Goal: Task Accomplishment & Management: Use online tool/utility

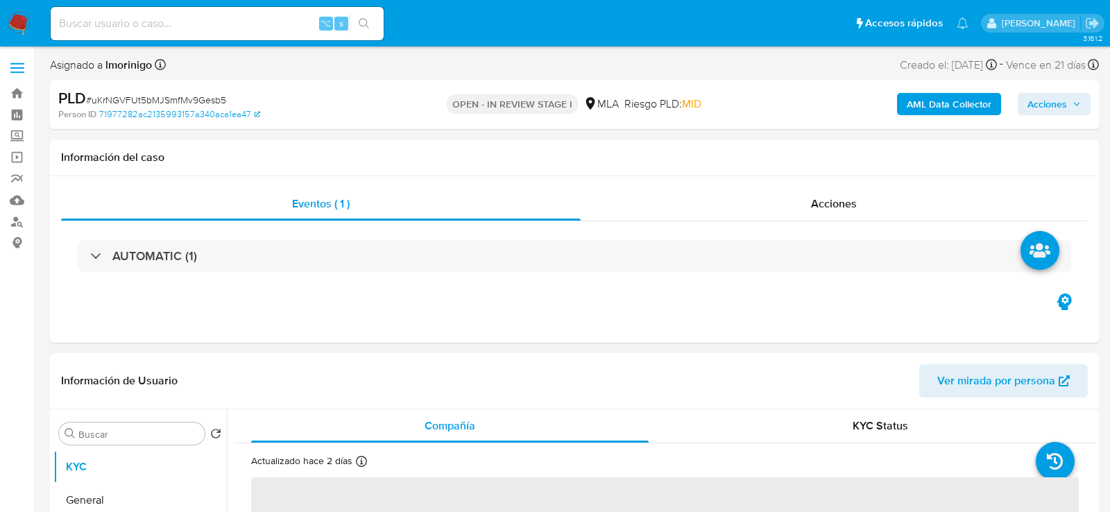
select select "10"
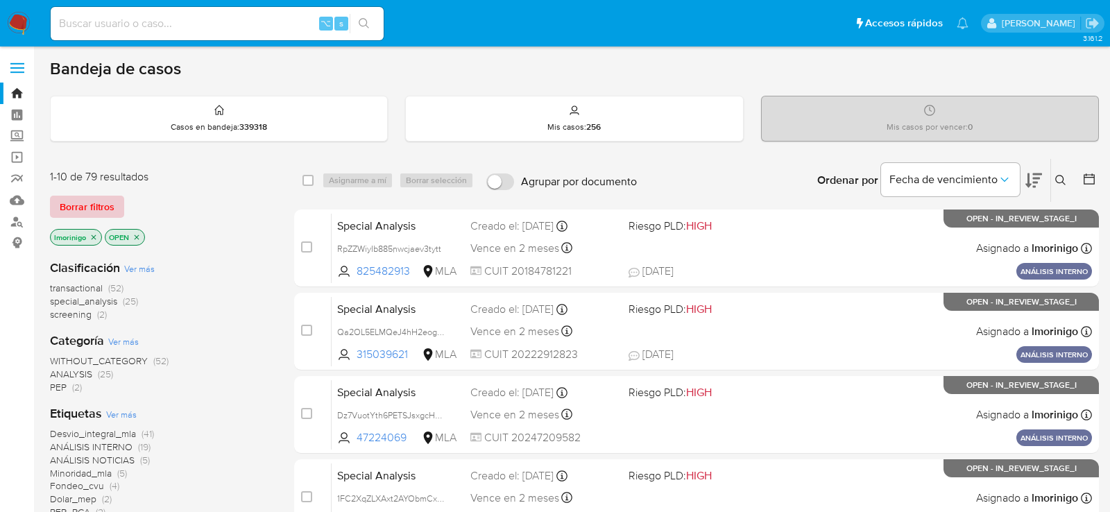
click at [101, 213] on span "Borrar filtros" at bounding box center [87, 206] width 55 height 19
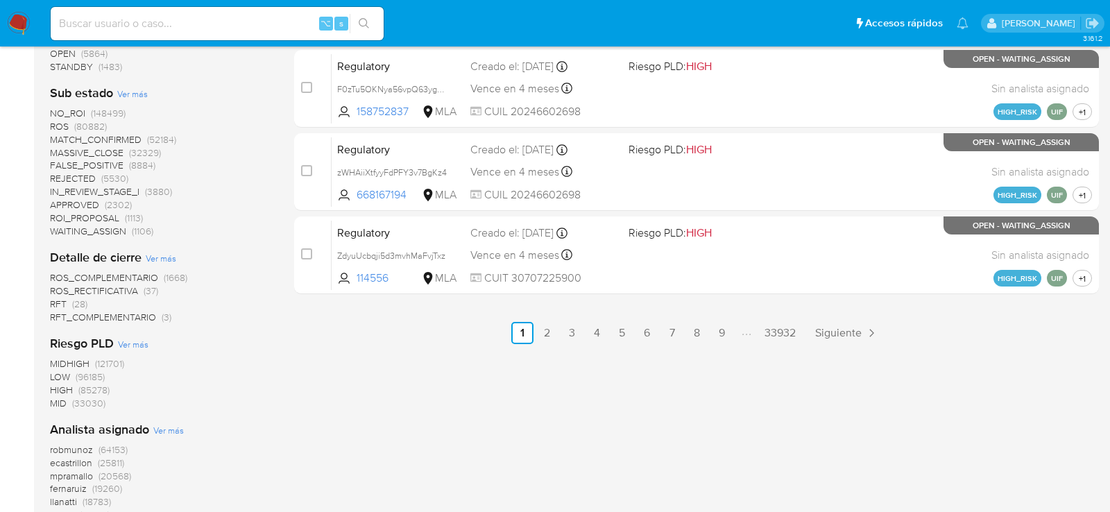
scroll to position [977, 0]
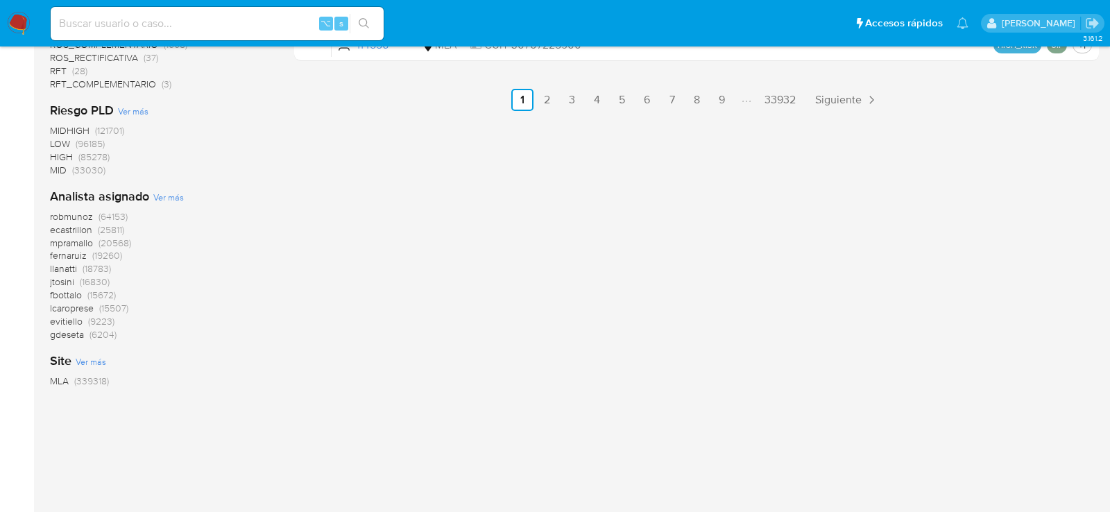
click at [160, 193] on span "Ver más" at bounding box center [168, 197] width 31 height 12
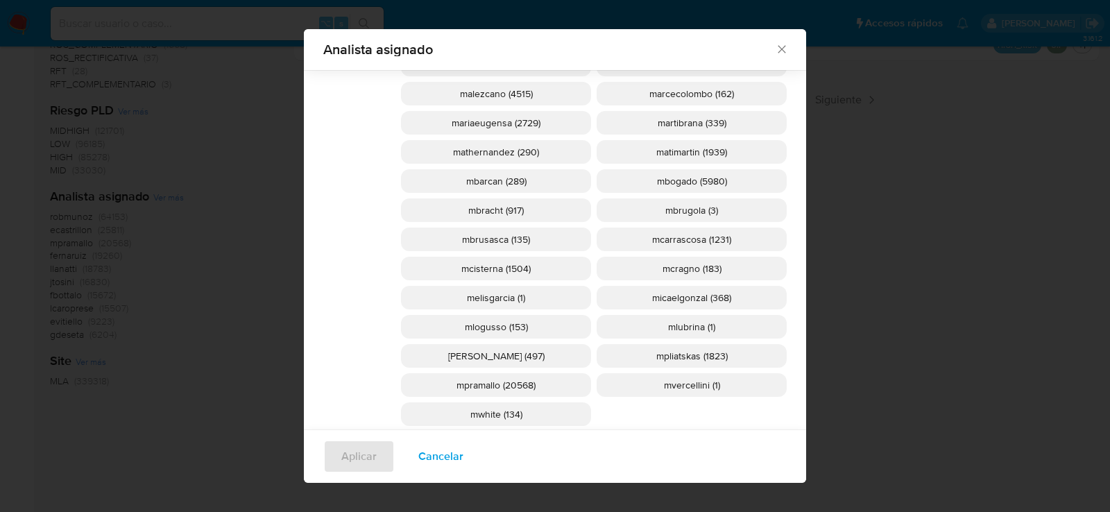
scroll to position [1333, 0]
click at [495, 266] on span "mcisterna (1504)" at bounding box center [495, 268] width 69 height 14
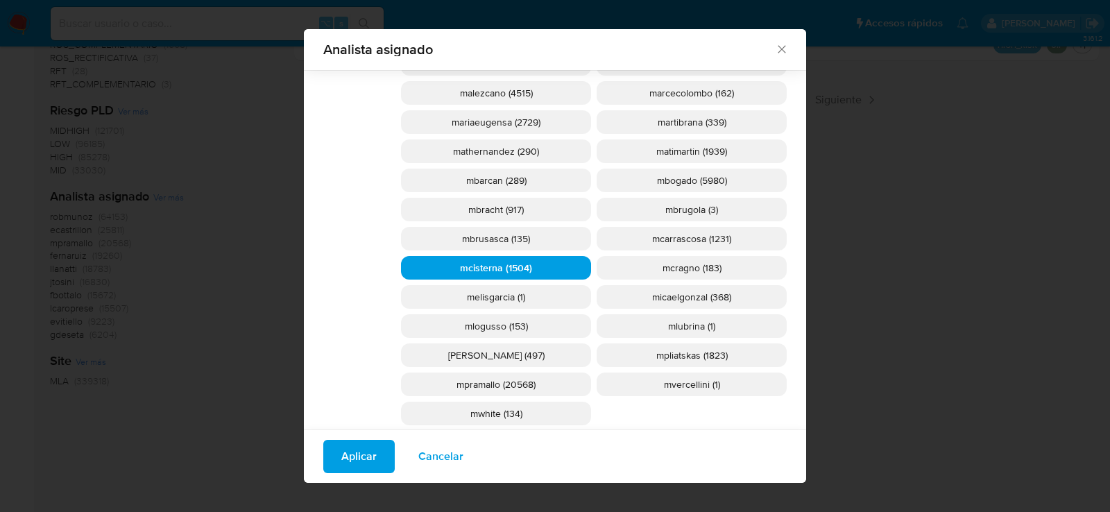
click at [370, 450] on span "Aplicar" at bounding box center [358, 456] width 35 height 31
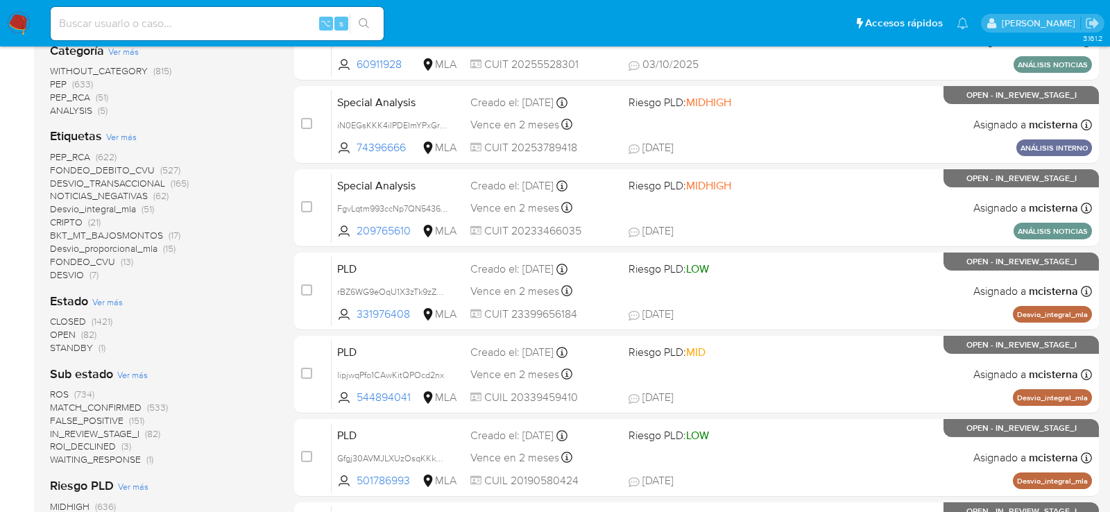
scroll to position [321, 0]
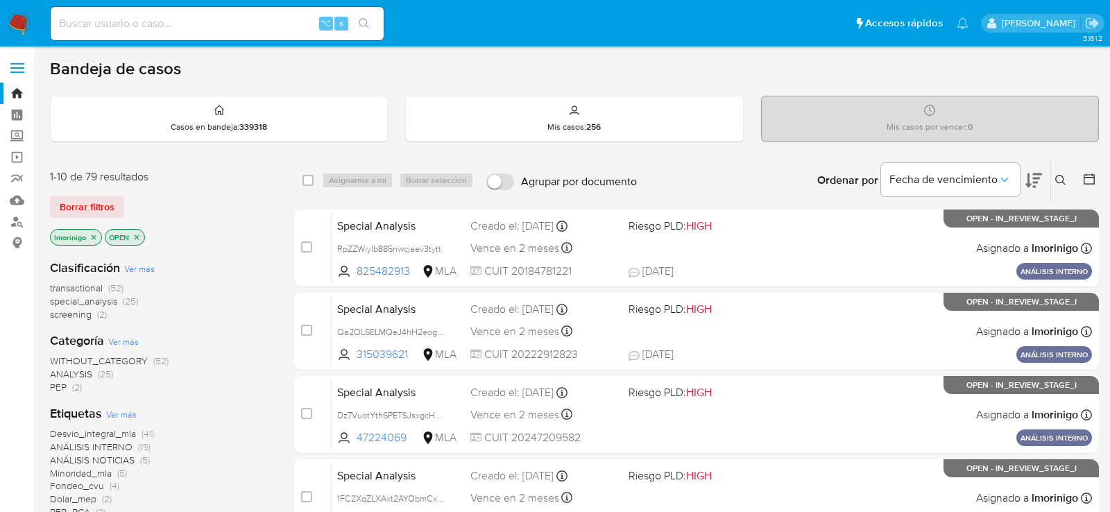
click at [135, 233] on icon "close-filter" at bounding box center [136, 237] width 8 height 8
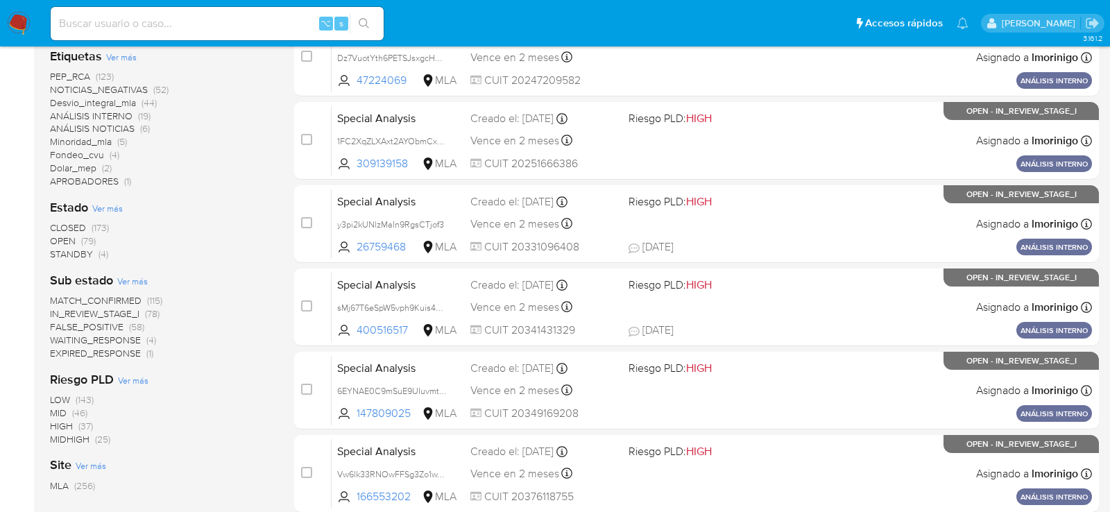
scroll to position [368, 0]
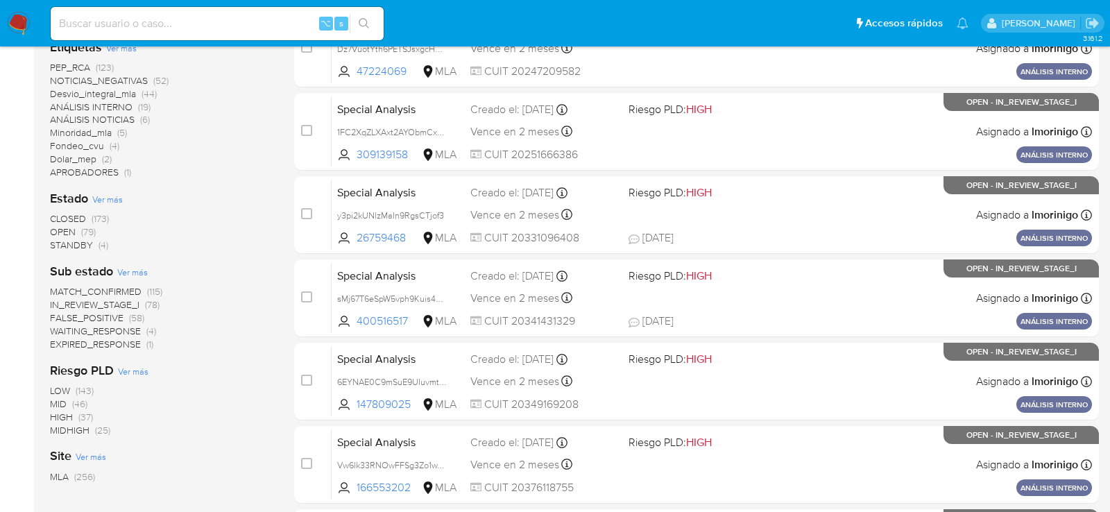
click at [161, 28] on input at bounding box center [217, 24] width 333 height 18
paste input "PveetFiBR4bKnjfs6uf34OMQ"
type input "PveetFiBR4bKnjfs6uf34OMQ"
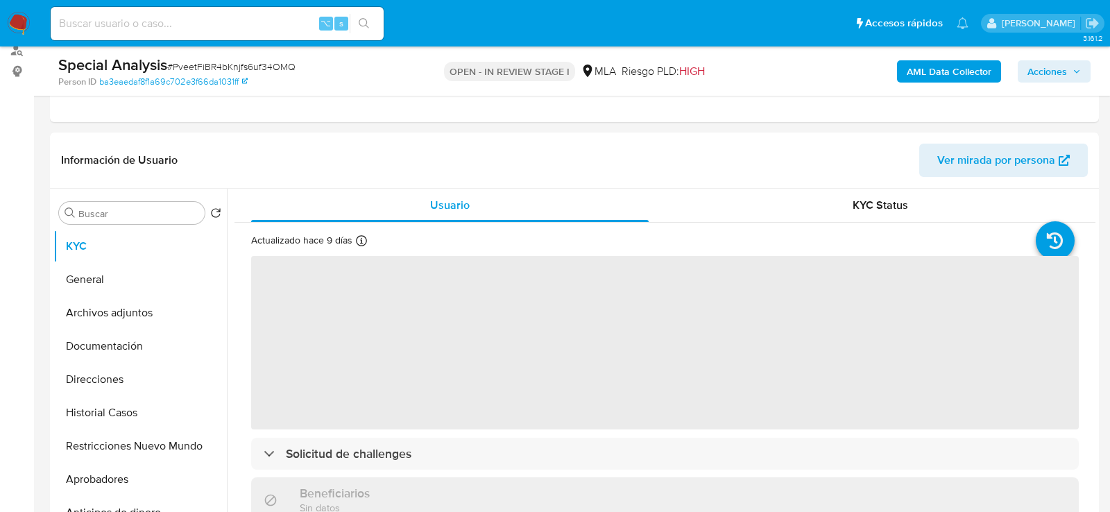
scroll to position [254, 0]
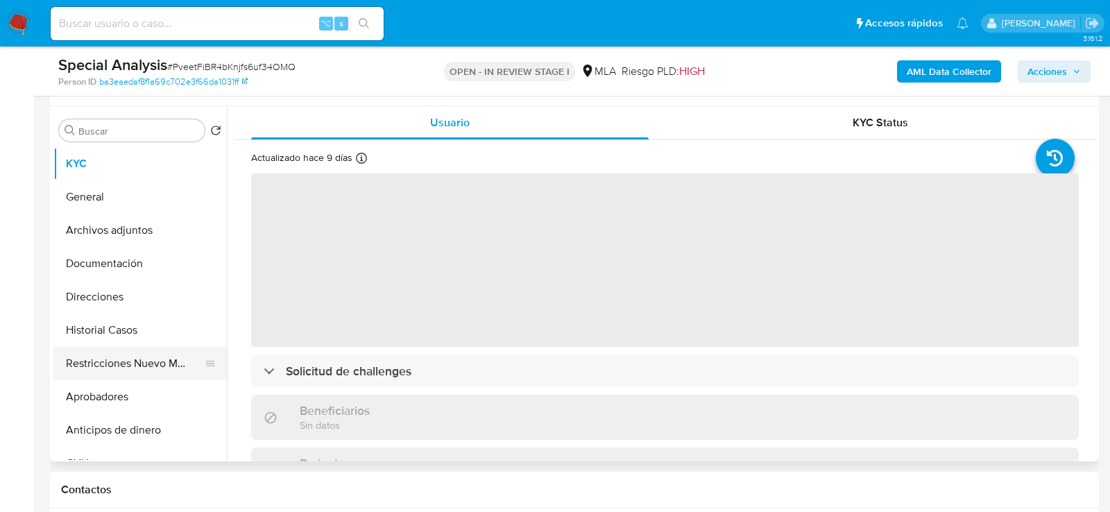
click at [115, 367] on button "Restricciones Nuevo Mundo" at bounding box center [134, 363] width 162 height 33
select select "10"
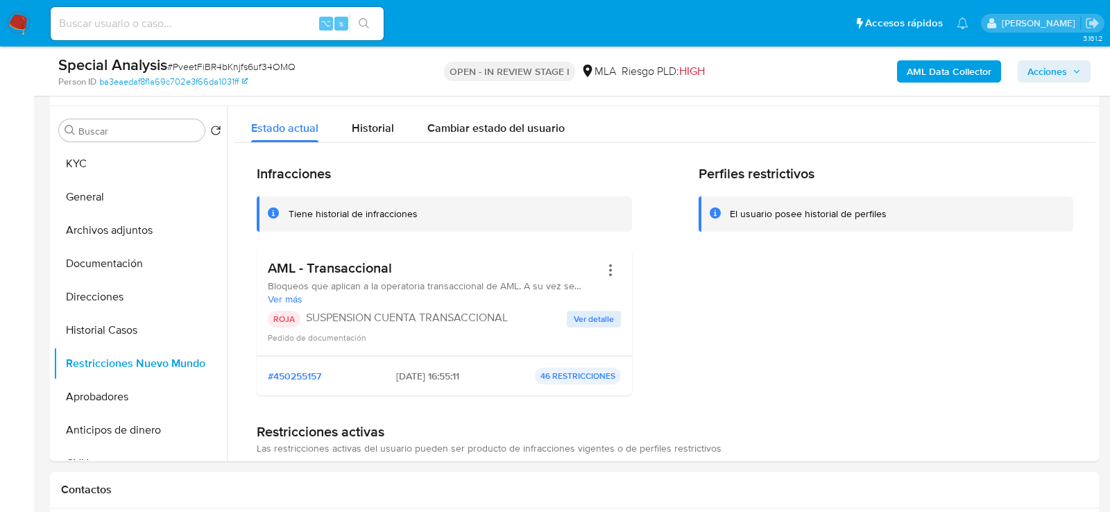
click at [188, 39] on div "⌥ s" at bounding box center [217, 23] width 333 height 33
click at [188, 25] on input at bounding box center [217, 24] width 333 height 18
paste input "5UeF2hb9HIXxVt5jnT6YqF8B"
type input "5UeF2hb9HIXxVt5jnT6YqF8B"
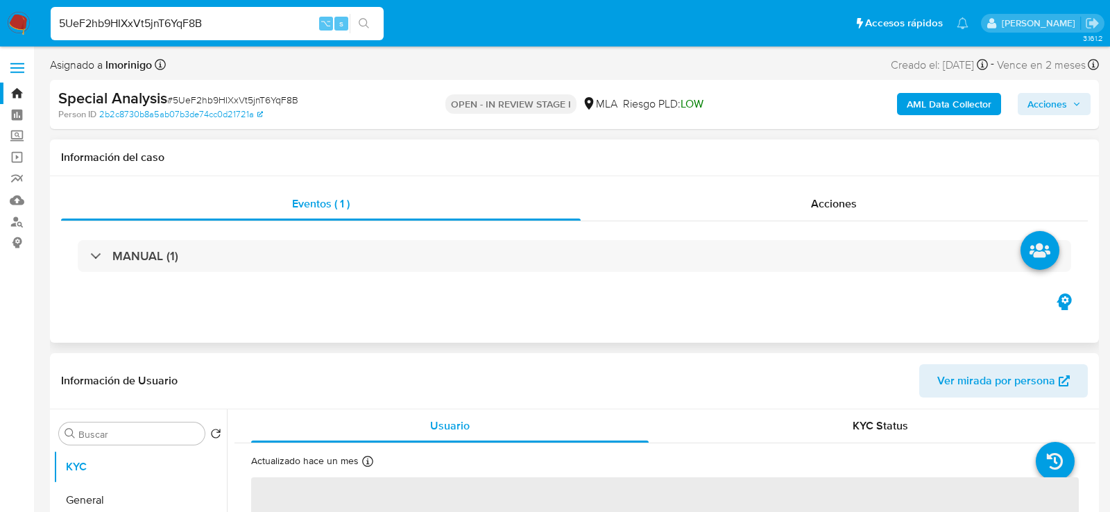
select select "10"
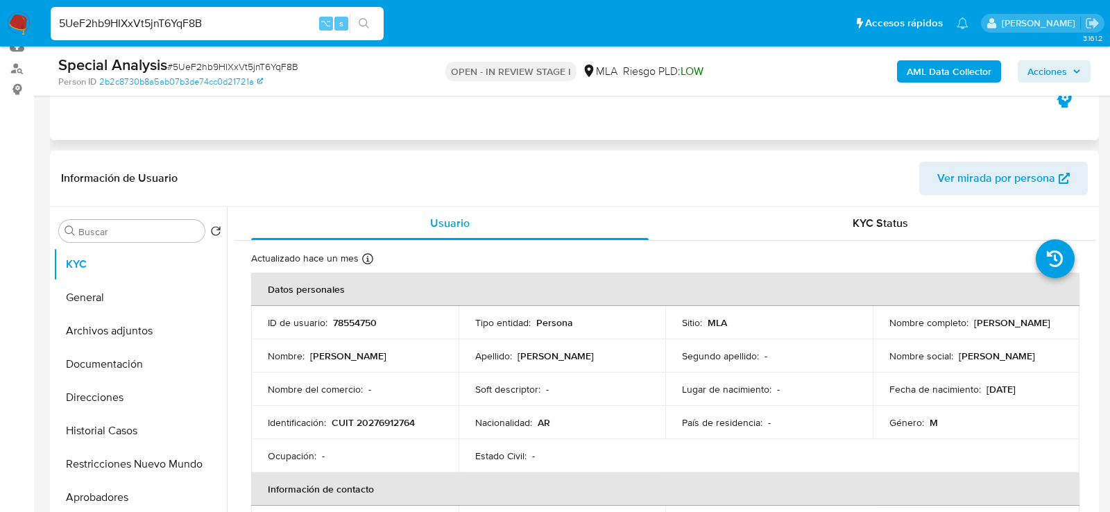
scroll to position [279, 0]
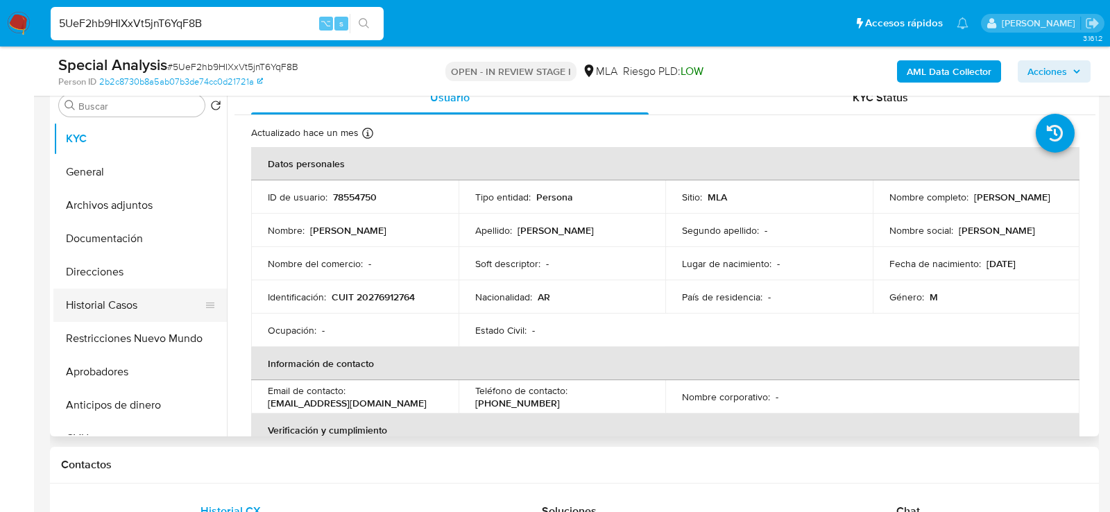
click at [88, 320] on button "Historial Casos" at bounding box center [134, 305] width 162 height 33
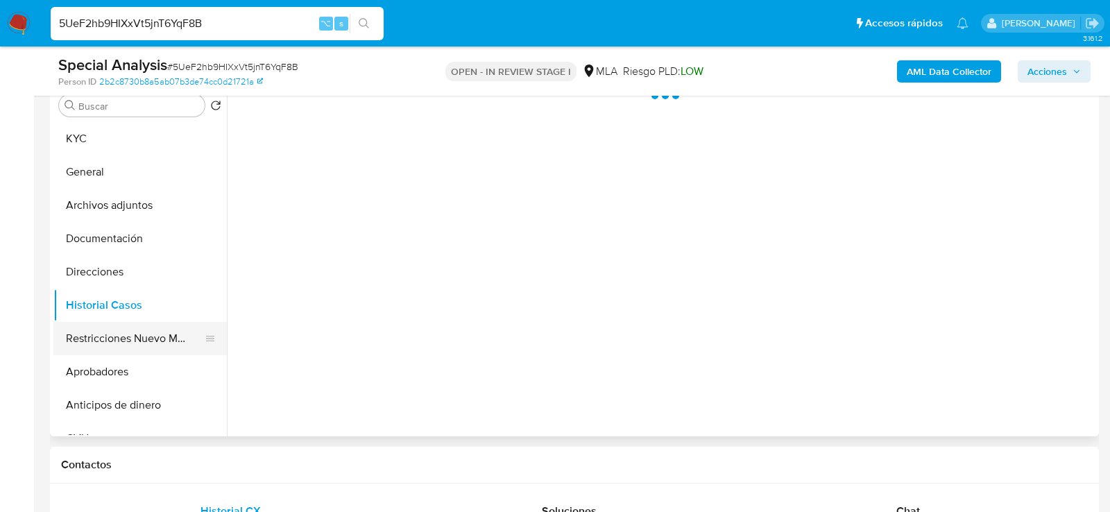
click at [89, 334] on button "Restricciones Nuevo Mundo" at bounding box center [134, 338] width 162 height 33
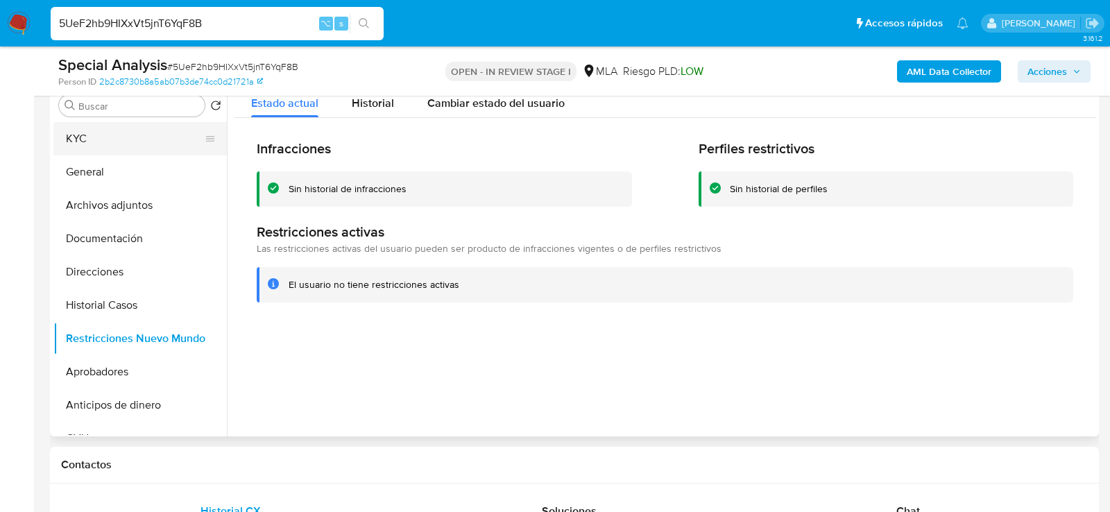
click at [78, 135] on button "KYC" at bounding box center [134, 138] width 162 height 33
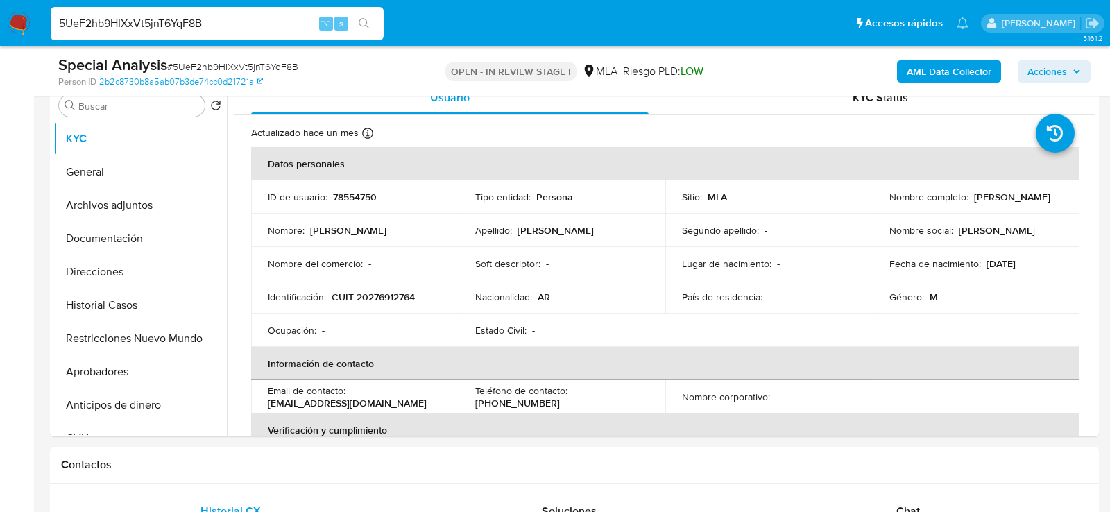
click at [219, 29] on input "5UeF2hb9HIXxVt5jnT6YqF8B" at bounding box center [217, 24] width 333 height 18
paste input "8P1zs5uzaDhnPhPY6pTxSKm2"
type input "8P1zs5uzaDhnPhPY6pTxSKm2"
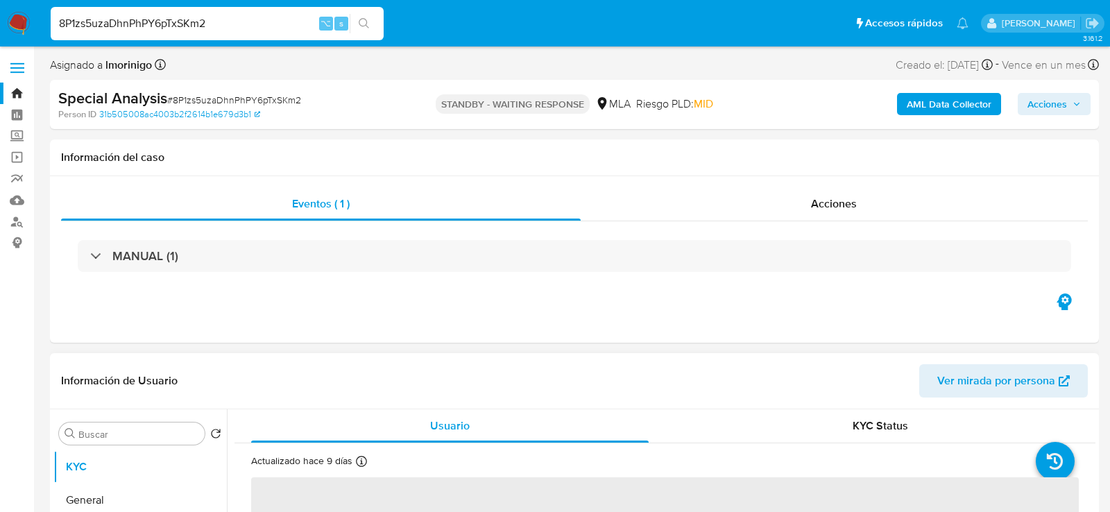
select select "10"
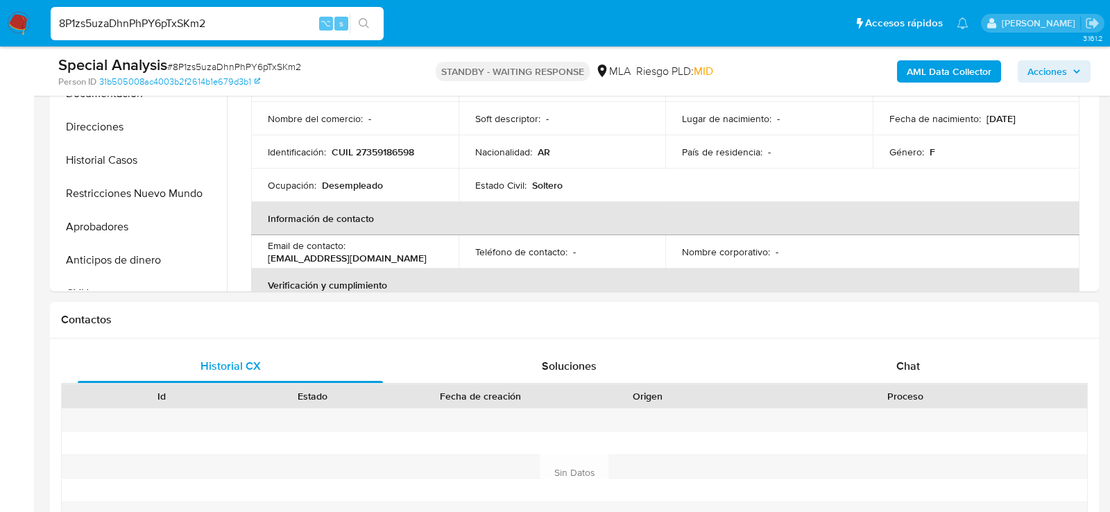
scroll to position [454, 0]
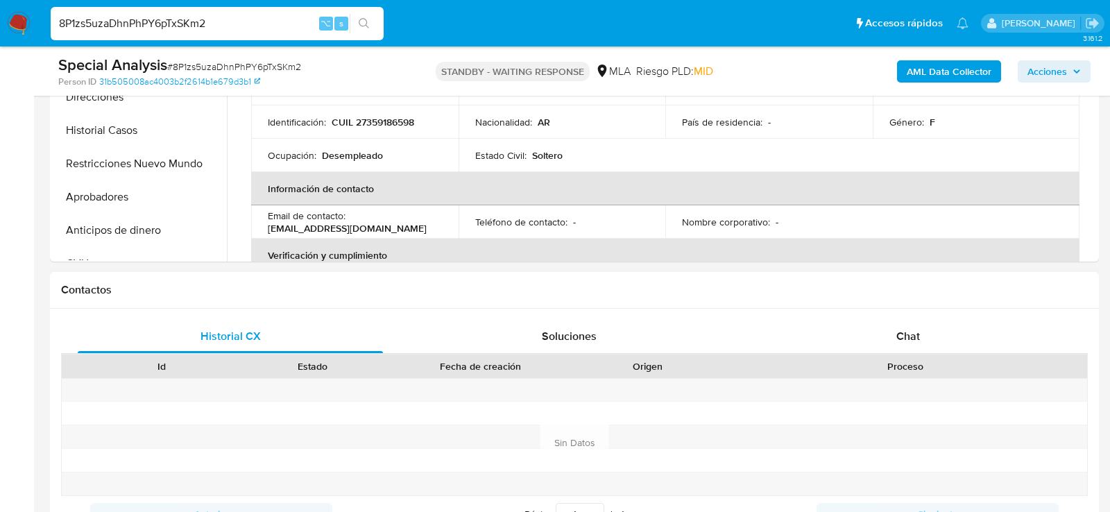
click at [906, 318] on div "Historial CX Soluciones Chat Id Estado Fecha de creación Origen Proceso Anterio…" at bounding box center [574, 426] width 1049 height 234
click at [901, 337] on span "Chat" at bounding box center [908, 336] width 24 height 16
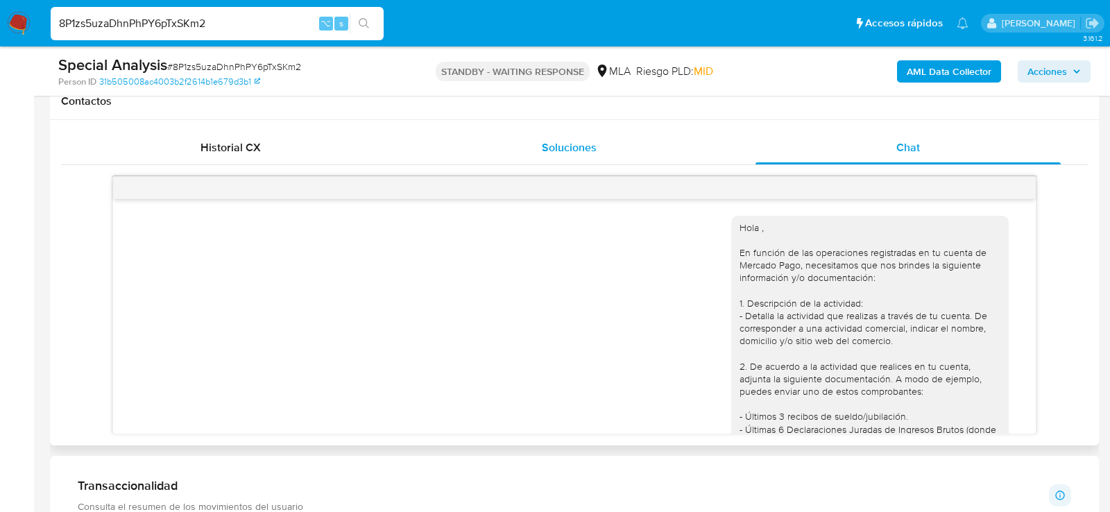
scroll to position [501, 0]
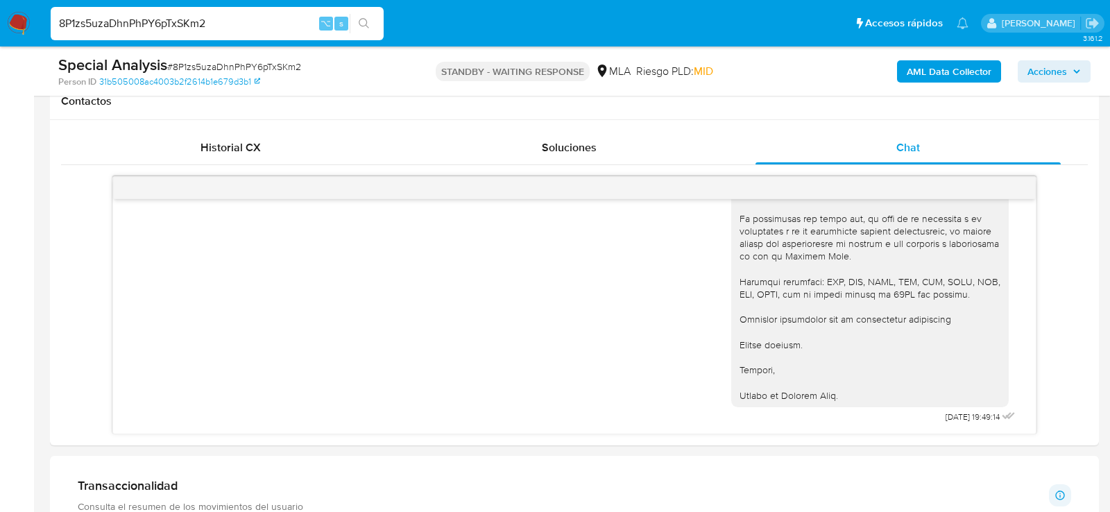
click at [204, 15] on input "8P1zs5uzaDhnPhPY6pTxSKm2" at bounding box center [217, 24] width 333 height 18
paste input "5UeF2hb9HIXxVt5jnT6YqF8B"
type input "5UeF2hb9HIXxVt5jnT6YqF8B"
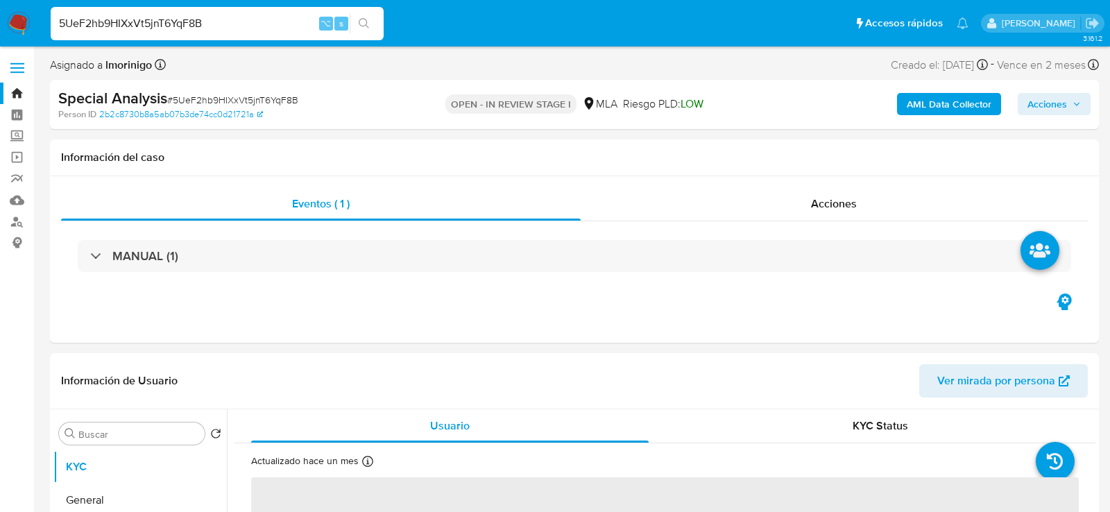
select select "10"
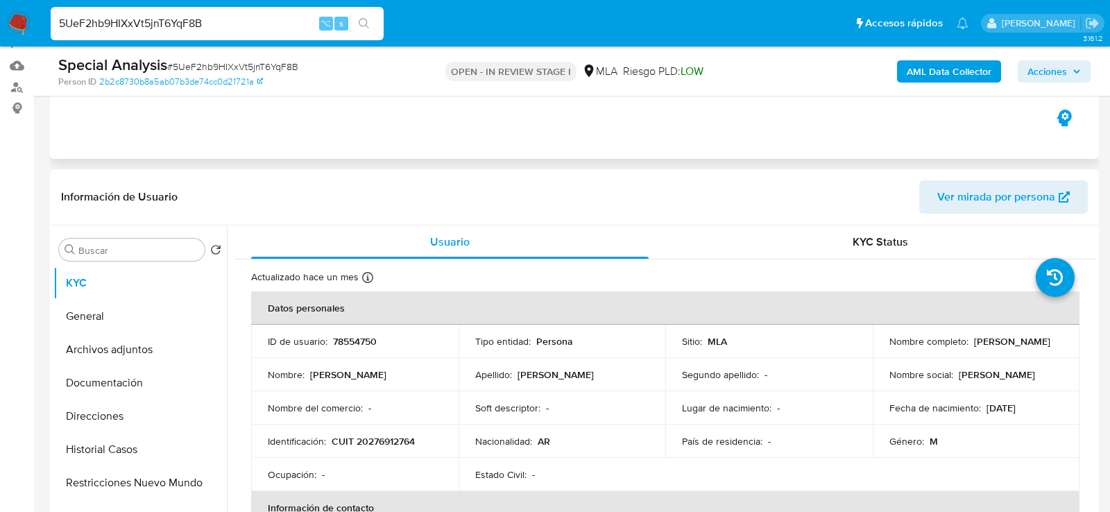
scroll to position [148, 0]
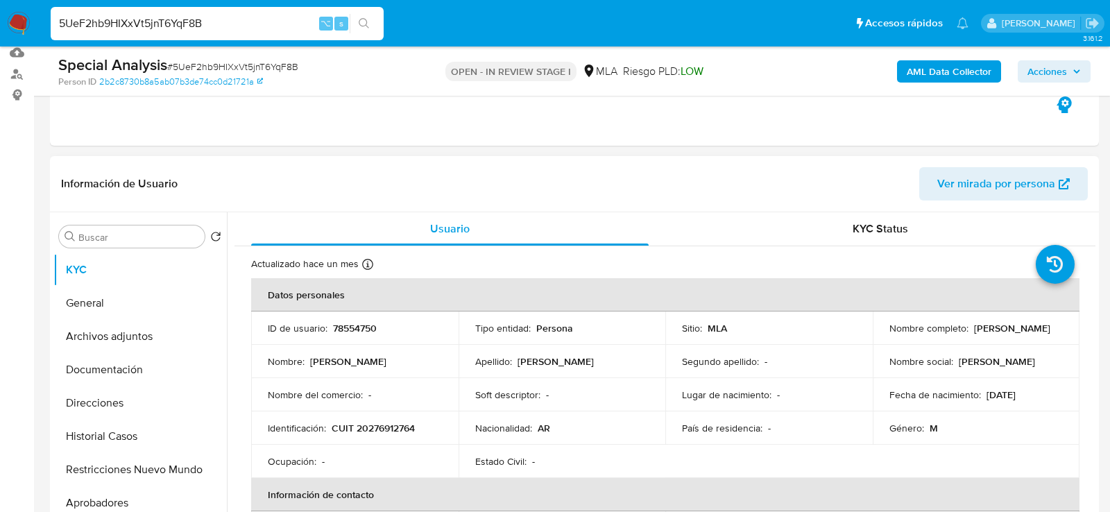
click at [326, 332] on div "ID de usuario : 78554750" at bounding box center [355, 328] width 174 height 12
click at [340, 330] on p "78554750" at bounding box center [355, 328] width 44 height 12
copy p "78554750"
click at [975, 327] on p "[PERSON_NAME]" at bounding box center [1012, 328] width 76 height 12
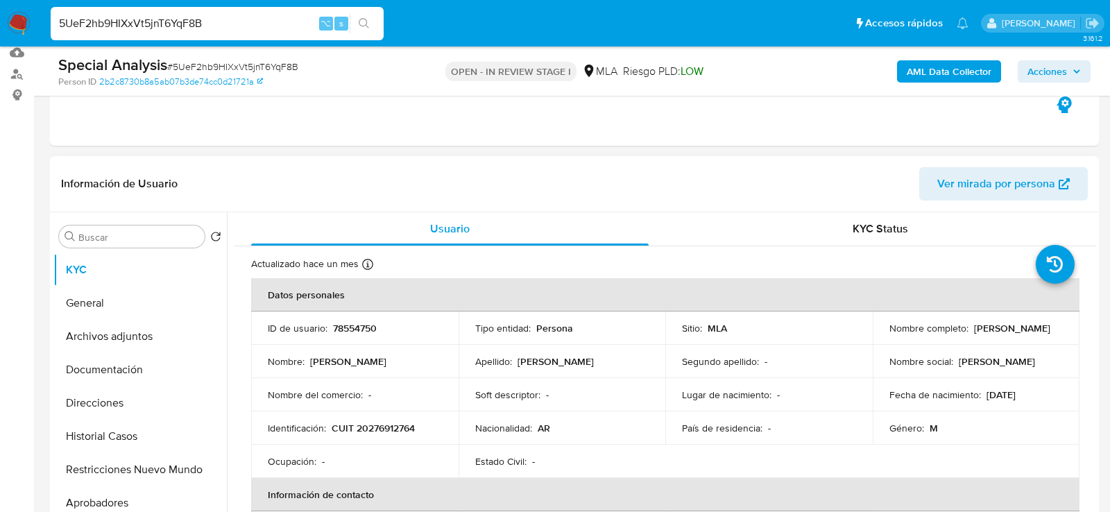
click at [975, 327] on p "[PERSON_NAME]" at bounding box center [1012, 328] width 76 height 12
copy p "Maronna"
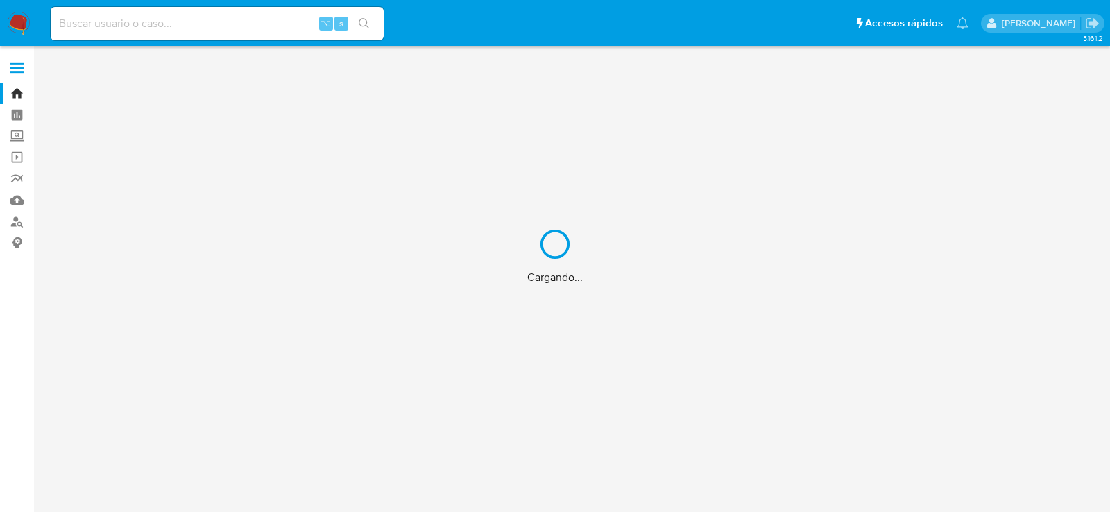
click at [293, 28] on div "Cargando..." at bounding box center [555, 256] width 1110 height 512
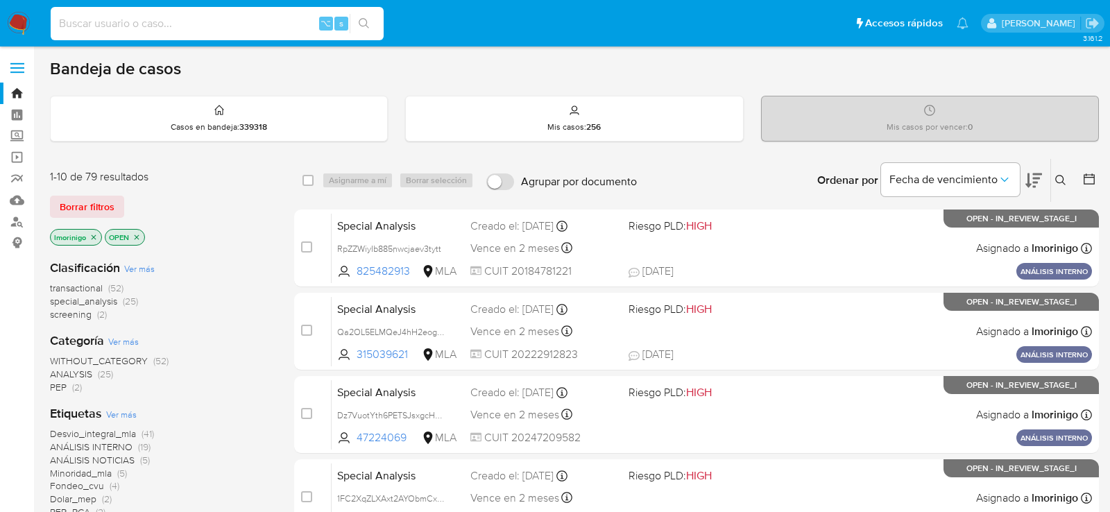
click at [291, 25] on input at bounding box center [217, 24] width 333 height 18
paste input "31SujwpOcC7RRLW5pdwXdmAq"
type input "31SujwpOcC7RRLW5pdwXdmAq"
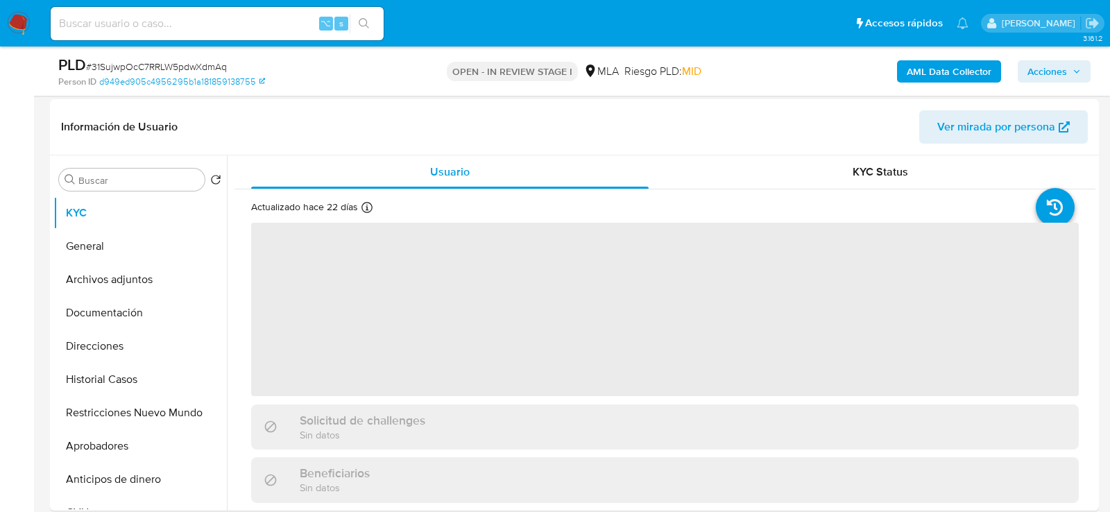
scroll to position [266, 0]
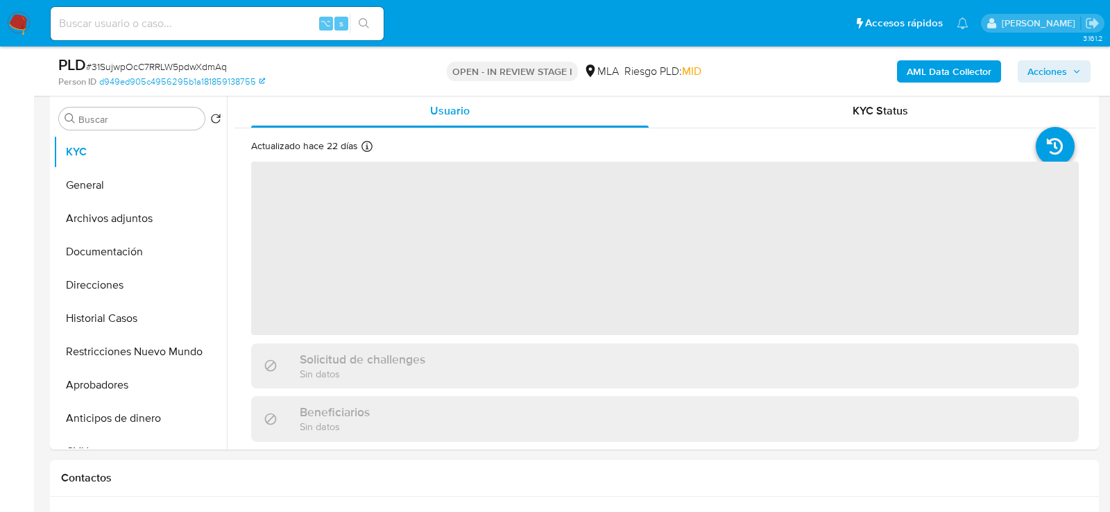
select select "10"
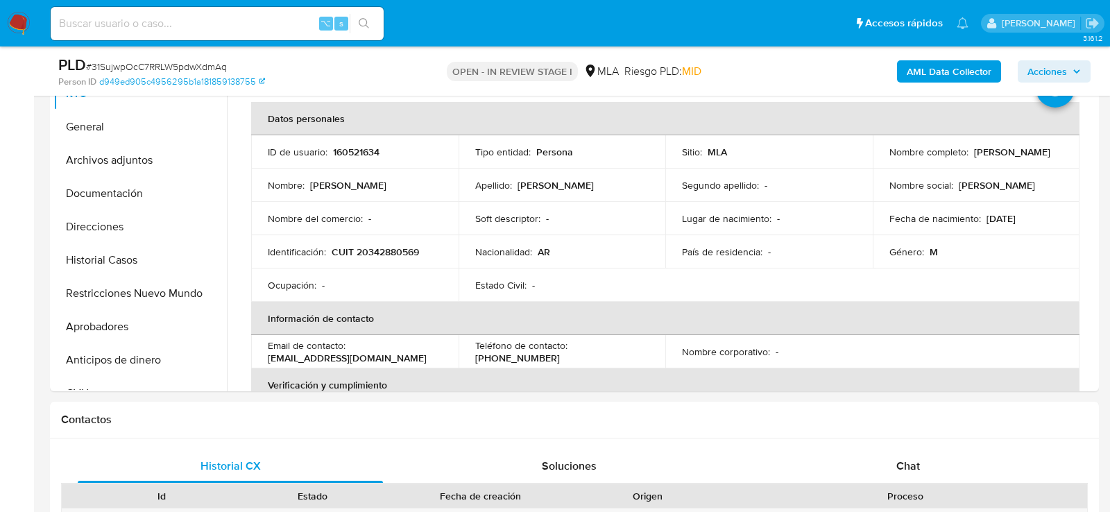
scroll to position [506, 0]
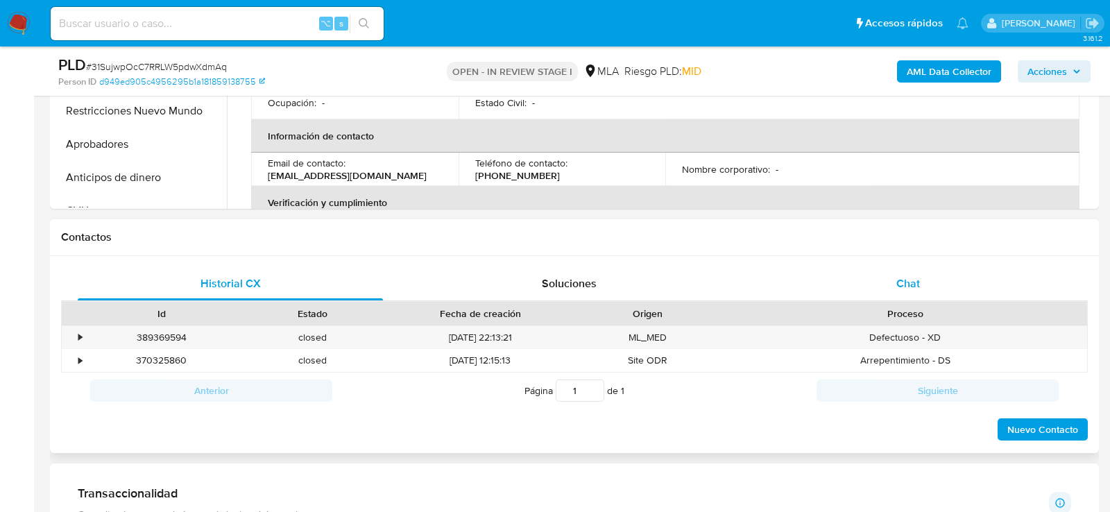
click at [853, 291] on div "Chat" at bounding box center [907, 283] width 305 height 33
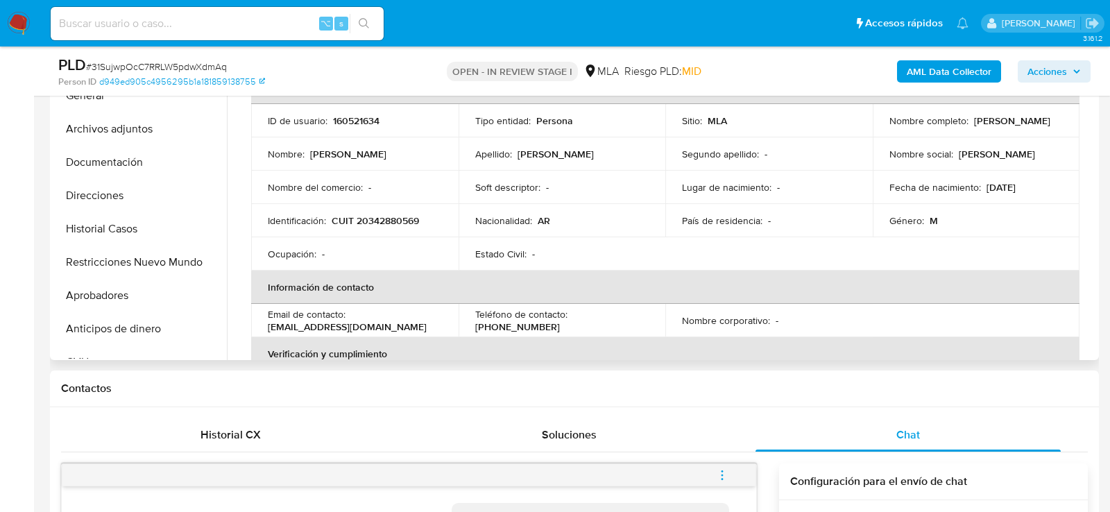
scroll to position [351, 0]
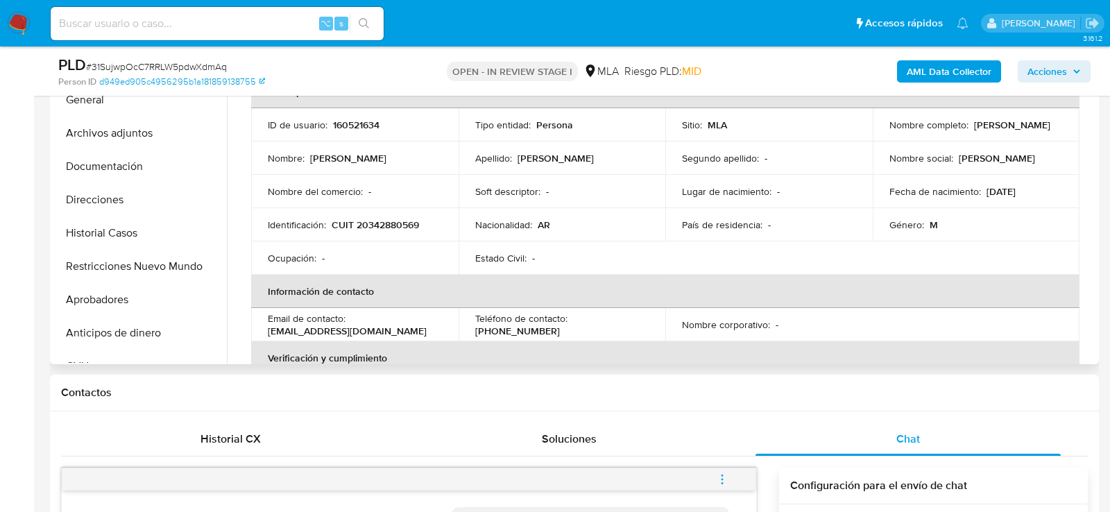
click at [351, 123] on p "160521634" at bounding box center [356, 125] width 46 height 12
copy p "160521634"
click at [241, 33] on div "⌥ s" at bounding box center [217, 23] width 333 height 33
click at [238, 26] on input at bounding box center [217, 24] width 333 height 18
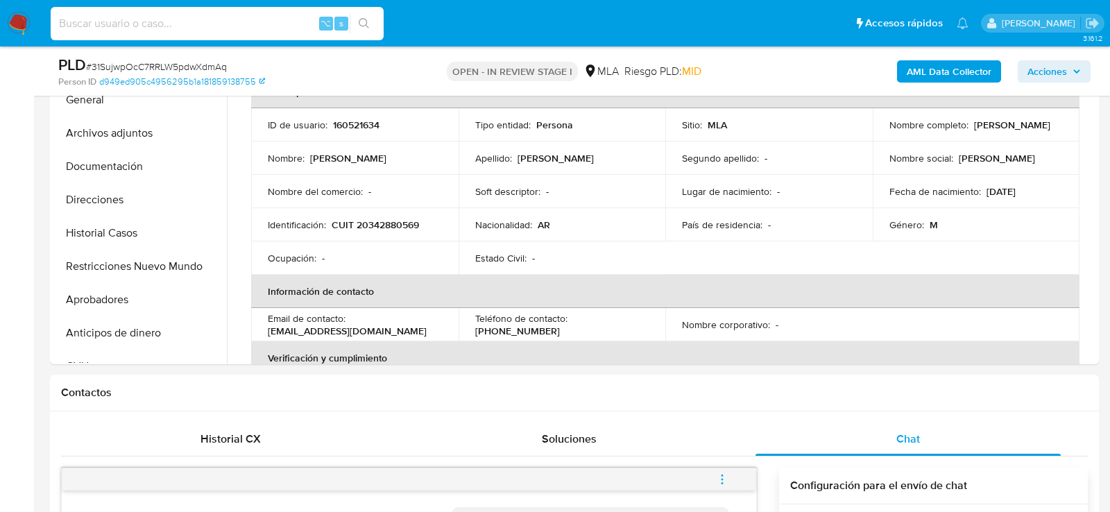
paste input "kIYtmFUx3iFyITl3StXBQeGk"
type input "kIYtmFUx3iFyITl3StXBQeGk"
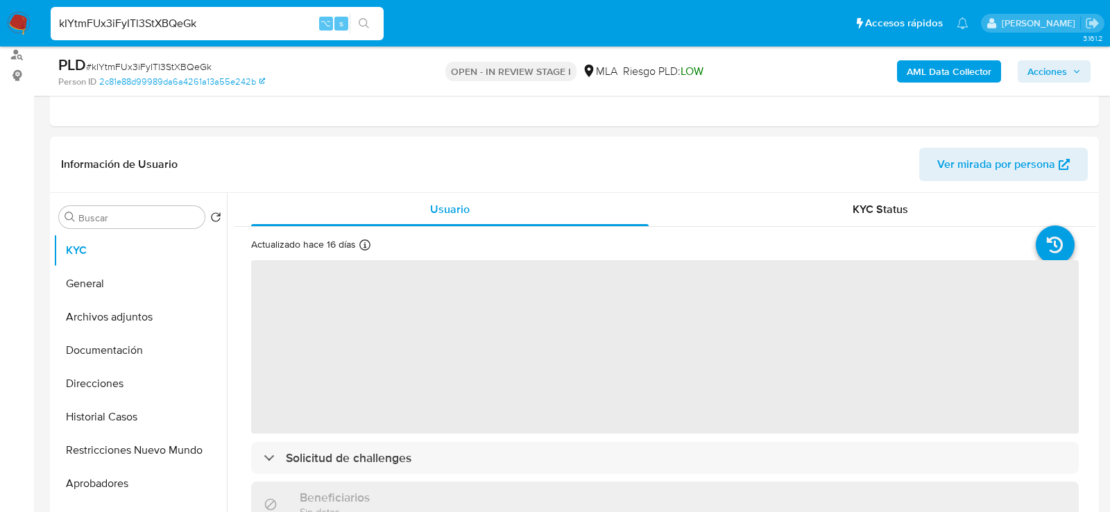
select select "10"
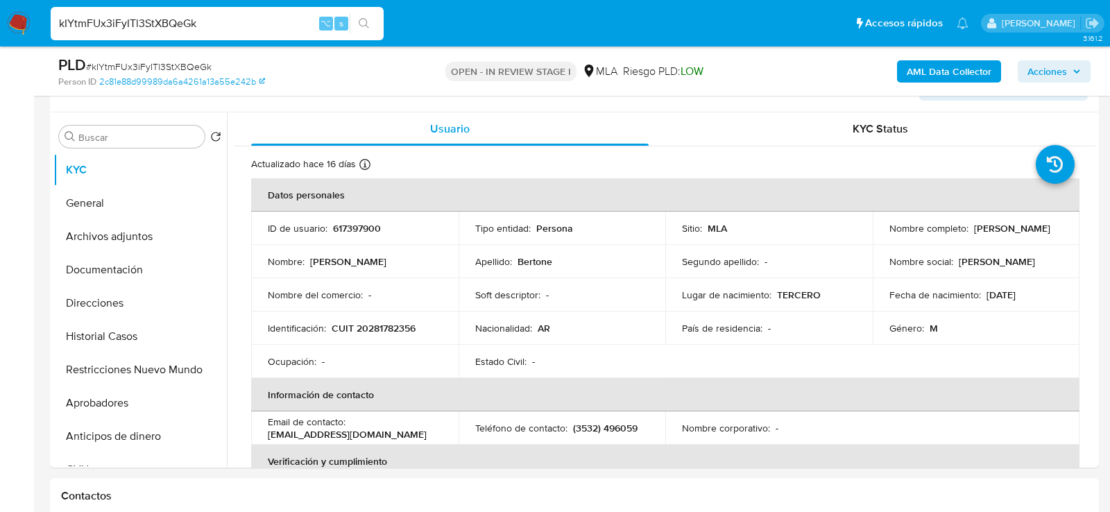
scroll to position [267, 0]
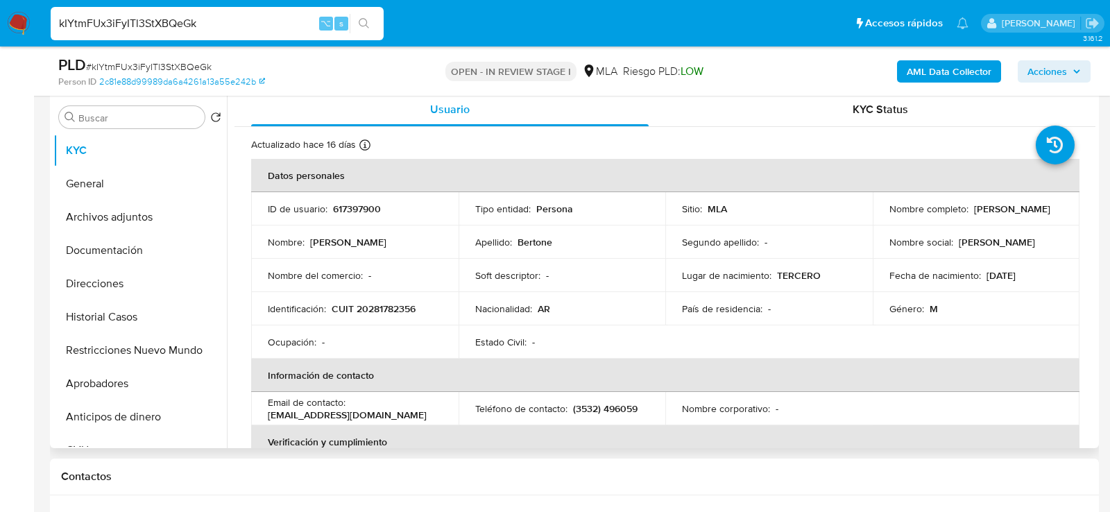
click at [342, 204] on p "617397900" at bounding box center [357, 209] width 48 height 12
copy p "617397900"
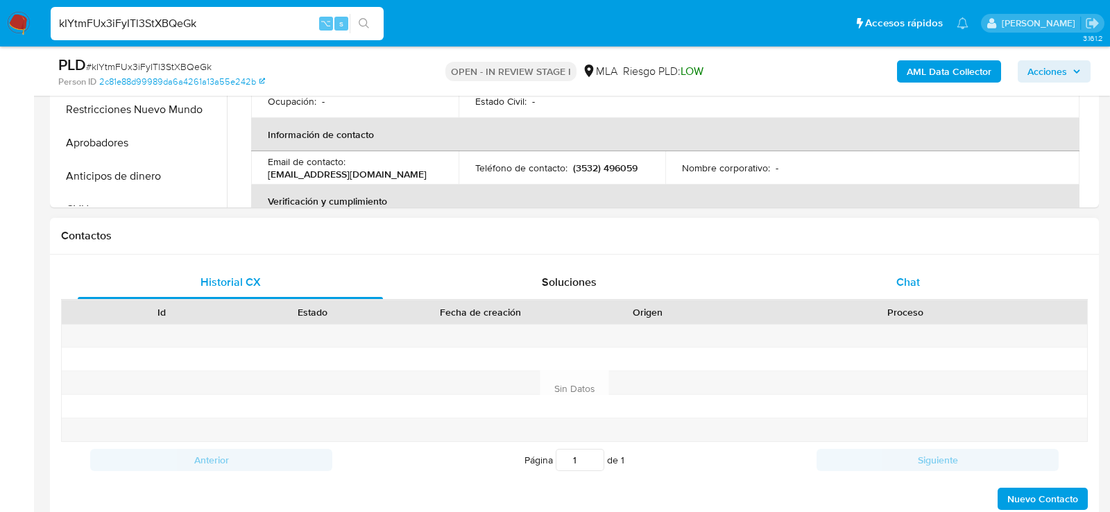
click at [913, 276] on span "Chat" at bounding box center [908, 282] width 24 height 16
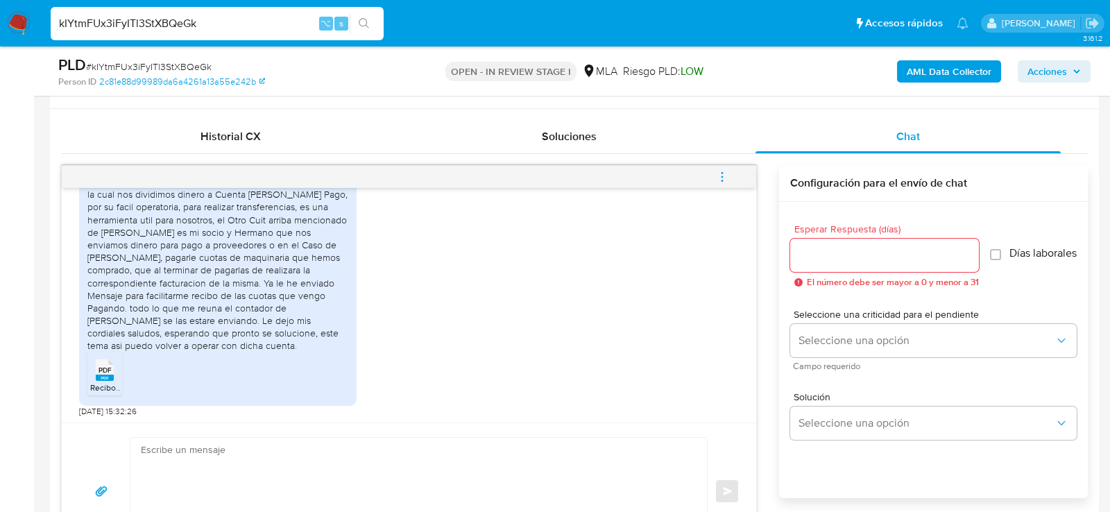
scroll to position [2022, 0]
click at [218, 26] on input "kIYtmFUx3iFyITl3StXBQeGk" at bounding box center [217, 24] width 333 height 18
paste input "eaHY2Ay62g57qiwEQ1vFxBqT"
type input "eaHY2Ay62g57qiwEQ1vFxBqT"
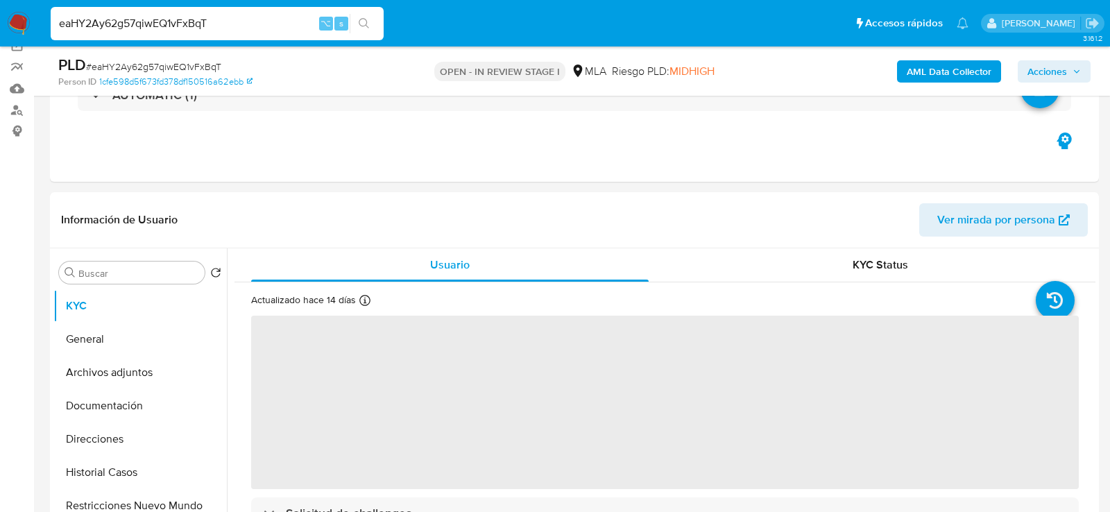
scroll to position [142, 0]
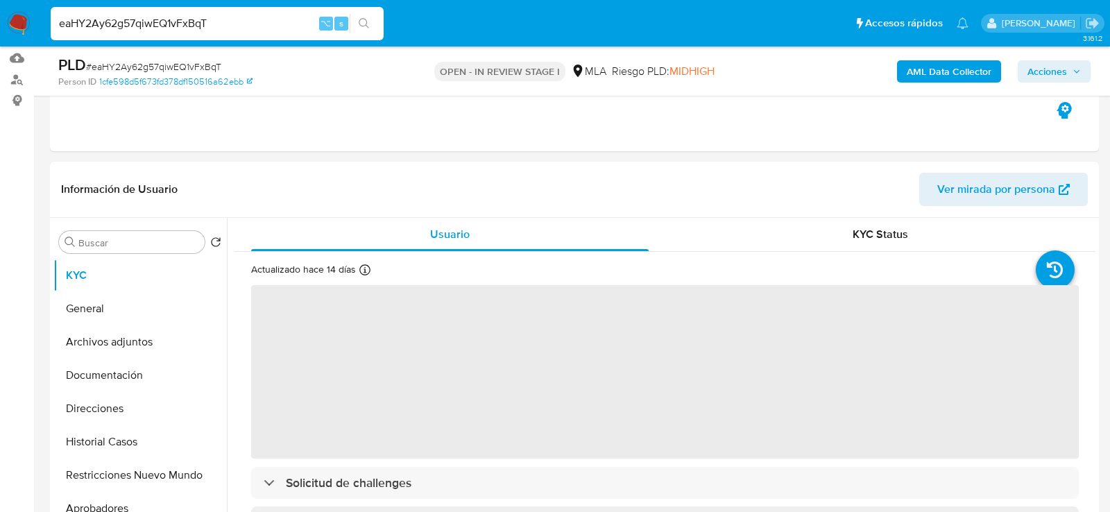
select select "10"
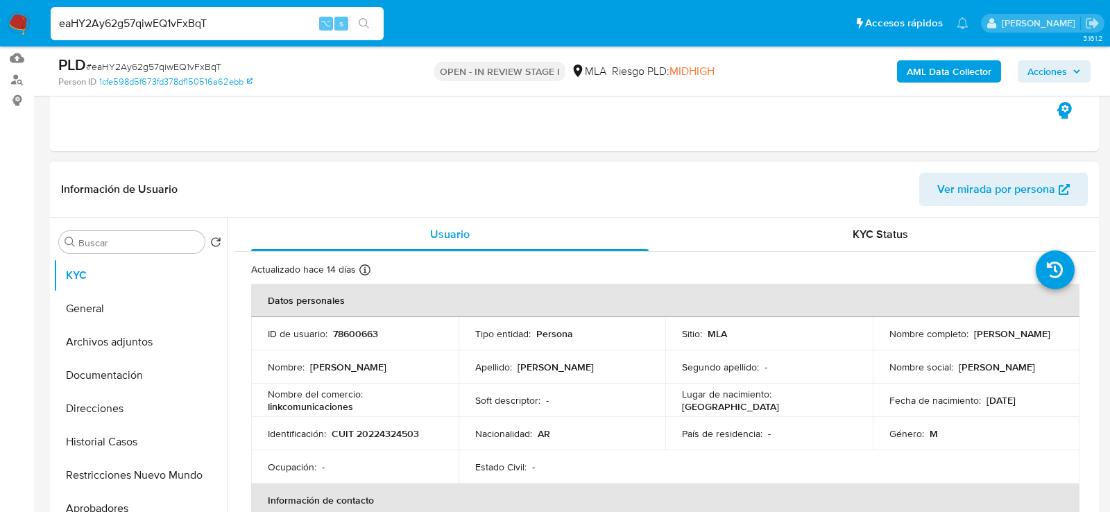
click at [360, 331] on p "78600663" at bounding box center [355, 333] width 45 height 12
copy p "78600663"
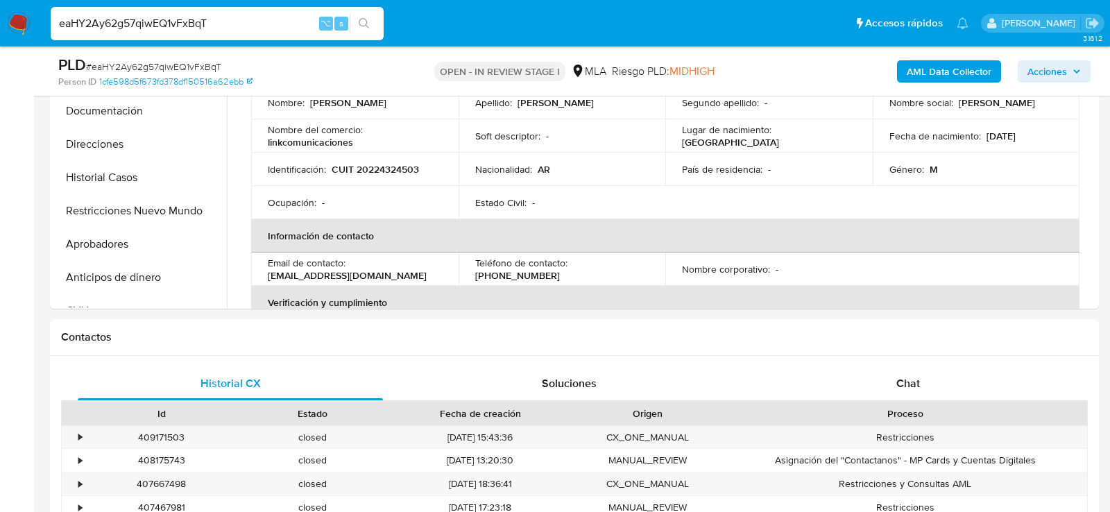
scroll to position [440, 0]
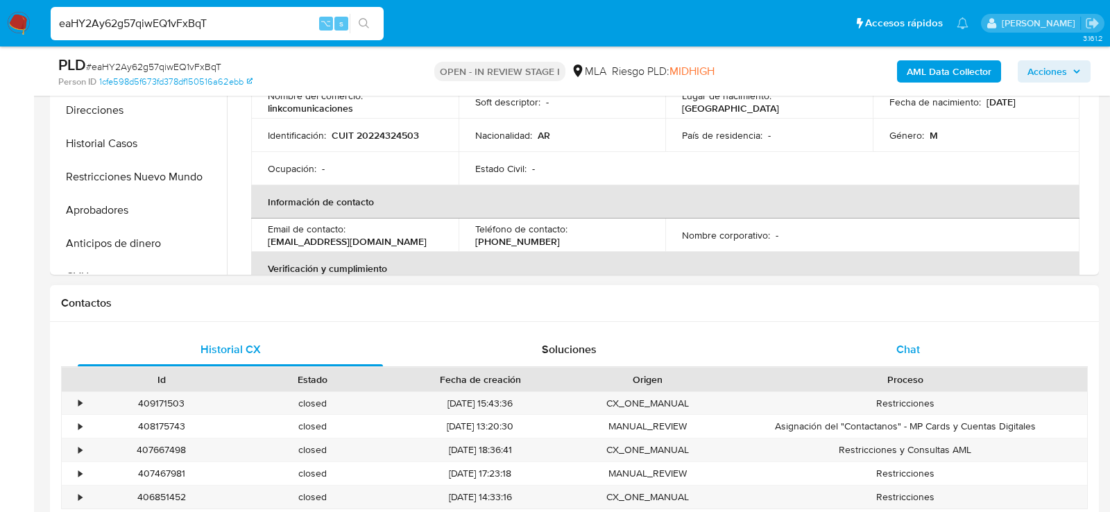
click at [857, 348] on div "Chat" at bounding box center [907, 349] width 305 height 33
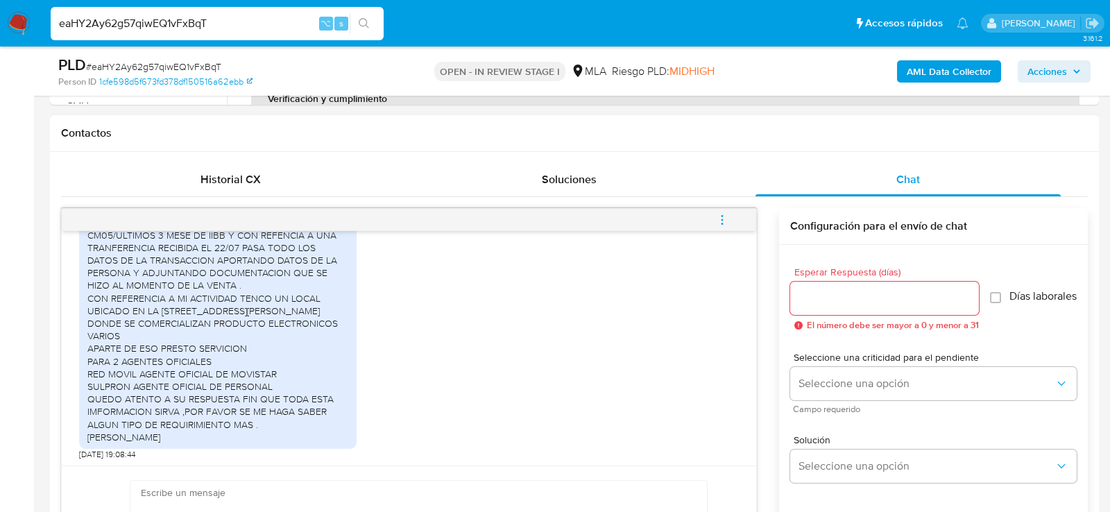
scroll to position [842, 0]
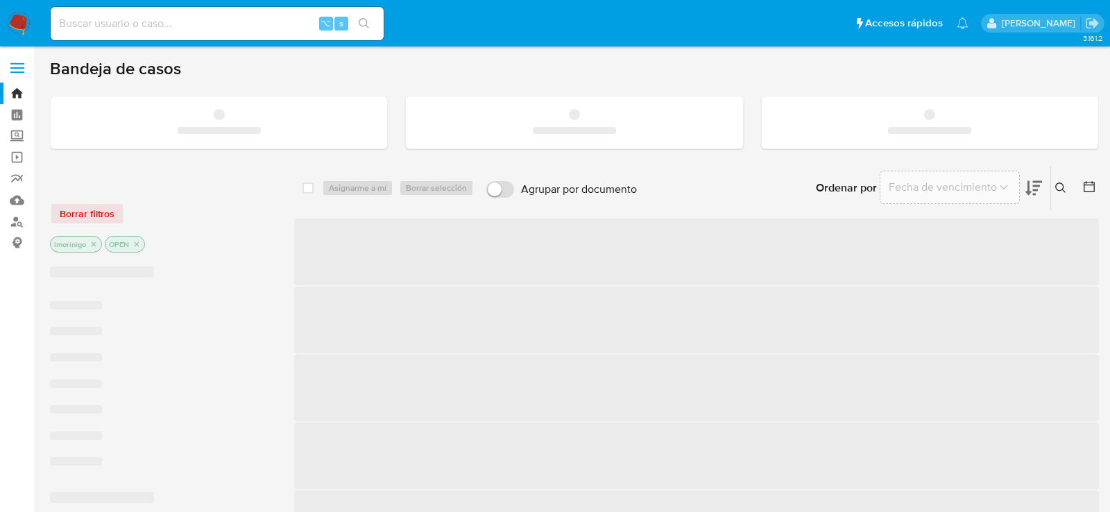
click at [187, 27] on input at bounding box center [217, 24] width 333 height 18
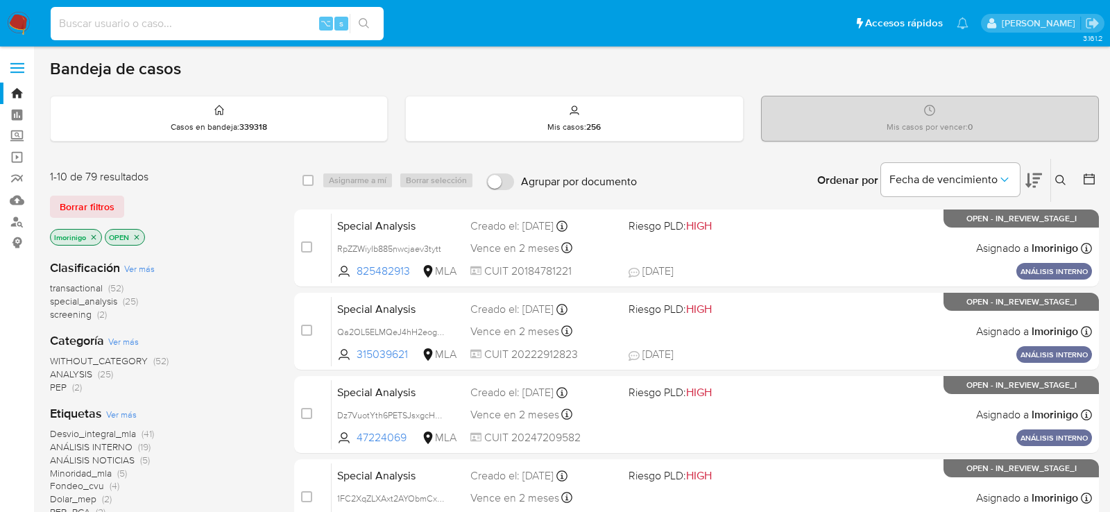
paste input "5yMHwlEZXGSxELrTLmlexuIJ"
type input "5yMHwlEZXGSxELrTLmlexuIJ"
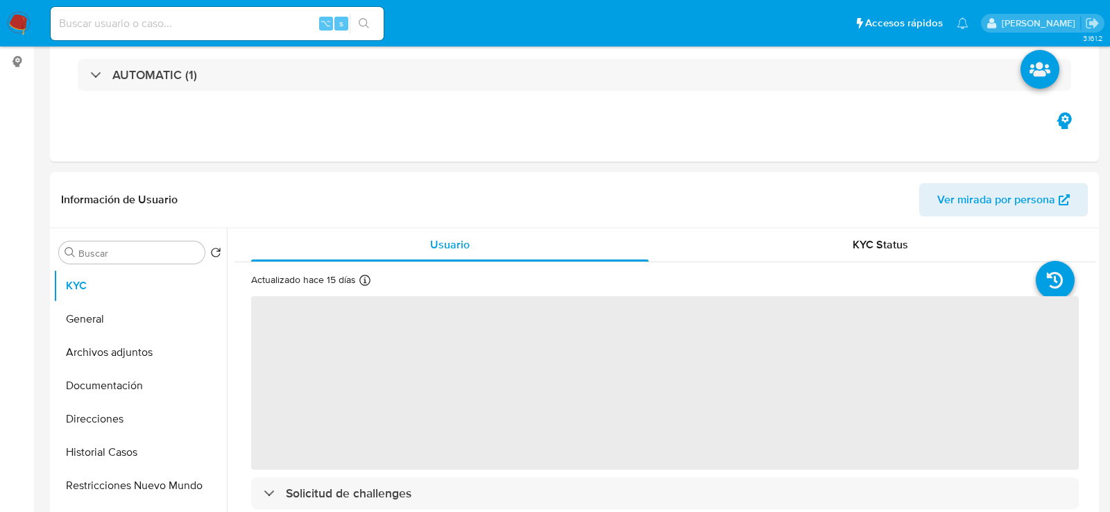
select select "10"
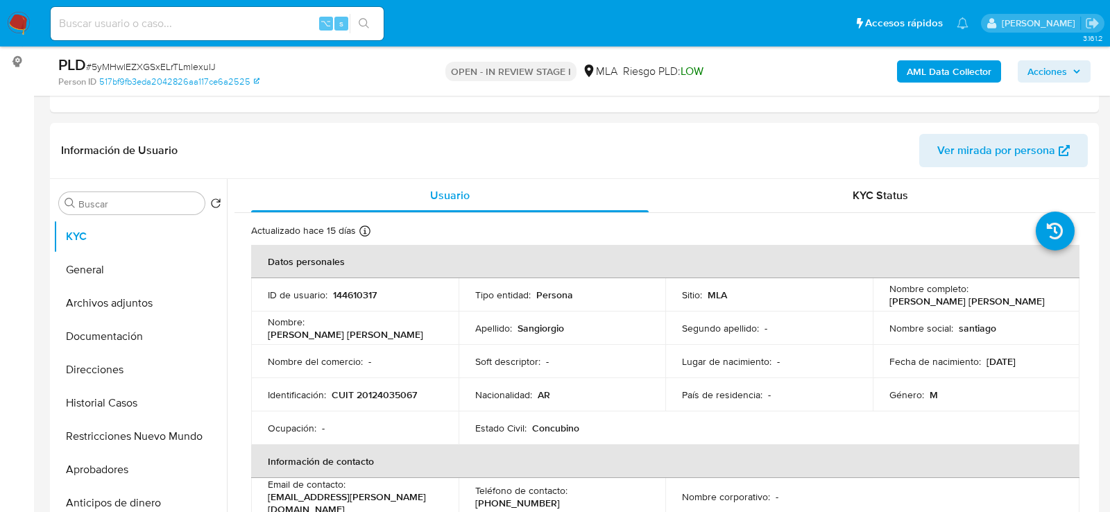
scroll to position [252, 0]
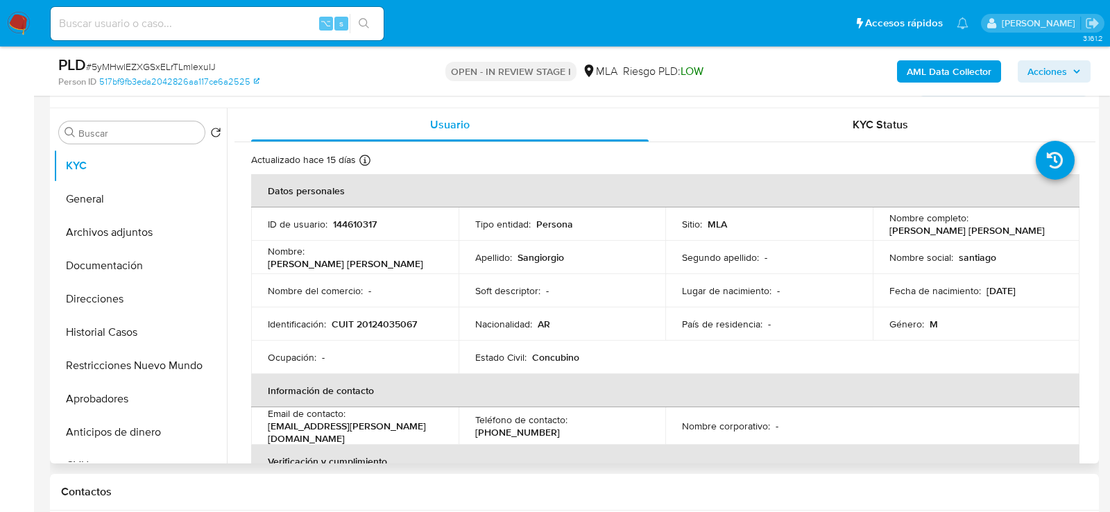
click at [350, 230] on p "144610317" at bounding box center [355, 224] width 44 height 12
copy p "144610317"
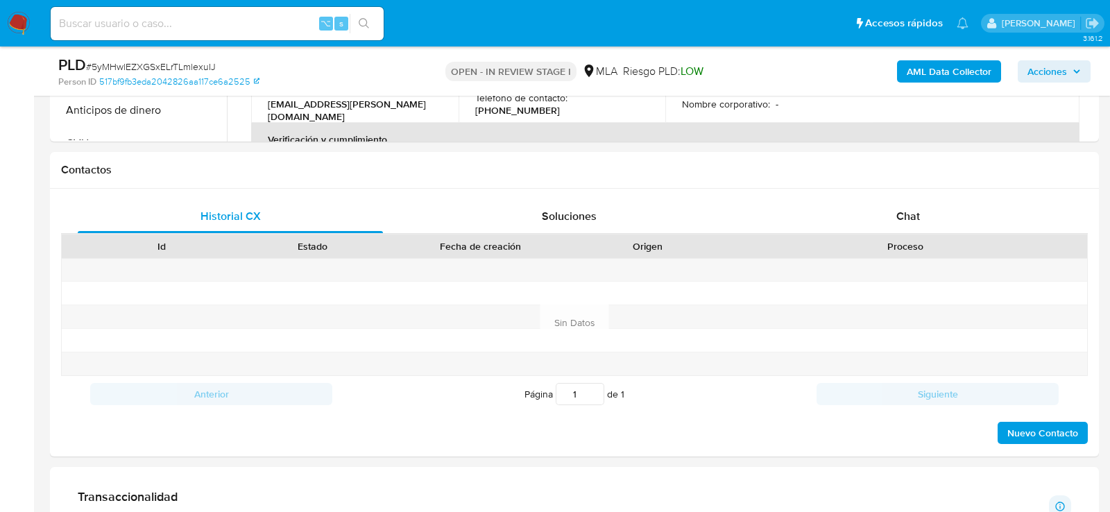
scroll to position [613, 0]
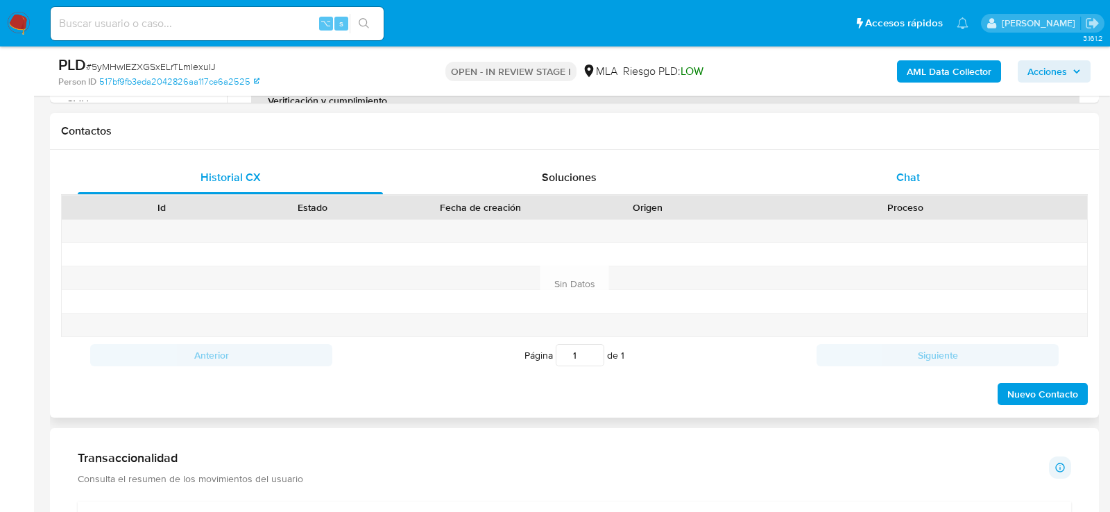
click at [941, 166] on div "Chat" at bounding box center [907, 177] width 305 height 33
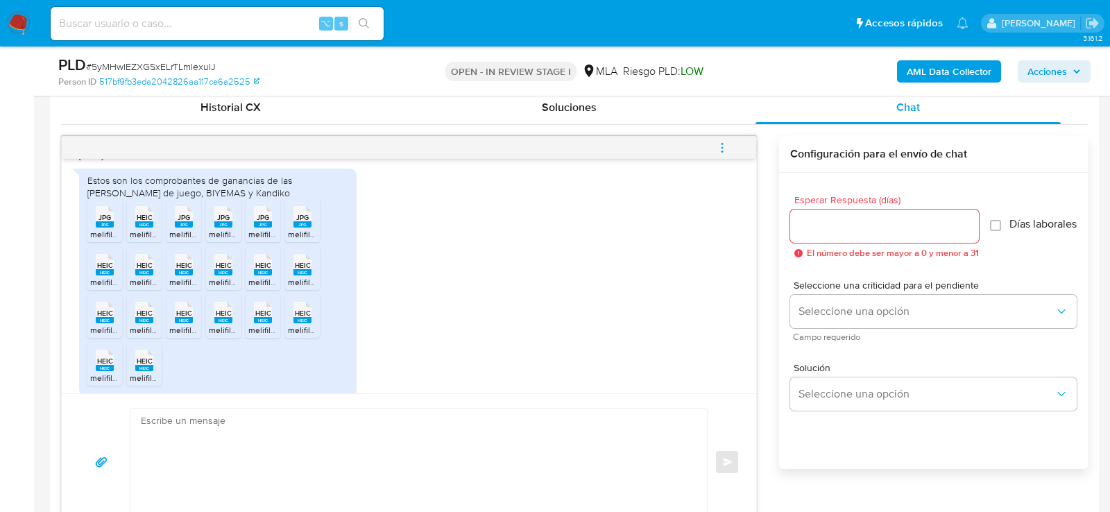
scroll to position [531, 0]
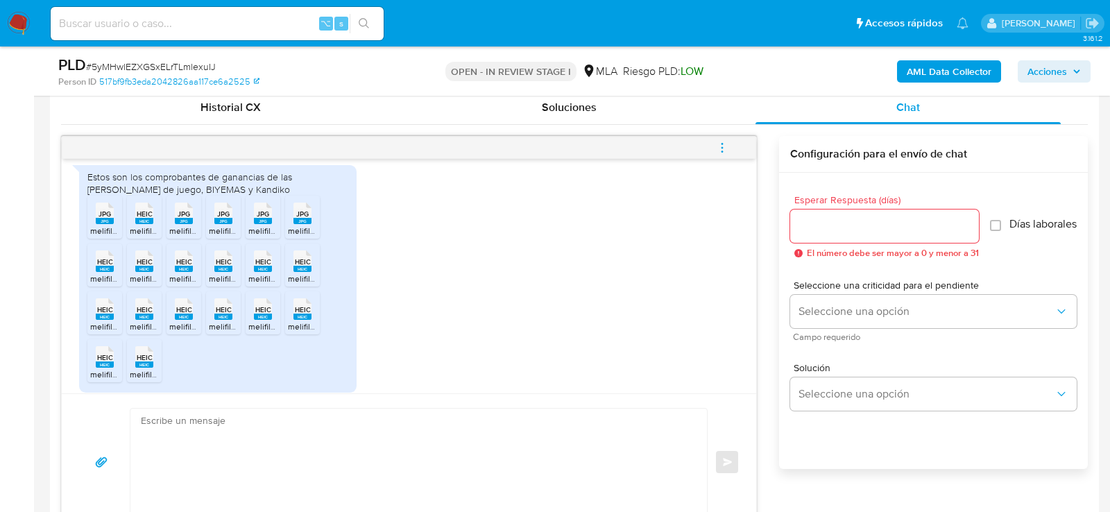
click at [101, 218] on rect at bounding box center [105, 221] width 18 height 6
click at [138, 218] on rect at bounding box center [144, 221] width 18 height 6
click at [191, 225] on span "melifile1504280445630877822.jpg" at bounding box center [234, 231] width 130 height 12
click at [220, 225] on span "melifile2674529305819944834.jpg" at bounding box center [274, 231] width 130 height 12
click at [267, 225] on span "melifile5233437194970330769.jpg" at bounding box center [312, 231] width 129 height 12
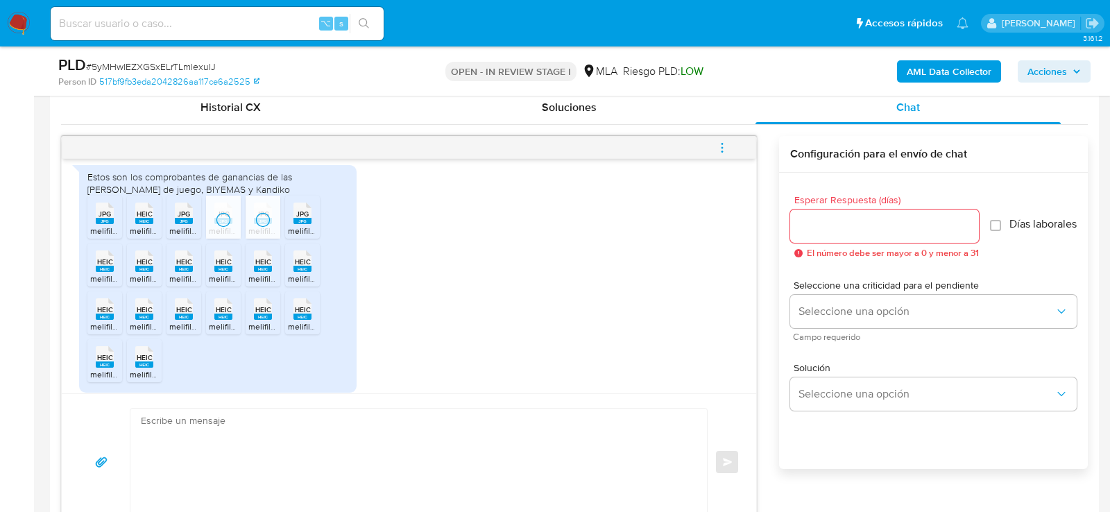
click at [315, 225] on span "melifile5631504736563380320.jpg" at bounding box center [353, 231] width 130 height 12
click at [108, 273] on span "melifile3544169018838647844.heic" at bounding box center [156, 279] width 132 height 12
click at [139, 273] on span "melifile2190497175988250928.heic" at bounding box center [196, 279] width 132 height 12
click at [183, 273] on span "melifile8031094831333166945.heic" at bounding box center [234, 279] width 131 height 12
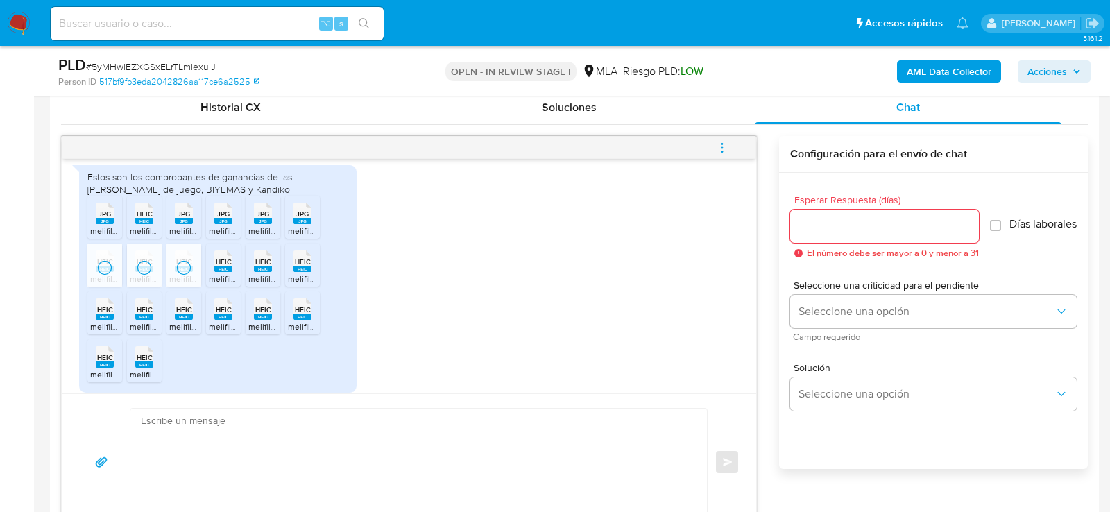
click at [229, 273] on span "melifile5605613638778221095.heic" at bounding box center [275, 279] width 132 height 12
click at [259, 273] on span "melifile7658143876631890077.heic" at bounding box center [313, 279] width 130 height 12
click at [309, 273] on span "melifile2590829980204282721.heic" at bounding box center [355, 279] width 135 height 12
click at [112, 320] on span "melifile827284540335763148.heic" at bounding box center [154, 326] width 129 height 12
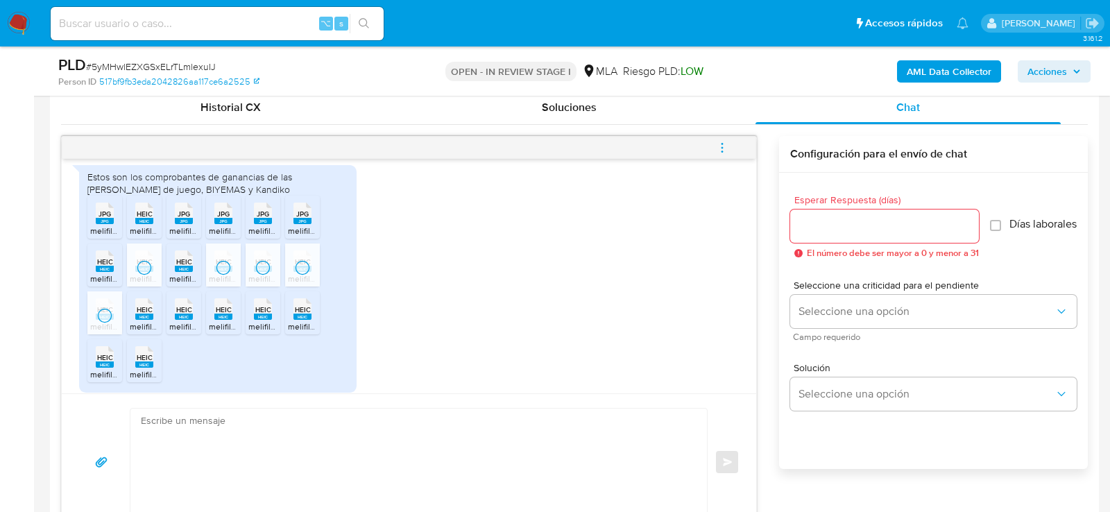
click at [138, 320] on span "melifile2407033951951173618.heic" at bounding box center [194, 326] width 128 height 12
click at [186, 320] on span "melifile919448538222783398.heic" at bounding box center [234, 326] width 130 height 12
click at [228, 320] on span "melifile8076695096679195610.heic" at bounding box center [275, 326] width 132 height 12
click at [261, 320] on span "melifile7459482516702511310.heic" at bounding box center [312, 326] width 128 height 12
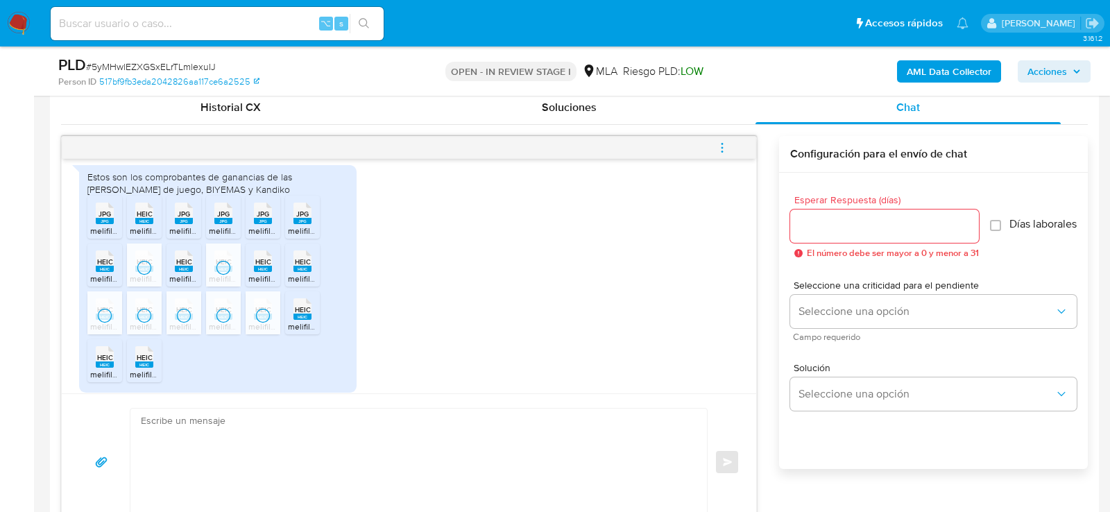
click at [293, 320] on span "melifile7926158566830762377.heic" at bounding box center [354, 326] width 132 height 12
click at [99, 361] on rect at bounding box center [105, 364] width 18 height 6
click at [144, 353] on icon "HEIC" at bounding box center [144, 357] width 18 height 24
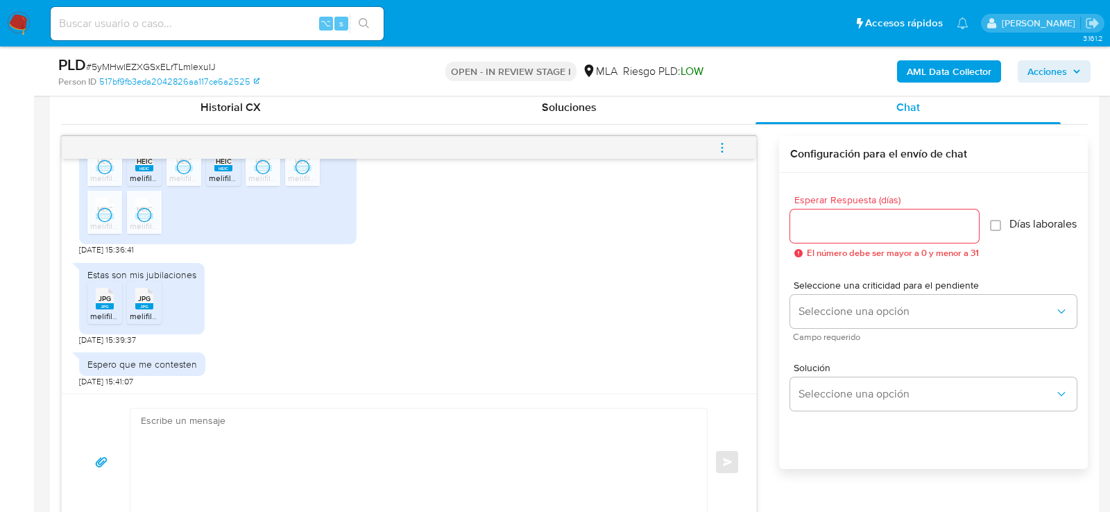
scroll to position [724, 0]
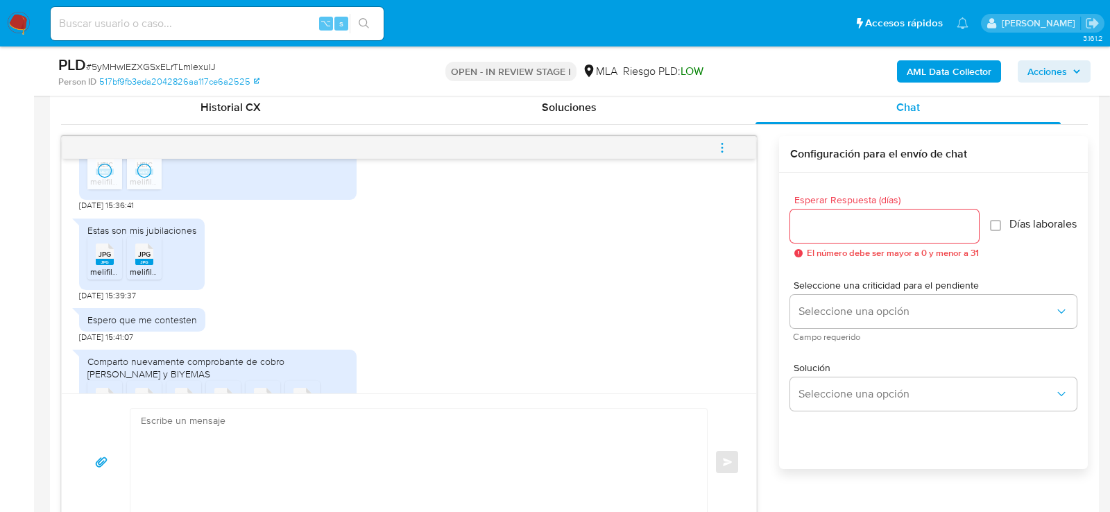
click at [99, 266] on span "melifile1803167189184518156.jpg" at bounding box center [150, 272] width 120 height 12
click at [140, 266] on span "melifile2873328875455534582.jpg" at bounding box center [196, 272] width 132 height 12
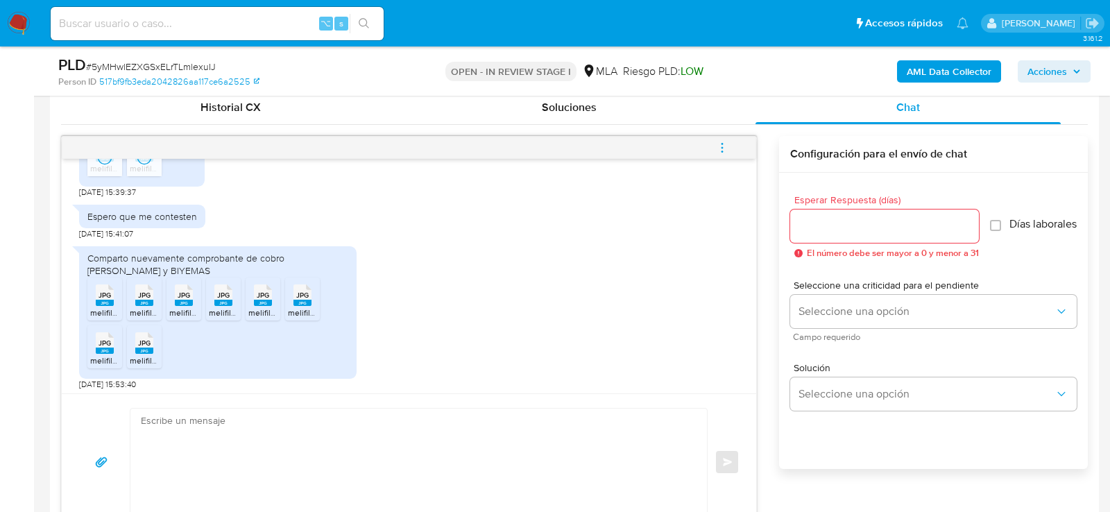
scroll to position [875, 0]
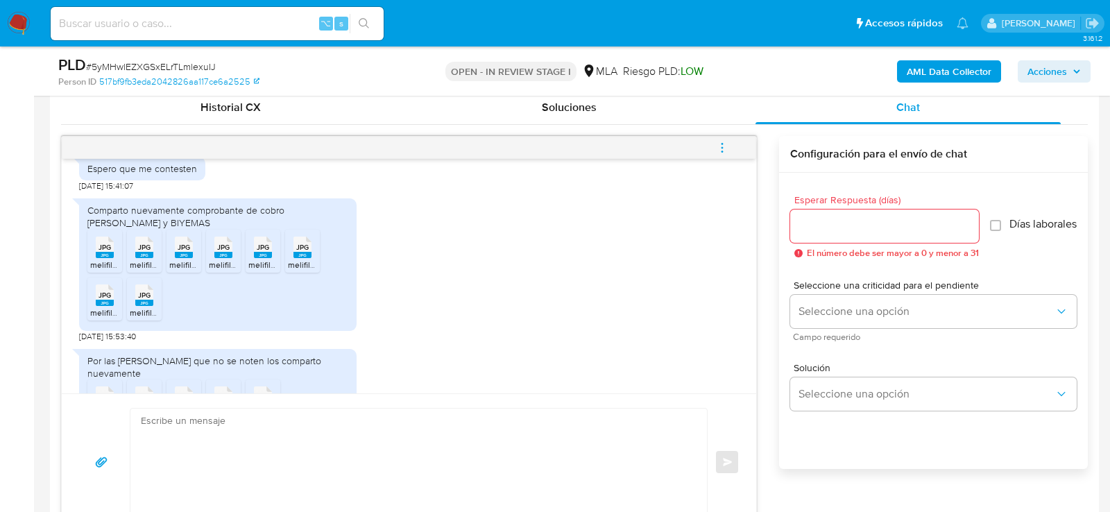
click at [104, 243] on span "JPG" at bounding box center [105, 247] width 12 height 9
click at [148, 243] on span "JPG" at bounding box center [144, 247] width 12 height 9
click at [185, 252] on rect at bounding box center [184, 255] width 18 height 6
click at [234, 259] on span "melifile2854930812855570157.jpg" at bounding box center [272, 265] width 127 height 12
click at [273, 259] on span "melifile699402725243634363.jpg" at bounding box center [312, 265] width 128 height 12
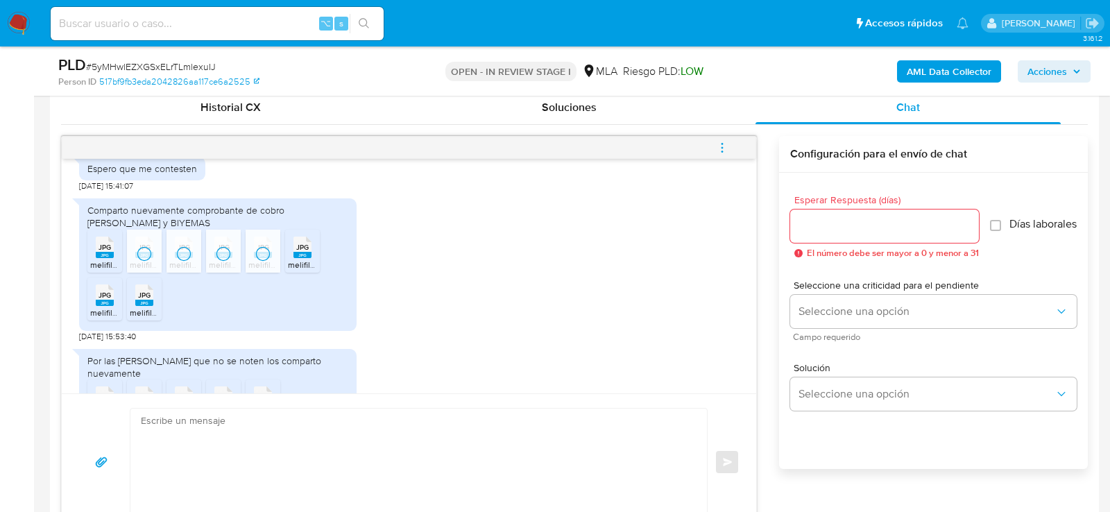
click at [298, 259] on span "melifile8135217869372874574.jpg" at bounding box center [351, 265] width 126 height 12
click at [108, 291] on span "JPG" at bounding box center [105, 295] width 12 height 9
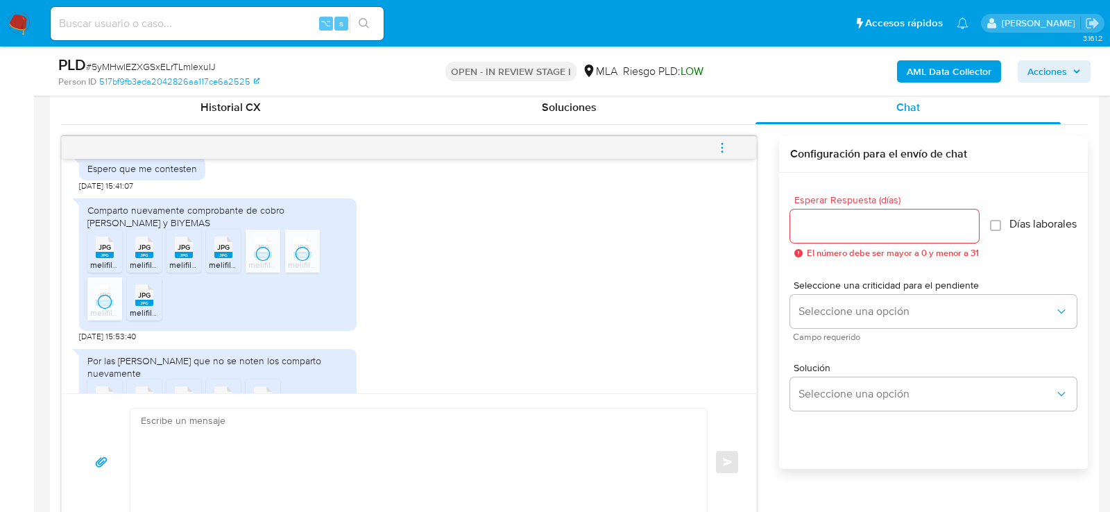
click at [146, 300] on rect at bounding box center [144, 303] width 18 height 6
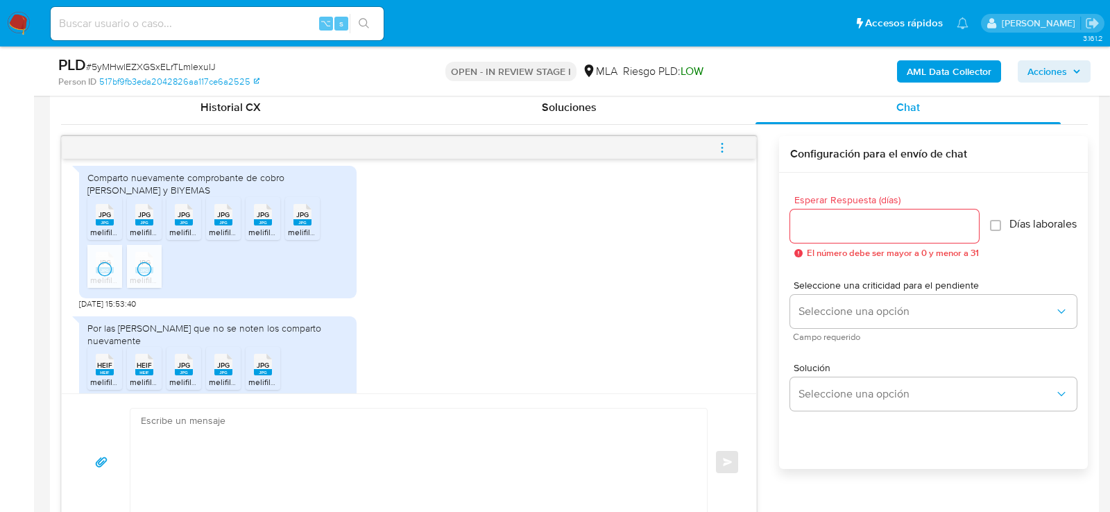
click at [106, 369] on rect at bounding box center [105, 372] width 18 height 6
click at [134, 376] on span "melifile4246830003256839127.heif" at bounding box center [196, 382] width 132 height 12
click at [181, 376] on span "melifile7682358703599222776.jpg" at bounding box center [234, 382] width 130 height 12
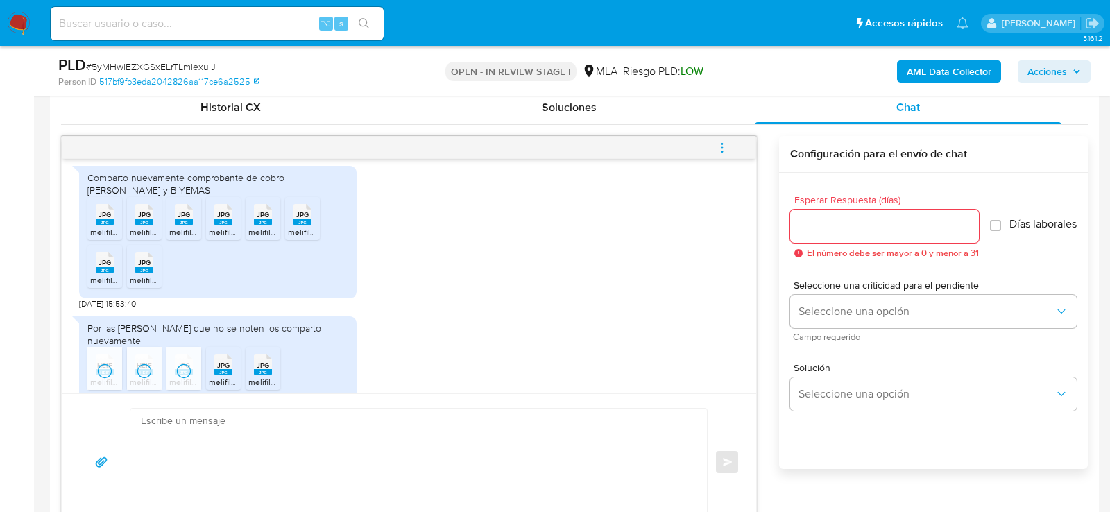
click at [221, 376] on span "melifile3502125154193283086.jpg" at bounding box center [272, 382] width 127 height 12
click at [253, 376] on span "melifile6803741939572462577.jpg" at bounding box center [312, 382] width 128 height 12
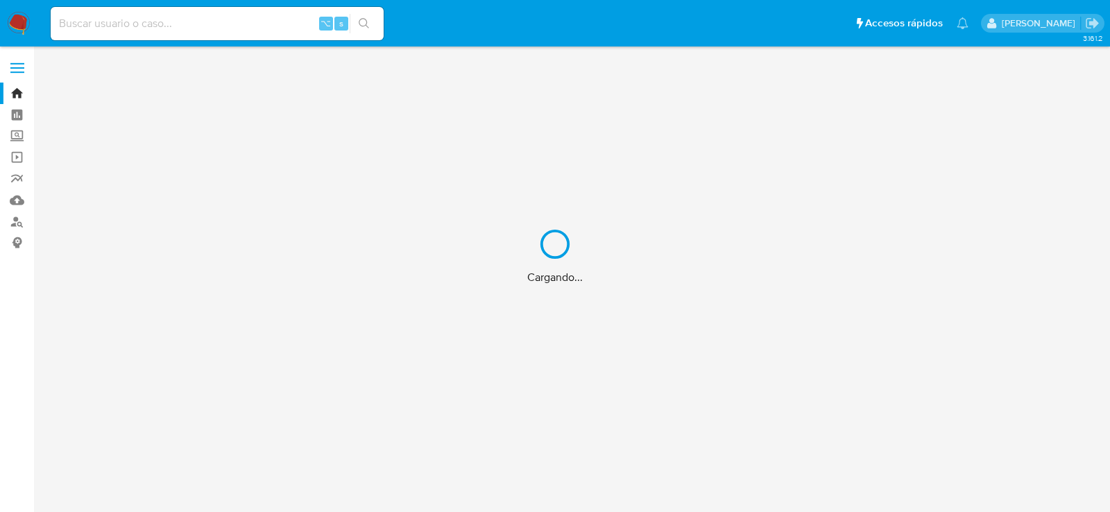
click at [192, 23] on div "Cargando..." at bounding box center [555, 256] width 1110 height 512
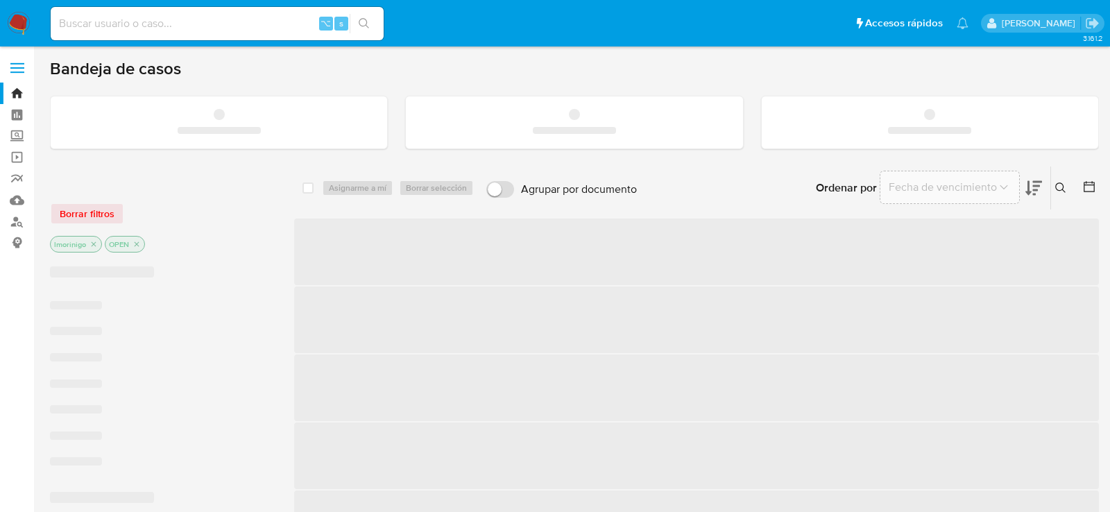
click at [171, 23] on input at bounding box center [217, 24] width 333 height 18
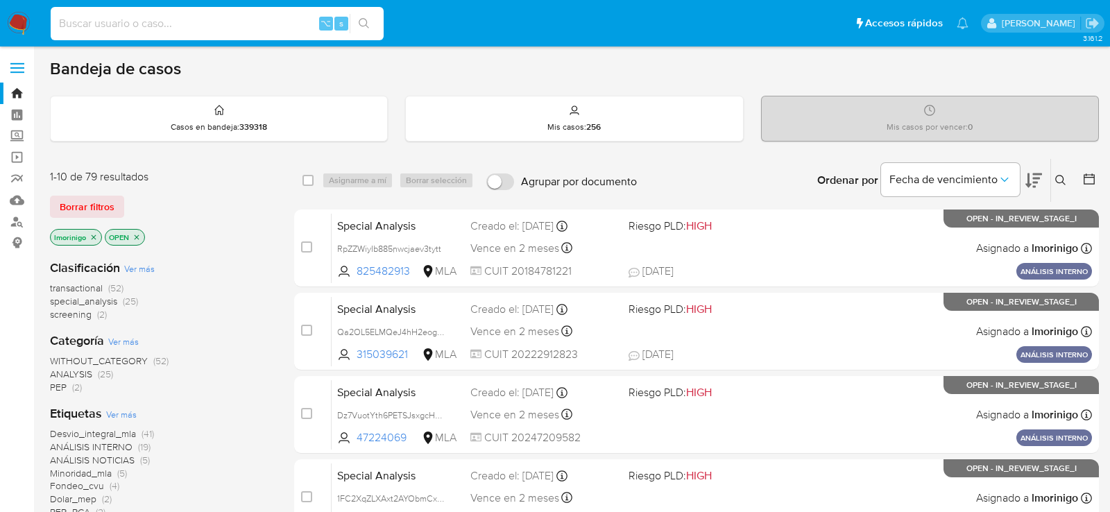
paste input "XnSc0jtUa8IlUpwbgRjglwPL"
type input "XnSc0jtUa8IlUpwbgRjglwPL"
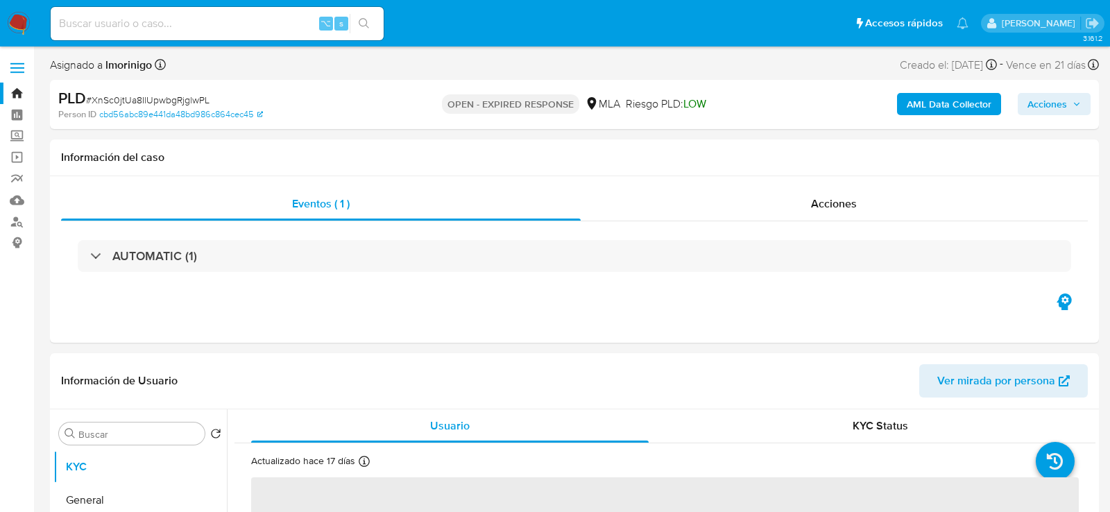
select select "10"
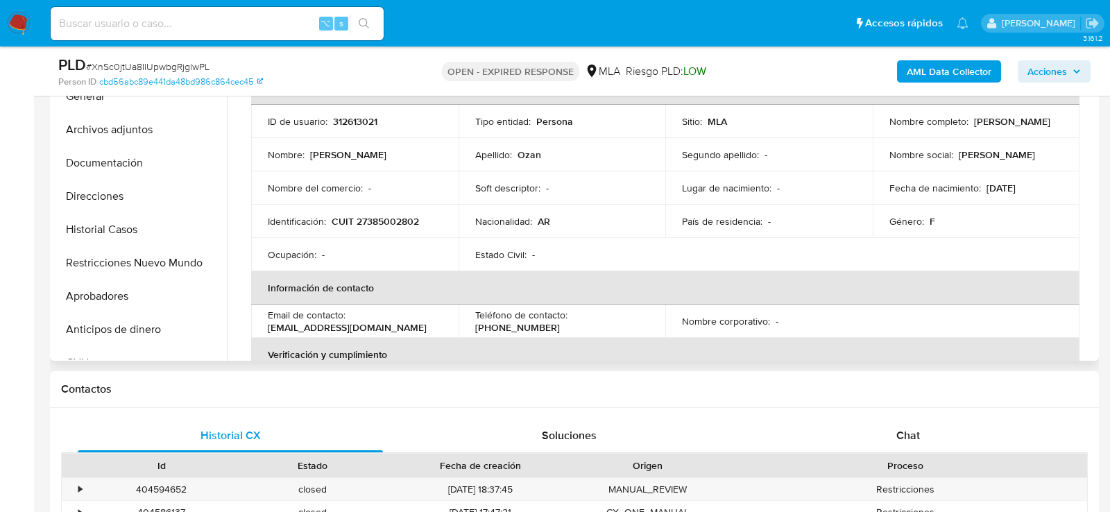
scroll to position [401, 0]
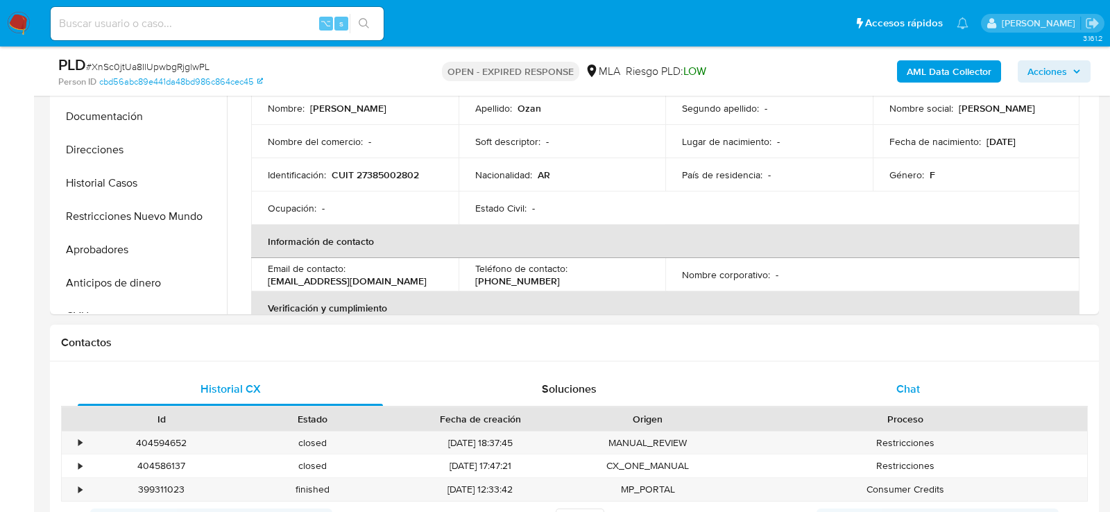
click at [814, 394] on div "Chat" at bounding box center [907, 389] width 305 height 33
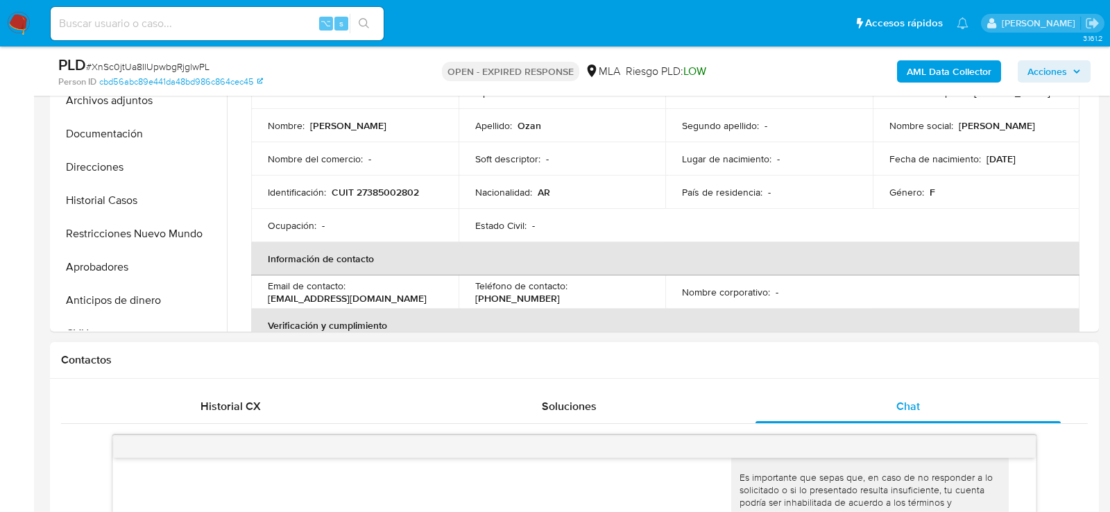
scroll to position [340, 0]
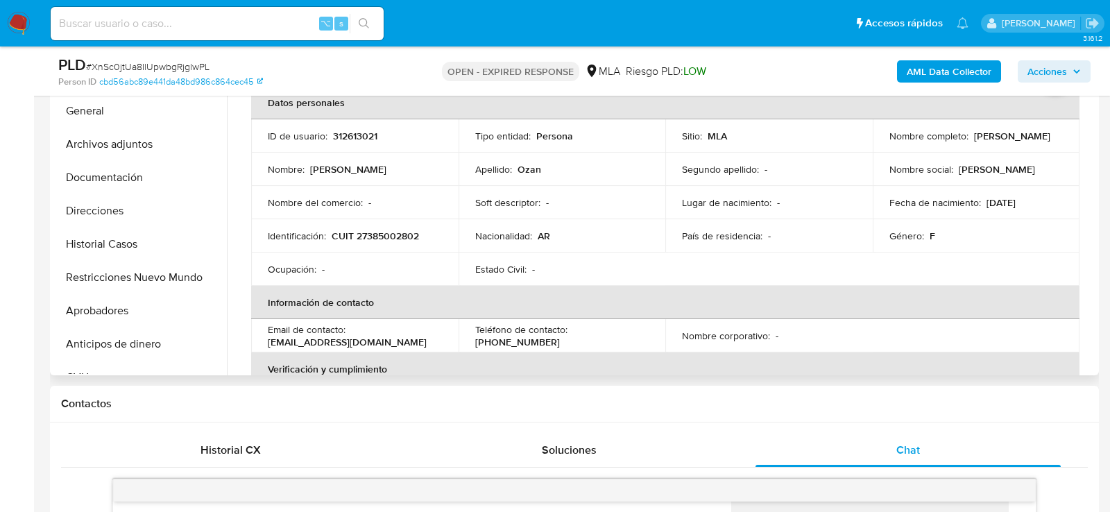
click at [352, 127] on td "ID de usuario : 312613021" at bounding box center [354, 135] width 207 height 33
click at [352, 140] on p "312613021" at bounding box center [355, 136] width 44 height 12
copy p "312613021"
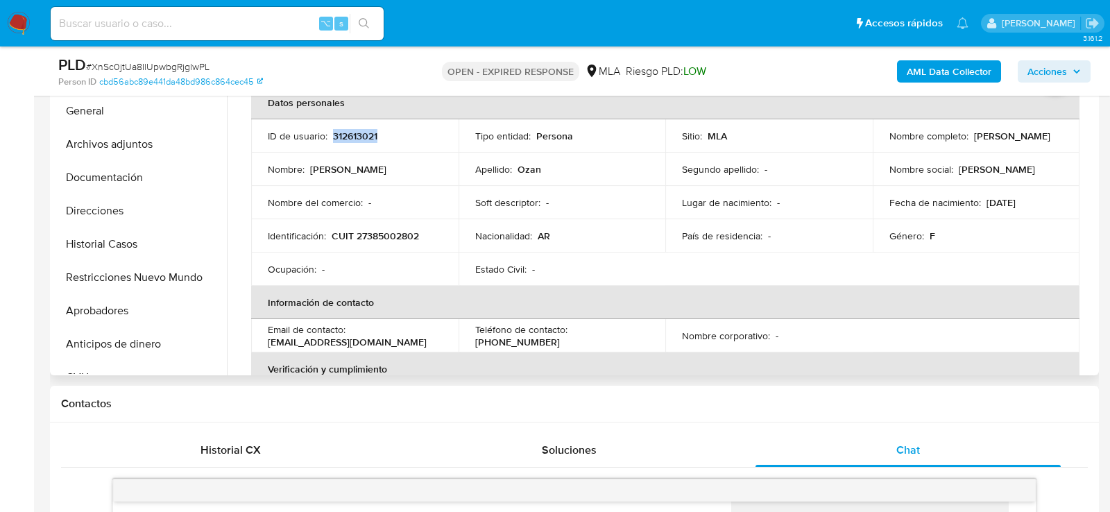
copy p "312613021"
click at [216, 19] on input at bounding box center [217, 24] width 333 height 18
paste input "e66oQIcCmbPIfmsf0QJvukbn"
type input "e66oQIcCmbPIfmsf0QJvukbn"
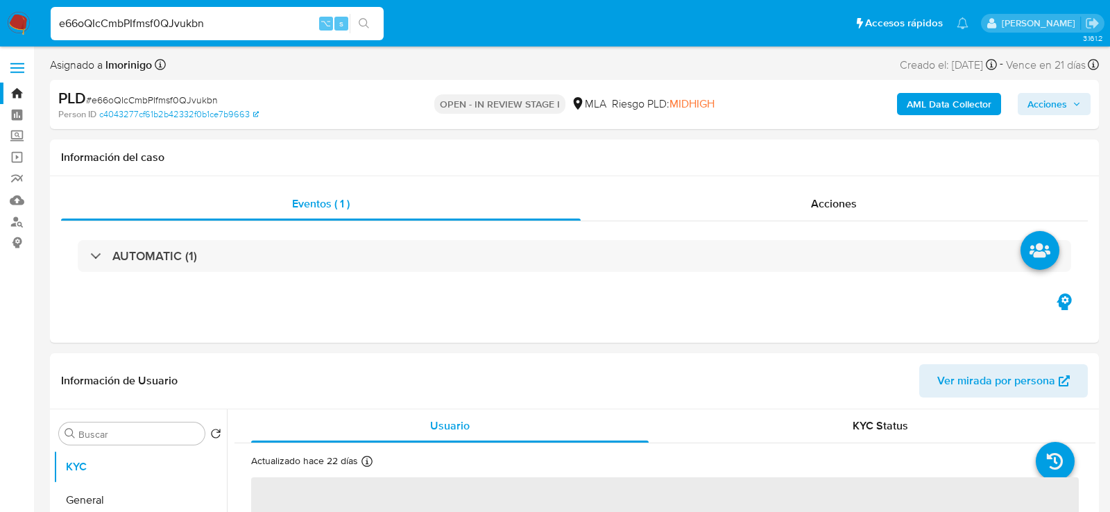
select select "10"
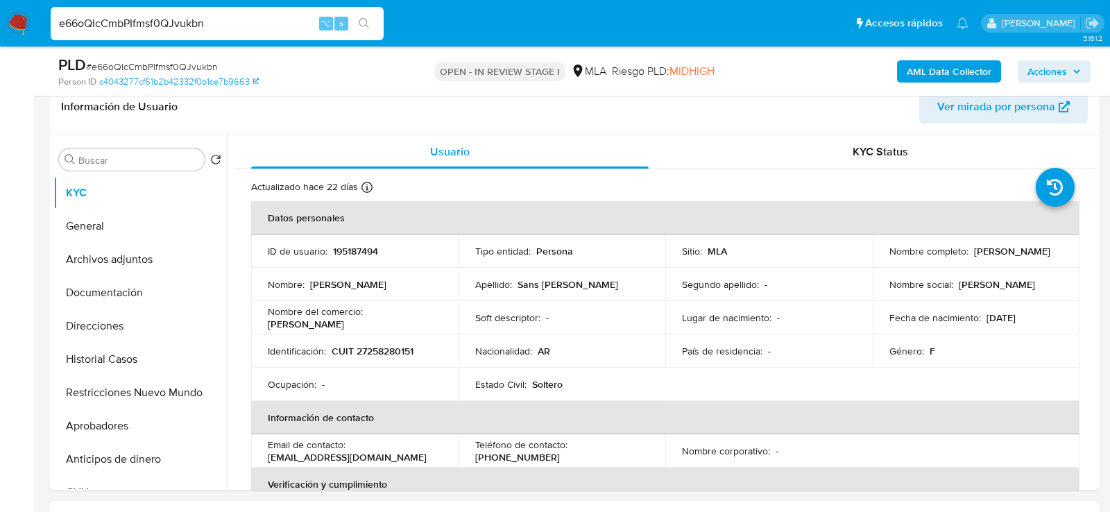
scroll to position [243, 0]
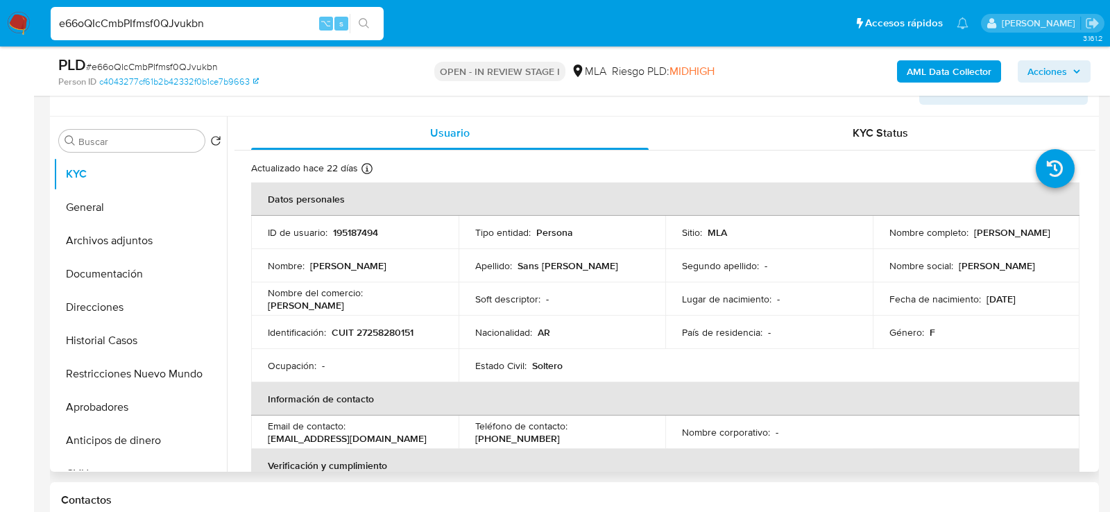
click at [339, 237] on p "195187494" at bounding box center [355, 232] width 45 height 12
copy p "195187494"
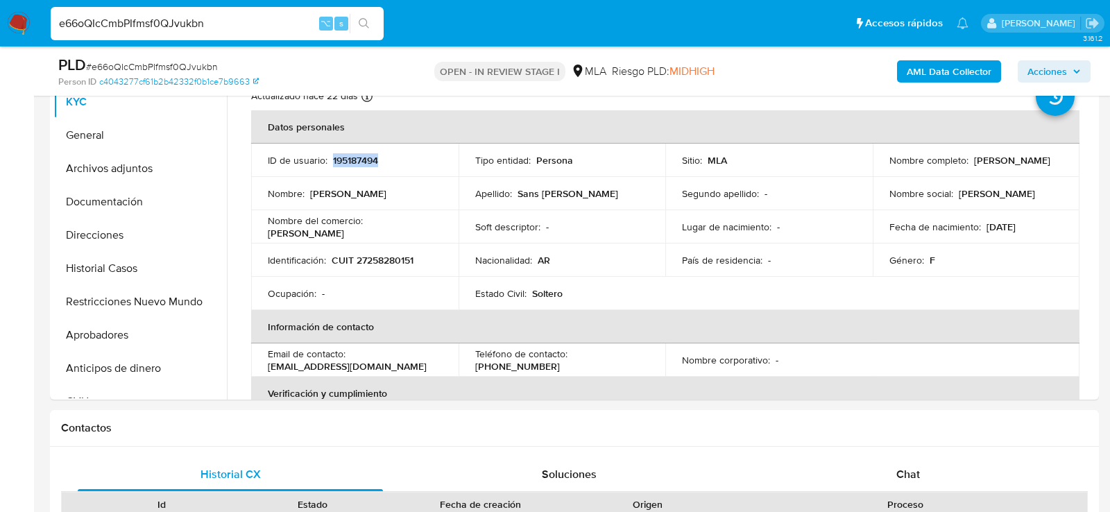
scroll to position [318, 0]
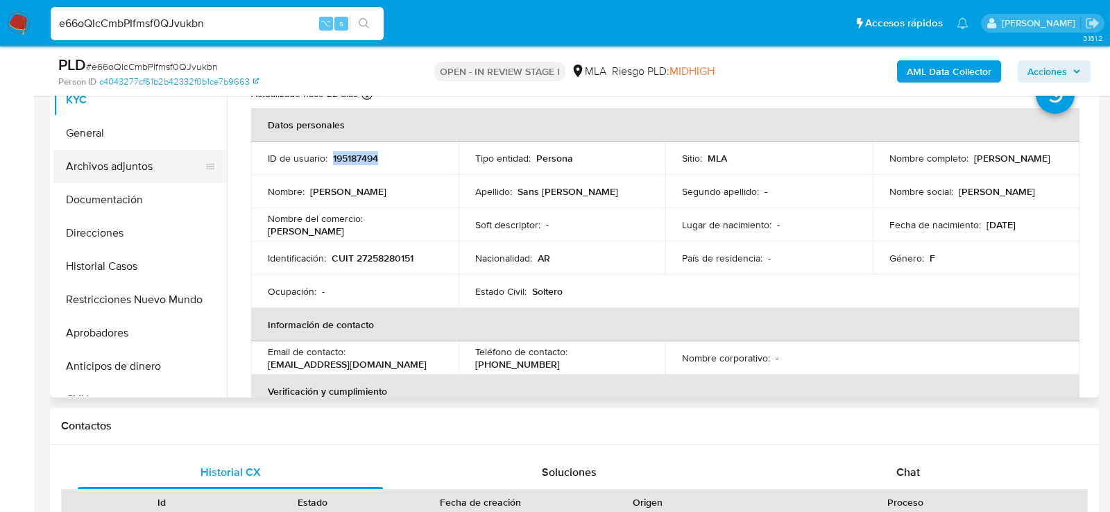
click at [104, 178] on button "Archivos adjuntos" at bounding box center [134, 166] width 162 height 33
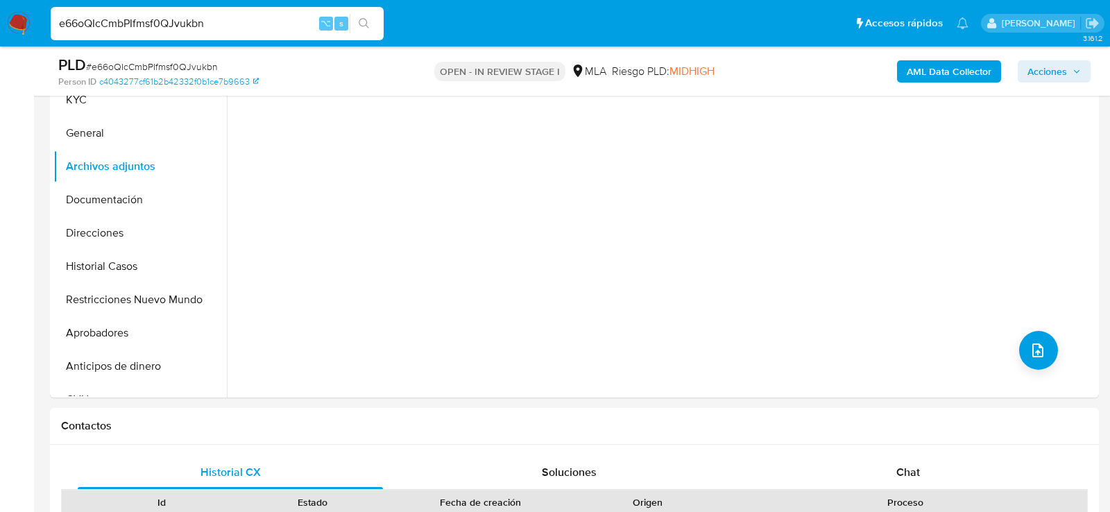
scroll to position [272, 0]
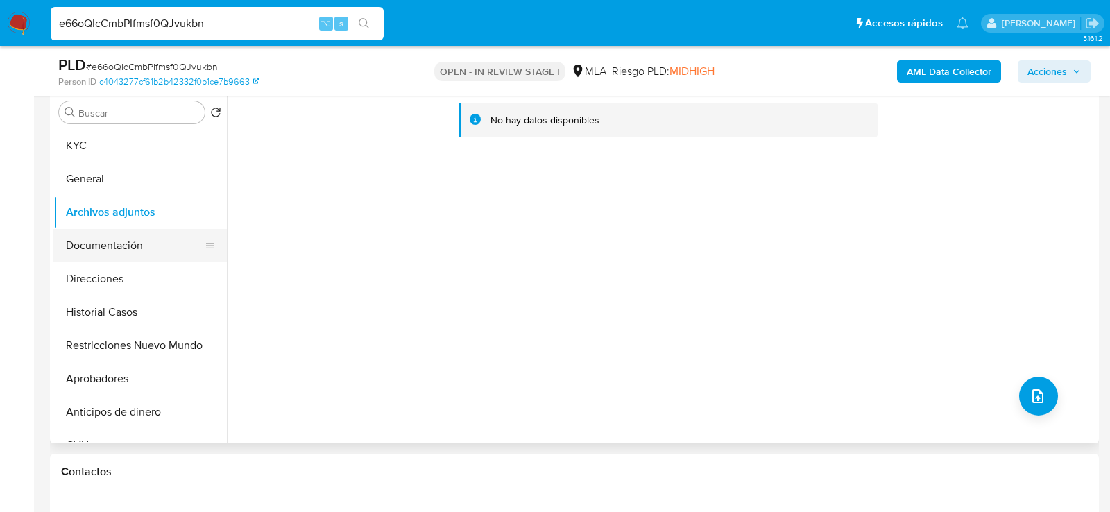
click at [99, 256] on button "Documentación" at bounding box center [134, 245] width 162 height 33
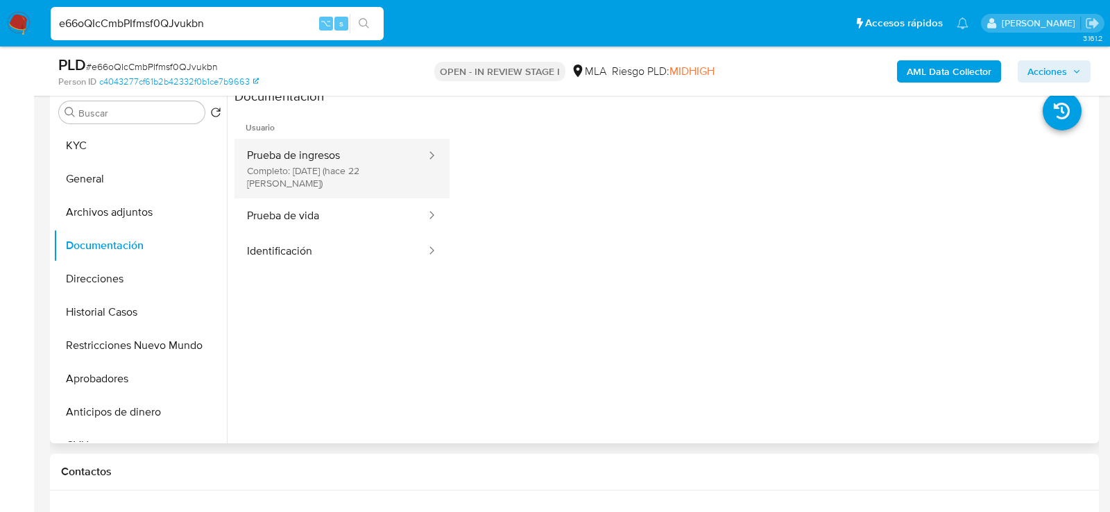
click at [255, 165] on button "Prueba de ingresos Completo: 16/09/2025 (hace 22 días)" at bounding box center [330, 169] width 193 height 60
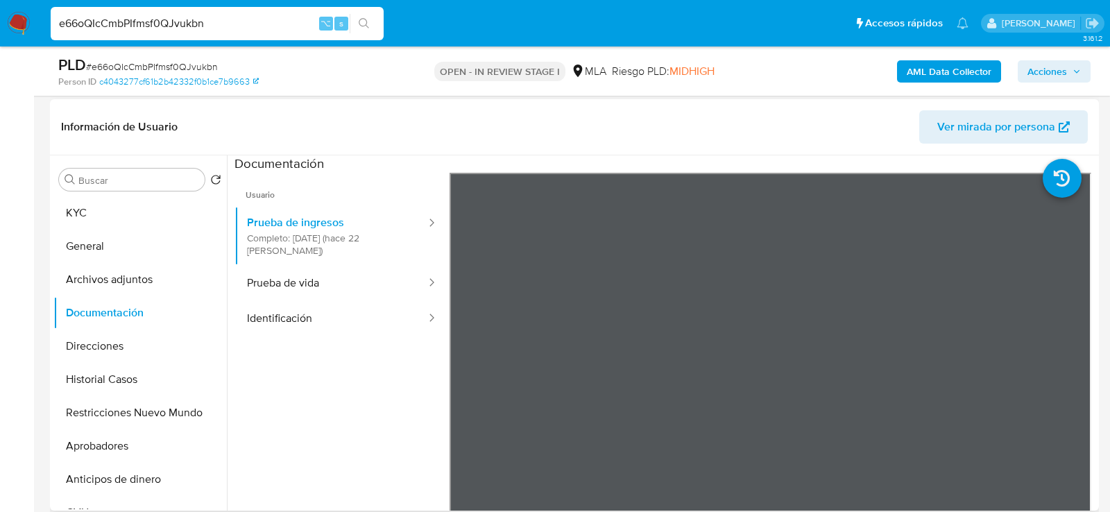
scroll to position [203, 0]
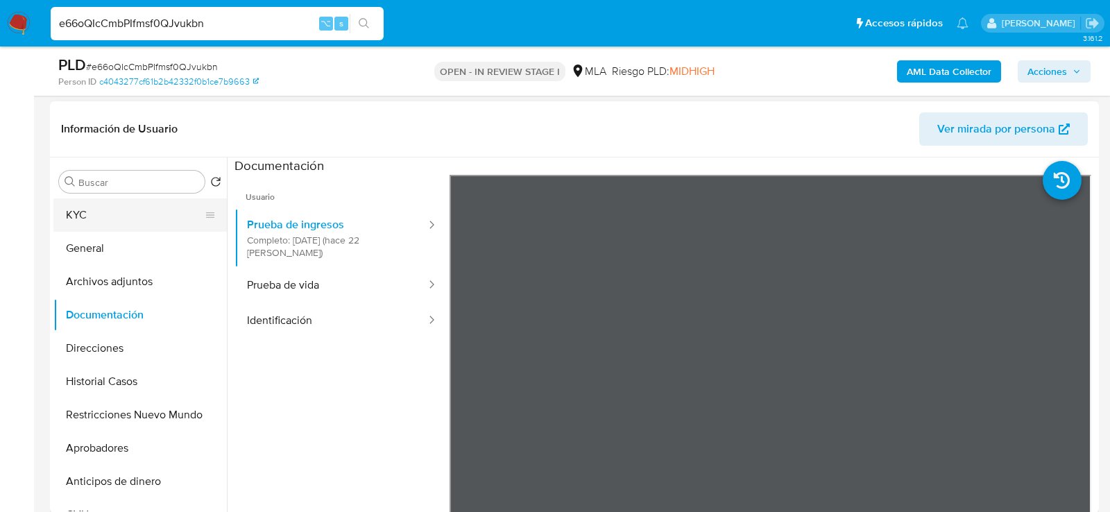
click at [80, 213] on button "KYC" at bounding box center [134, 214] width 162 height 33
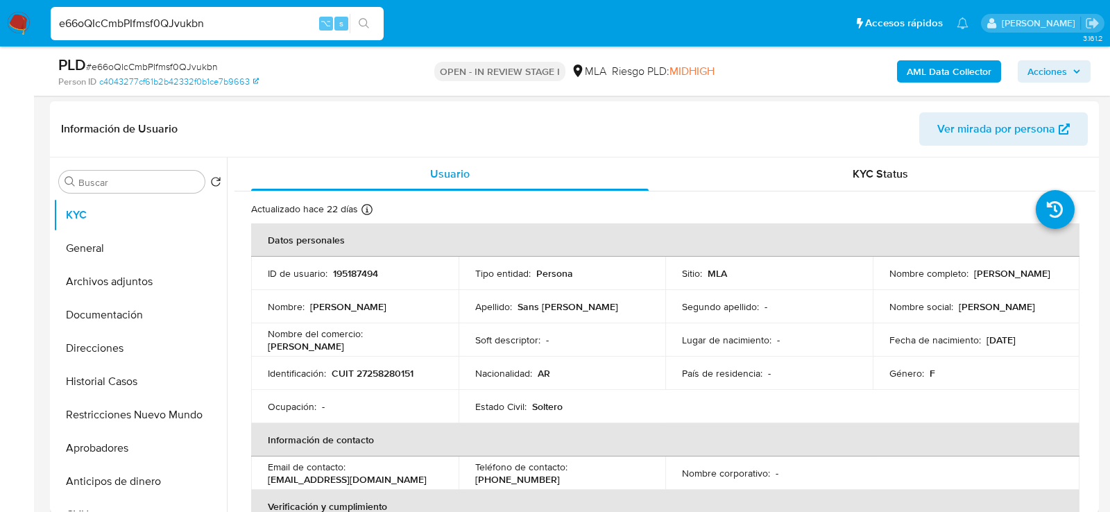
click at [368, 275] on p "195187494" at bounding box center [355, 273] width 45 height 12
copy p "195187494"
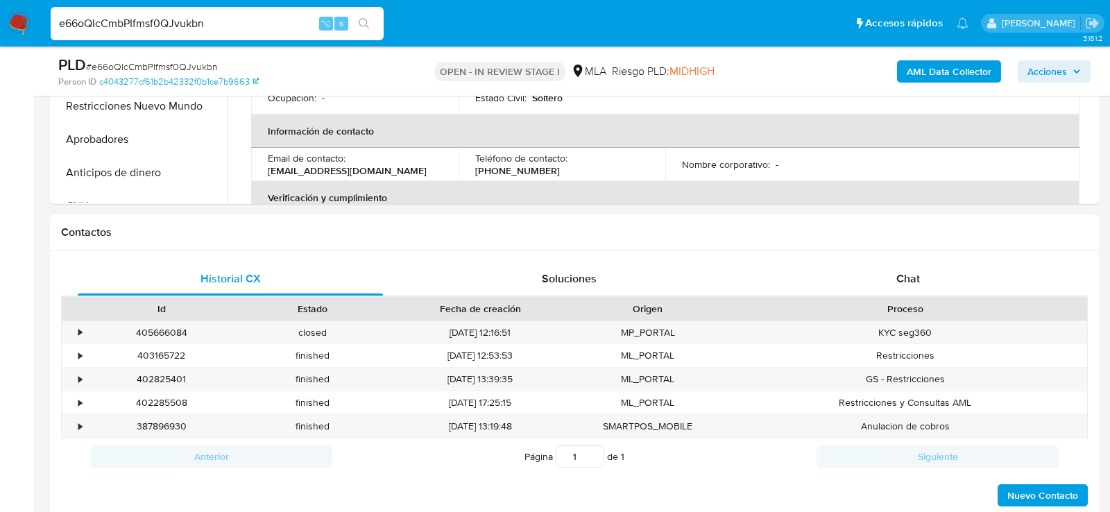
scroll to position [521, 0]
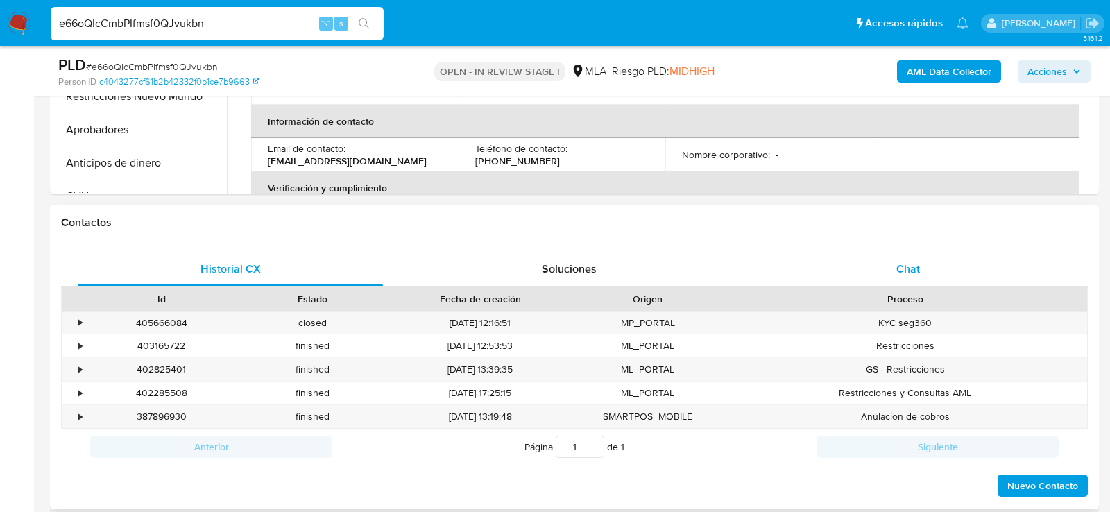
click at [855, 278] on div "Chat" at bounding box center [907, 269] width 305 height 33
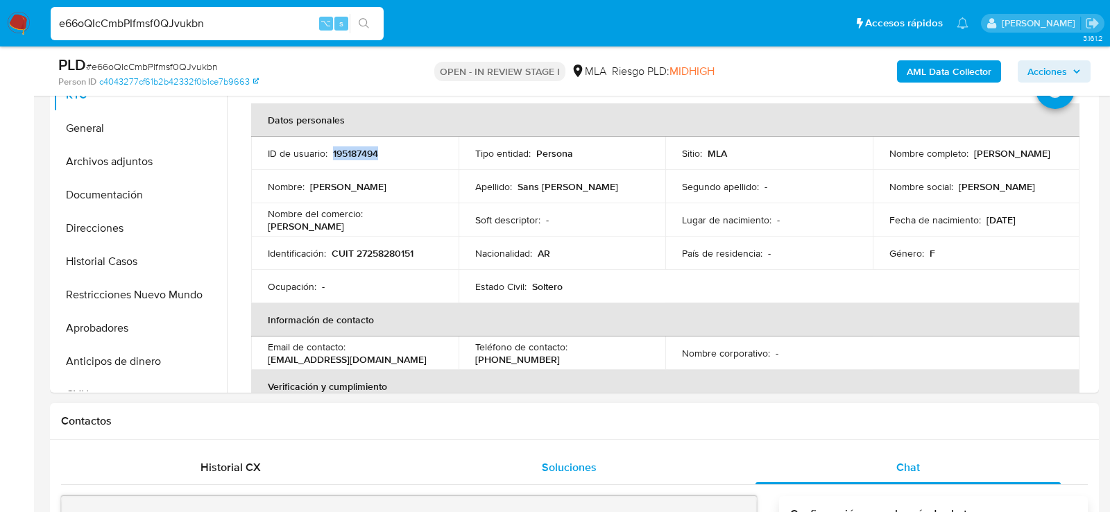
scroll to position [245, 0]
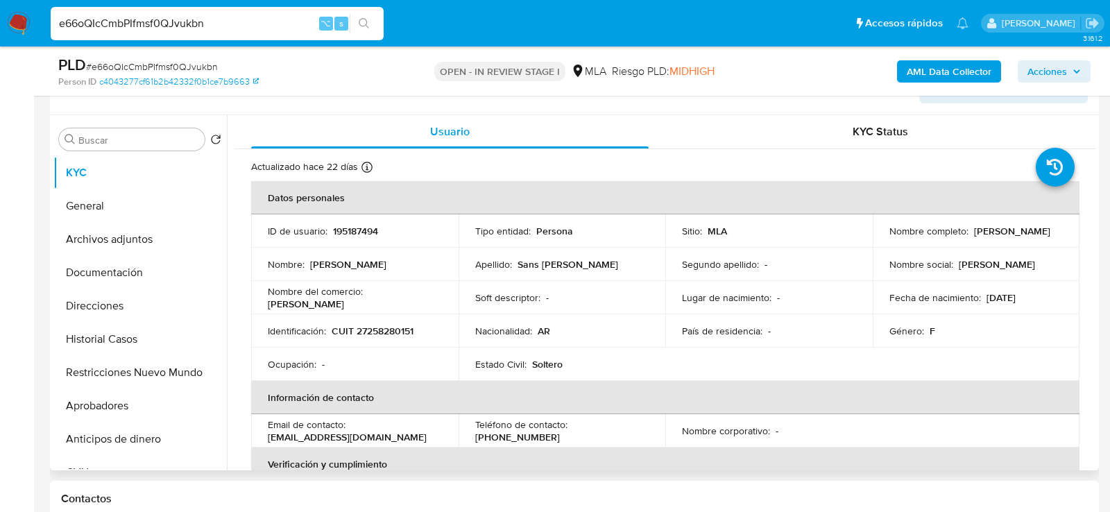
click at [354, 235] on p "195187494" at bounding box center [355, 231] width 45 height 12
copy p "195187494"
click at [128, 373] on button "Restricciones Nuevo Mundo" at bounding box center [134, 372] width 162 height 33
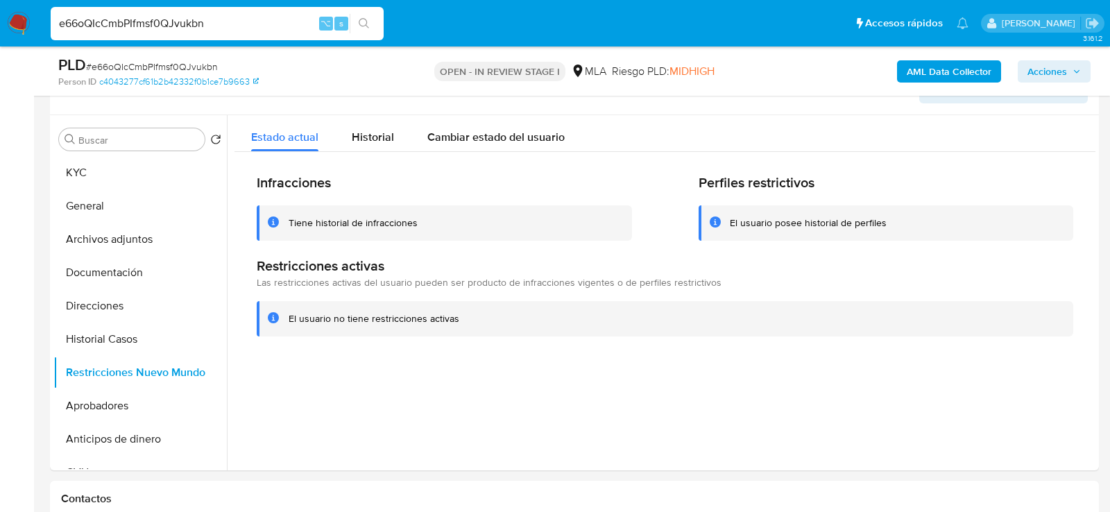
click at [236, 9] on div "e66oQIcCmbPIfmsf0QJvukbn ⌥ s" at bounding box center [217, 23] width 333 height 33
click at [236, 23] on input "e66oQIcCmbPIfmsf0QJvukbn" at bounding box center [217, 24] width 333 height 18
paste input "sMj67T6eSpW5vph9Kuis4OFa"
type input "sMj67T6eSpW5vph9Kuis4OFa"
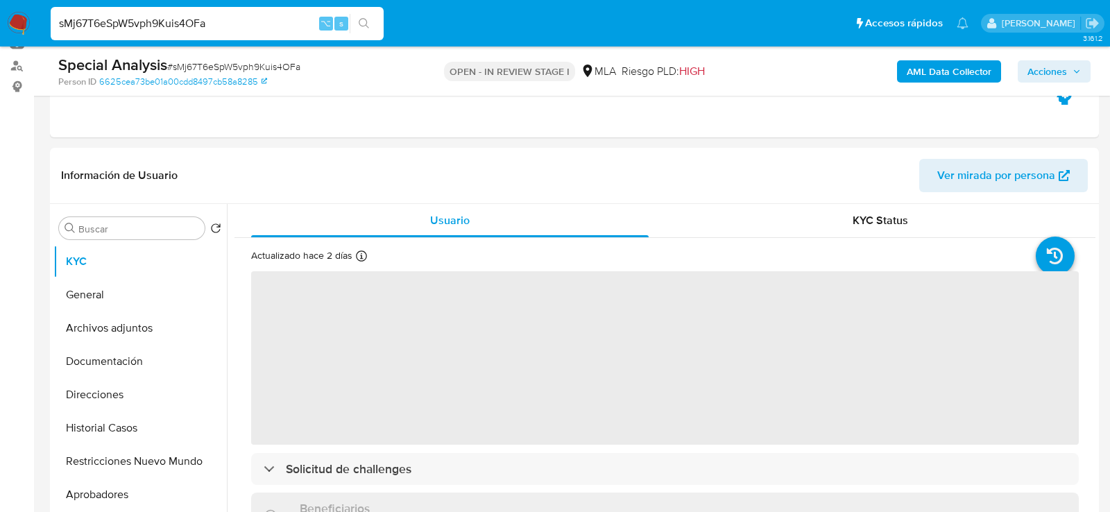
select select "10"
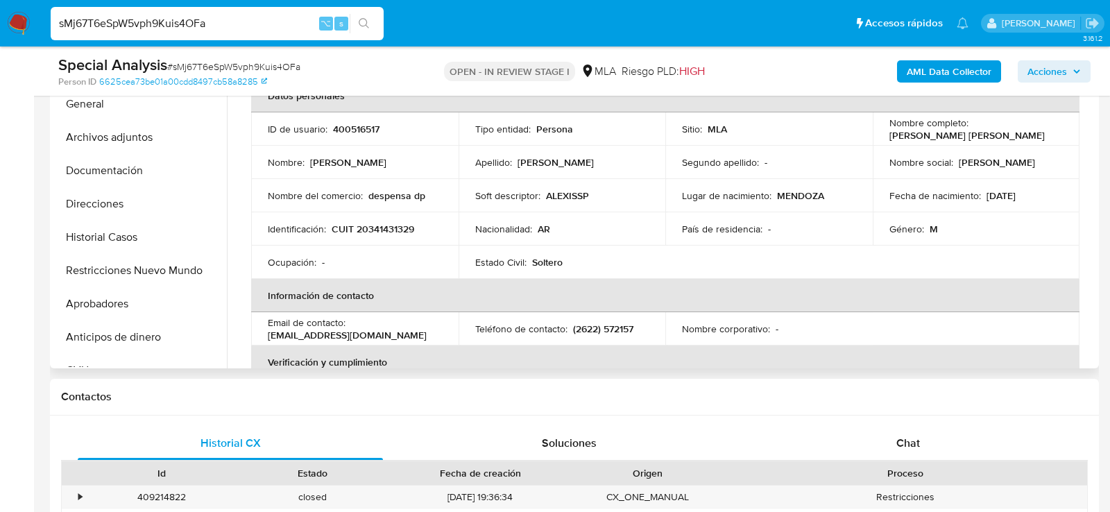
scroll to position [343, 0]
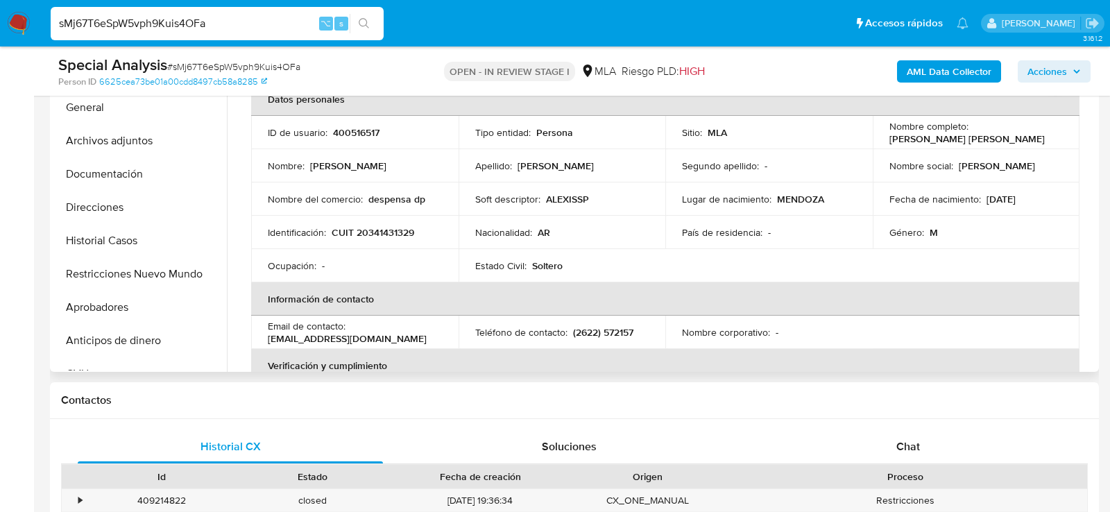
click at [361, 132] on p "400516517" at bounding box center [356, 132] width 46 height 12
copy p "400516517"
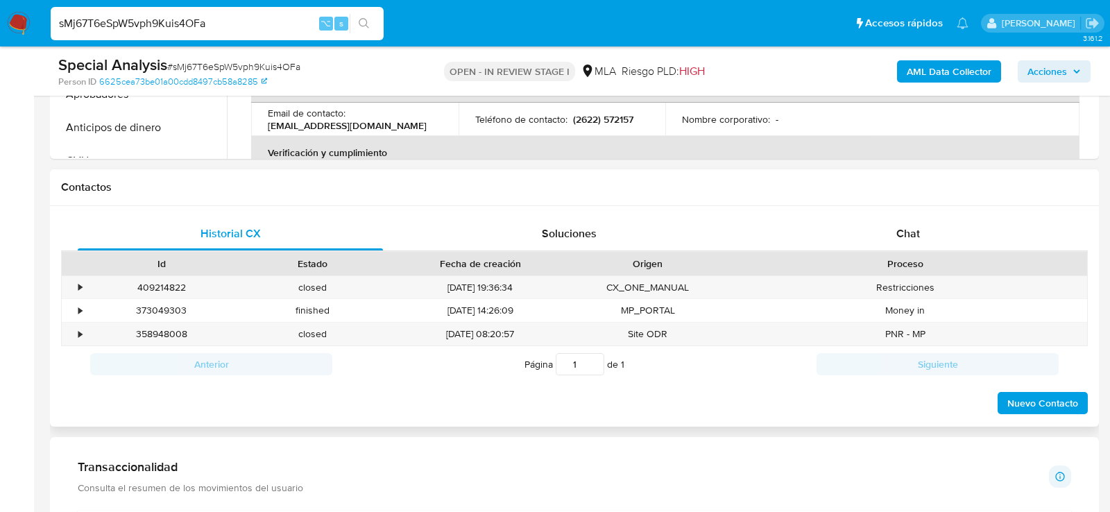
scroll to position [640, 0]
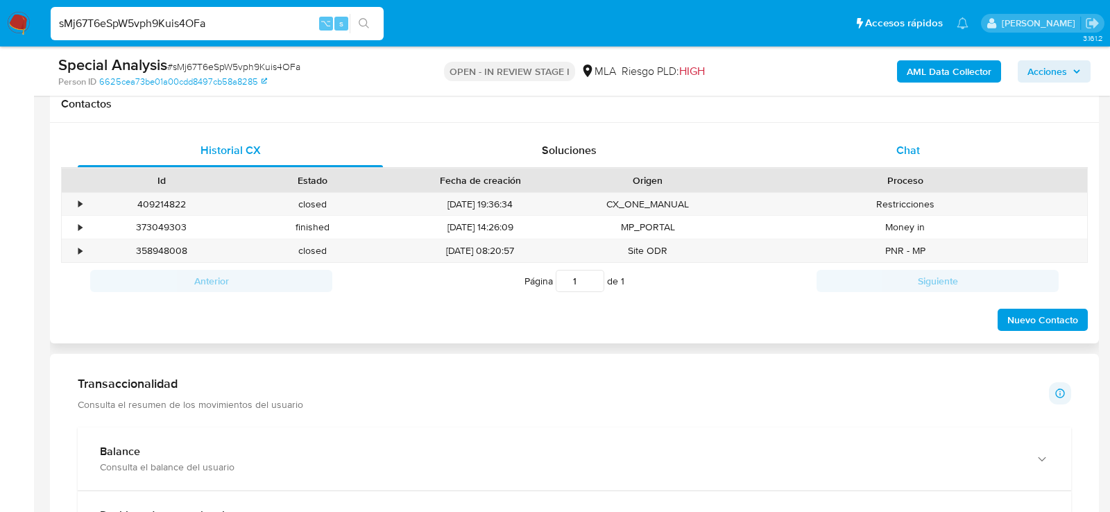
click at [862, 137] on div "Chat" at bounding box center [907, 150] width 305 height 33
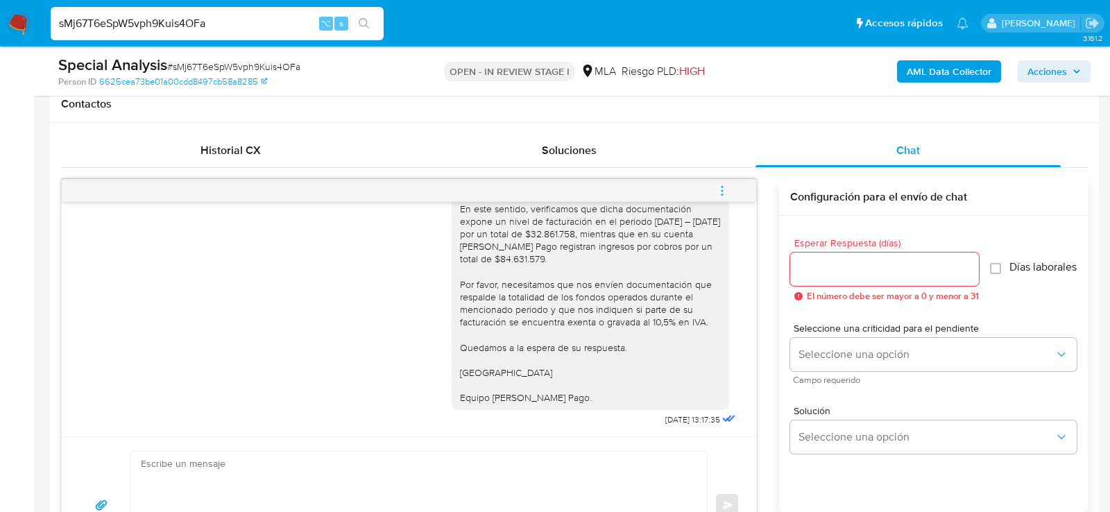
scroll to position [607, 0]
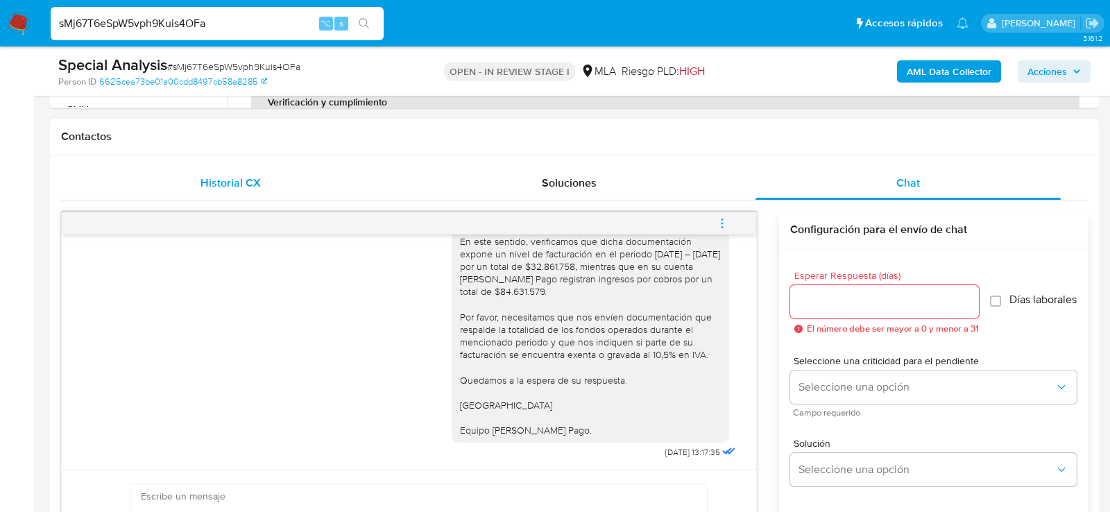
click at [282, 175] on div "Historial CX" at bounding box center [230, 182] width 305 height 33
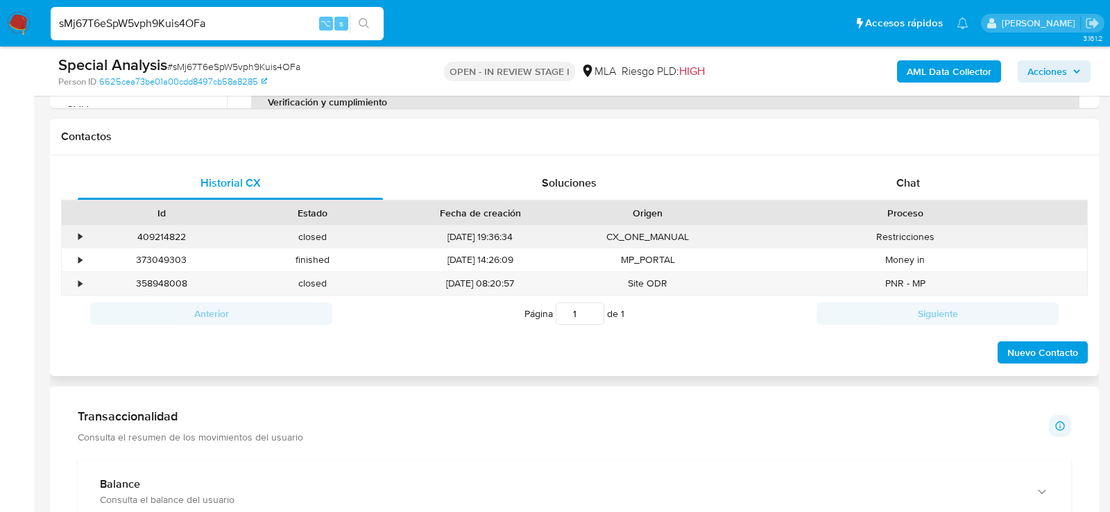
click at [163, 239] on div "409214822" at bounding box center [161, 236] width 151 height 23
copy div "409214822"
click at [266, 23] on input "sMj67T6eSpW5vph9Kuis4OFa" at bounding box center [217, 24] width 333 height 18
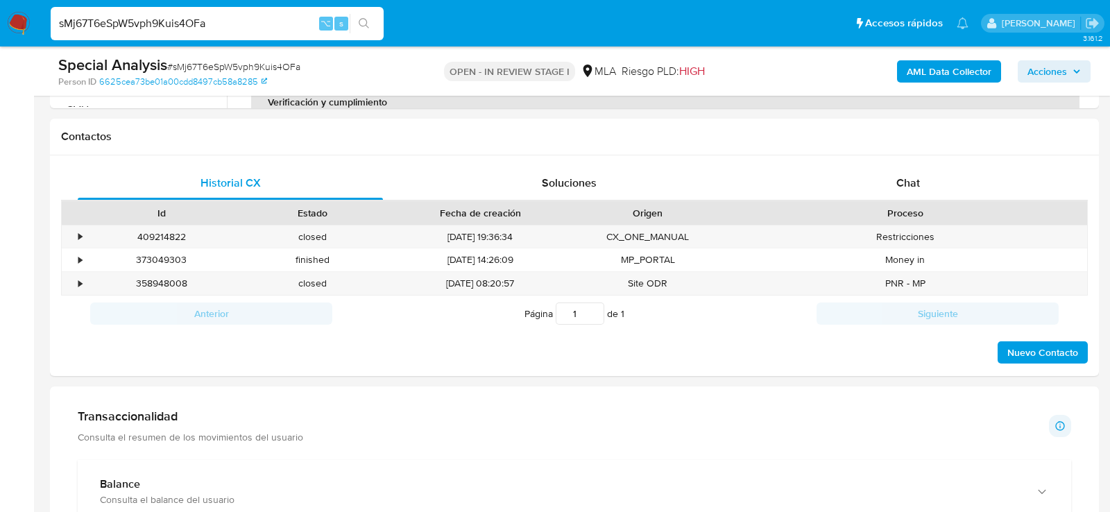
paste input "iIuJrp8luEXt5cRmCglyTzP4"
type input "iIuJrp8luEXt5cRmCglyTzP4"
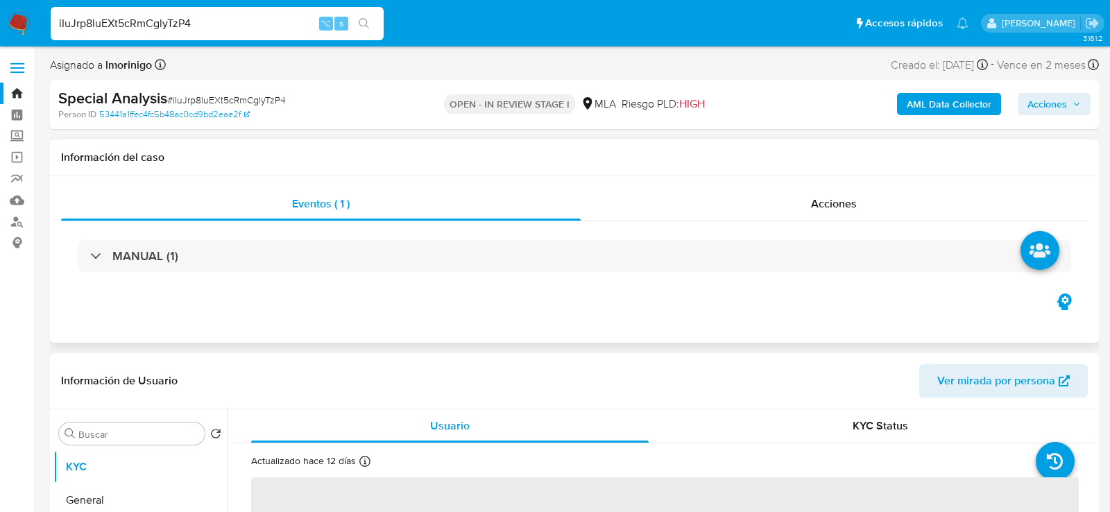
select select "10"
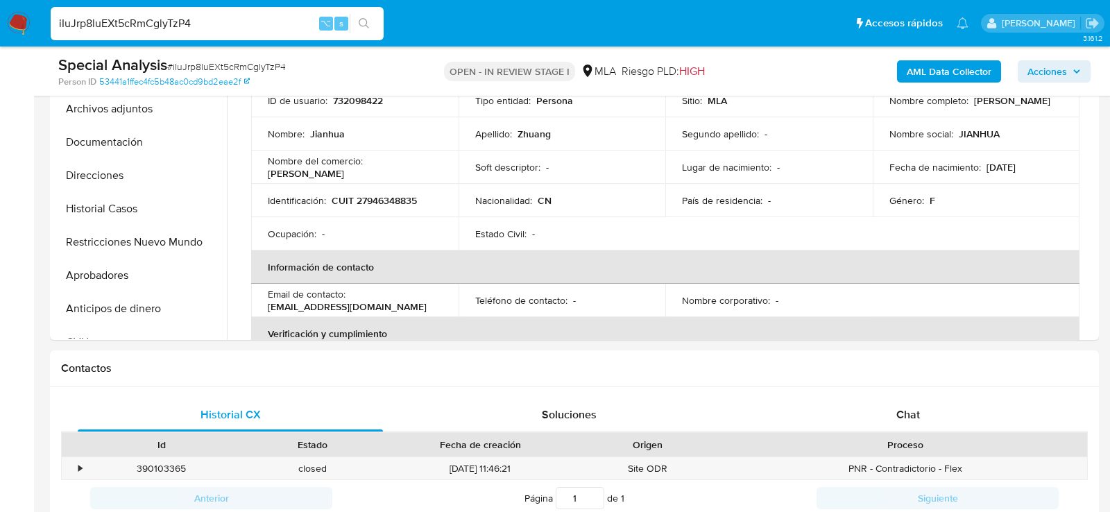
scroll to position [550, 0]
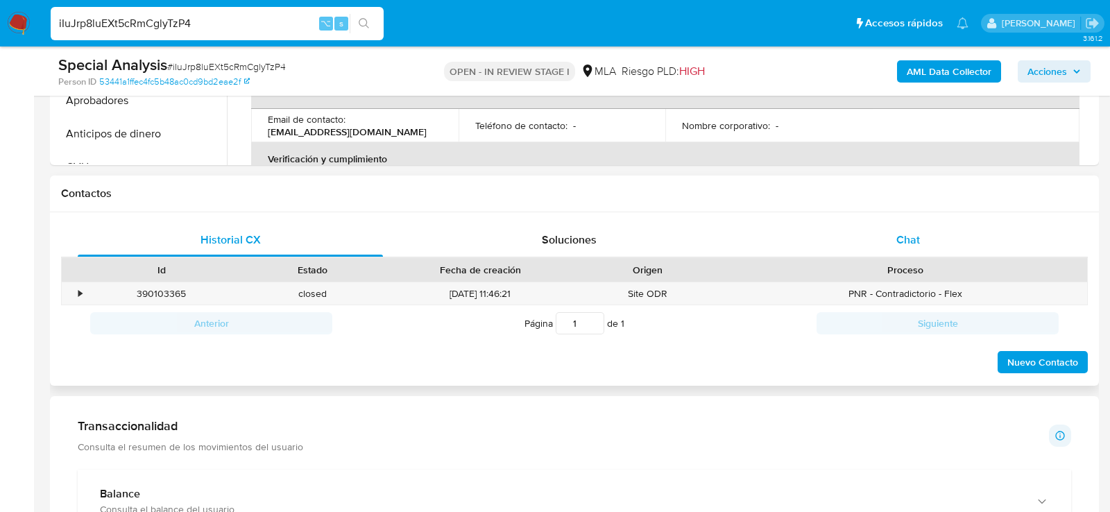
click at [990, 243] on div "Chat" at bounding box center [907, 239] width 305 height 33
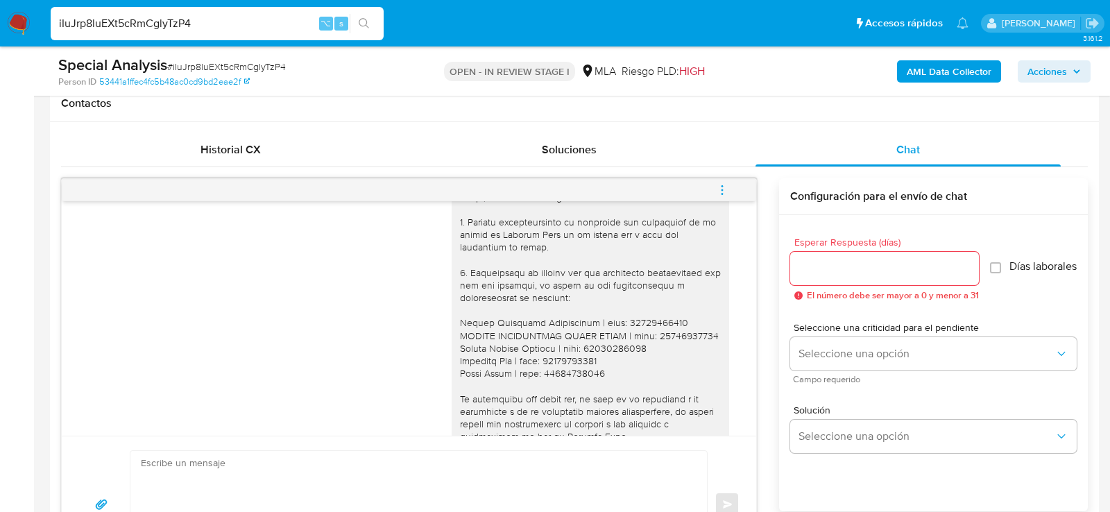
scroll to position [1505, 0]
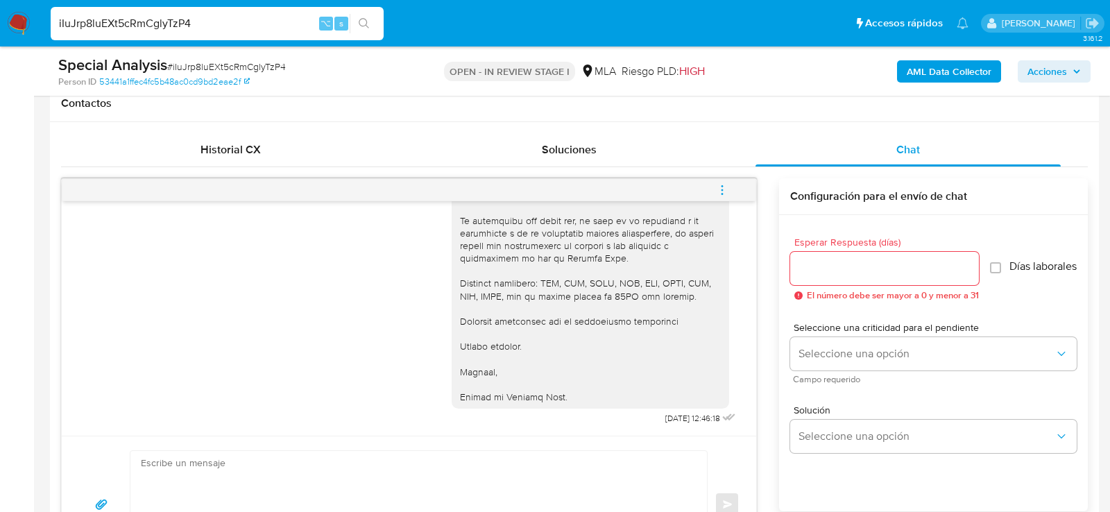
click at [314, 26] on input "iIuJrp8luEXt5cRmCglyTzP4" at bounding box center [217, 24] width 333 height 18
paste input "1rx8NILUgIwVOadteMH97Ayf"
type input "1rx8NILUgIwVOadteMH97Ayf"
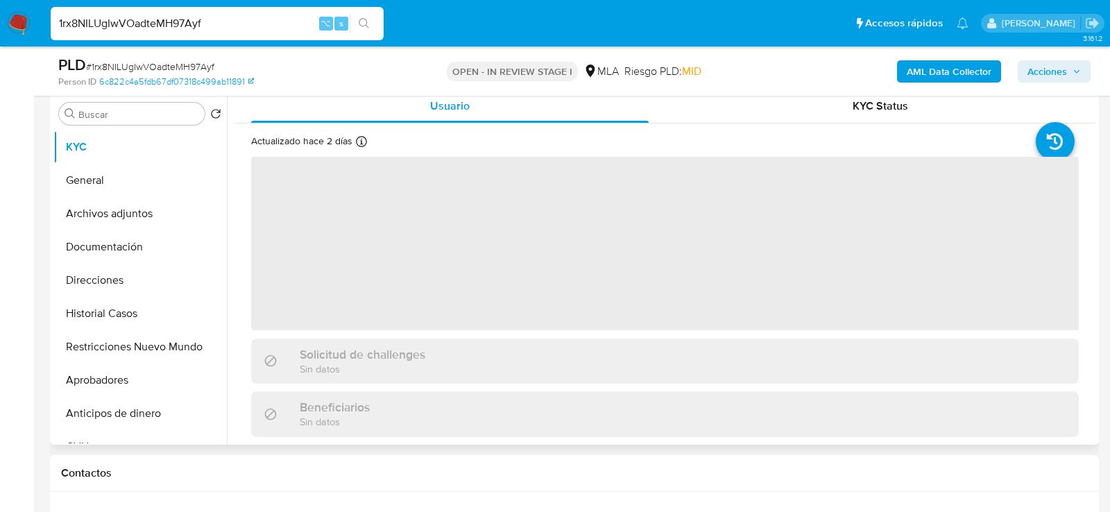
scroll to position [384, 0]
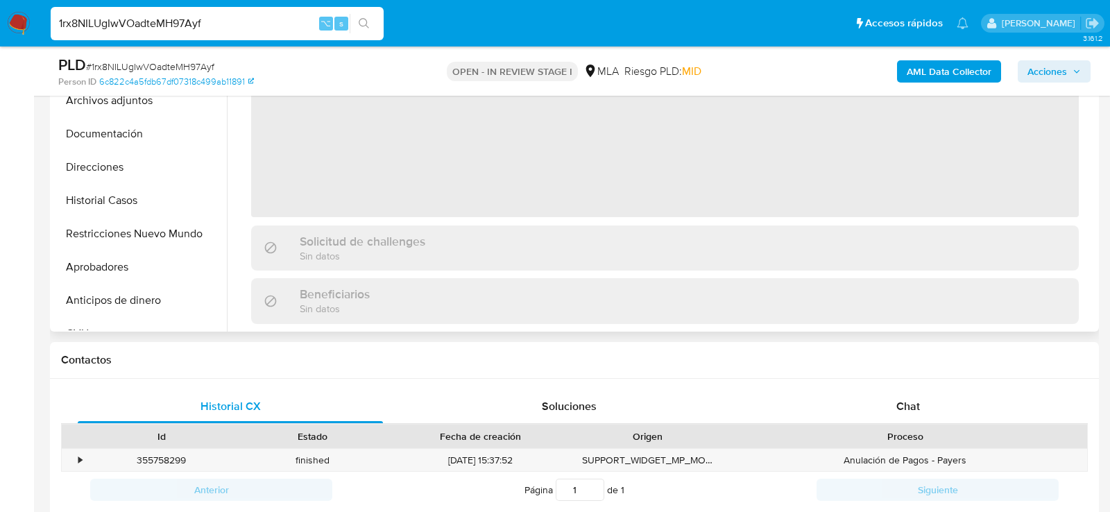
select select "10"
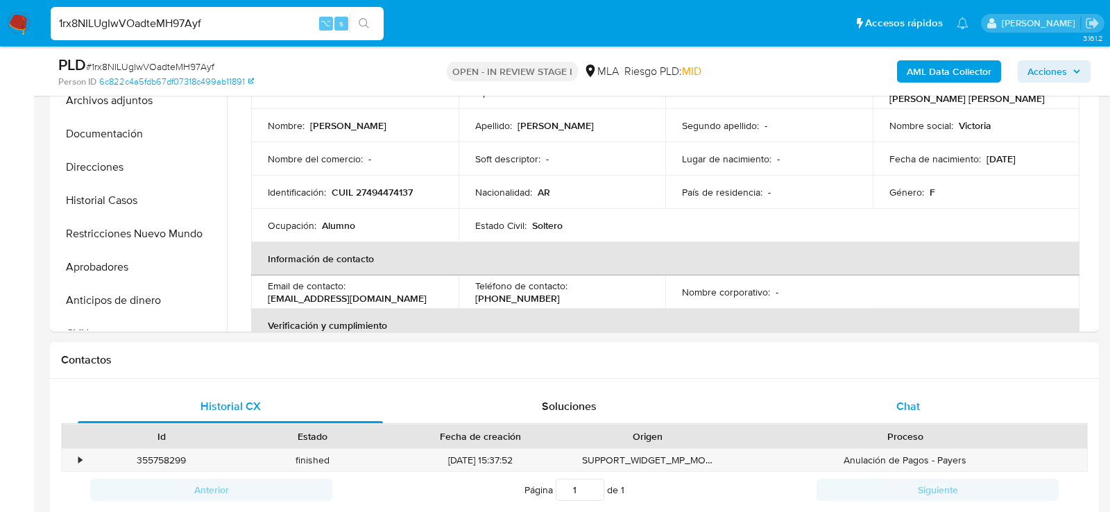
click at [918, 390] on div "Chat" at bounding box center [907, 406] width 305 height 33
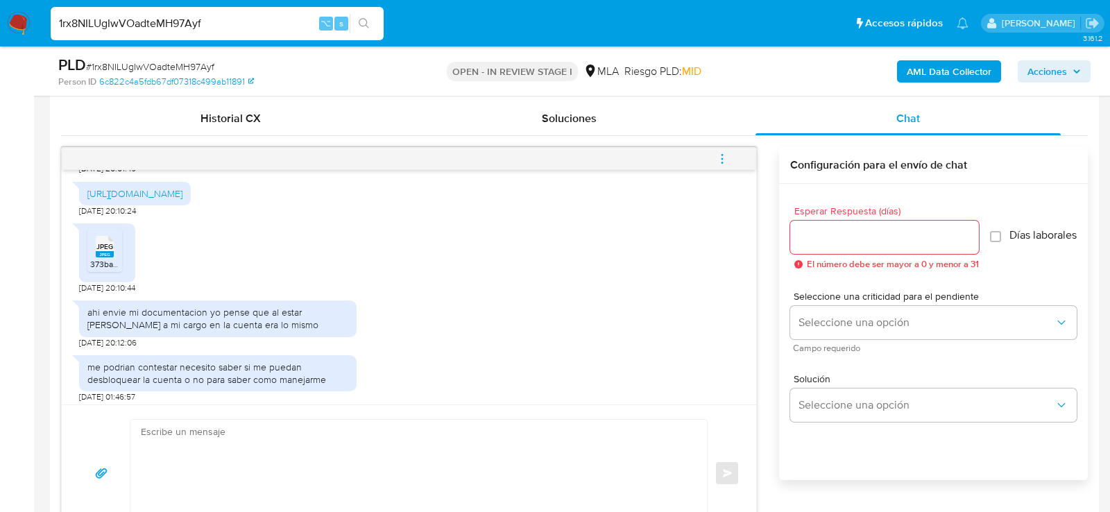
scroll to position [1357, 0]
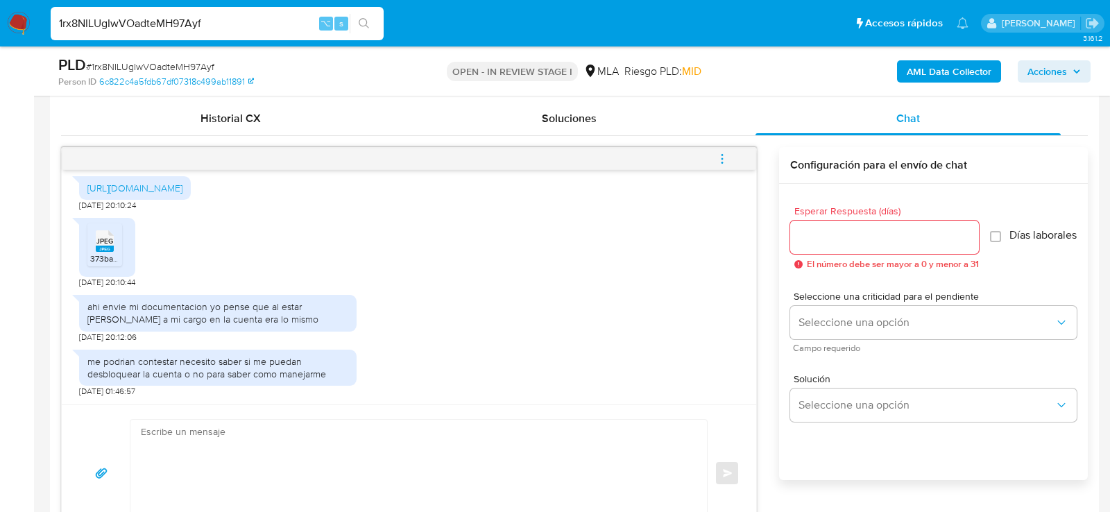
click at [106, 252] on rect at bounding box center [105, 249] width 18 height 6
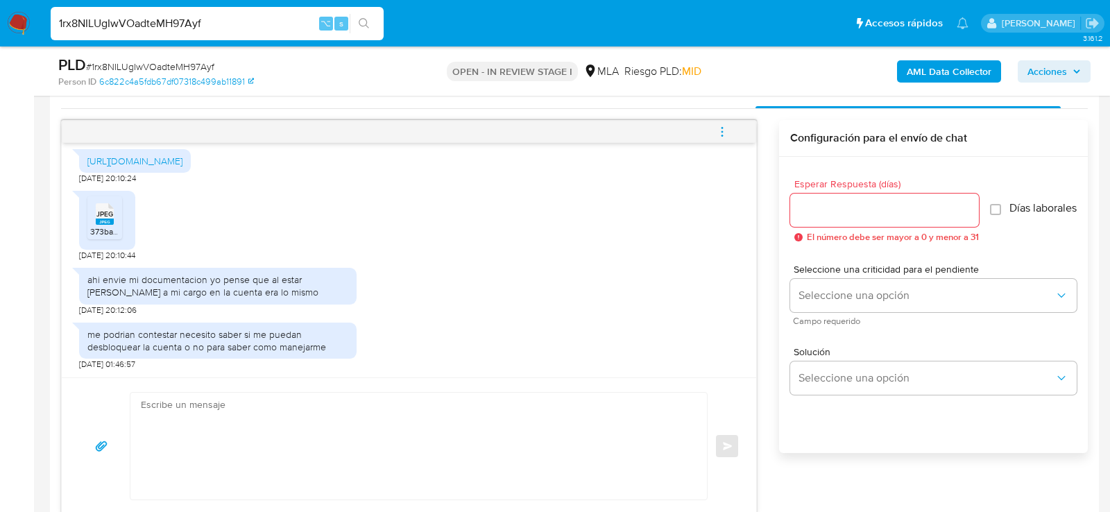
scroll to position [706, 0]
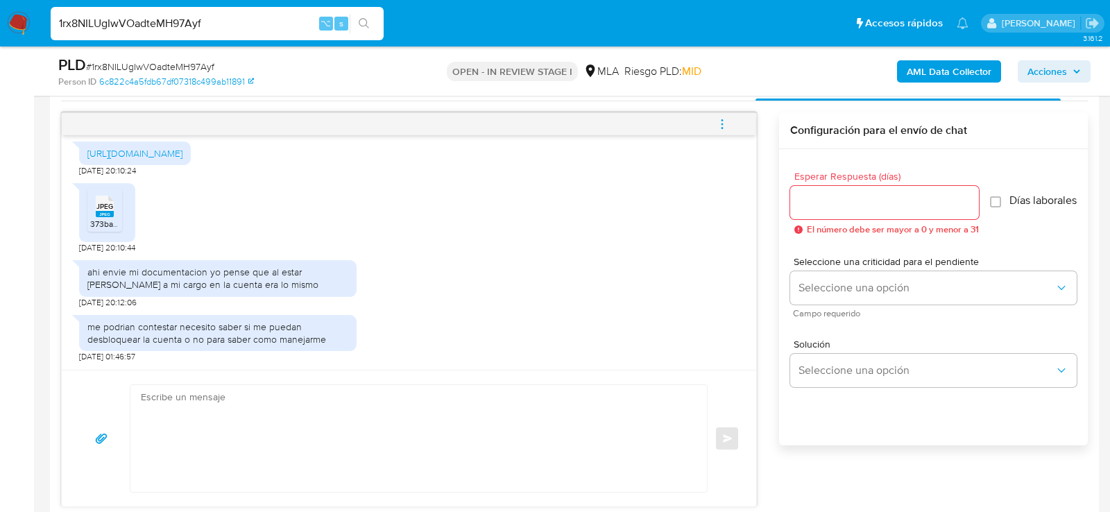
click at [383, 427] on textarea at bounding box center [415, 438] width 549 height 107
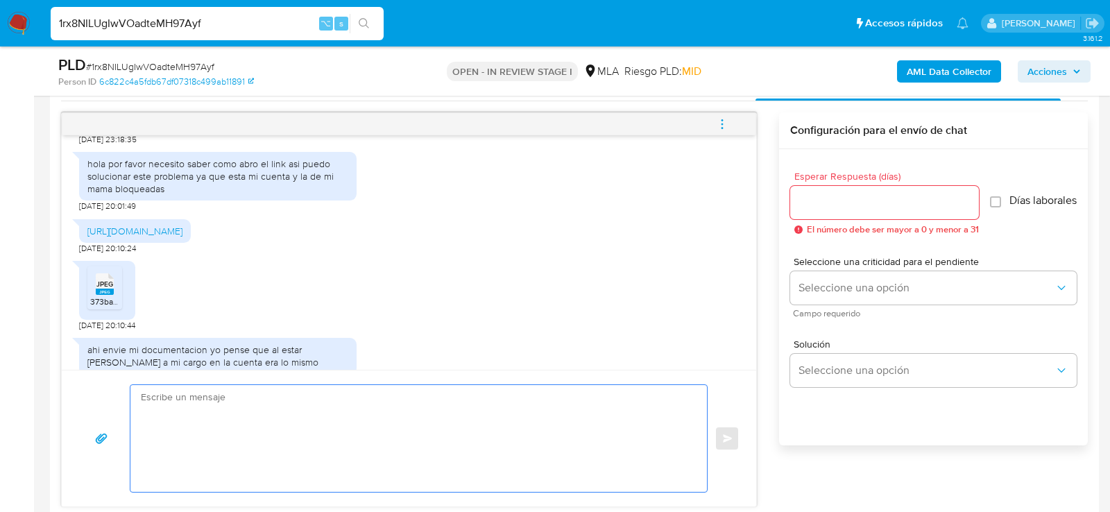
scroll to position [1378, 0]
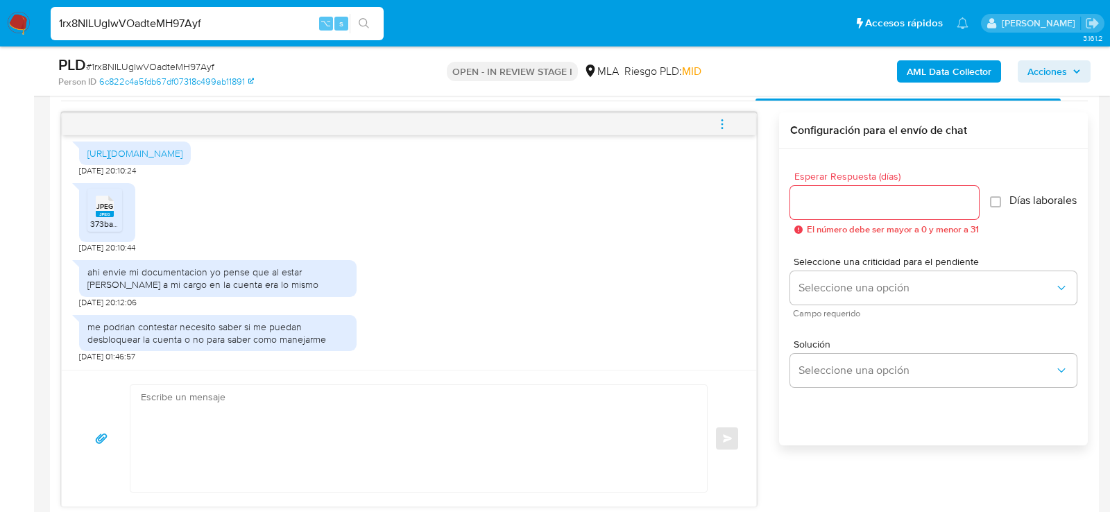
click at [283, 9] on div "1rx8NILUgIwVOadteMH97Ayf ⌥ s" at bounding box center [217, 23] width 333 height 33
click at [284, 24] on input "1rx8NILUgIwVOadteMH97Ayf" at bounding box center [217, 24] width 333 height 18
paste input "041581384"
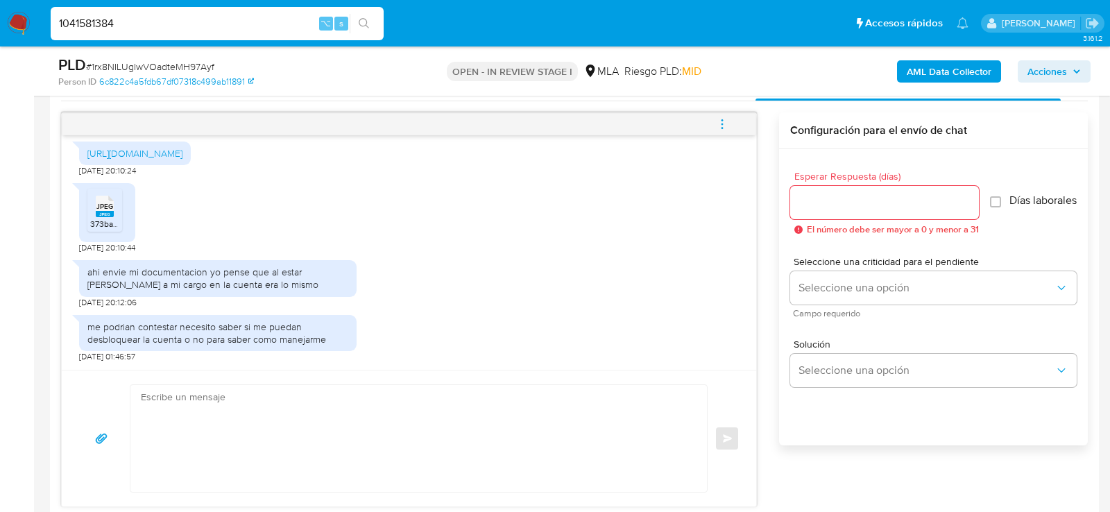
type input "1041581384"
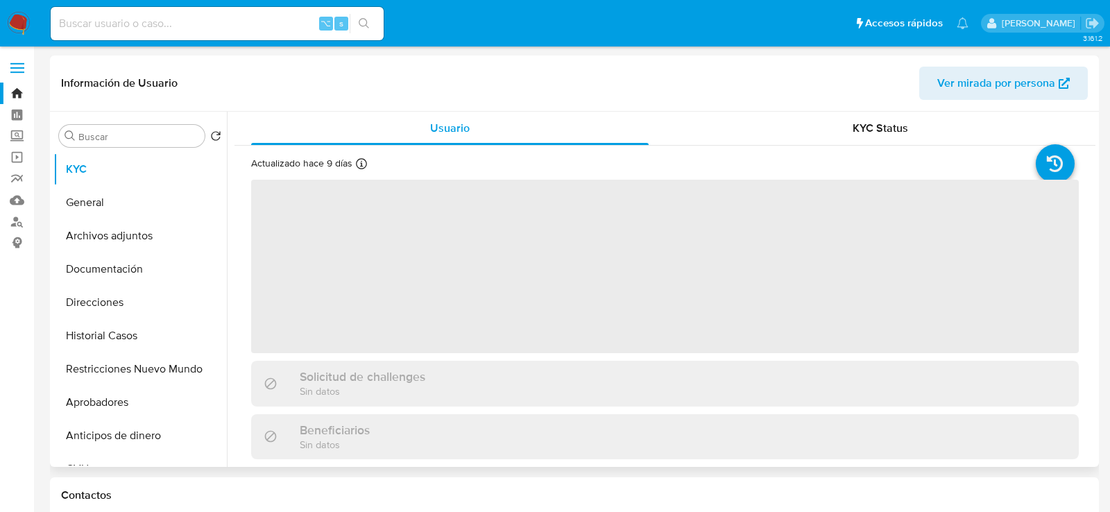
select select "10"
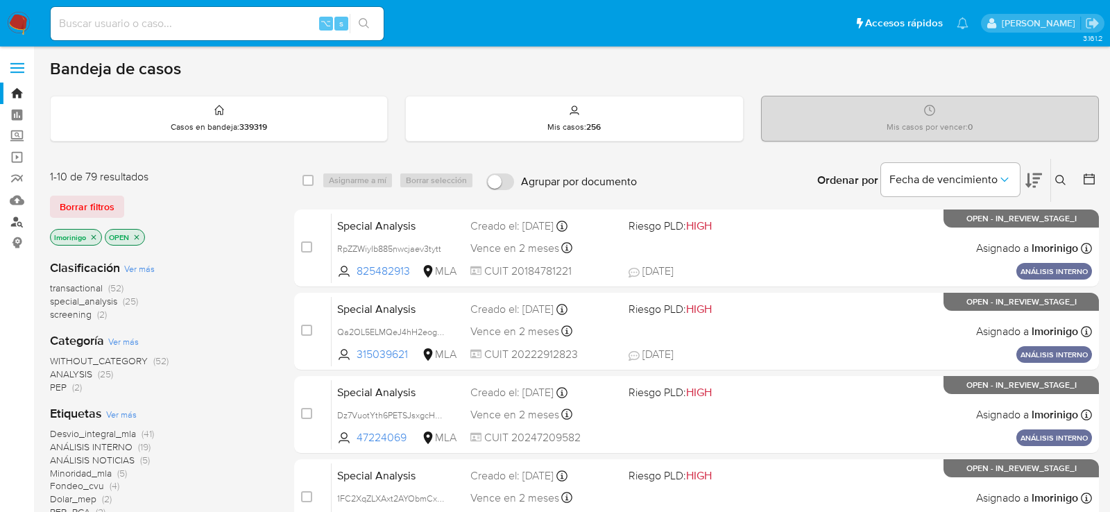
click at [16, 223] on link "Buscador de personas" at bounding box center [82, 222] width 165 height 22
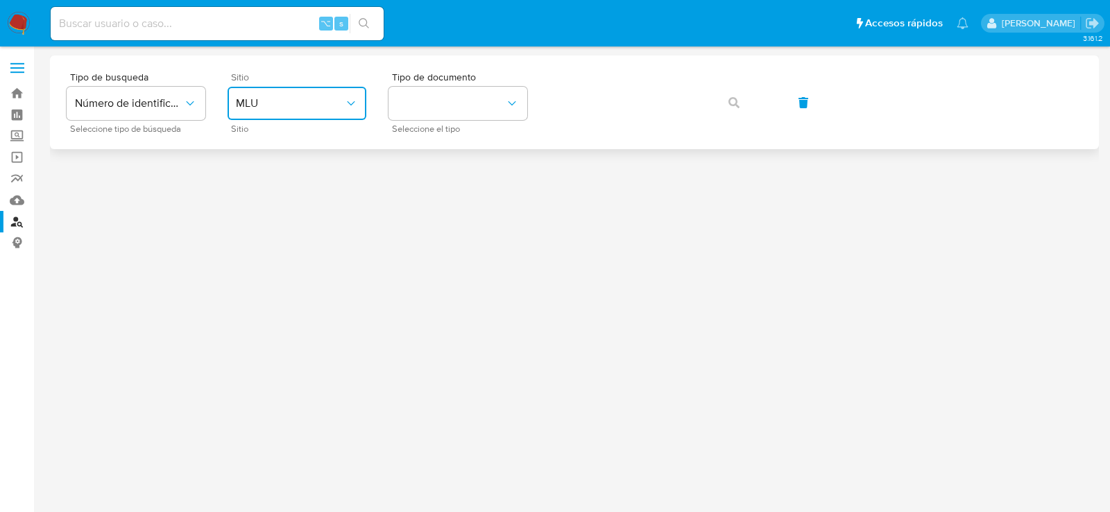
click at [336, 109] on span "MLU" at bounding box center [290, 103] width 108 height 14
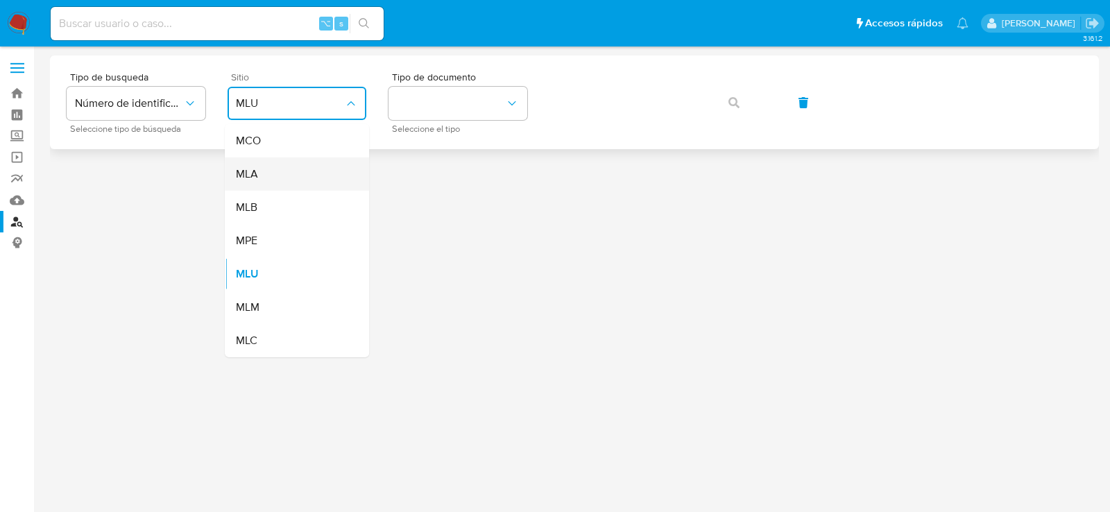
click at [326, 175] on div "MLA" at bounding box center [293, 173] width 114 height 33
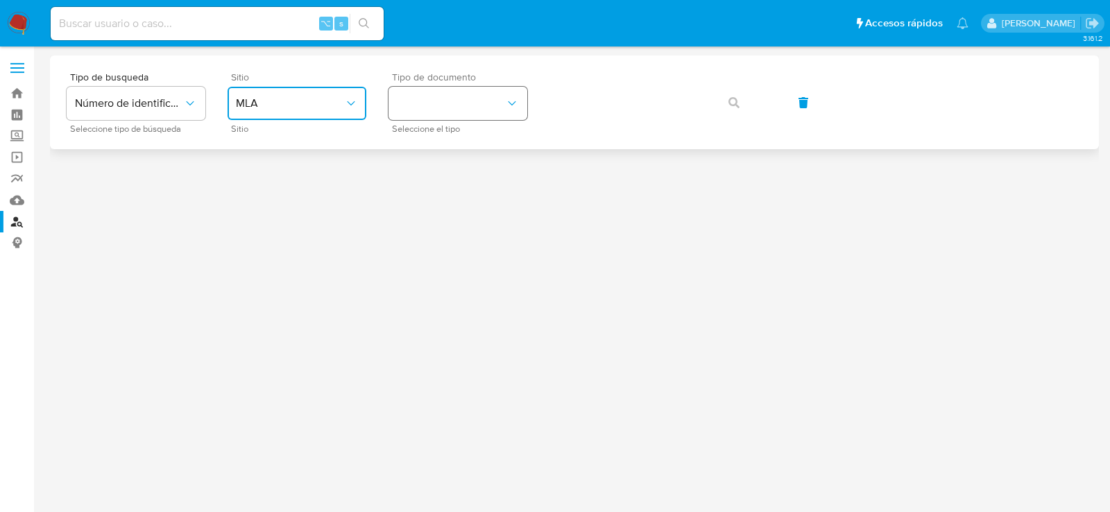
click at [449, 114] on button "identificationType" at bounding box center [457, 103] width 139 height 33
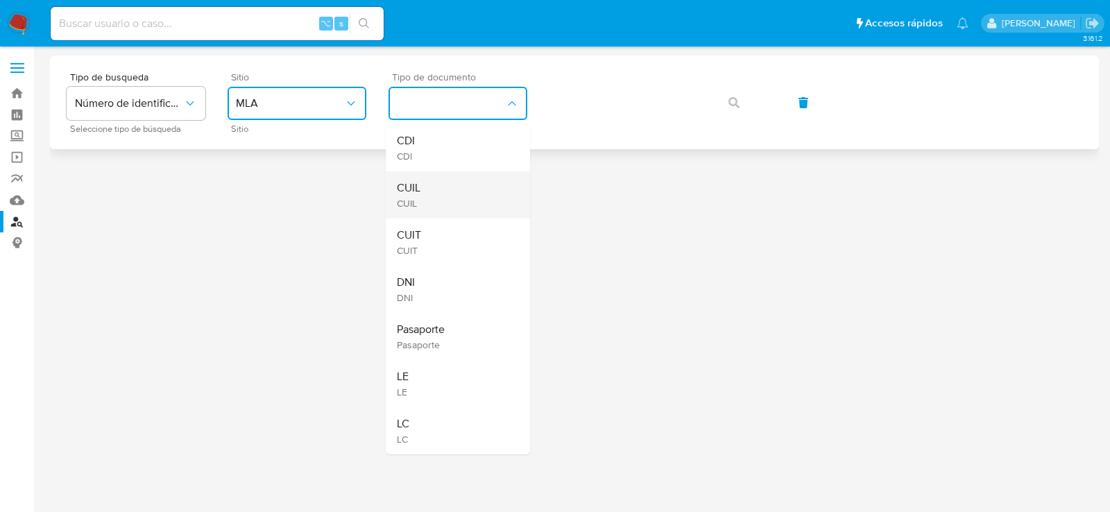
click at [459, 201] on div "CUIL CUIL" at bounding box center [454, 194] width 114 height 47
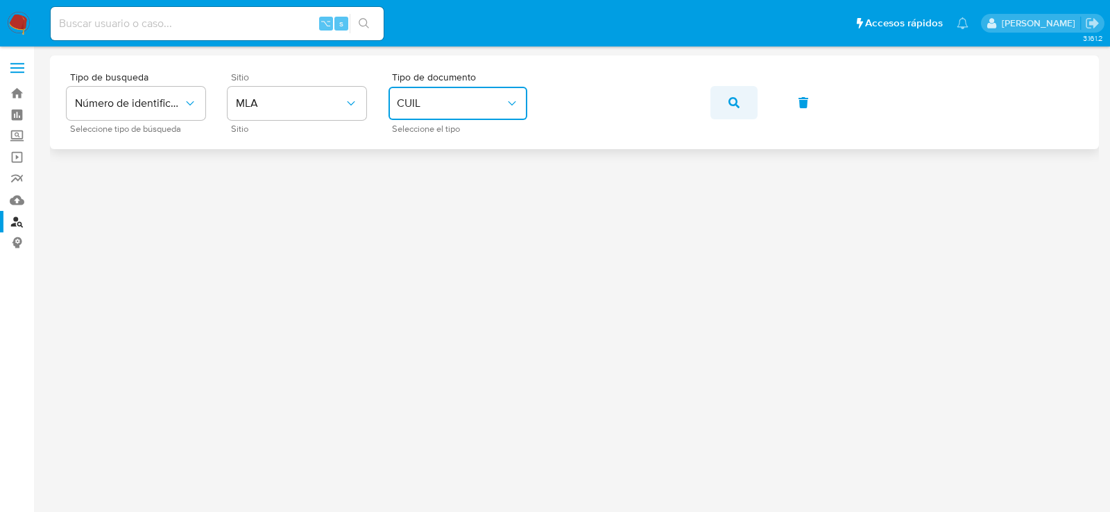
click at [735, 110] on span "button" at bounding box center [733, 102] width 11 height 31
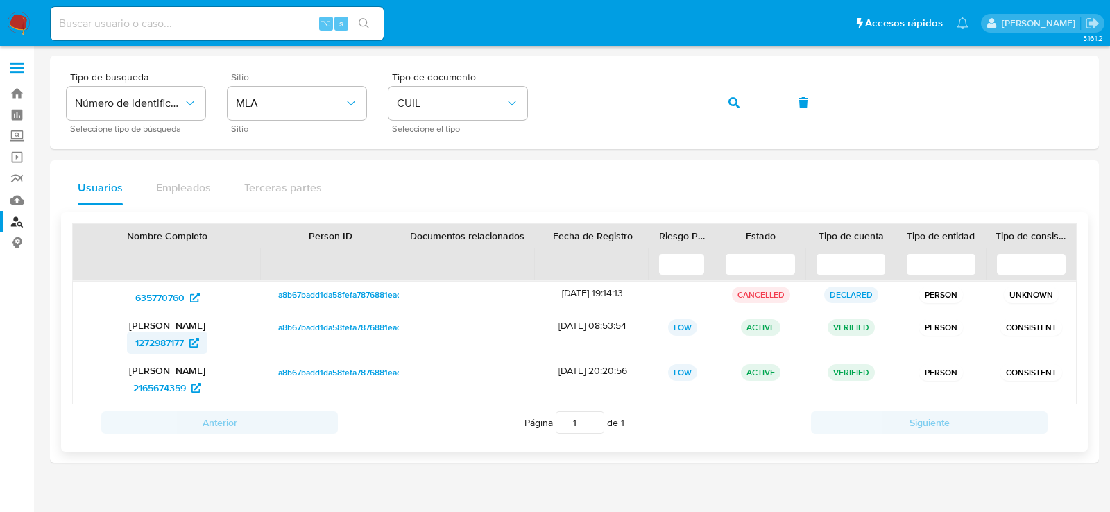
click at [153, 348] on span "1272987177" at bounding box center [159, 343] width 49 height 22
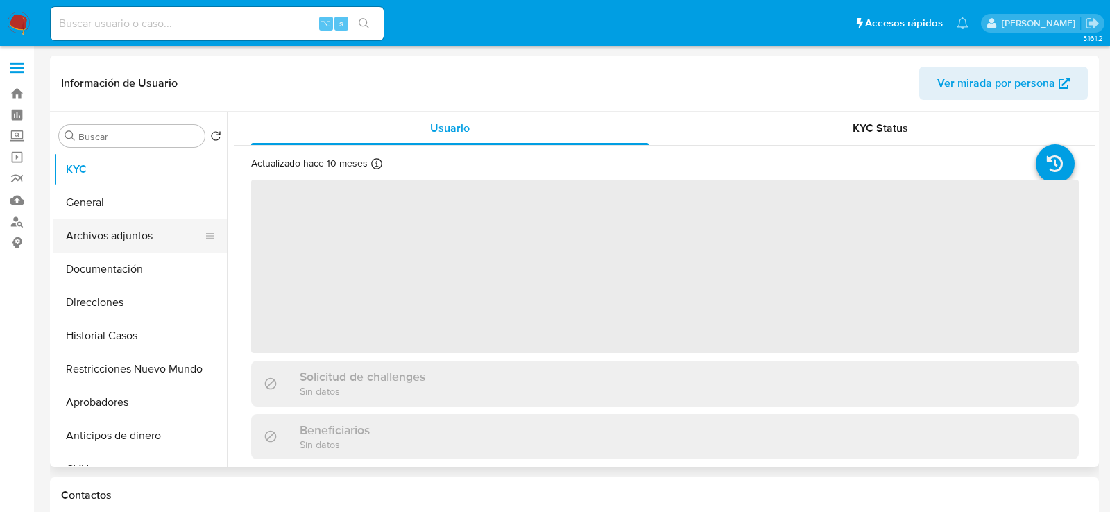
click at [126, 236] on button "Archivos adjuntos" at bounding box center [134, 235] width 162 height 33
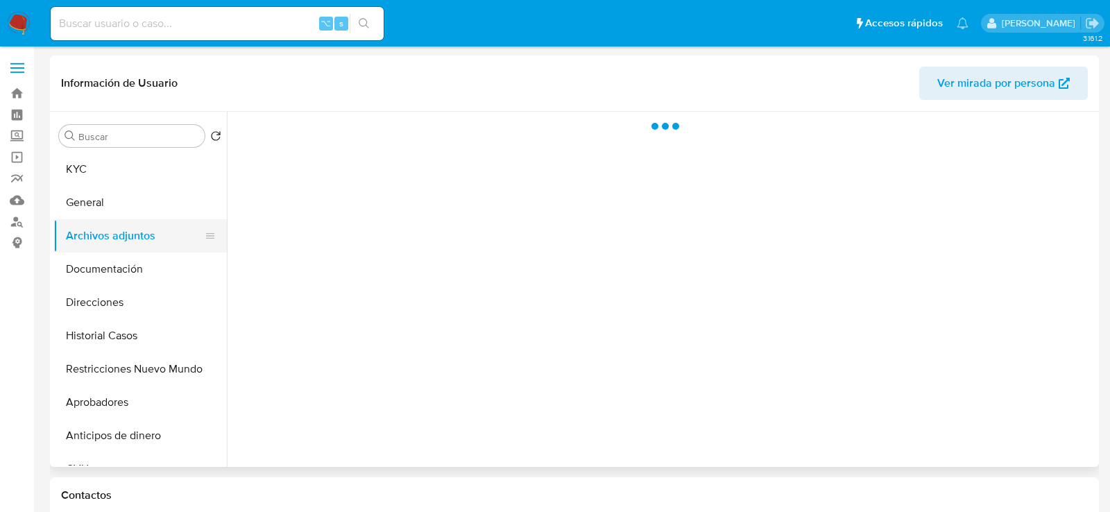
select select "10"
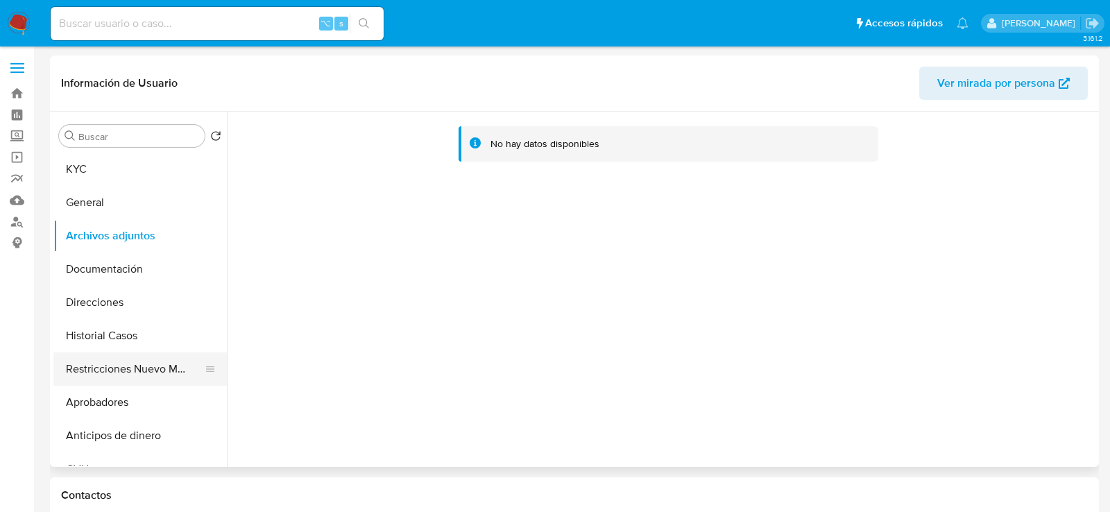
click at [131, 373] on button "Restricciones Nuevo Mundo" at bounding box center [134, 368] width 162 height 33
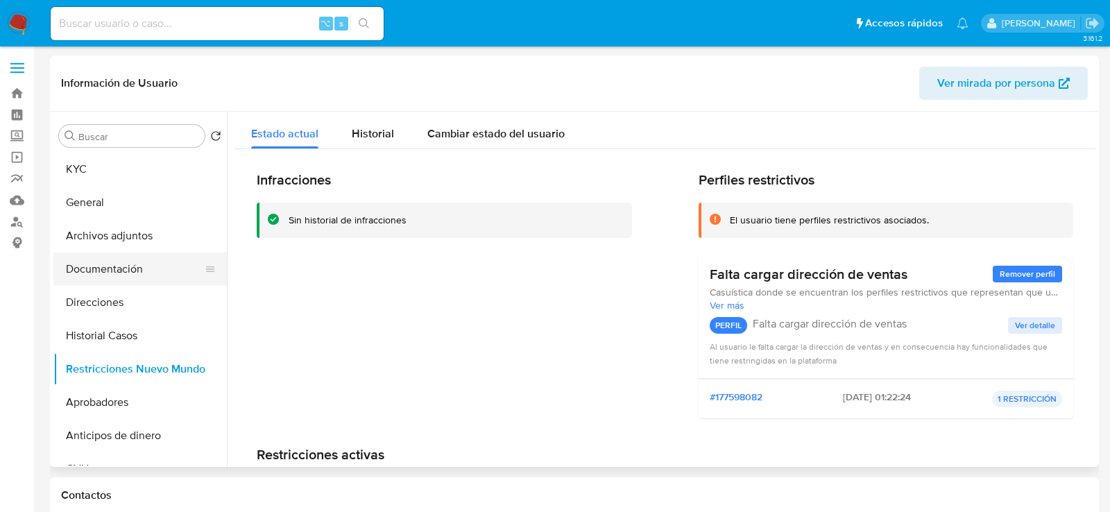
click at [126, 271] on button "Documentación" at bounding box center [134, 269] width 162 height 33
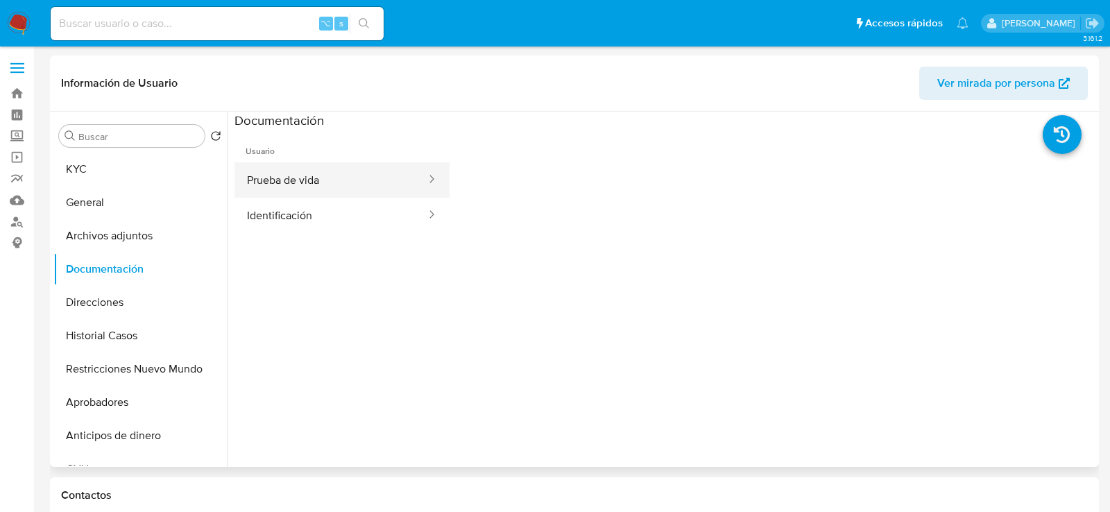
click at [302, 194] on button "Prueba de vida" at bounding box center [330, 179] width 193 height 35
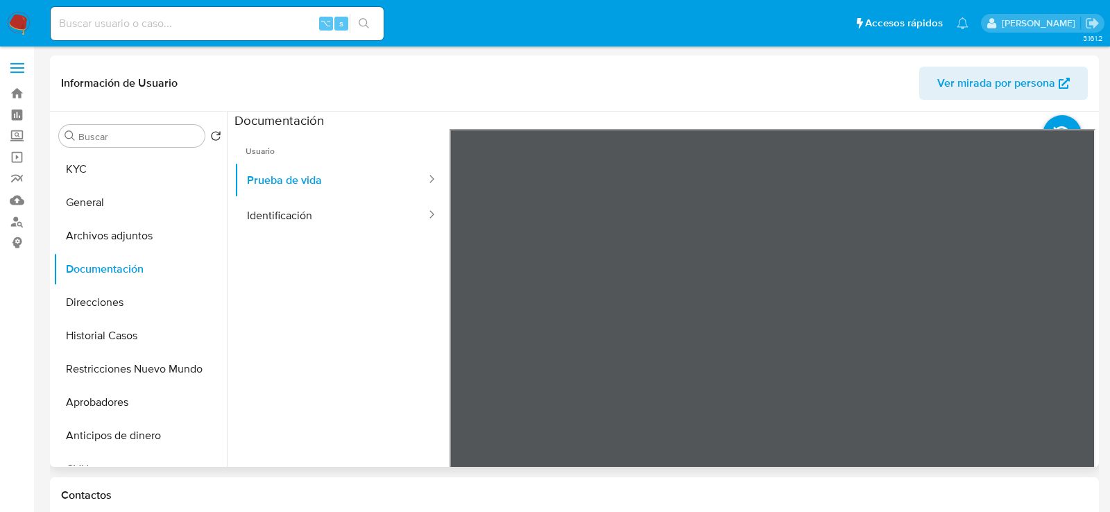
click at [334, 233] on ul "Usuario Prueba de vida Identificación" at bounding box center [341, 329] width 215 height 400
click at [334, 221] on button "Identificación" at bounding box center [330, 215] width 193 height 35
click at [970, 78] on span "Ver mirada por persona" at bounding box center [996, 83] width 118 height 33
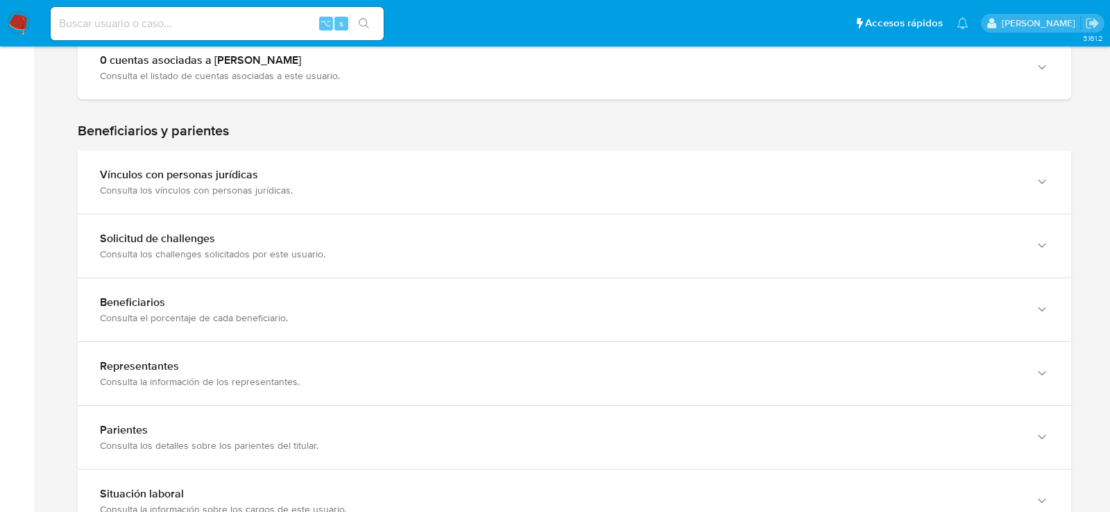
scroll to position [719, 0]
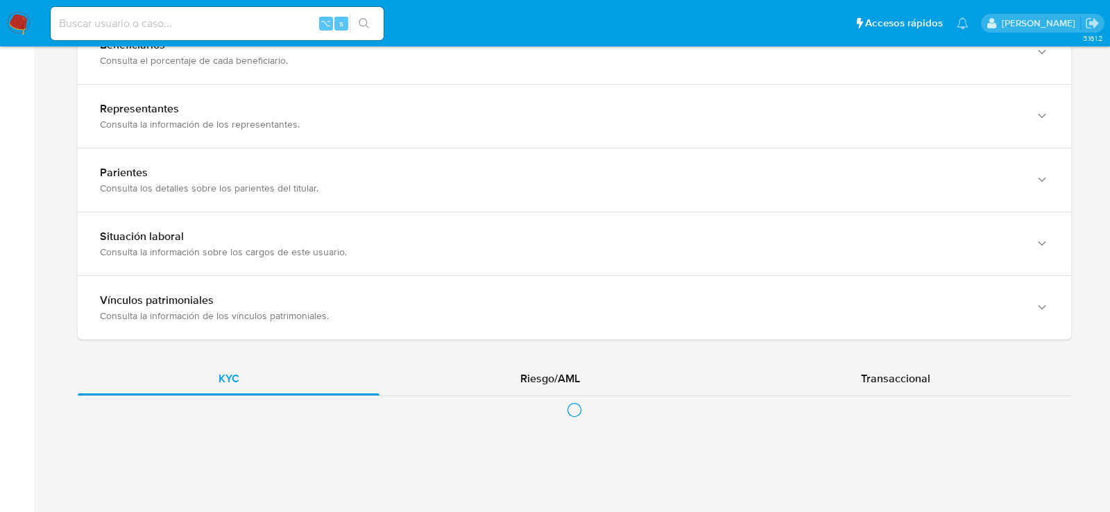
scroll to position [1004, 0]
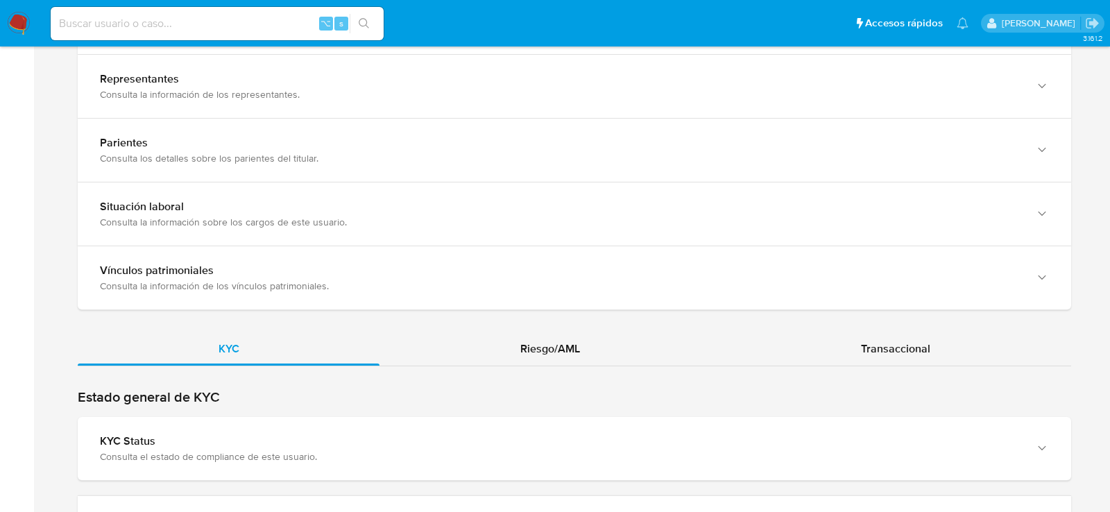
click at [524, 342] on span "Riesgo/AML" at bounding box center [550, 349] width 60 height 16
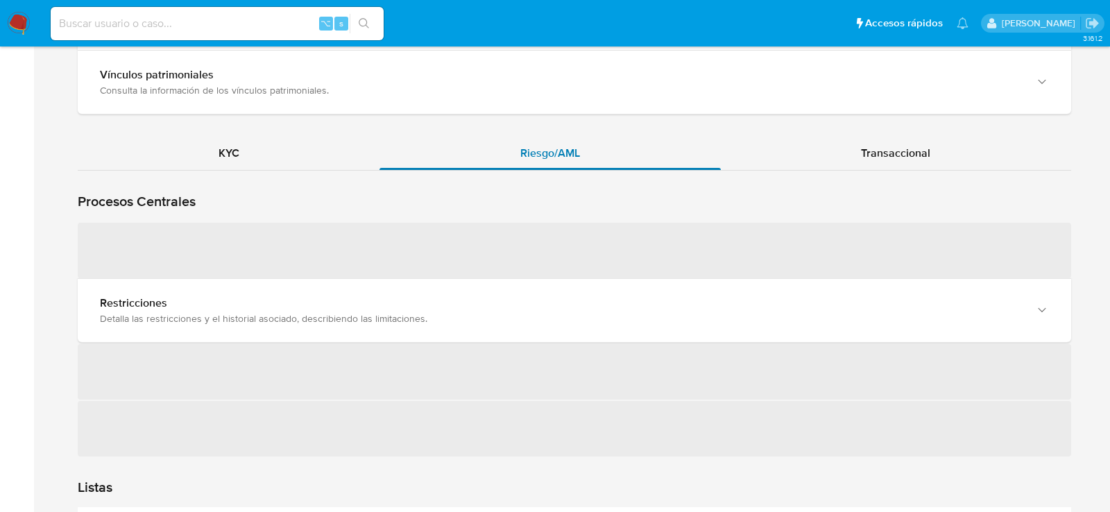
scroll to position [1319, 0]
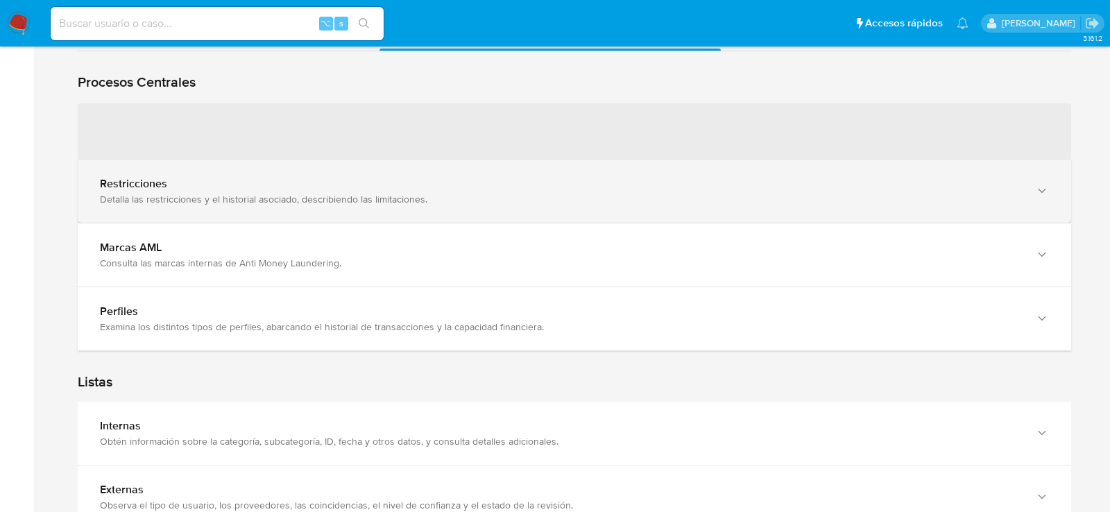
click at [496, 211] on div "Restricciones Detalla las restricciones y el historial asociado, describiendo l…" at bounding box center [574, 191] width 993 height 63
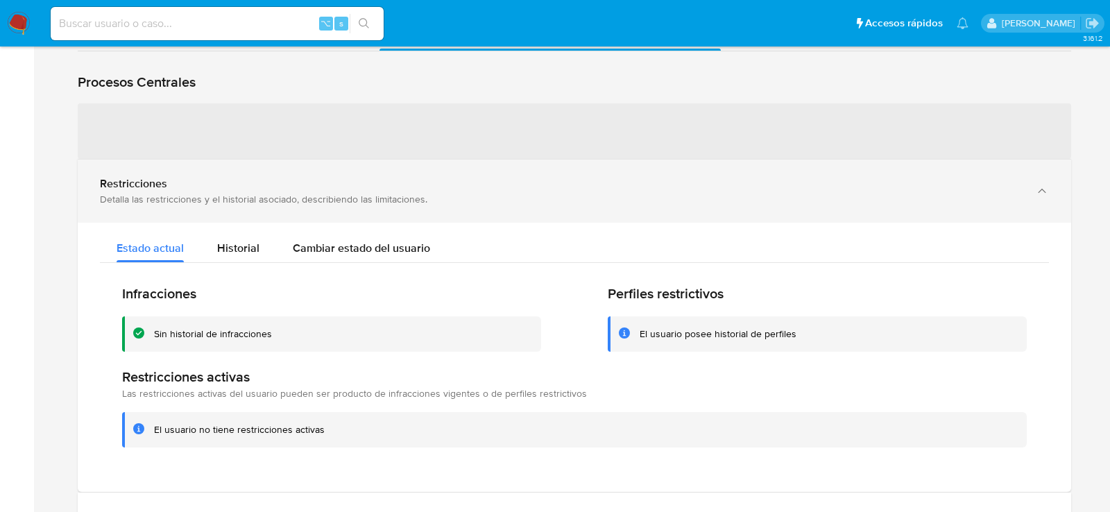
click at [496, 212] on div "Restricciones Detalla las restricciones y el historial asociado, describiendo l…" at bounding box center [574, 191] width 993 height 63
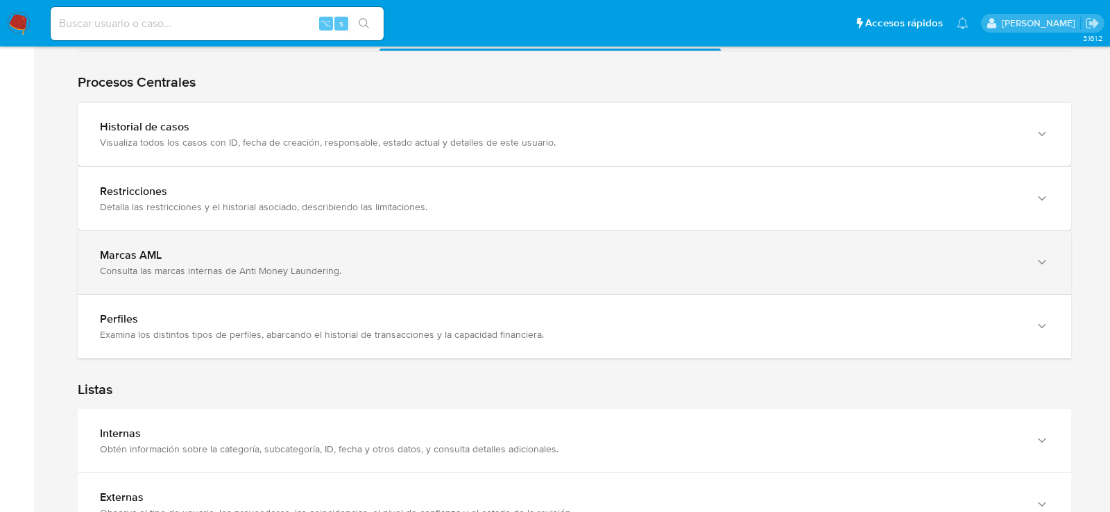
click at [446, 278] on div "Marcas AML Consulta las marcas internas de Anti Money Laundering." at bounding box center [574, 262] width 993 height 63
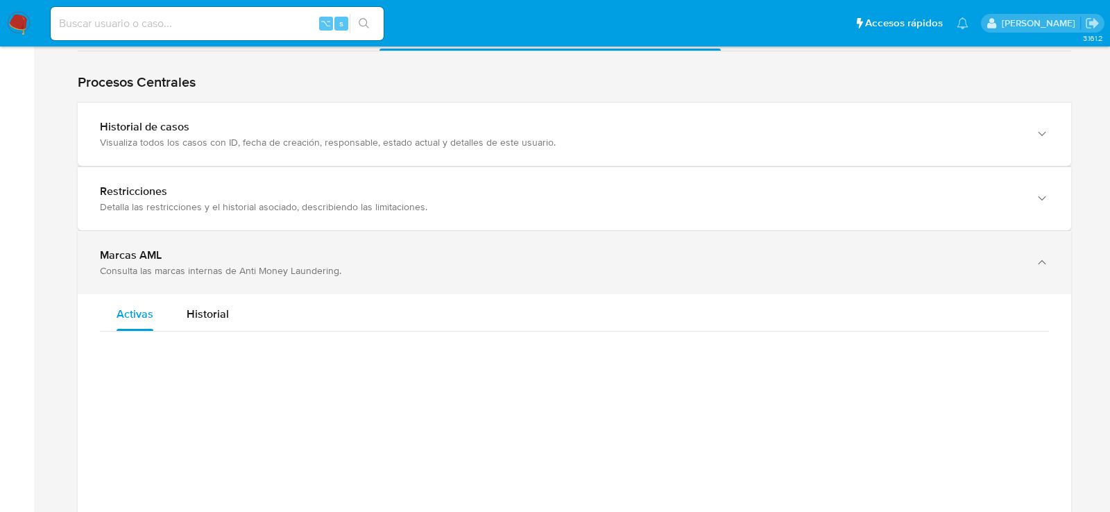
click at [445, 276] on div "Marcas AML Consulta las marcas internas de Anti Money Laundering." at bounding box center [574, 262] width 993 height 63
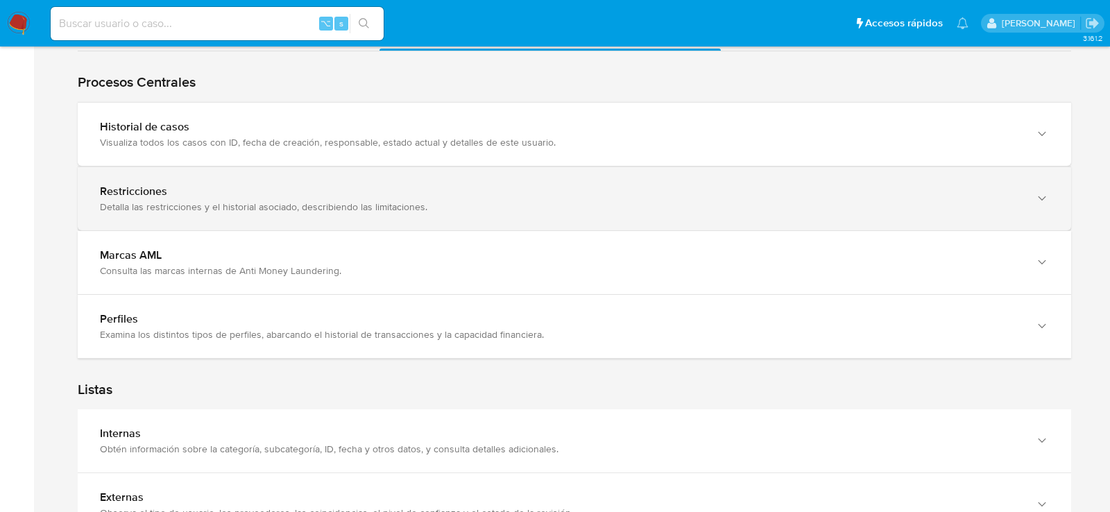
click at [456, 167] on div "Restricciones Detalla las restricciones y el historial asociado, describiendo l…" at bounding box center [574, 198] width 993 height 63
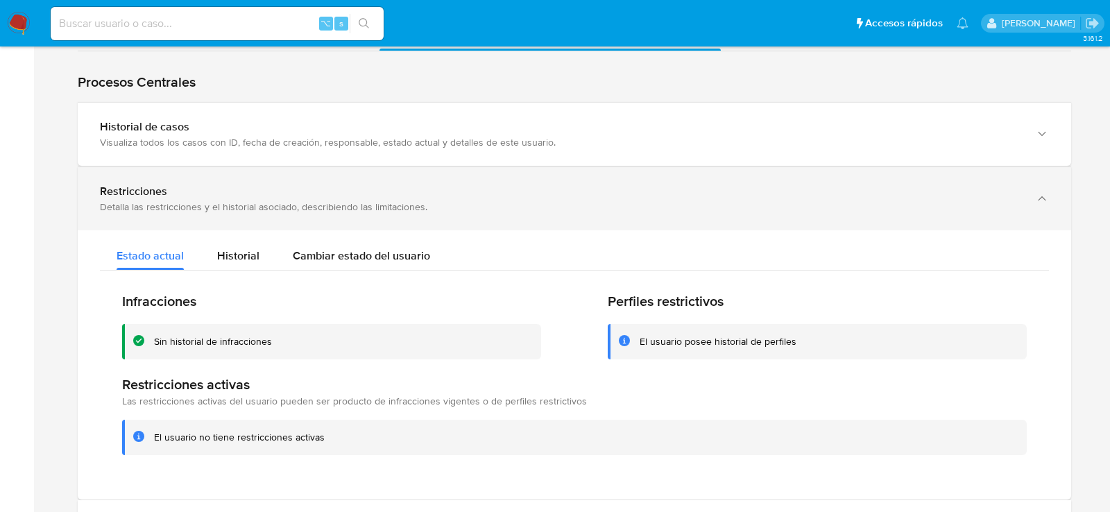
click at [456, 169] on div "Restricciones Detalla las restricciones y el historial asociado, describiendo l…" at bounding box center [574, 198] width 993 height 63
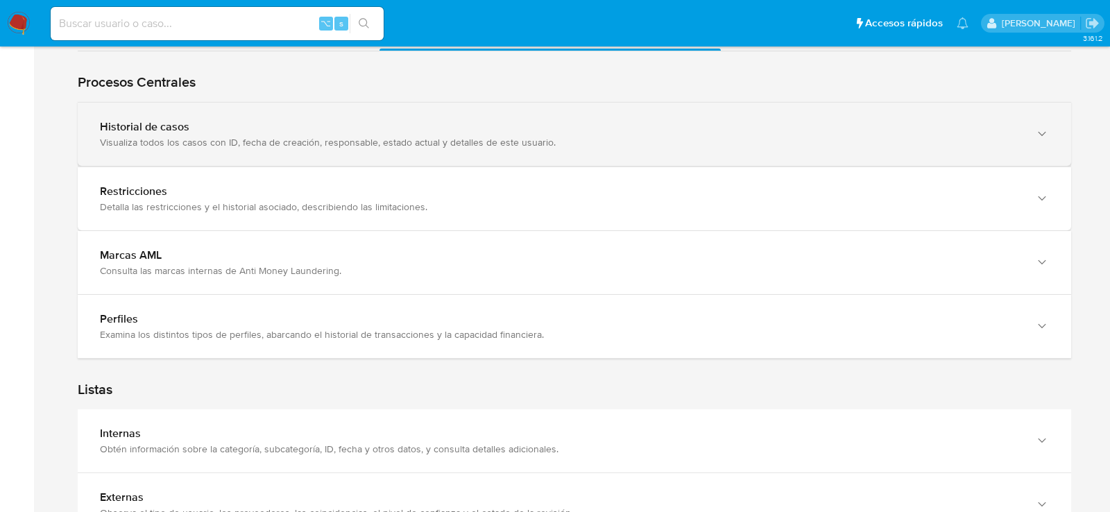
click at [460, 144] on div "Visualiza todos los casos con ID, fecha de creación, responsable, estado actual…" at bounding box center [560, 142] width 921 height 12
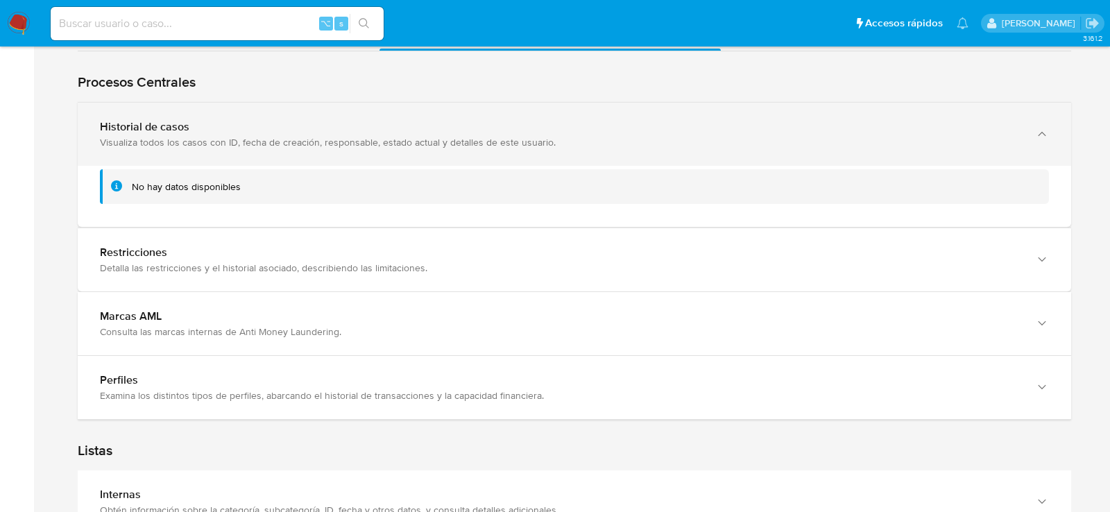
click at [460, 144] on div "Visualiza todos los casos con ID, fecha de creación, responsable, estado actual…" at bounding box center [560, 142] width 921 height 12
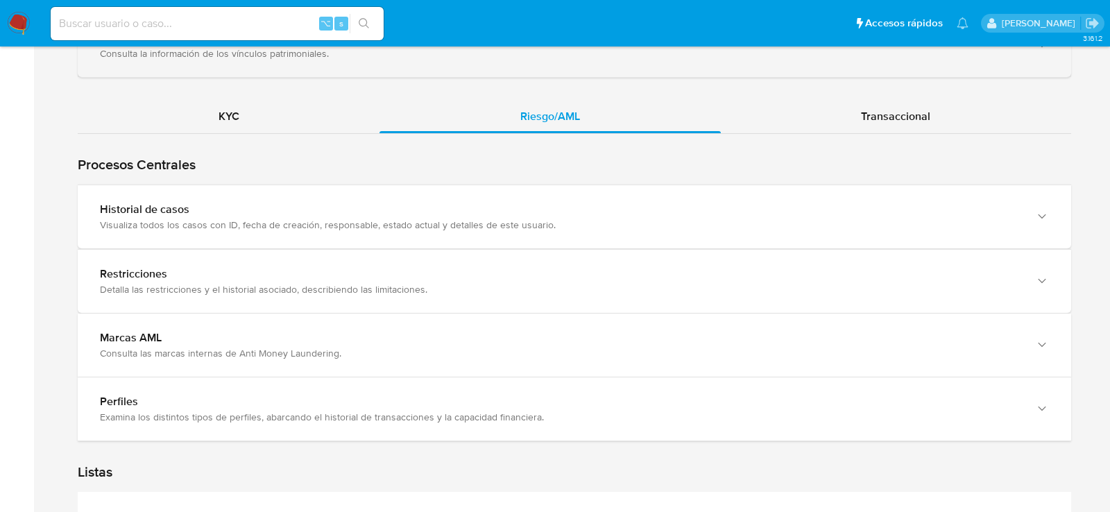
scroll to position [1184, 0]
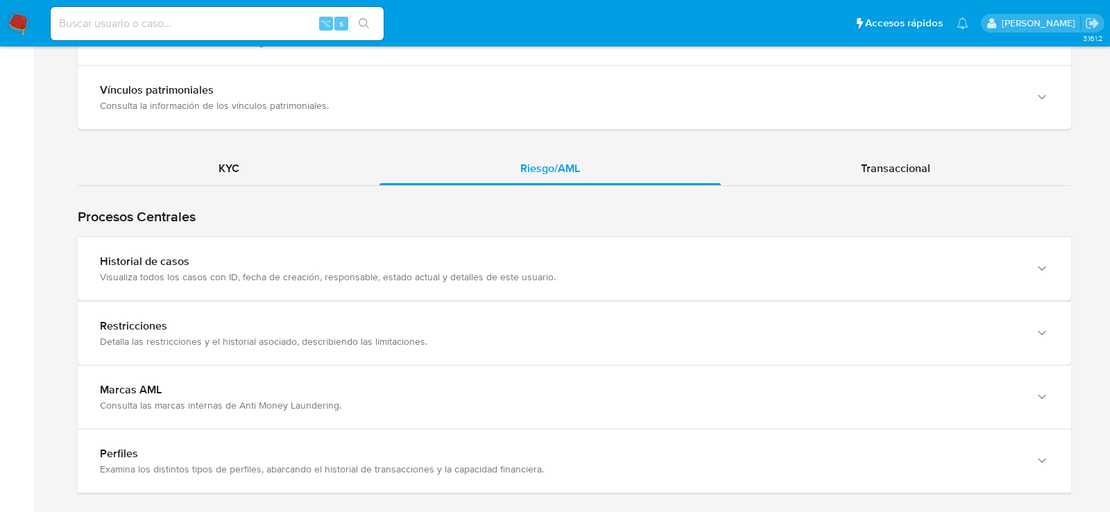
click at [312, 190] on div "Procesos Centrales Restricciones Detalla las restricciones y el historial asoci…" at bounding box center [574, 339] width 993 height 307
click at [305, 172] on div "KYC" at bounding box center [229, 168] width 302 height 33
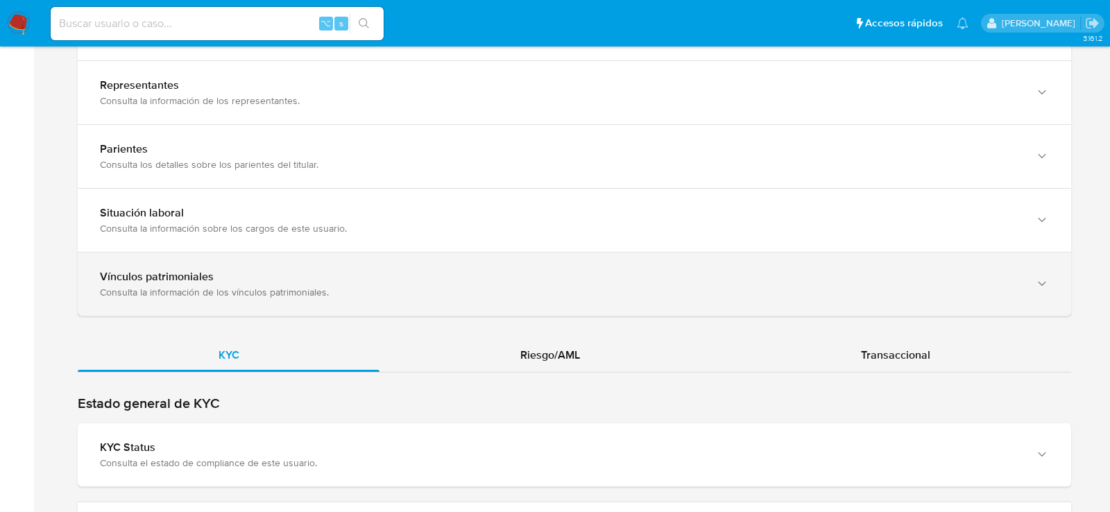
scroll to position [1006, 0]
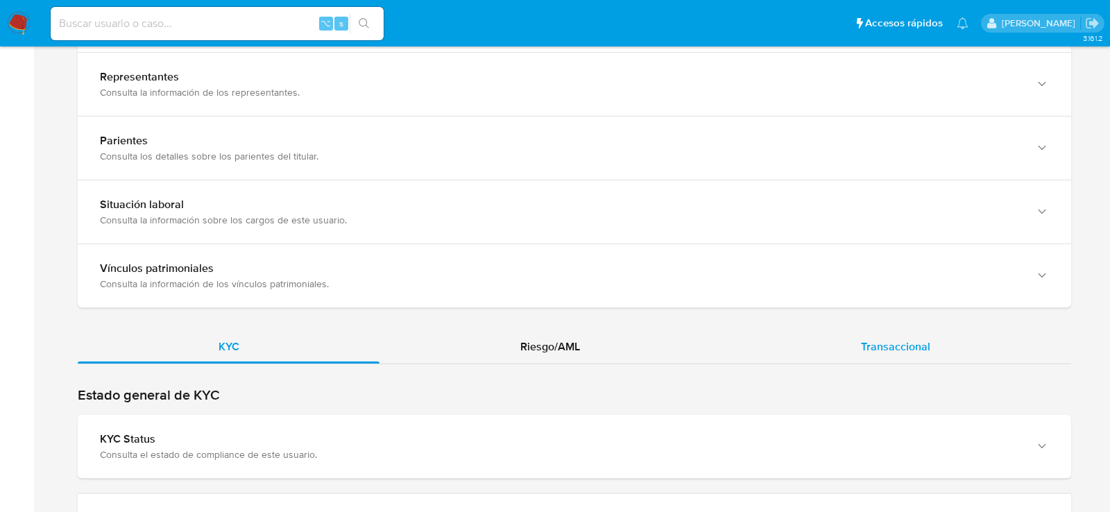
click at [855, 351] on div "Transaccional" at bounding box center [896, 346] width 350 height 33
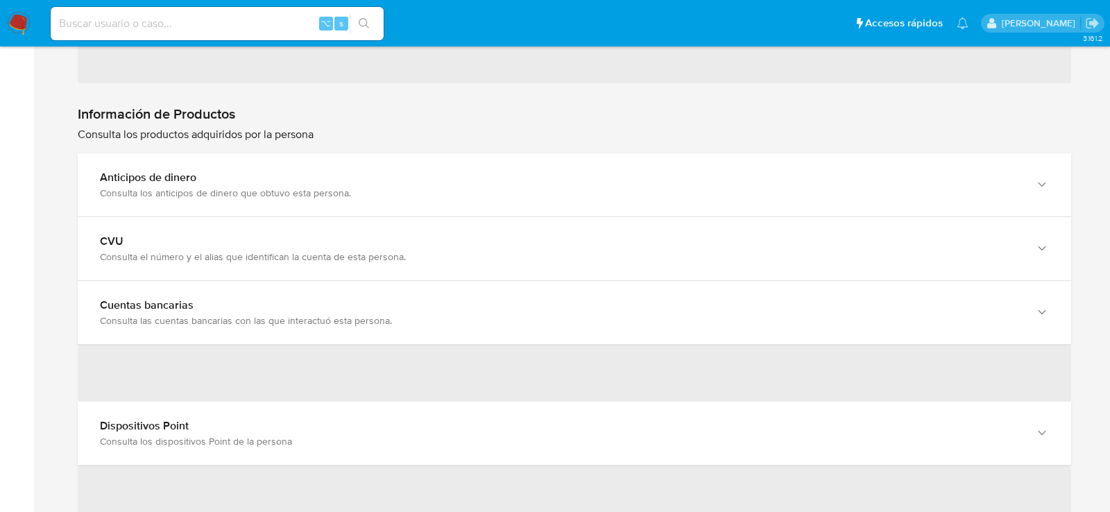
scroll to position [1662, 0]
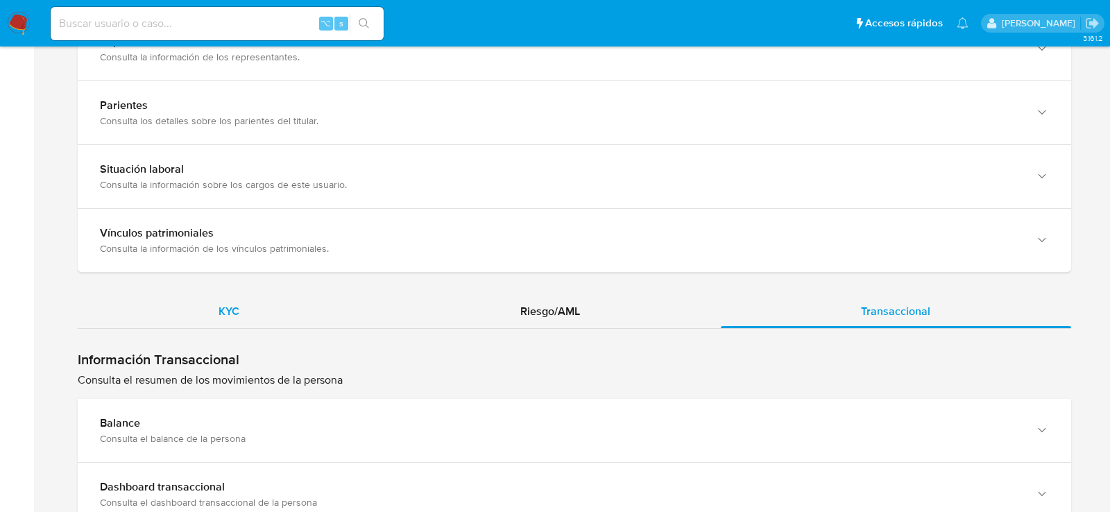
click at [280, 301] on div "KYC" at bounding box center [229, 311] width 302 height 33
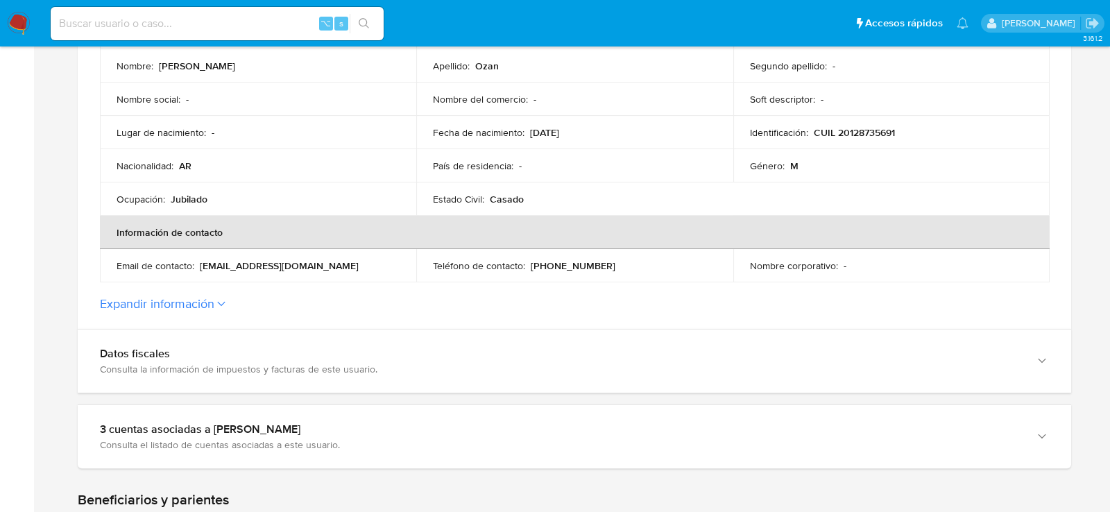
scroll to position [325, 0]
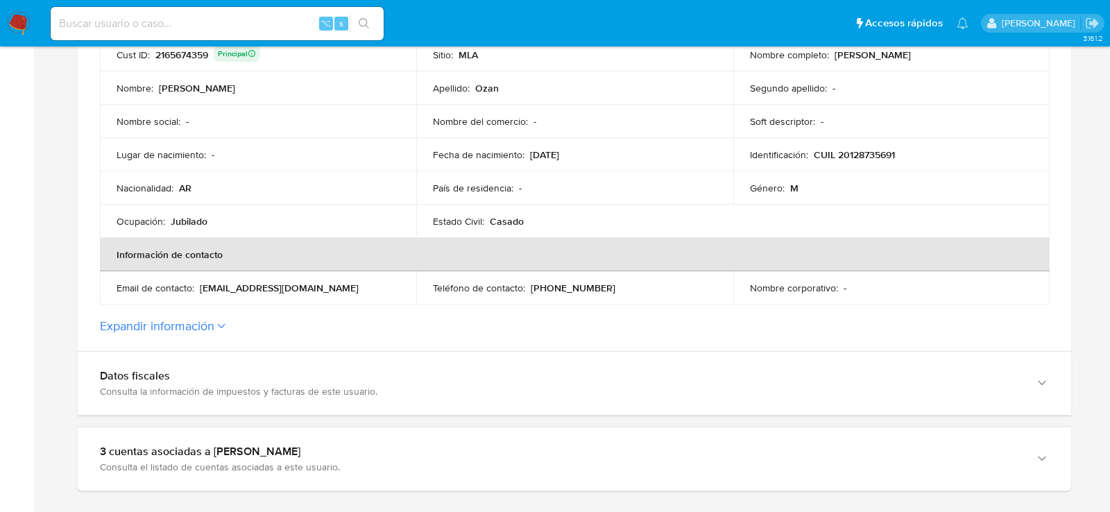
click at [122, 320] on button "Expandir información" at bounding box center [157, 325] width 114 height 15
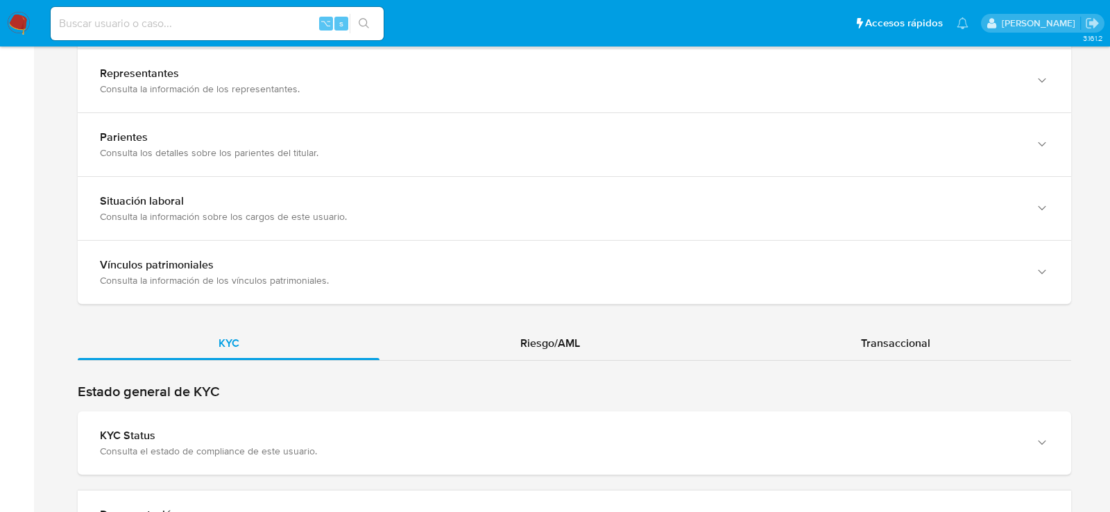
scroll to position [1284, 0]
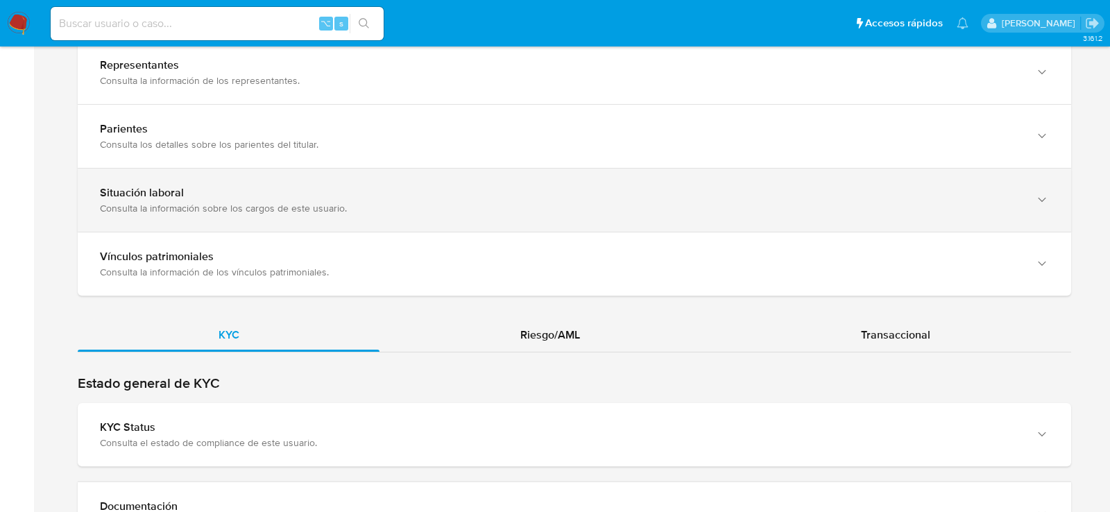
click at [142, 207] on div "Consulta la información sobre los cargos de este usuario." at bounding box center [560, 208] width 921 height 12
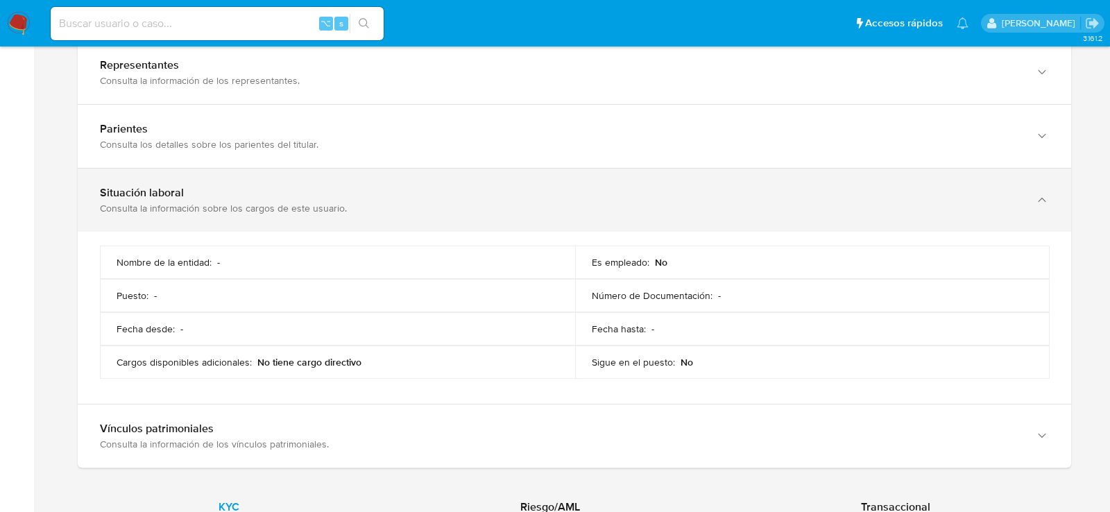
click at [142, 207] on div "Consulta la información sobre los cargos de este usuario." at bounding box center [560, 208] width 921 height 12
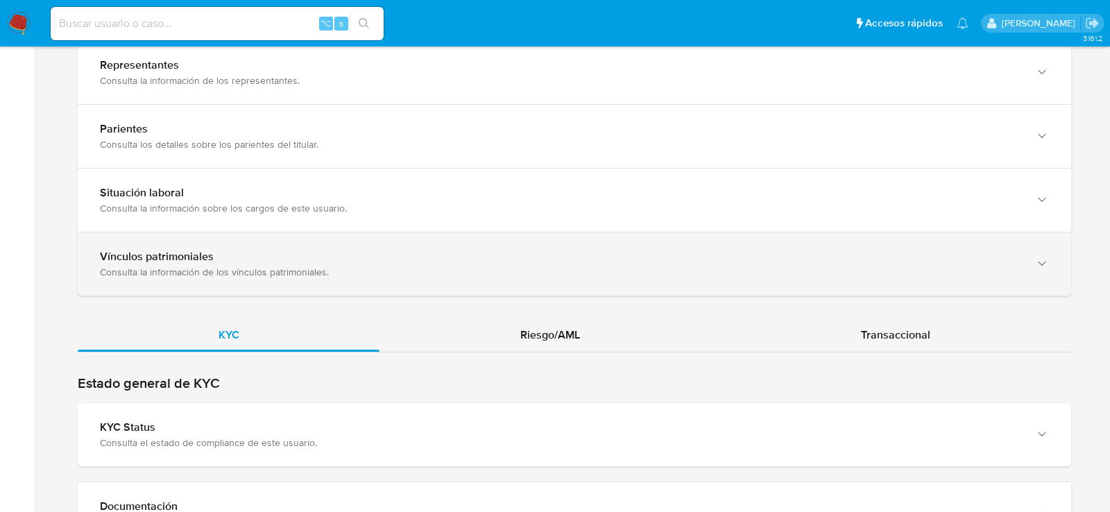
click at [149, 254] on div "Vínculos patrimoniales" at bounding box center [560, 257] width 921 height 14
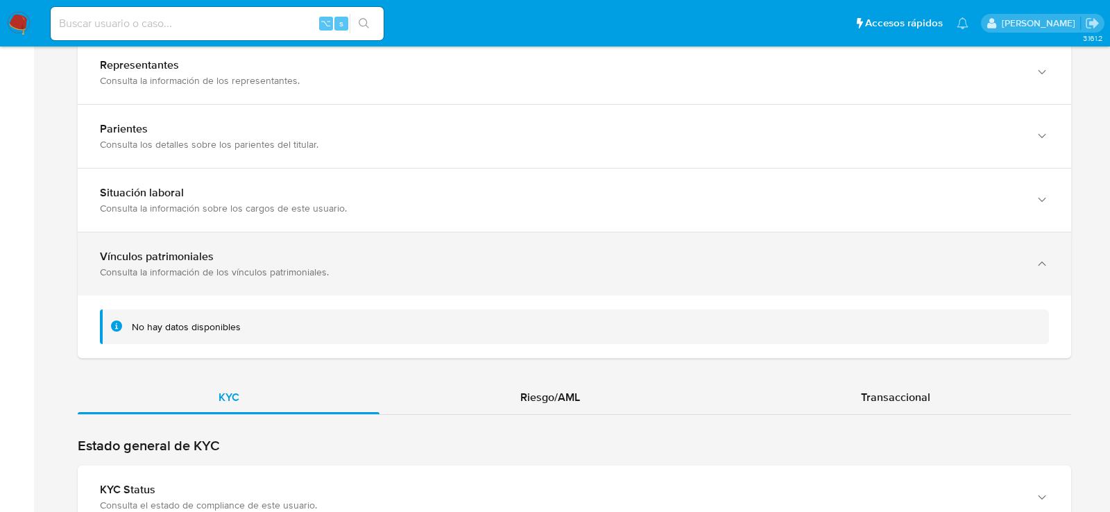
click at [149, 254] on div "Vínculos patrimoniales" at bounding box center [560, 257] width 921 height 14
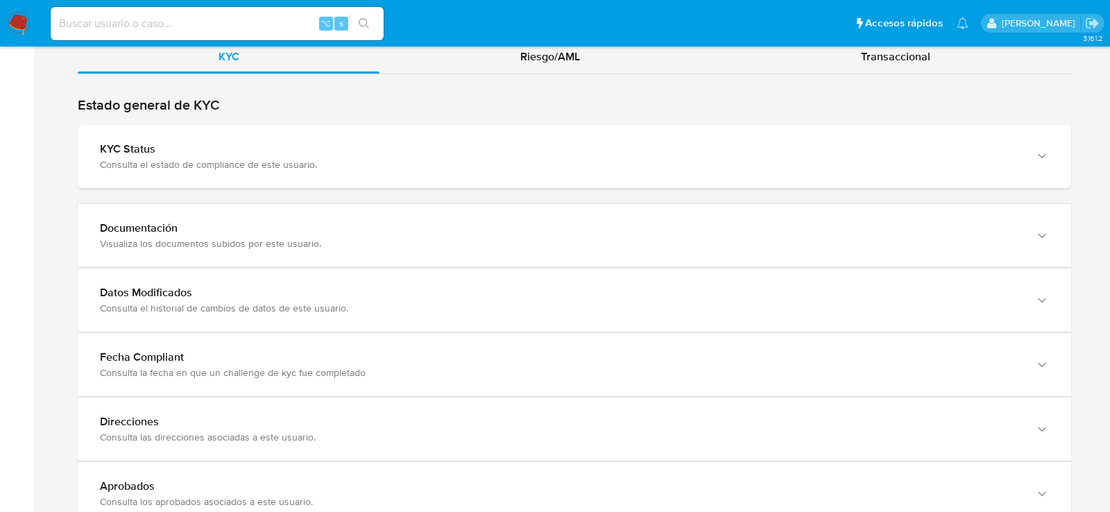
scroll to position [1568, 0]
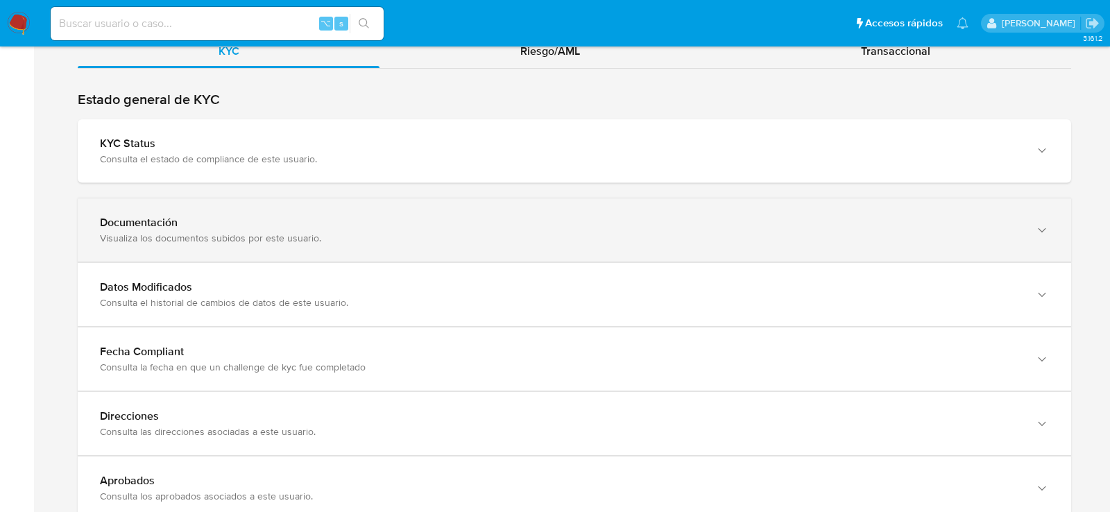
click at [118, 223] on div "Documentación" at bounding box center [560, 223] width 921 height 14
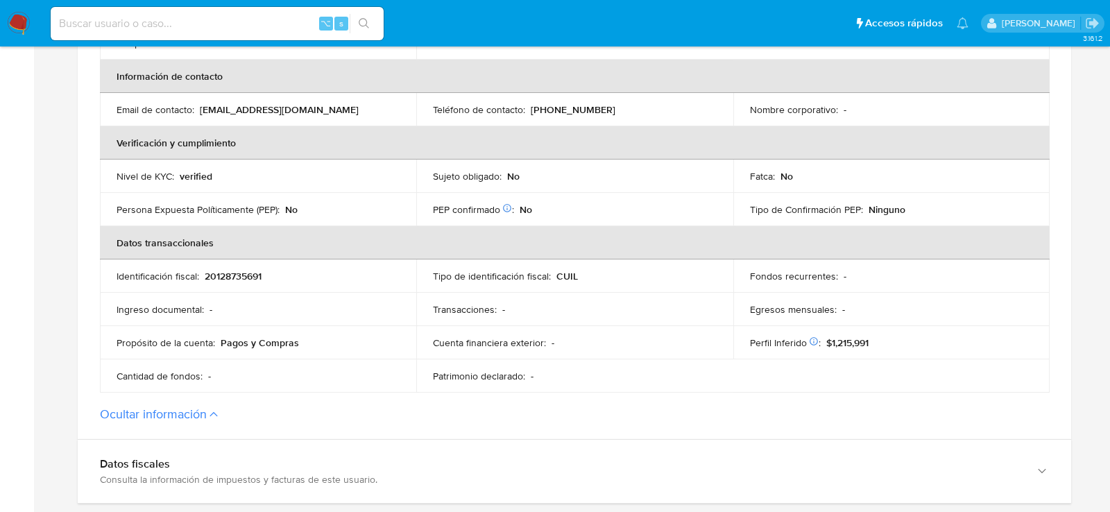
scroll to position [423, 0]
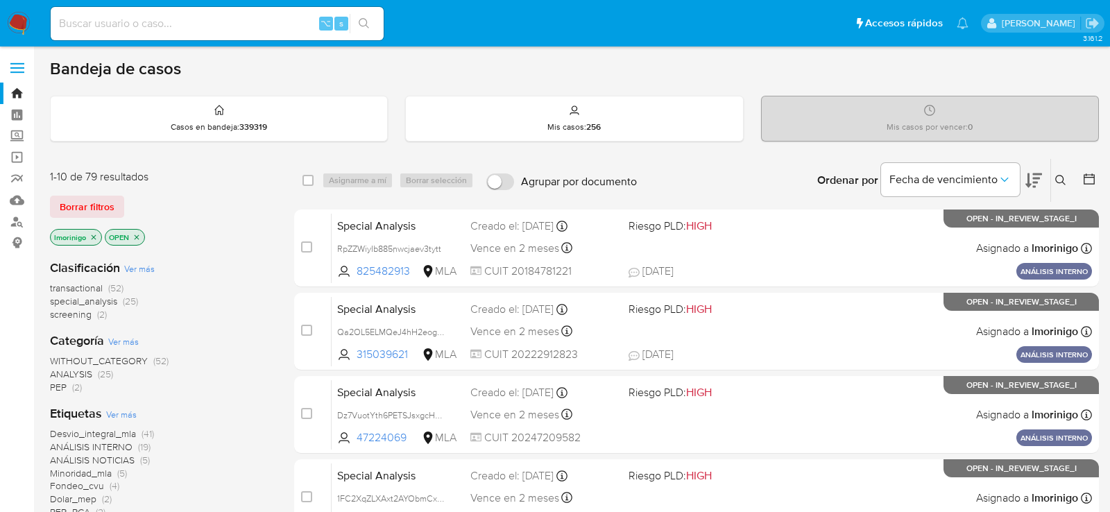
click at [264, 26] on input at bounding box center [217, 24] width 333 height 18
paste input "XnSc0jtUa8IlUpwbgRjglwPL"
type input "XnSc0jtUa8IlUpwbgRjglwPL"
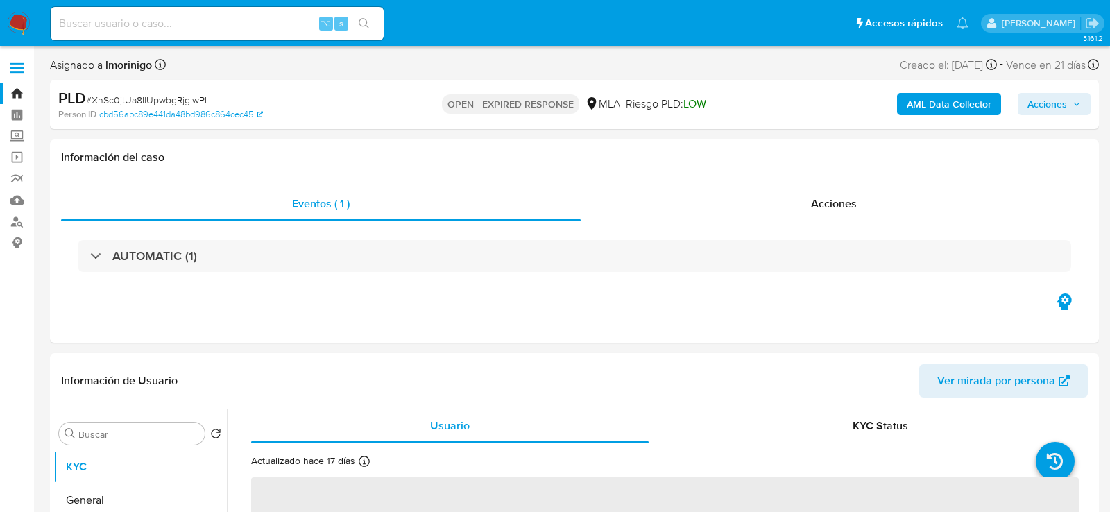
select select "10"
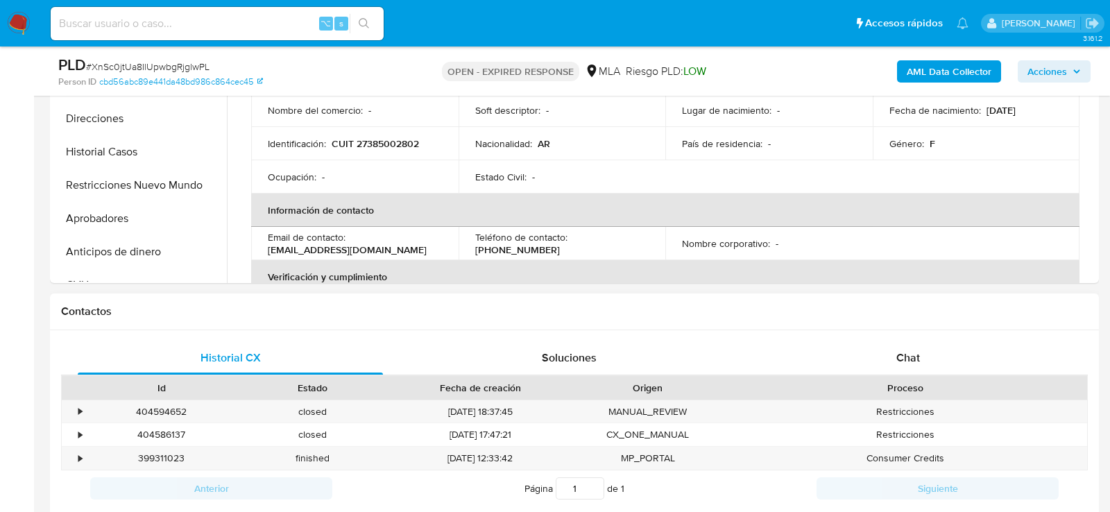
scroll to position [538, 0]
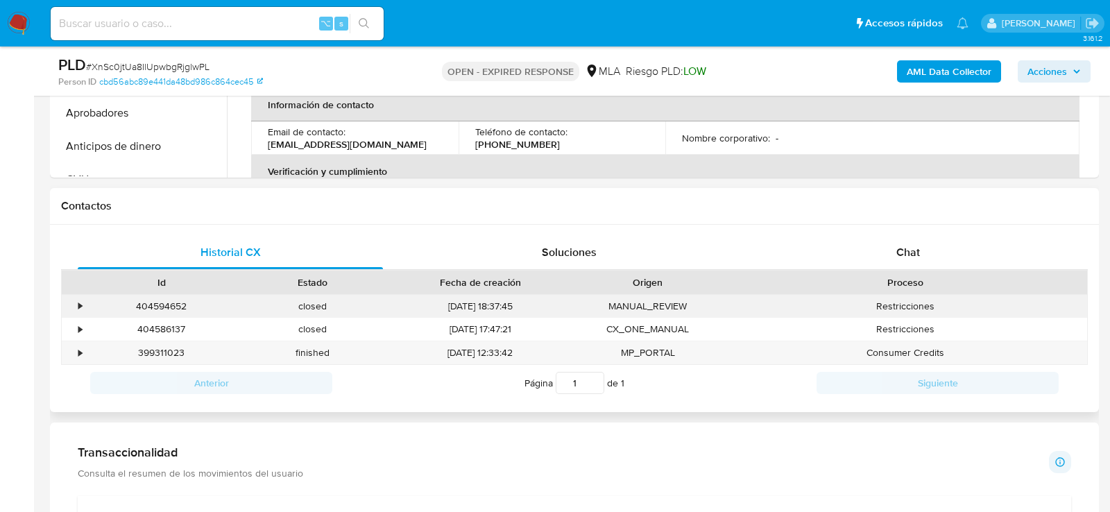
click at [888, 295] on div "Restricciones" at bounding box center [905, 306] width 363 height 23
click at [888, 258] on div "Chat" at bounding box center [907, 252] width 305 height 33
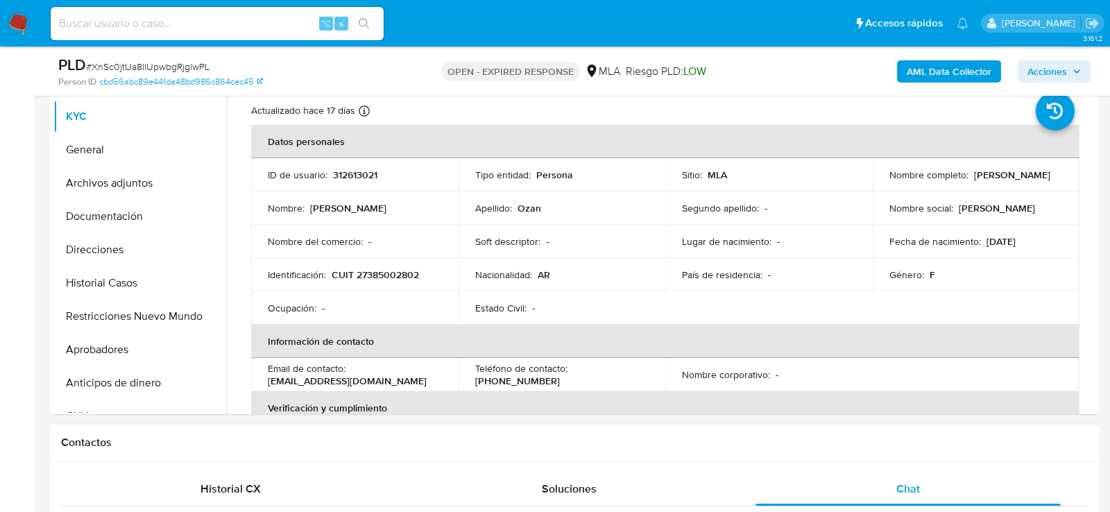
scroll to position [297, 0]
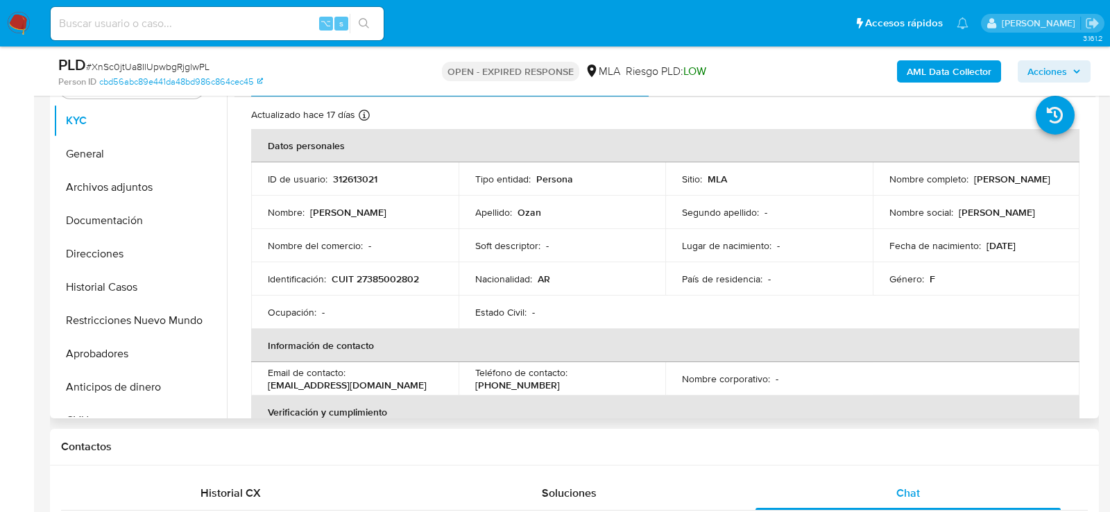
click at [360, 178] on p "312613021" at bounding box center [355, 179] width 44 height 12
copy p "312613021"
click at [112, 153] on button "General" at bounding box center [134, 153] width 162 height 33
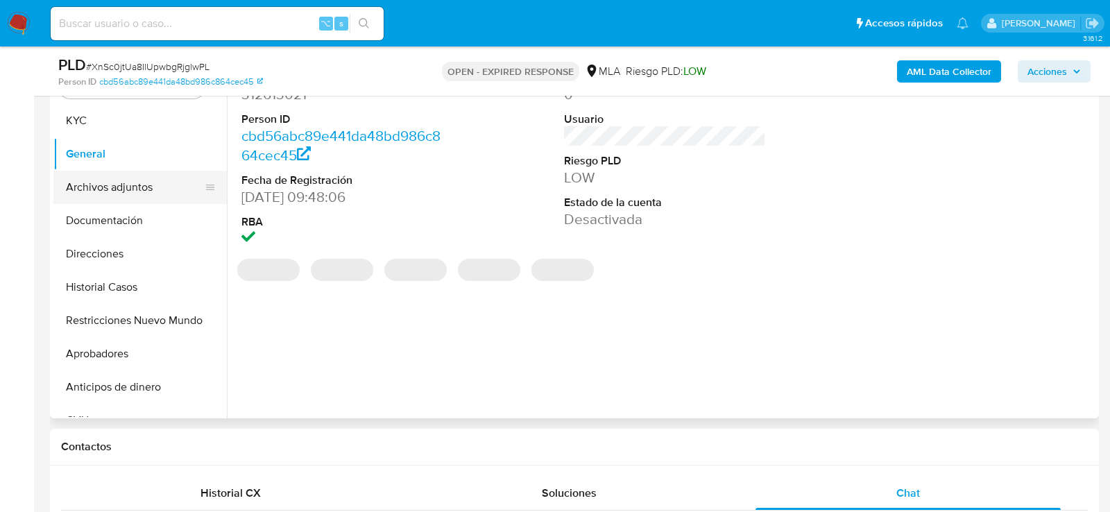
click at [108, 193] on button "Archivos adjuntos" at bounding box center [134, 187] width 162 height 33
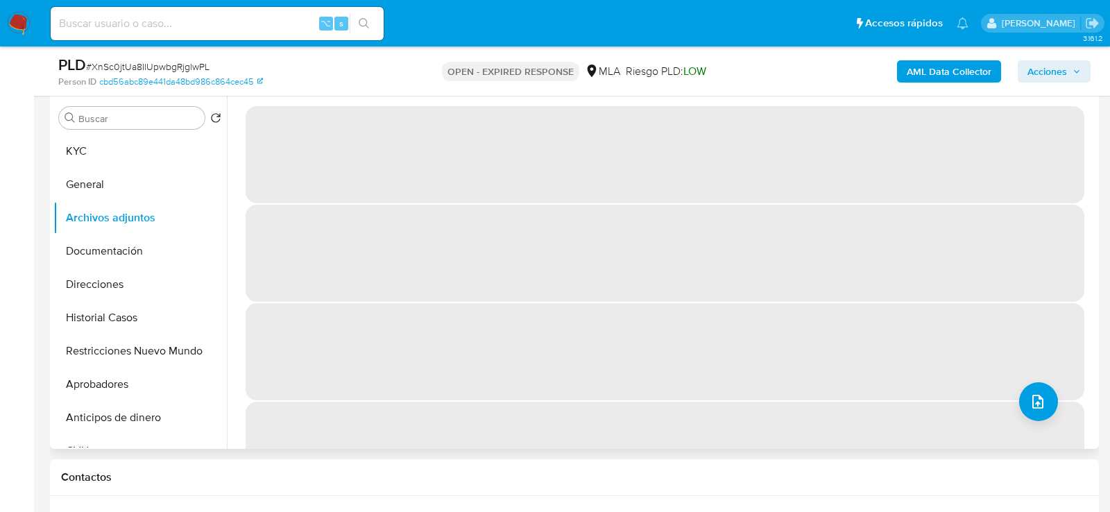
scroll to position [266, 0]
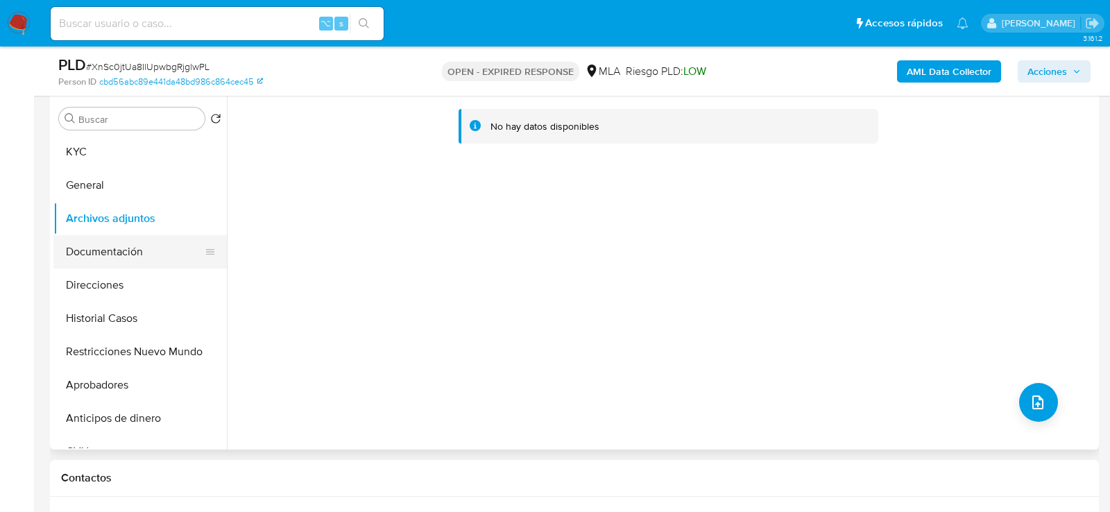
click at [149, 253] on button "Documentación" at bounding box center [134, 251] width 162 height 33
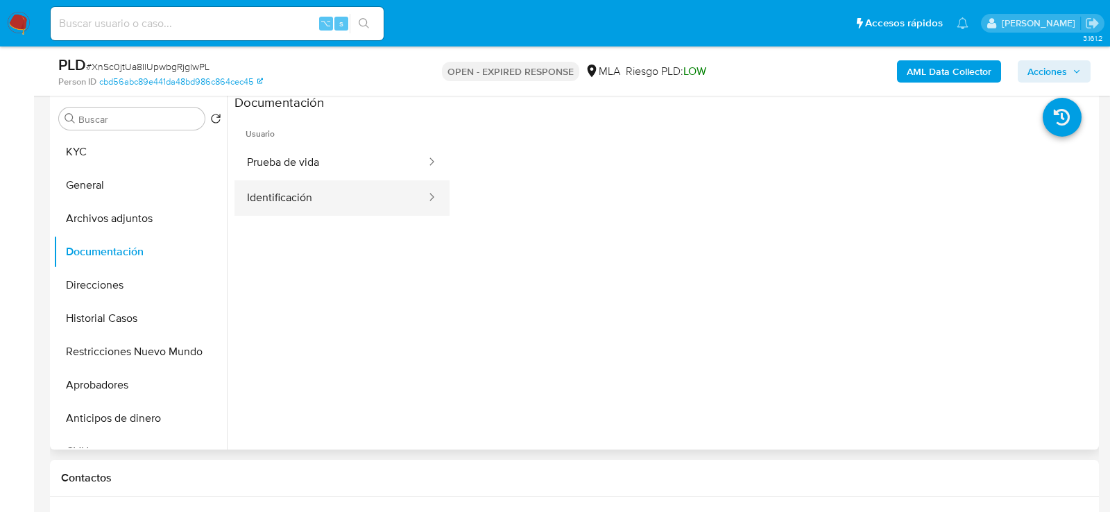
click at [361, 184] on button "Identificación" at bounding box center [330, 197] width 193 height 35
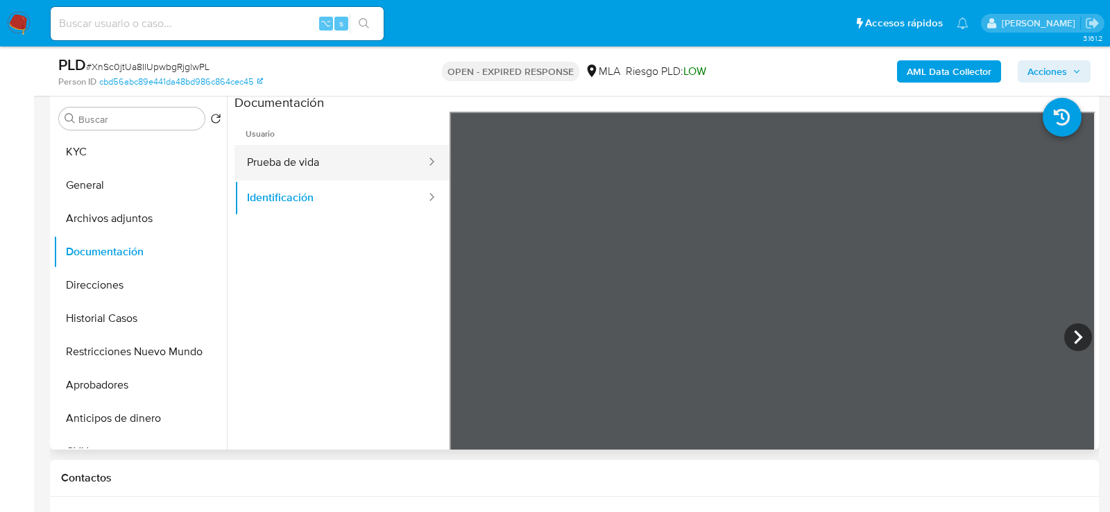
click at [355, 178] on button "Prueba de vida" at bounding box center [330, 162] width 193 height 35
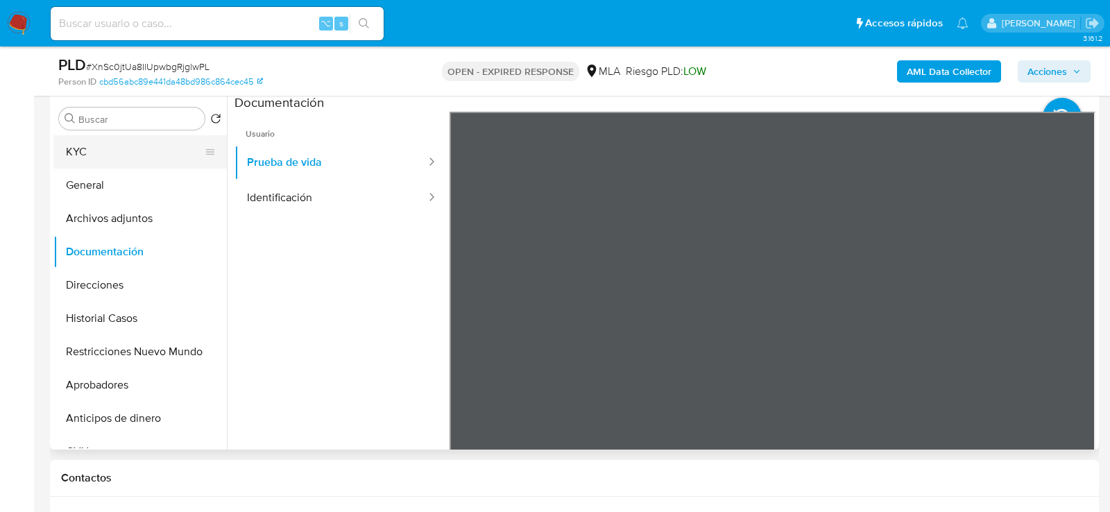
click at [60, 135] on button "KYC" at bounding box center [134, 151] width 162 height 33
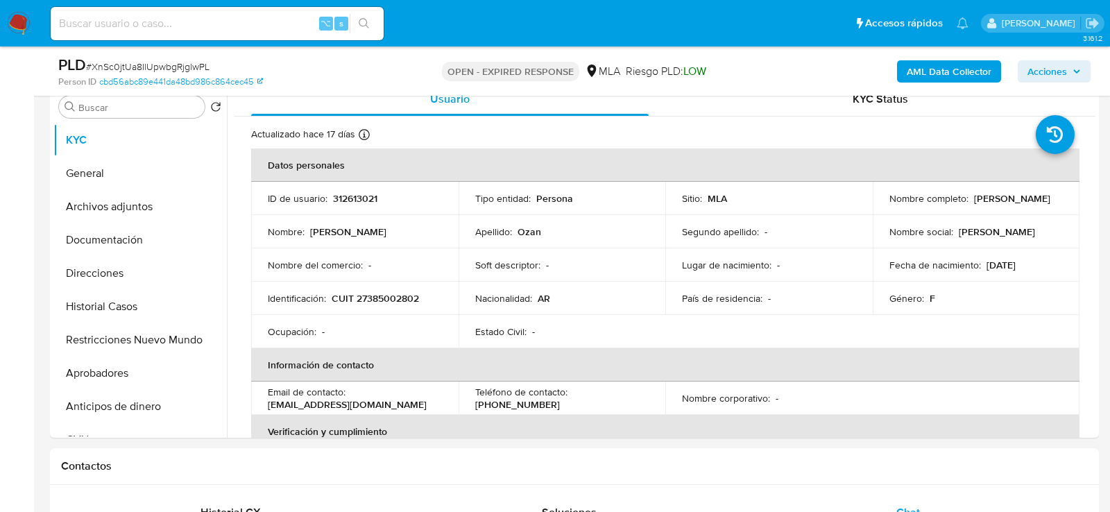
scroll to position [275, 0]
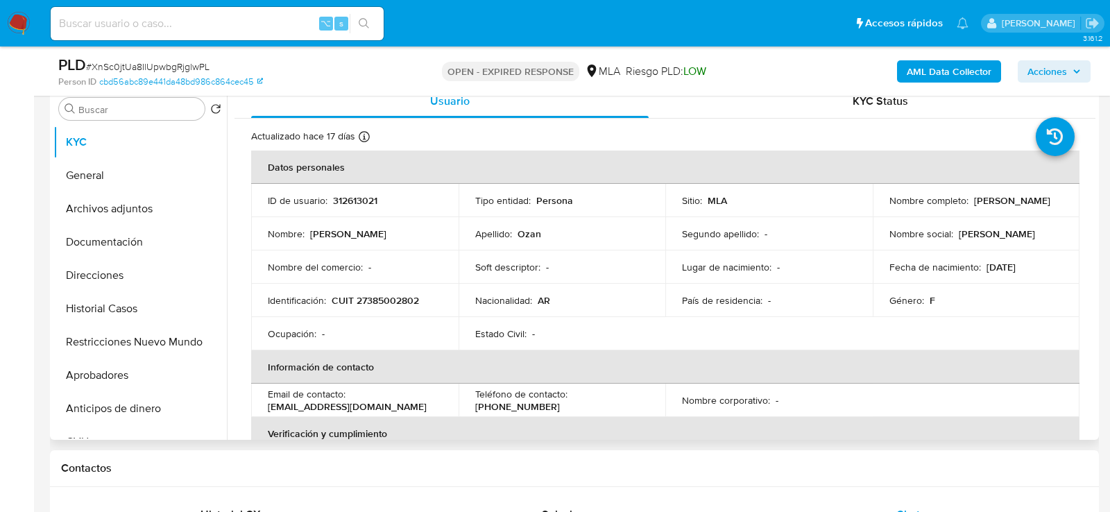
click at [388, 289] on td "Identificación : CUIT 27385002802" at bounding box center [354, 300] width 207 height 33
click at [388, 299] on p "CUIT 27385002802" at bounding box center [375, 300] width 87 height 12
copy p "27385002802"
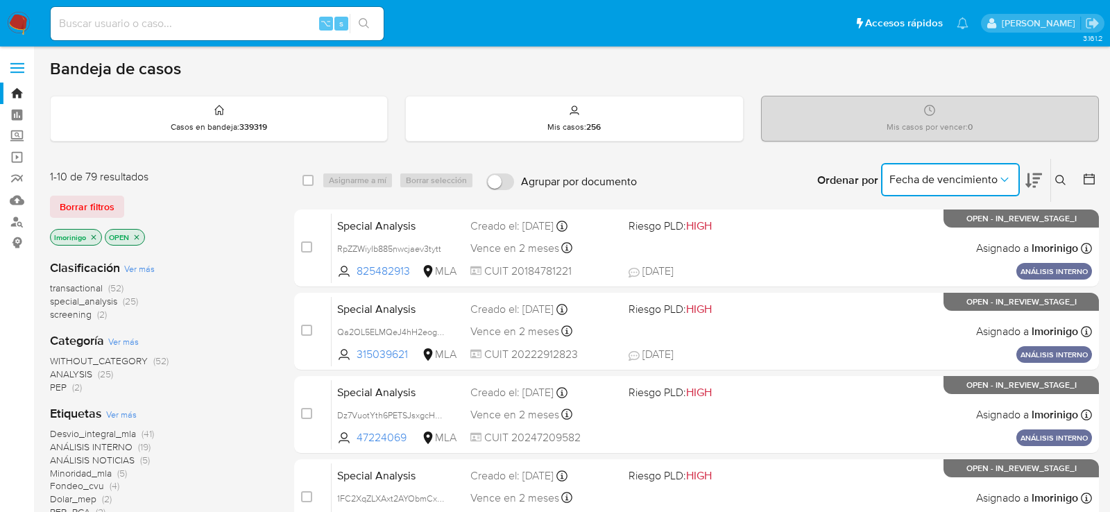
click at [951, 176] on span "Fecha de vencimiento" at bounding box center [943, 180] width 108 height 14
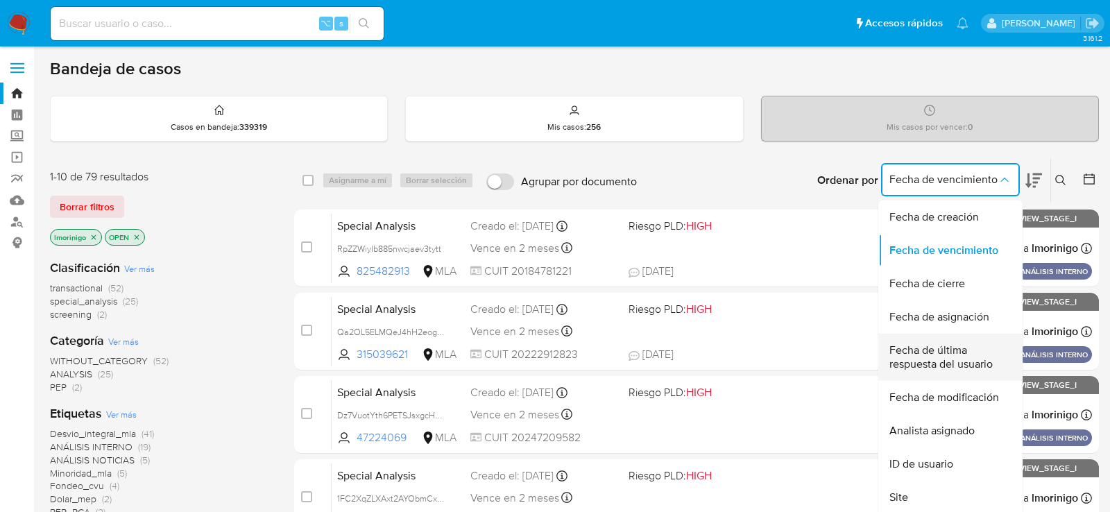
click at [926, 361] on span "Fecha de última respuesta del usuario" at bounding box center [946, 357] width 114 height 28
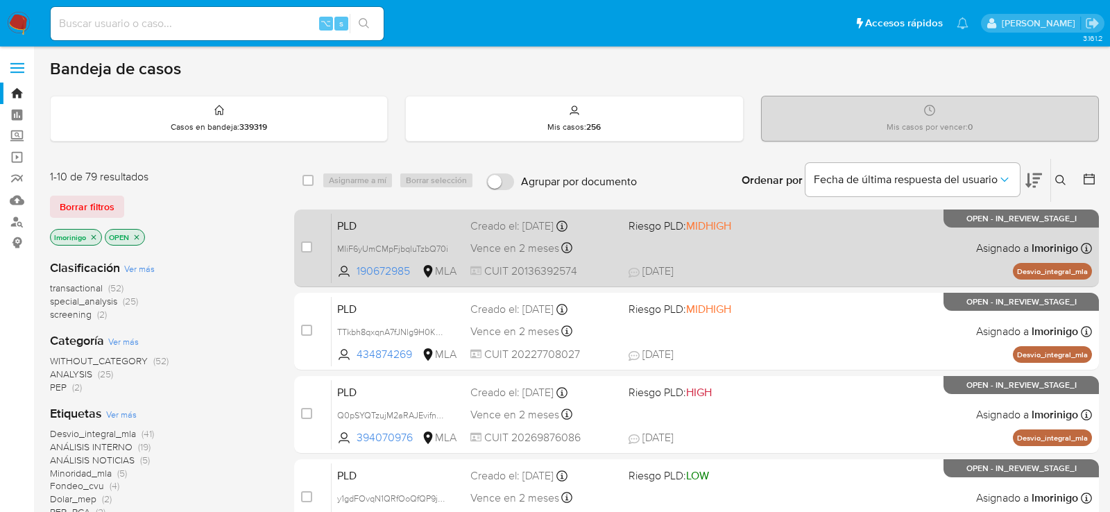
click at [780, 247] on div "PLD MIiF6yUmCMpFjbqluTzbQ70i 190672985 MLA Riesgo PLD: MIDHIGH Creado el: [DATE…" at bounding box center [712, 248] width 760 height 70
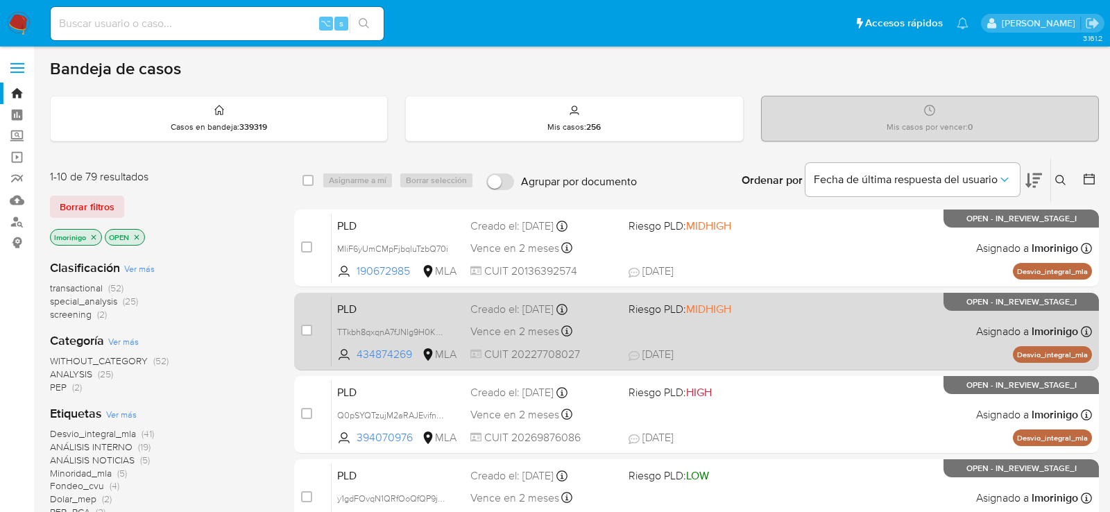
click at [692, 326] on div "PLD TTkbh8qxqnA7fJNlg9H0KBA4 434874269 MLA Riesgo PLD: MIDHIGH Creado el: [DATE…" at bounding box center [712, 331] width 760 height 70
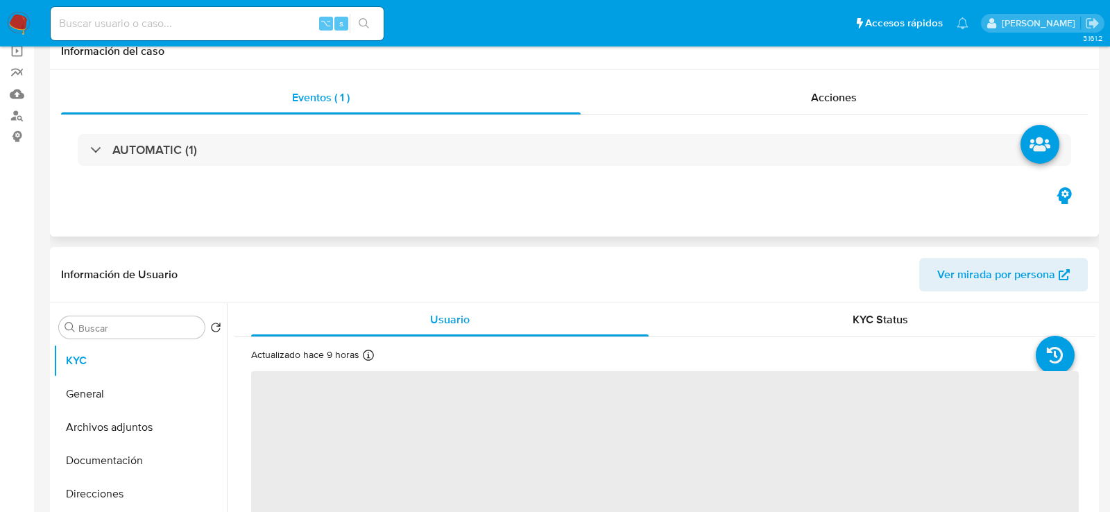
select select "10"
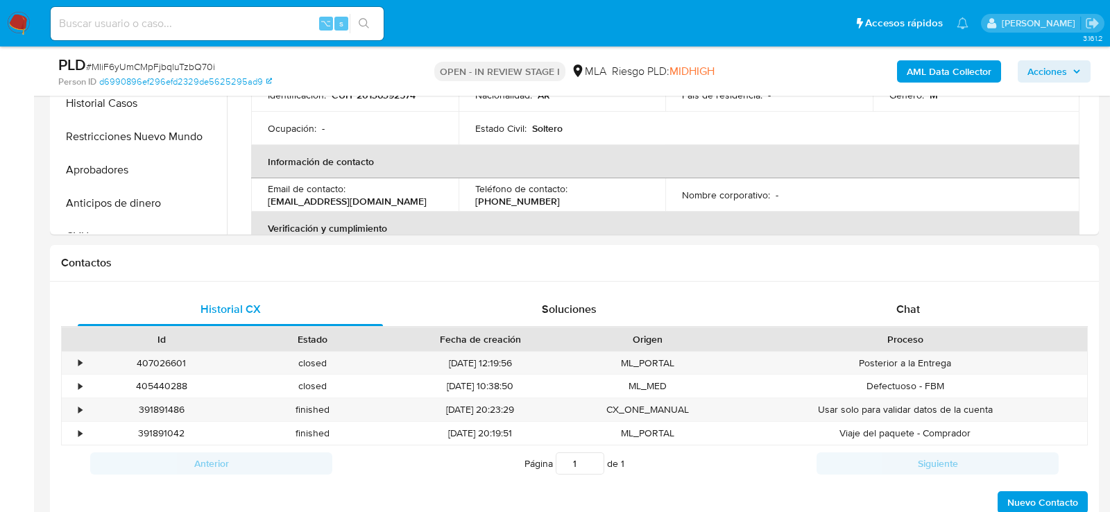
scroll to position [542, 0]
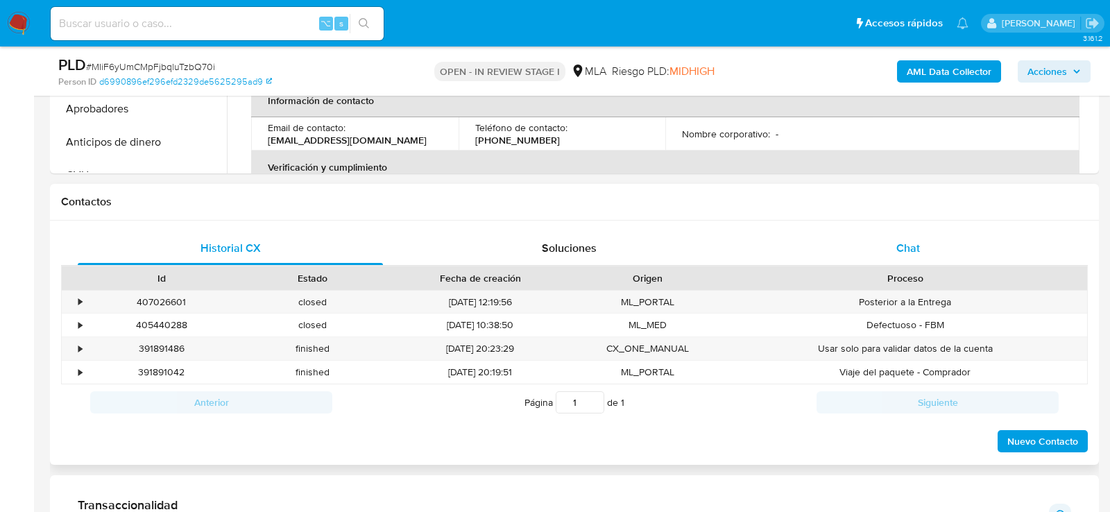
click at [819, 250] on div "Chat" at bounding box center [907, 248] width 305 height 33
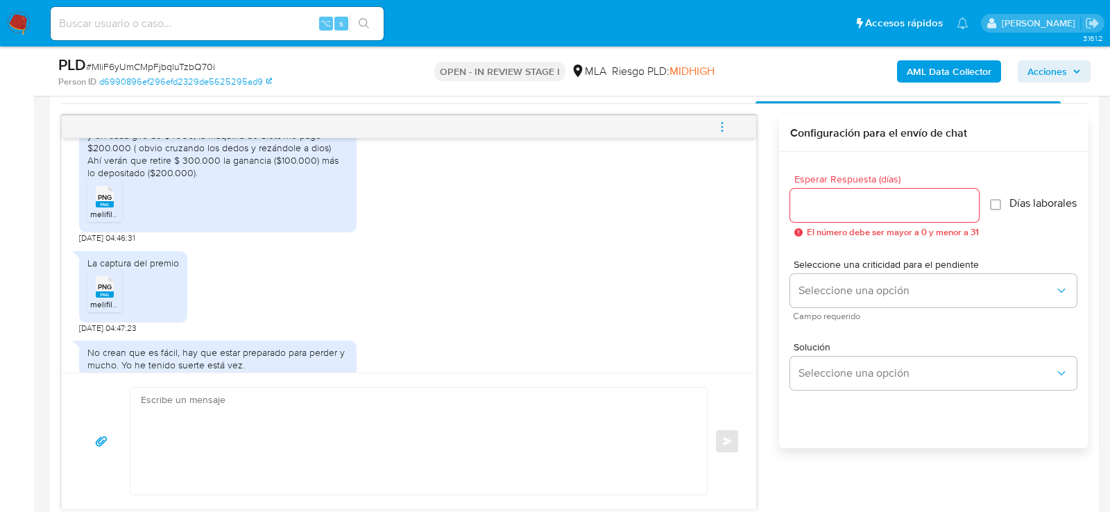
scroll to position [1317, 0]
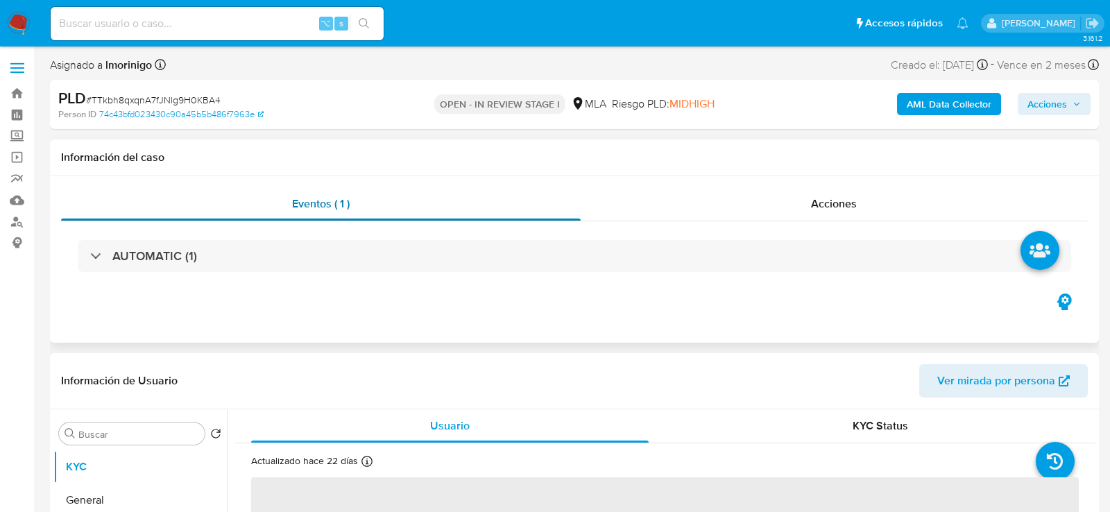
select select "10"
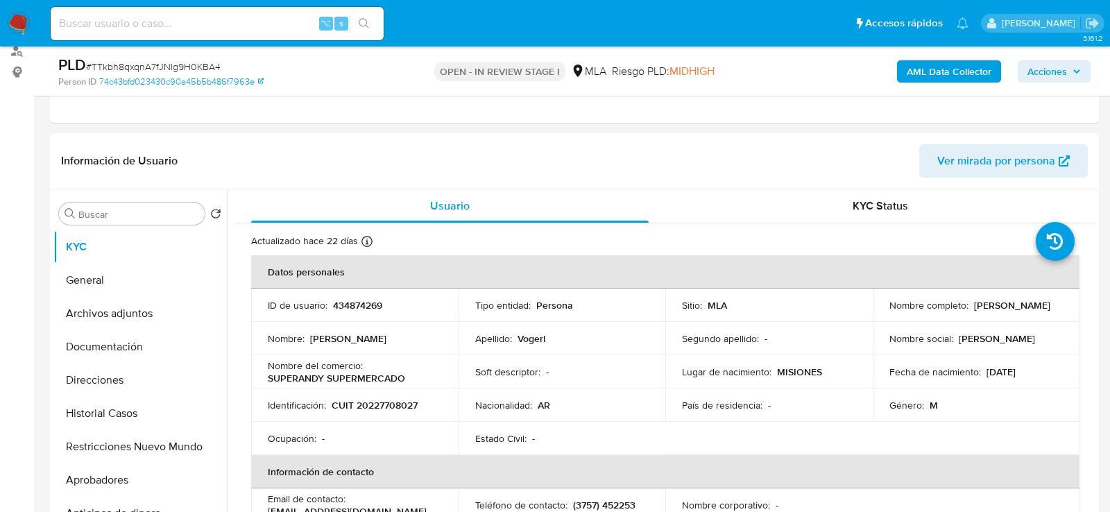
scroll to position [234, 0]
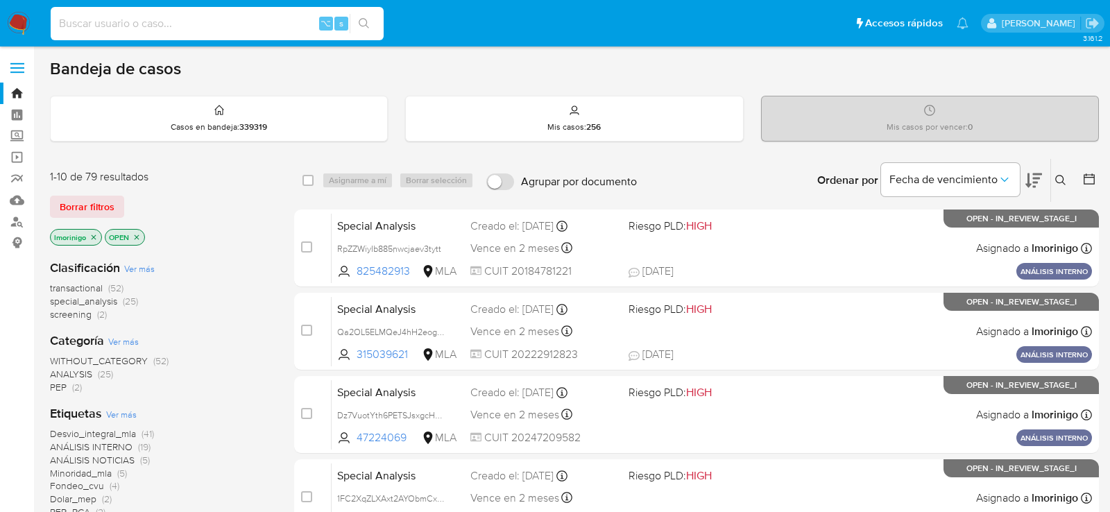
click at [236, 26] on input at bounding box center [217, 24] width 333 height 18
paste input "Vw6lk33RNOwFFSg3Zo1wTy0m"
type input "Vw6lk33RNOwFFSg3Zo1wTy0m"
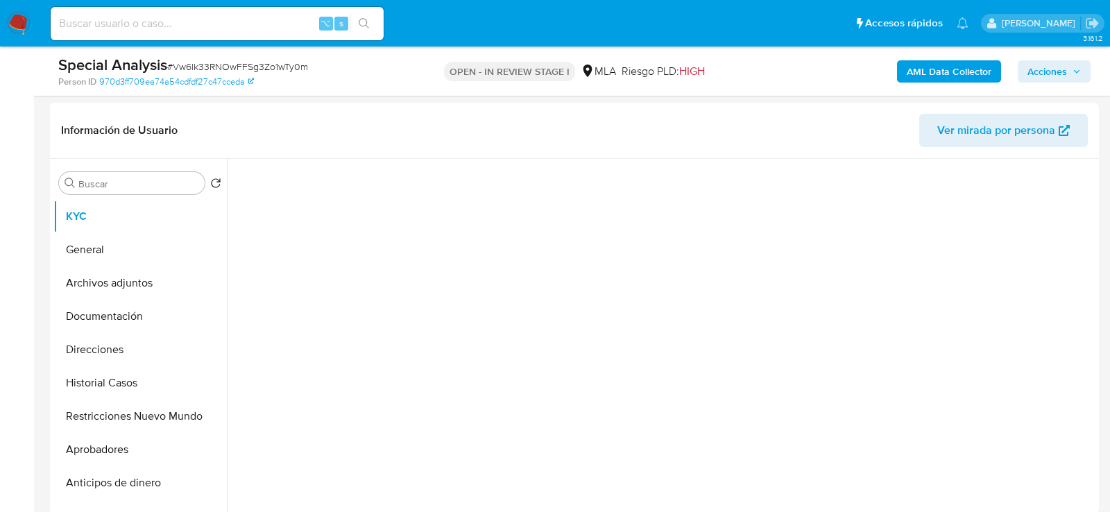
scroll to position [317, 0]
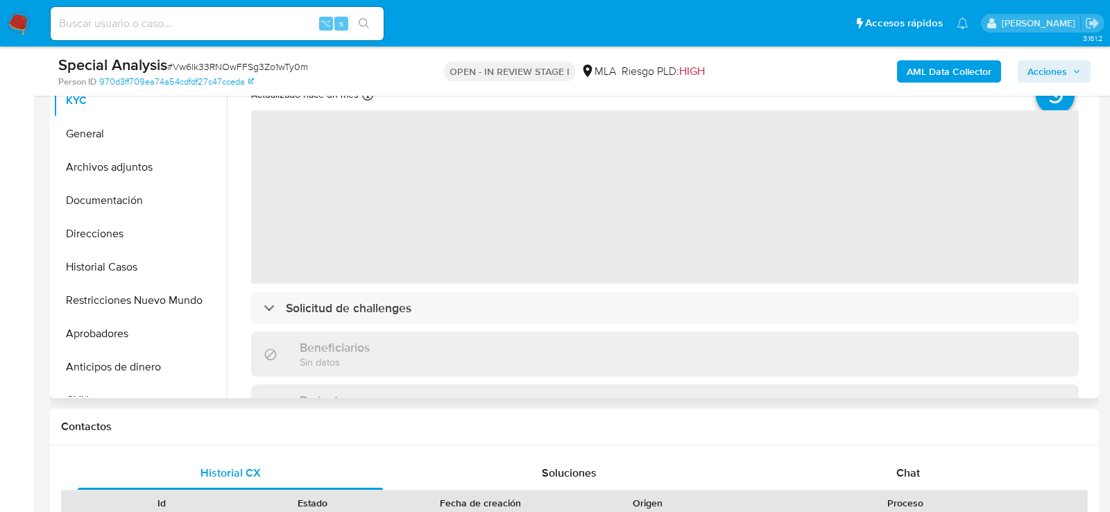
select select "10"
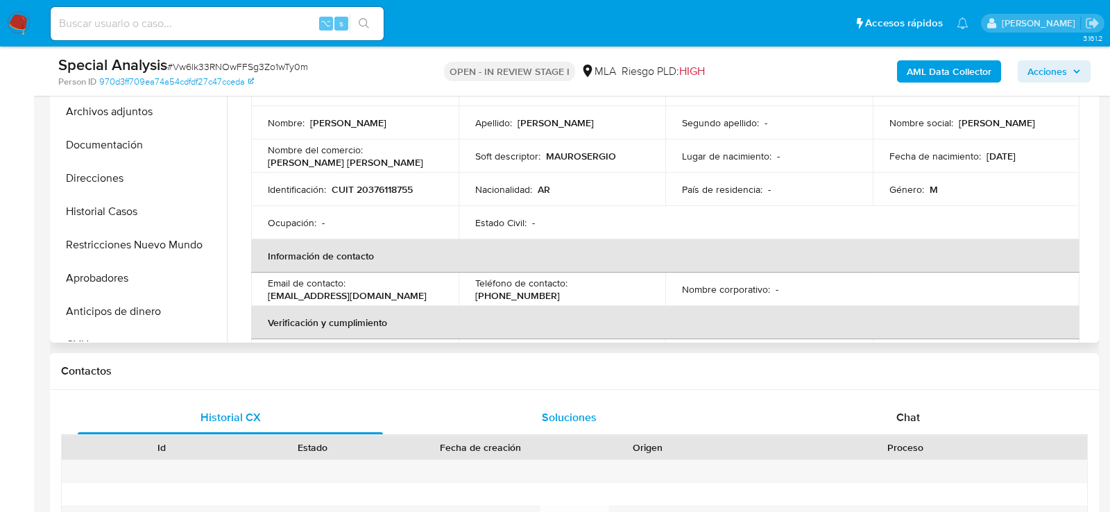
scroll to position [463, 0]
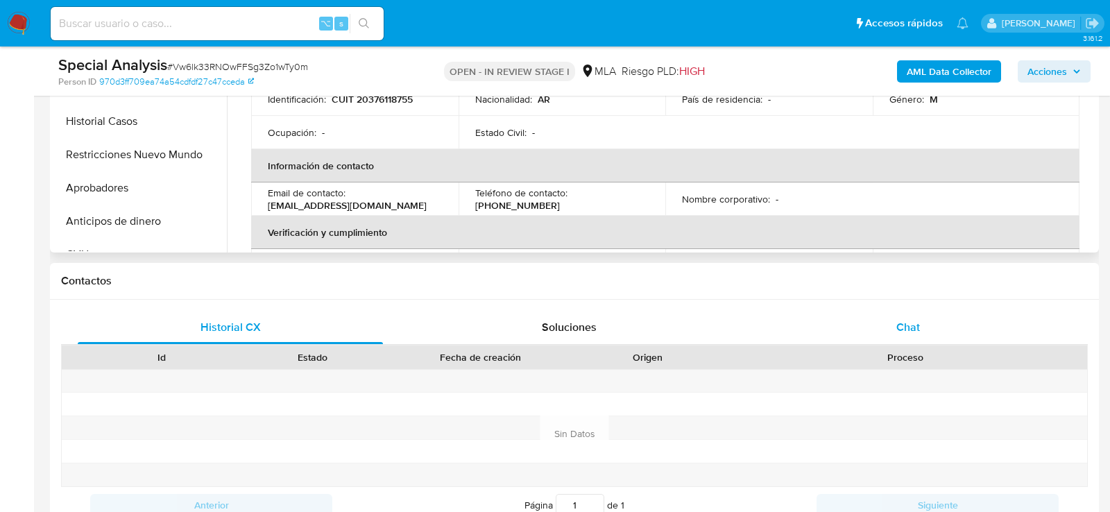
click at [890, 318] on div "Chat" at bounding box center [907, 327] width 305 height 33
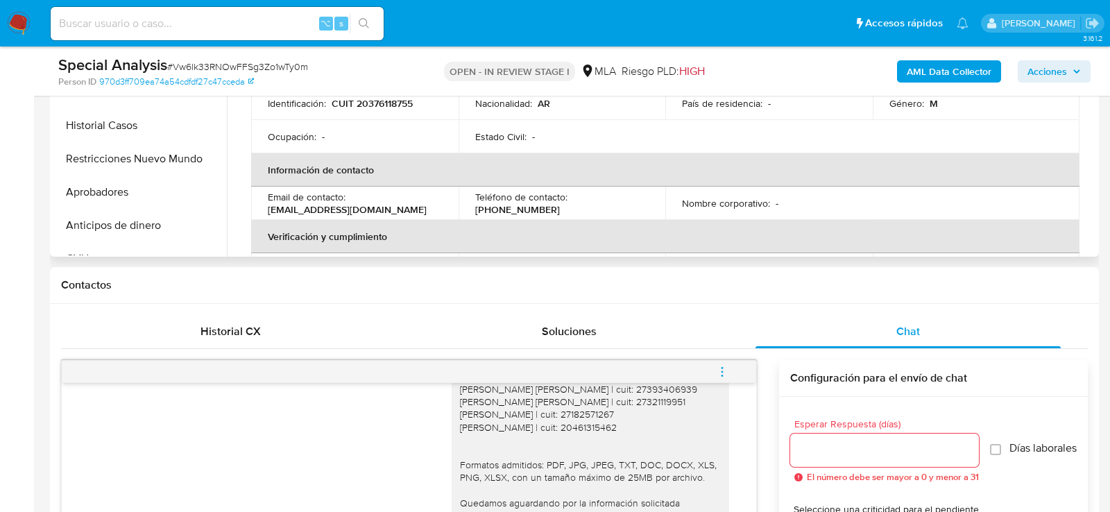
scroll to position [299, 0]
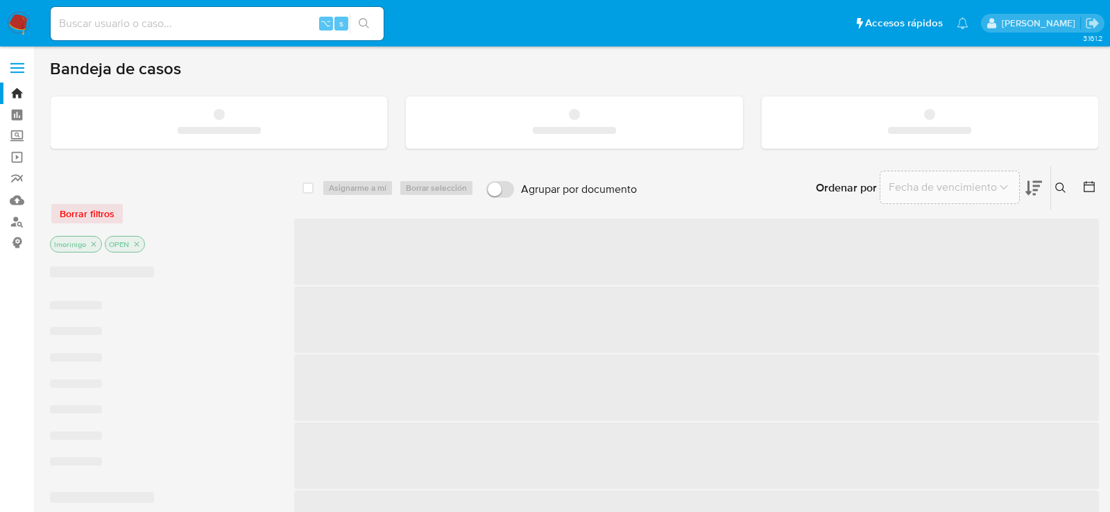
click at [271, 24] on input at bounding box center [217, 24] width 333 height 18
paste input "IVE5dQBX5cFf2RrWMayGIgks"
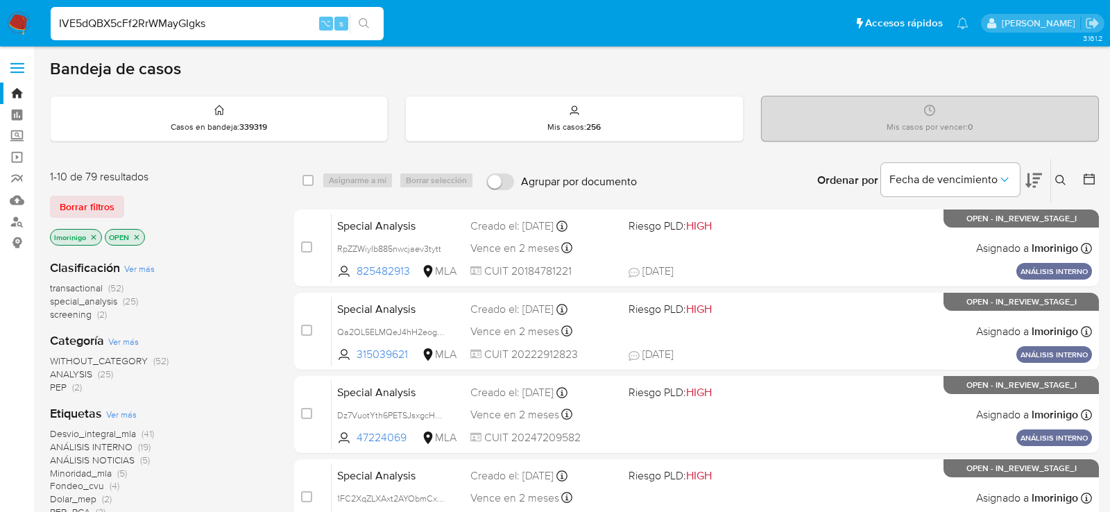
type input "IVE5dQBX5cFf2RrWMayGIgks"
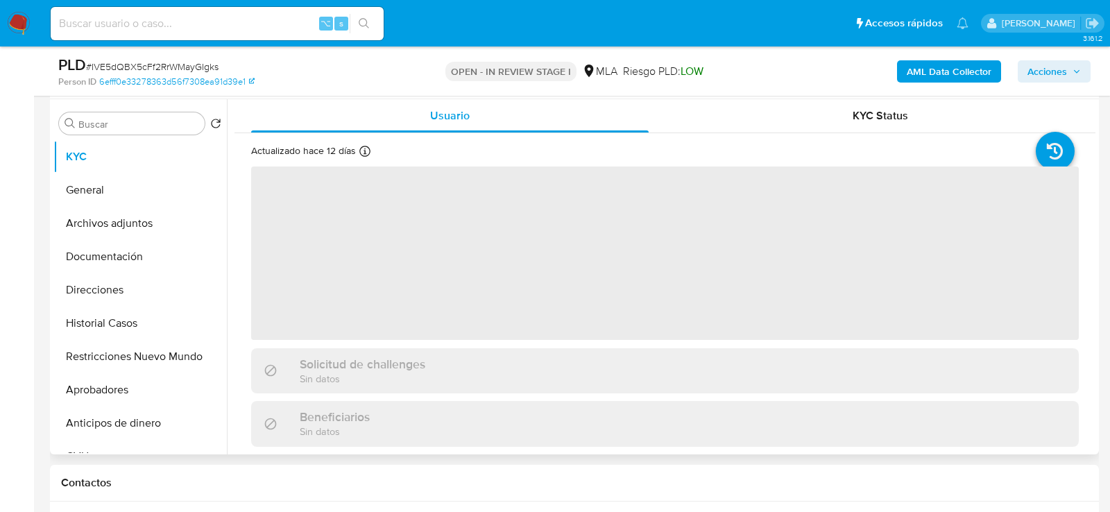
scroll to position [294, 0]
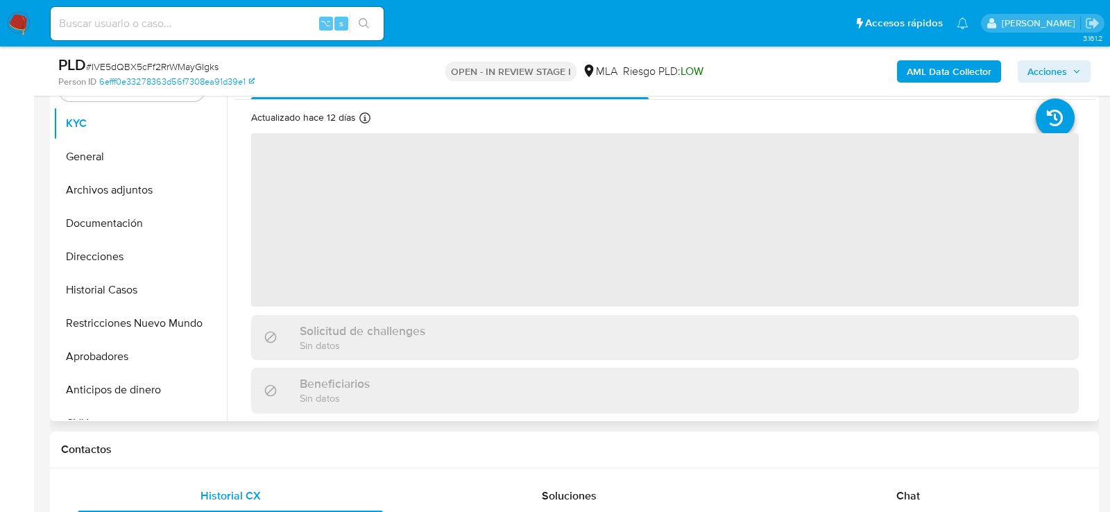
select select "10"
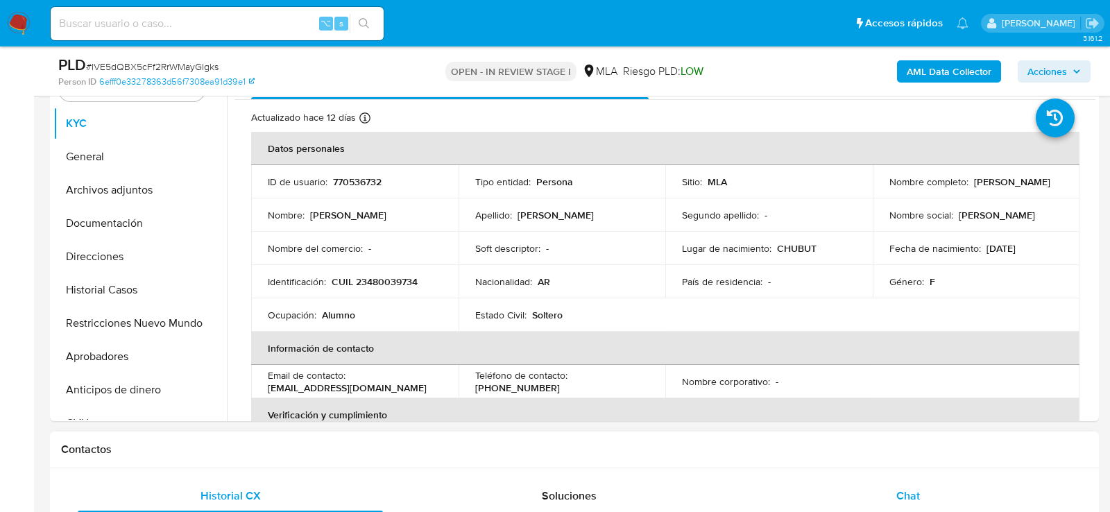
click at [960, 491] on div "Chat" at bounding box center [907, 495] width 305 height 33
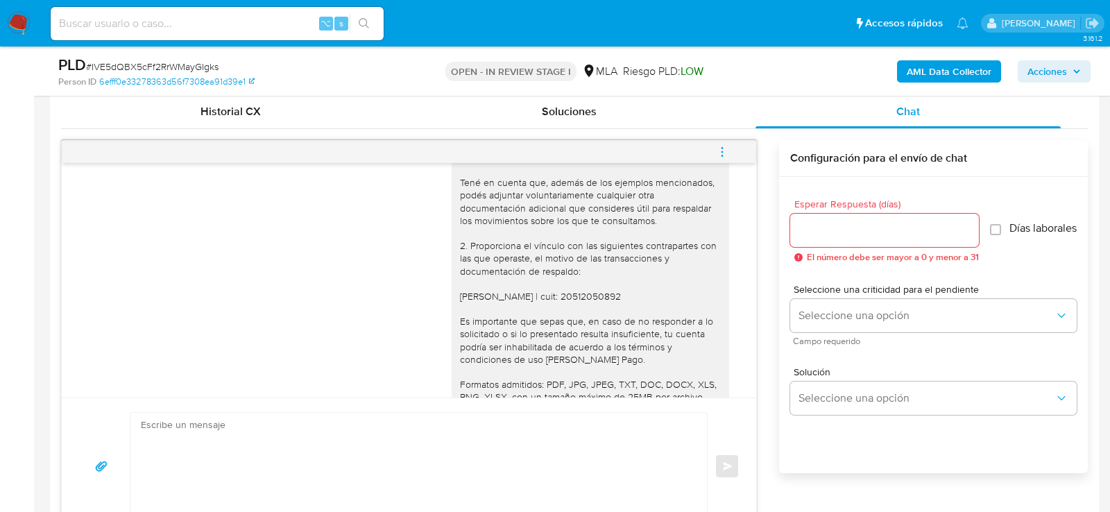
scroll to position [1161, 0]
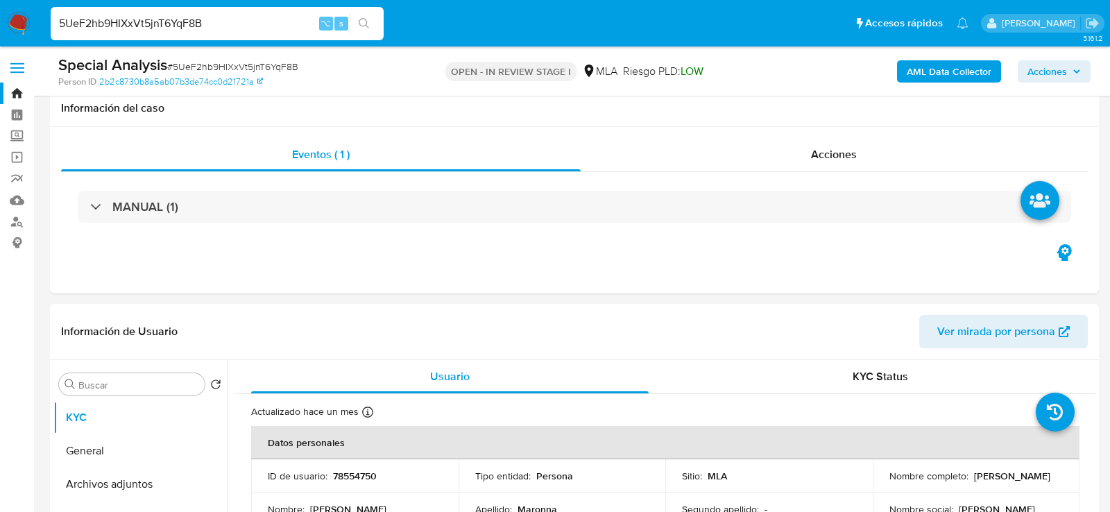
select select "10"
click at [311, 304] on div "Información de Usuario Ver mirada por persona" at bounding box center [574, 332] width 1049 height 56
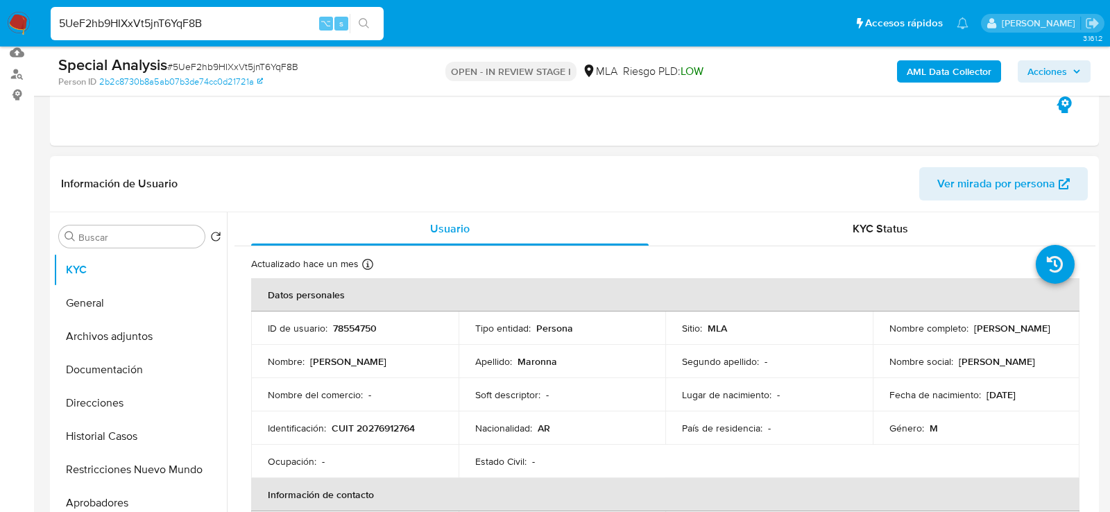
click at [341, 329] on p "78554750" at bounding box center [355, 328] width 44 height 12
copy p "78554750"
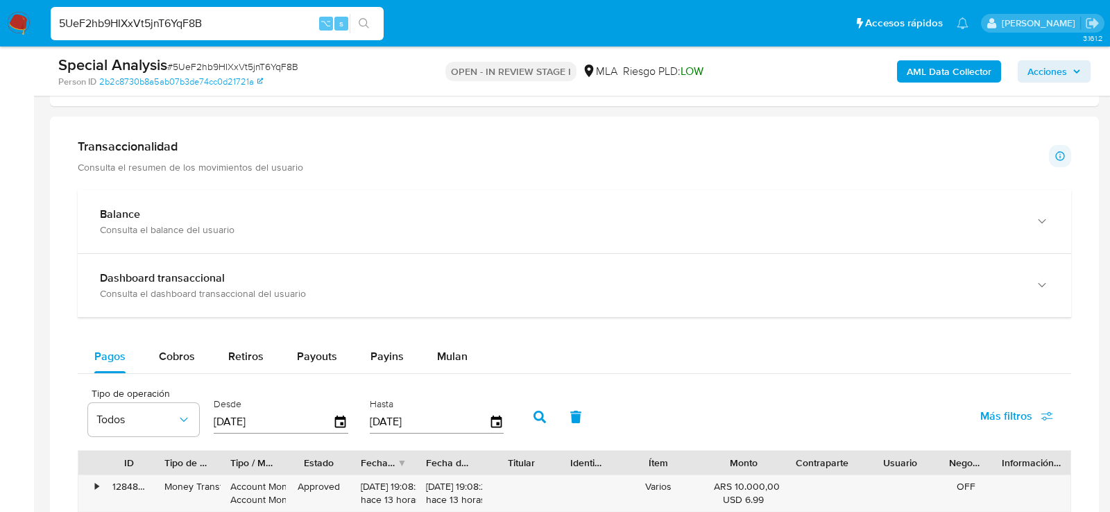
scroll to position [932, 0]
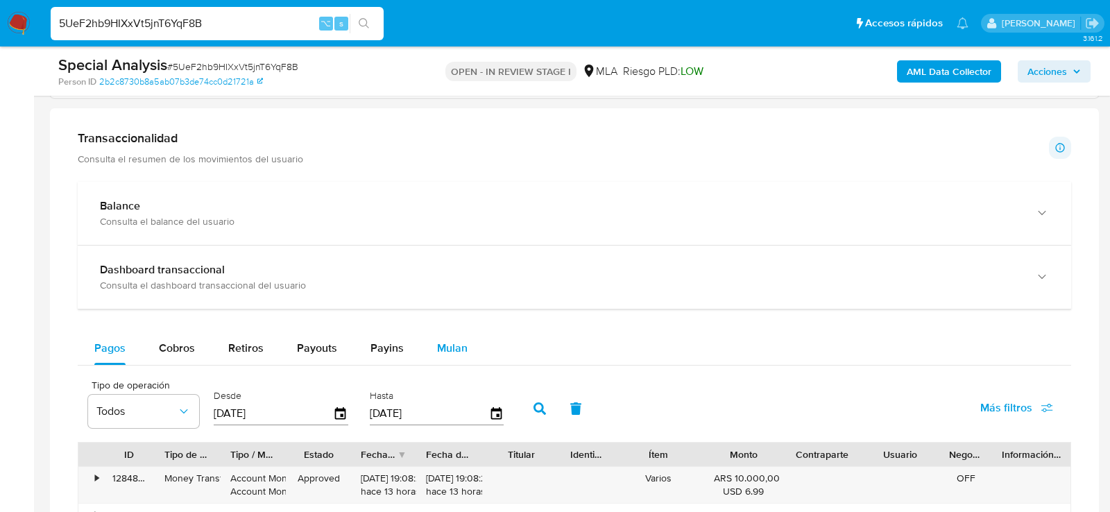
click at [447, 348] on span "Mulan" at bounding box center [452, 348] width 31 height 16
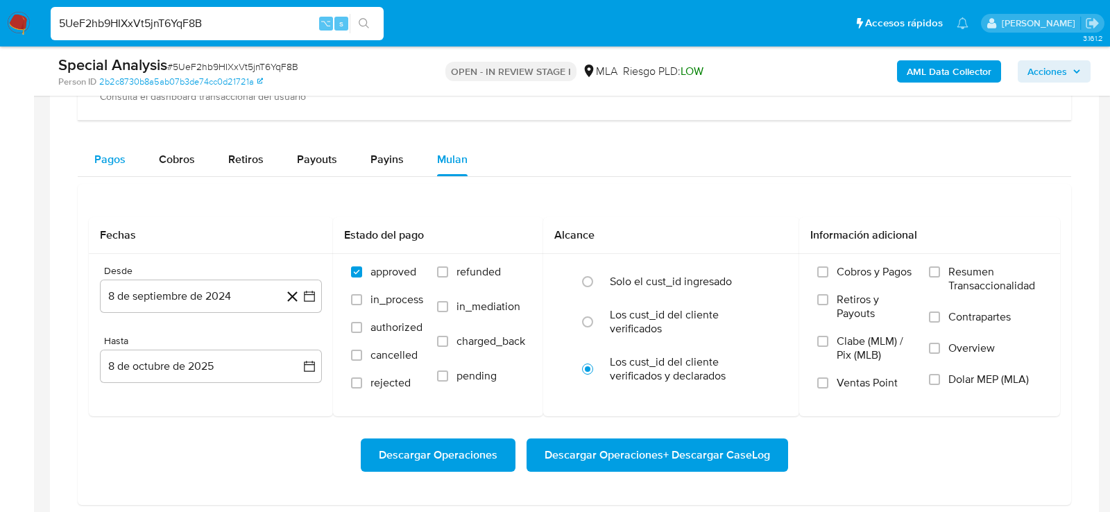
scroll to position [1136, 0]
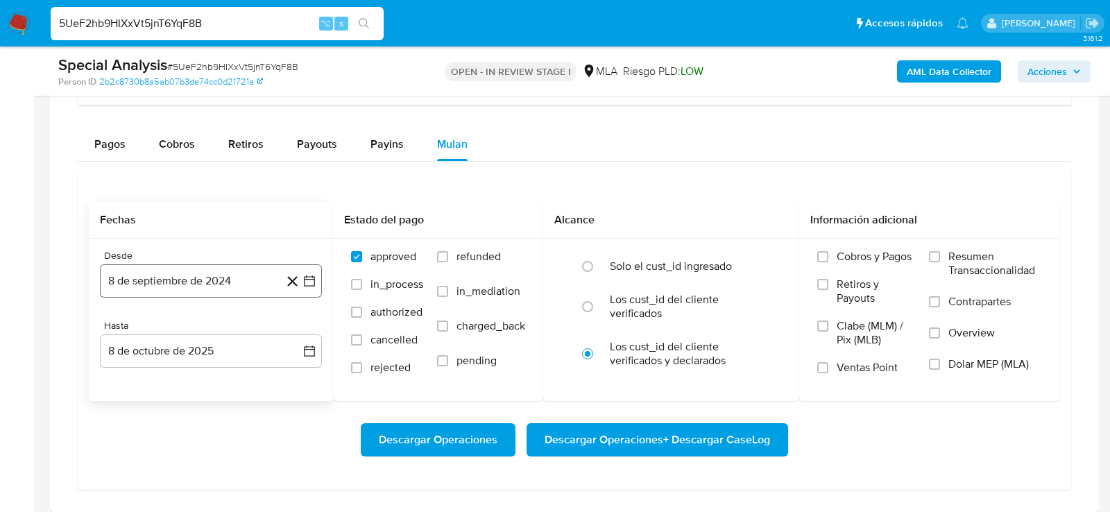
click at [198, 272] on button "8 de septiembre de 2024" at bounding box center [211, 280] width 222 height 33
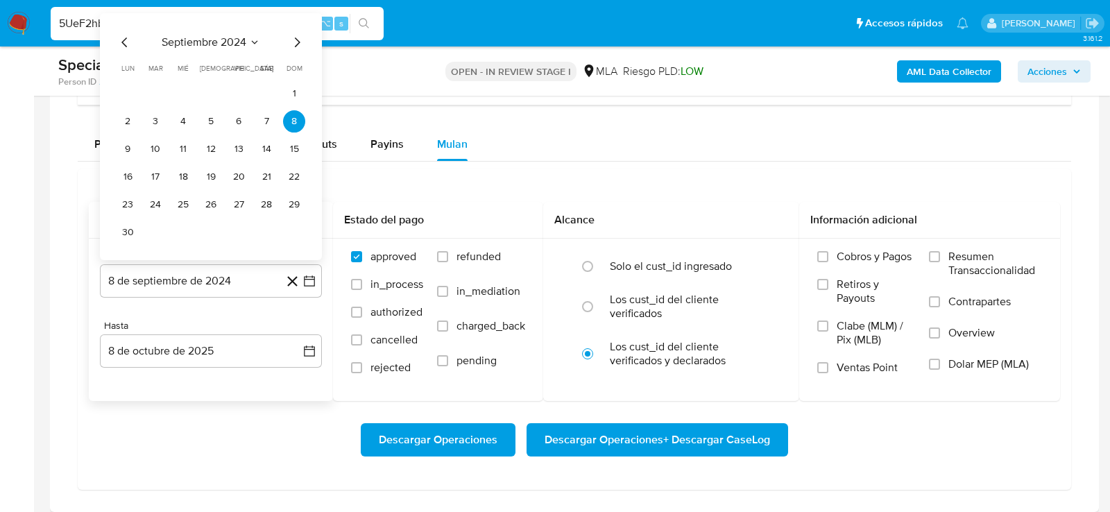
click at [296, 37] on icon "Mes siguiente" at bounding box center [297, 42] width 17 height 17
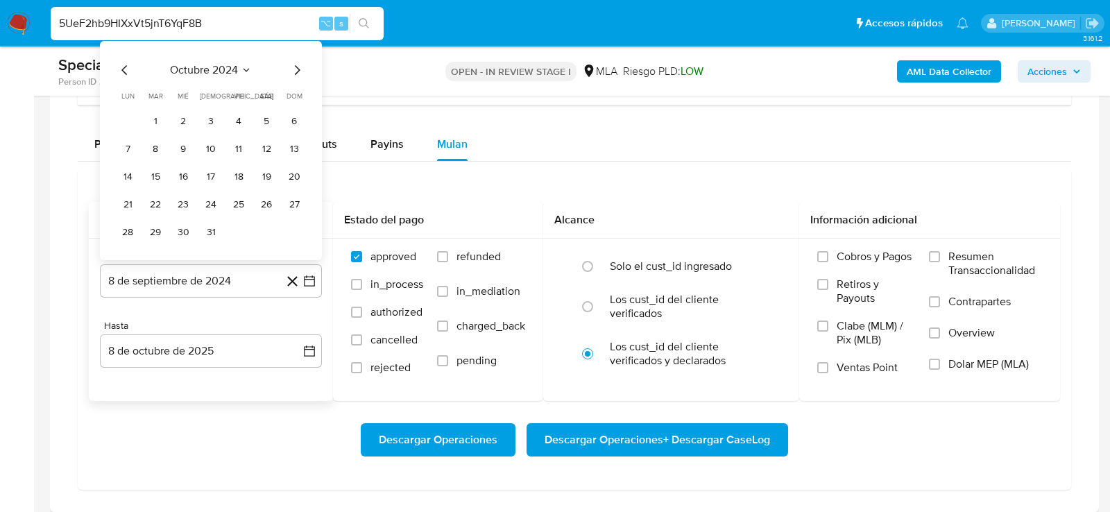
click at [299, 65] on icon "Mes siguiente" at bounding box center [298, 70] width 6 height 10
click at [239, 112] on button "1" at bounding box center [239, 121] width 22 height 22
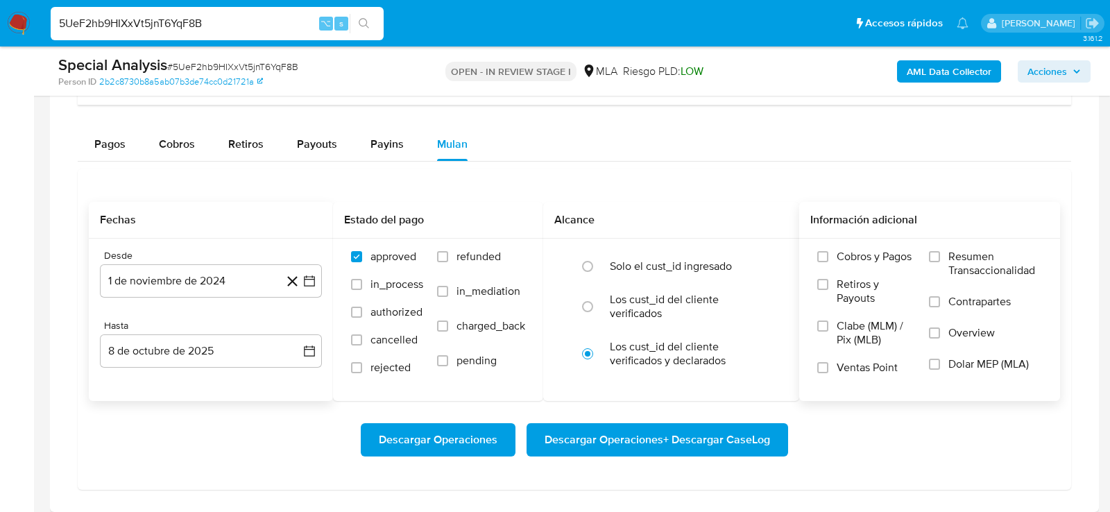
click at [989, 363] on span "Dolar MEP (MLA)" at bounding box center [988, 364] width 80 height 14
click at [940, 363] on input "Dolar MEP (MLA)" at bounding box center [934, 364] width 11 height 11
click at [739, 438] on span "Descargar Operaciones + Descargar CaseLog" at bounding box center [657, 440] width 225 height 31
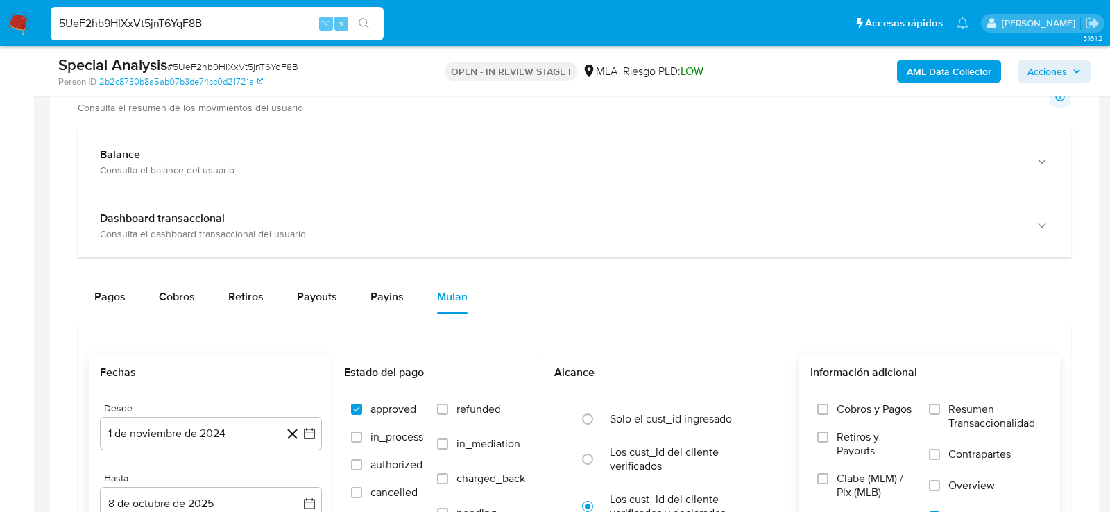
scroll to position [867, 0]
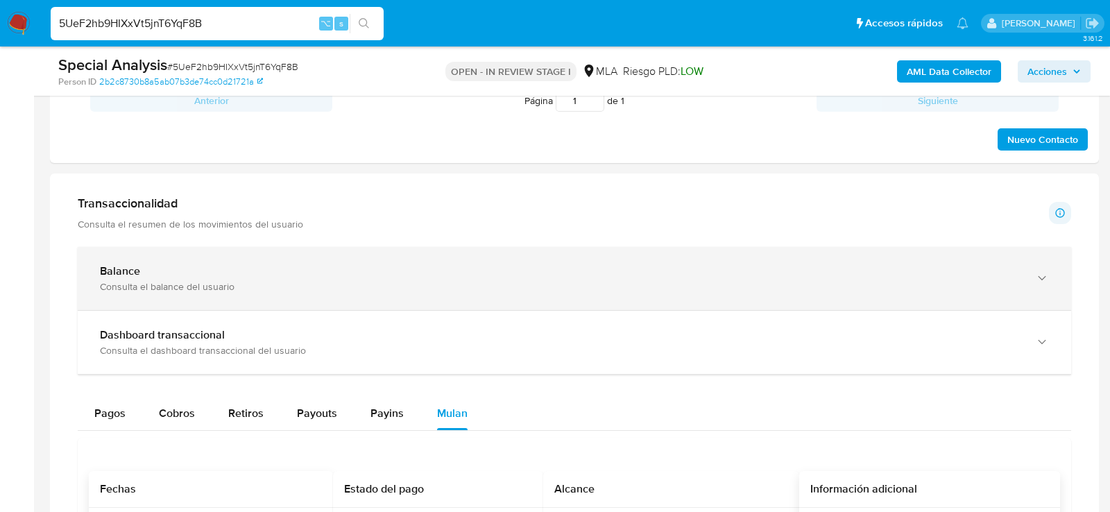
click at [127, 273] on b "Balance" at bounding box center [120, 271] width 40 height 16
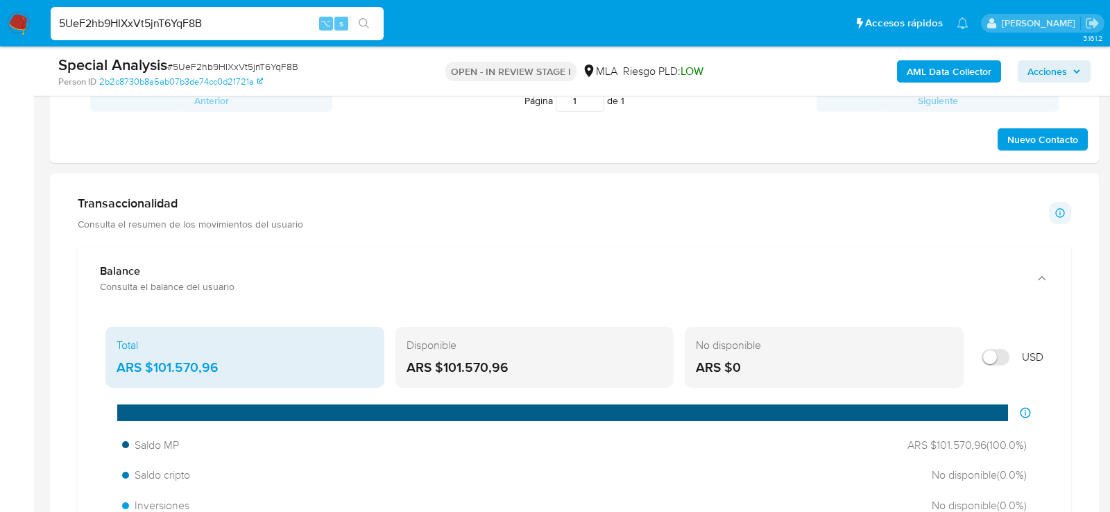
scroll to position [864, 0]
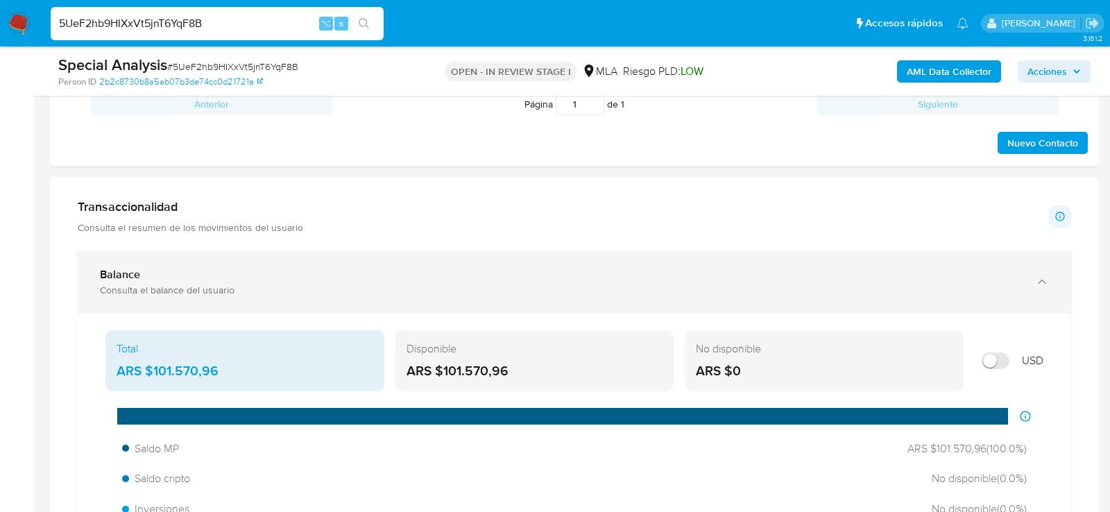
click at [105, 261] on div "Balance Consulta el balance del usuario" at bounding box center [574, 281] width 993 height 63
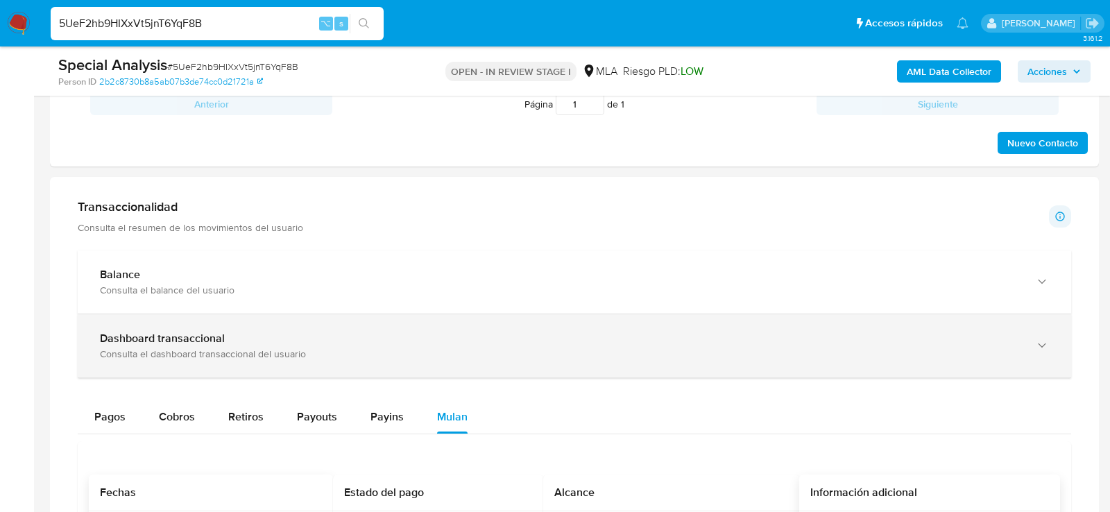
click at [150, 323] on div "Dashboard transaccional Consulta el dashboard transaccional del usuario" at bounding box center [574, 345] width 993 height 63
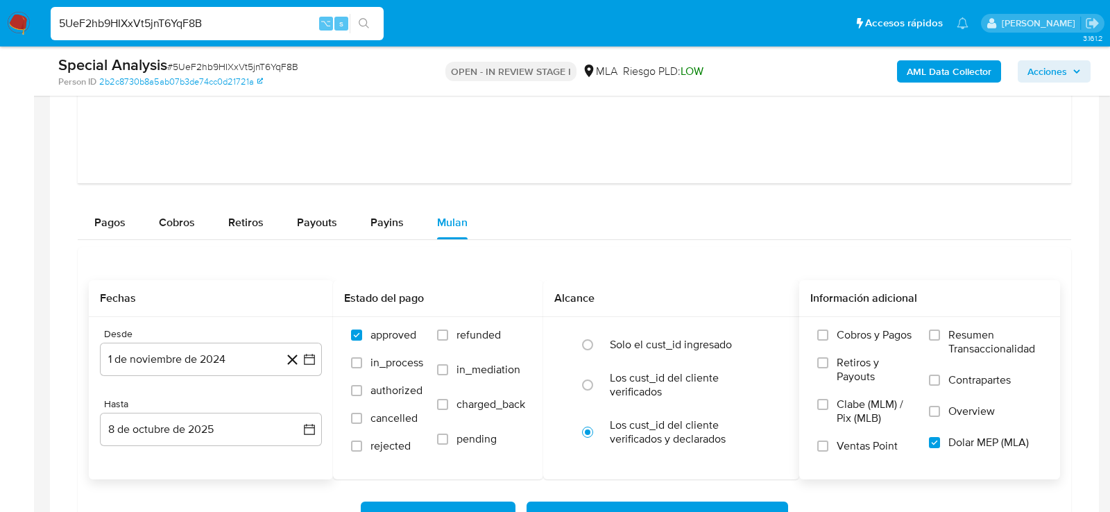
scroll to position [1808, 0]
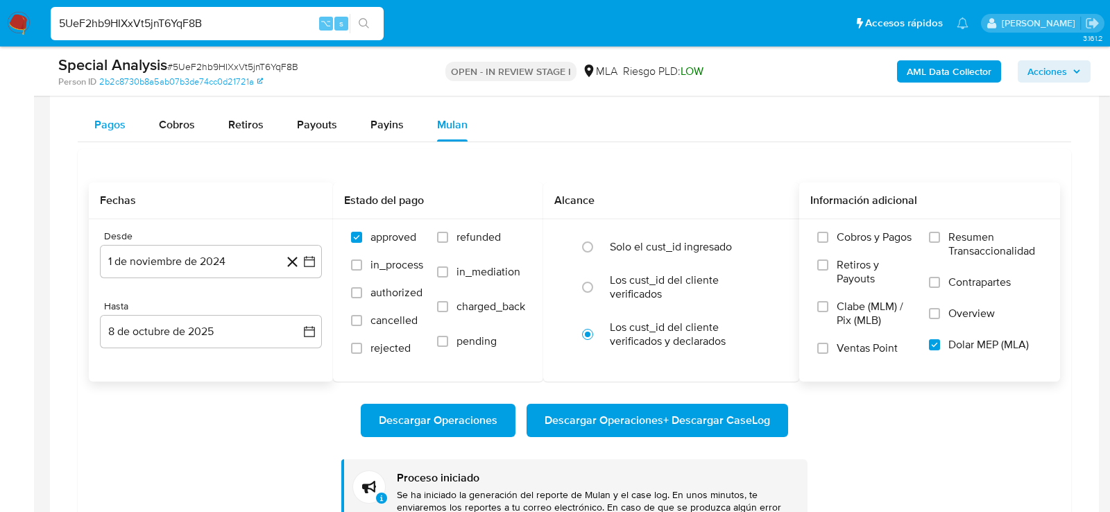
click at [130, 121] on button "Pagos" at bounding box center [110, 124] width 65 height 33
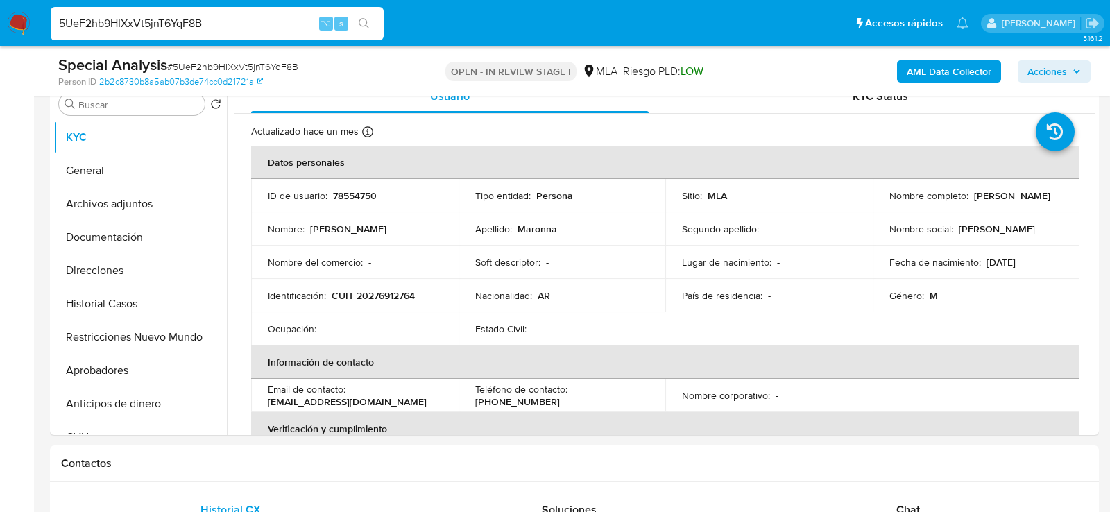
scroll to position [273, 0]
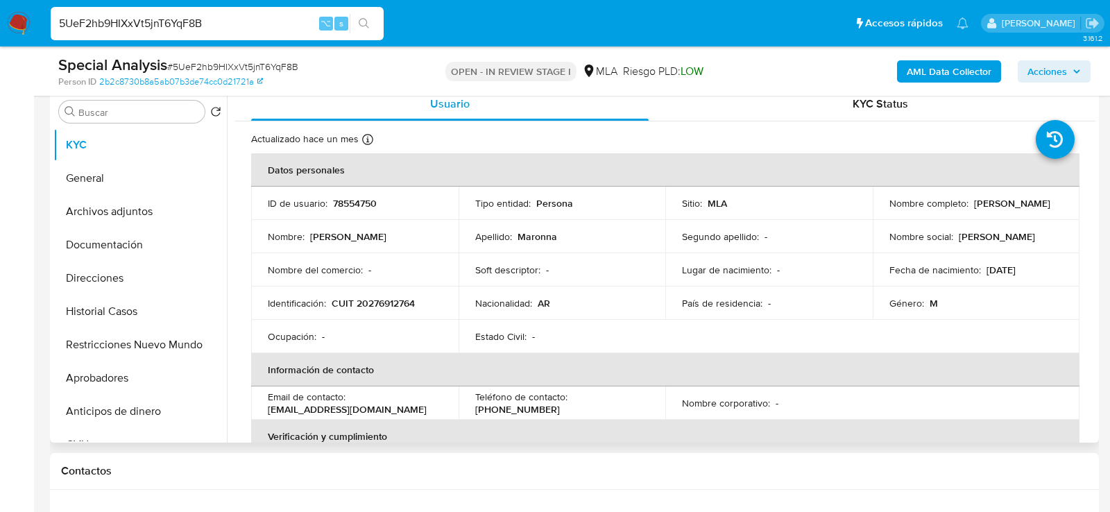
click at [383, 292] on td "Identificación : CUIT 20276912764" at bounding box center [354, 302] width 207 height 33
click at [383, 298] on p "CUIT 20276912764" at bounding box center [373, 303] width 83 height 12
copy p "20276912764"
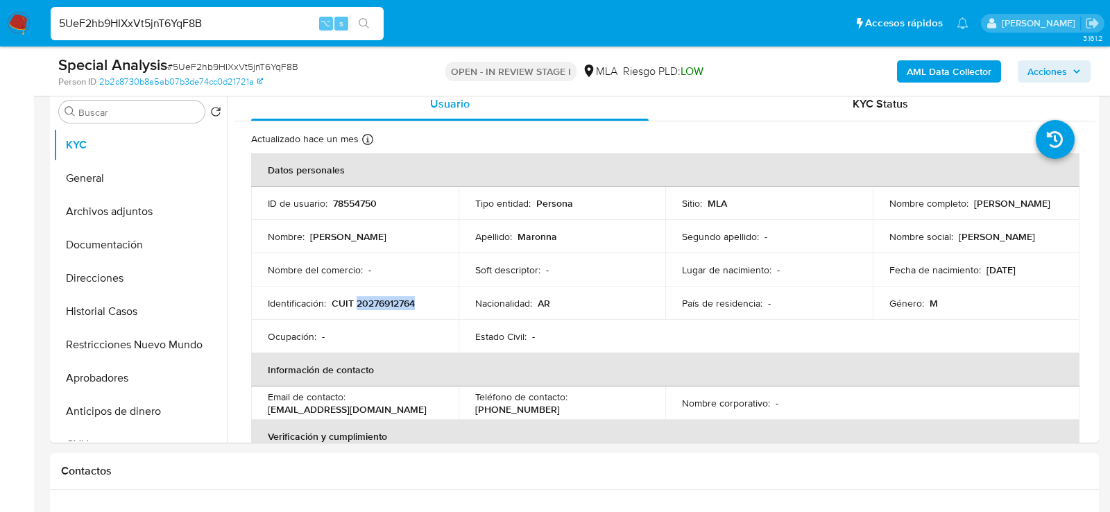
click at [927, 66] on b "AML Data Collector" at bounding box center [949, 71] width 85 height 22
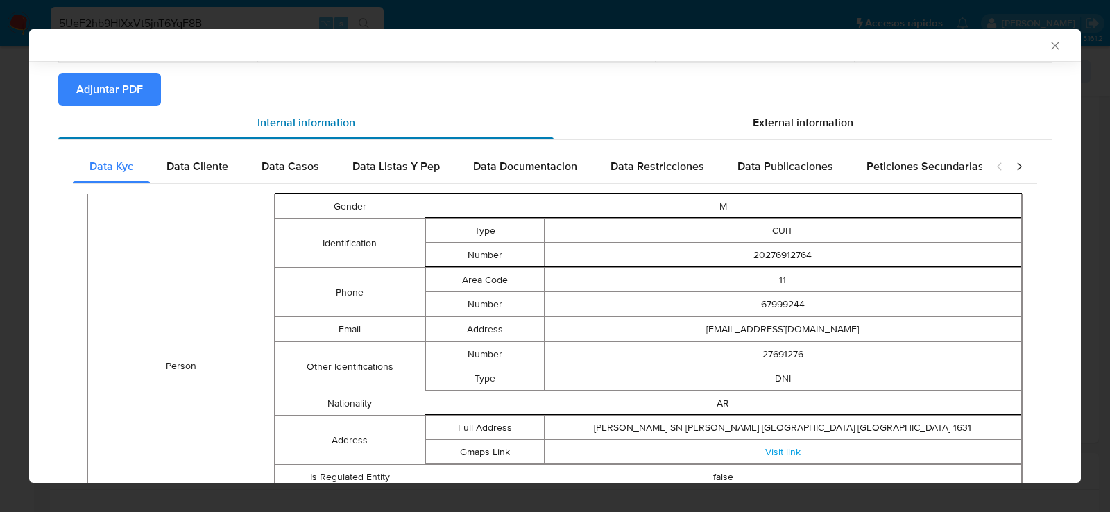
scroll to position [136, 0]
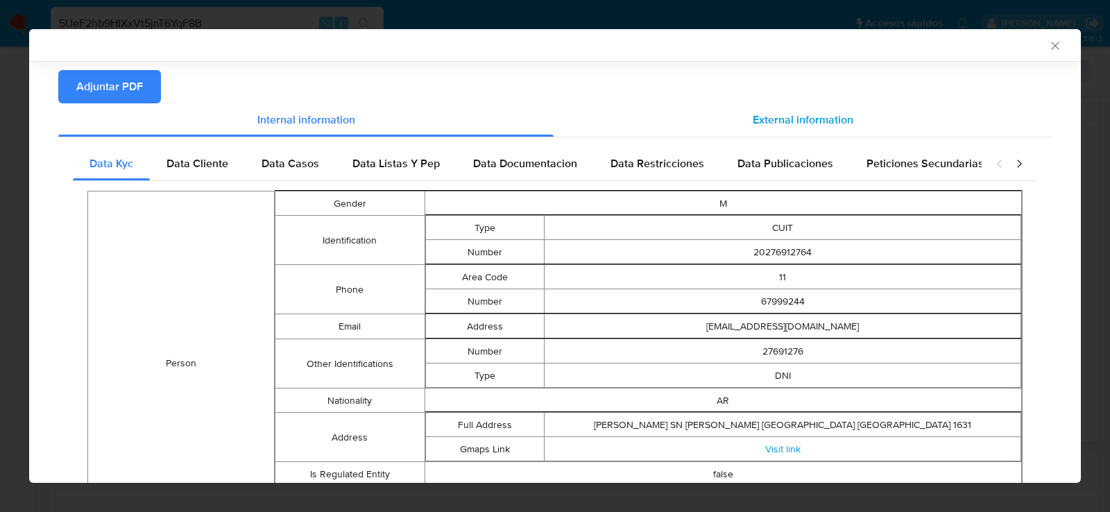
click at [690, 123] on div "External information" at bounding box center [803, 119] width 498 height 33
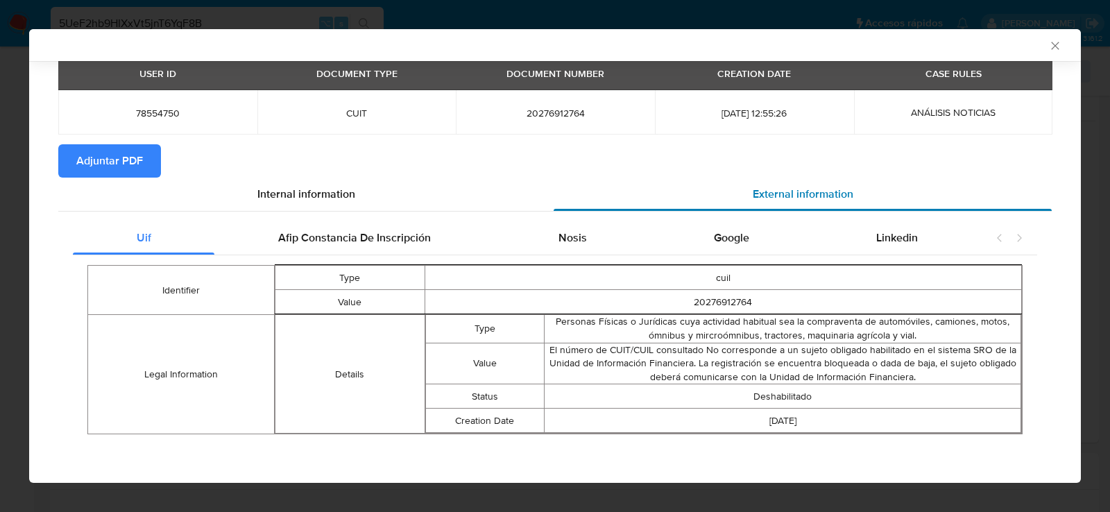
scroll to position [62, 0]
click at [1058, 44] on icon "Cerrar ventana" at bounding box center [1055, 46] width 14 height 14
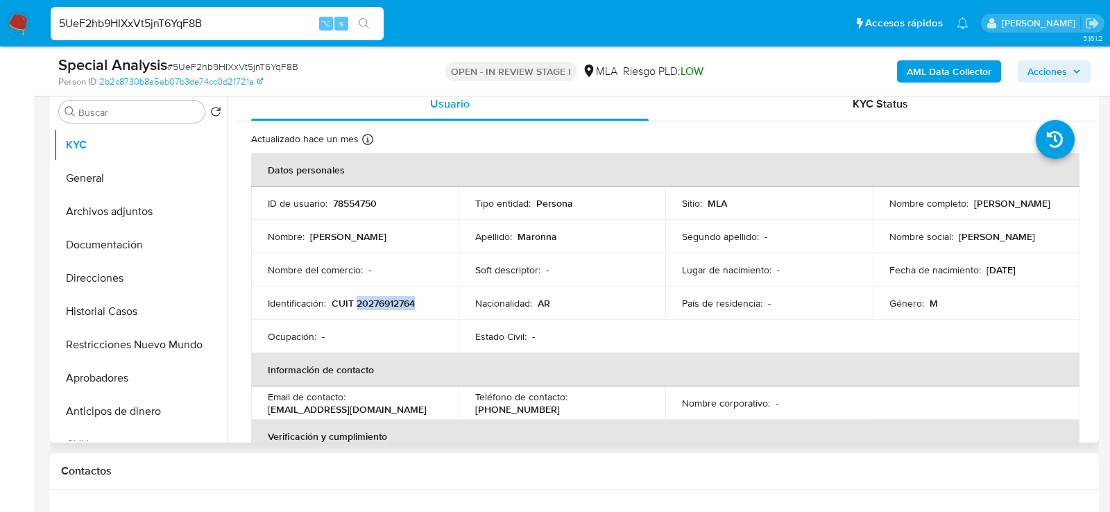
copy p "20276912764"
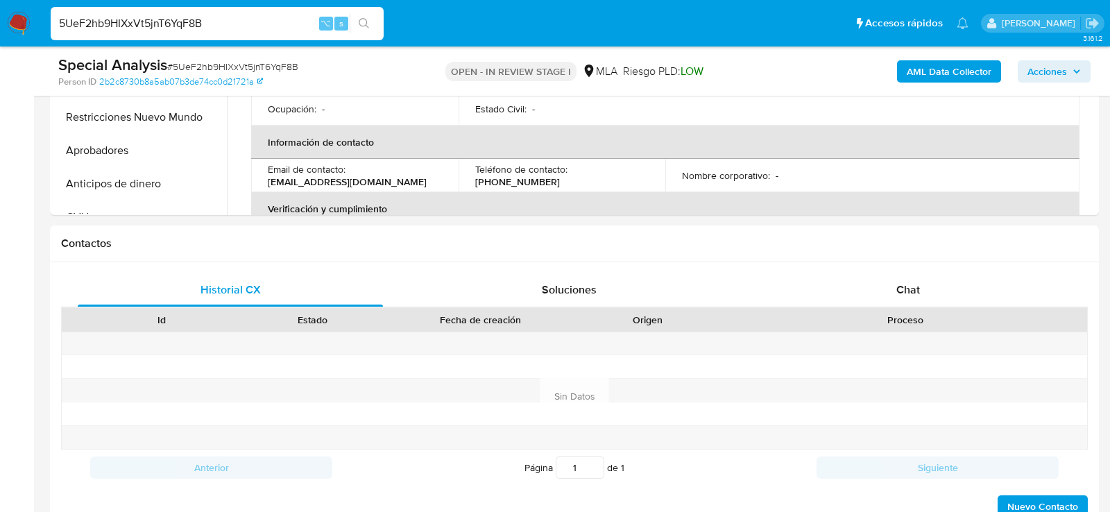
scroll to position [502, 0]
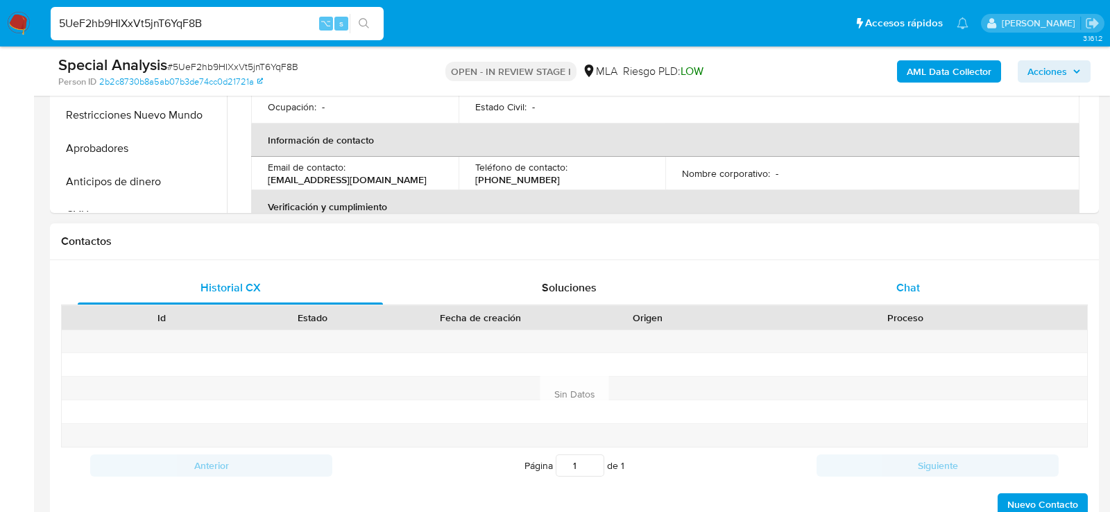
click at [898, 275] on div "Chat" at bounding box center [907, 287] width 305 height 33
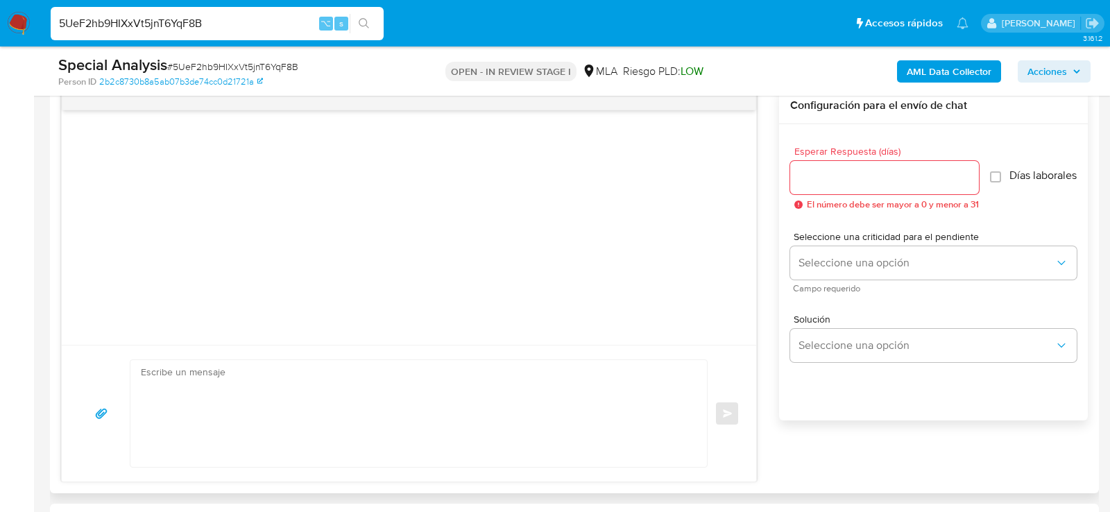
scroll to position [730, 0]
click at [409, 382] on textarea at bounding box center [415, 414] width 549 height 107
paste textarea "Hola, En función de las operaciones registradas en tu cuenta de Mercado Pago, n…"
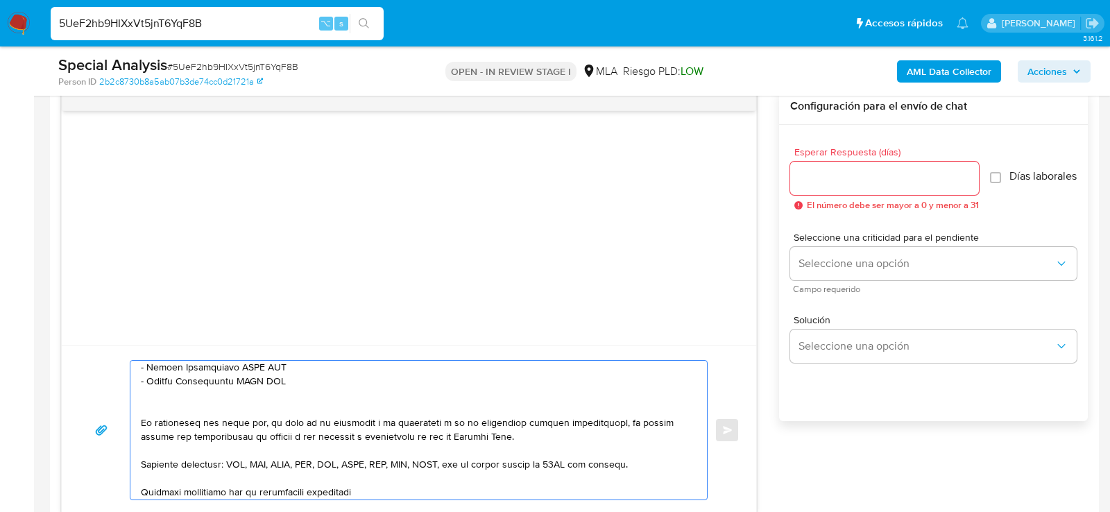
scroll to position [342, 0]
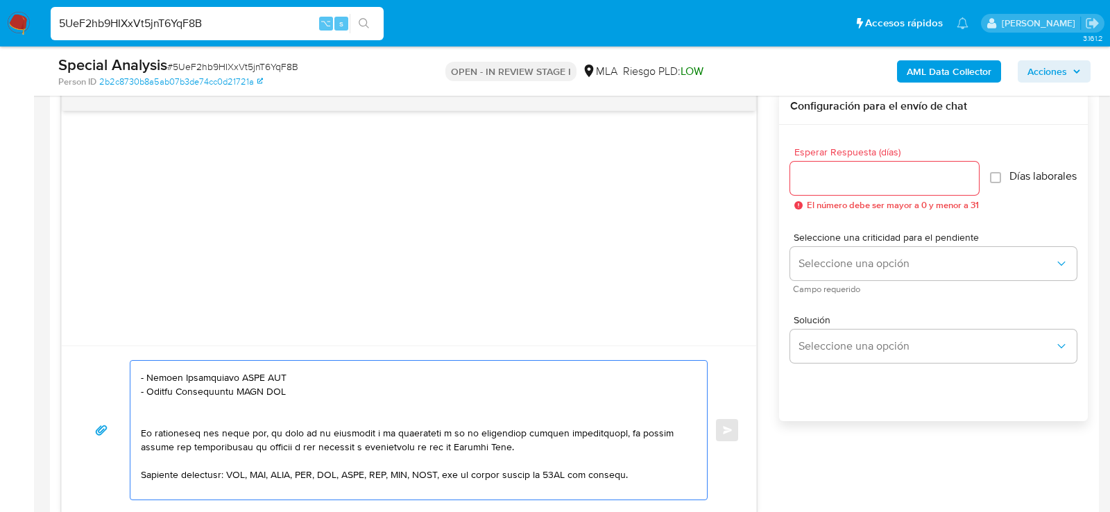
click at [409, 382] on textarea at bounding box center [415, 430] width 549 height 139
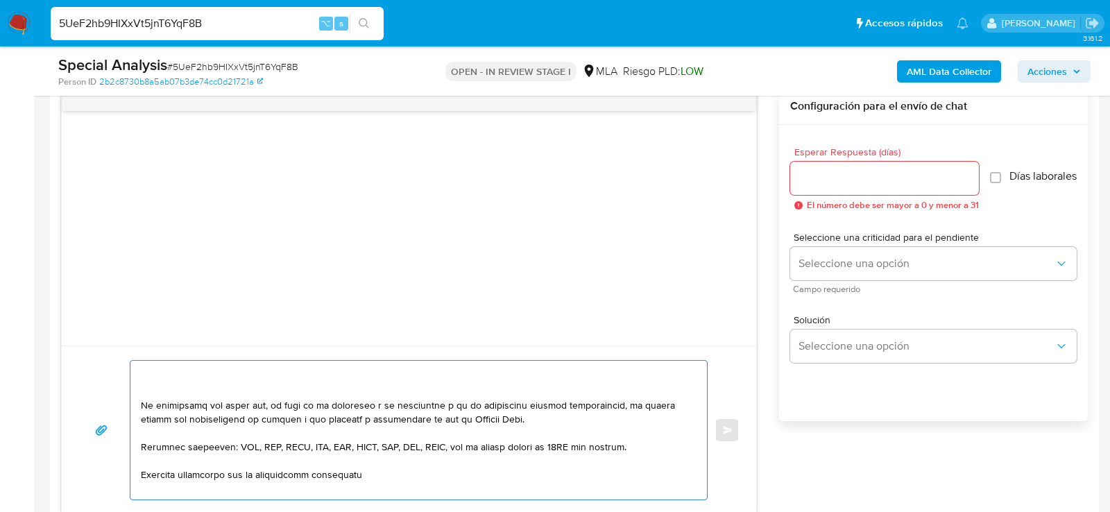
scroll to position [314, 0]
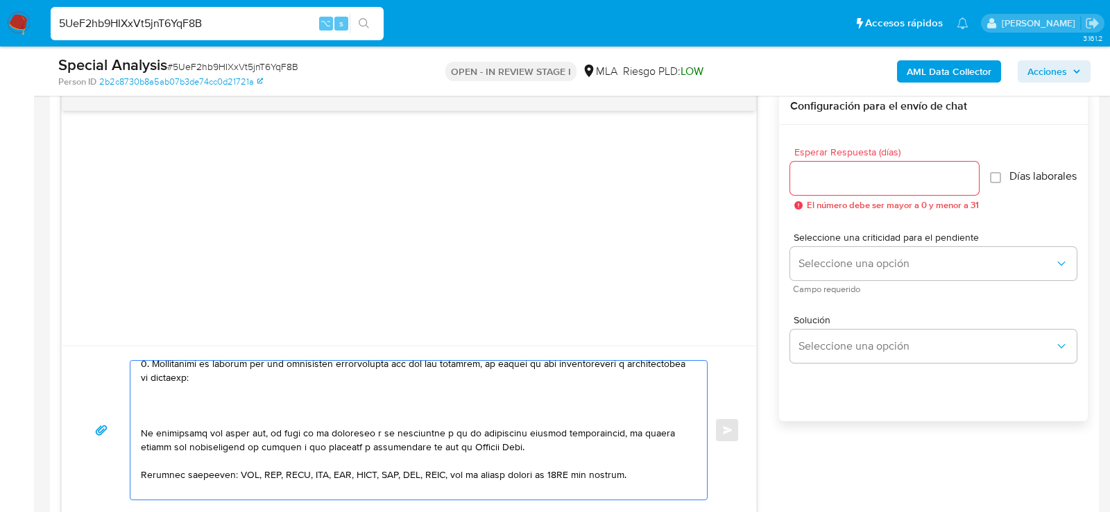
paste textarea "23353967789 Jonatan Javier Gomez 27496804541 Juana Maronna Chavez"
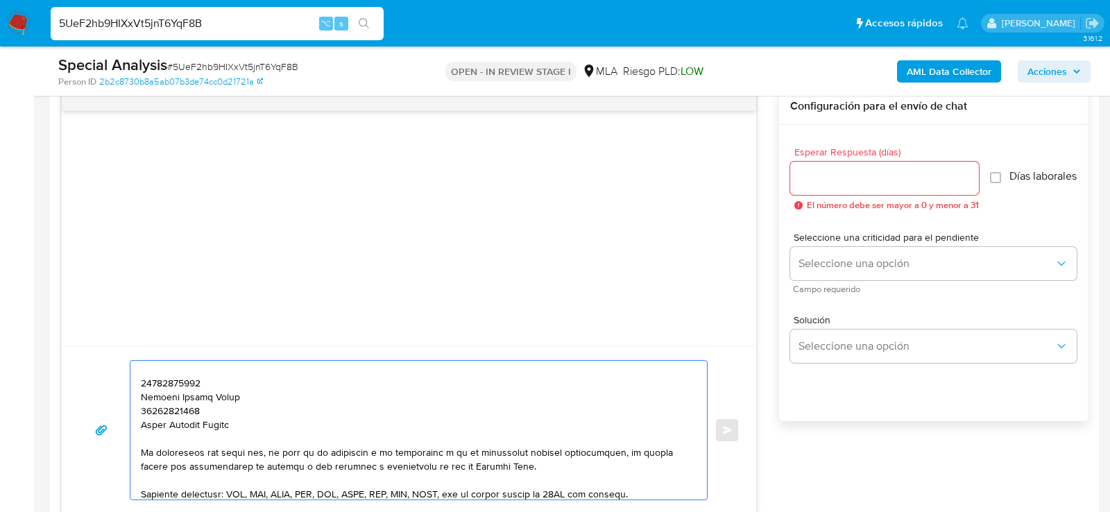
scroll to position [335, 0]
click at [189, 383] on textarea at bounding box center [415, 430] width 549 height 139
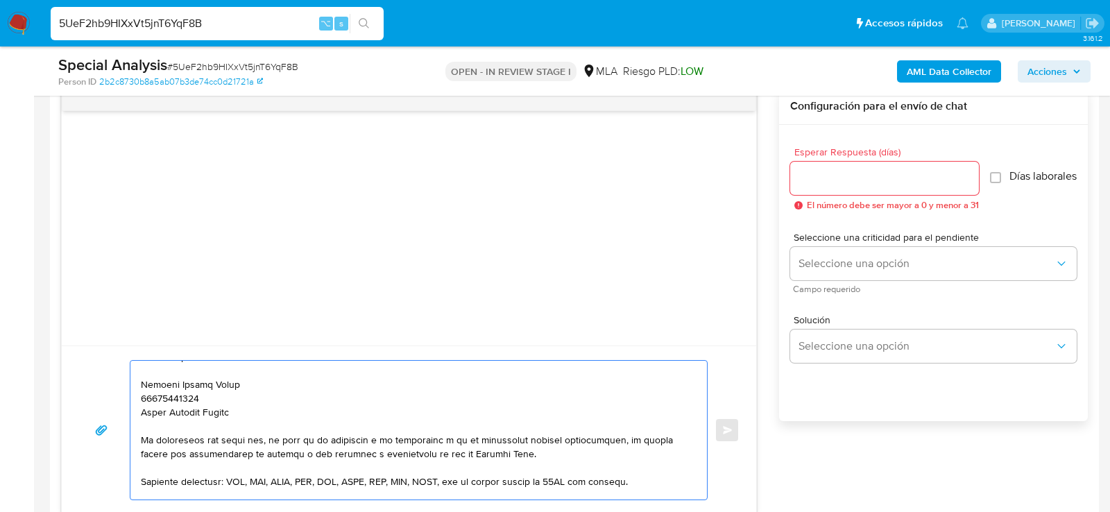
click at [266, 380] on textarea at bounding box center [415, 430] width 549 height 139
paste textarea "23353967789"
click at [157, 393] on textarea at bounding box center [415, 430] width 549 height 139
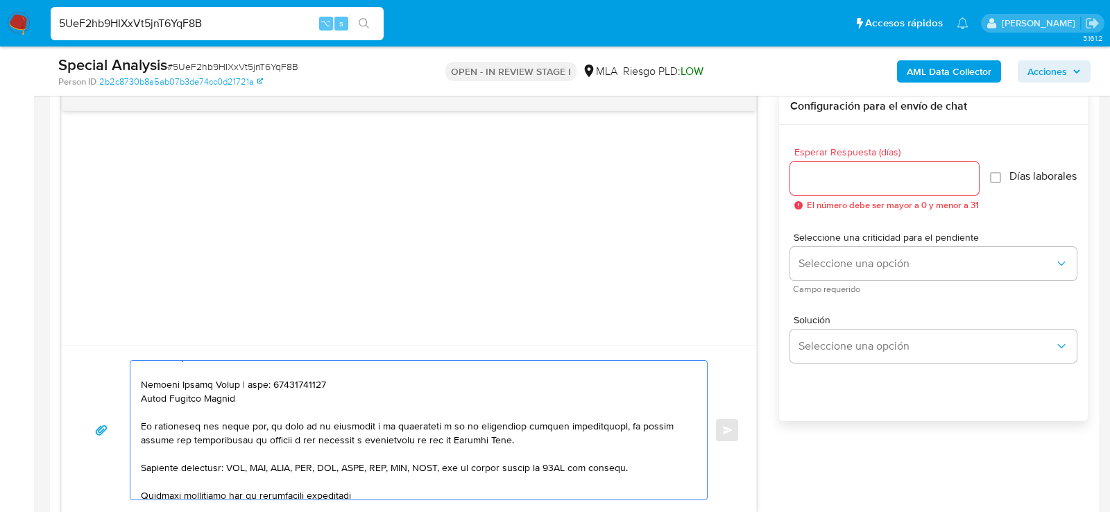
click at [273, 397] on textarea at bounding box center [415, 430] width 549 height 139
paste textarea "27496804541"
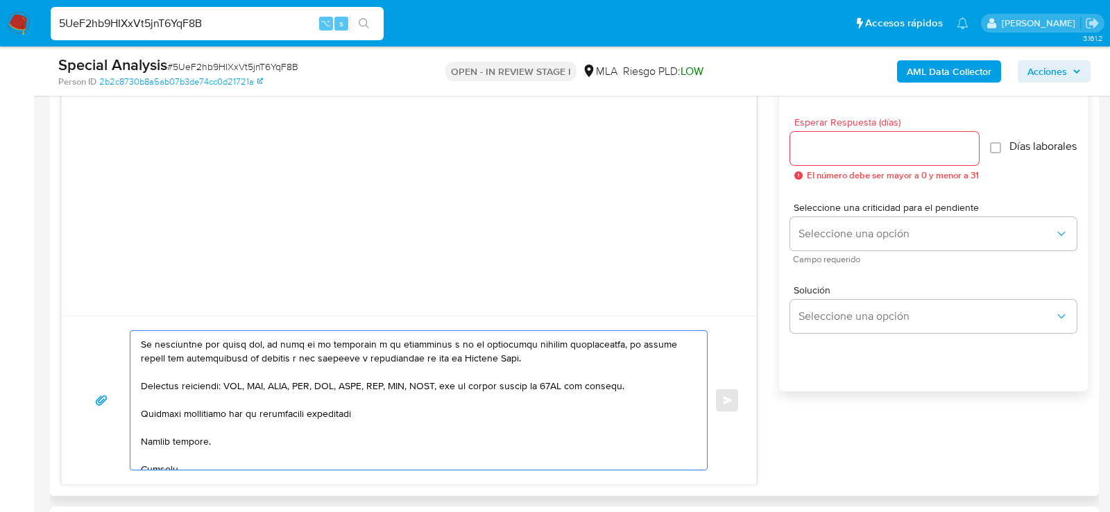
scroll to position [439, 0]
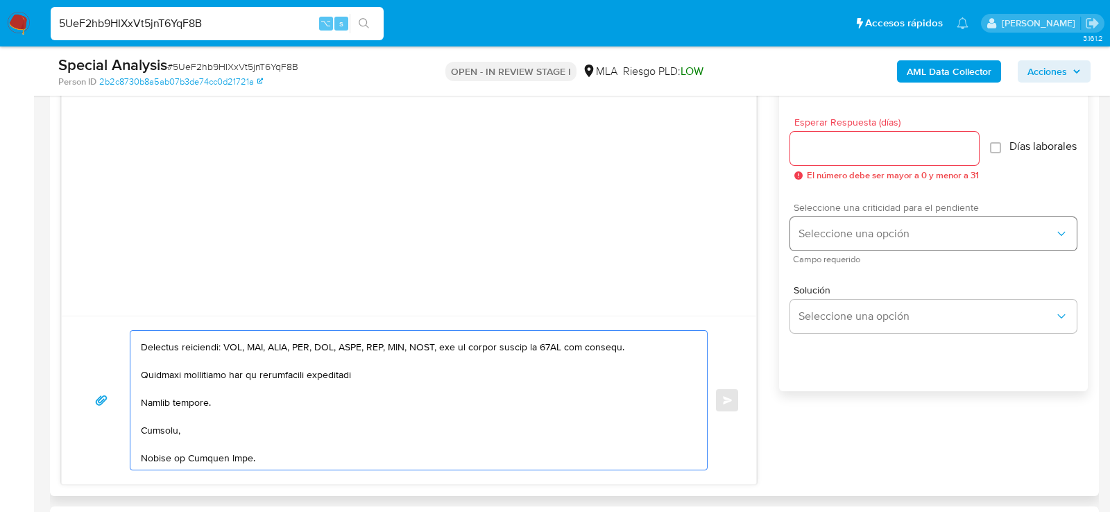
type textarea "Hola, En función de las operaciones registradas en tu cuenta de Mercado Pago, n…"
click at [819, 233] on span "Seleccione una opción" at bounding box center [926, 234] width 256 height 14
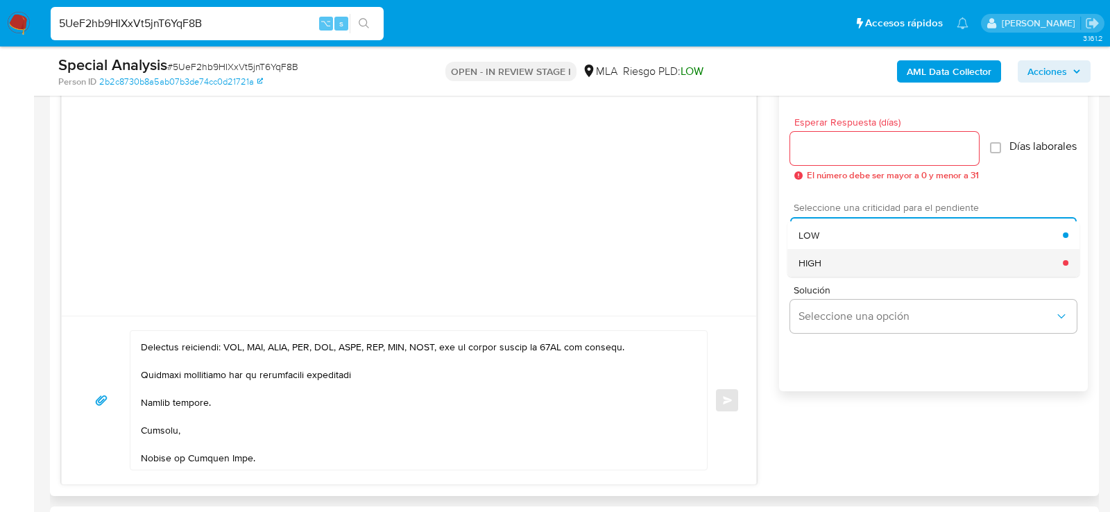
click at [814, 266] on span "HIGH" at bounding box center [809, 263] width 23 height 12
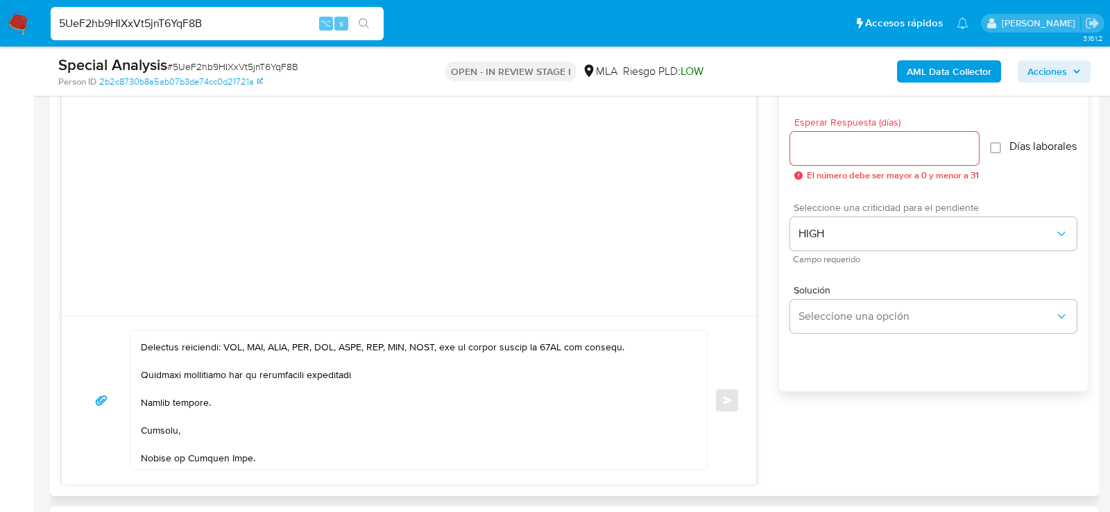
click at [805, 152] on input "Esperar Respuesta (días)" at bounding box center [884, 148] width 189 height 18
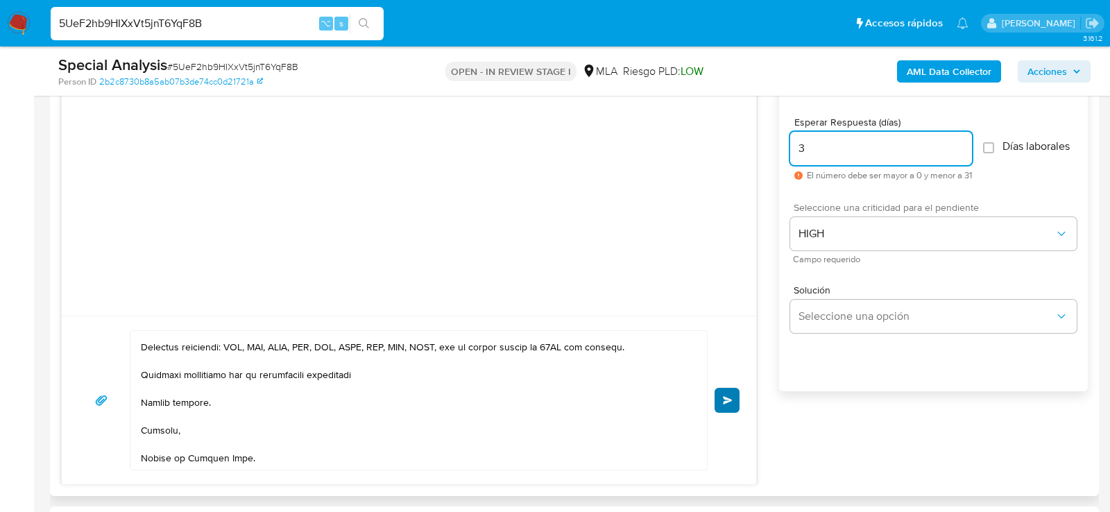
type input "3"
click at [723, 405] on button "Enviar" at bounding box center [727, 400] width 25 height 25
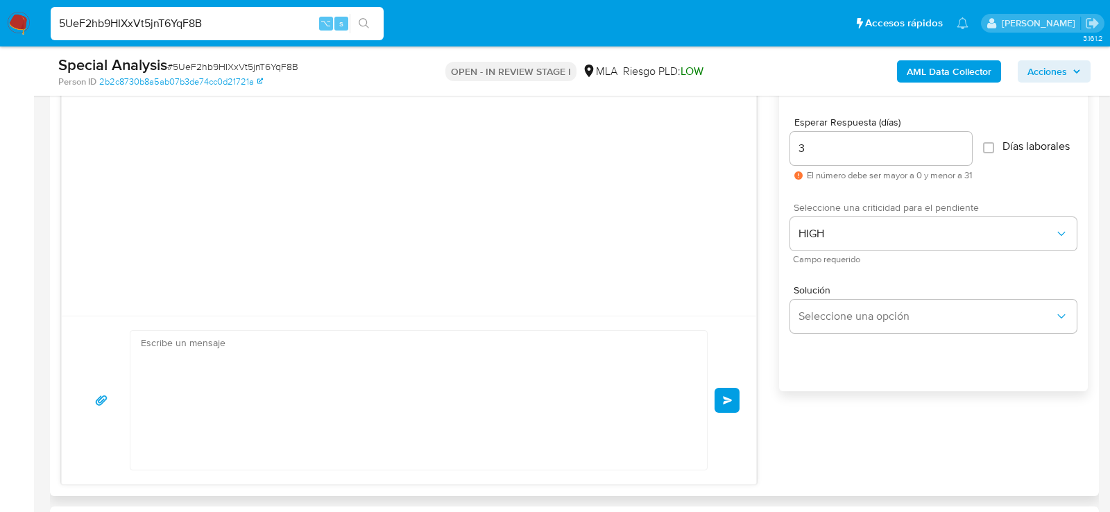
scroll to position [488, 0]
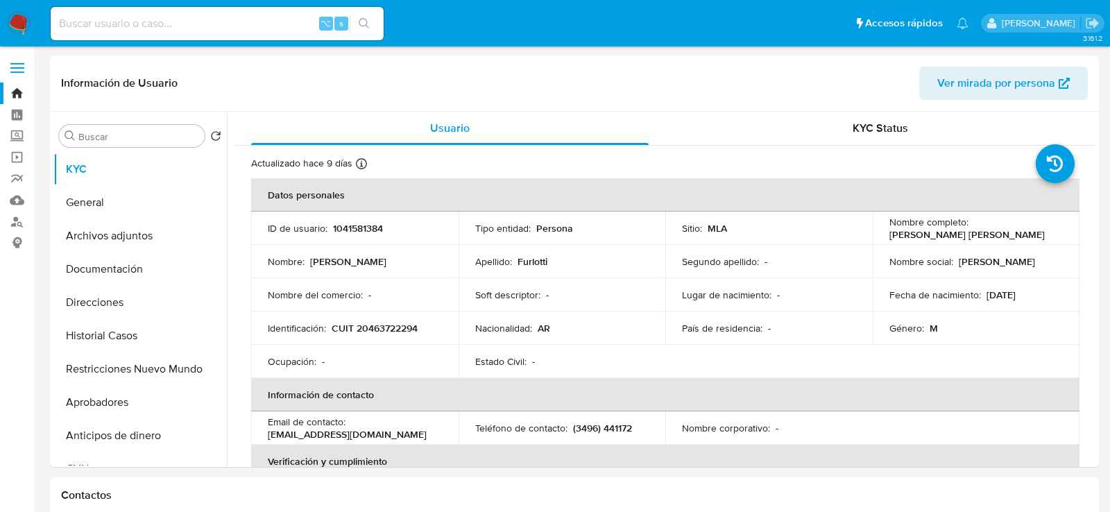
select select "10"
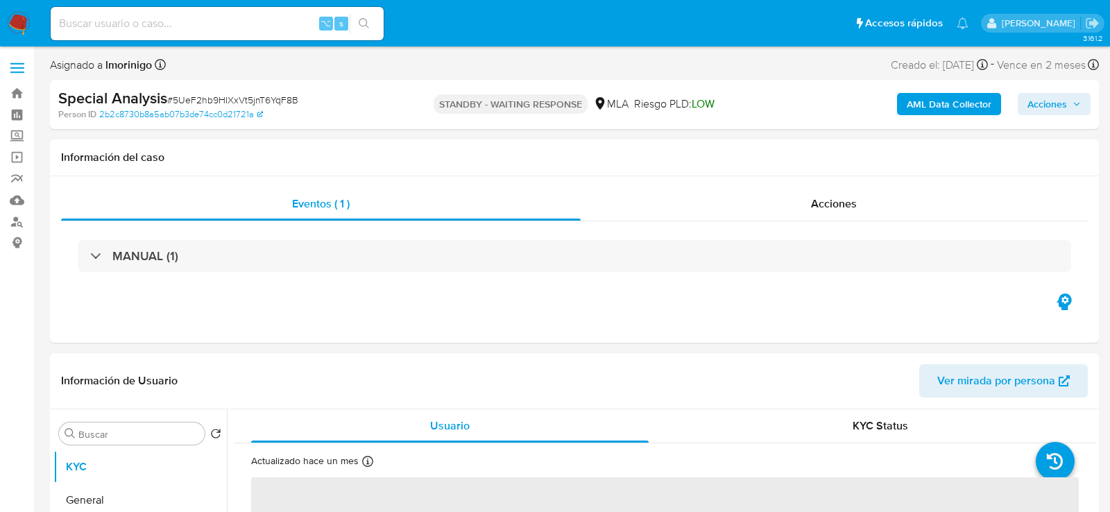
select select "10"
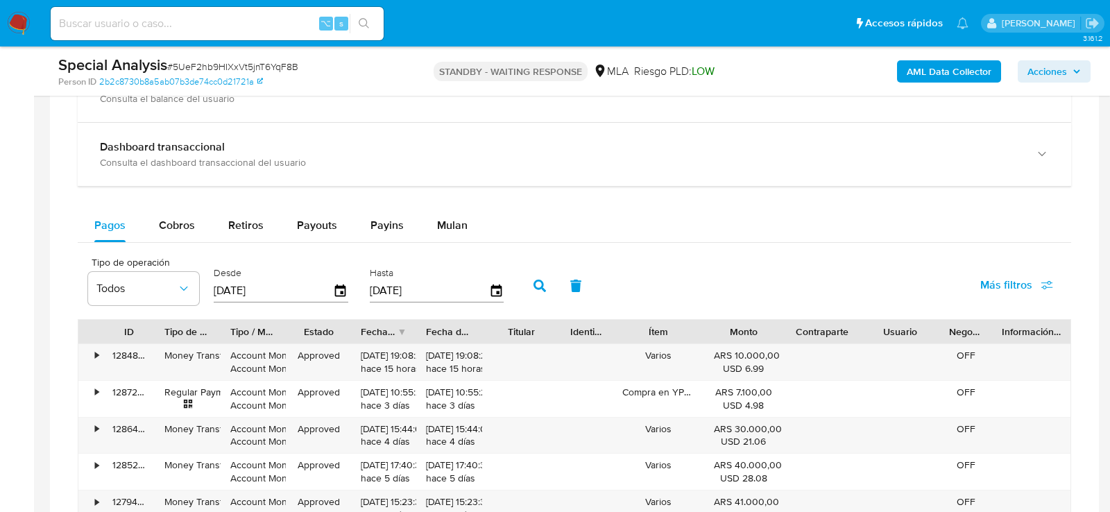
scroll to position [1037, 0]
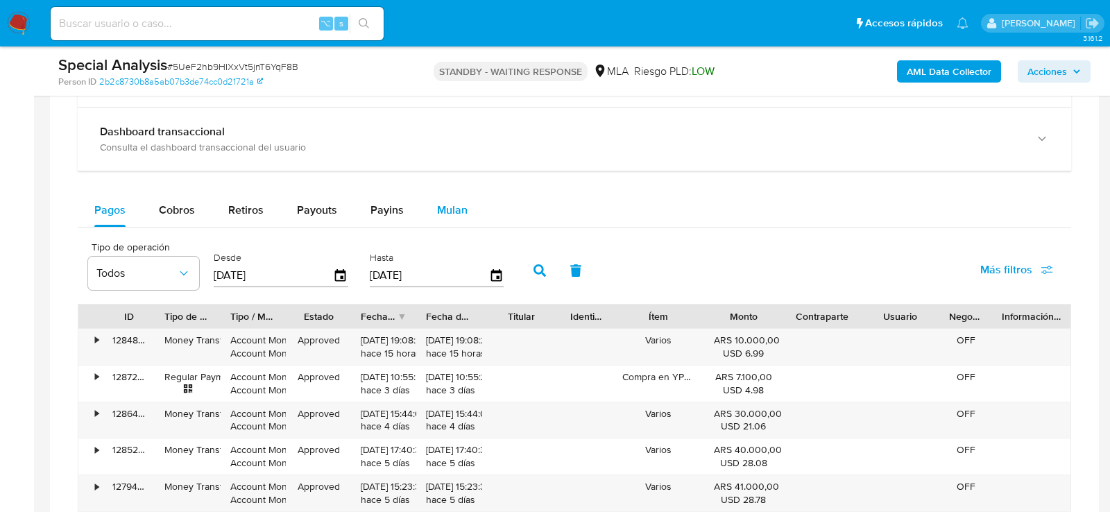
click at [431, 198] on button "Mulan" at bounding box center [452, 210] width 64 height 33
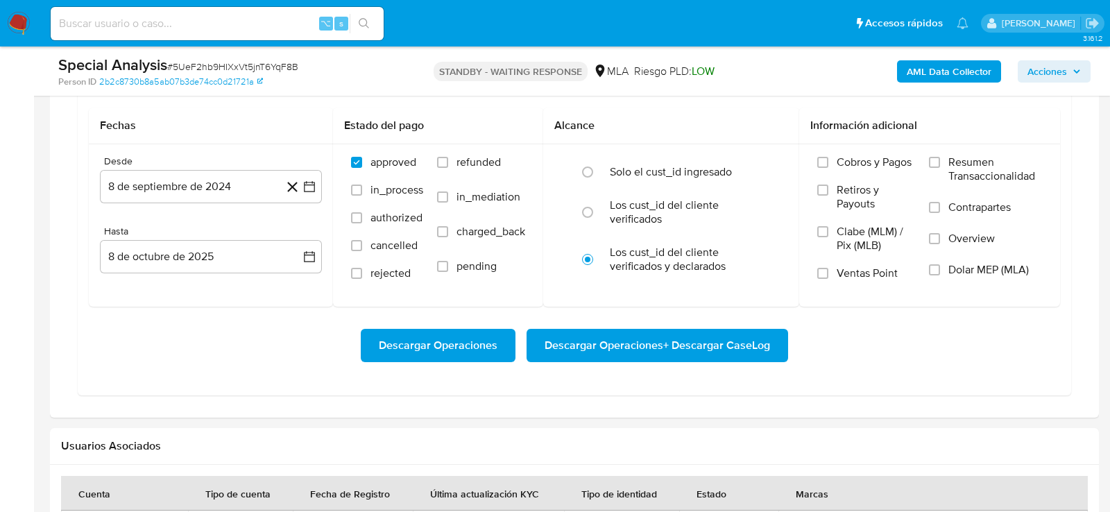
scroll to position [1199, 0]
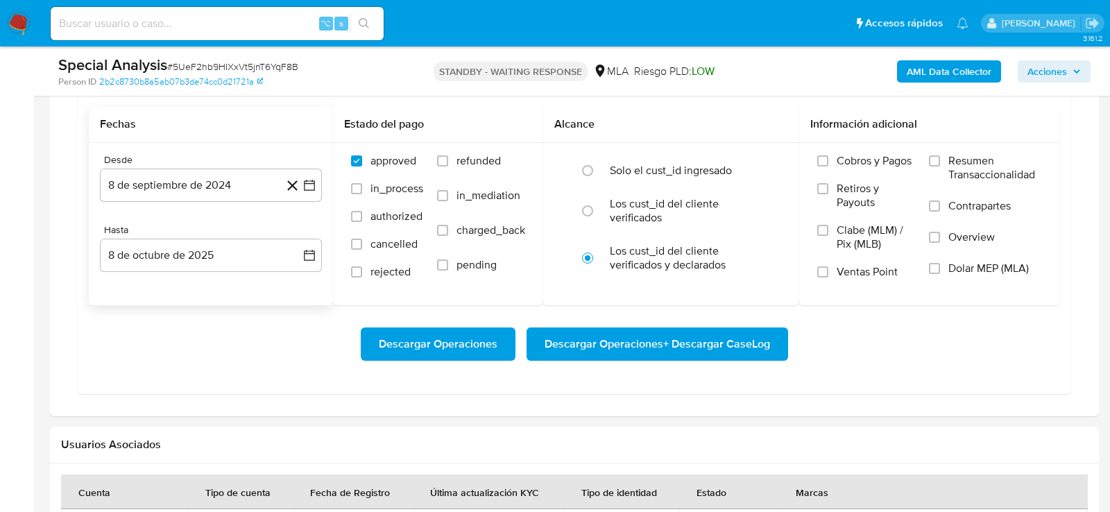
click at [233, 230] on div "Hasta 8 de octubre de 2025 8-10-2025" at bounding box center [211, 248] width 222 height 48
click at [235, 243] on button "8 de octubre de 2025" at bounding box center [211, 255] width 222 height 33
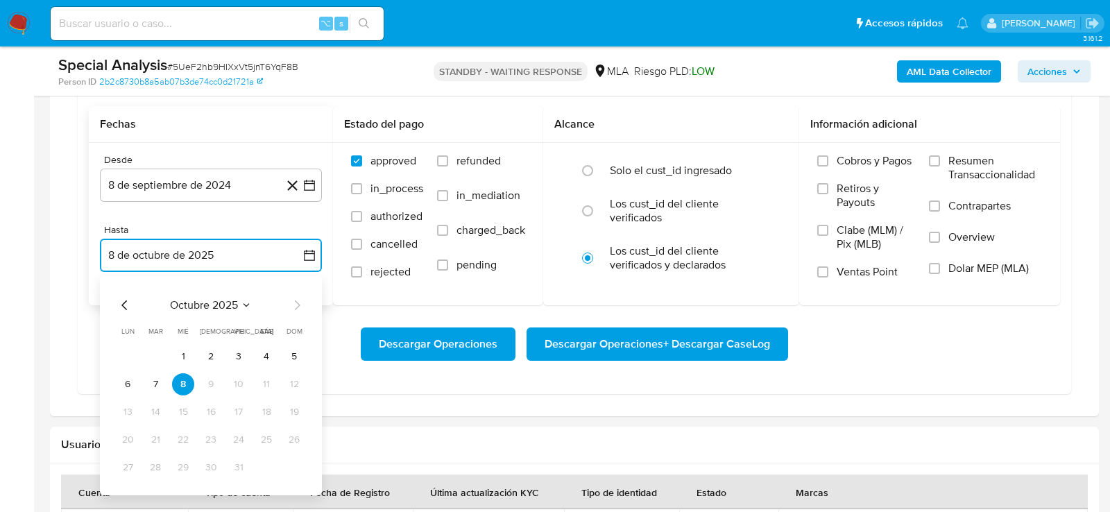
click at [125, 298] on icon "Mes anterior" at bounding box center [125, 305] width 17 height 17
click at [159, 463] on button "30" at bounding box center [155, 467] width 22 height 22
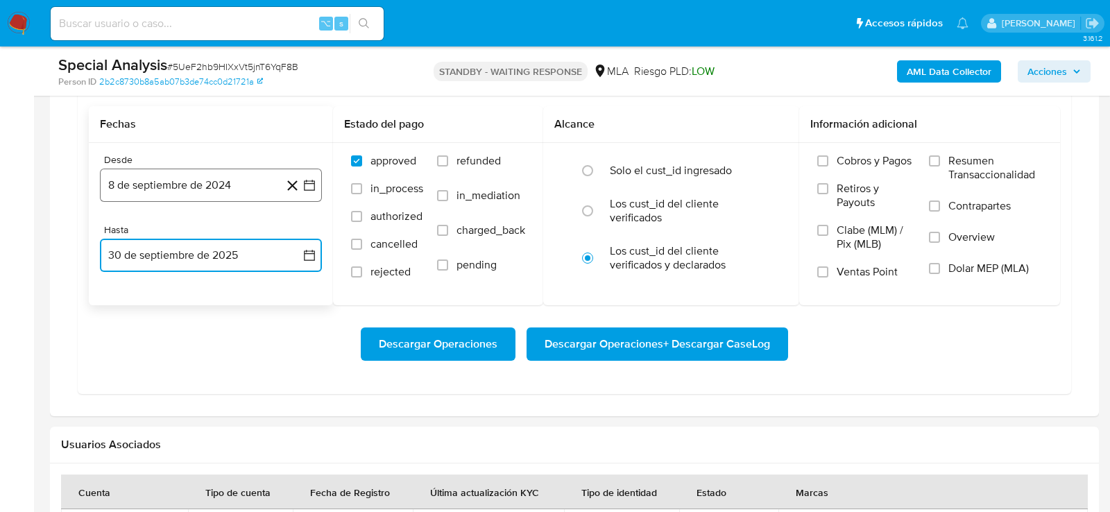
click at [175, 177] on button "8 de septiembre de 2024" at bounding box center [211, 185] width 222 height 33
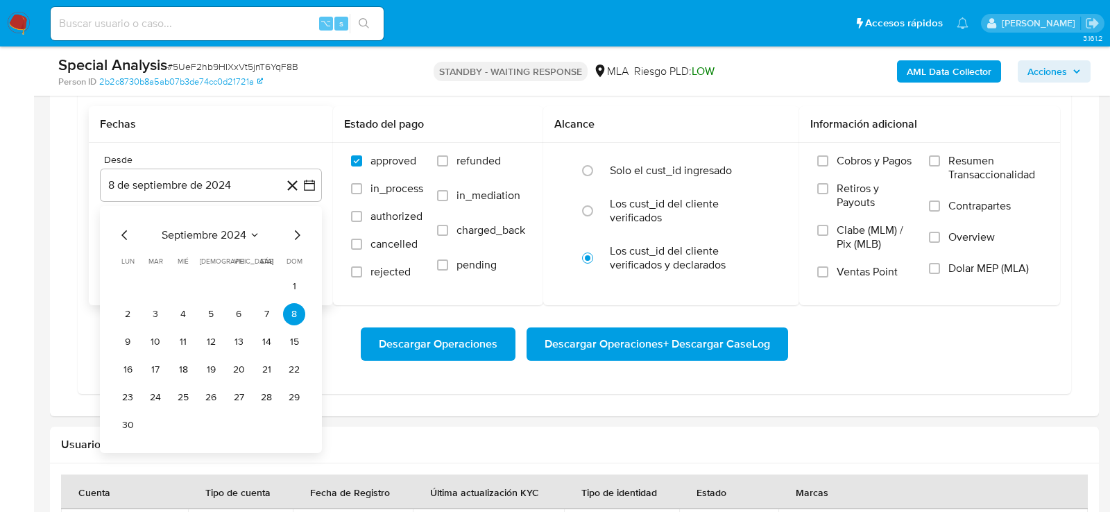
click at [297, 230] on icon "Mes siguiente" at bounding box center [297, 235] width 17 height 17
click at [161, 281] on button "1" at bounding box center [155, 286] width 22 height 22
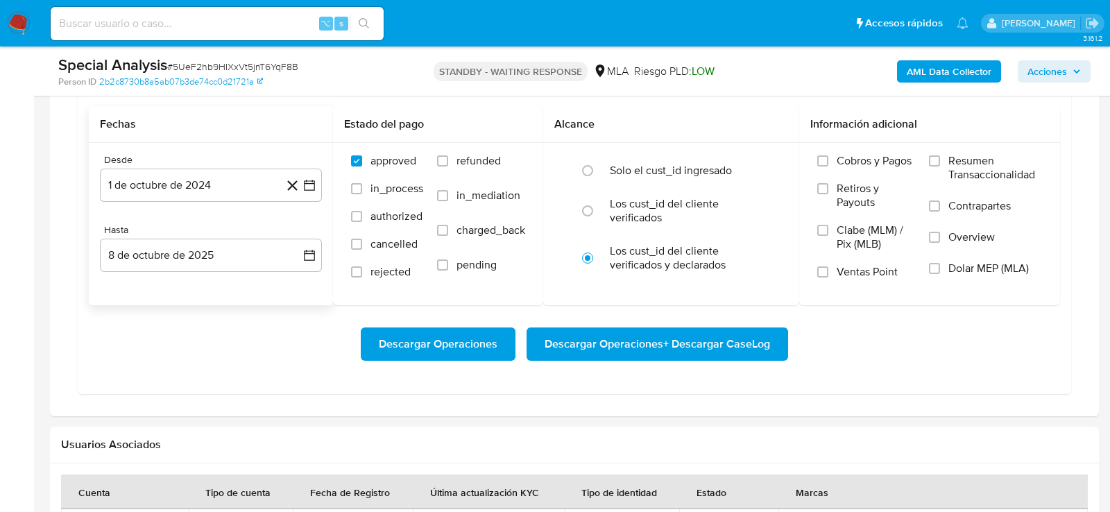
click at [207, 307] on div "Descargar Operaciones Descargar Operaciones + Descargar CaseLog" at bounding box center [574, 344] width 971 height 78
click at [232, 271] on div "Desde 1 de octubre de 2024 1-10-2024 Hasta 8 de octubre de 2025 8-10-2025" at bounding box center [211, 224] width 244 height 162
click at [212, 255] on button "8 de octubre de 2025" at bounding box center [211, 255] width 222 height 33
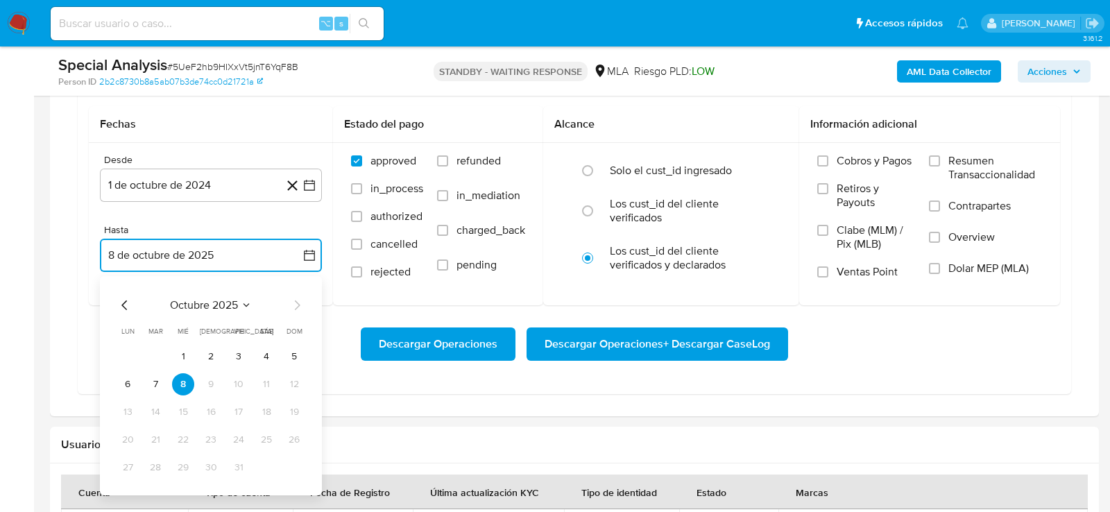
click at [125, 297] on icon "Mes anterior" at bounding box center [125, 305] width 17 height 17
click at [153, 463] on button "30" at bounding box center [155, 467] width 22 height 22
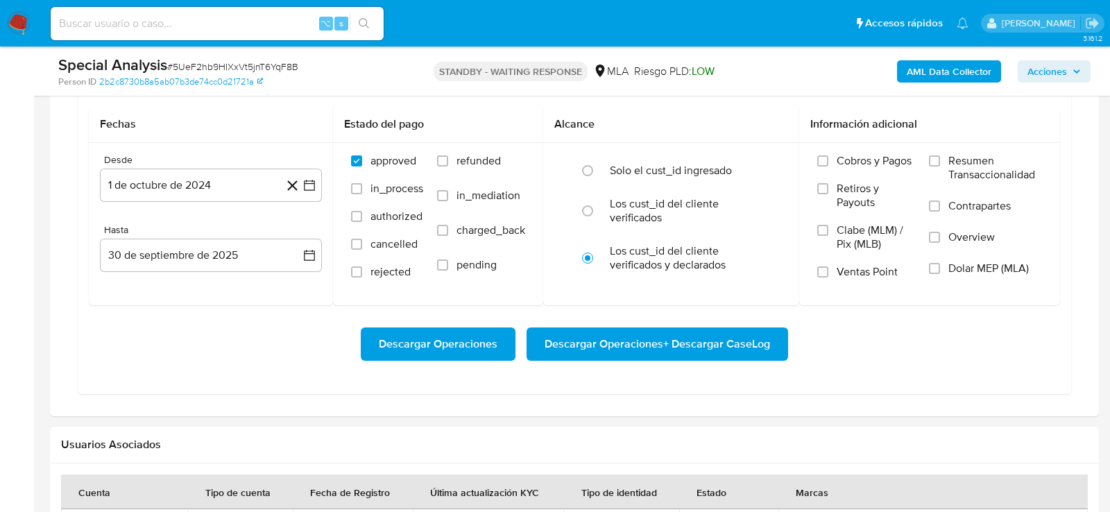
click at [909, 321] on div "Descargar Operaciones Descargar Operaciones + Descargar CaseLog" at bounding box center [574, 344] width 971 height 78
click at [976, 266] on span "Dolar MEP (MLA)" at bounding box center [988, 269] width 80 height 14
click at [940, 266] on input "Dolar MEP (MLA)" at bounding box center [934, 268] width 11 height 11
click at [748, 333] on span "Descargar Operaciones + Descargar CaseLog" at bounding box center [657, 344] width 225 height 31
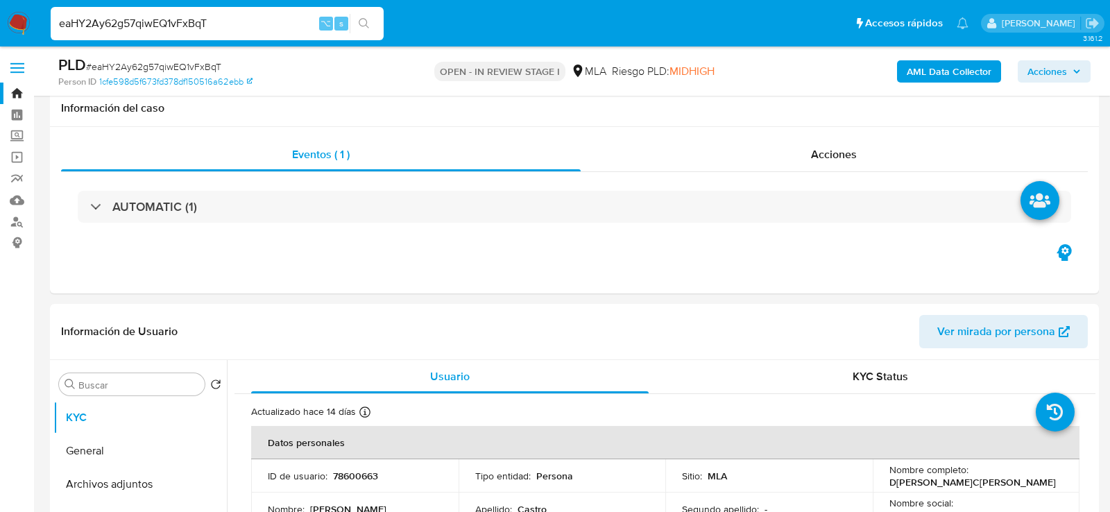
select select "10"
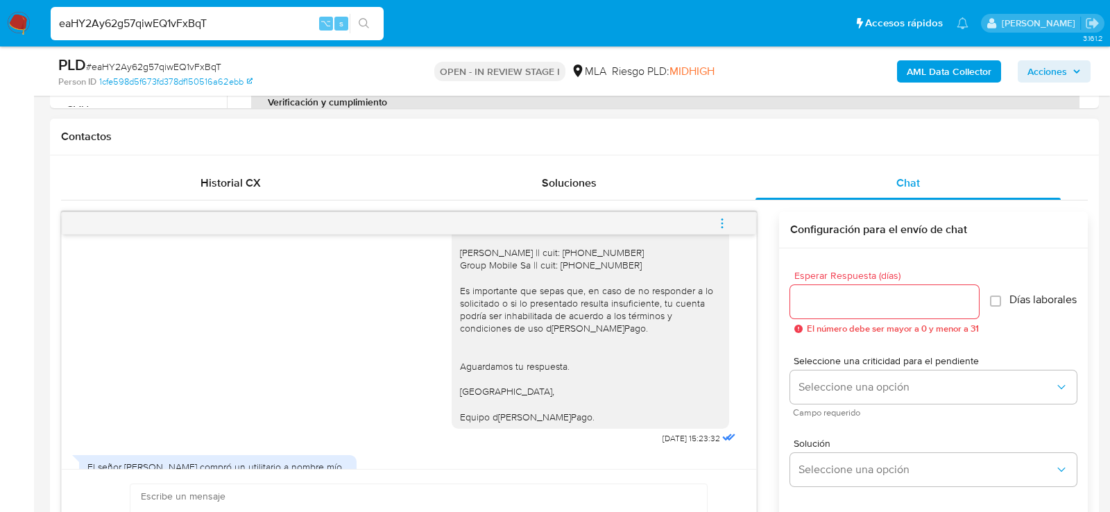
scroll to position [1237, 0]
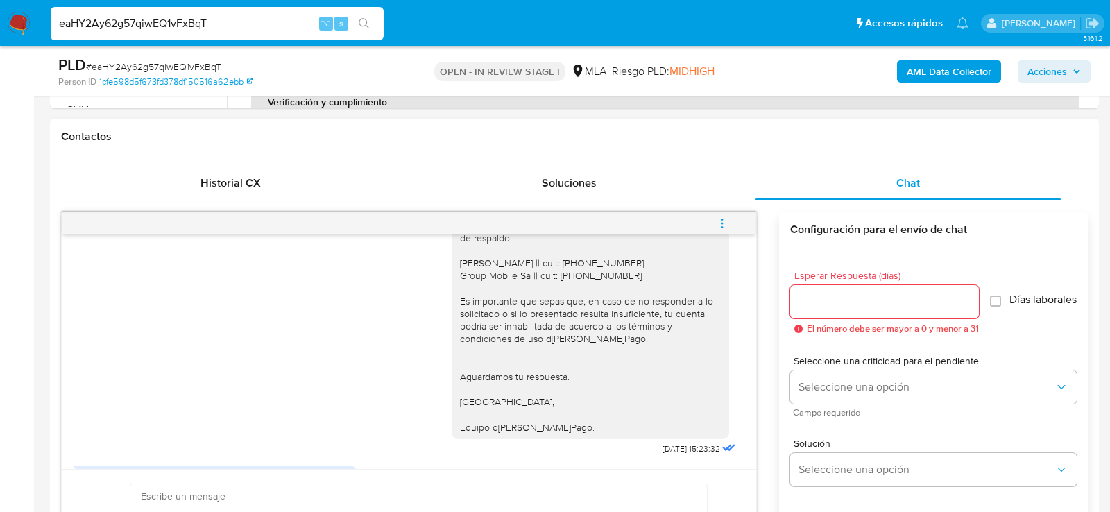
click at [597, 282] on div "Hola. Muchas gracias por la documentación proporcionada. No obstante, es necesa…" at bounding box center [590, 276] width 261 height 316
copy div "30712263519"
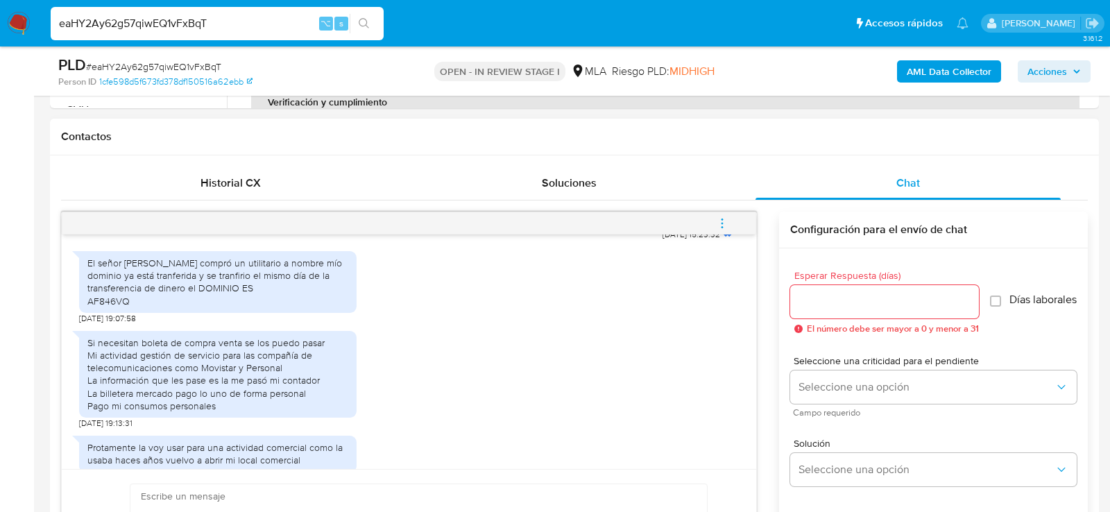
scroll to position [1455, 0]
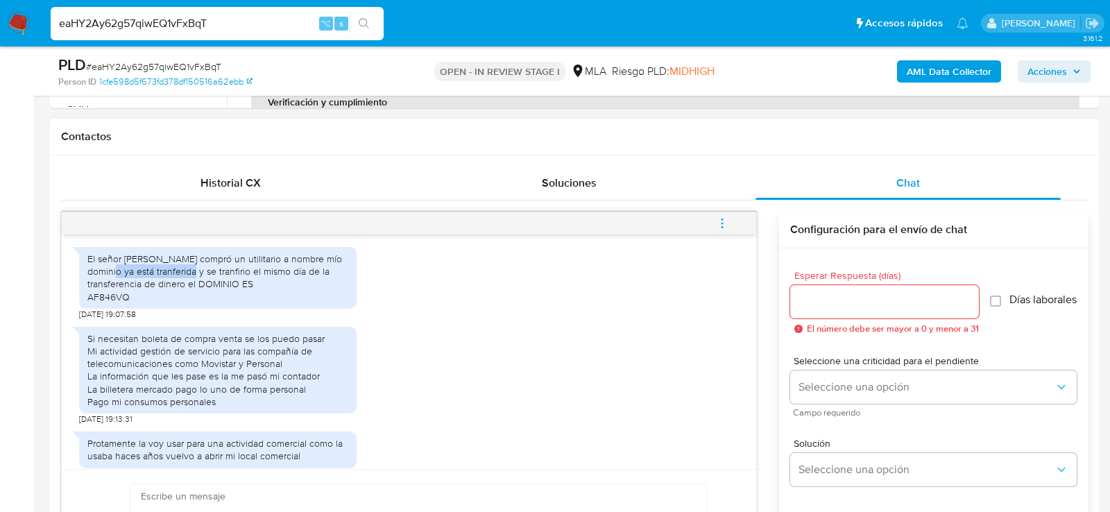
drag, startPoint x: 128, startPoint y: 284, endPoint x: 213, endPoint y: 285, distance: 84.6
click at [213, 285] on div "El señor [PERSON_NAME] compró un utilitario a nombre mío dominio ya está tranfe…" at bounding box center [217, 278] width 261 height 51
click at [213, 284] on div "El señor [PERSON_NAME] compró un utilitario a nombre mío dominio ya está tranfe…" at bounding box center [217, 278] width 261 height 51
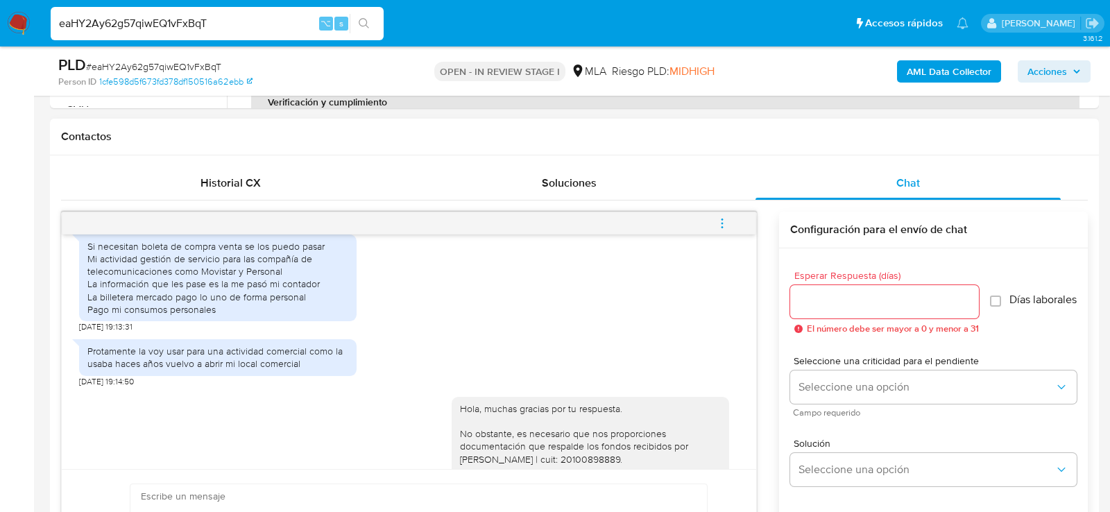
scroll to position [1550, 0]
drag, startPoint x: 137, startPoint y: 271, endPoint x: 320, endPoint y: 276, distance: 183.9
click at [320, 276] on div "Si necesitan boleta de compra venta se los puedo pasar Mi actividad gestión de …" at bounding box center [217, 276] width 261 height 76
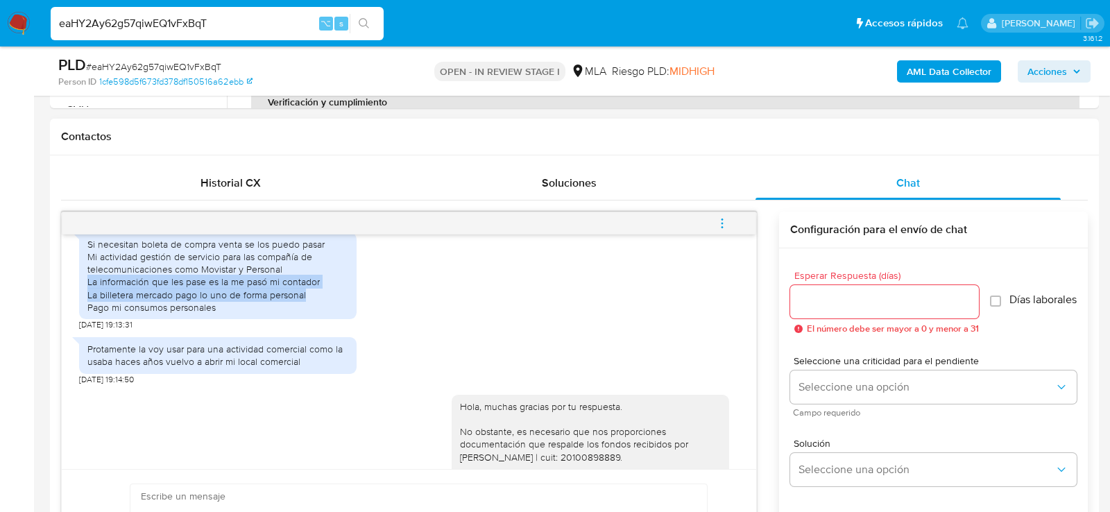
drag, startPoint x: 89, startPoint y: 296, endPoint x: 306, endPoint y: 309, distance: 217.5
click at [306, 309] on div "Si necesitan boleta de compra venta se los puedo pasar Mi actividad gestión de …" at bounding box center [217, 276] width 261 height 76
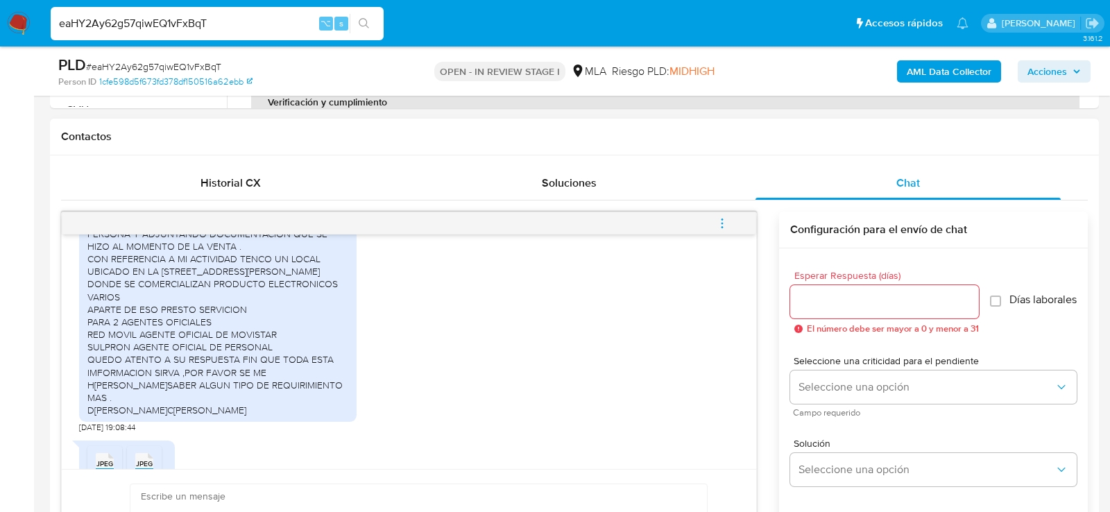
scroll to position [2895, 0]
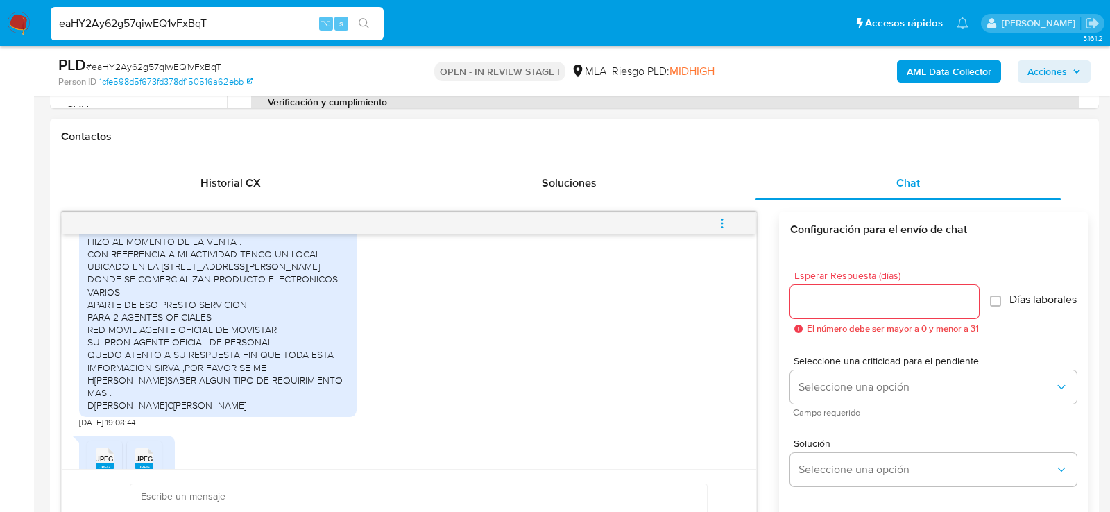
click at [90, 260] on div "ADJUNTE FACTURARCION 2024/2025 /FORMULARIO CM05/ULTIMOS 3 MESE DE IIBB Y CON RE…" at bounding box center [217, 292] width 261 height 240
drag, startPoint x: 89, startPoint y: 252, endPoint x: 287, endPoint y: 266, distance: 198.2
click at [287, 266] on div "ADJUNTE FACTURARCION 2024/2025 /FORMULARIO CM05/ULTIMOS 3 MESE DE IIBB Y CON RE…" at bounding box center [217, 292] width 261 height 240
click at [375, 305] on div "ADJUNTE FACTURARCION 2024/2025 /FORMULARIO CM05/ULTIMOS 3 MESE DE IIBB Y CON RE…" at bounding box center [409, 294] width 660 height 269
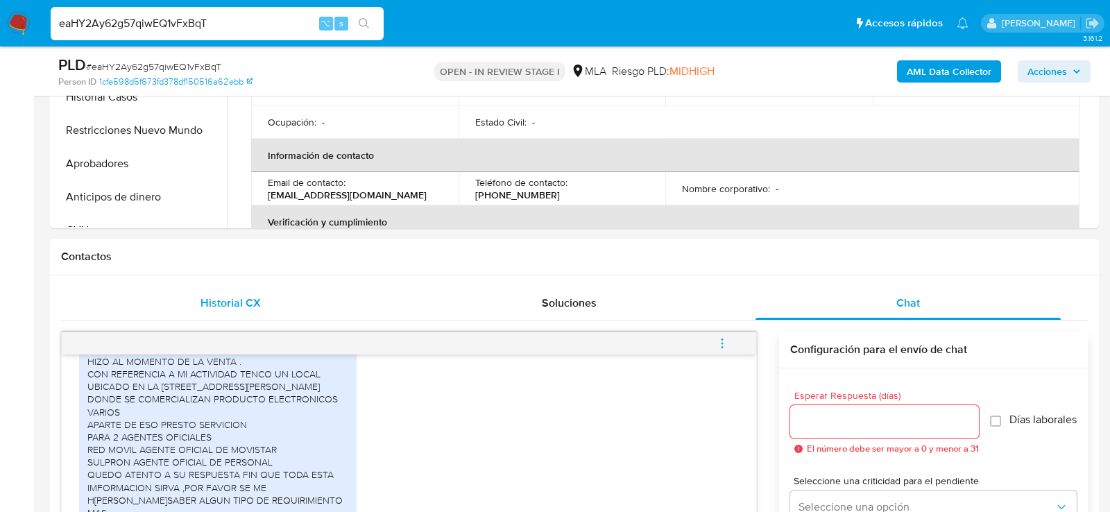
scroll to position [316, 0]
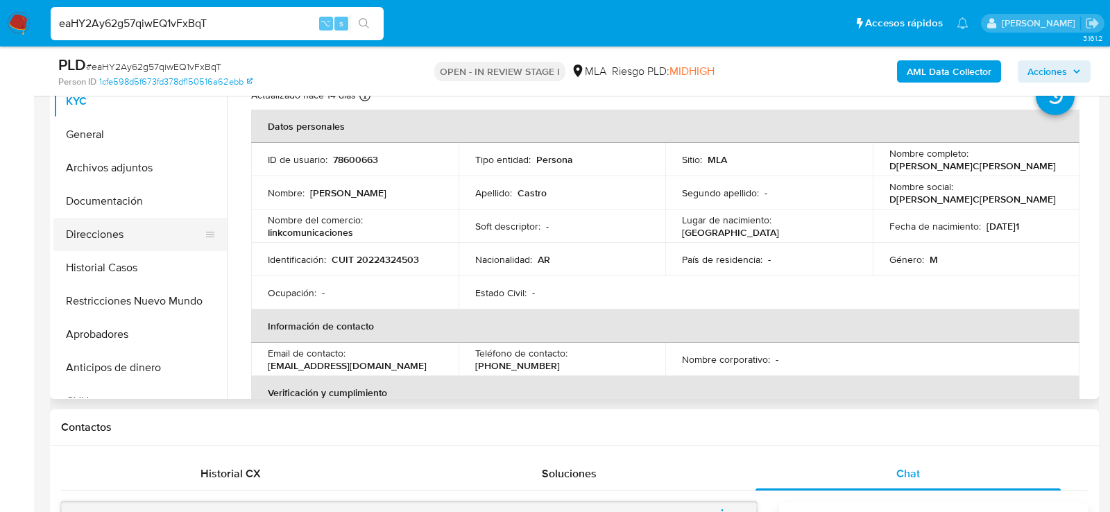
click at [101, 235] on button "Direcciones" at bounding box center [134, 234] width 162 height 33
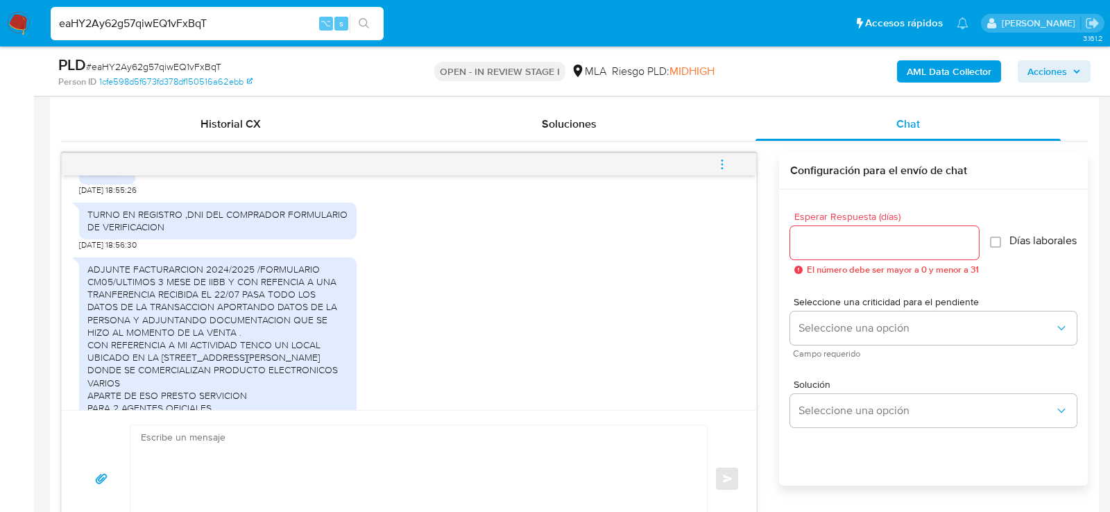
scroll to position [2746, 0]
drag, startPoint x: 189, startPoint y: 355, endPoint x: 260, endPoint y: 351, distance: 71.6
click at [260, 352] on div "ADJUNTE FACTURARCION 2024/2025 /FORMULARIO CM05/ULTIMOS 3 MESE DE IIBB Y CON RE…" at bounding box center [217, 382] width 261 height 240
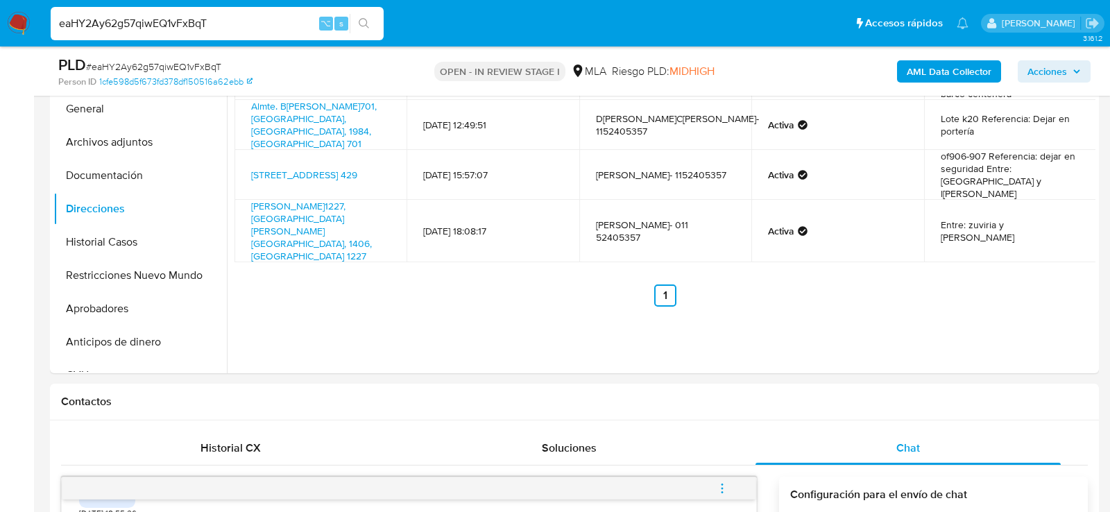
scroll to position [339, 0]
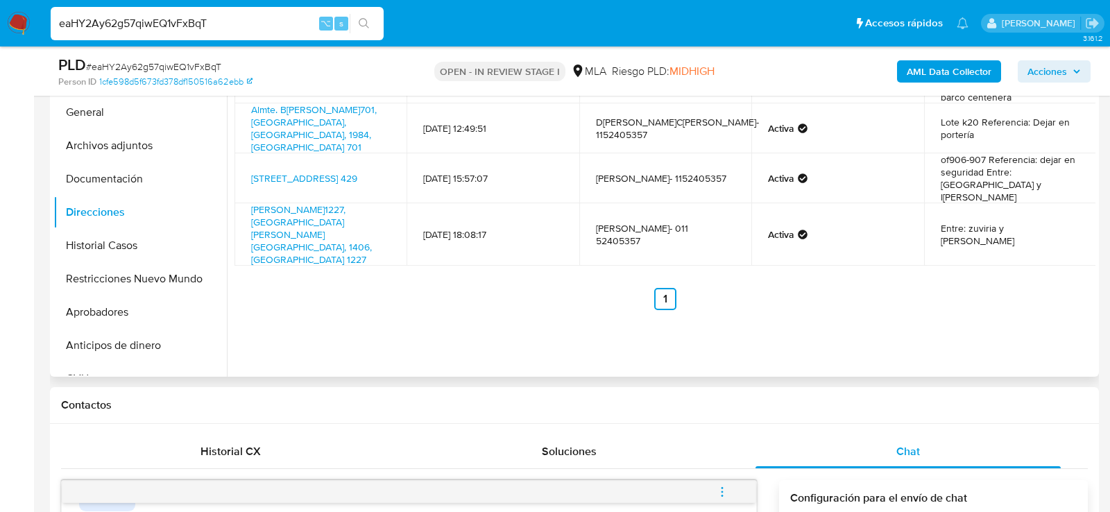
click at [388, 203] on td "Varela 1227, Flores, Capital Federal, 1406, Argentina 1227" at bounding box center [320, 234] width 172 height 62
copy td "Varela 1227, Flores, Capital Federal, 1406, Argentina 1227"
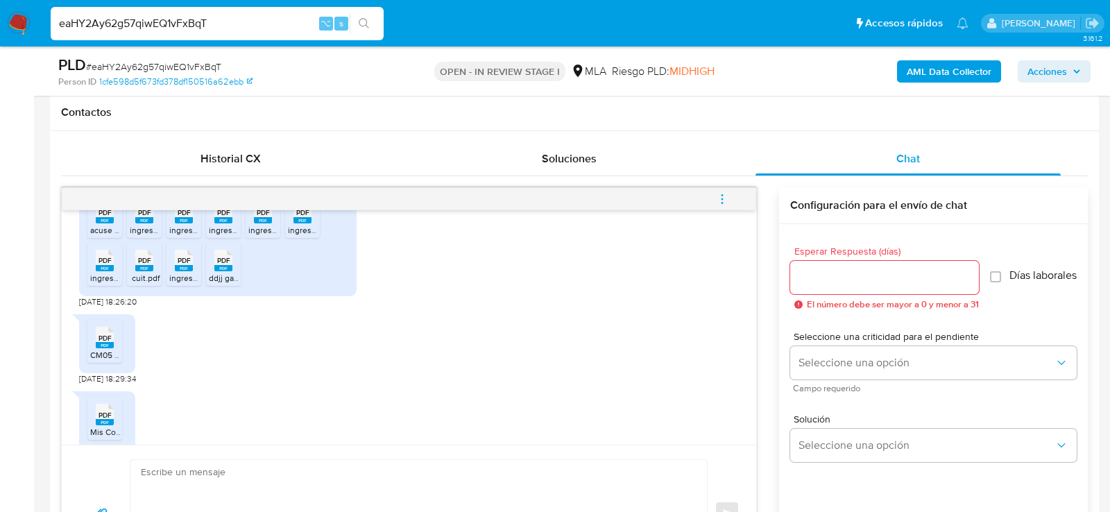
scroll to position [2043, 0]
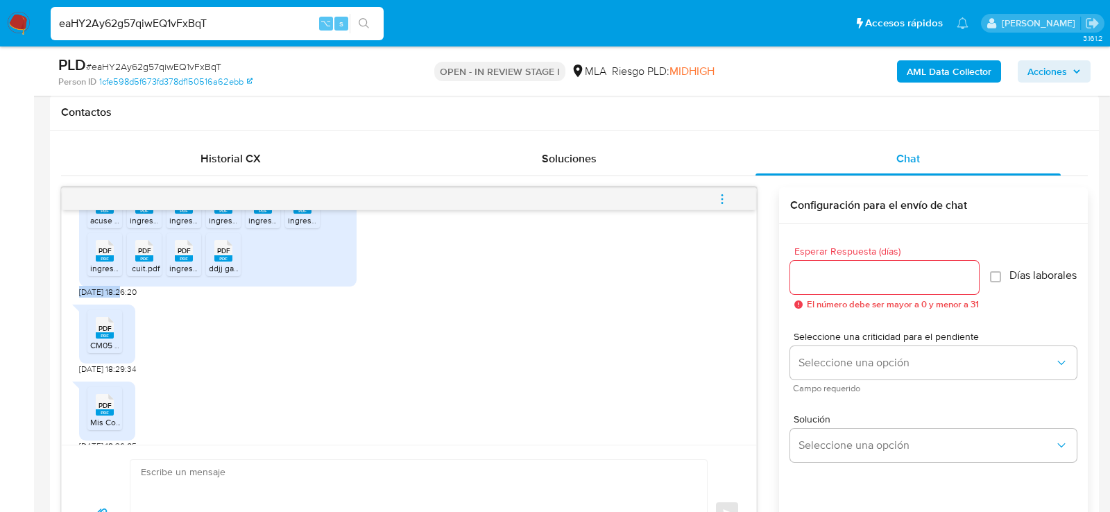
drag, startPoint x: 123, startPoint y: 298, endPoint x: 71, endPoint y: 300, distance: 52.1
click at [71, 300] on div "18/08/2025 17:36:15 Hola soy responsable inscripto tengo comercio y aparte pres…" at bounding box center [409, 327] width 694 height 234
copy span "24/09/2025"
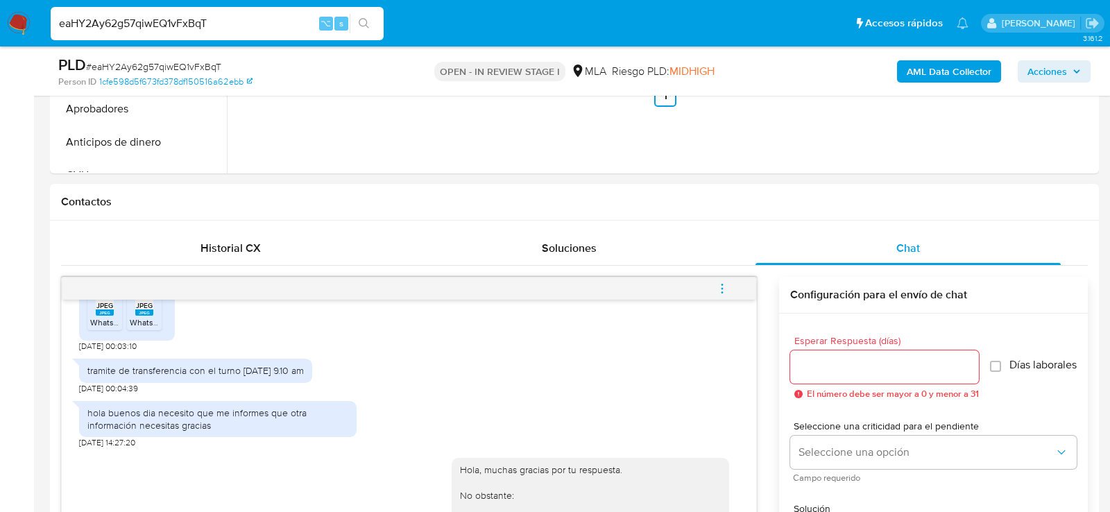
scroll to position [3207, 0]
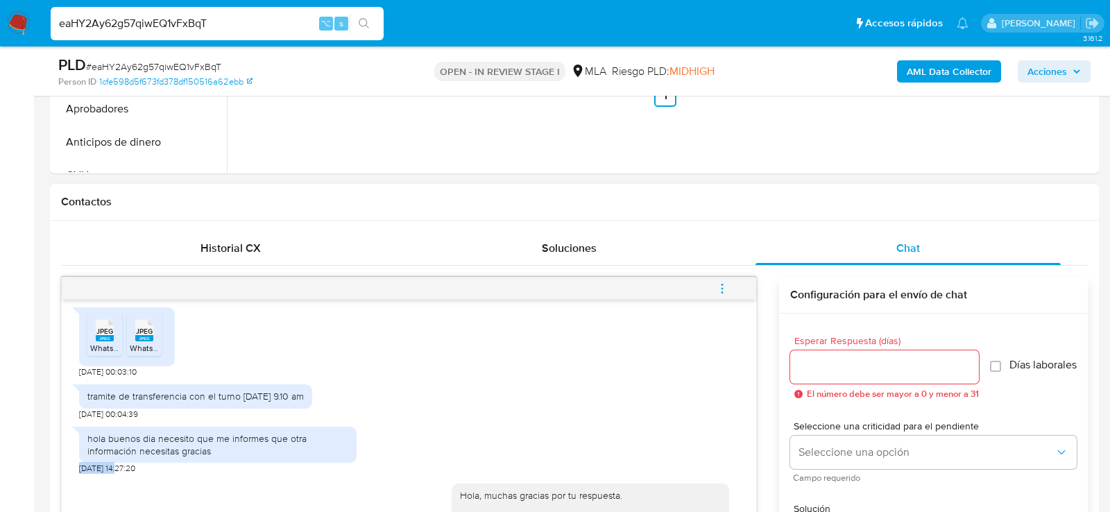
drag, startPoint x: 121, startPoint y: 442, endPoint x: 68, endPoint y: 443, distance: 52.7
click at [68, 443] on div "18/08/2025 17:36:15 Hola soy responsable inscripto tengo comercio y aparte pres…" at bounding box center [409, 417] width 694 height 234
copy span "27/09/2025"
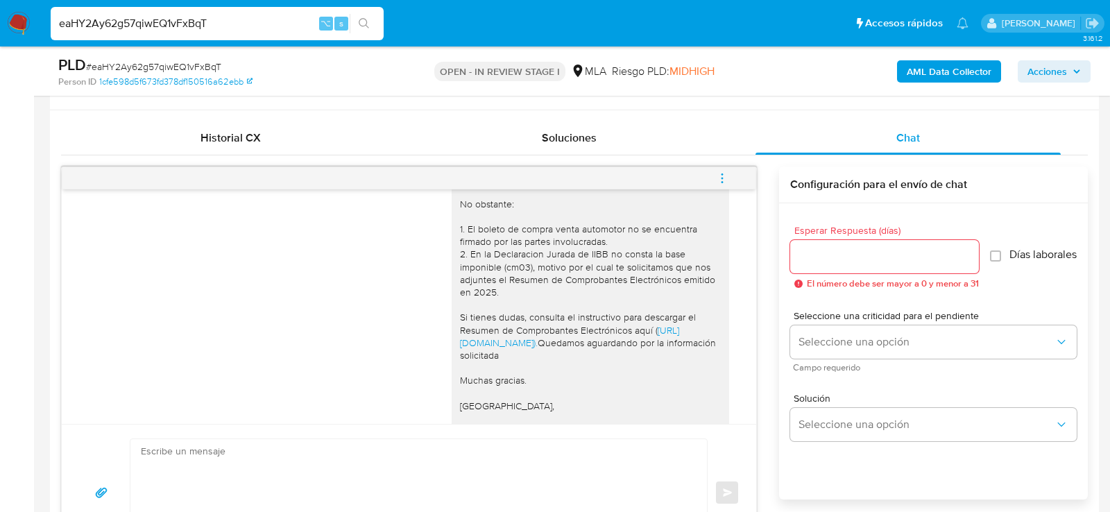
scroll to position [3446, 0]
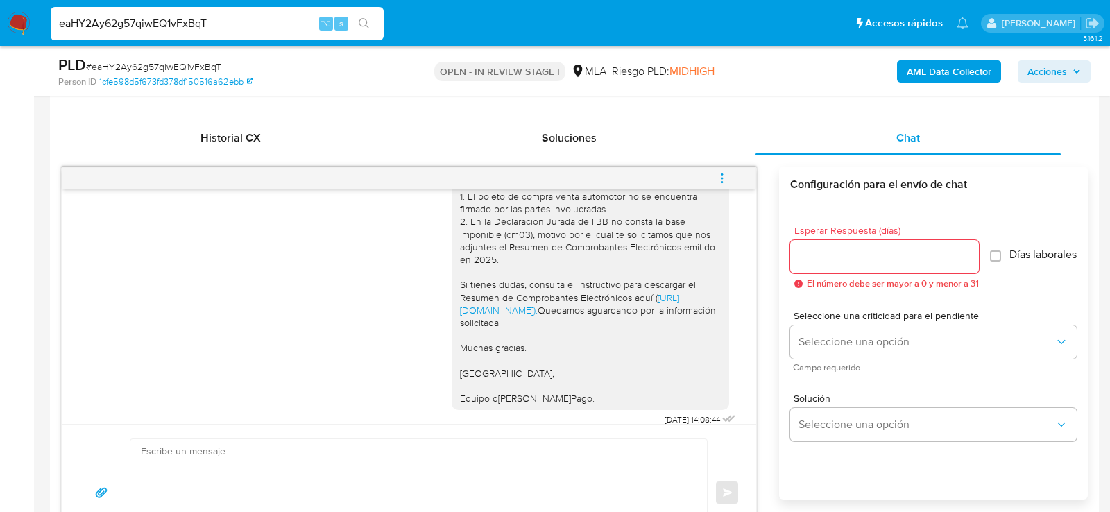
click at [726, 173] on icon "menu-action" at bounding box center [722, 178] width 12 height 12
click at [513, 171] on li "Cerrar conversación" at bounding box center [529, 179] width 102 height 17
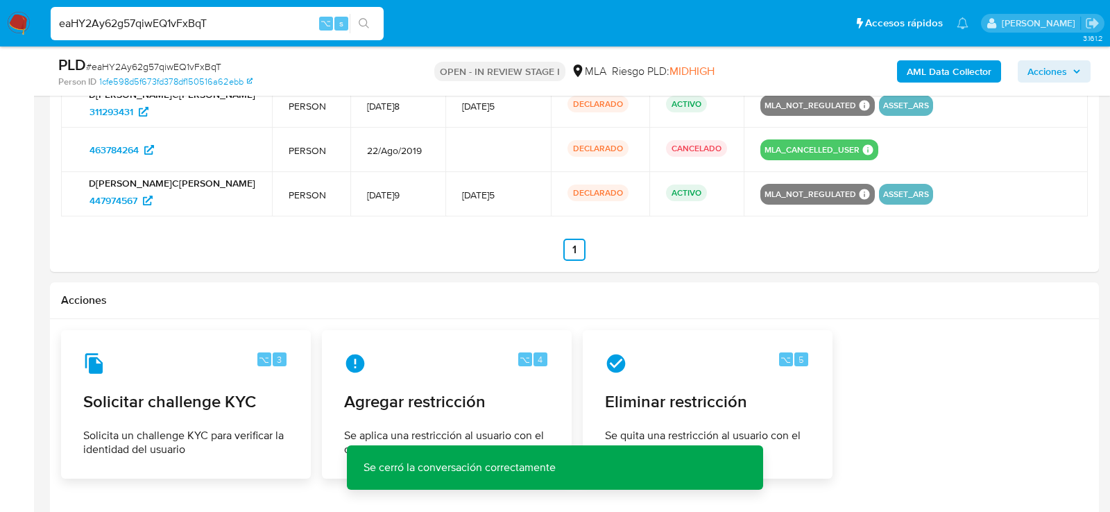
scroll to position [2327, 0]
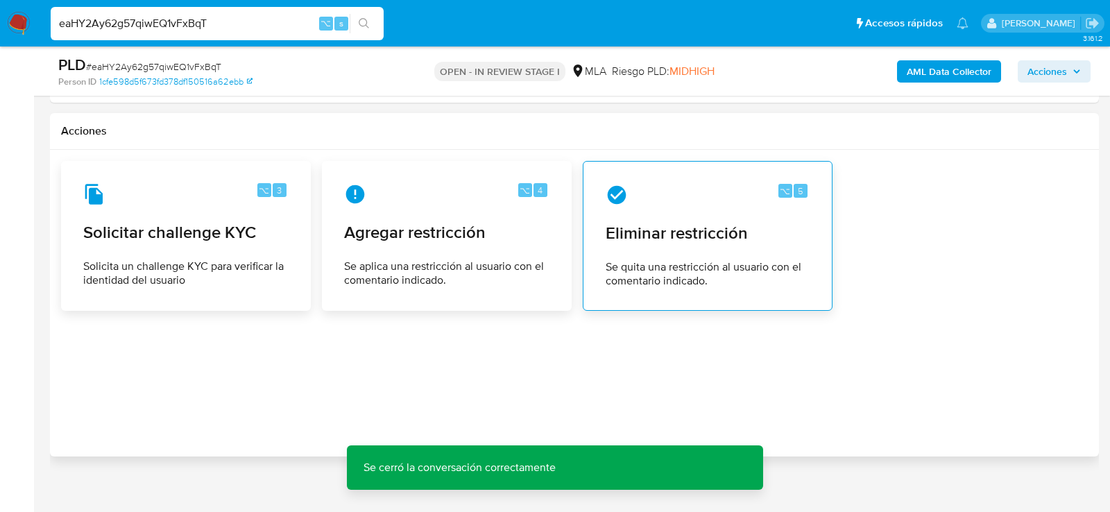
click at [658, 194] on div "⌥ 5 Eliminar restricción Se quita una restricción al usuario con el comentario …" at bounding box center [708, 236] width 226 height 126
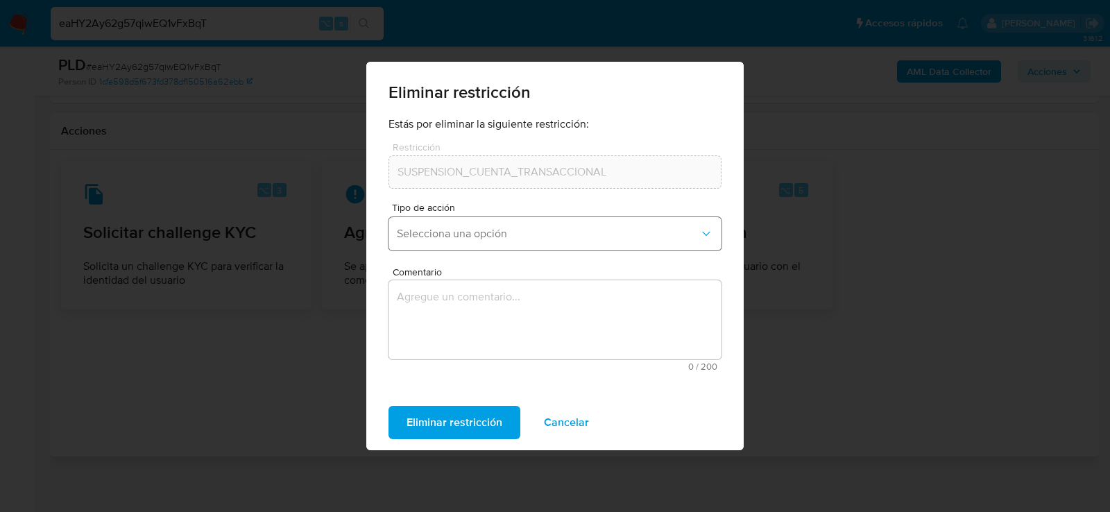
click at [495, 239] on span "Selecciona una opción" at bounding box center [548, 234] width 302 height 14
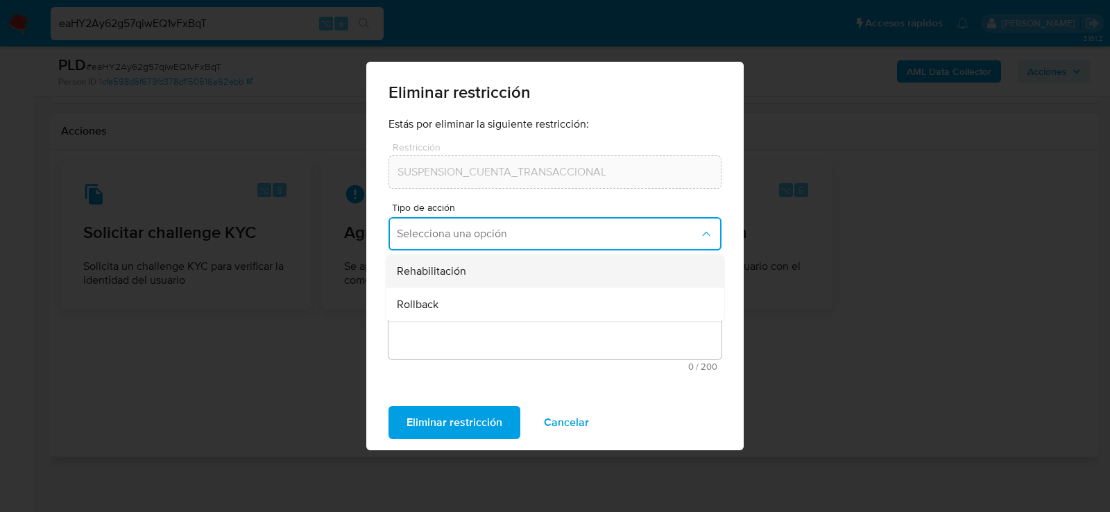
click at [471, 274] on div "Rehabilitación" at bounding box center [551, 271] width 308 height 33
click at [467, 342] on textarea "Comentario" at bounding box center [554, 319] width 333 height 79
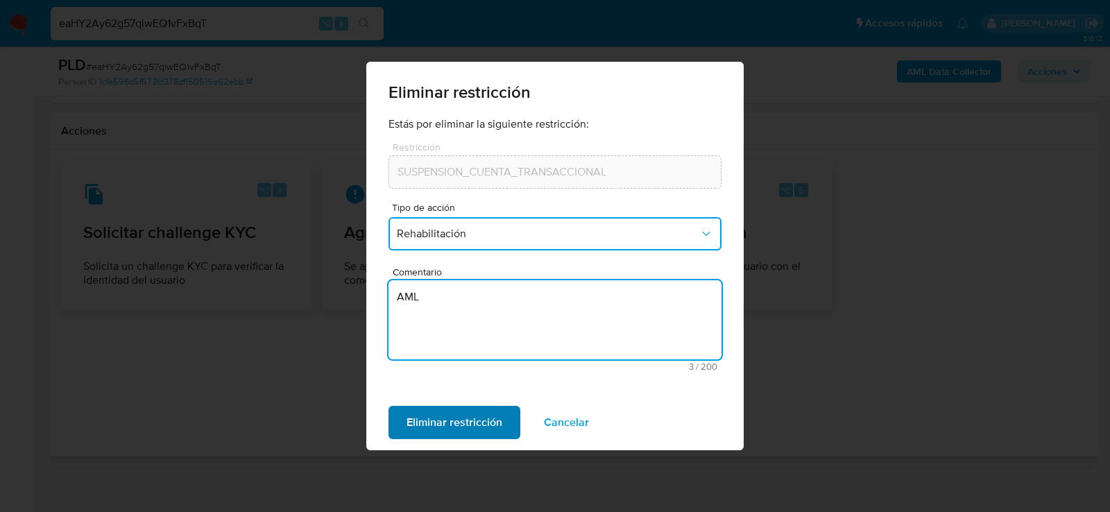
type textarea "AML"
click at [459, 418] on span "Eliminar restricción" at bounding box center [455, 422] width 96 height 31
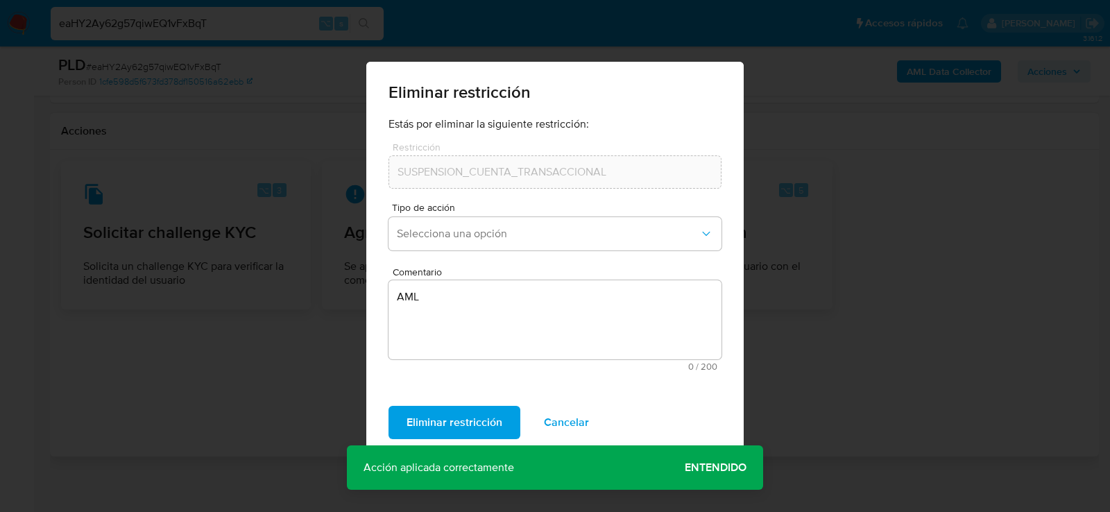
click at [716, 468] on span "Entendido" at bounding box center [716, 468] width 62 height 0
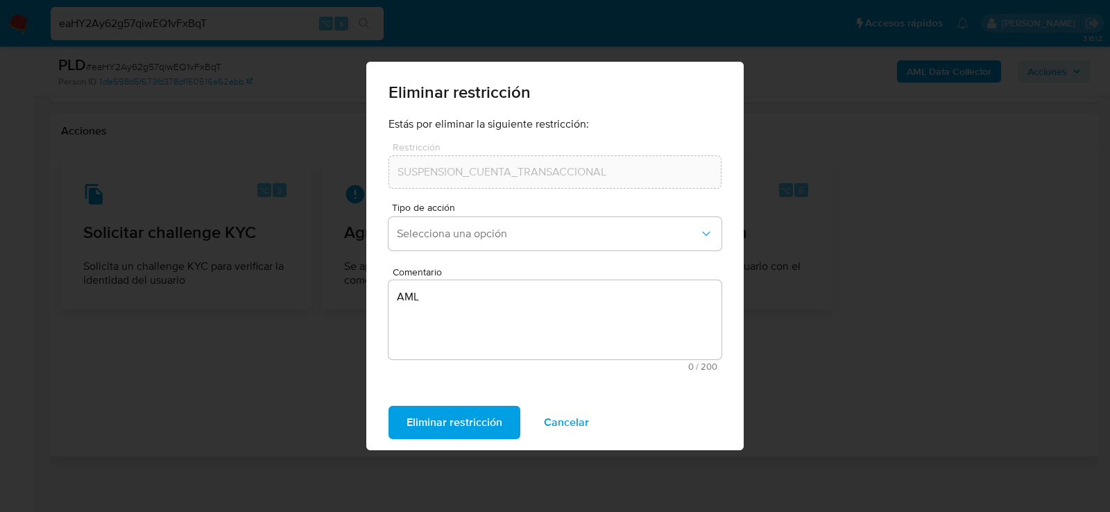
click at [562, 419] on span "Cancelar" at bounding box center [566, 422] width 45 height 31
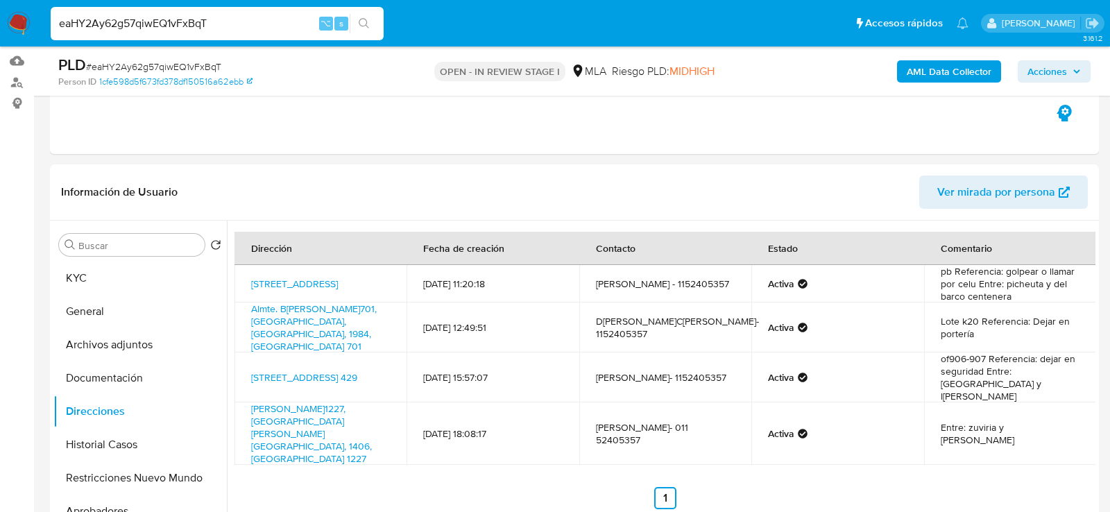
scroll to position [137, 0]
click at [110, 345] on button "Archivos adjuntos" at bounding box center [134, 346] width 162 height 33
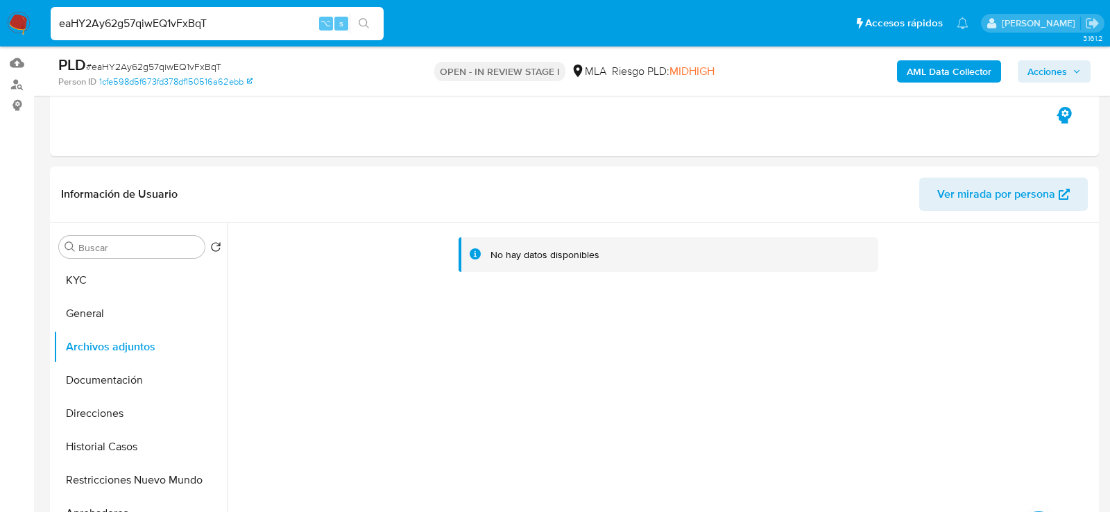
click at [918, 74] on b "AML Data Collector" at bounding box center [949, 71] width 85 height 22
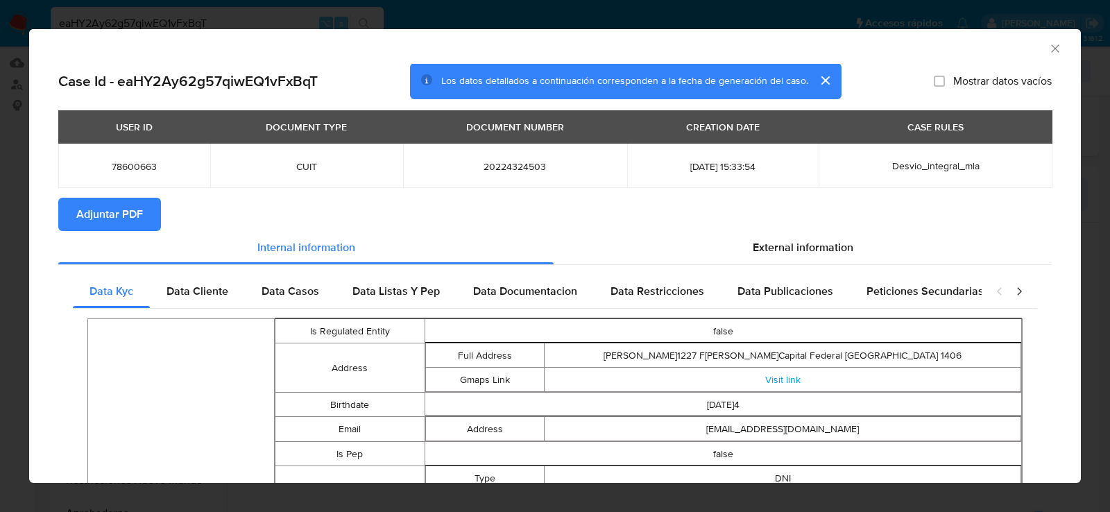
click at [148, 219] on button "Adjuntar PDF" at bounding box center [109, 214] width 103 height 33
click at [1053, 50] on icon "Cerrar ventana" at bounding box center [1055, 49] width 14 height 14
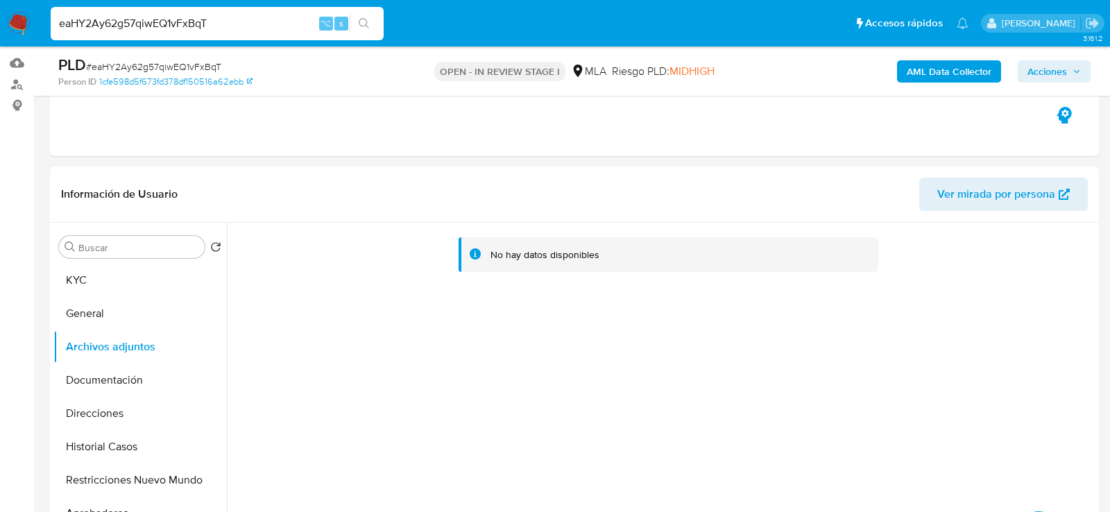
scroll to position [253, 0]
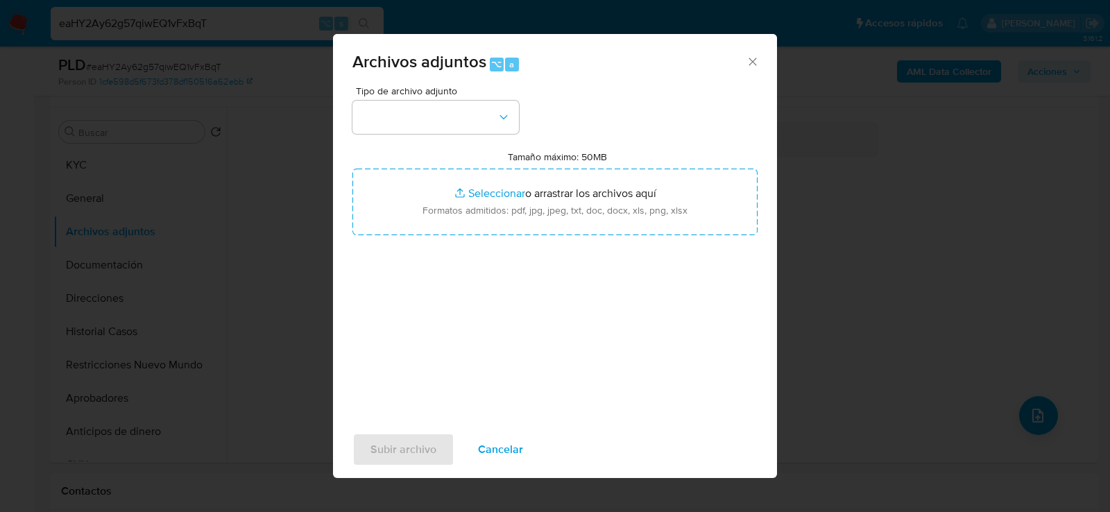
click at [510, 99] on div "Tipo de archivo adjunto" at bounding box center [435, 110] width 166 height 48
click at [509, 109] on button "button" at bounding box center [435, 117] width 166 height 33
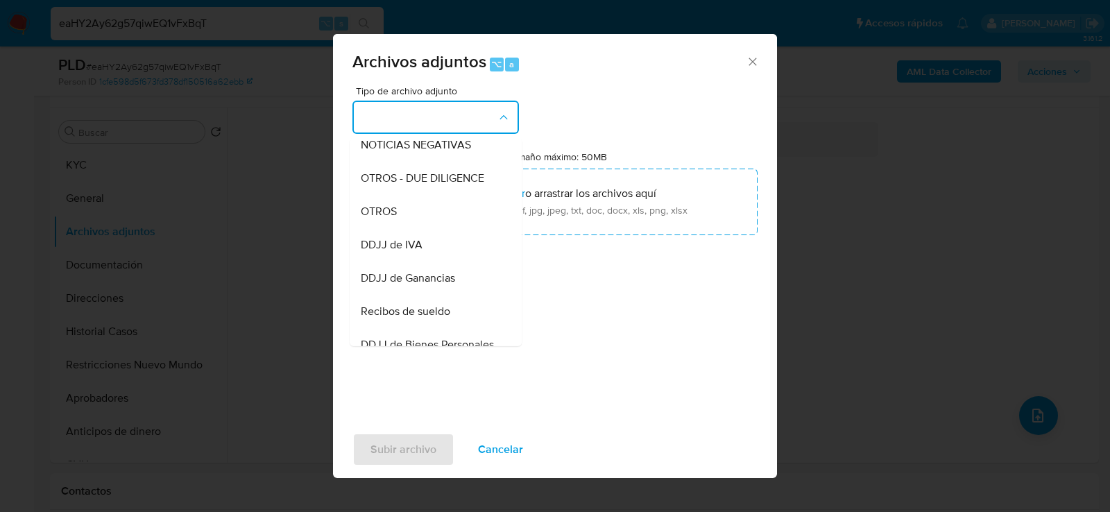
scroll to position [225, 0]
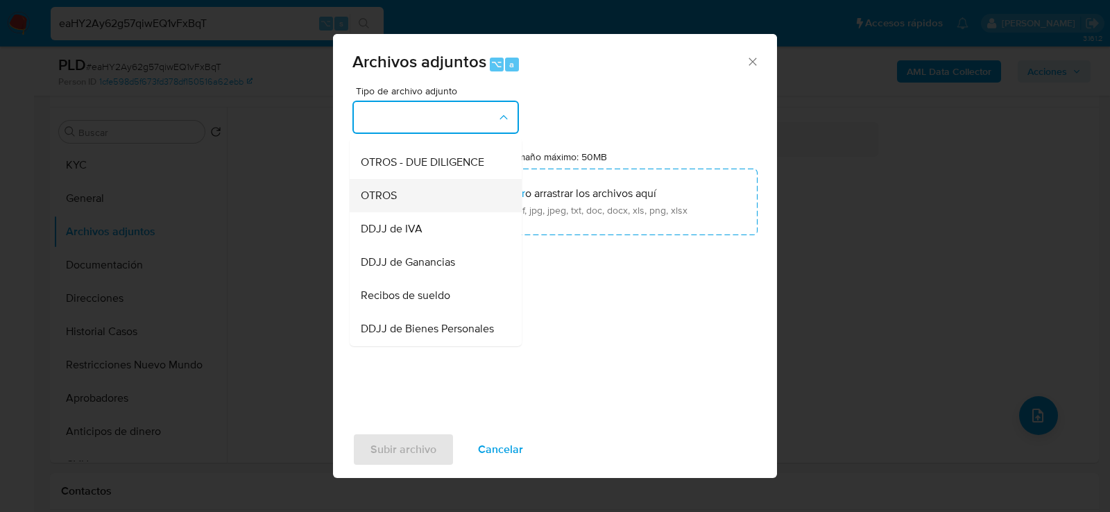
click at [450, 189] on div "OTROS" at bounding box center [432, 194] width 142 height 33
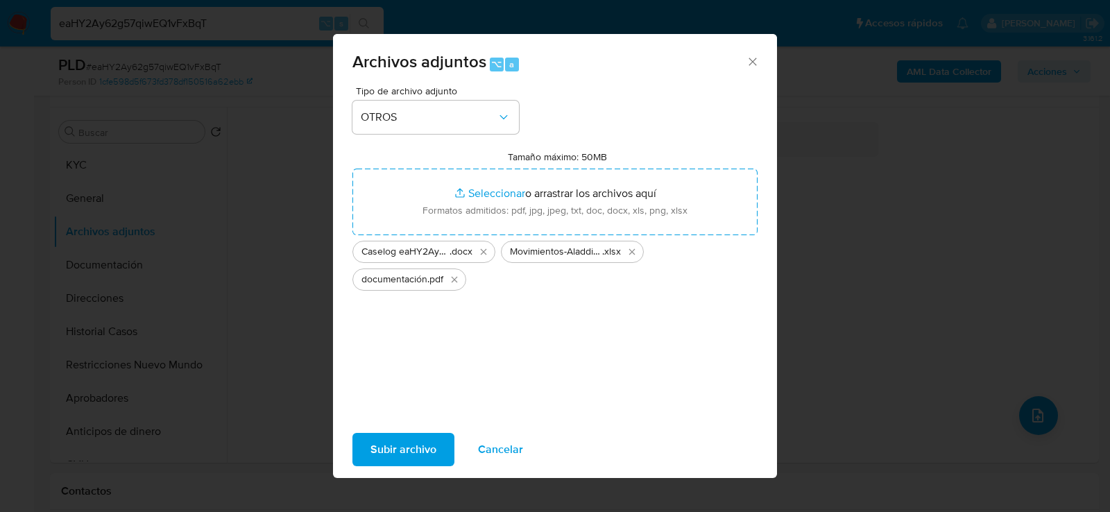
click at [422, 443] on span "Subir archivo" at bounding box center [403, 449] width 66 height 31
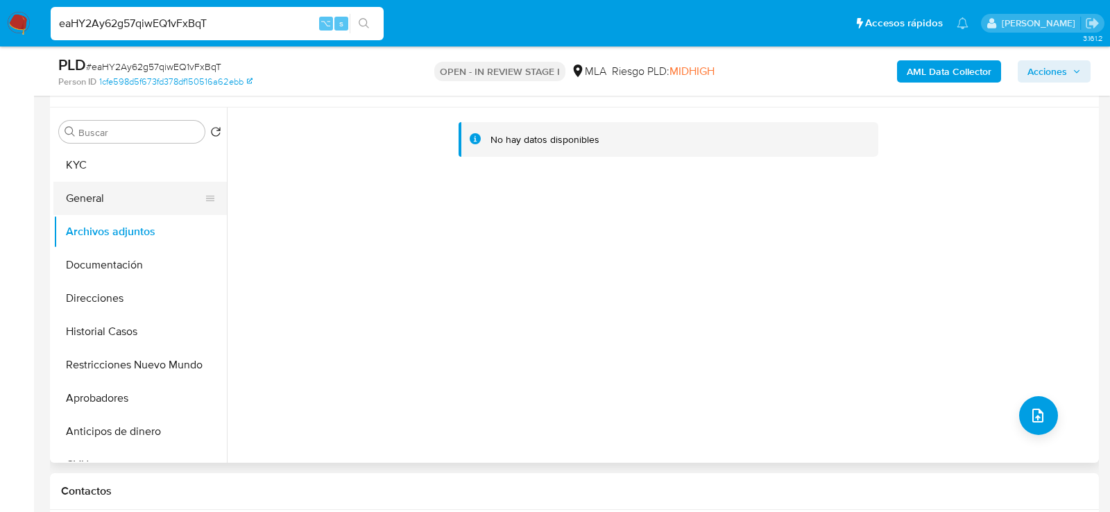
click at [108, 213] on button "General" at bounding box center [134, 198] width 162 height 33
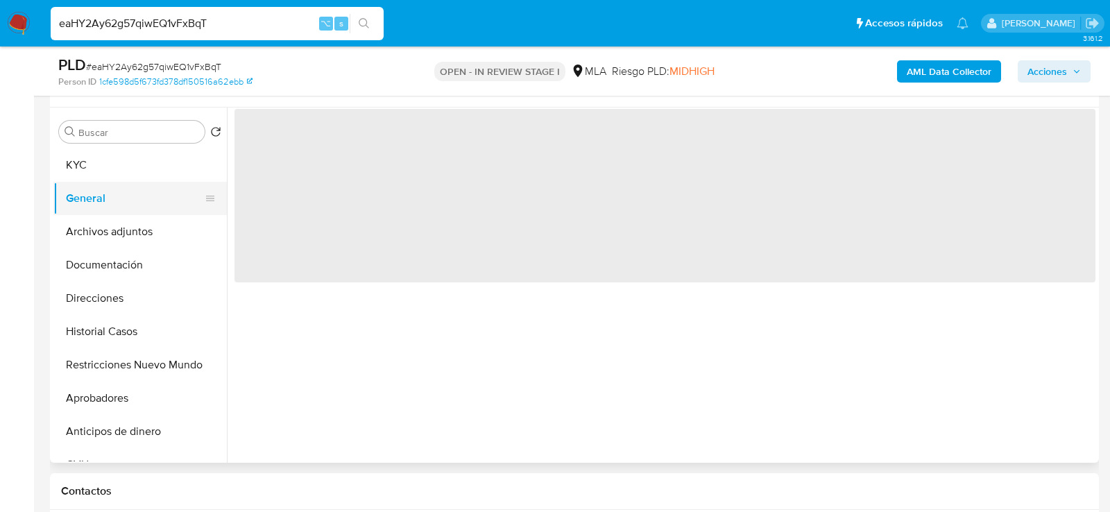
click at [108, 213] on button "General" at bounding box center [134, 198] width 162 height 33
click at [112, 231] on button "Archivos adjuntos" at bounding box center [134, 231] width 162 height 33
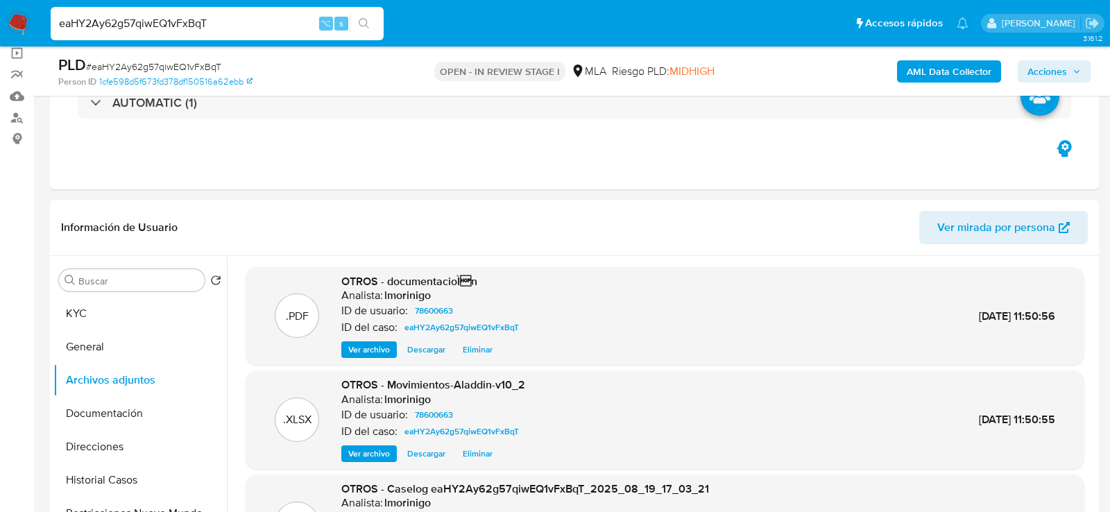
scroll to position [0, 0]
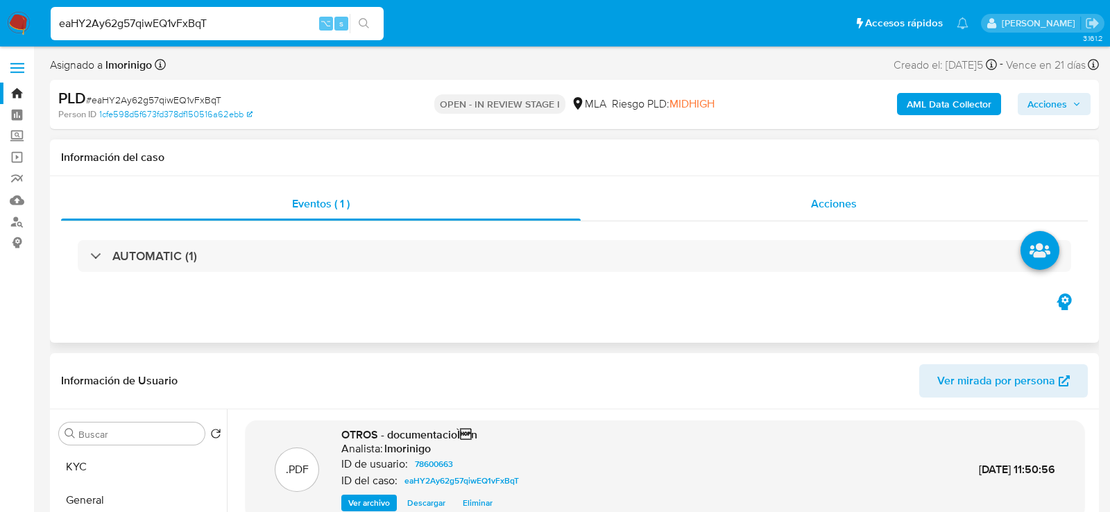
click at [821, 211] on span "Acciones" at bounding box center [834, 204] width 46 height 16
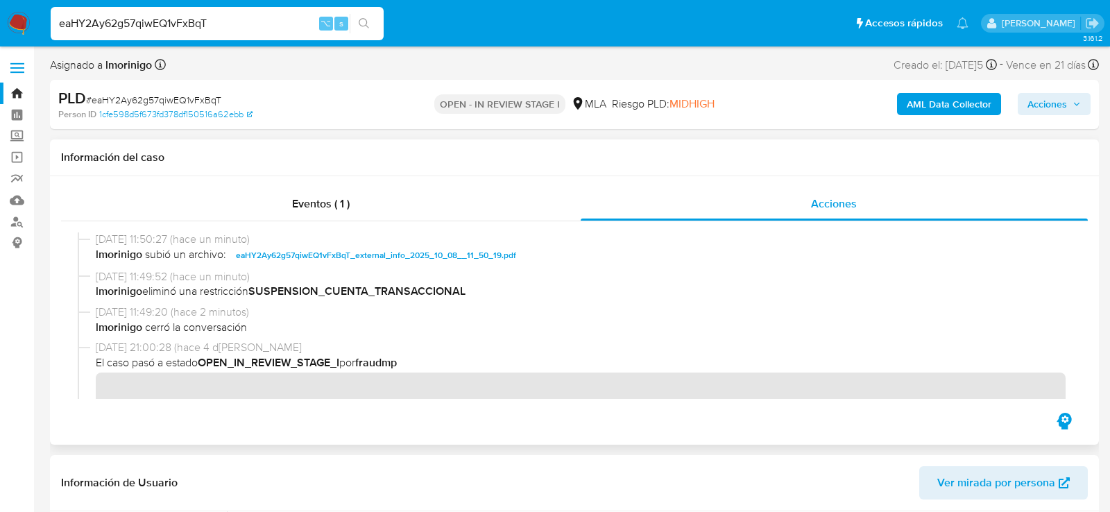
scroll to position [156, 0]
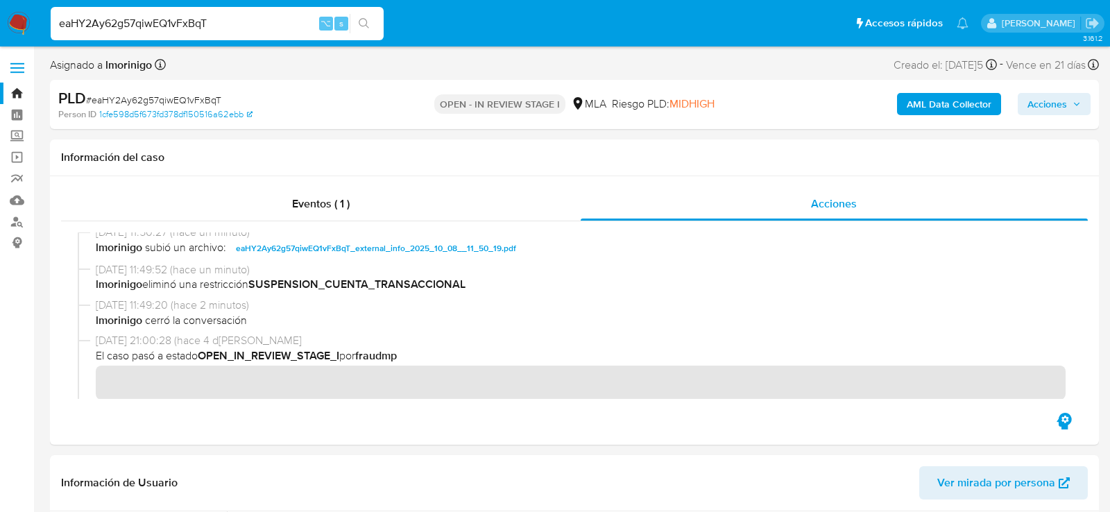
click at [1041, 116] on div "AML Data Collector Acciones" at bounding box center [920, 104] width 341 height 33
click at [1040, 110] on span "Acciones" at bounding box center [1047, 104] width 40 height 22
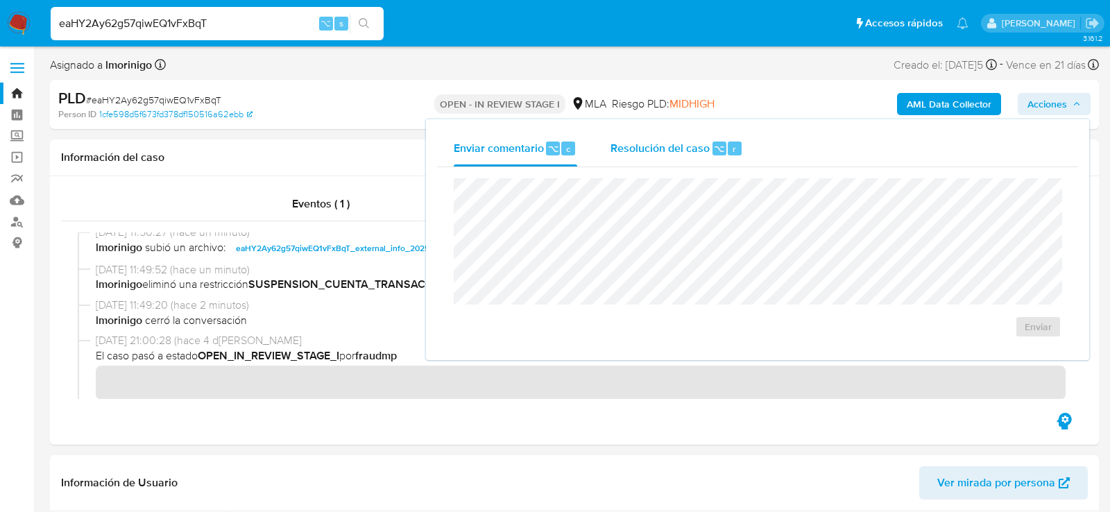
click at [685, 156] on div "Resolución del caso ⌥ r" at bounding box center [676, 148] width 132 height 36
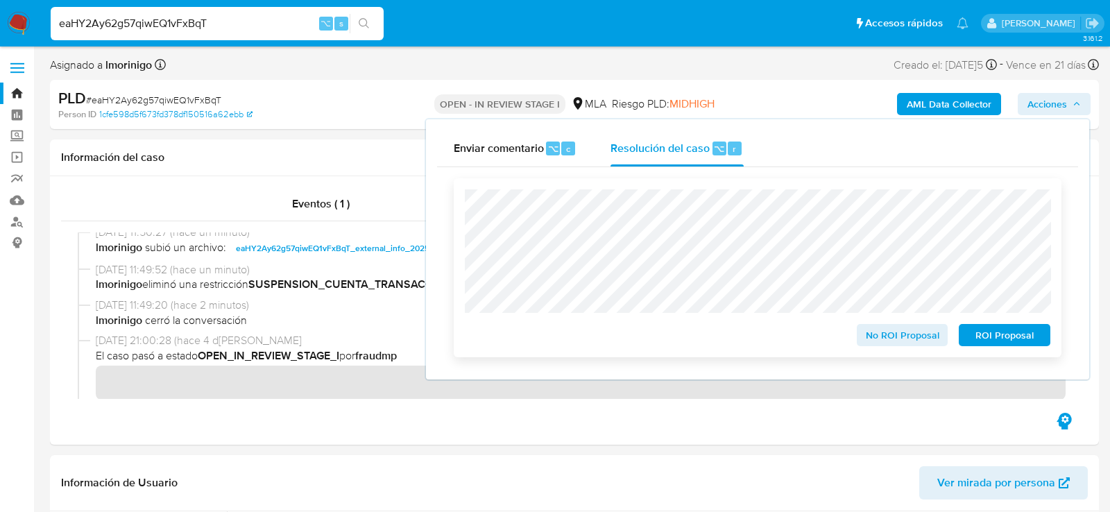
click at [869, 338] on span "No ROI Proposal" at bounding box center [902, 334] width 72 height 19
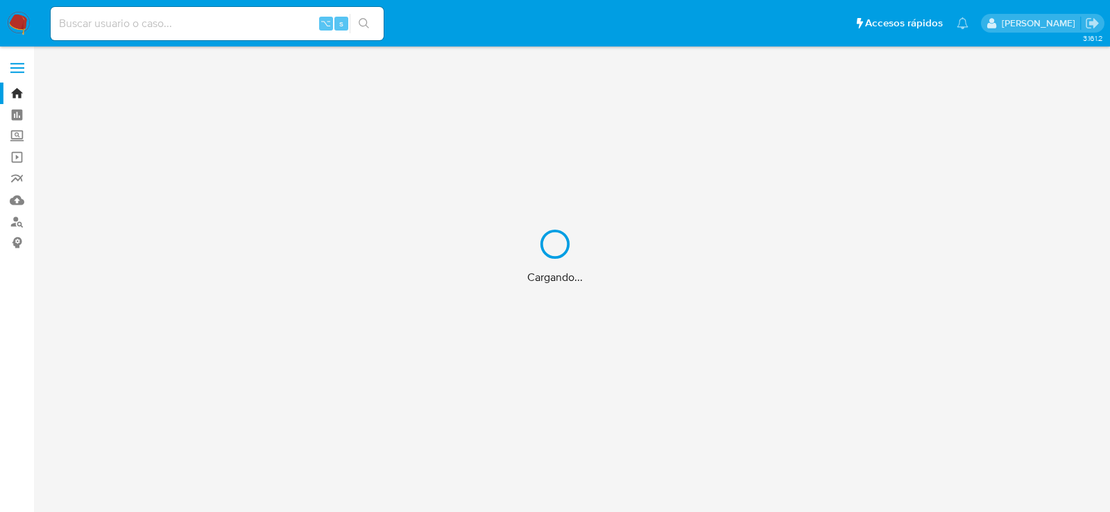
click at [12, 225] on div "Cargando..." at bounding box center [555, 256] width 1110 height 512
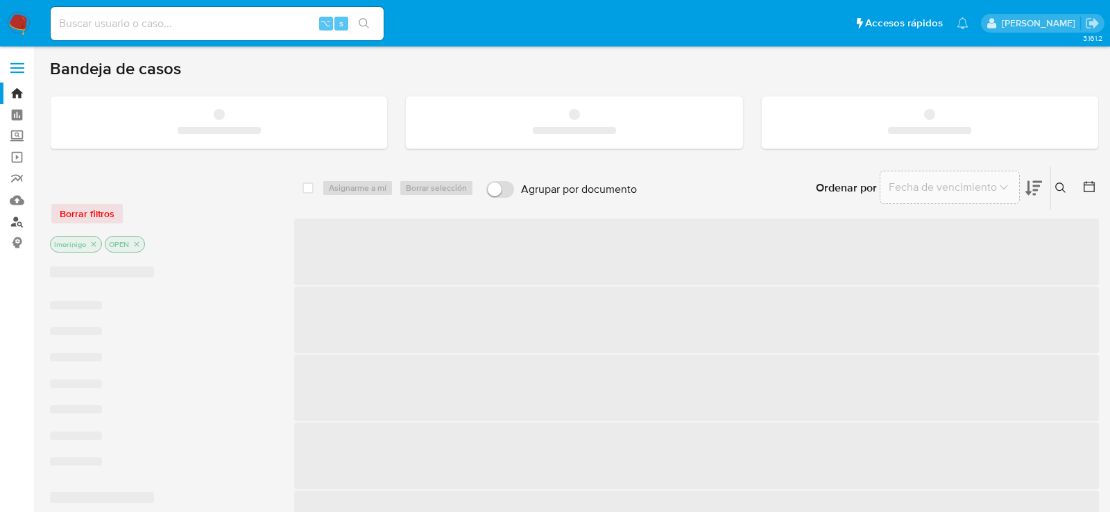
click at [14, 223] on link "Buscador de personas" at bounding box center [82, 222] width 165 height 22
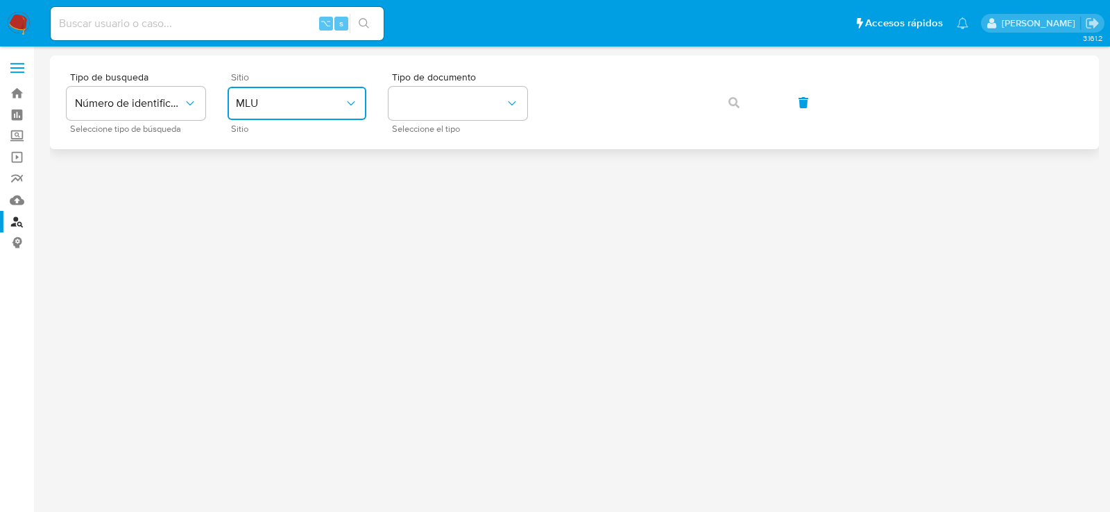
click at [328, 99] on span "MLU" at bounding box center [290, 103] width 108 height 14
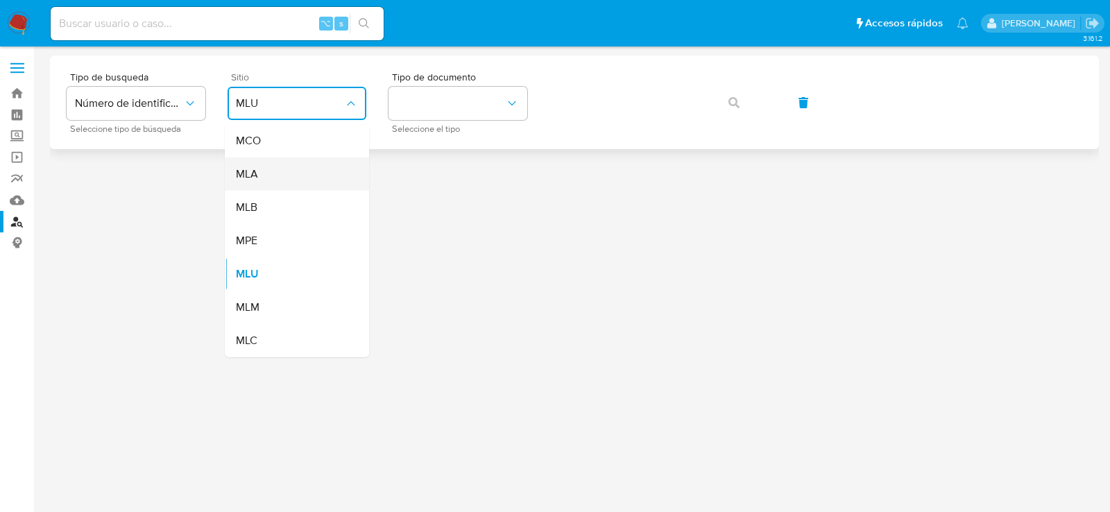
click at [321, 175] on div "MLA" at bounding box center [293, 173] width 114 height 33
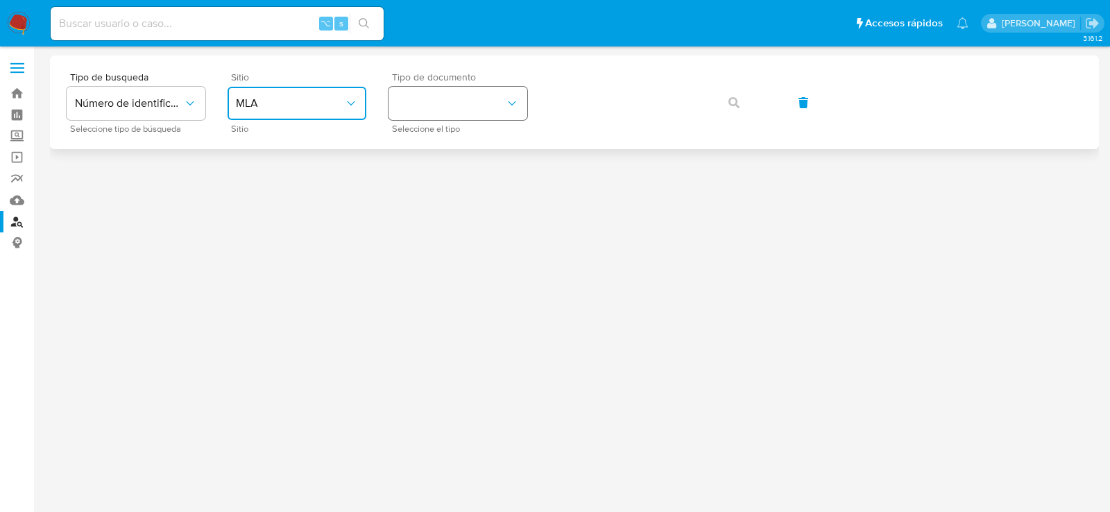
click at [437, 112] on button "identificationType" at bounding box center [457, 103] width 139 height 33
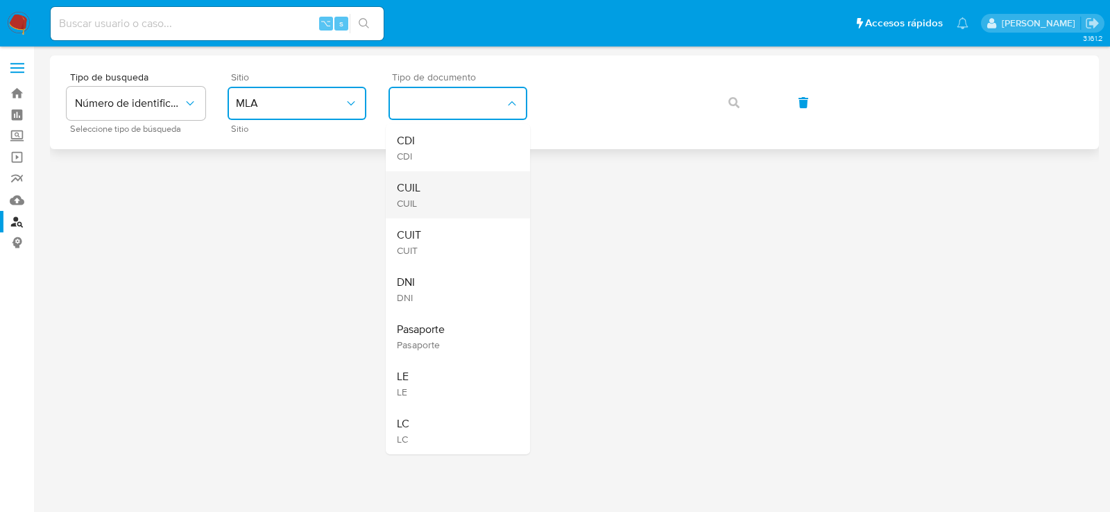
click at [448, 182] on div "CUIL CUIL" at bounding box center [454, 194] width 114 height 47
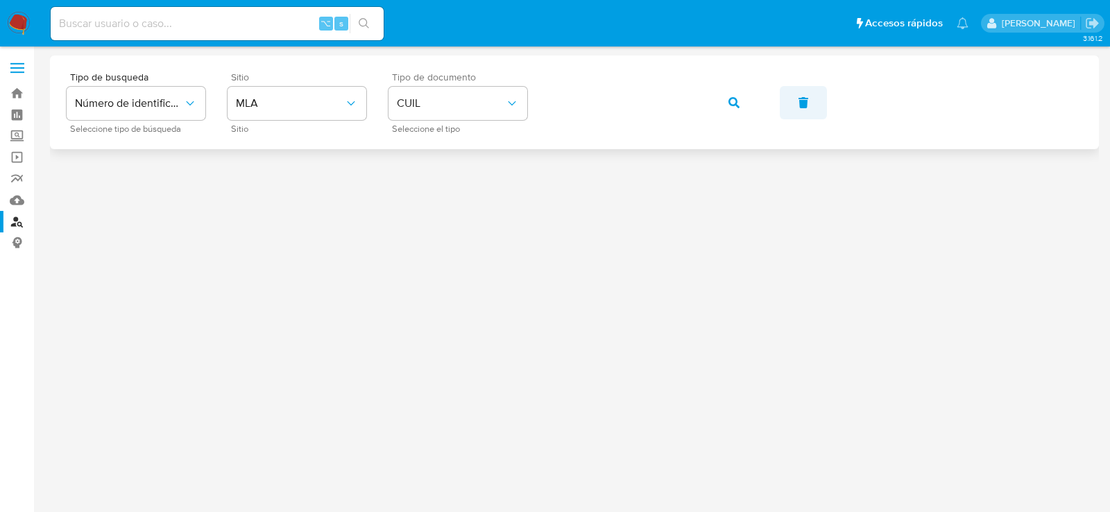
click at [781, 111] on button "button" at bounding box center [803, 102] width 47 height 33
drag, startPoint x: 781, startPoint y: 111, endPoint x: 717, endPoint y: 109, distance: 63.9
click at [780, 110] on button "button" at bounding box center [803, 102] width 47 height 33
click at [326, 99] on button "site_id" at bounding box center [297, 103] width 139 height 33
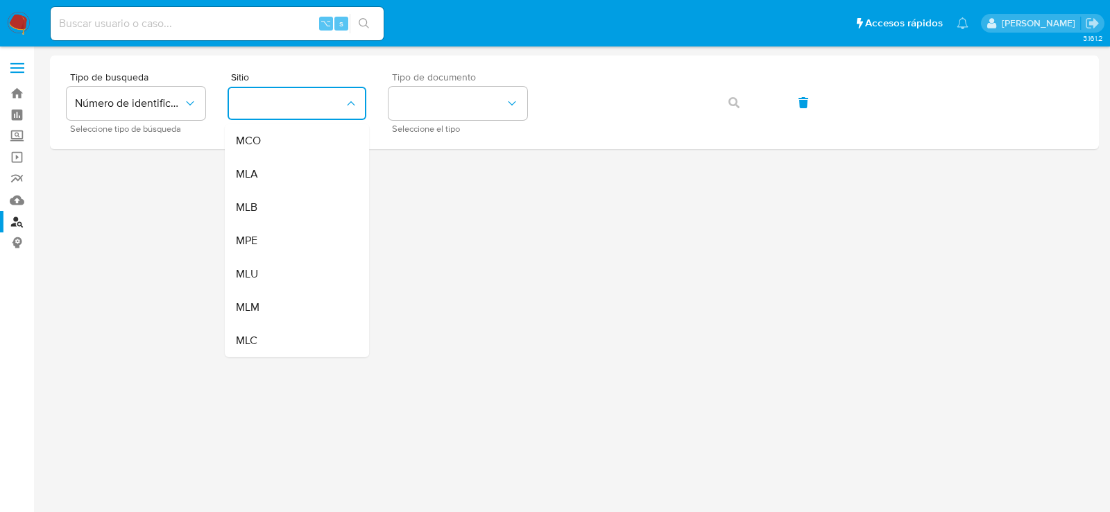
drag, startPoint x: 322, startPoint y: 173, endPoint x: 327, endPoint y: 168, distance: 7.4
click at [322, 173] on div "MLA" at bounding box center [293, 173] width 114 height 33
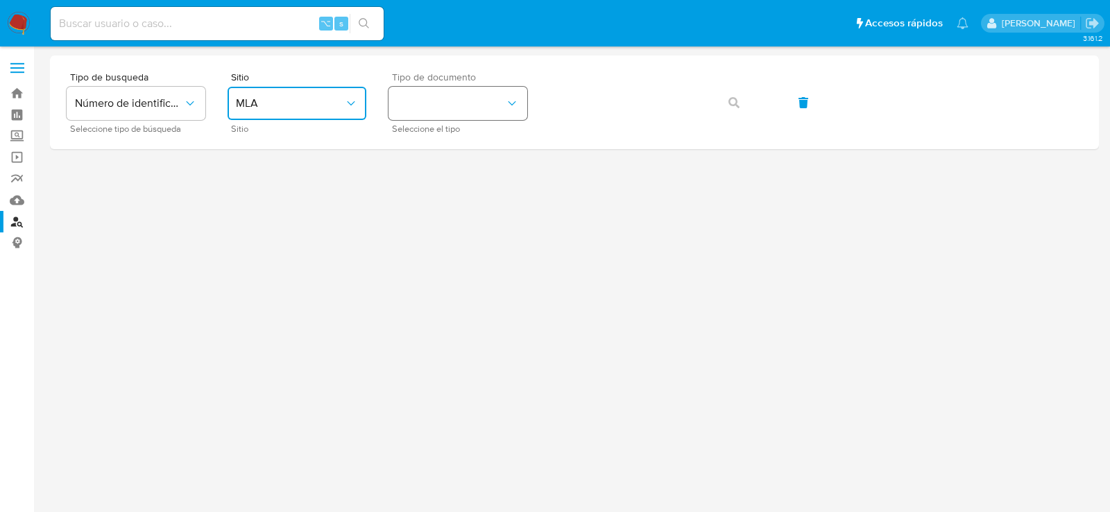
click at [431, 110] on button "identificationType" at bounding box center [457, 103] width 139 height 33
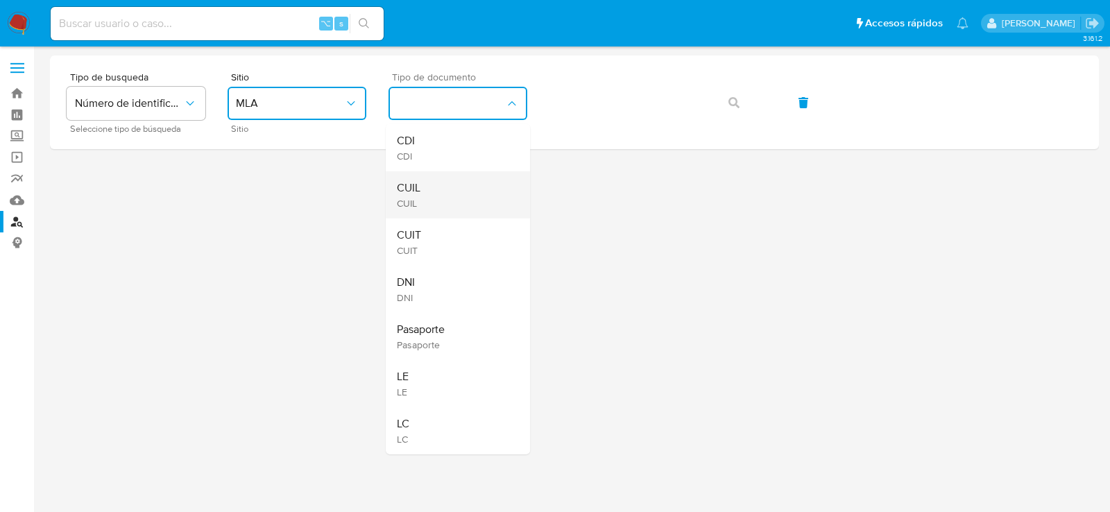
click at [464, 182] on div "CUIL CUIL" at bounding box center [454, 194] width 114 height 47
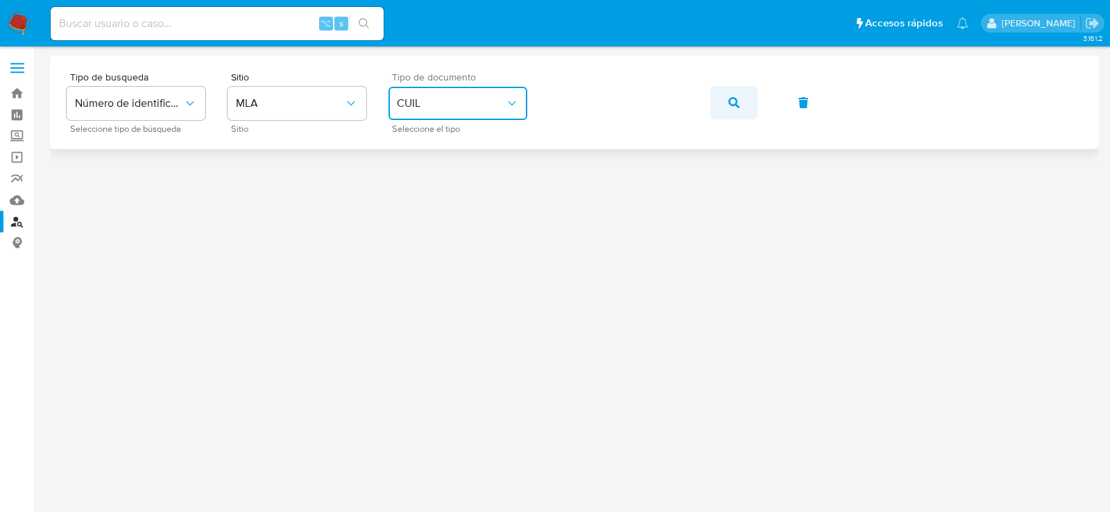
click at [733, 89] on span "button" at bounding box center [733, 102] width 11 height 31
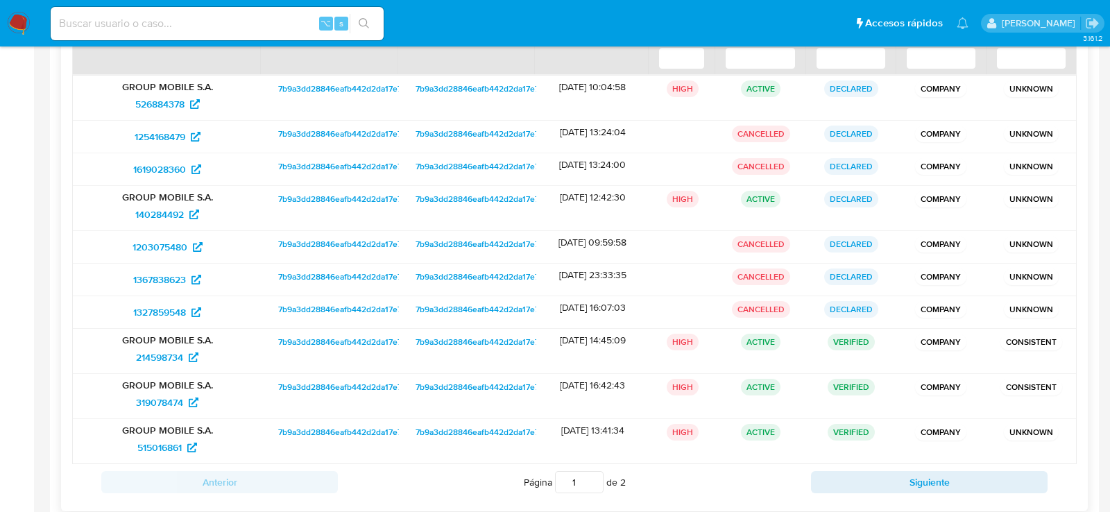
scroll to position [236, 0]
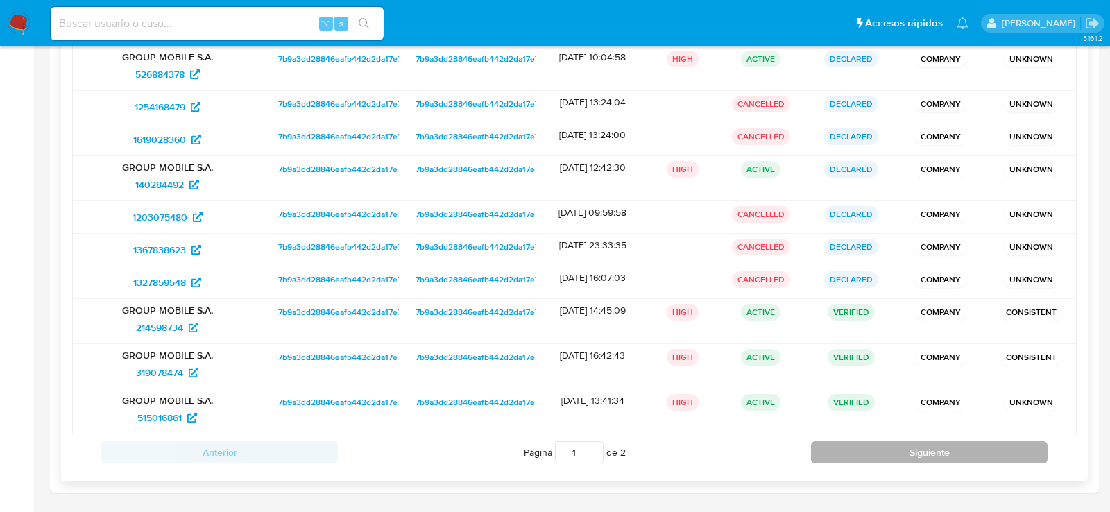
click at [859, 452] on button "Siguiente" at bounding box center [929, 452] width 237 height 22
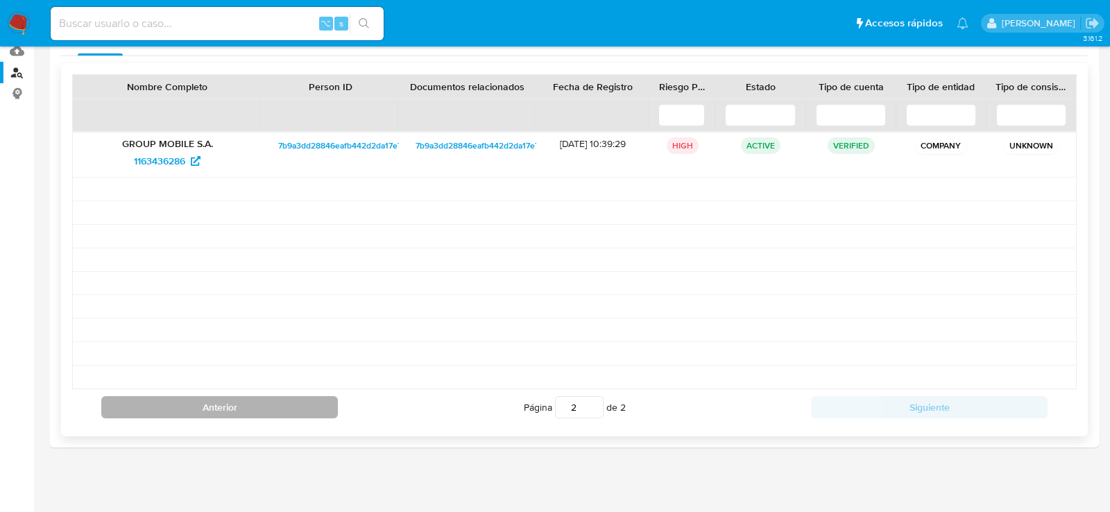
click at [279, 396] on button "Anterior" at bounding box center [219, 407] width 237 height 22
type input "1"
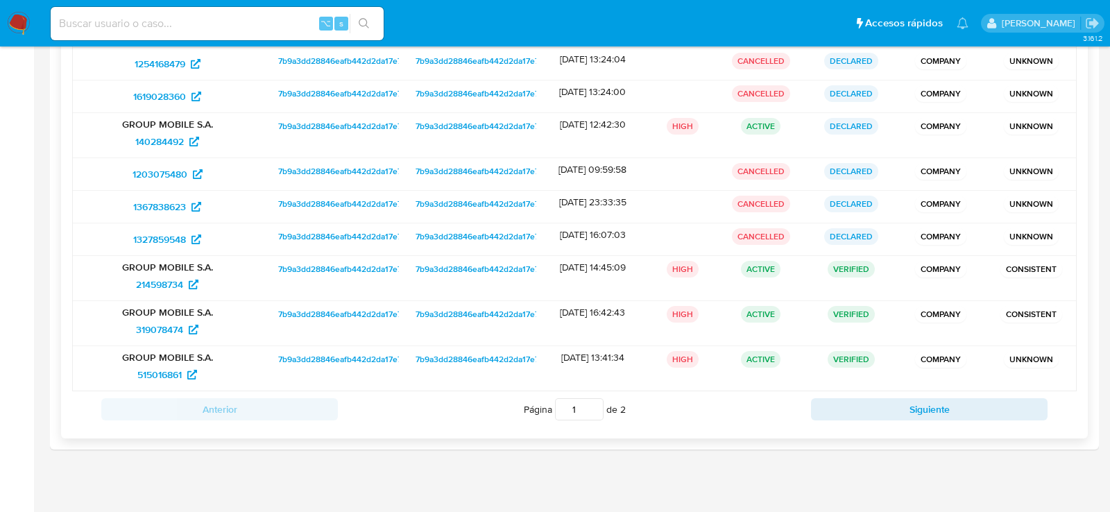
scroll to position [281, 0]
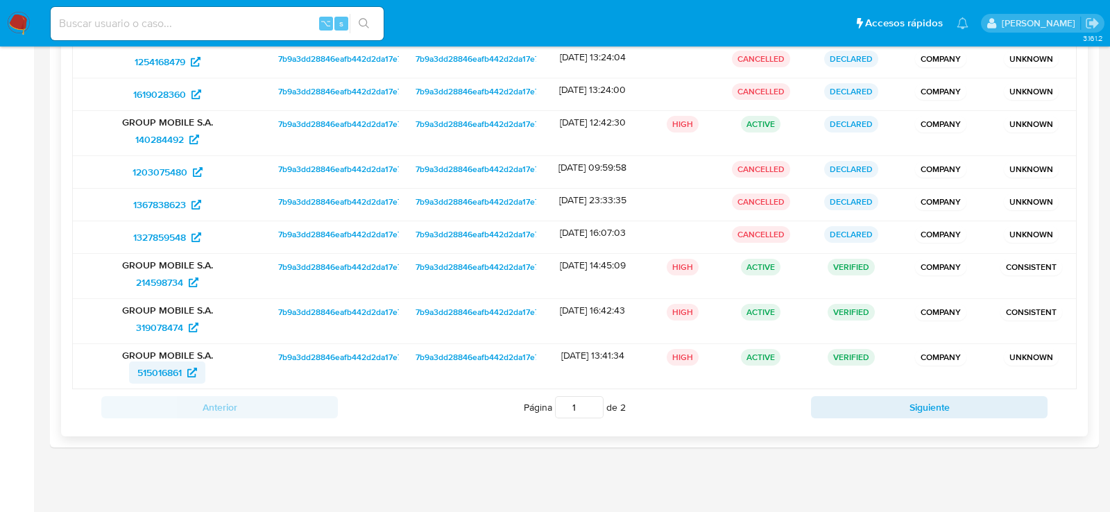
click at [151, 361] on span "515016861" at bounding box center [159, 372] width 44 height 22
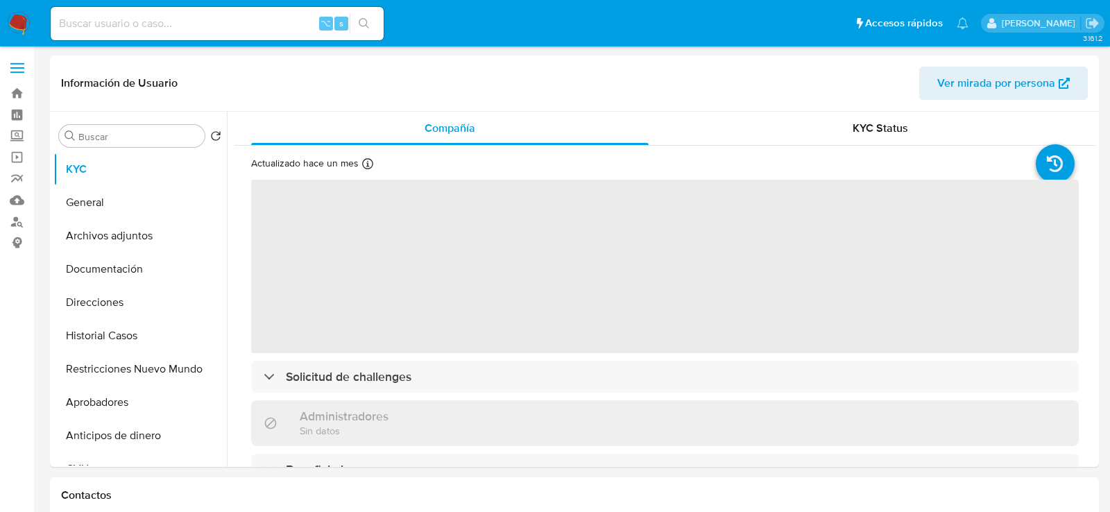
select select "10"
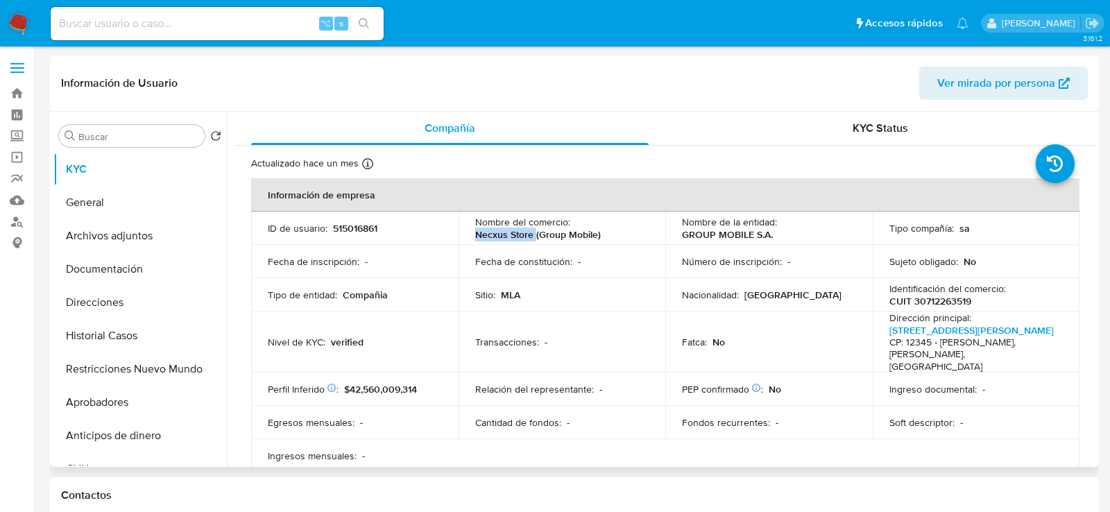
drag, startPoint x: 468, startPoint y: 231, endPoint x: 533, endPoint y: 236, distance: 64.7
click at [533, 237] on td "Nombre del comercio : Necxus Store (Group Mobile)" at bounding box center [562, 228] width 207 height 33
copy p "Necxus Store"
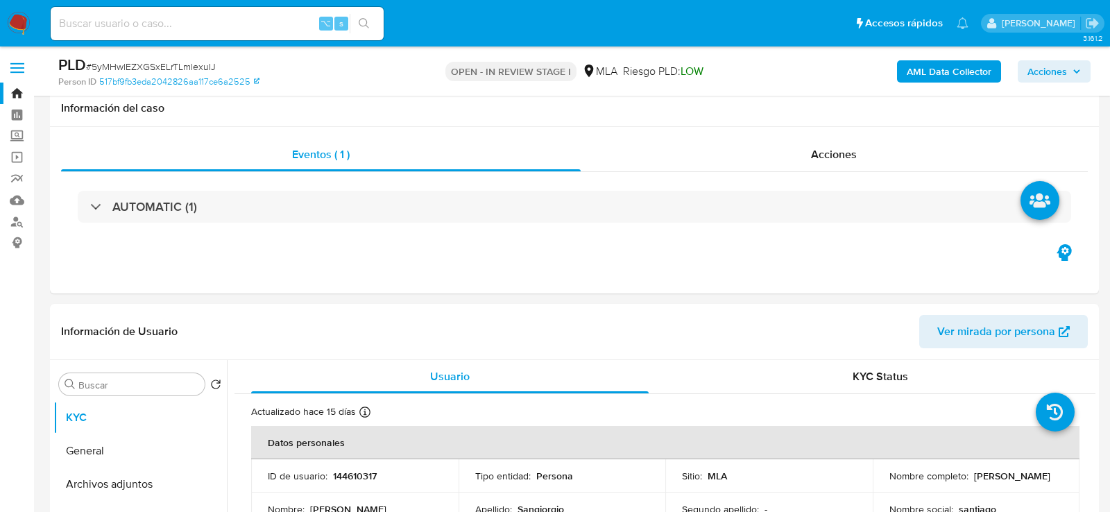
select select "10"
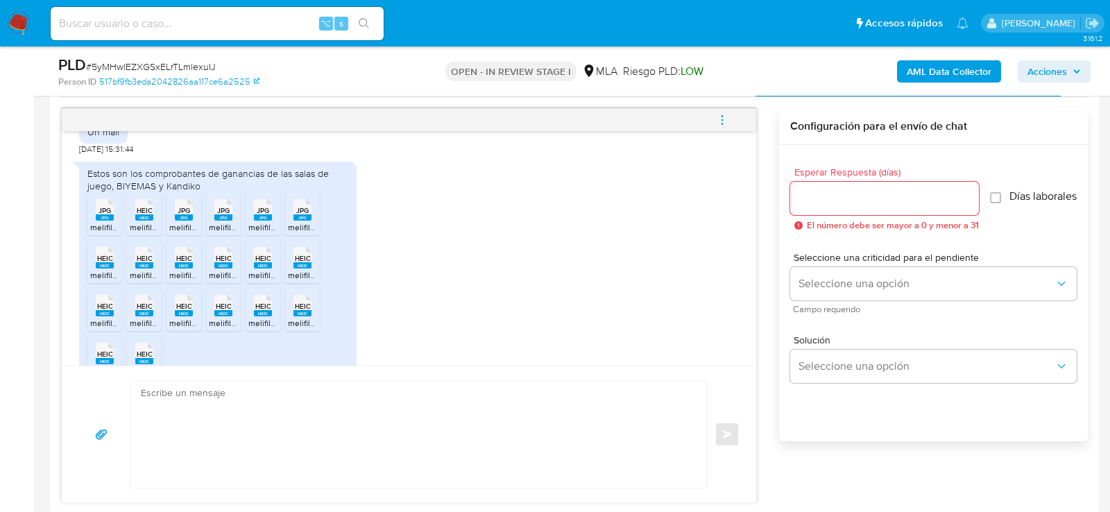
scroll to position [506, 0]
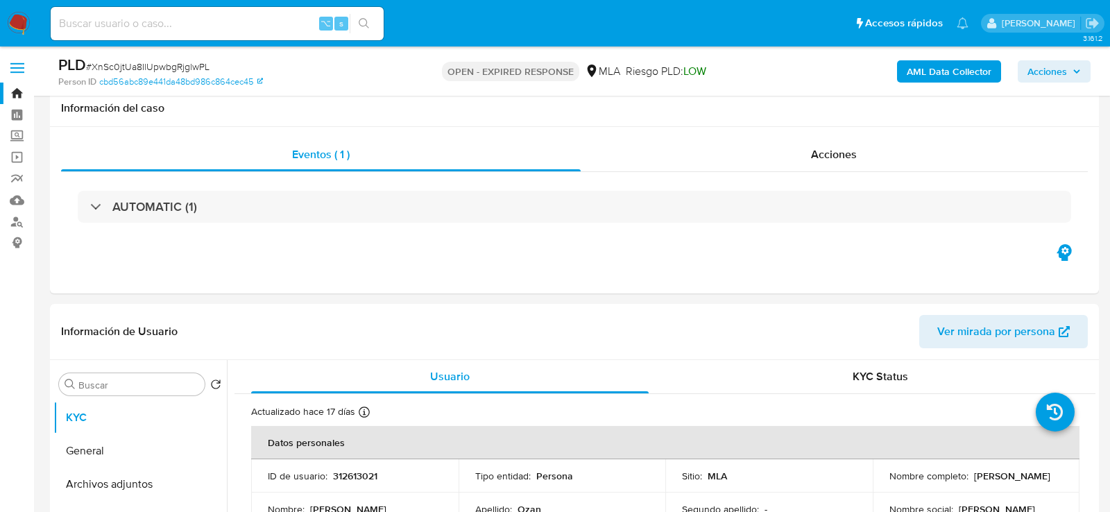
select select "10"
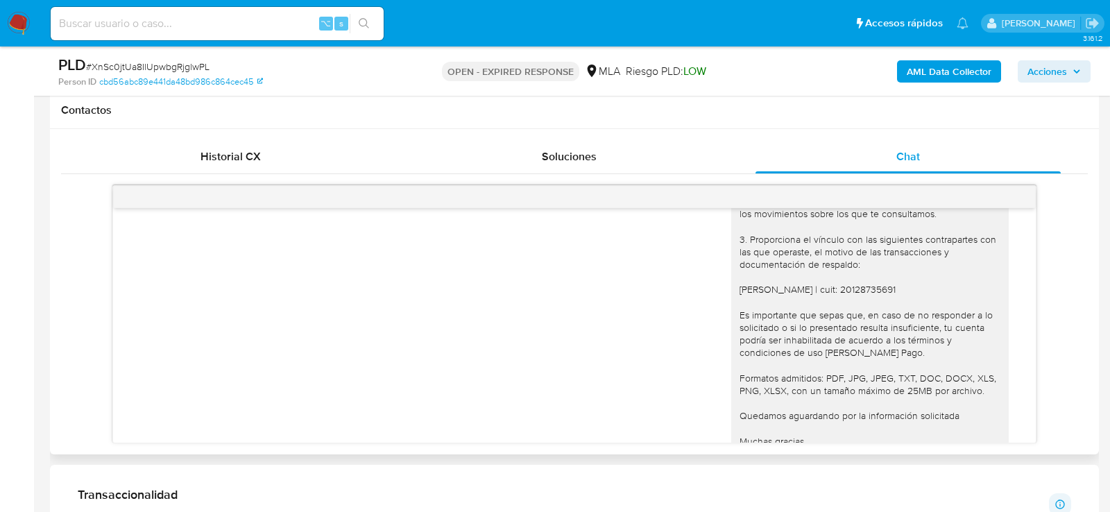
scroll to position [1996, 0]
click at [830, 332] on div "Hola , En función de las operaciones registradas en tu cuenta [PERSON_NAME] Pag…" at bounding box center [869, 177] width 261 height 644
click at [830, 332] on div "Hola , En función de las operaciones registradas en tu cuenta de Mercado Pago, …" at bounding box center [869, 177] width 261 height 644
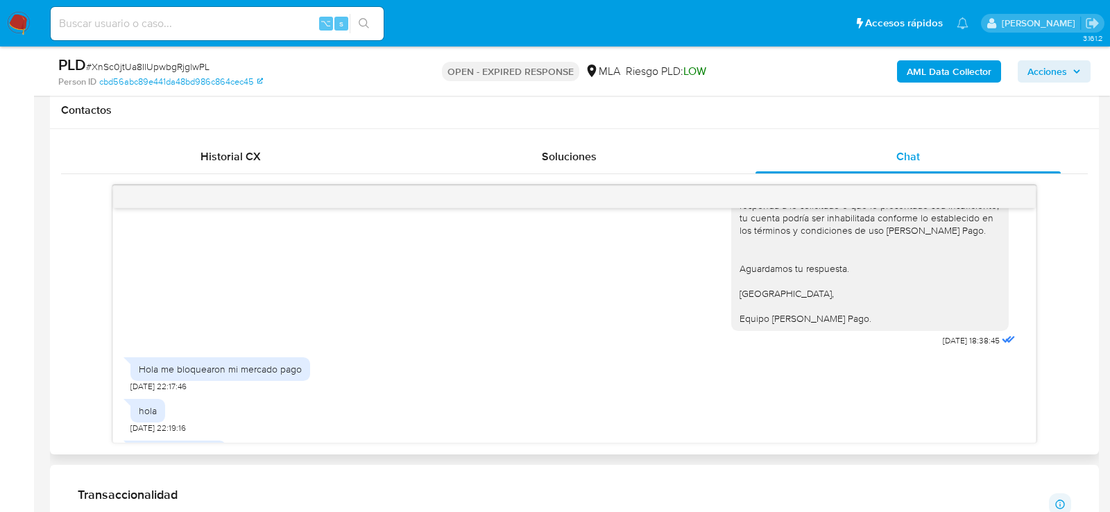
scroll to position [1244, 0]
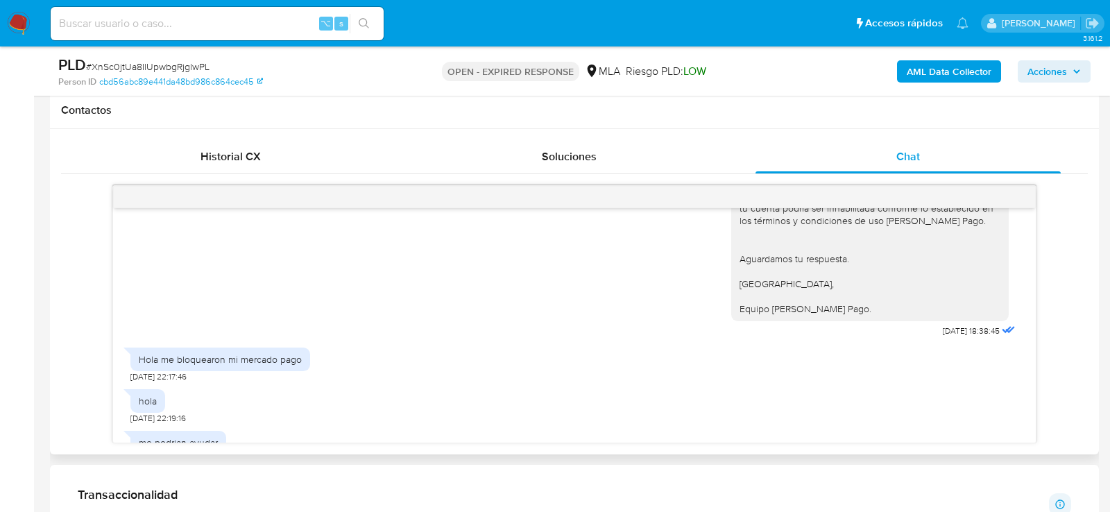
drag, startPoint x: 921, startPoint y: 368, endPoint x: 991, endPoint y: 367, distance: 70.1
click at [991, 341] on div "Hola, esperamos que te encuentres muy bien. Te consultamos si tuviste oportunid…" at bounding box center [874, 175] width 287 height 331
click at [929, 296] on div "Hola, esperamos que te encuentres muy bien. Te consultamos si tuviste oportunid…" at bounding box center [869, 170] width 261 height 290
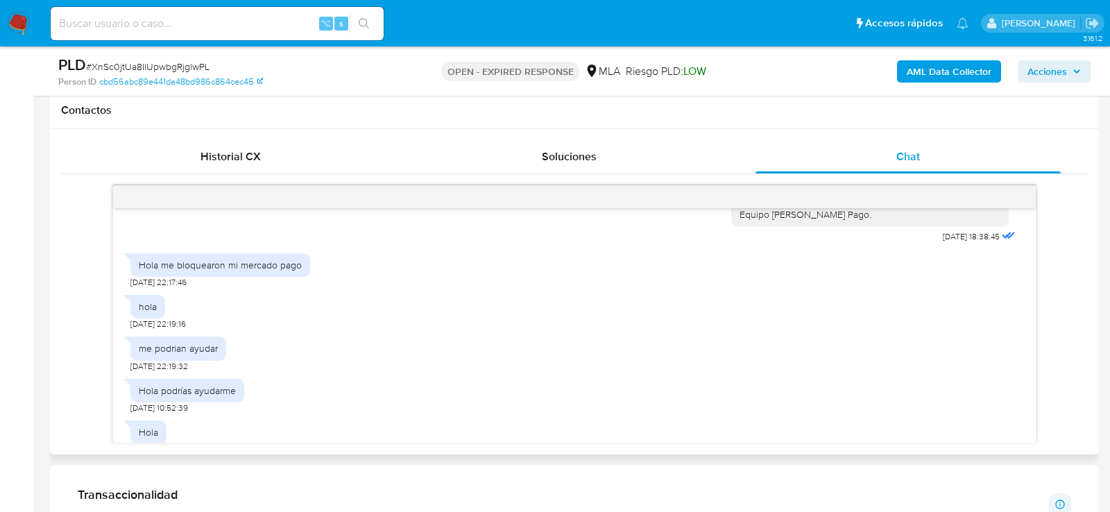
scroll to position [1358, 0]
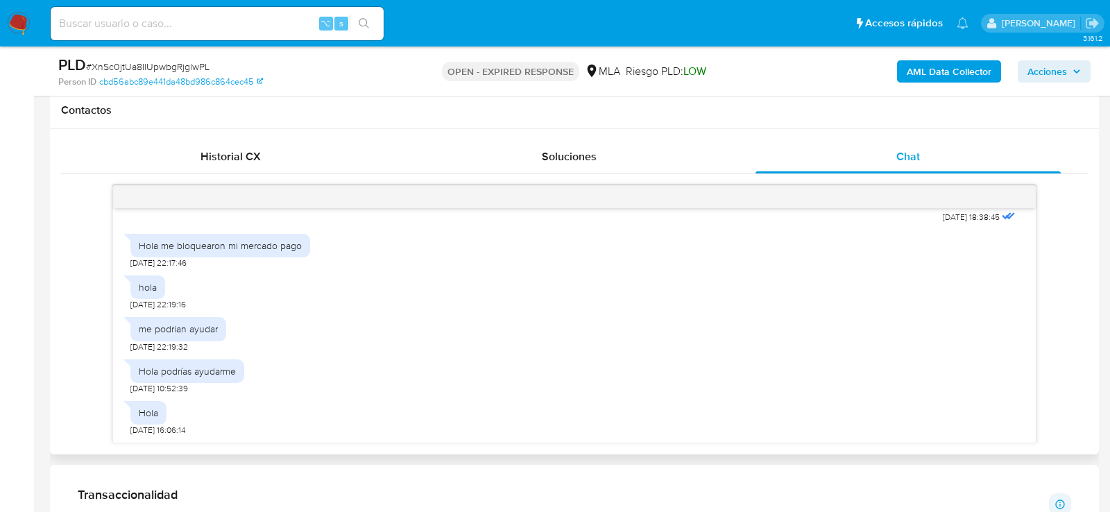
click at [943, 223] on span "26/08/2025 18:38:45" at bounding box center [971, 217] width 57 height 11
click at [157, 268] on span "09/09/2025 22:17:46" at bounding box center [158, 262] width 56 height 11
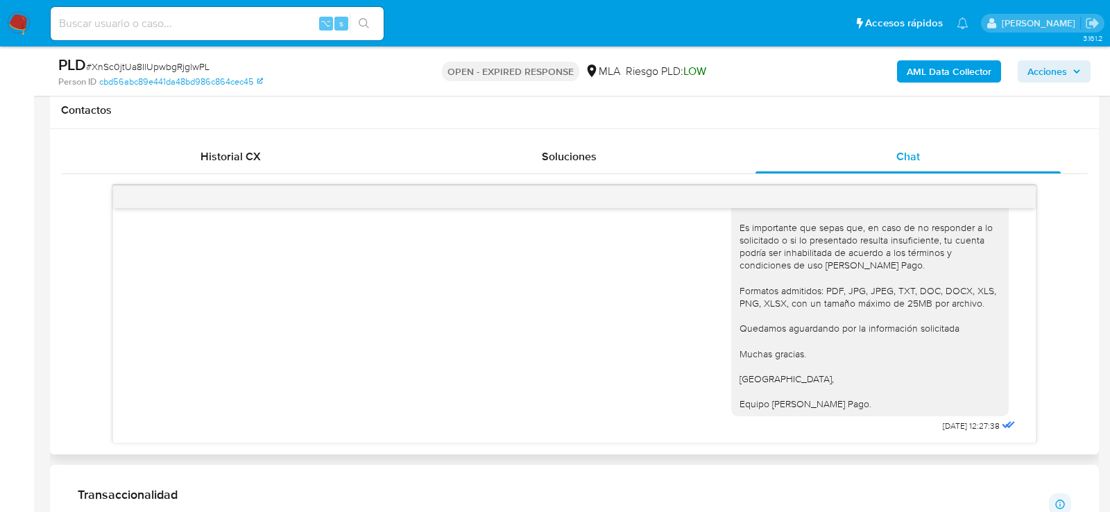
scroll to position [2135, 0]
drag, startPoint x: 969, startPoint y: 427, endPoint x: 914, endPoint y: 428, distance: 55.5
click at [914, 429] on div "Hola , En función de las operaciones registradas en tu cuenta de Mercado Pago, …" at bounding box center [874, 94] width 287 height 684
click at [914, 428] on div "Hola , En función de las operaciones registradas en tu cuenta de Mercado Pago, …" at bounding box center [874, 94] width 287 height 684
click at [262, 161] on div "Historial CX" at bounding box center [230, 156] width 305 height 33
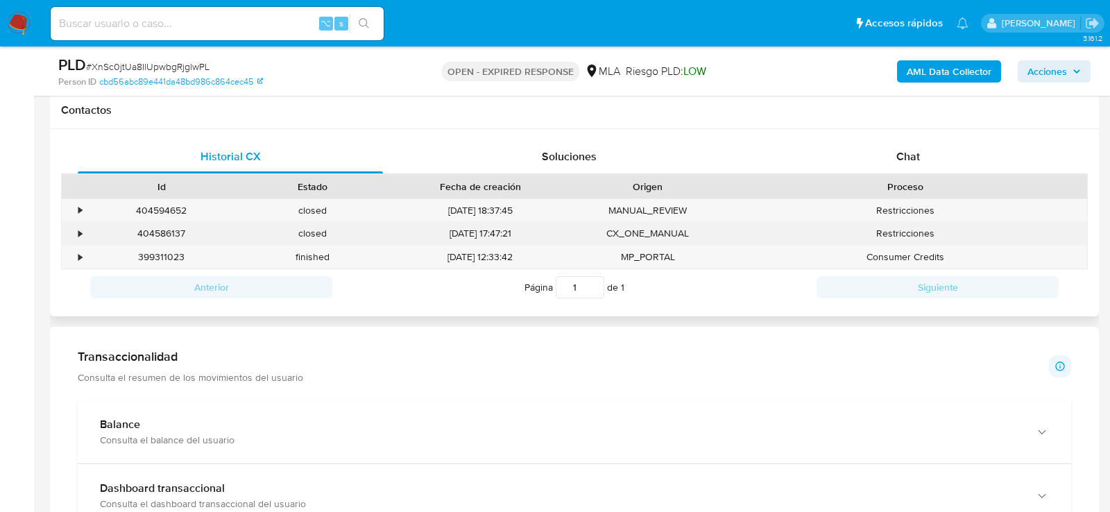
click at [450, 235] on div "09/09/2025 17:47:21" at bounding box center [480, 233] width 184 height 23
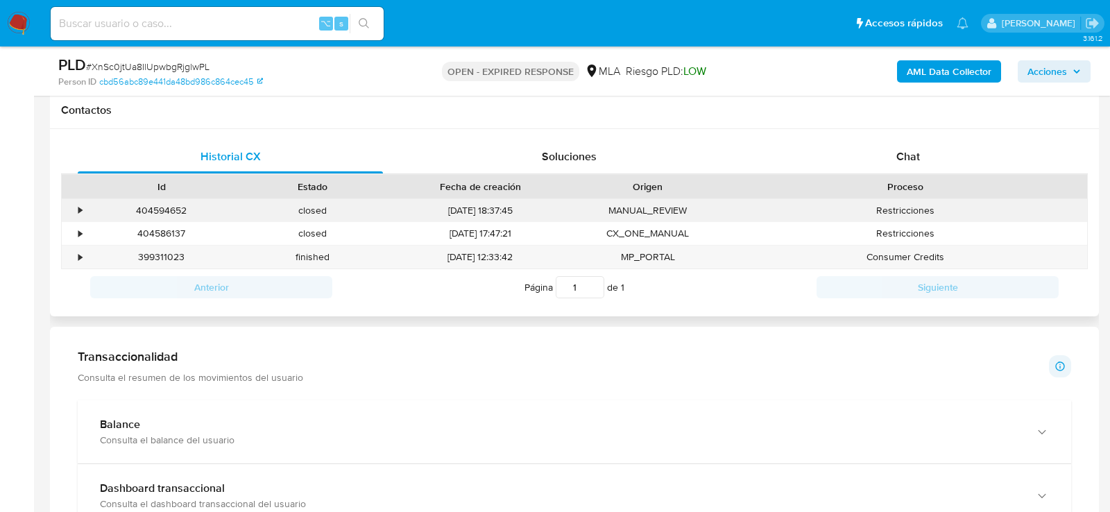
click at [451, 199] on div "09/09/2025 18:37:45" at bounding box center [480, 210] width 184 height 23
click at [451, 212] on div "09/09/2025 18:37:45" at bounding box center [480, 210] width 184 height 23
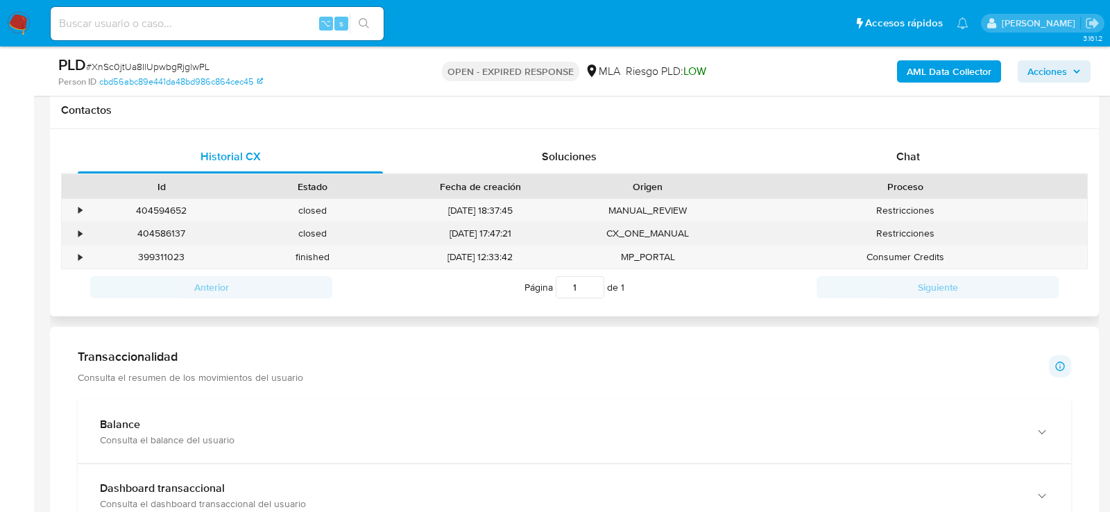
click at [451, 239] on div "09/09/2025 17:47:21" at bounding box center [480, 233] width 184 height 23
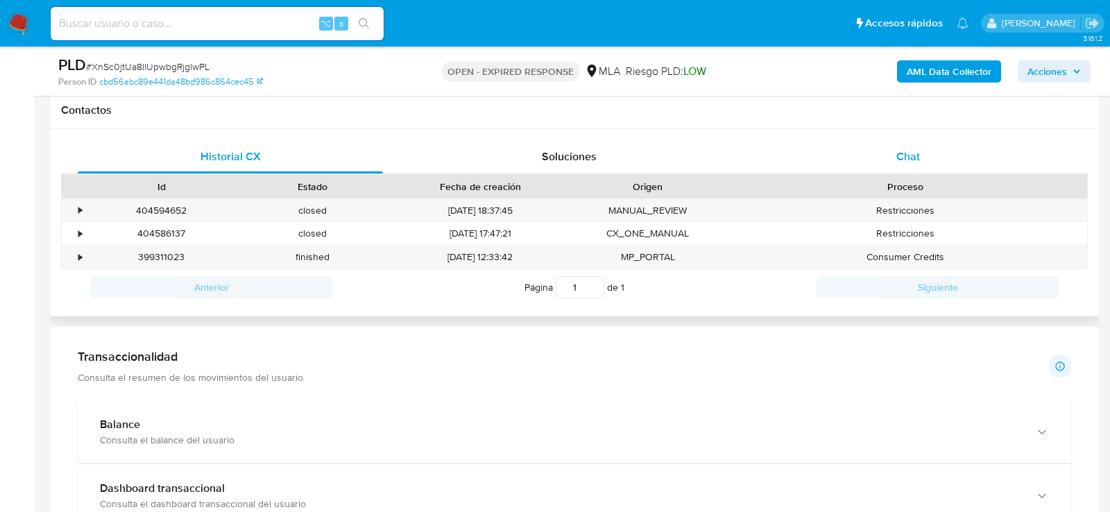
click at [876, 168] on div "Chat" at bounding box center [907, 156] width 305 height 33
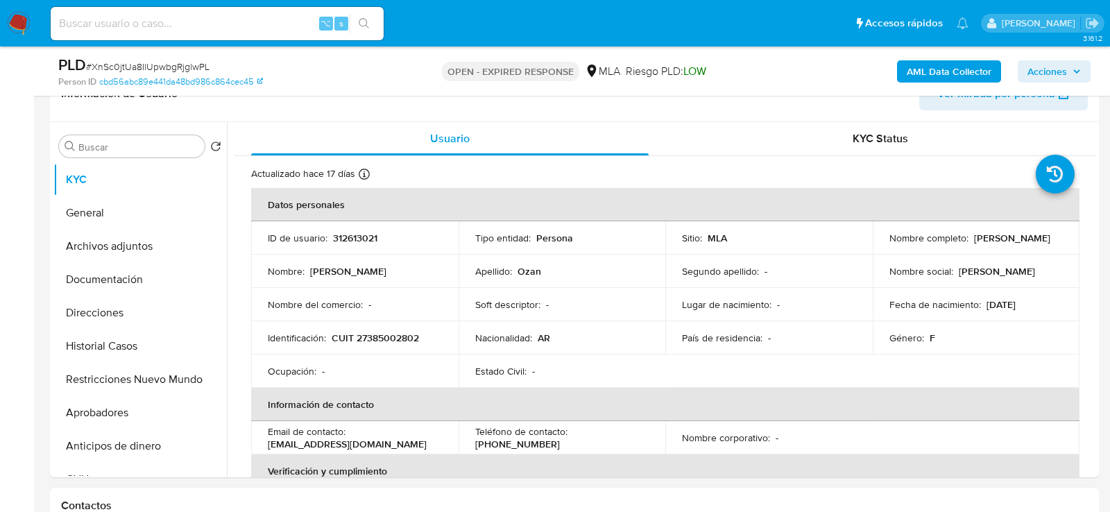
scroll to position [231, 0]
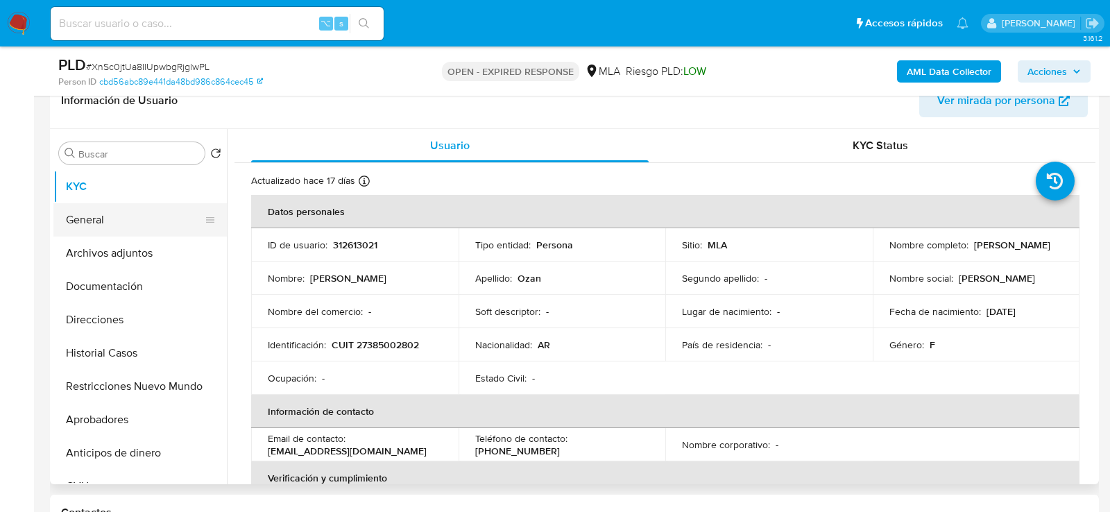
click at [123, 220] on button "General" at bounding box center [134, 219] width 162 height 33
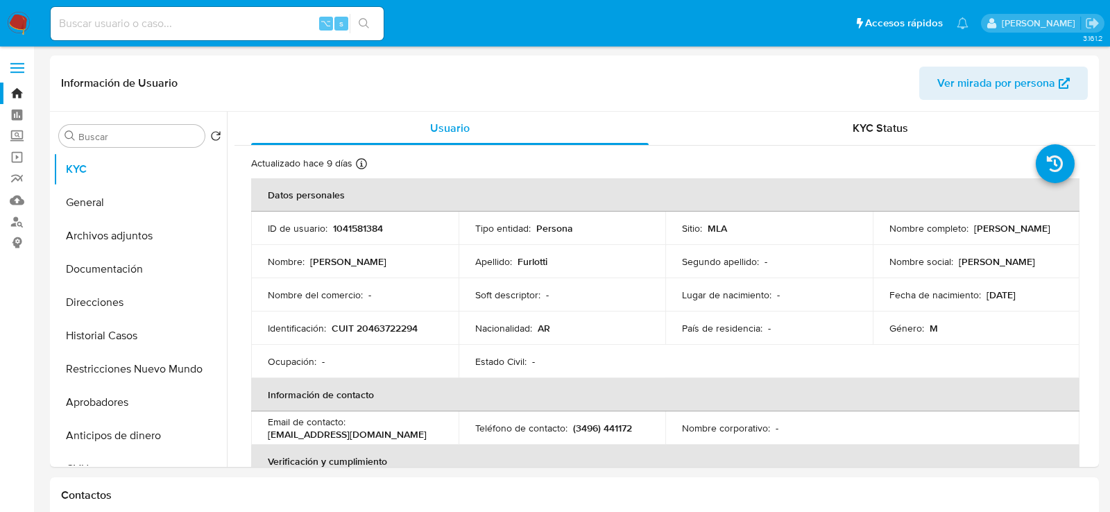
select select "10"
click at [368, 223] on p "1041581384" at bounding box center [358, 228] width 50 height 12
copy p "1041581384"
click at [114, 201] on button "General" at bounding box center [134, 202] width 162 height 33
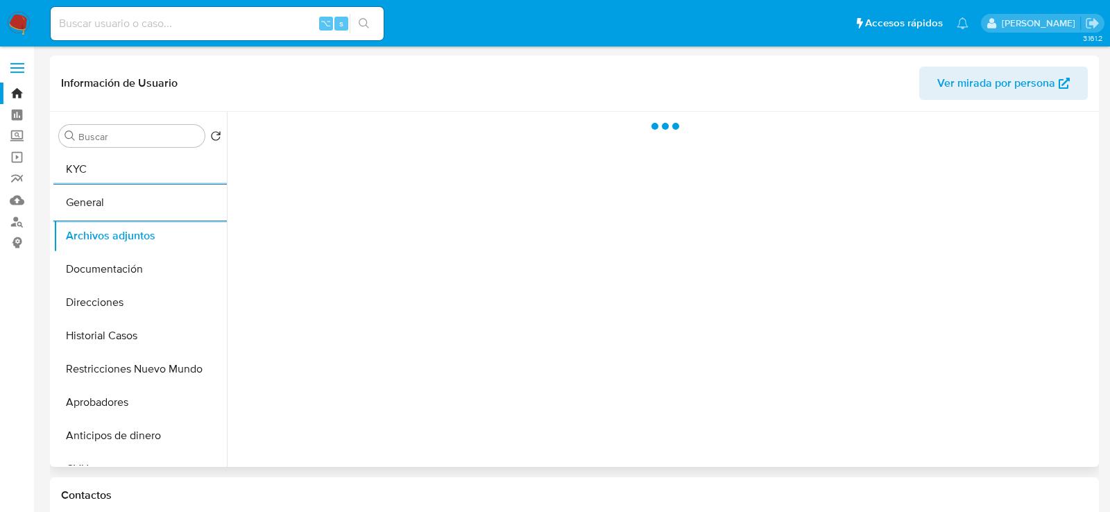
scroll to position [5, 0]
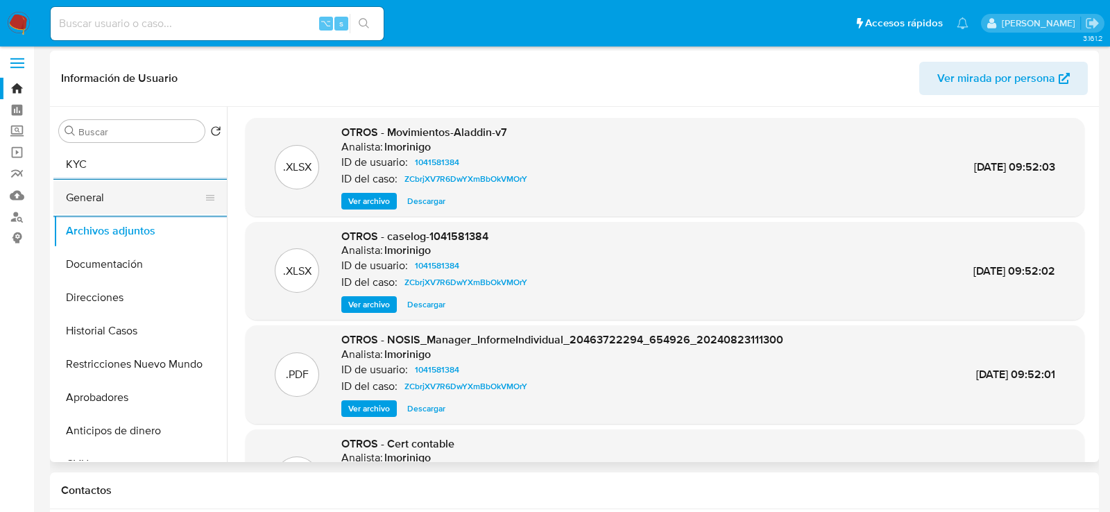
click at [118, 200] on button "General" at bounding box center [134, 197] width 162 height 33
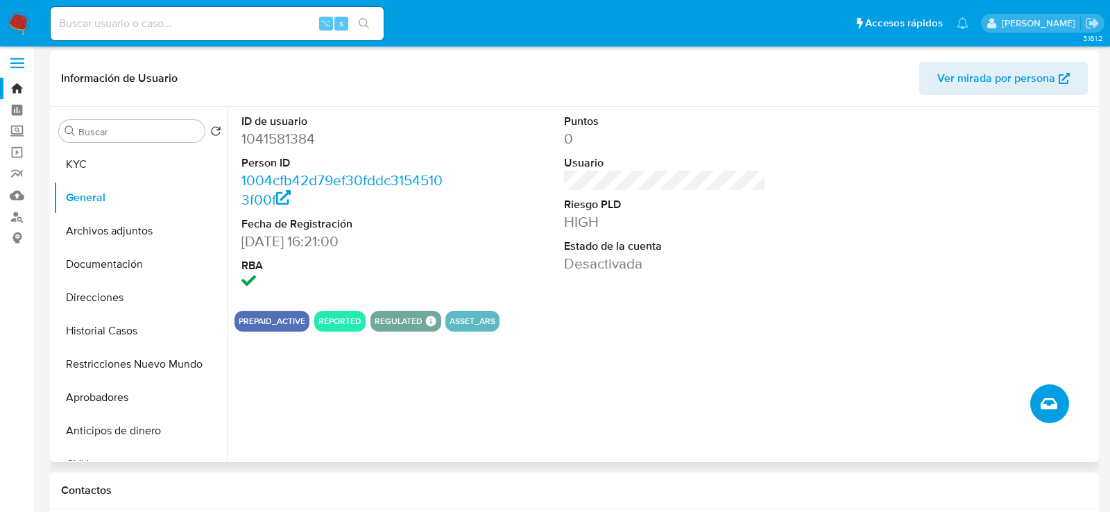
click at [1052, 404] on icon "Crear caso manual" at bounding box center [1049, 403] width 17 height 17
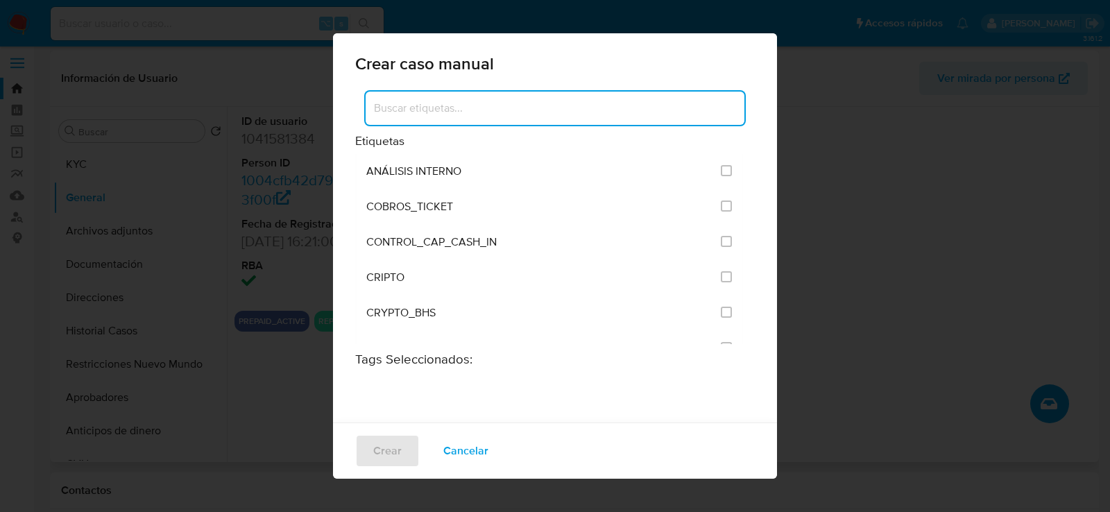
click at [467, 112] on input at bounding box center [555, 108] width 379 height 18
type input "pos"
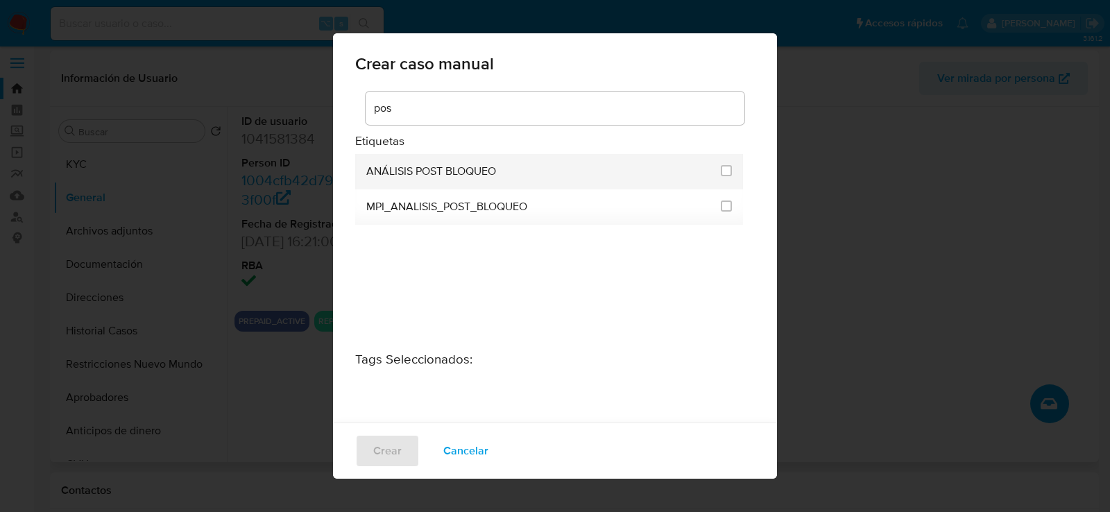
click at [420, 166] on span "ANÁLISIS POST BLOQUEO" at bounding box center [431, 171] width 130 height 14
click at [729, 168] on li "ANÁLISIS POST BLOQUEO" at bounding box center [549, 171] width 388 height 35
click at [721, 168] on input "3249" at bounding box center [726, 170] width 11 height 11
checkbox input "true"
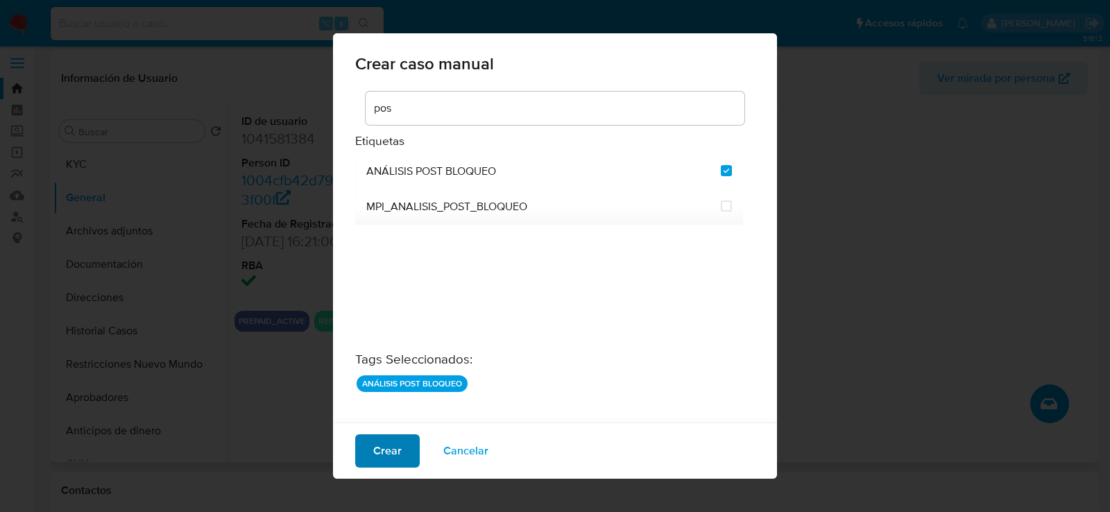
click at [373, 454] on button "Crear" at bounding box center [387, 450] width 65 height 33
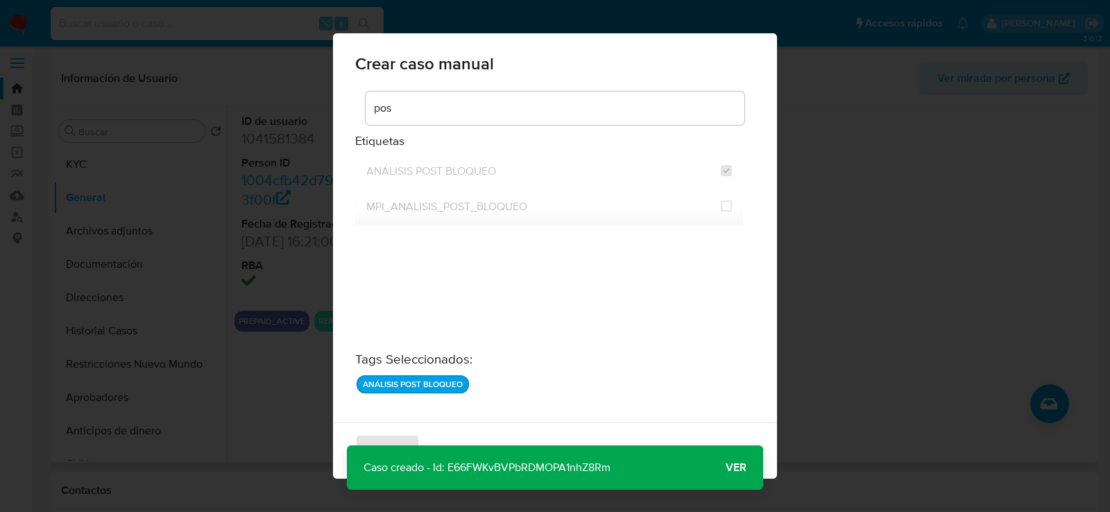
click at [737, 468] on span "Ver" at bounding box center [736, 468] width 21 height 0
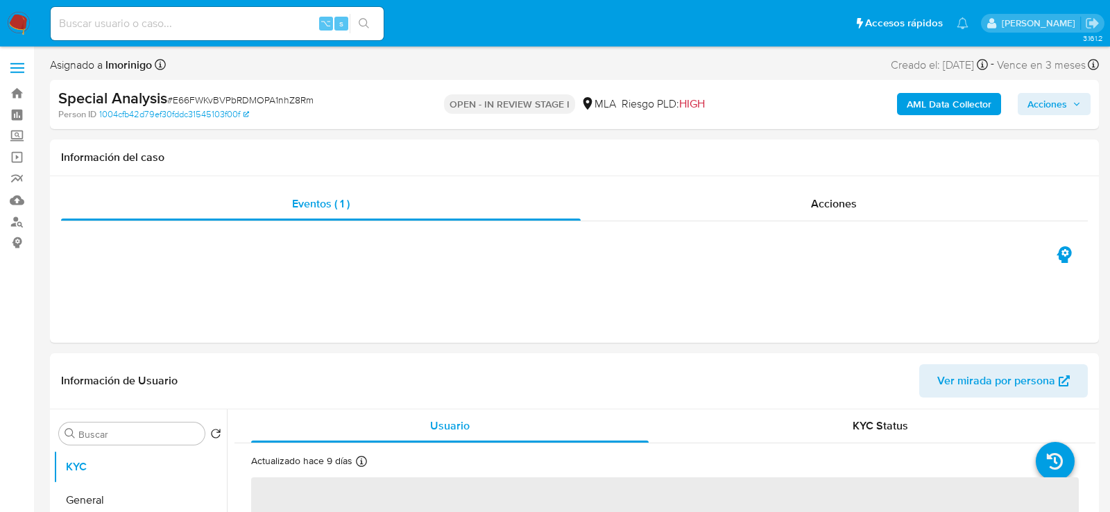
scroll to position [302, 0]
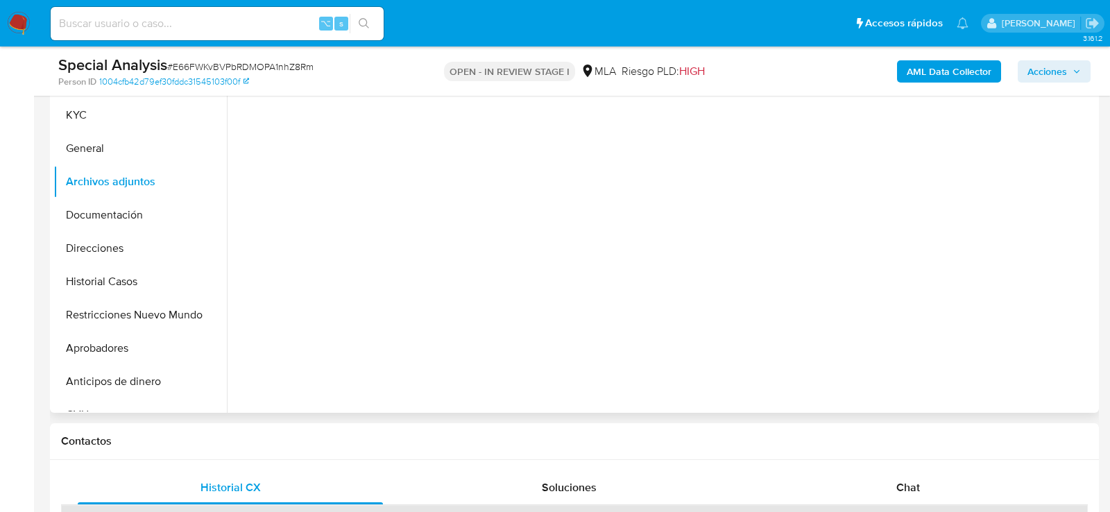
select select "10"
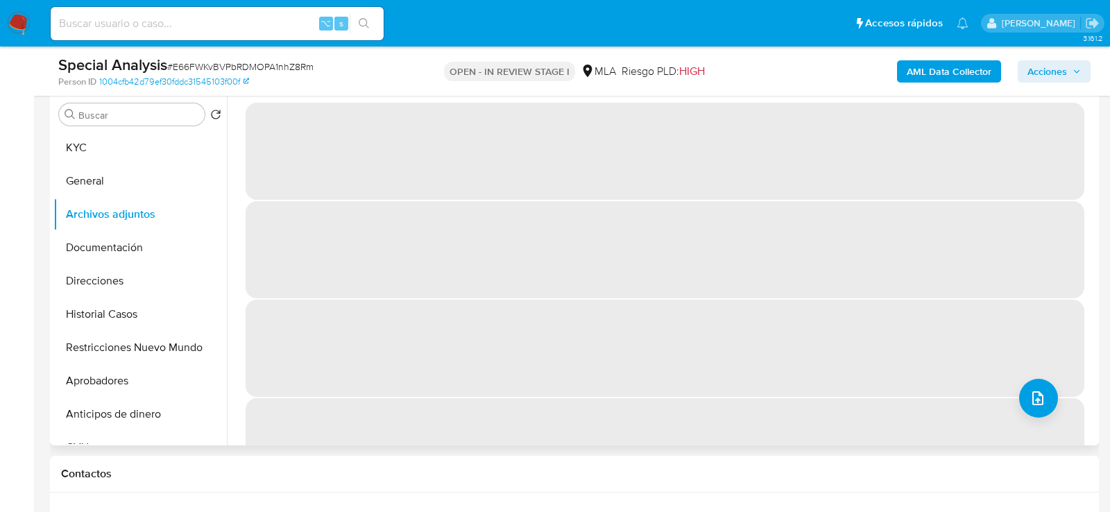
scroll to position [268, 0]
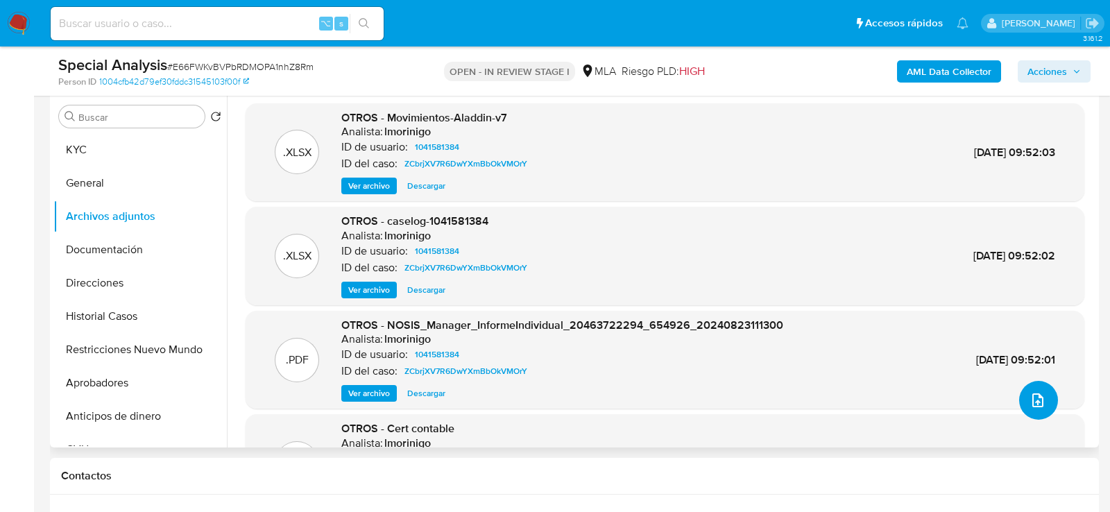
click at [1031, 395] on icon "upload-file" at bounding box center [1037, 400] width 17 height 17
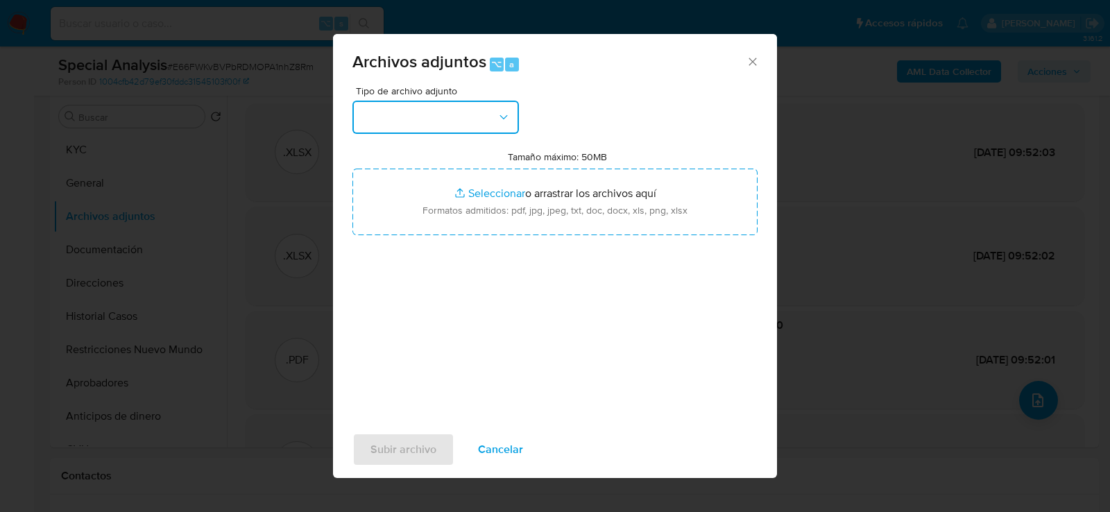
click at [461, 119] on button "button" at bounding box center [435, 117] width 166 height 33
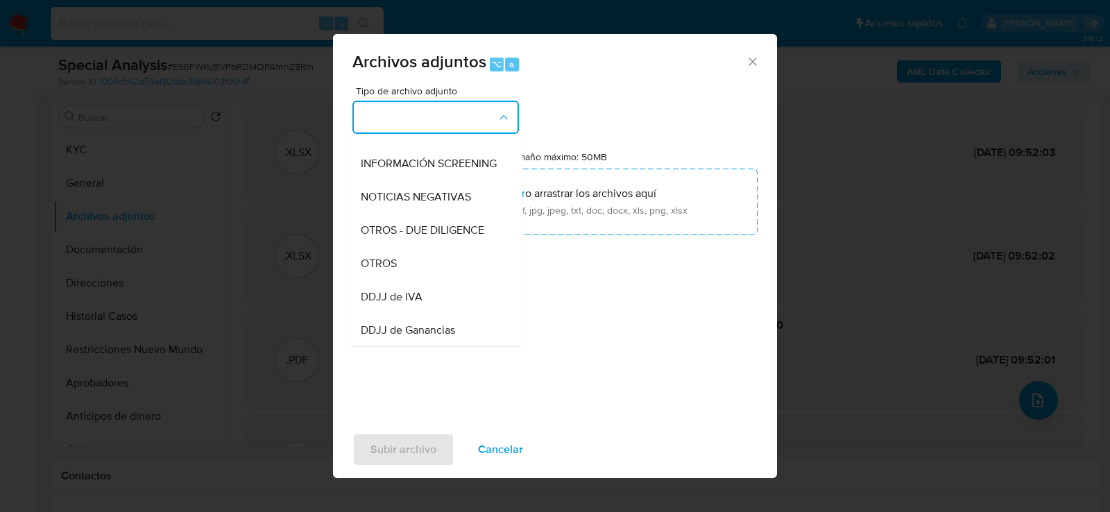
scroll to position [172, 0]
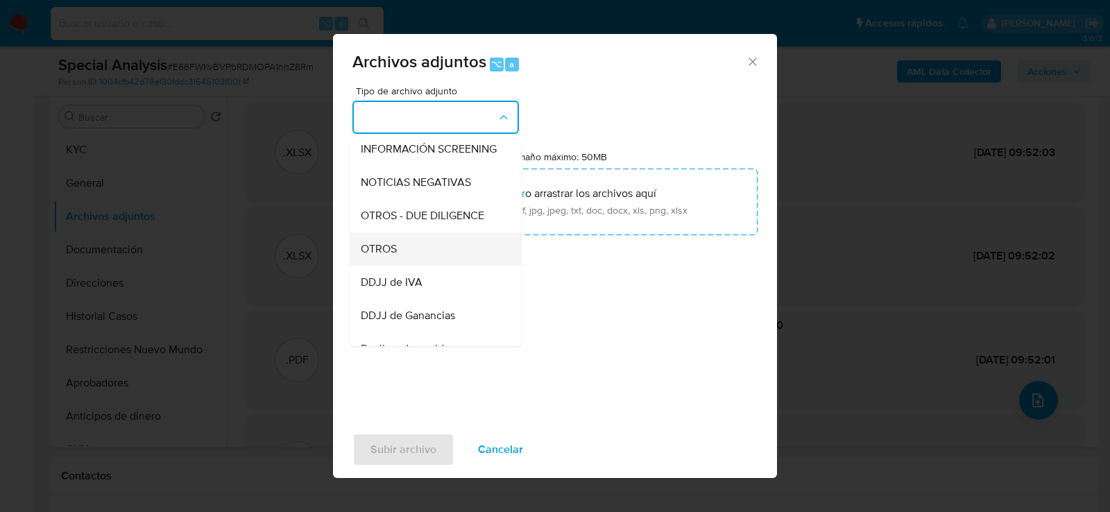
click at [382, 243] on span "OTROS" at bounding box center [379, 248] width 36 height 14
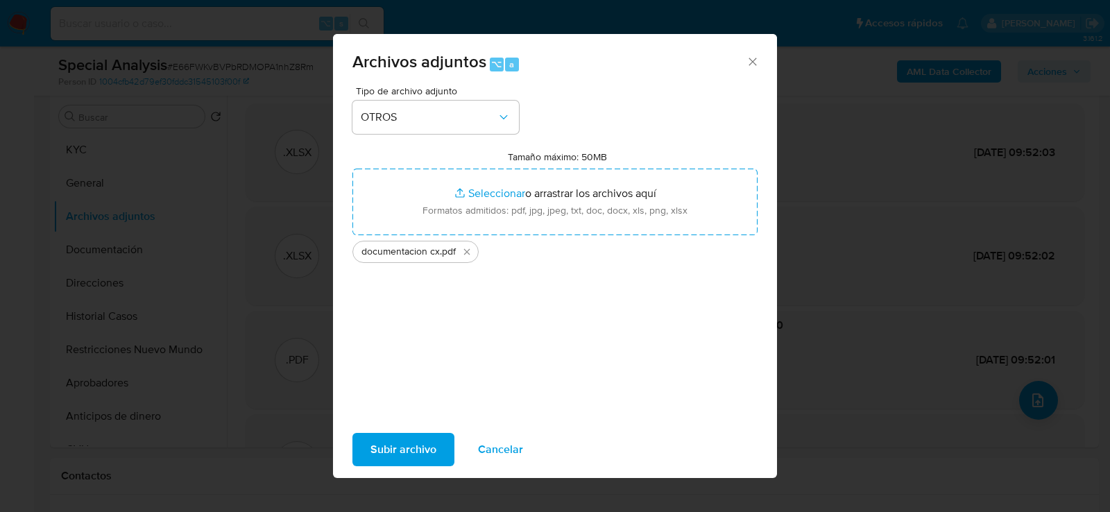
click at [411, 445] on span "Subir archivo" at bounding box center [403, 449] width 66 height 31
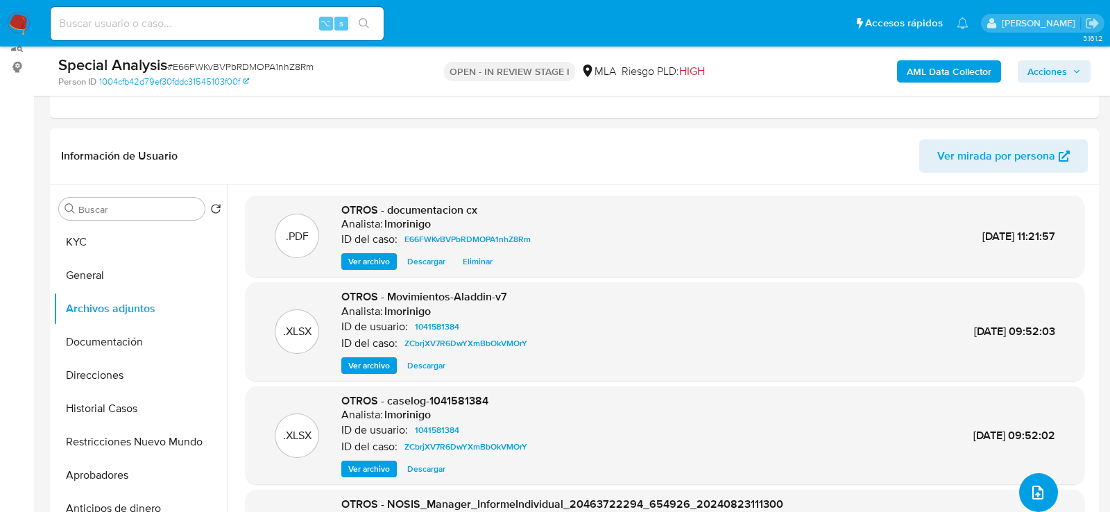
scroll to position [139, 0]
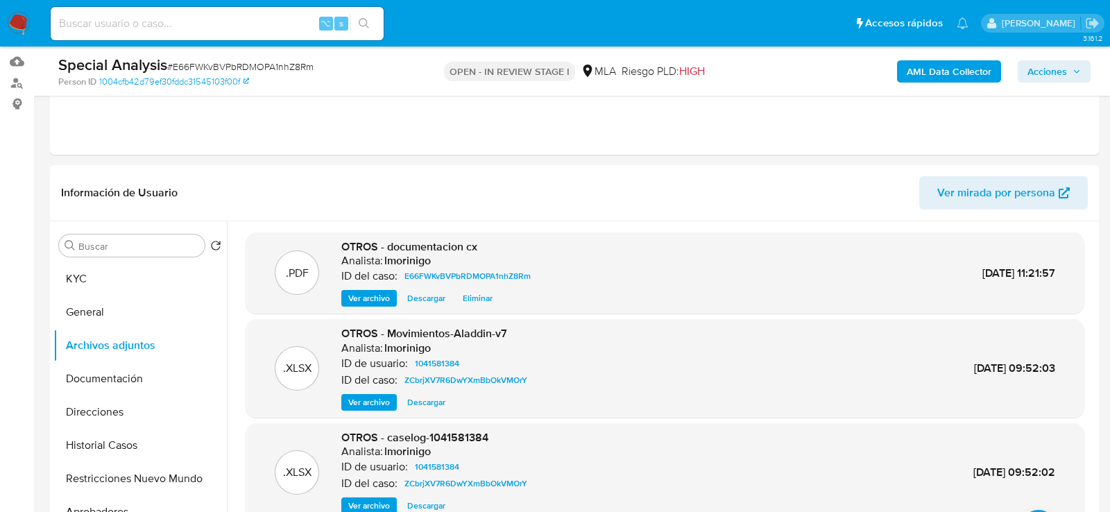
click at [1043, 70] on span "Acciones" at bounding box center [1047, 71] width 40 height 22
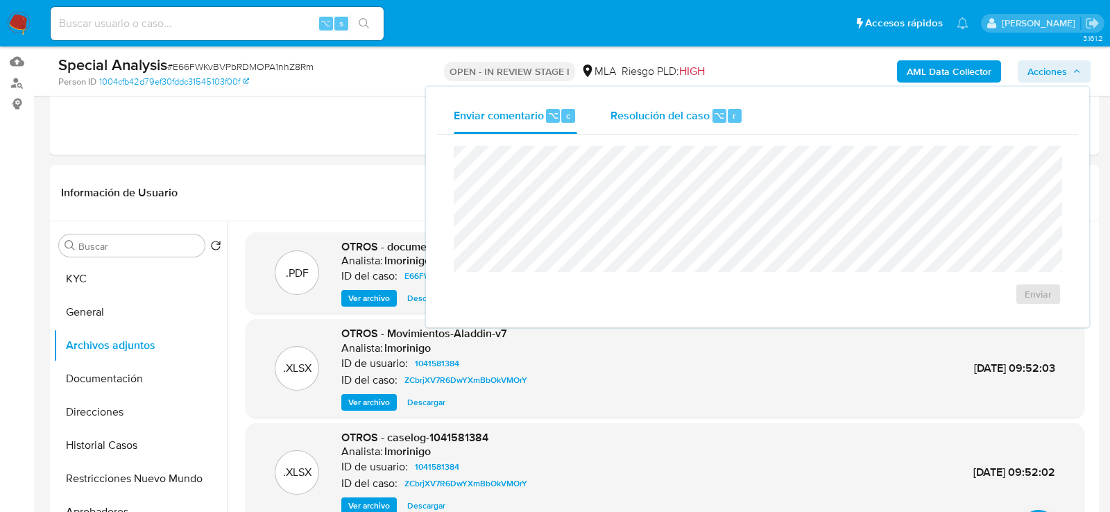
click at [690, 114] on span "Resolución del caso" at bounding box center [659, 115] width 99 height 16
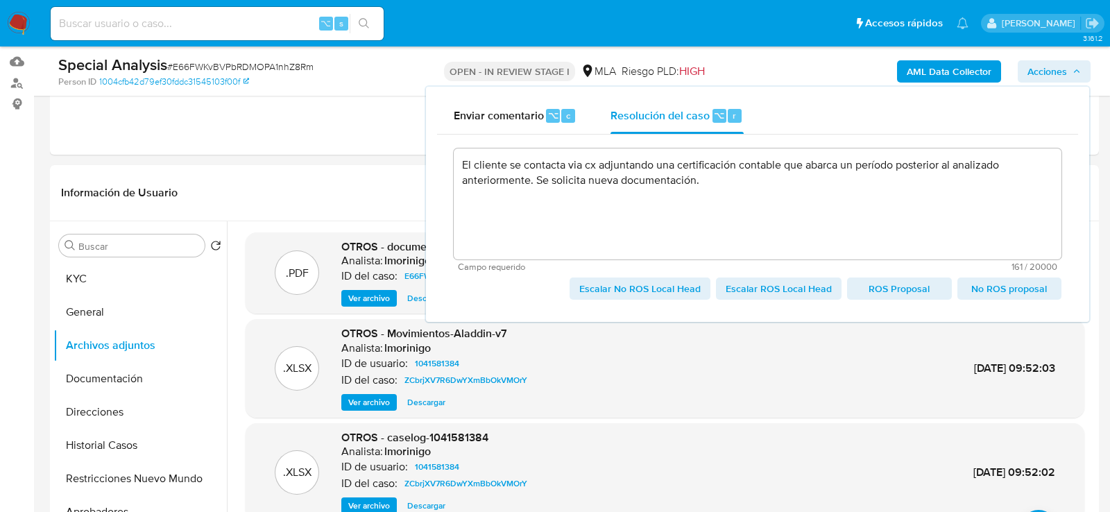
click at [677, 291] on span "Escalar No ROS Local Head" at bounding box center [639, 288] width 121 height 19
type textarea "El cliente se contacta via cx adjuntando una certificación contable que abarca …"
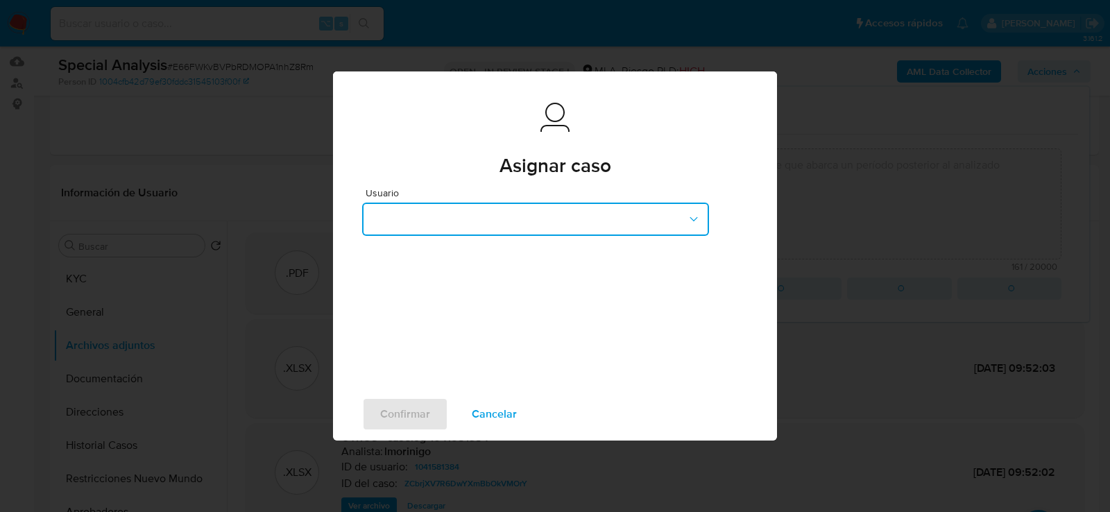
click at [492, 205] on button "button" at bounding box center [535, 219] width 347 height 33
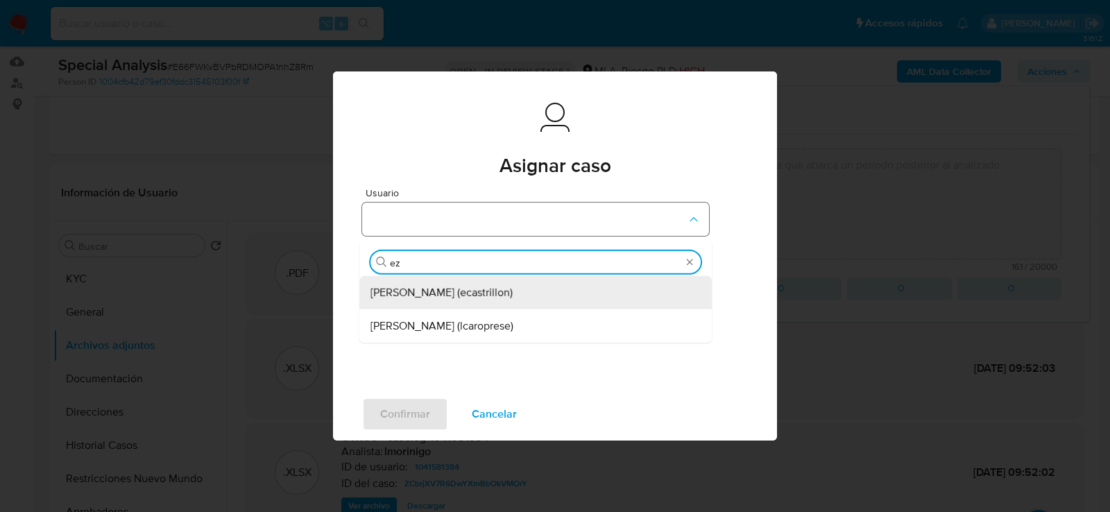
type input "eze"
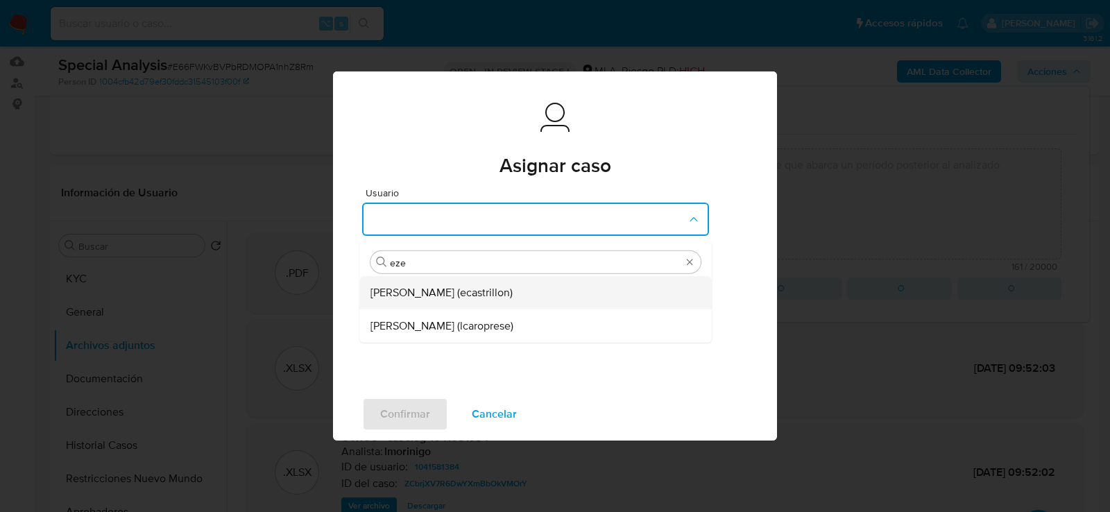
click at [451, 295] on span "Ezequiel Gonzalo Castrillon (ecastrillon)" at bounding box center [441, 293] width 142 height 14
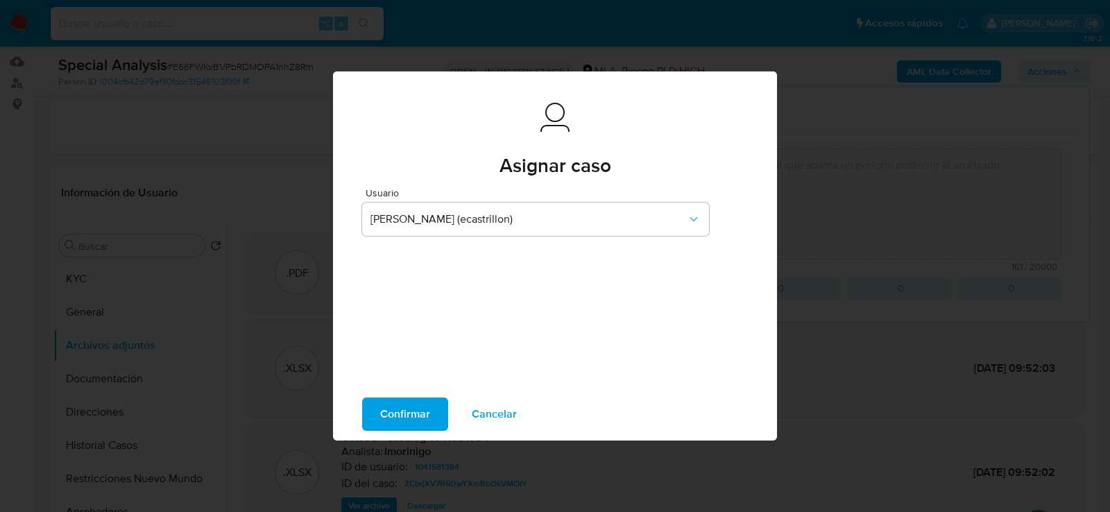
click at [385, 418] on span "Confirmar" at bounding box center [405, 414] width 50 height 31
type textarea "El cliente se contacta via cx adjuntando una certificación contable que abarca …"
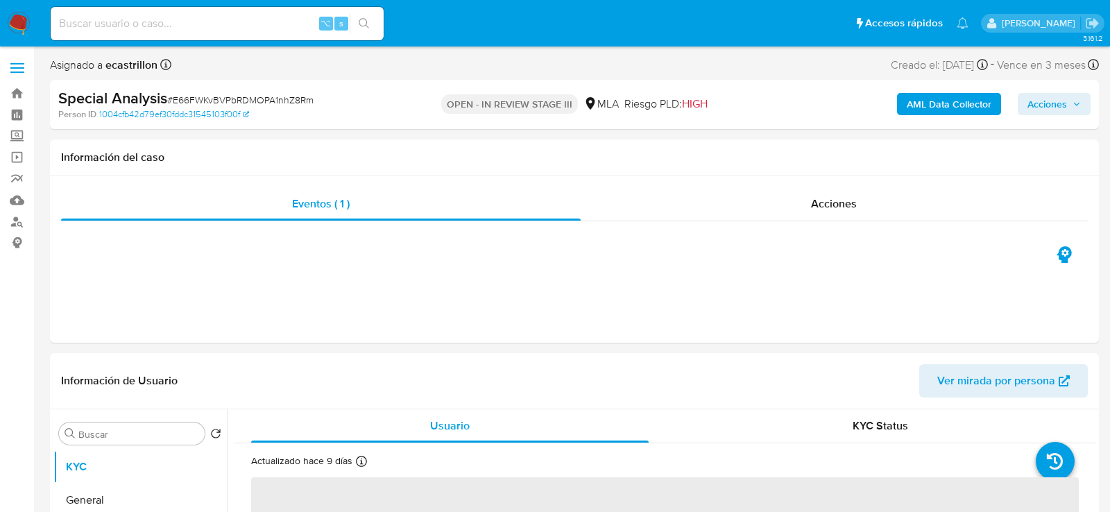
select select "10"
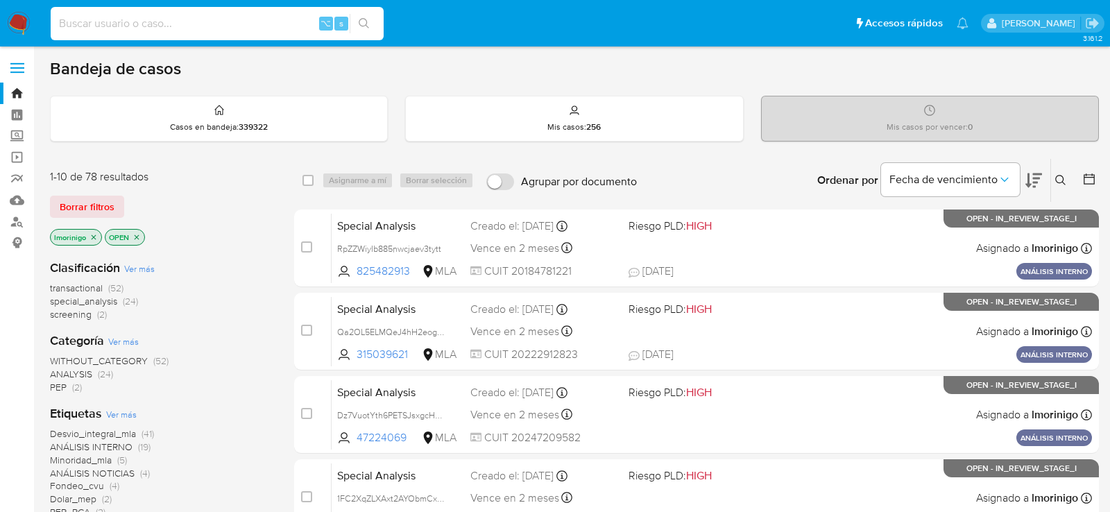
click at [237, 22] on input at bounding box center [217, 24] width 333 height 18
paste input "2015473137"
type input "2015473137"
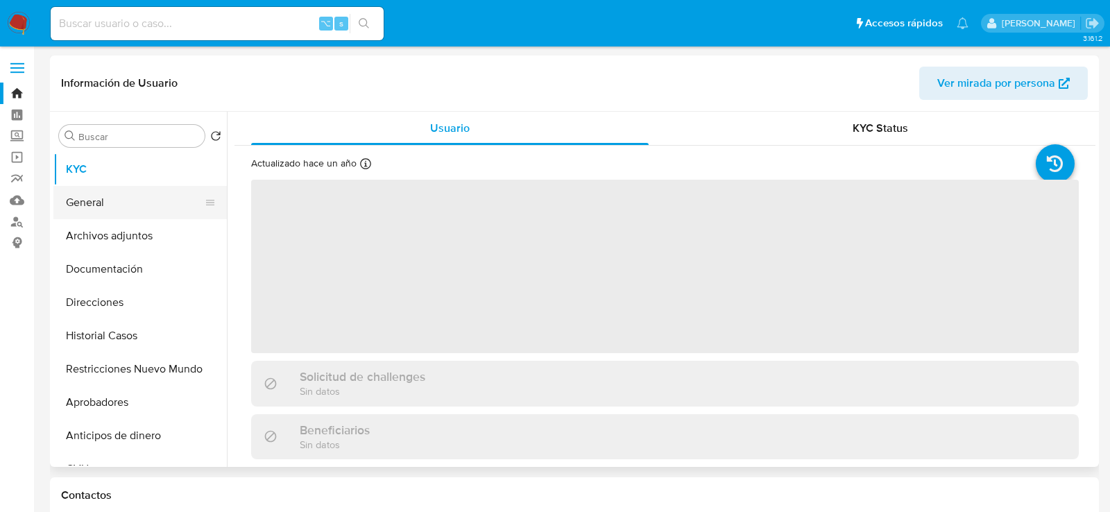
click at [94, 216] on button "General" at bounding box center [134, 202] width 162 height 33
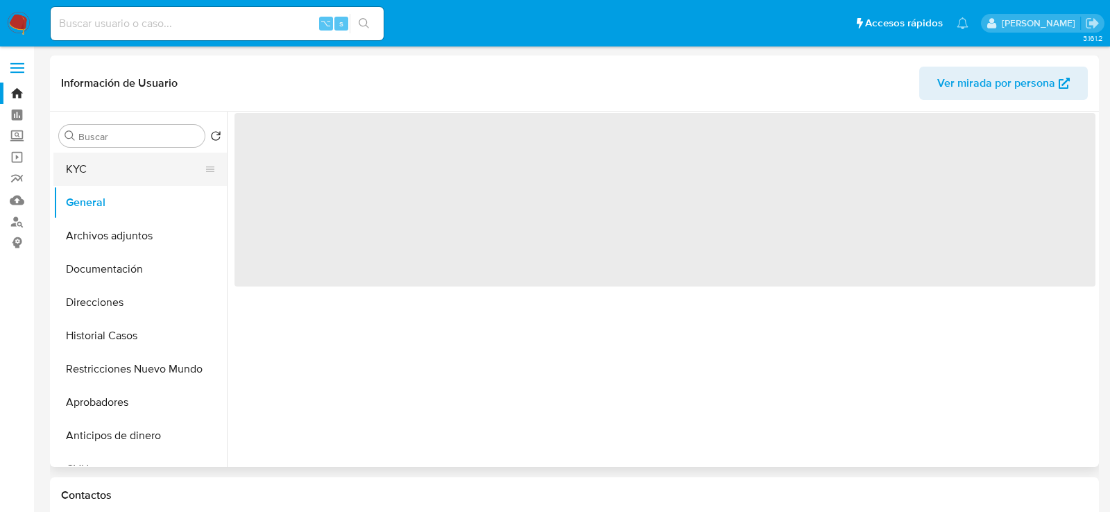
select select "10"
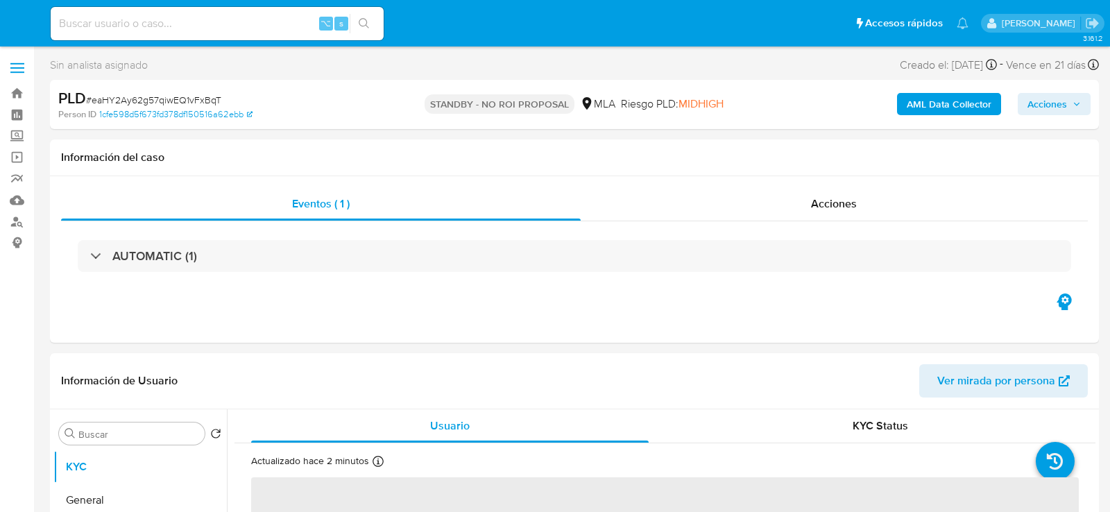
select select "10"
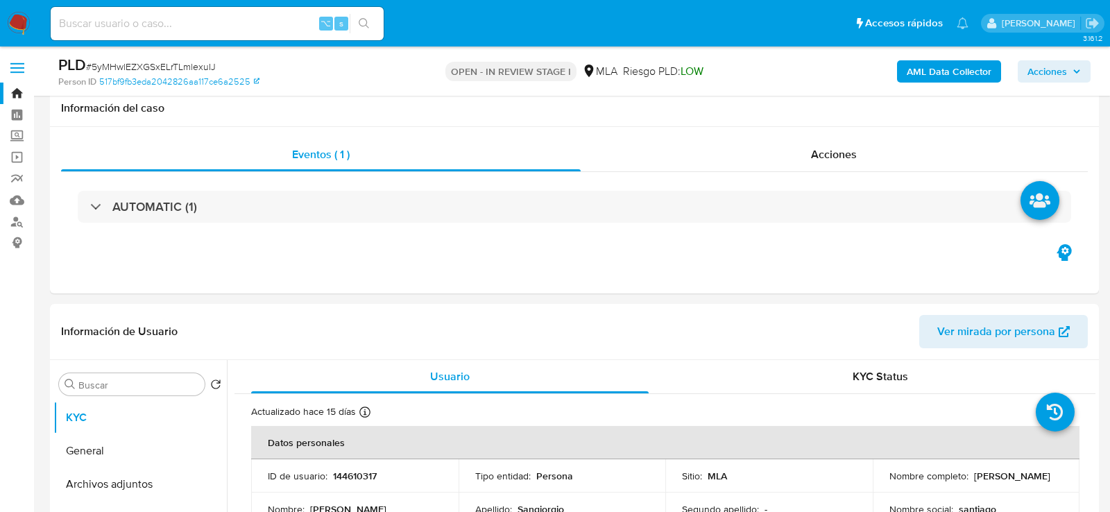
select select "10"
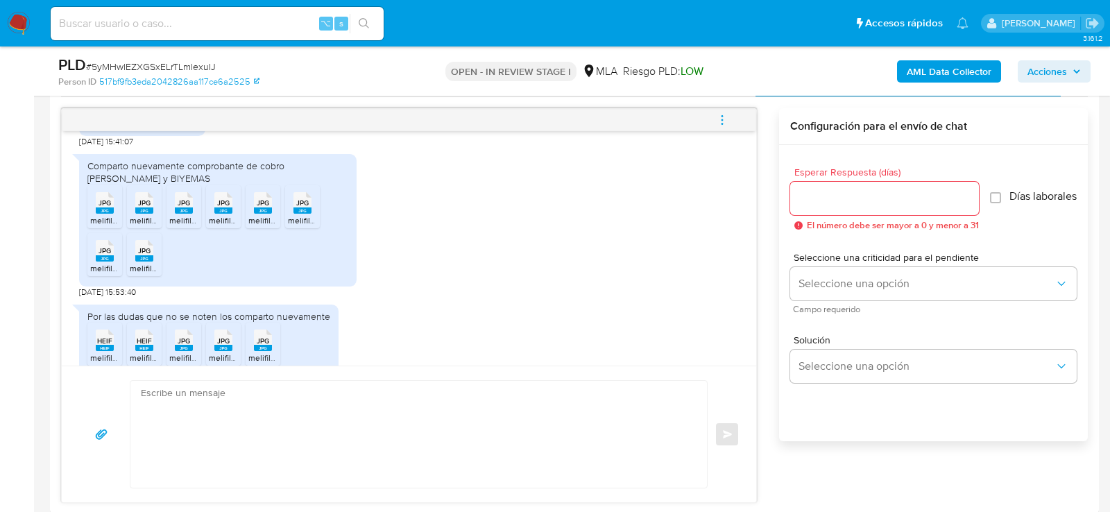
scroll to position [907, 0]
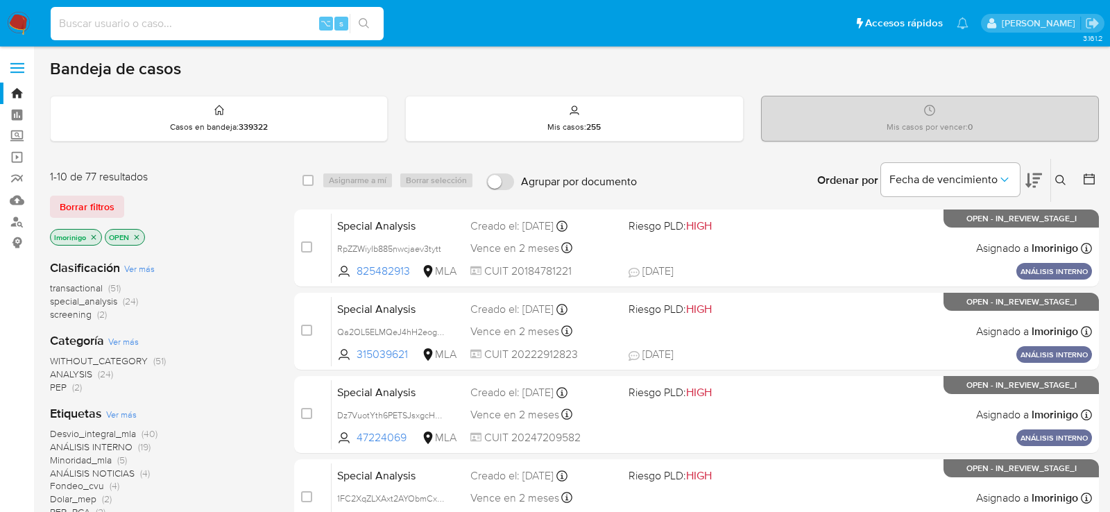
click at [268, 31] on input at bounding box center [217, 24] width 333 height 18
paste input "31SujwpOcC7RRLW5pdwXdmAq"
type input "31SujwpOcC7RRLW5pdwXdmAq"
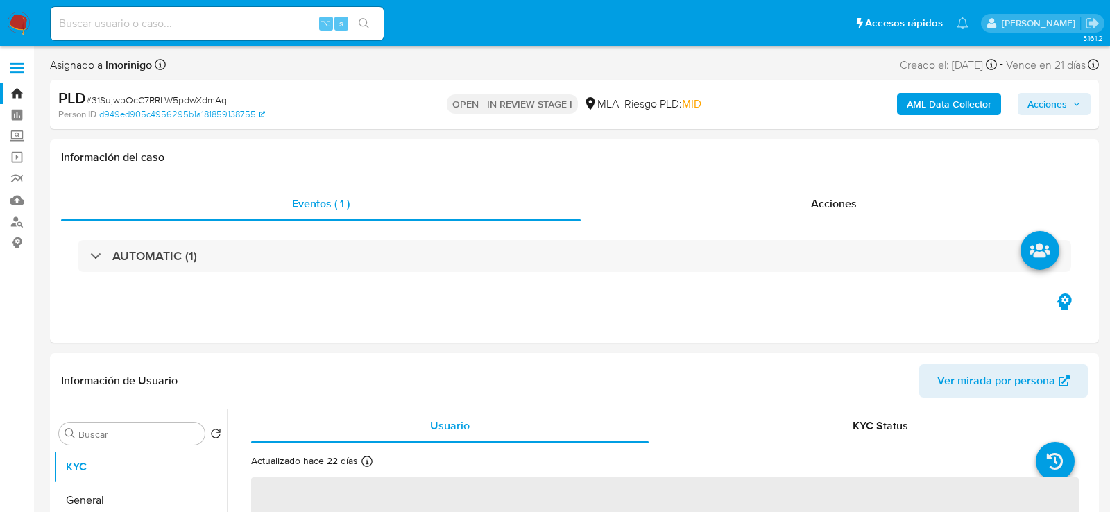
select select "10"
click at [499, 163] on h1 "Información del caso" at bounding box center [574, 158] width 1027 height 14
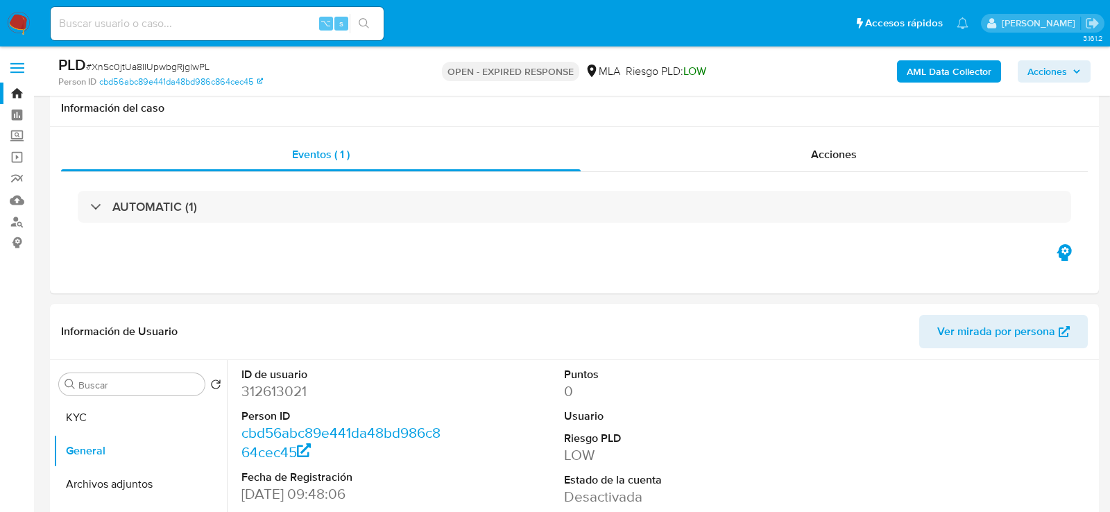
select select "10"
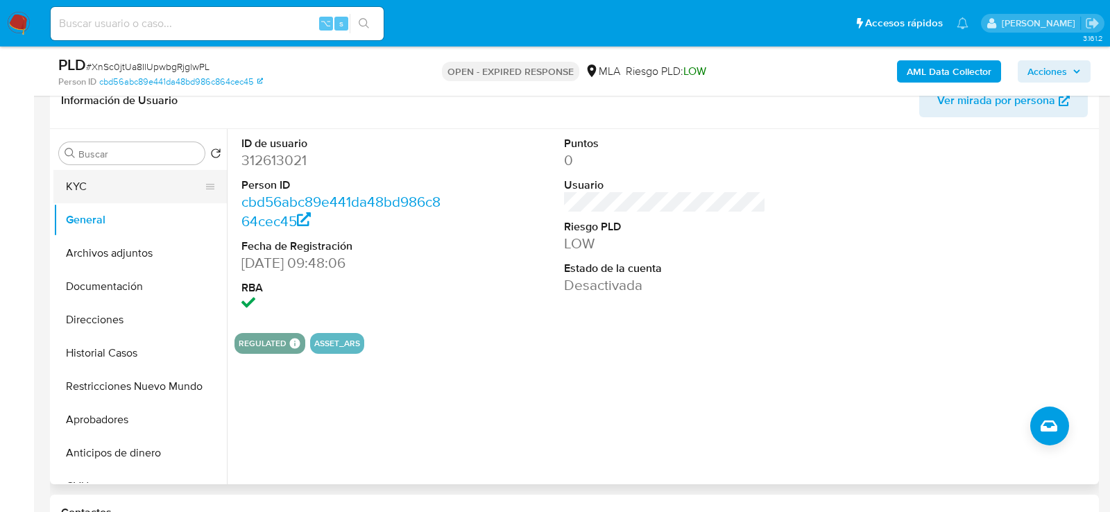
scroll to position [2135, 0]
click at [71, 184] on button "KYC" at bounding box center [134, 186] width 162 height 33
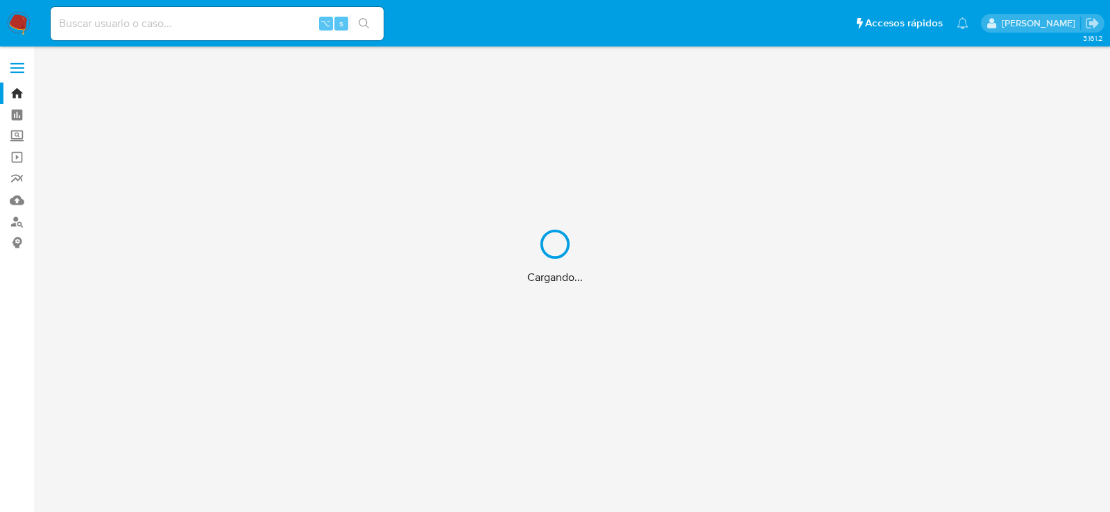
click at [115, 15] on div "Cargando..." at bounding box center [555, 256] width 1110 height 512
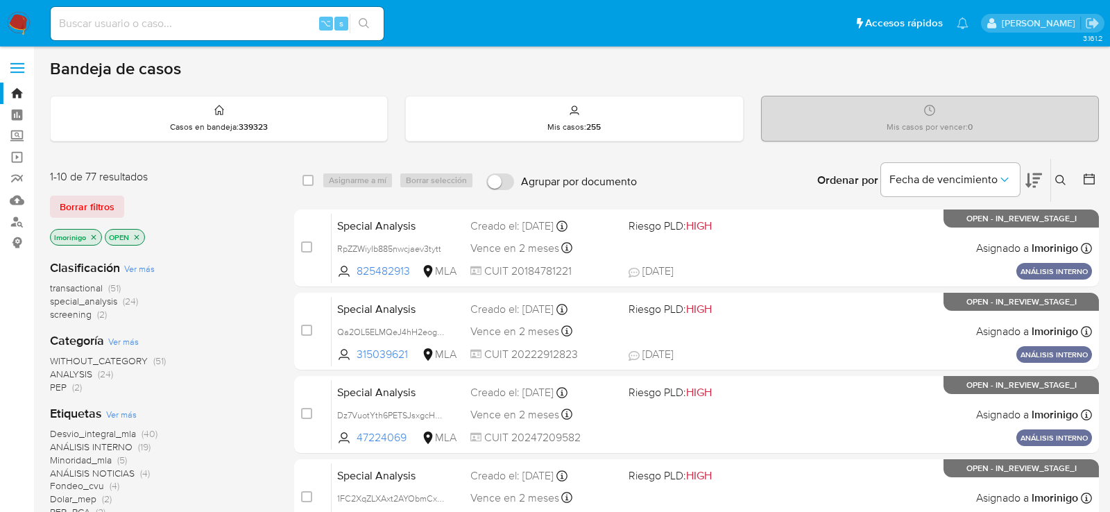
click at [221, 29] on input at bounding box center [217, 24] width 333 height 18
paste input "fLYR1ZxKnl5UYy1oaqtVVYsO"
type input "fLYR1ZxKnl5UYy1oaqtVVYsO"
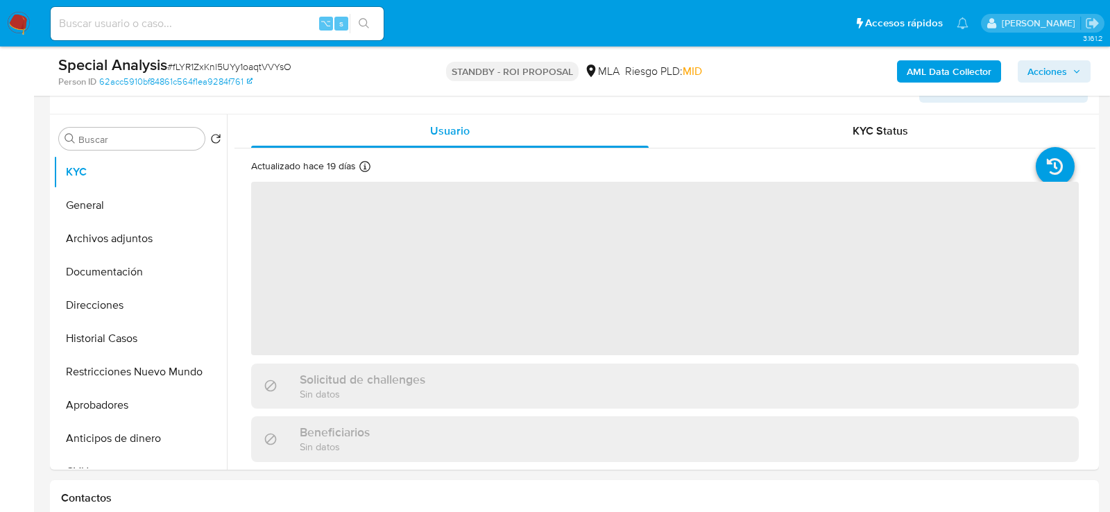
select select "10"
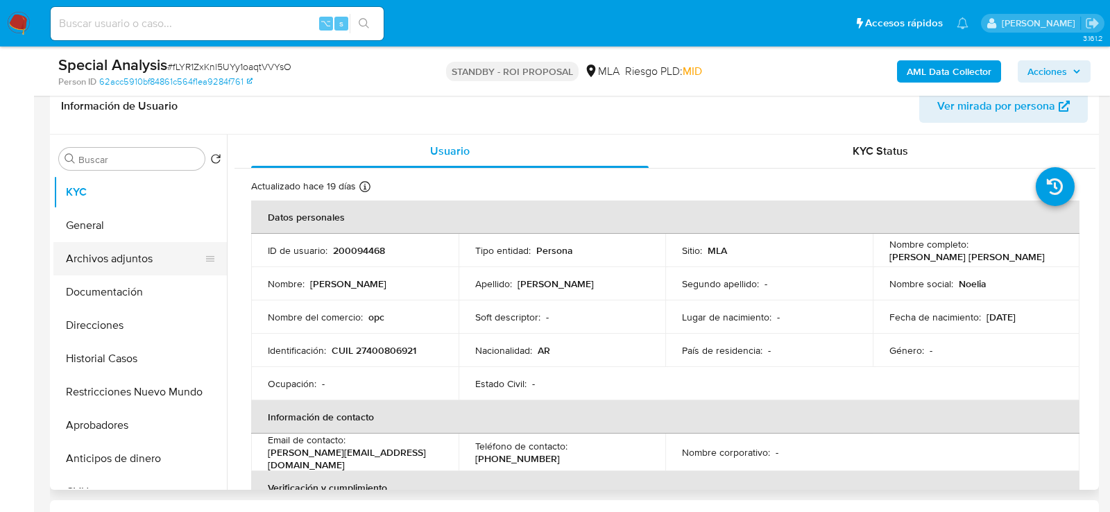
click at [134, 264] on button "Archivos adjuntos" at bounding box center [134, 258] width 162 height 33
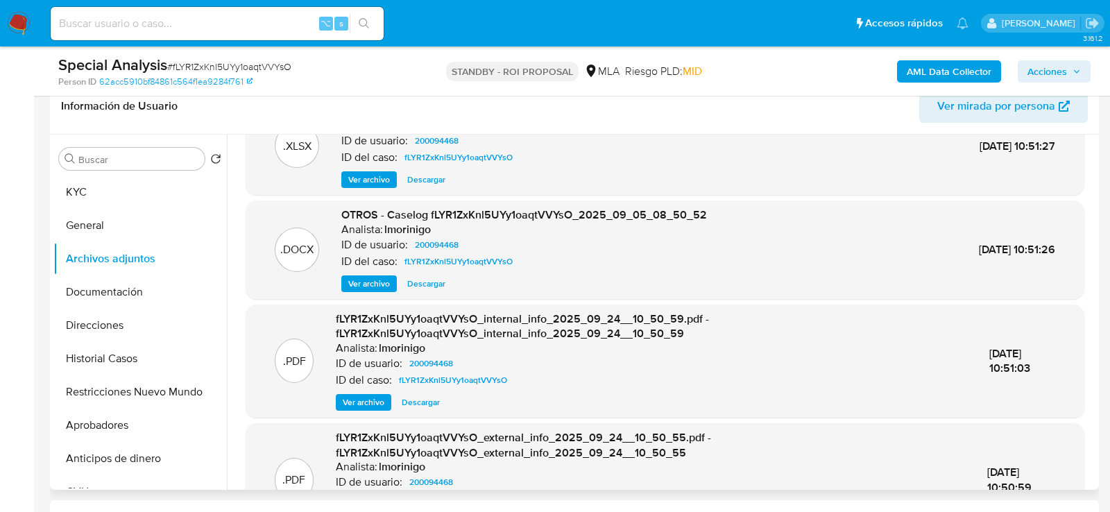
scroll to position [44, 0]
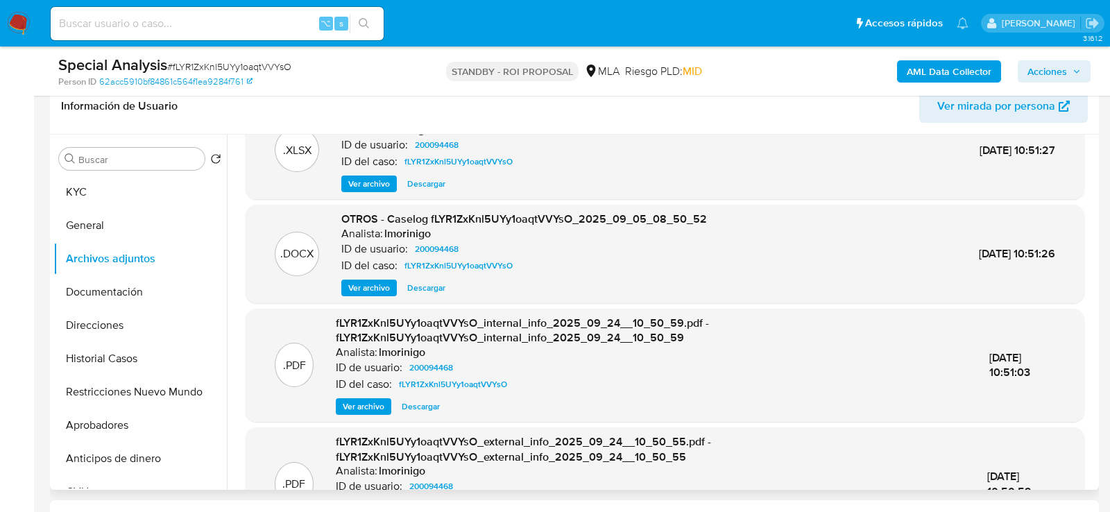
click at [412, 219] on span "OTROS - Caselog fLYR1ZxKnl5UYy1oaqtVVYsO_2025_09_05_08_50_52" at bounding box center [524, 219] width 366 height 16
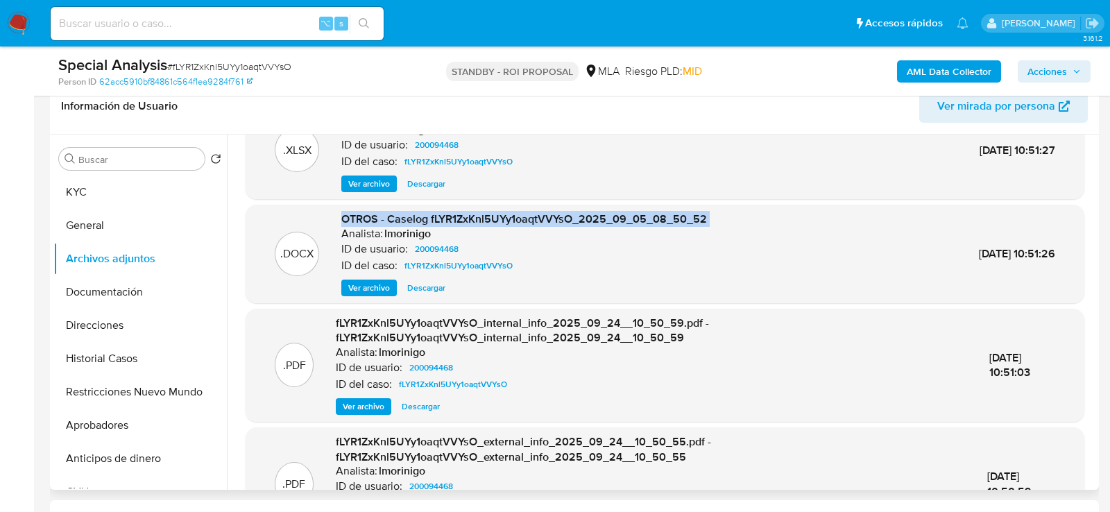
click at [412, 219] on span "OTROS - Caselog fLYR1ZxKnl5UYy1oaqtVVYsO_2025_09_05_08_50_52" at bounding box center [524, 219] width 366 height 16
click at [382, 287] on span "Ver archivo" at bounding box center [369, 288] width 42 height 14
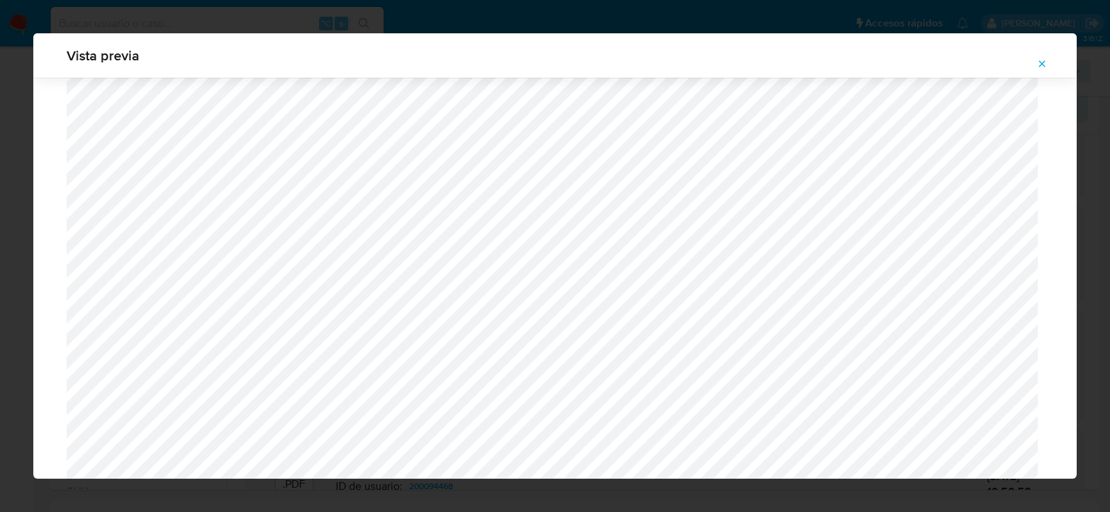
scroll to position [0, 0]
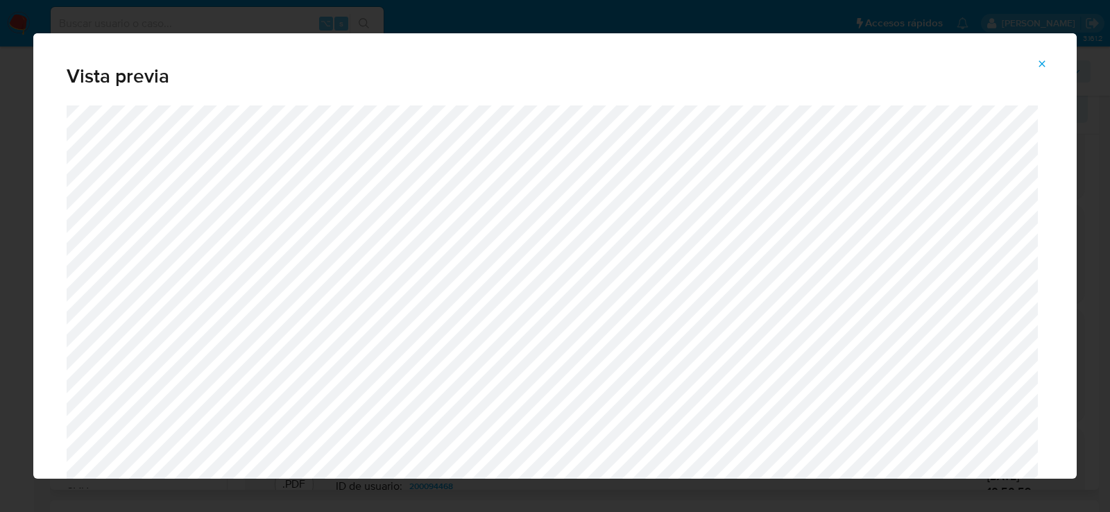
click at [1045, 62] on icon "Attachment preview" at bounding box center [1041, 63] width 11 height 11
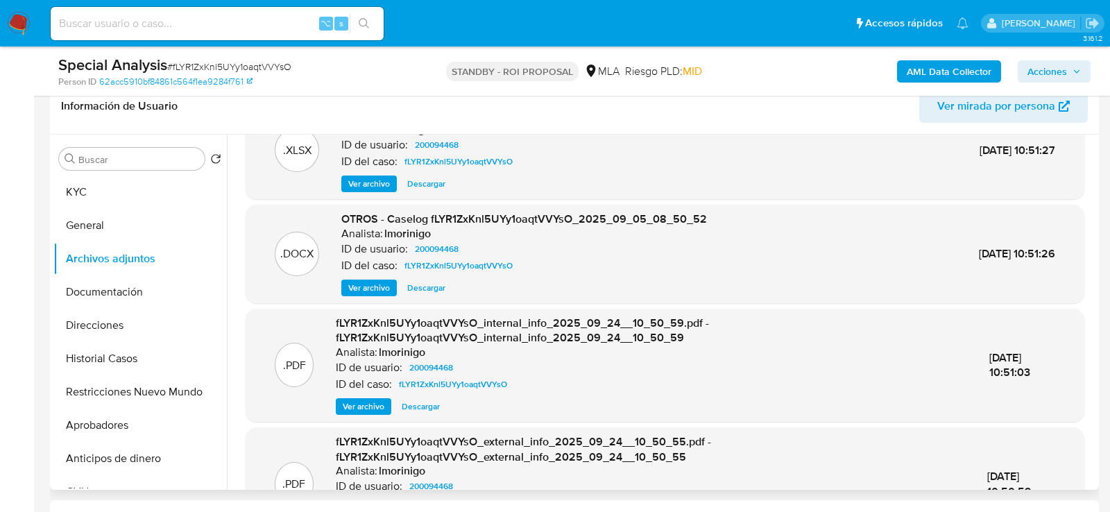
click at [104, 26] on input at bounding box center [217, 24] width 333 height 18
paste input "dVnK1VEe4PdYQNMUou8BgUQ4"
type input "dVnK1VEe4PdYQNMUou8BgUQ4"
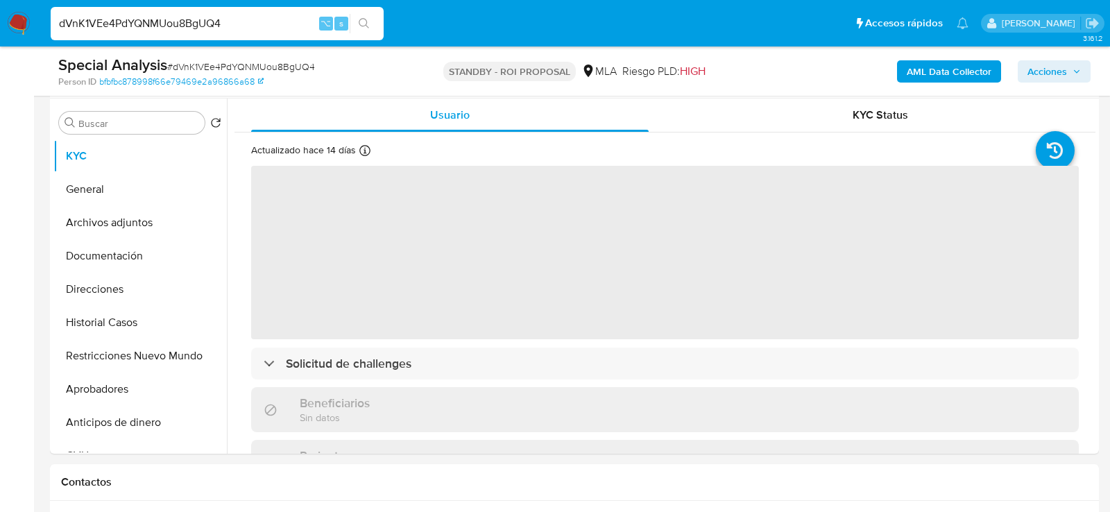
scroll to position [351, 0]
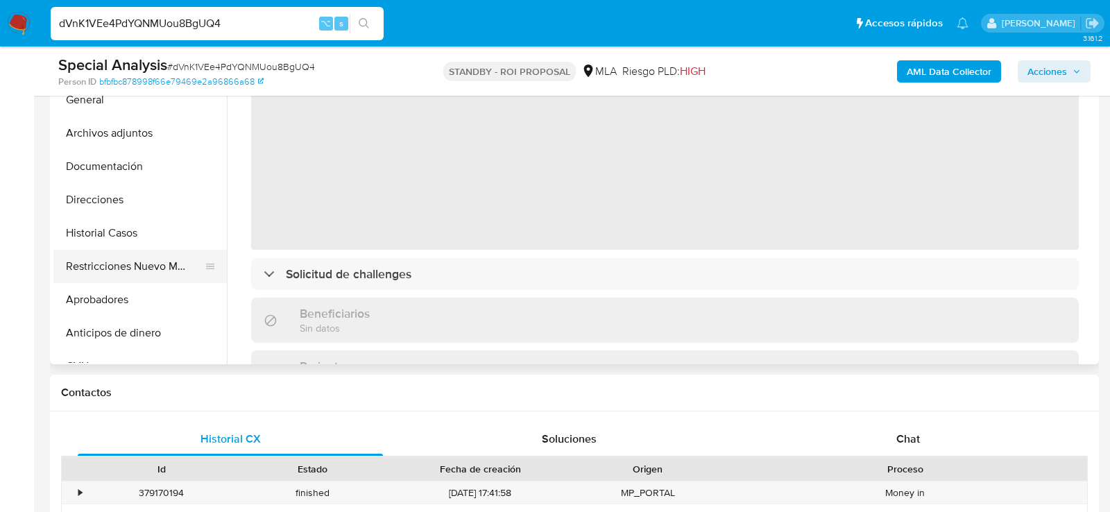
select select "10"
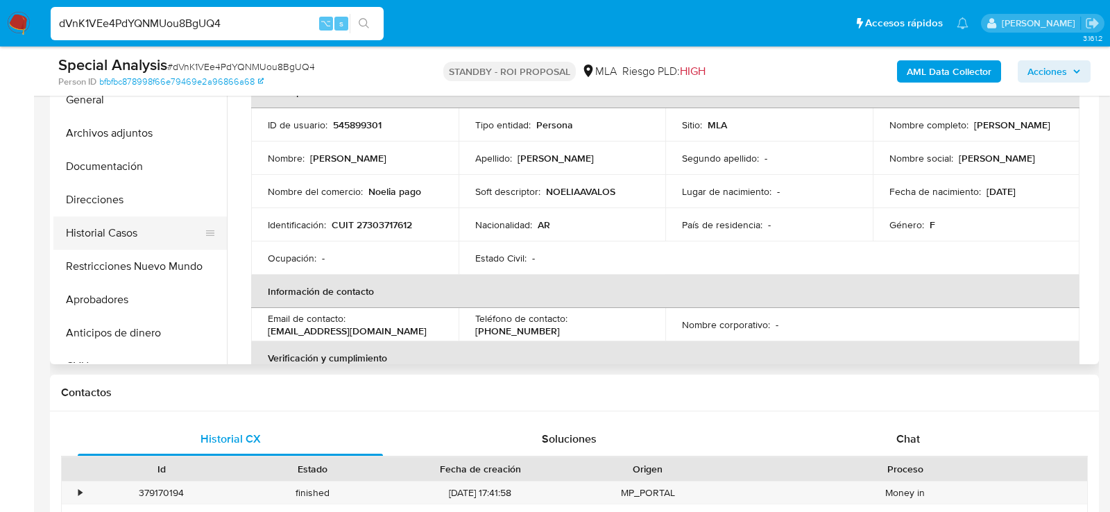
click at [115, 239] on button "Historial Casos" at bounding box center [134, 232] width 162 height 33
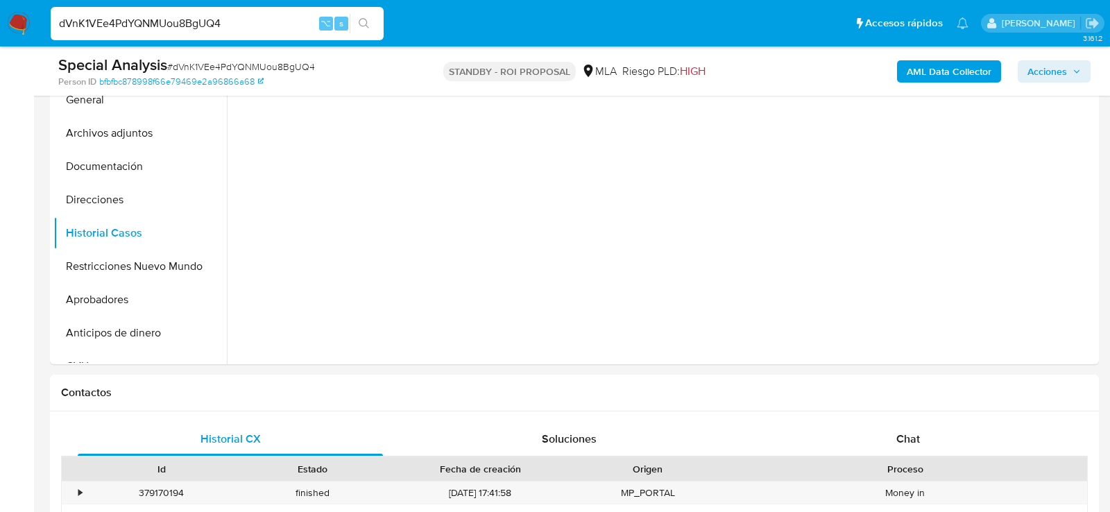
scroll to position [230, 0]
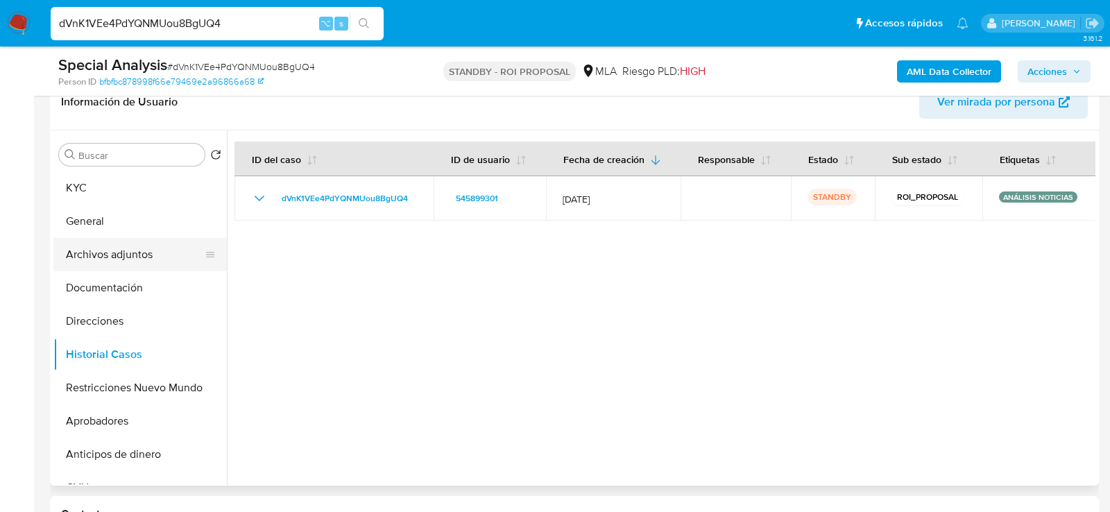
click at [100, 252] on button "Archivos adjuntos" at bounding box center [134, 254] width 162 height 33
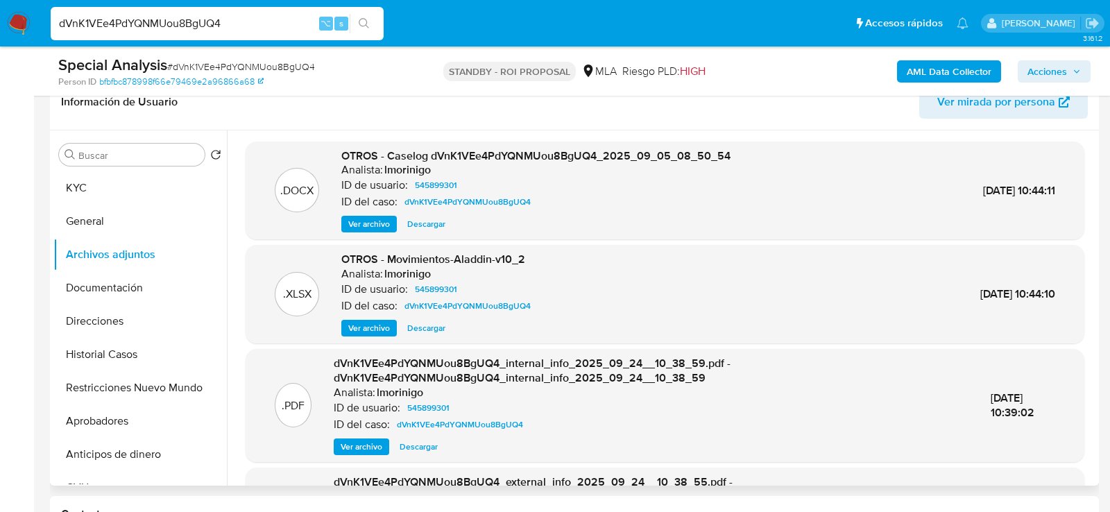
click at [382, 221] on span "Ver archivo" at bounding box center [369, 224] width 42 height 14
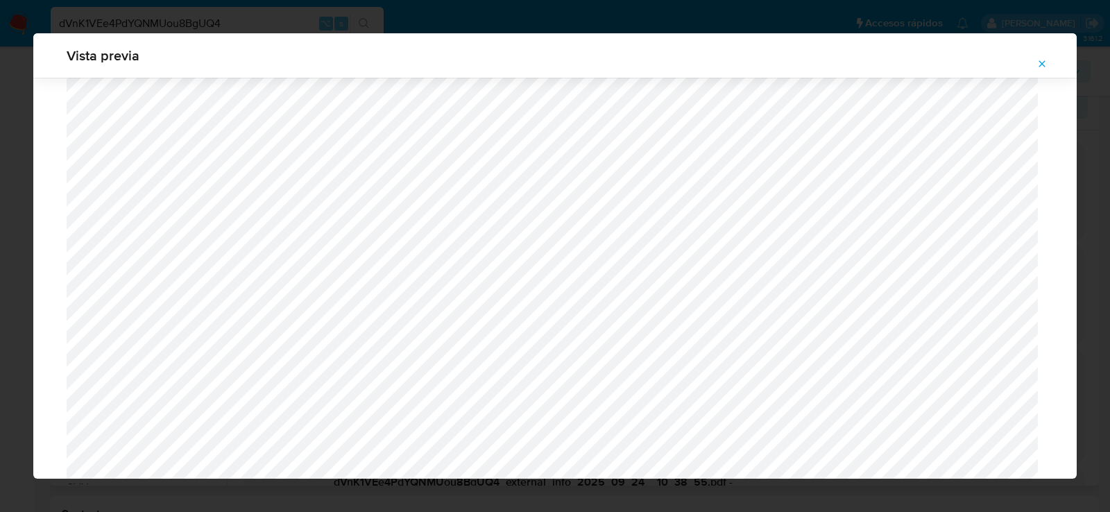
scroll to position [1419, 0]
click at [1047, 66] on icon "Attachment preview" at bounding box center [1041, 63] width 11 height 11
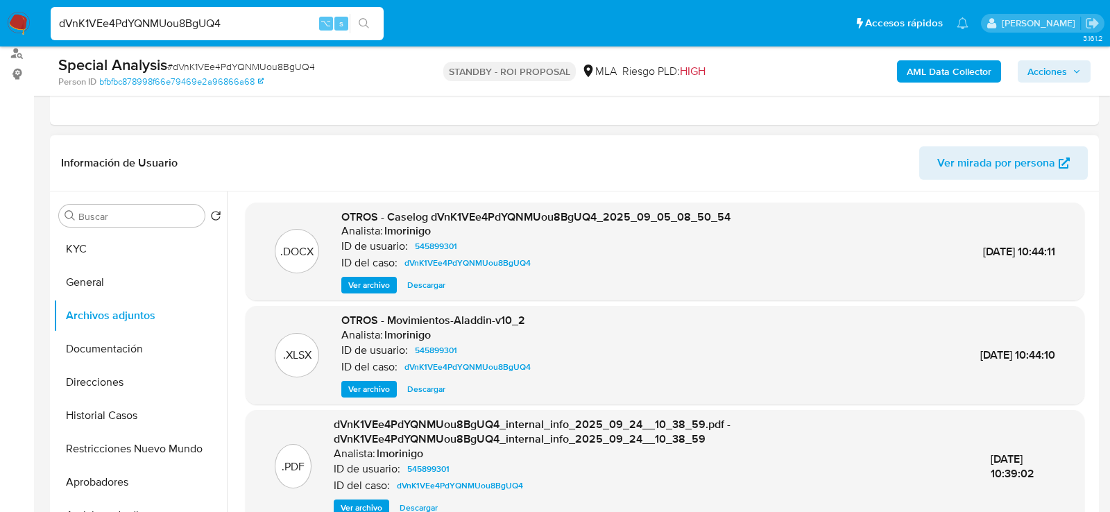
scroll to position [169, 0]
click at [206, 24] on input "dVnK1VEe4PdYQNMUou8BgUQ4" at bounding box center [217, 24] width 333 height 18
paste input "MVGpMq6kPG5zXXpUrKPk8fnf"
type input "MVGpMq6kPG5zXXpUrKPk8fnf"
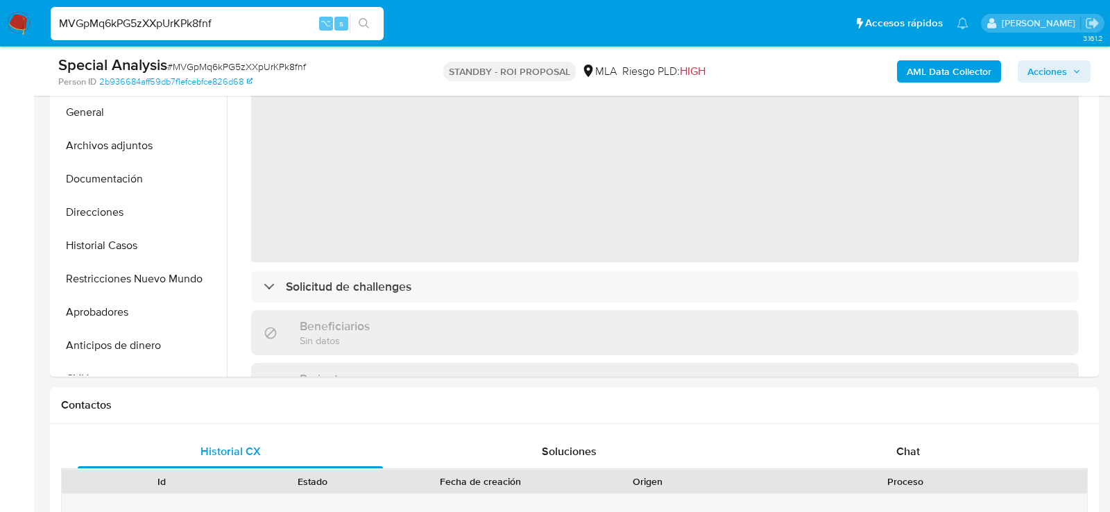
select select "10"
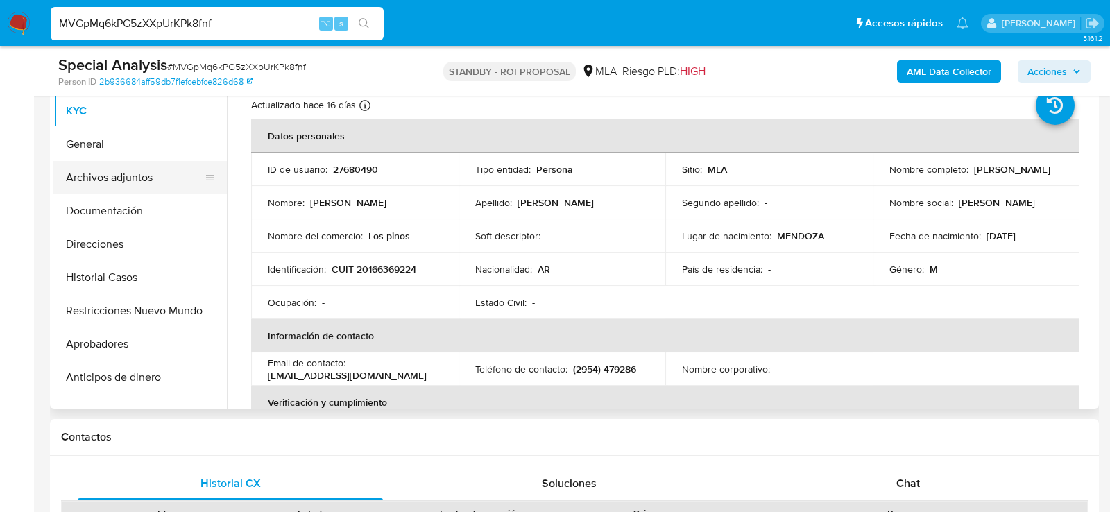
scroll to position [303, 0]
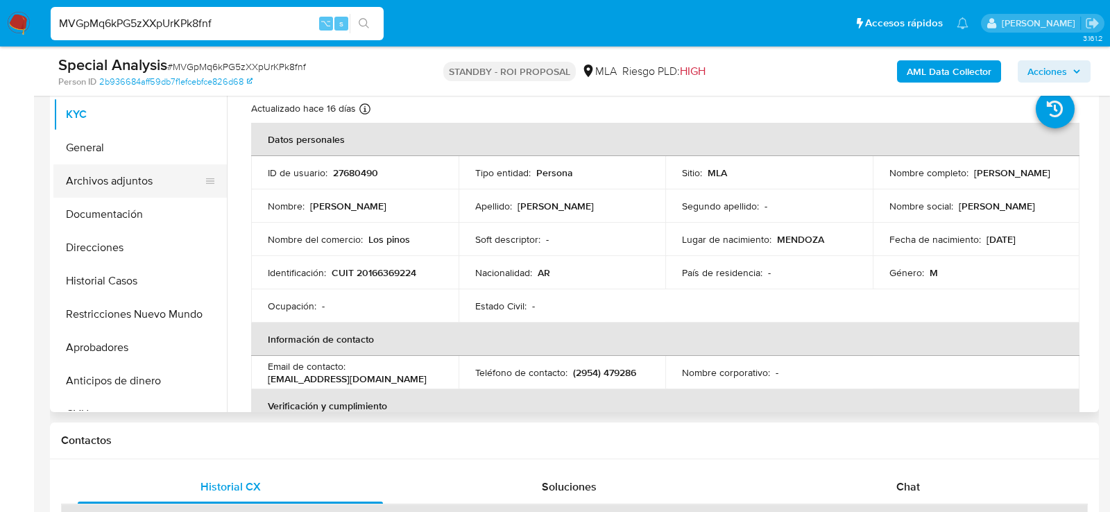
click at [83, 192] on button "Archivos adjuntos" at bounding box center [134, 180] width 162 height 33
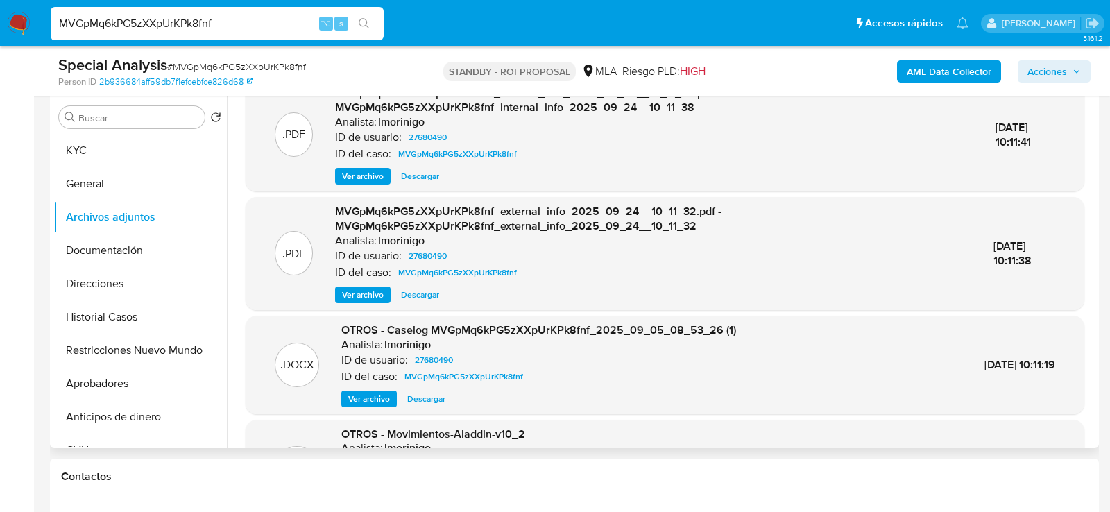
scroll to position [30, 0]
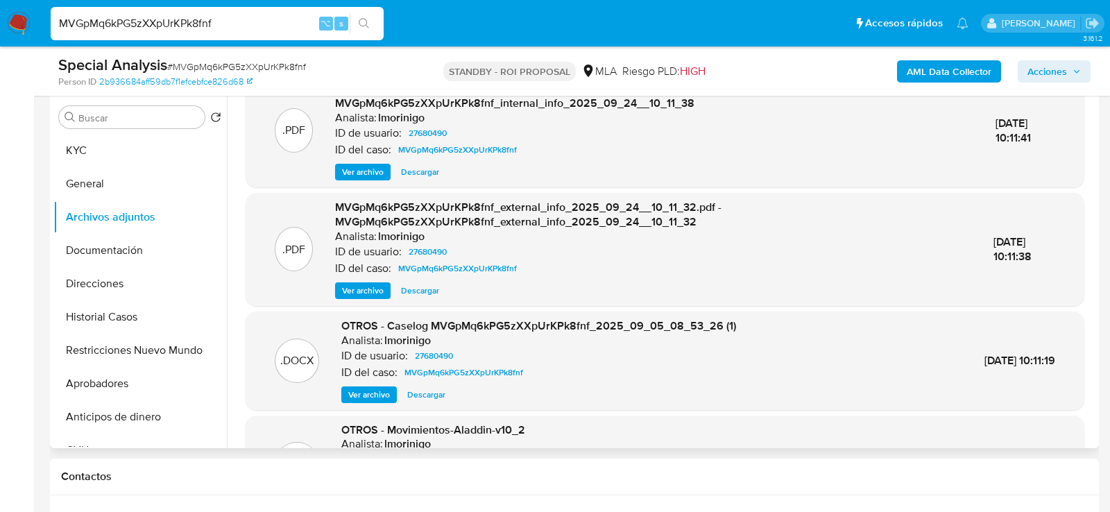
click at [388, 391] on span "Ver archivo" at bounding box center [369, 395] width 42 height 14
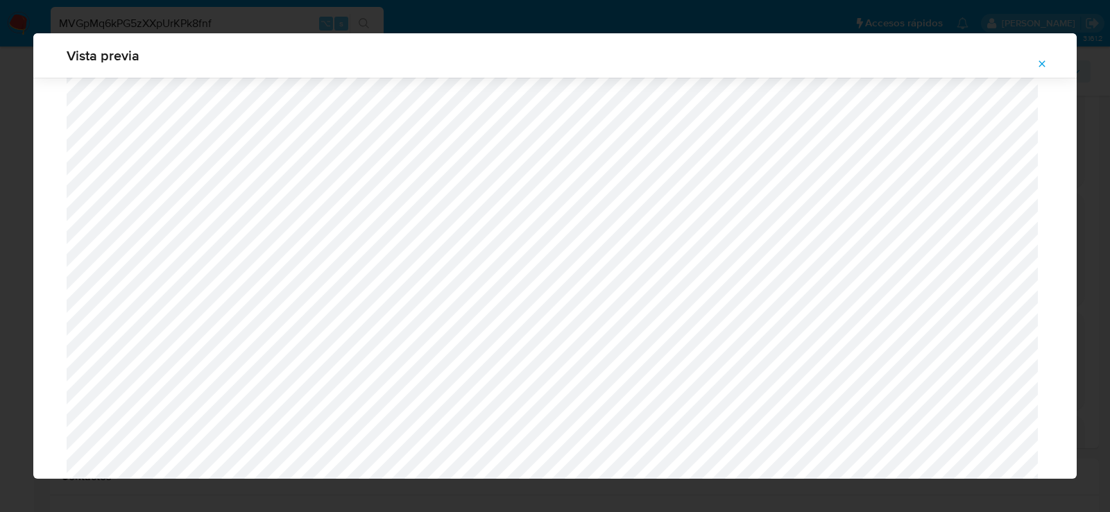
scroll to position [1630, 0]
click at [1036, 68] on button "Attachment preview" at bounding box center [1042, 64] width 31 height 22
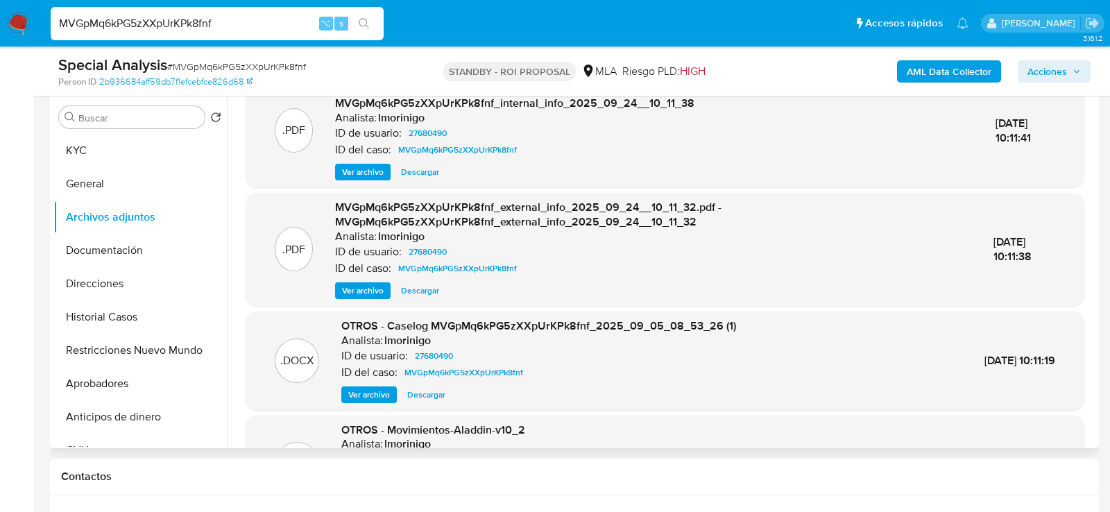
click at [285, 19] on input "MVGpMq6kPG5zXXpUrKPk8fnf" at bounding box center [217, 24] width 333 height 18
paste input "tzx8LxsFzag11NCiubsoPpiV"
type input "tzx8LxsFzag11NCiubsoPpiV"
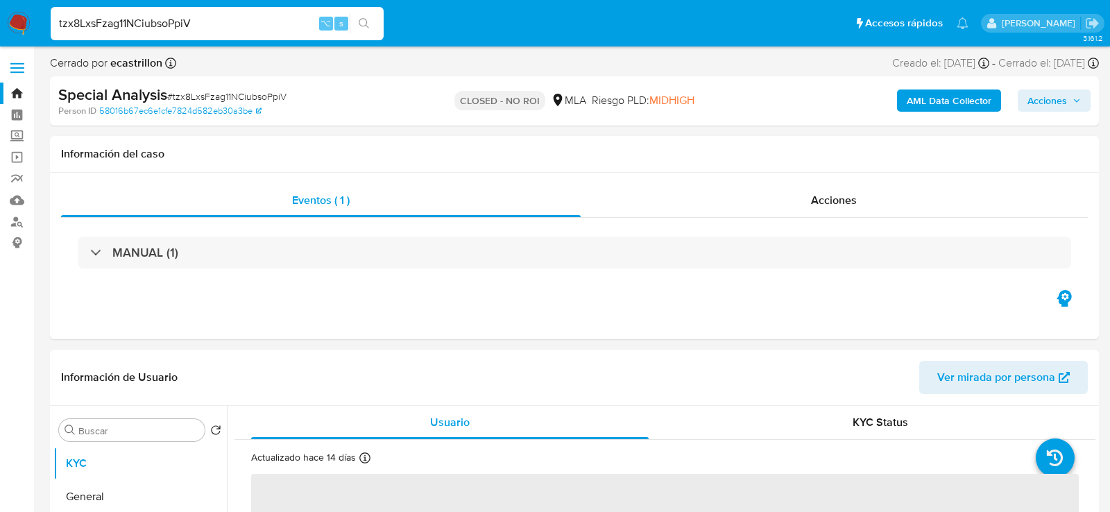
select select "10"
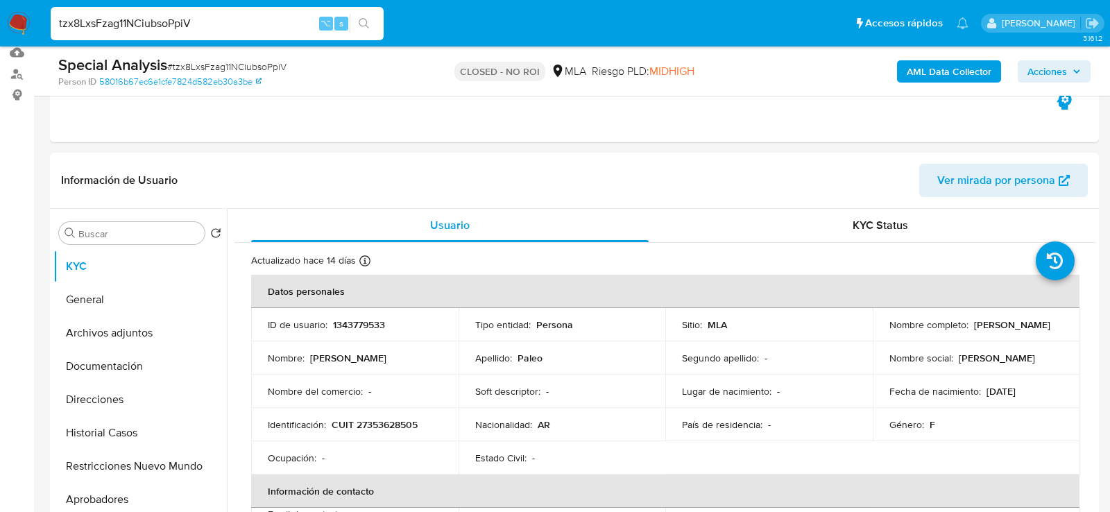
scroll to position [174, 0]
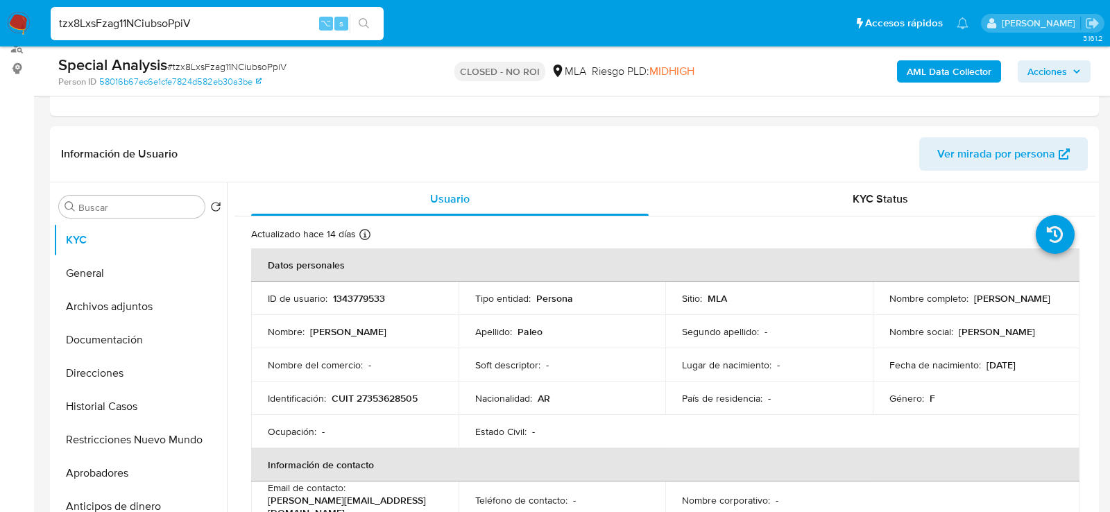
click at [221, 25] on input "tzx8LxsFzag11NCiubsoPpiV" at bounding box center [217, 24] width 333 height 18
paste input "1145776226"
type input "1145776226"
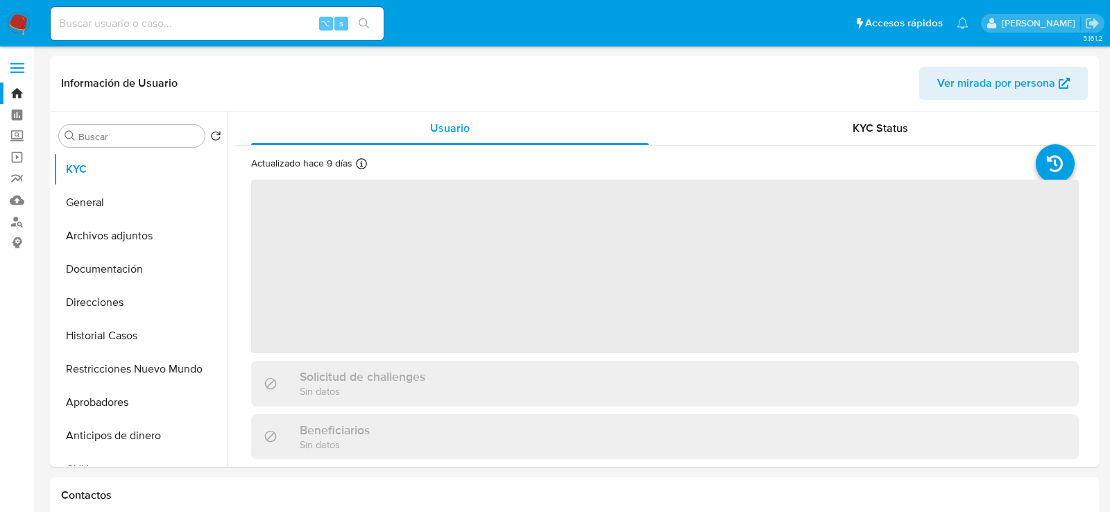
select select "10"
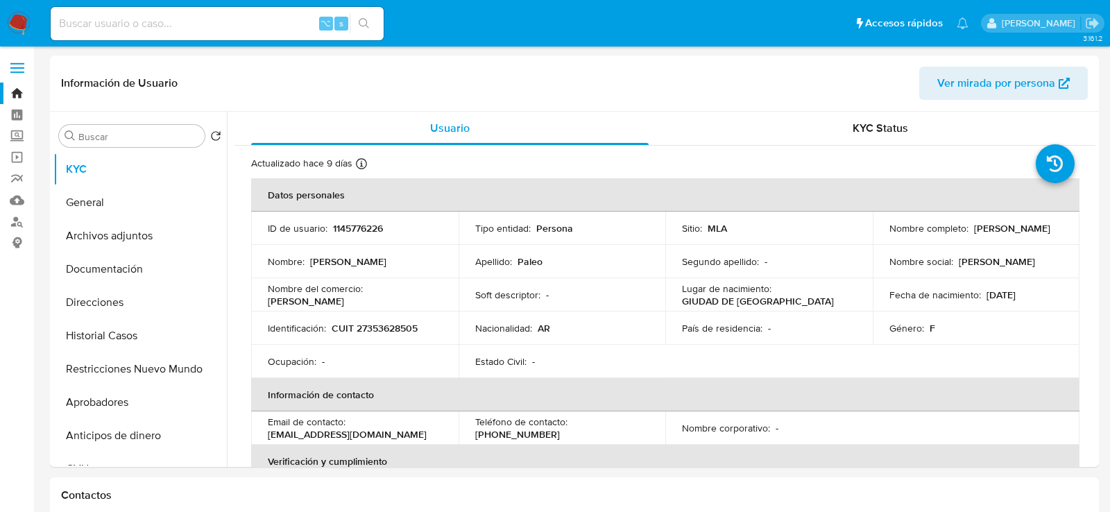
click at [228, 46] on nav "Pausado Ver notificaciones ⌥ s Accesos rápidos Presiona las siguientes teclas p…" at bounding box center [555, 23] width 1110 height 46
click at [262, 24] on input at bounding box center [217, 24] width 333 height 18
paste input "3s0BidbXyOTAsSyLJ2gXFUTu"
type input "3s0BidbXyOTAsSyLJ2gXFUTu"
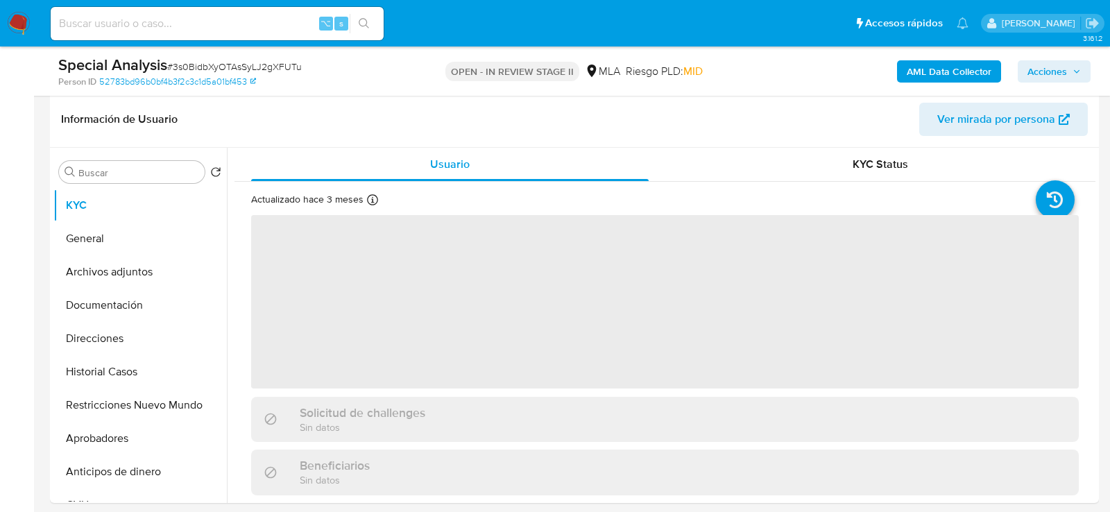
select select "10"
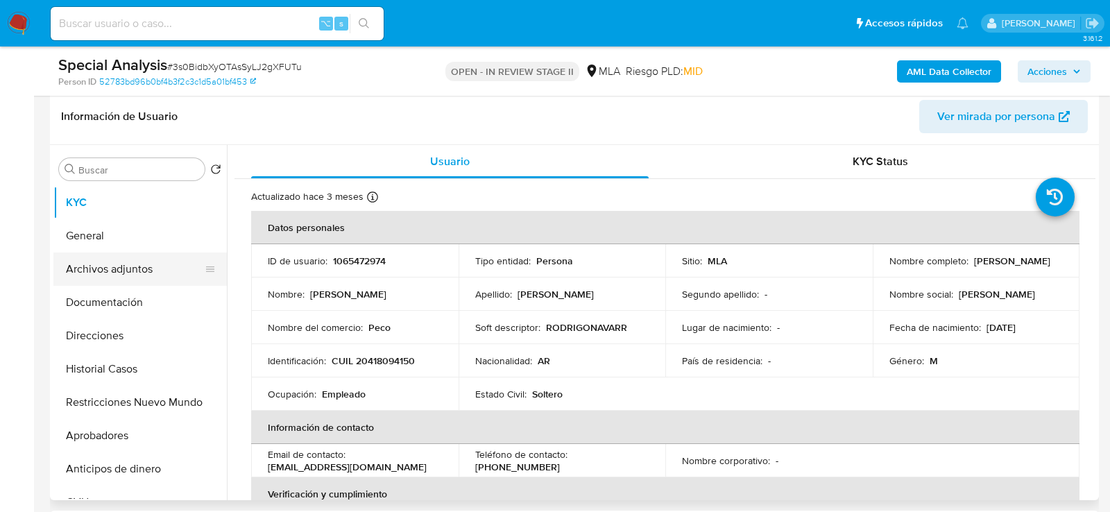
click at [116, 267] on button "Archivos adjuntos" at bounding box center [134, 269] width 162 height 33
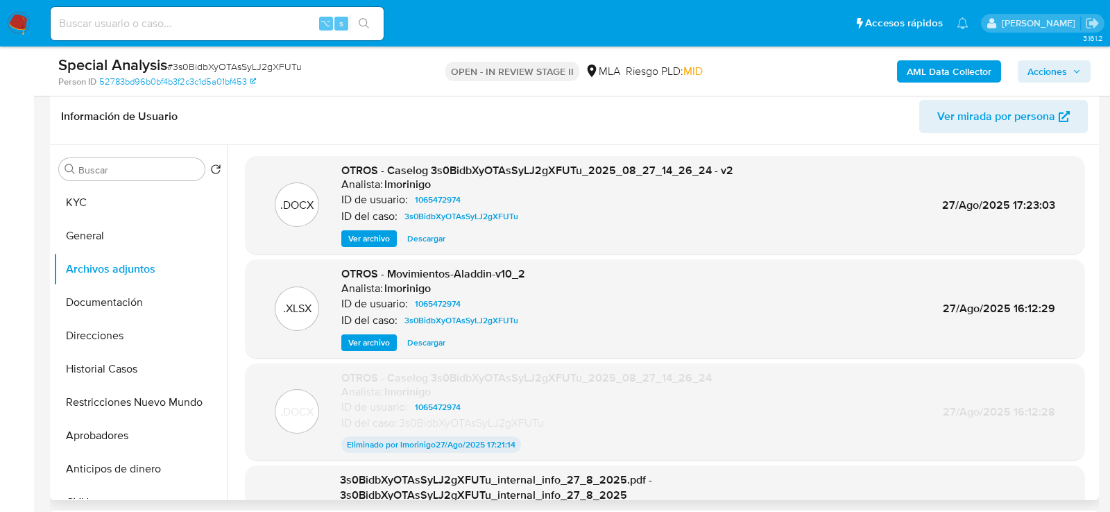
drag, startPoint x: 438, startPoint y: 239, endPoint x: 576, endPoint y: 253, distance: 138.7
click at [576, 253] on div ".DOCX OTROS - Caselog 3s0BidbXyOTAsSyLJ2gXFUTu_2025_08_27_14_26_24 - v2 Analist…" at bounding box center [665, 205] width 839 height 99
click at [113, 362] on button "Historial Casos" at bounding box center [134, 368] width 162 height 33
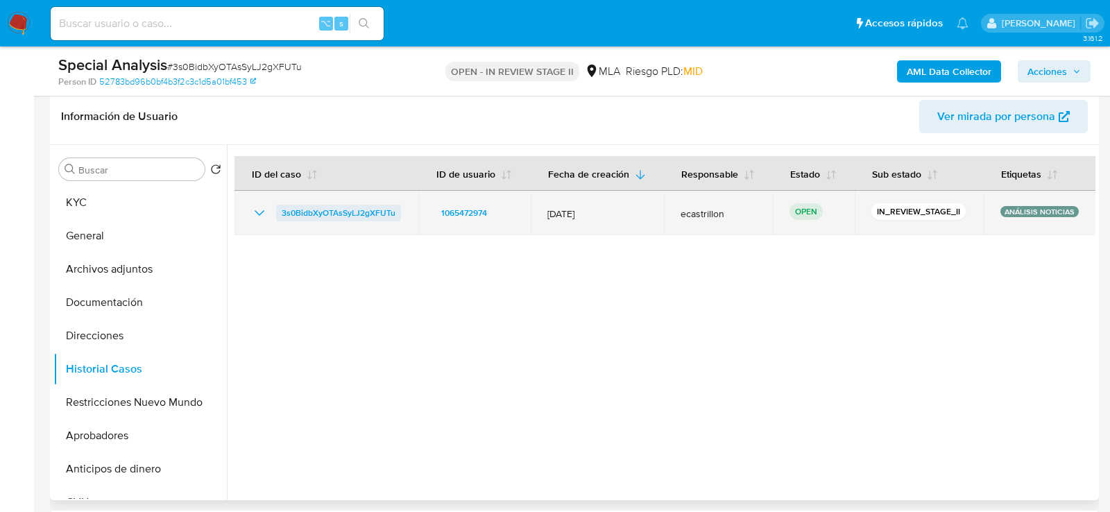
click at [305, 212] on span "3s0BidbXyOTAsSyLJ2gXFUTu" at bounding box center [339, 213] width 114 height 17
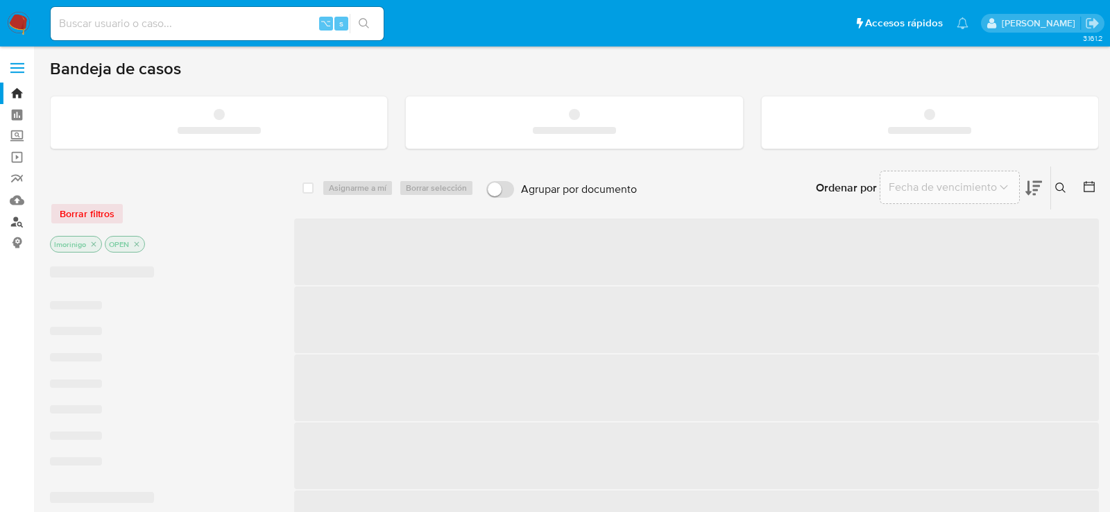
click at [15, 217] on link "Buscador de personas" at bounding box center [82, 222] width 165 height 22
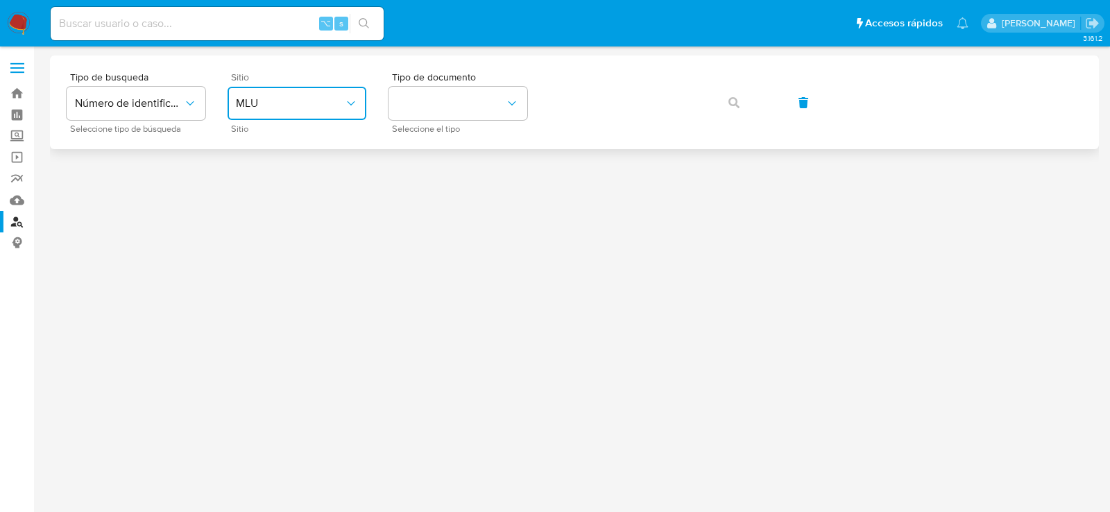
click at [298, 102] on span "MLU" at bounding box center [290, 103] width 108 height 14
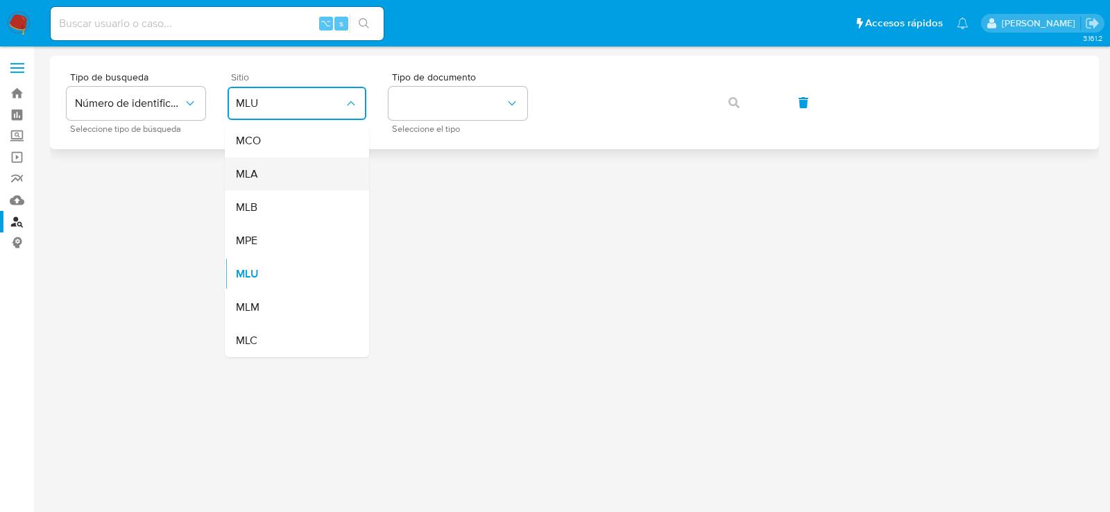
click at [305, 167] on div "MLA" at bounding box center [293, 173] width 114 height 33
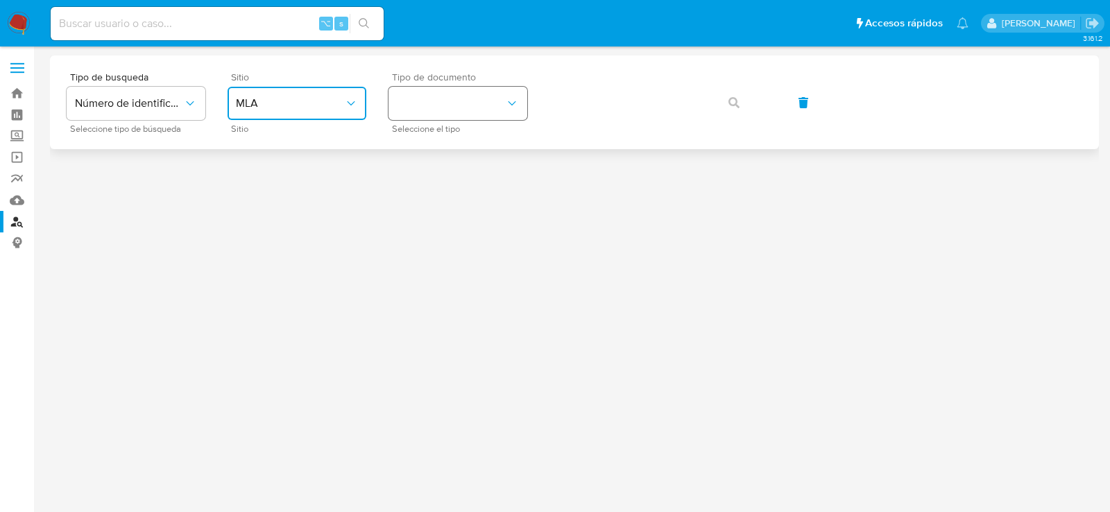
click at [452, 118] on button "identificationType" at bounding box center [457, 103] width 139 height 33
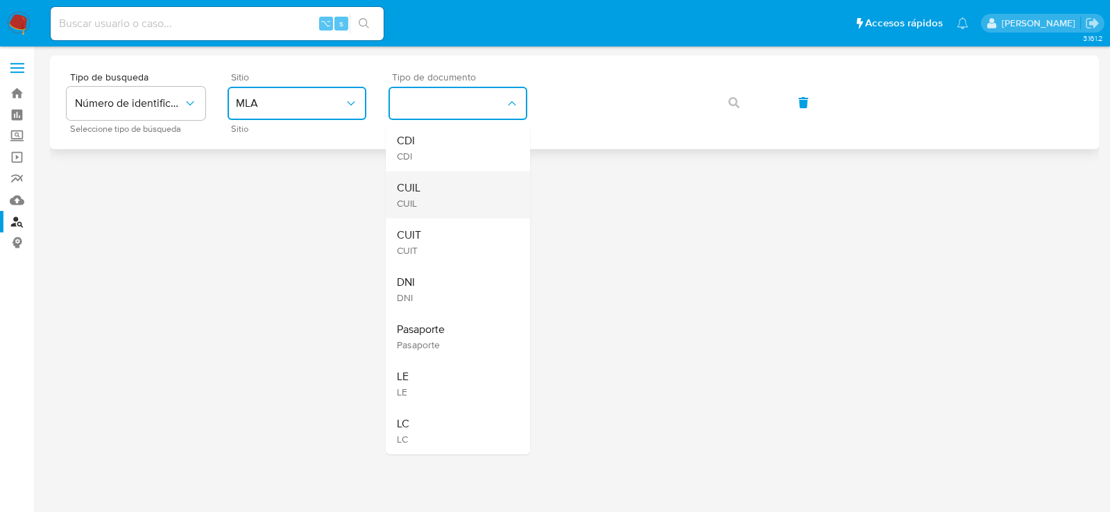
click at [458, 178] on div "CUIL CUIL" at bounding box center [454, 194] width 114 height 47
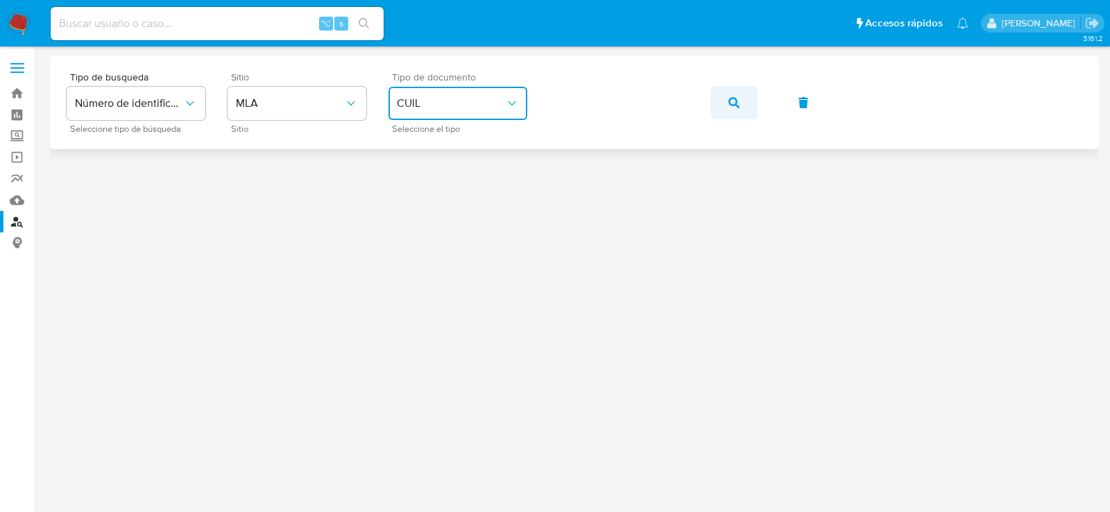
click at [731, 110] on span "button" at bounding box center [733, 102] width 11 height 31
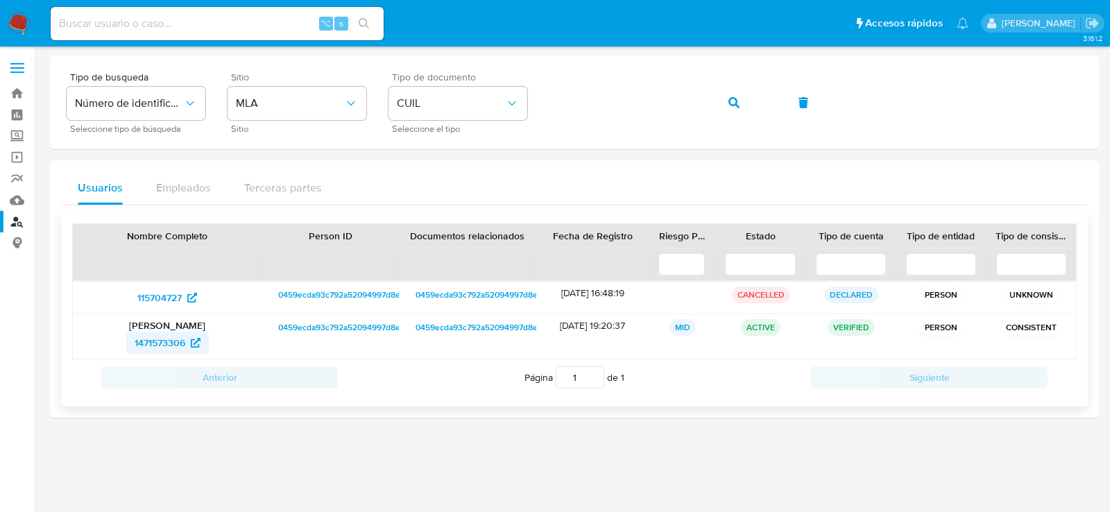
click at [148, 344] on span "1471573306" at bounding box center [160, 343] width 51 height 22
click at [711, 106] on button "button" at bounding box center [733, 102] width 47 height 33
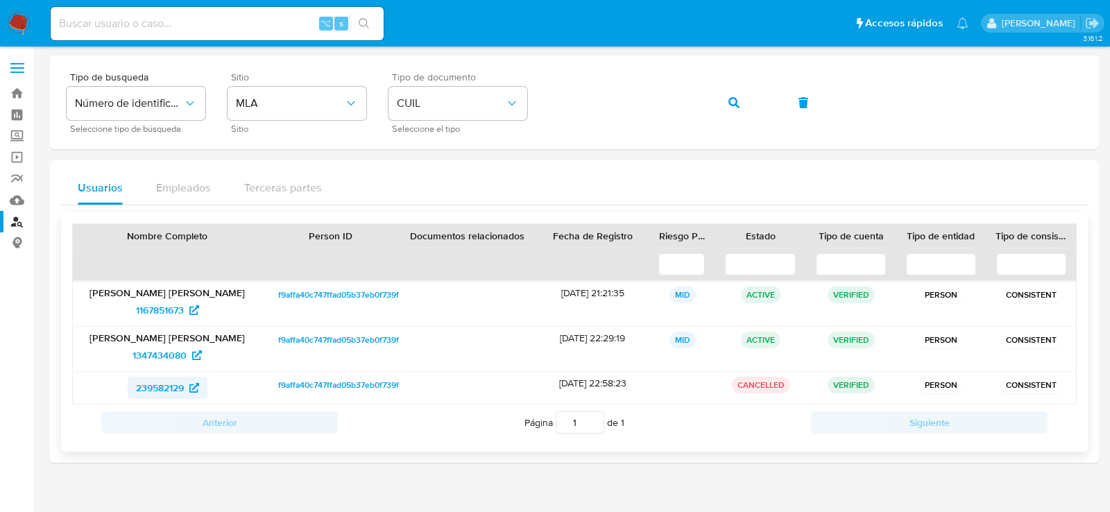
click at [157, 383] on span "239582129" at bounding box center [160, 388] width 48 height 22
click at [708, 108] on div "Tipo de busqueda Número de identificación Seleccione tipo de búsqueda Sitio MLA…" at bounding box center [575, 102] width 1016 height 60
click at [727, 108] on button "button" at bounding box center [733, 102] width 47 height 33
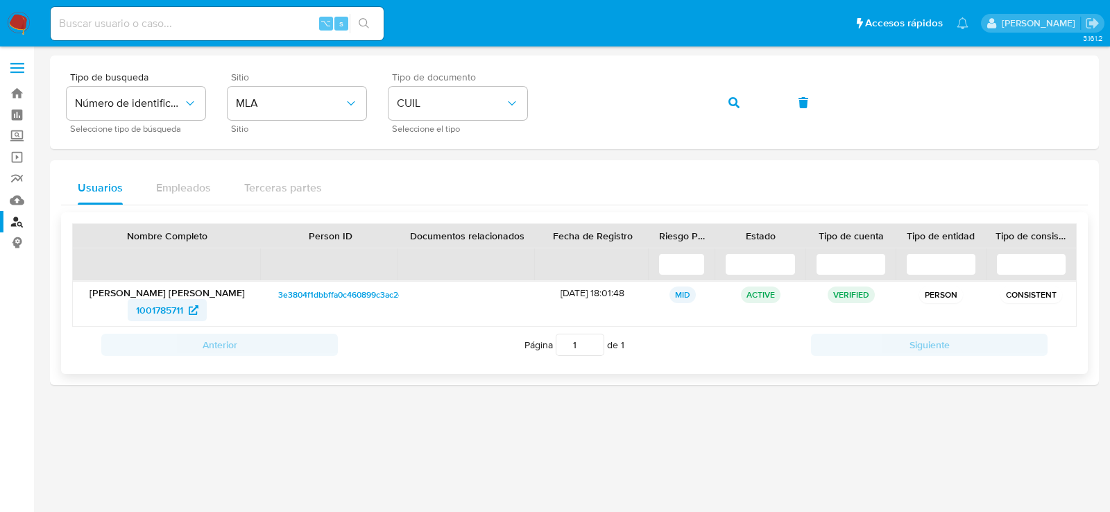
click at [149, 311] on span "1001785711" at bounding box center [159, 310] width 47 height 22
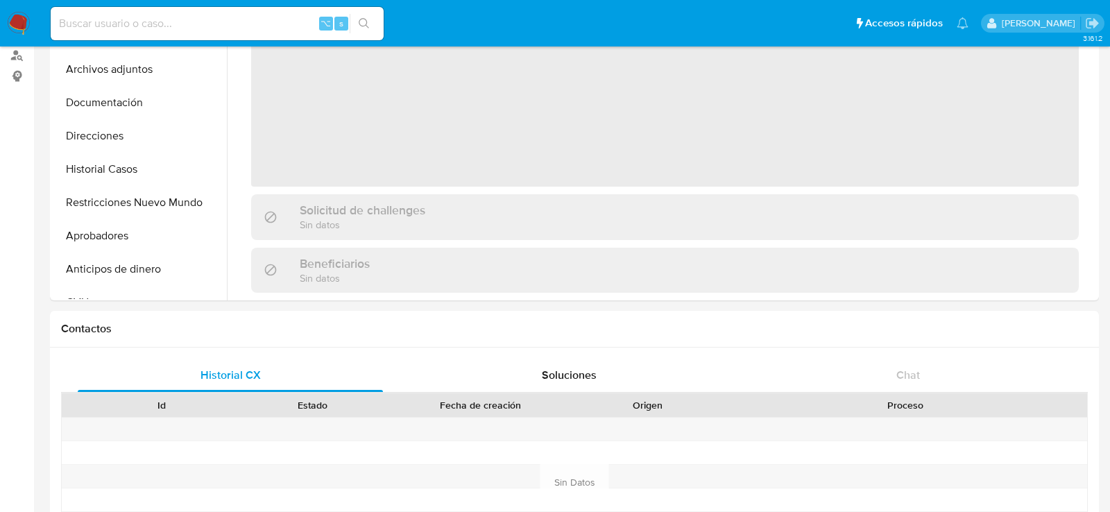
select select "10"
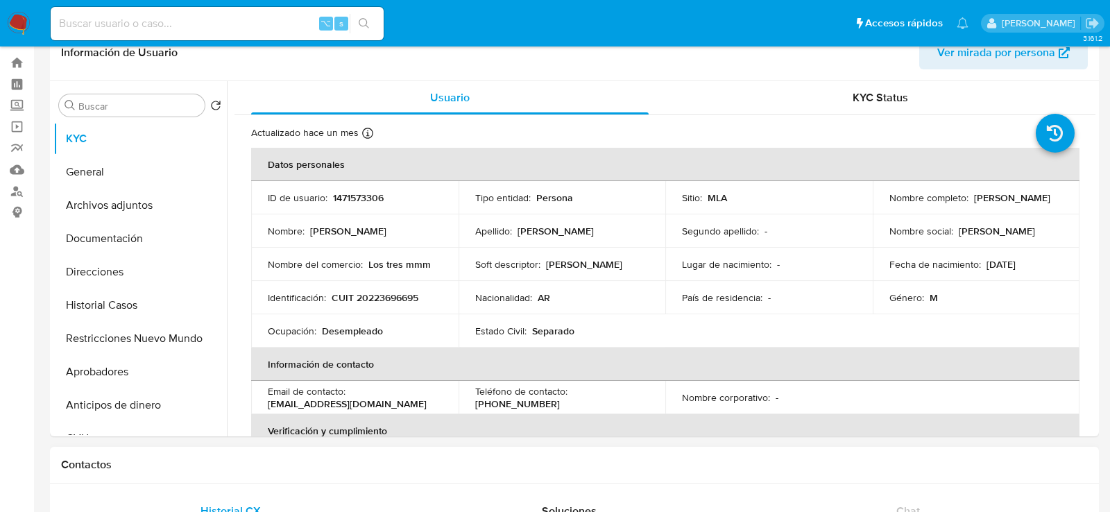
scroll to position [32, 0]
click at [107, 311] on button "Historial Casos" at bounding box center [134, 303] width 162 height 33
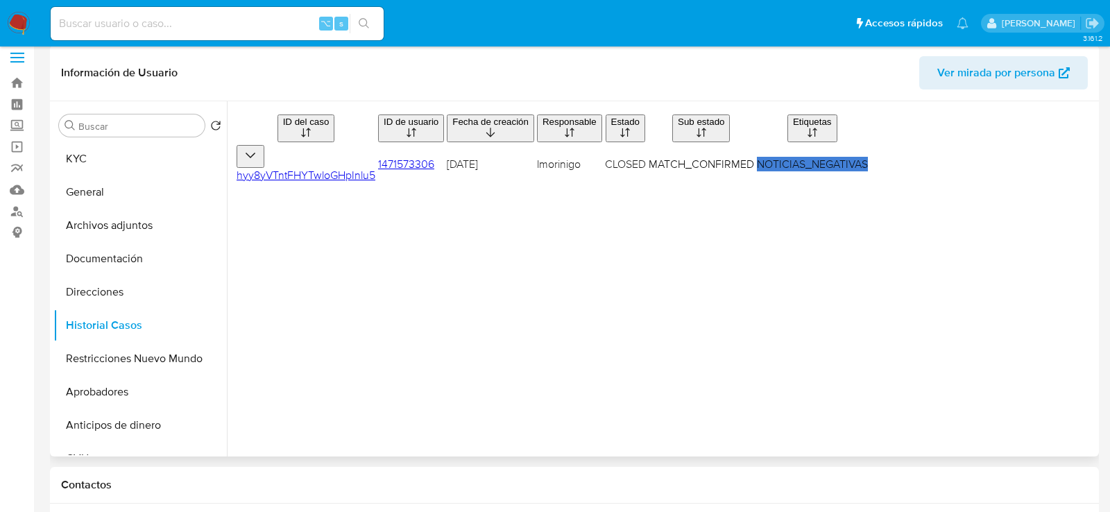
scroll to position [8, 0]
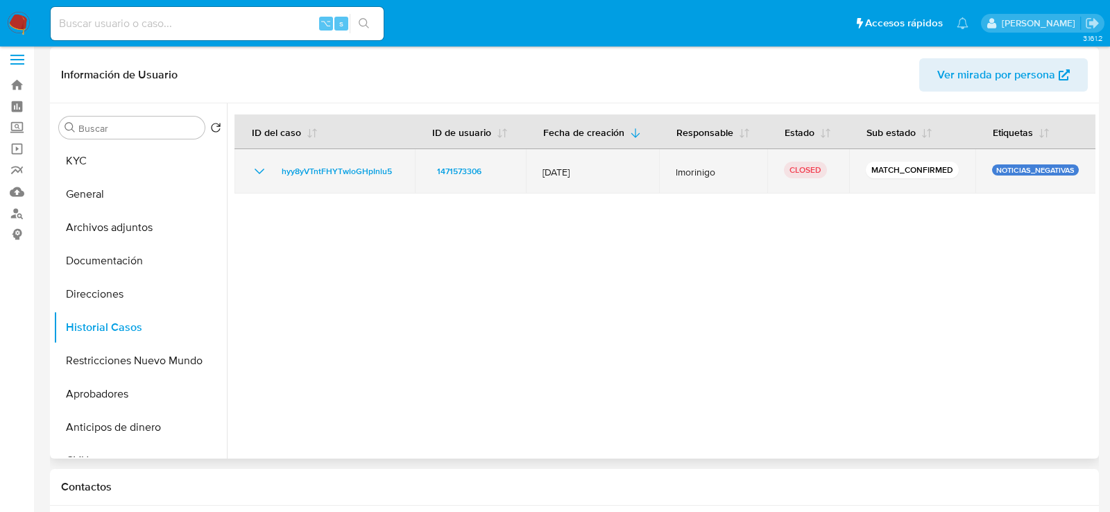
click at [262, 170] on icon "Mostrar/Ocultar" at bounding box center [260, 172] width 10 height 6
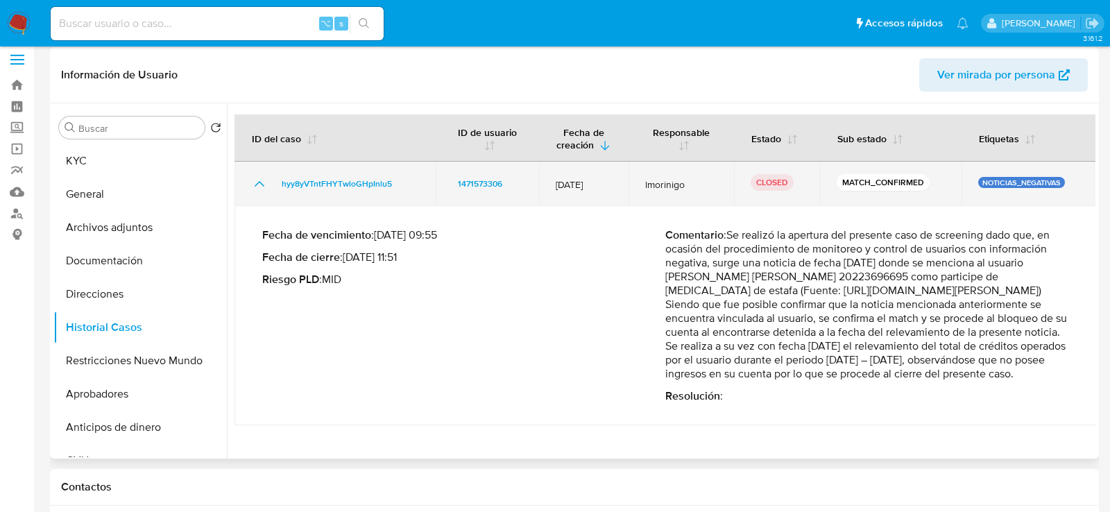
click at [262, 172] on td "hyy8yVTntFHYTwloGHpInlu5" at bounding box center [334, 184] width 201 height 44
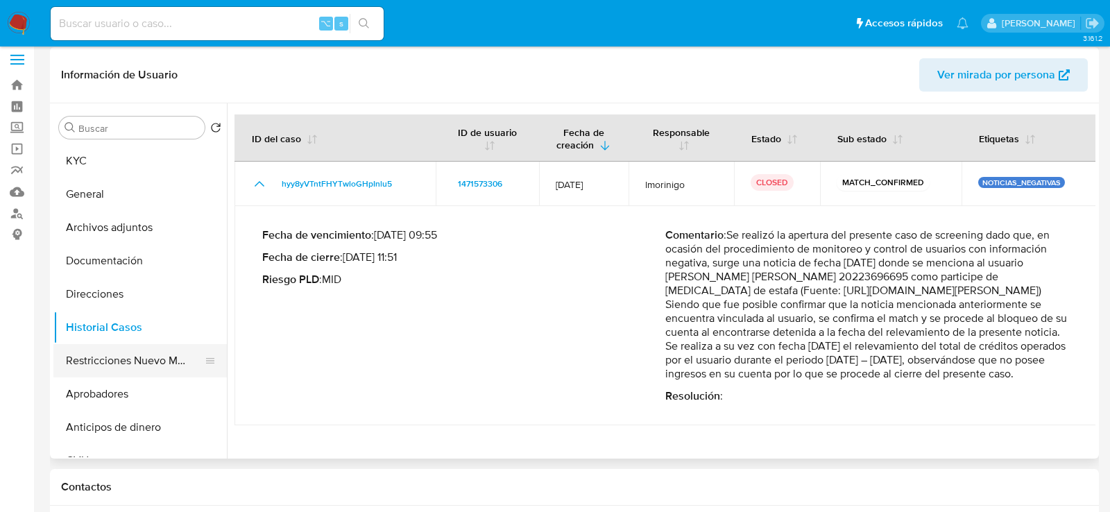
click at [76, 366] on button "Restricciones Nuevo Mundo" at bounding box center [134, 360] width 162 height 33
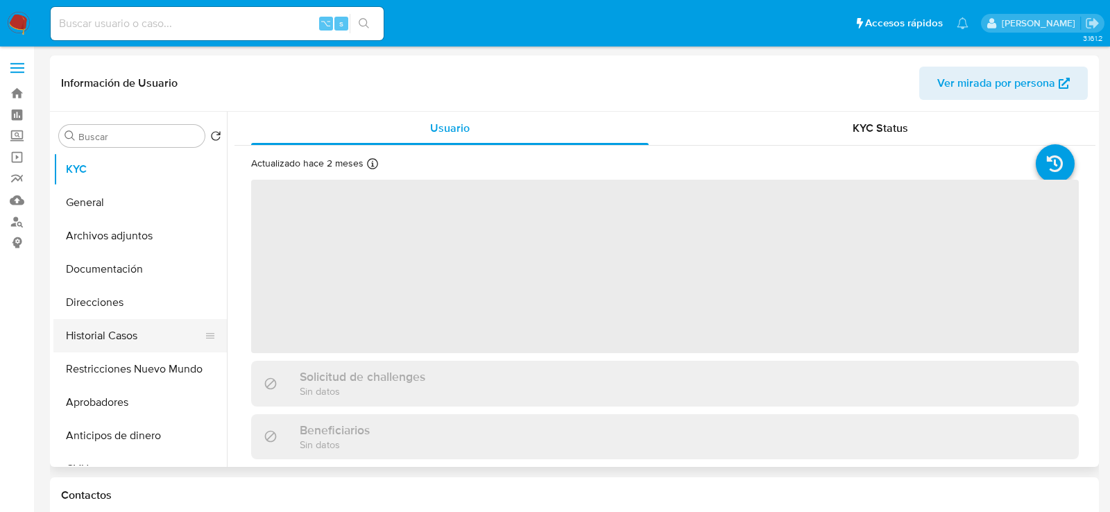
click at [99, 338] on button "Historial Casos" at bounding box center [134, 335] width 162 height 33
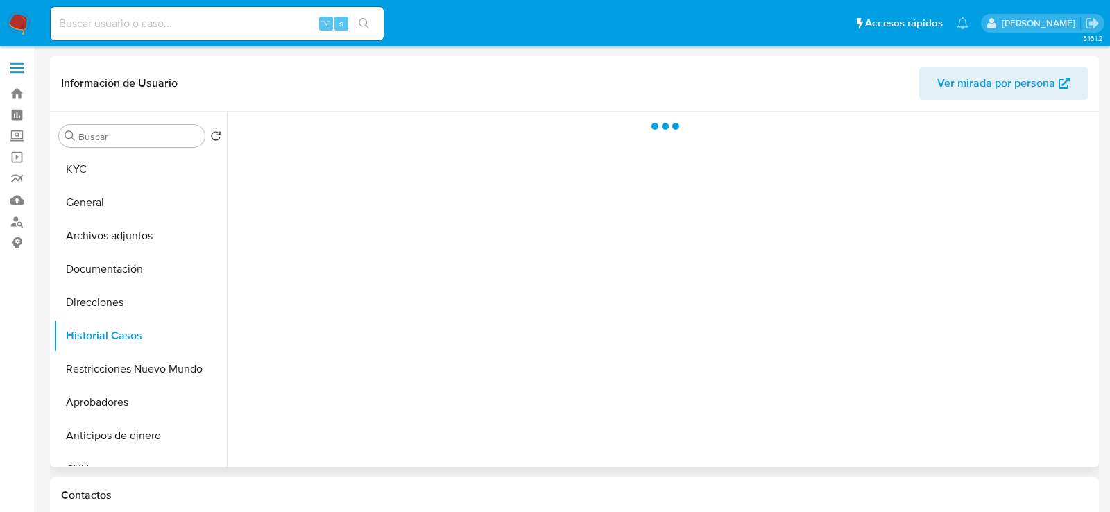
select select "10"
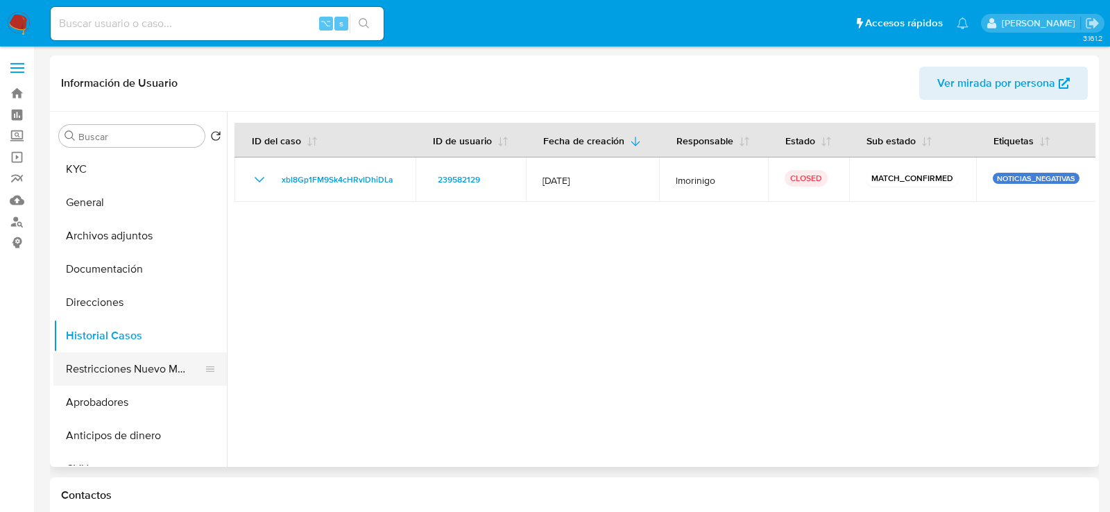
click at [92, 369] on button "Restricciones Nuevo Mundo" at bounding box center [134, 368] width 162 height 33
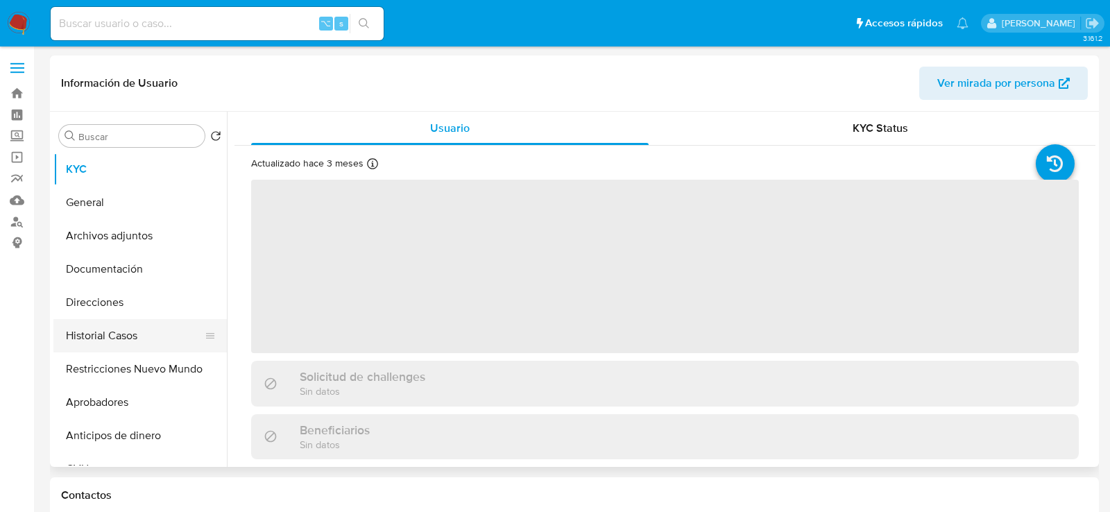
click at [108, 329] on button "Historial Casos" at bounding box center [134, 335] width 162 height 33
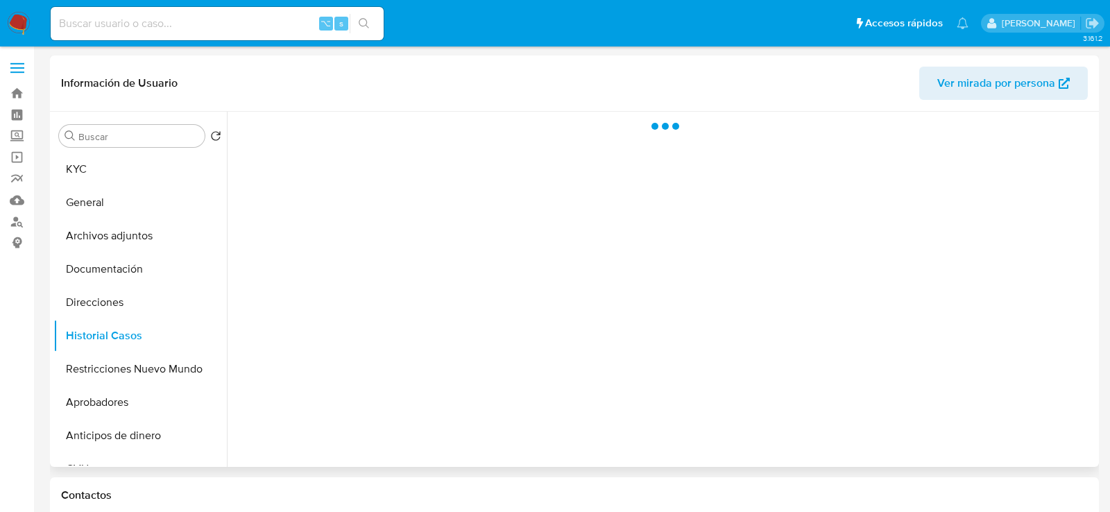
select select "10"
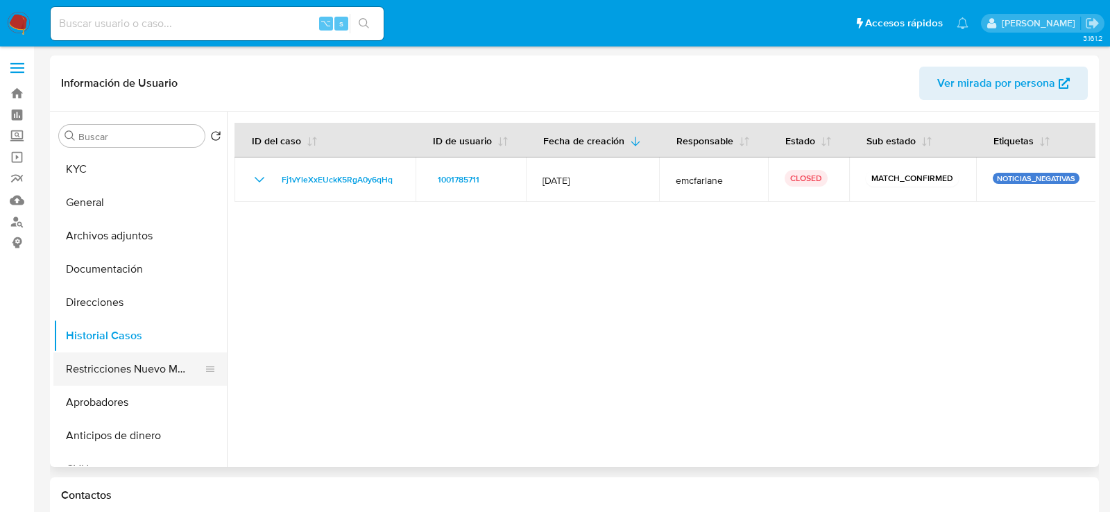
click at [95, 357] on button "Restricciones Nuevo Mundo" at bounding box center [134, 368] width 162 height 33
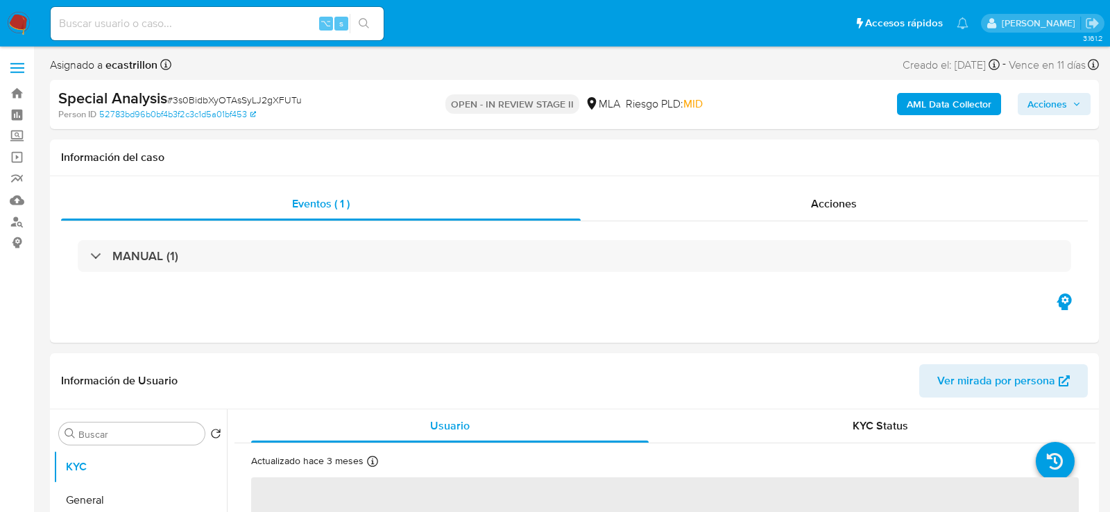
select select "10"
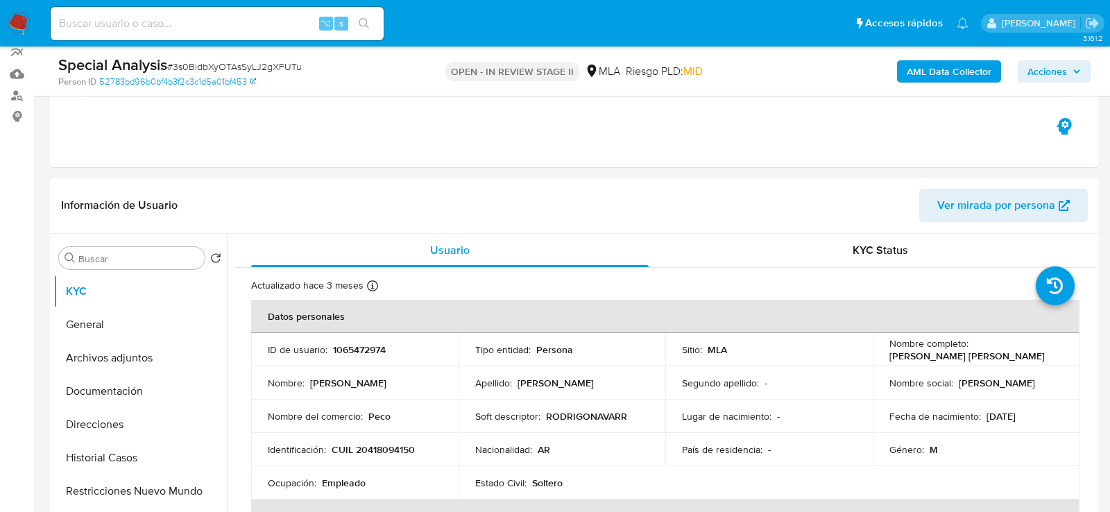
scroll to position [247, 0]
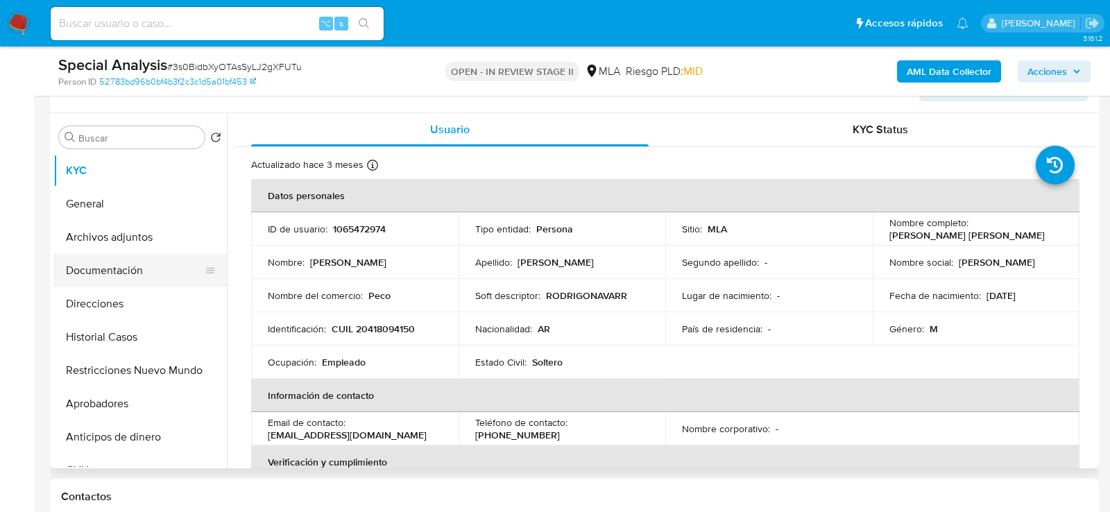
click at [112, 262] on button "Documentación" at bounding box center [134, 270] width 162 height 33
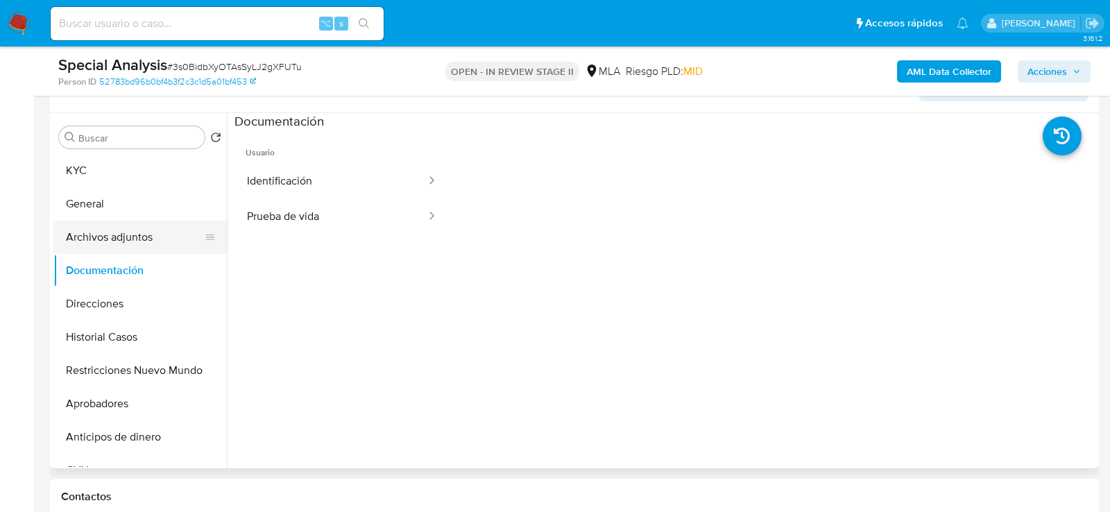
click at [119, 238] on button "Archivos adjuntos" at bounding box center [134, 237] width 162 height 33
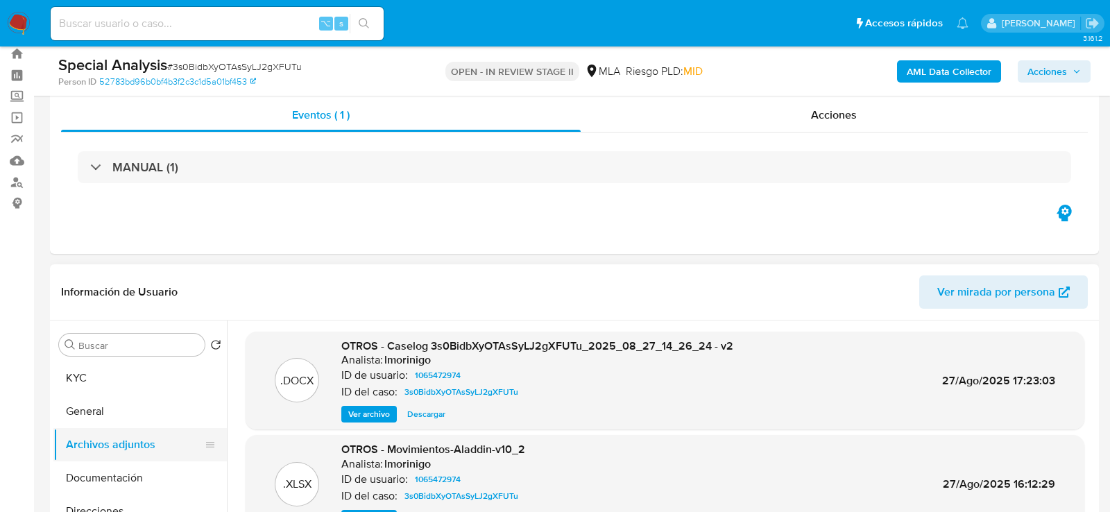
scroll to position [0, 0]
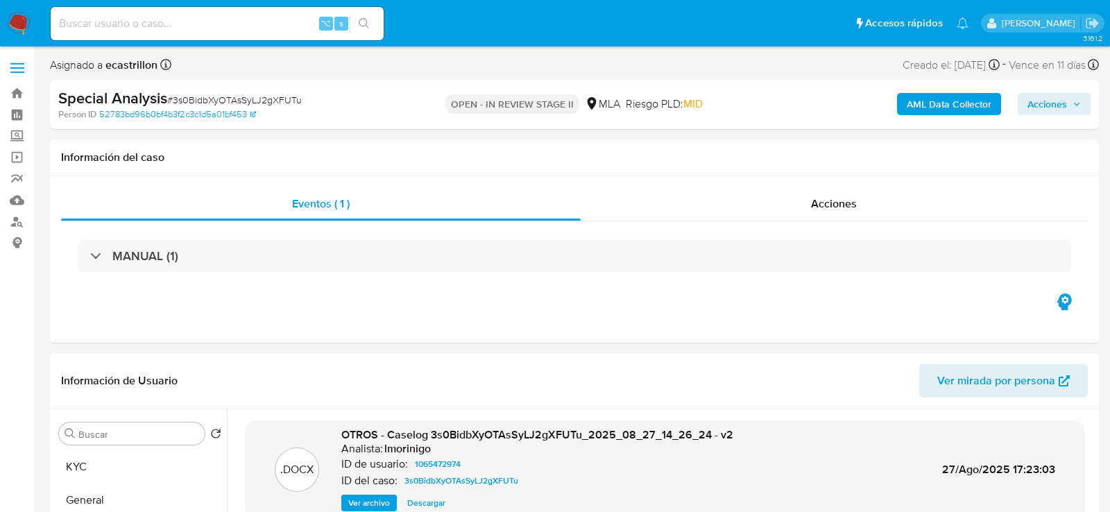
click at [280, 101] on span "# 3s0BidbXyOTAsSyLJ2gXFUTu" at bounding box center [234, 100] width 135 height 14
copy span "3s0BidbXyOTAsSyLJ2gXFUTu"
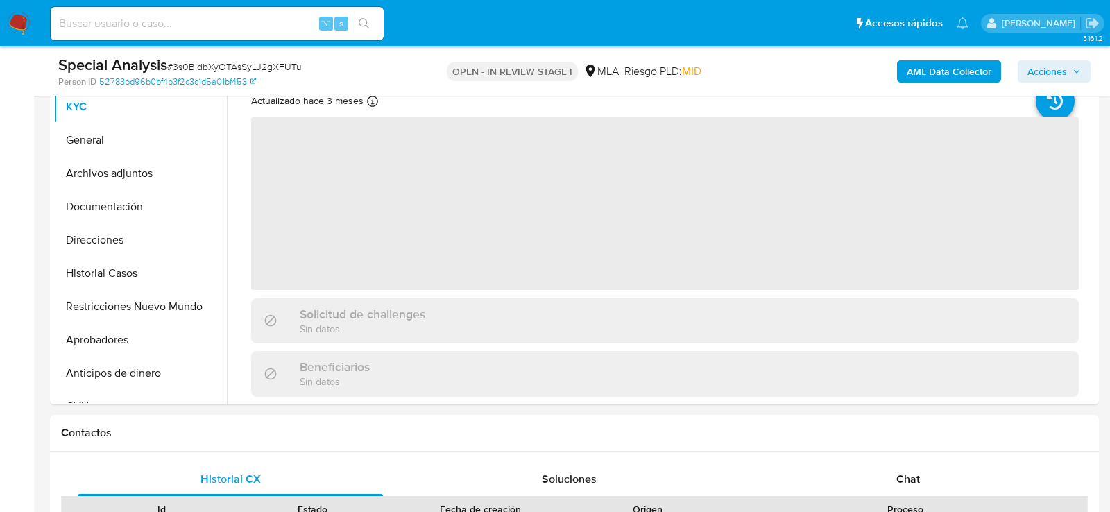
scroll to position [314, 0]
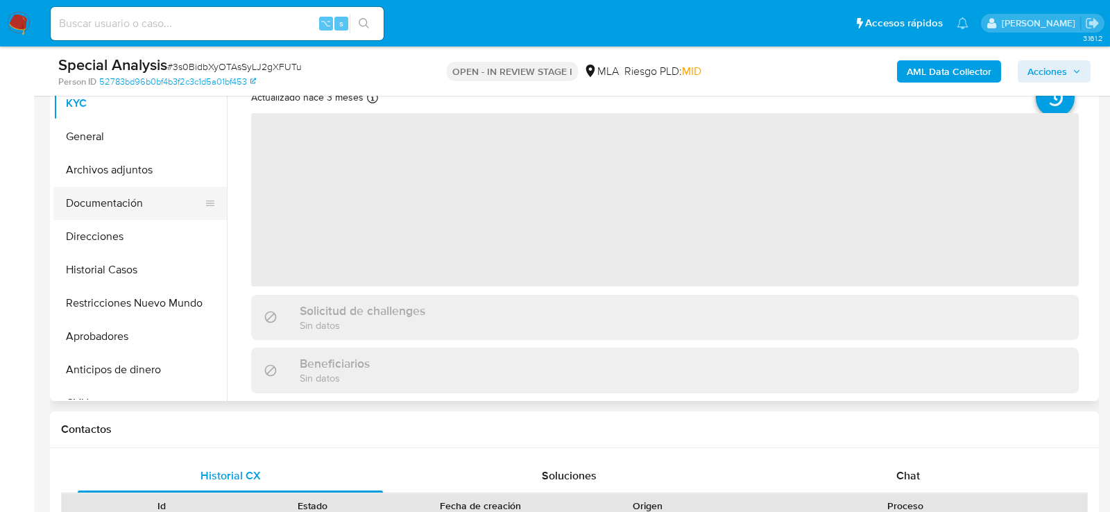
select select "10"
click at [93, 187] on button "Documentación" at bounding box center [134, 203] width 162 height 33
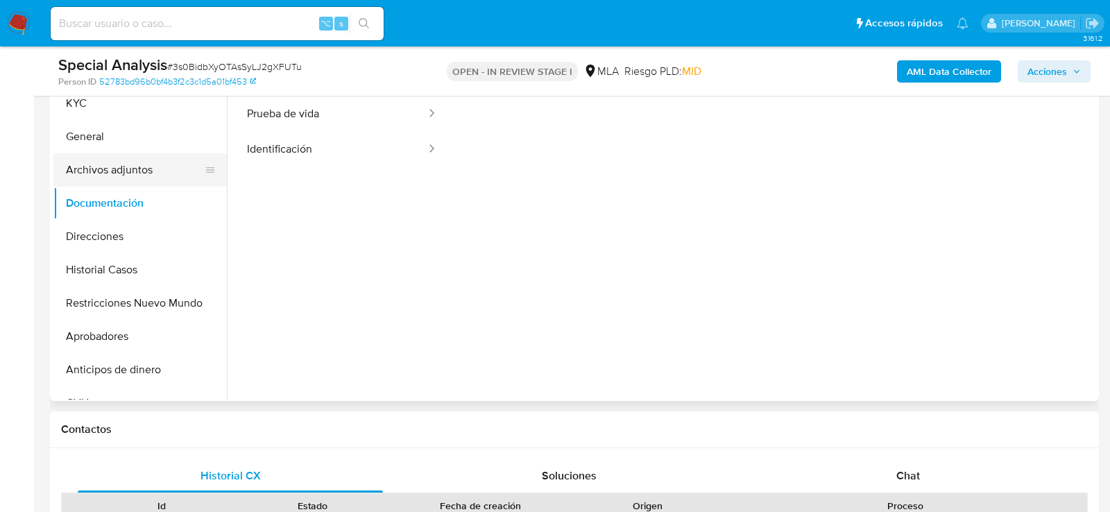
click at [95, 171] on button "Archivos adjuntos" at bounding box center [134, 169] width 162 height 33
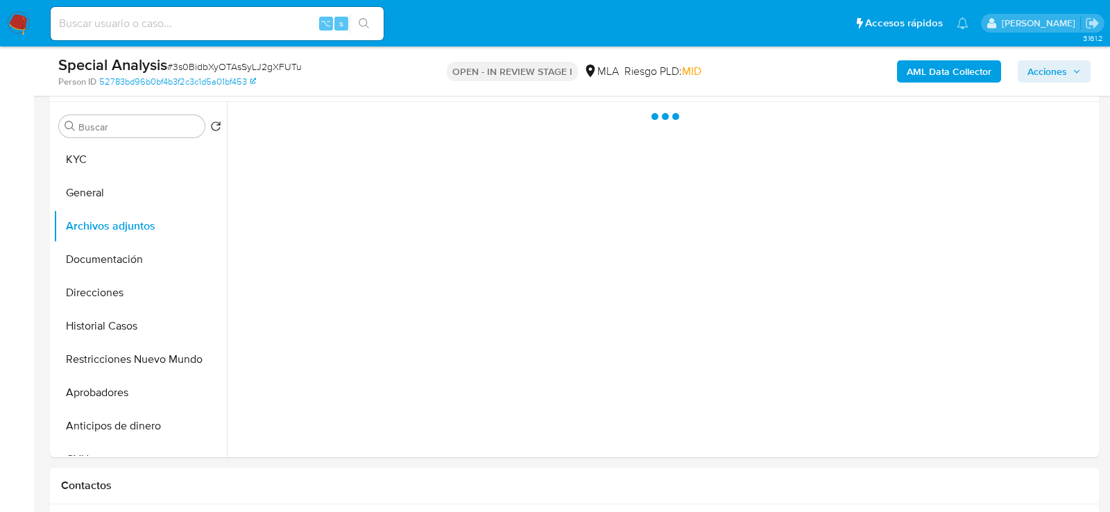
scroll to position [259, 0]
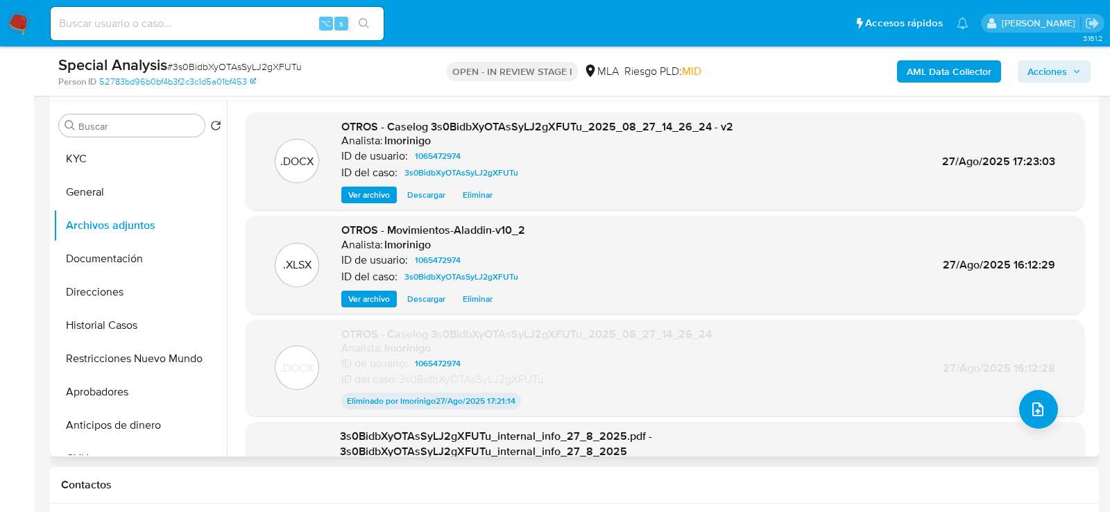
click at [479, 194] on span "Eliminar" at bounding box center [478, 195] width 30 height 14
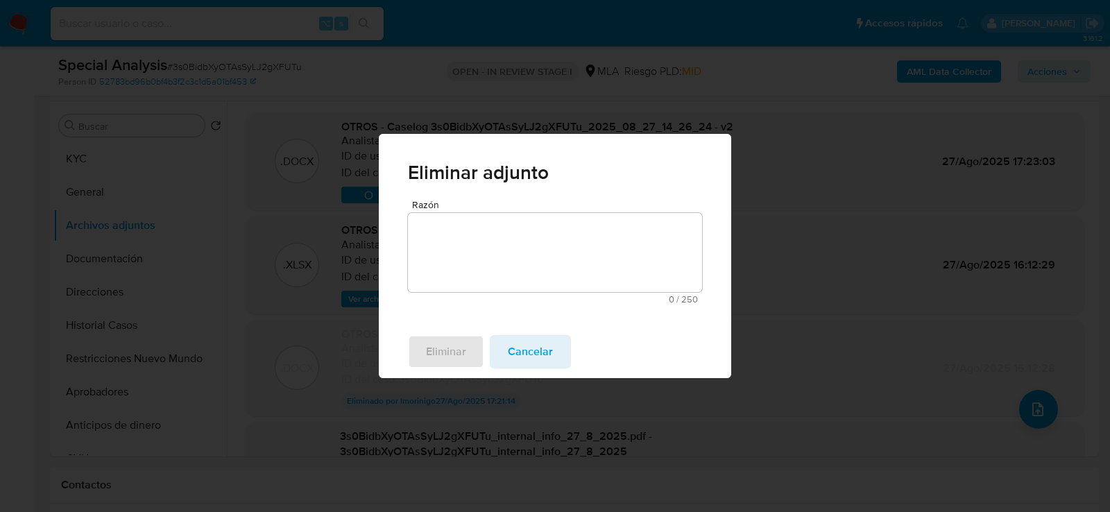
click at [495, 237] on textarea "Razón" at bounding box center [555, 252] width 294 height 79
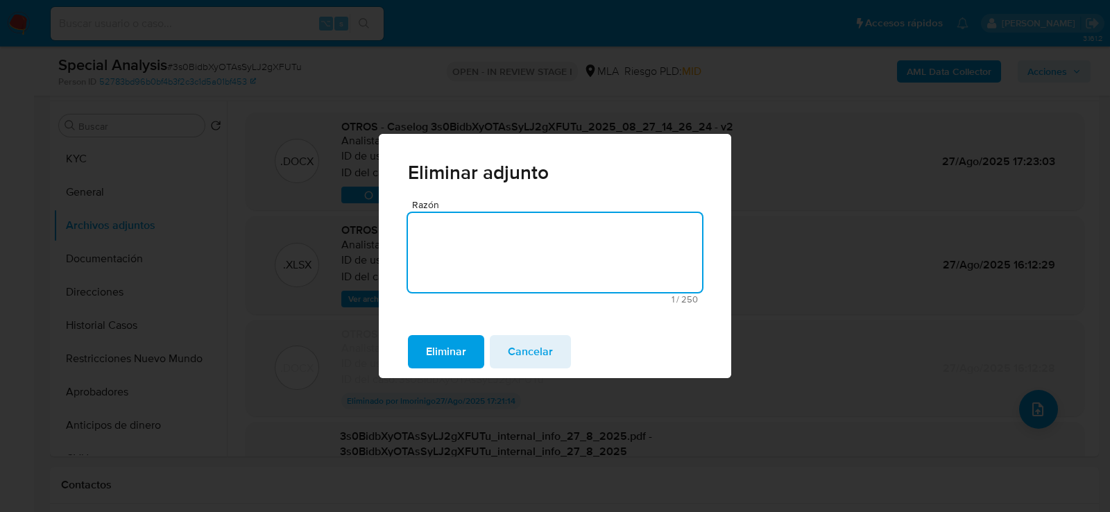
click at [461, 347] on span "Eliminar" at bounding box center [446, 351] width 40 height 31
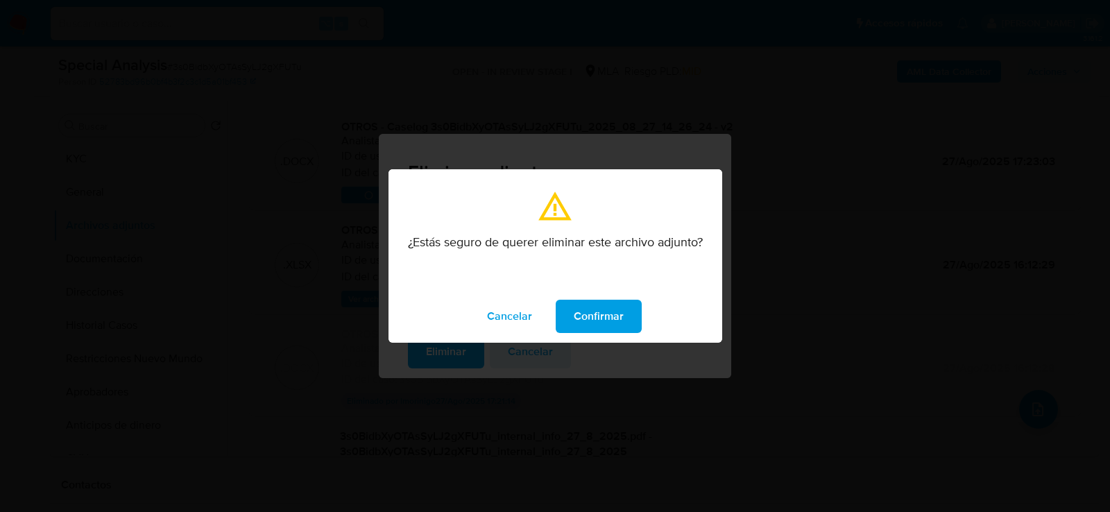
click at [601, 312] on span "Confirmar" at bounding box center [599, 316] width 50 height 31
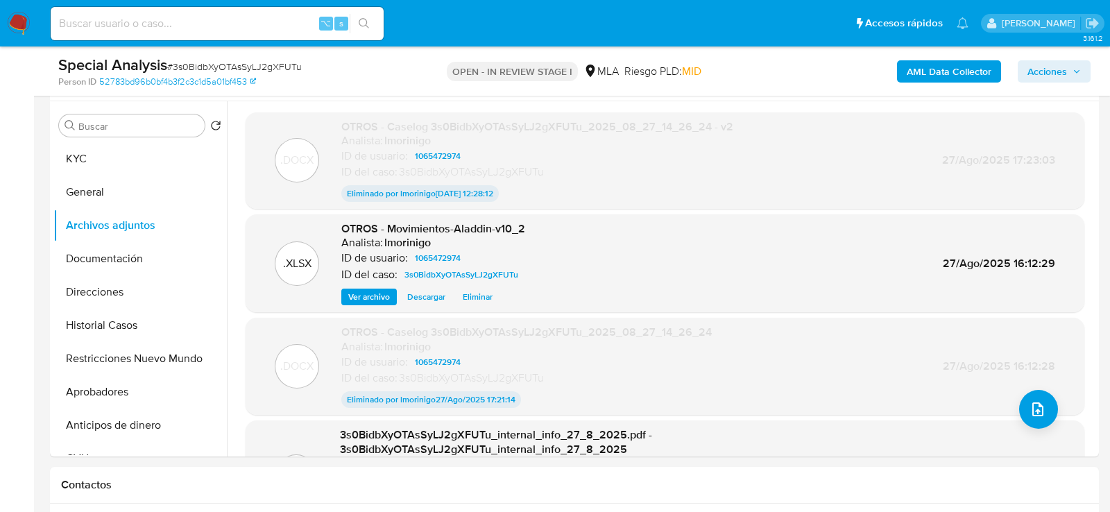
scroll to position [253, 0]
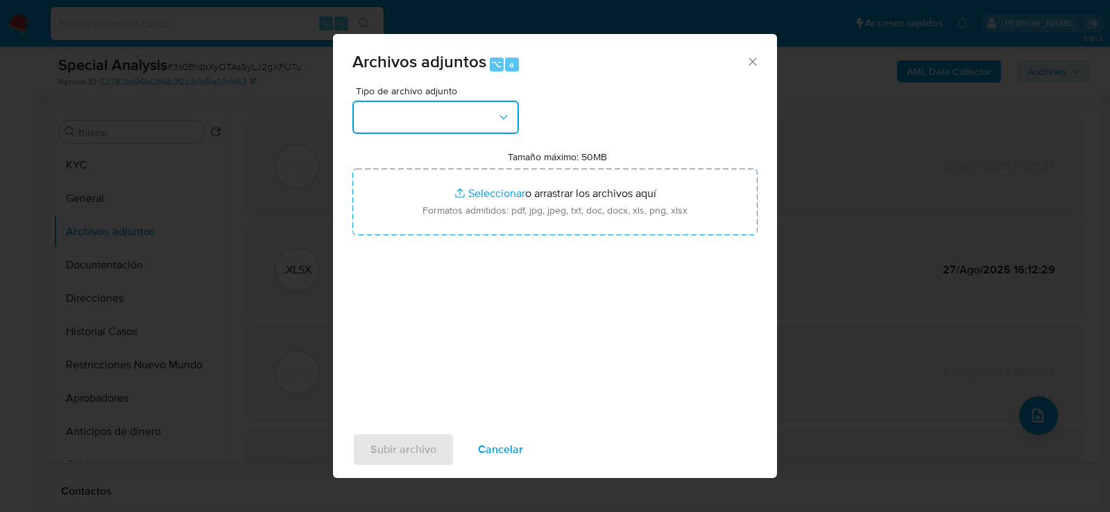
click at [447, 128] on button "button" at bounding box center [435, 117] width 166 height 33
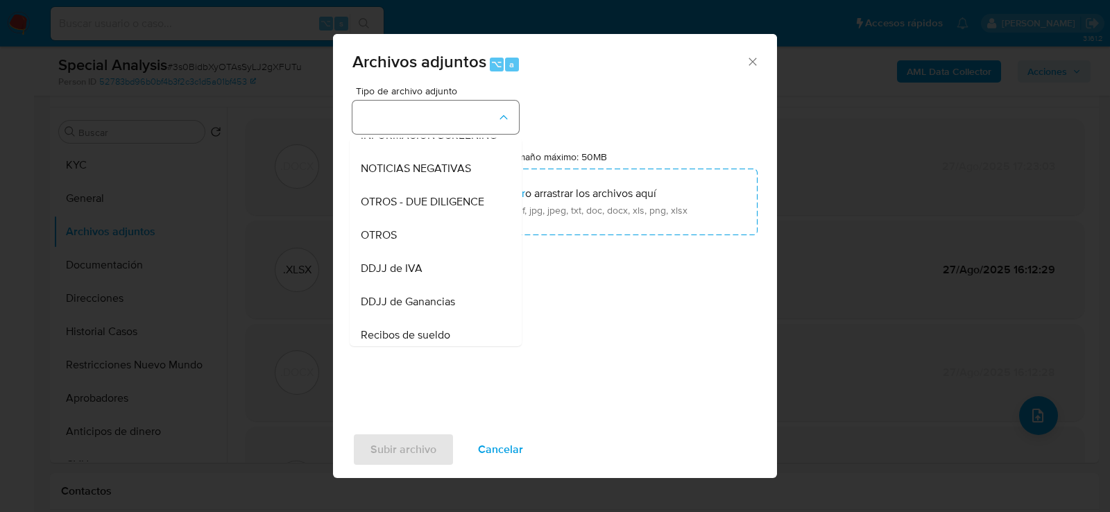
scroll to position [188, 0]
click at [423, 239] on div "OTROS" at bounding box center [432, 232] width 142 height 33
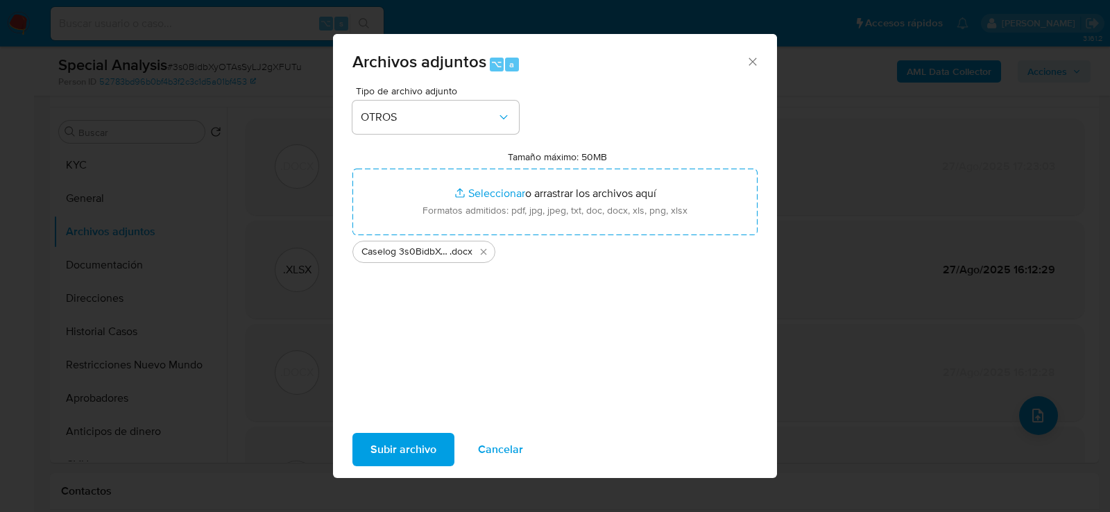
click at [393, 451] on span "Subir archivo" at bounding box center [403, 449] width 66 height 31
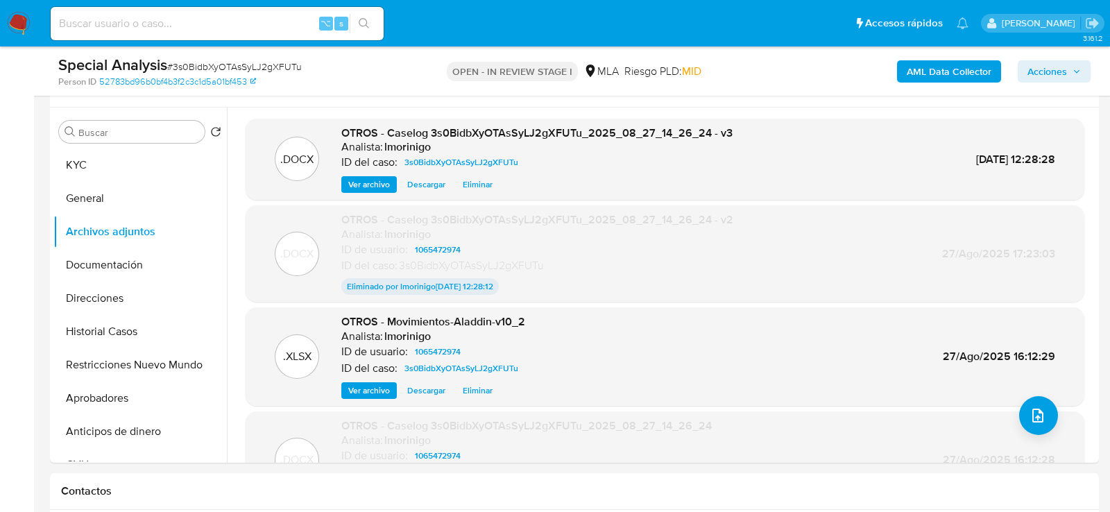
click at [1038, 66] on span "Acciones" at bounding box center [1047, 71] width 40 height 22
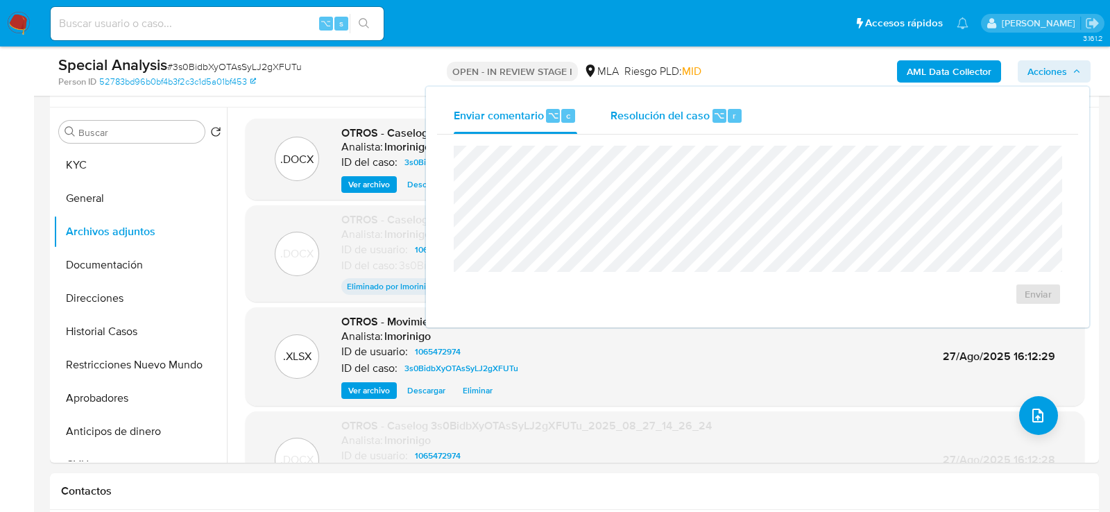
click at [724, 112] on div "⌥ r" at bounding box center [726, 116] width 29 height 14
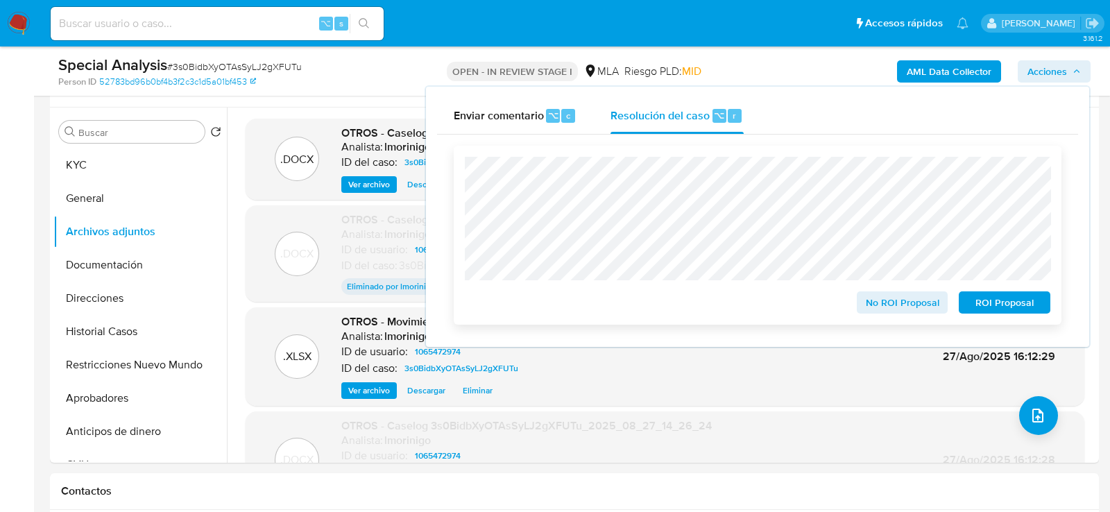
click at [994, 309] on span "ROI Proposal" at bounding box center [1004, 302] width 72 height 19
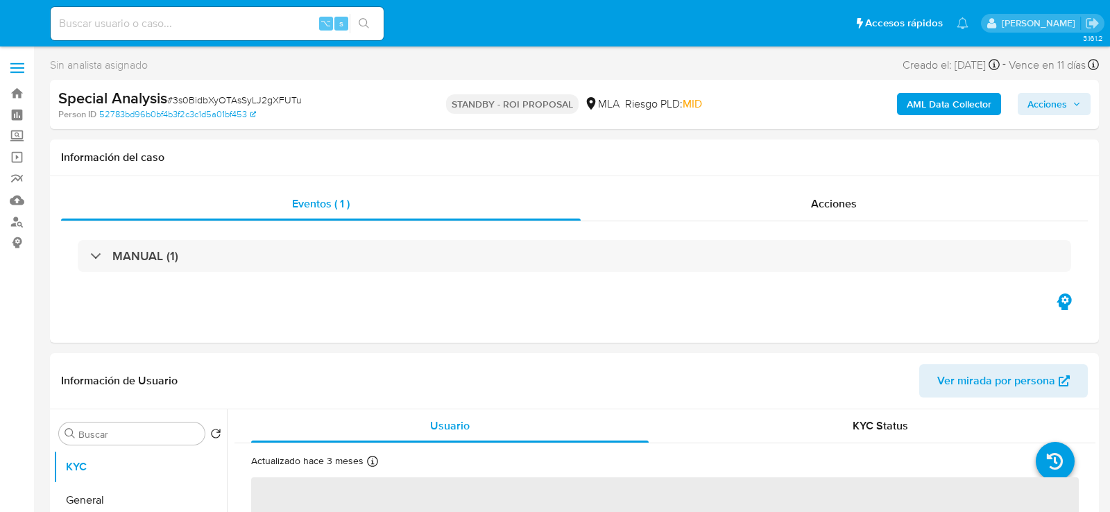
select select "10"
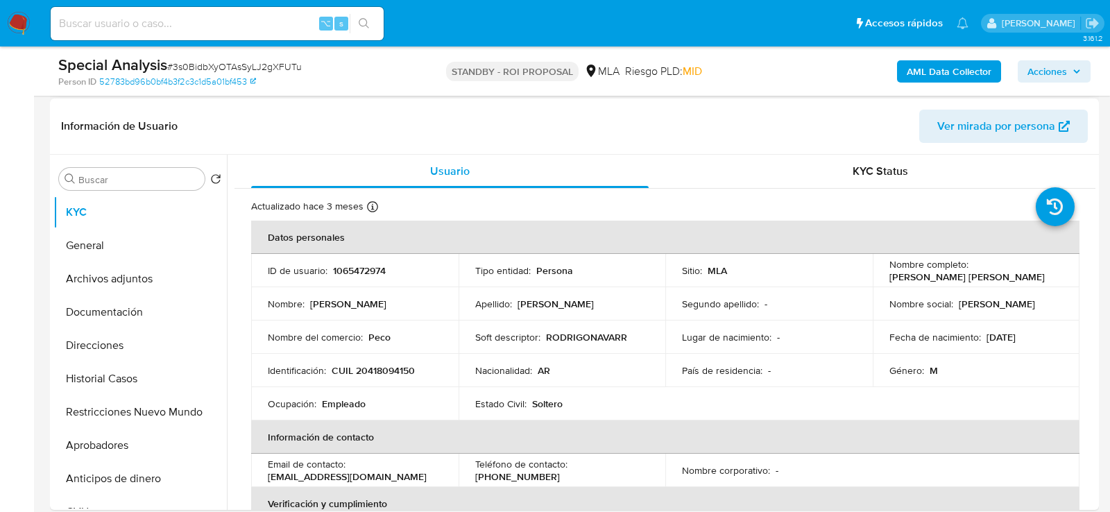
scroll to position [209, 0]
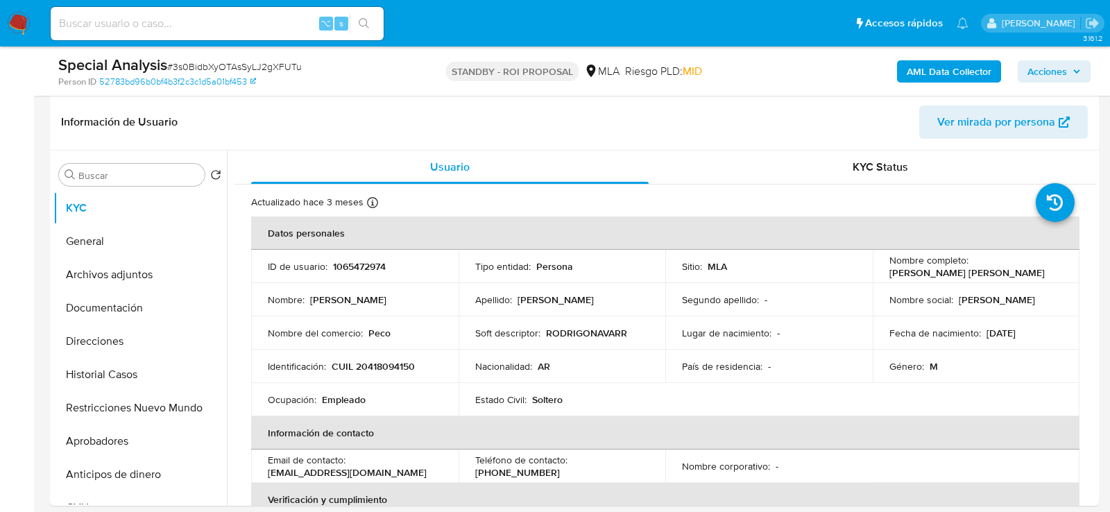
click at [217, 40] on div "⌥ s" at bounding box center [217, 23] width 333 height 39
click at [217, 31] on input at bounding box center [217, 24] width 333 height 18
paste input "IFN7vKkqE6DjGr8kKo3AhkjL"
type input "IFN7vKkqE6DjGr8kKo3AhkjL"
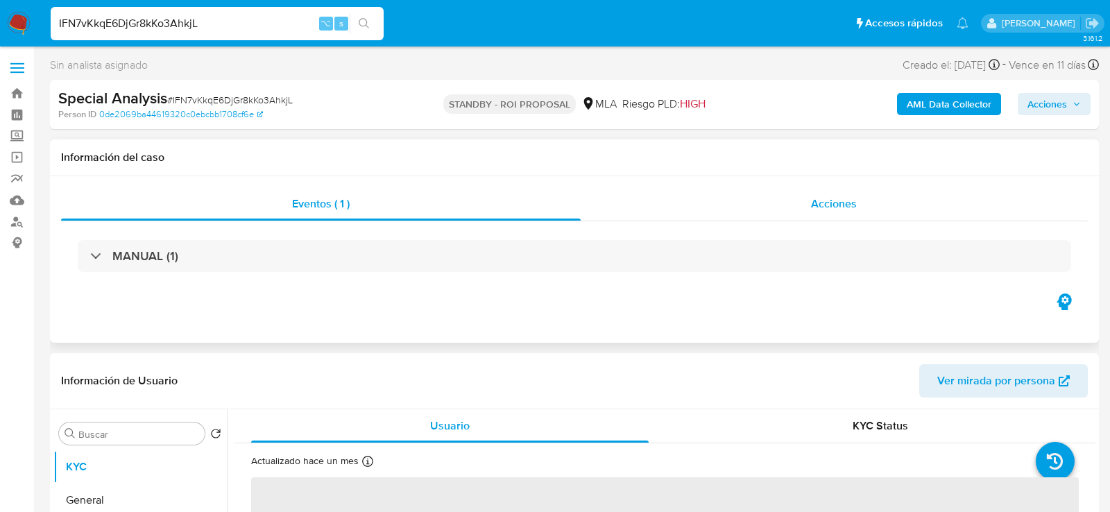
select select "10"
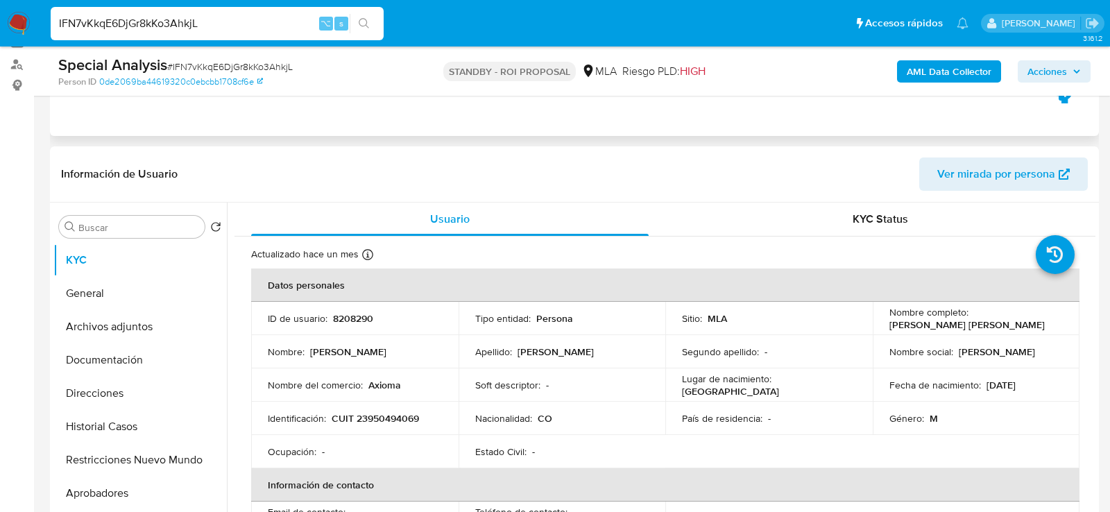
scroll to position [157, 0]
click at [975, 167] on span "Ver mirada por persona" at bounding box center [996, 173] width 118 height 33
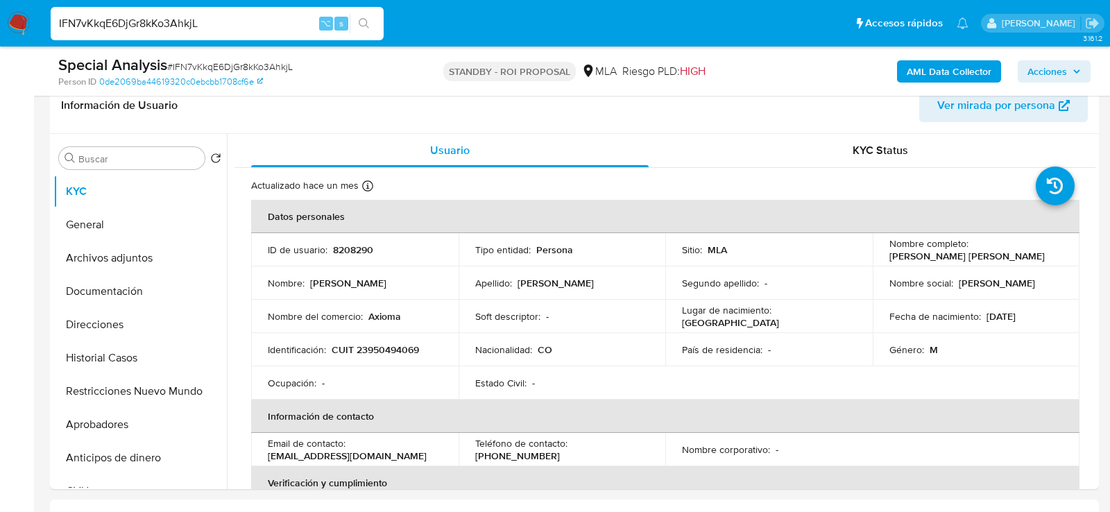
scroll to position [228, 0]
click at [71, 390] on button "Restricciones Nuevo Mundo" at bounding box center [134, 389] width 162 height 33
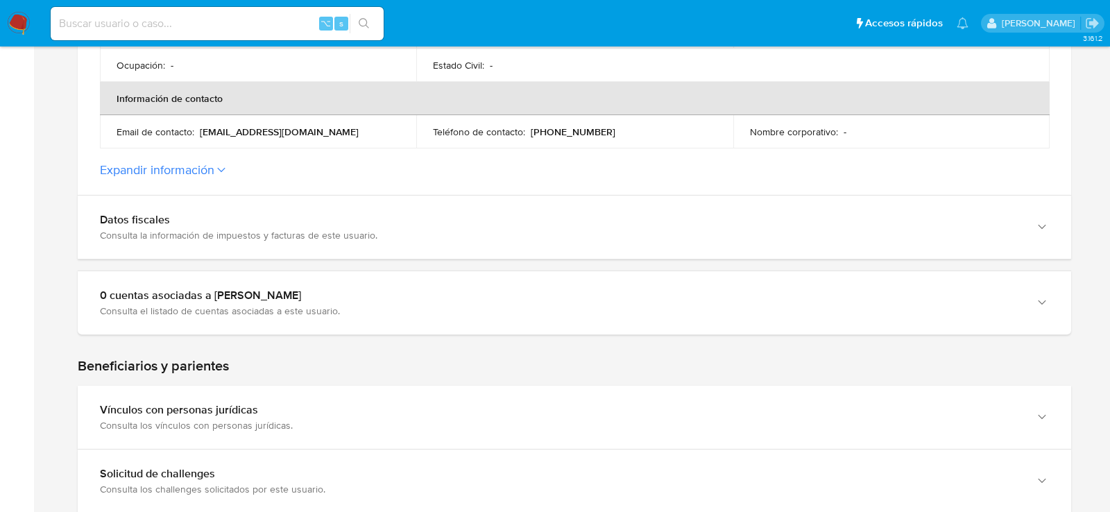
scroll to position [481, 0]
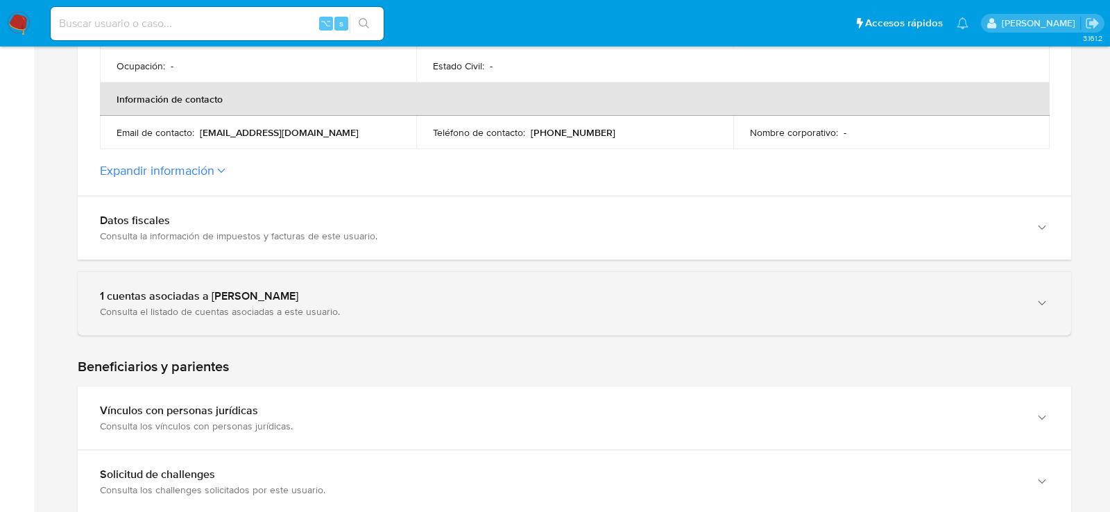
click at [151, 305] on div "Consulta el listado de cuentas asociadas a este usuario." at bounding box center [560, 311] width 921 height 12
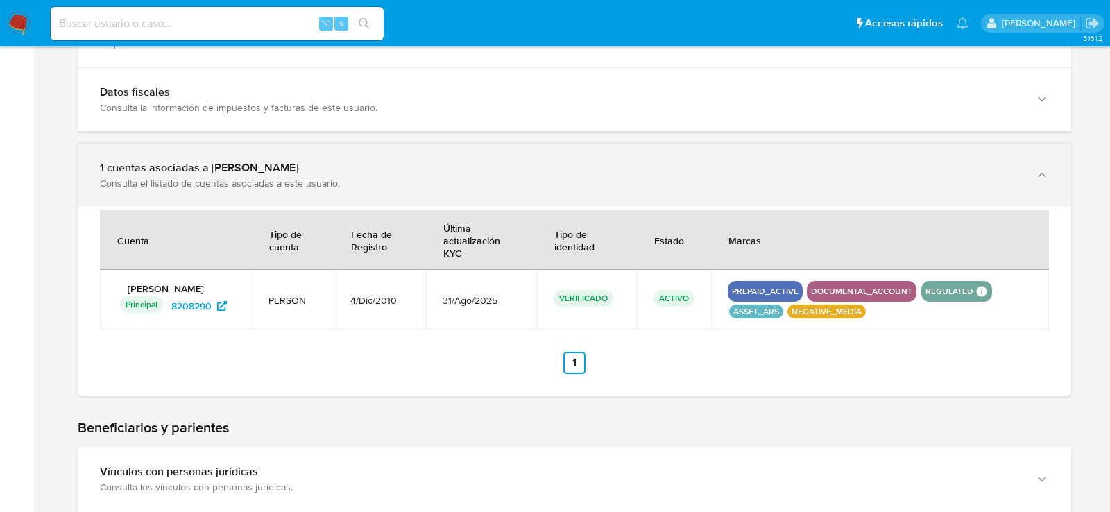
scroll to position [610, 0]
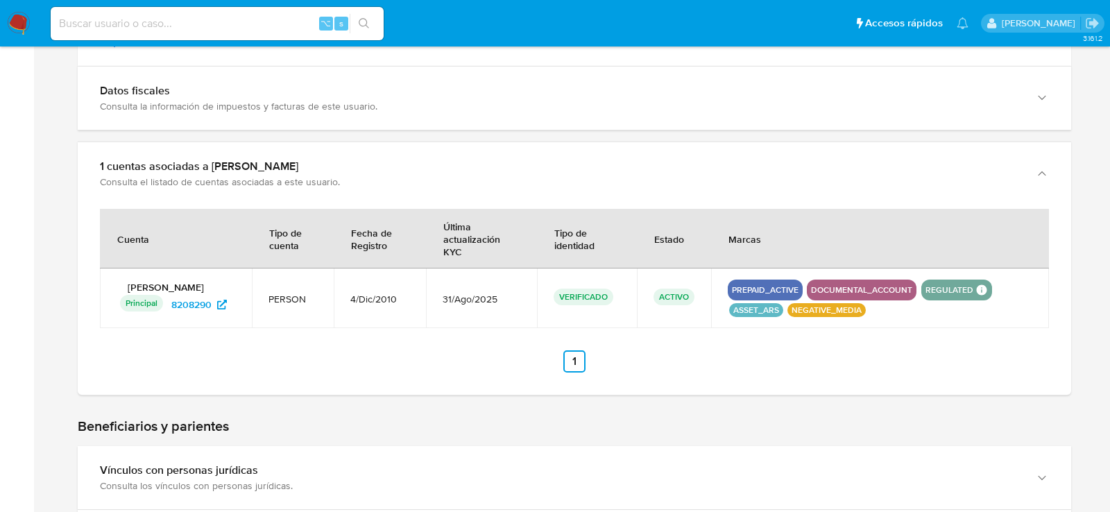
click at [377, 368] on ul "Anterior 1 Siguiente" at bounding box center [574, 361] width 949 height 22
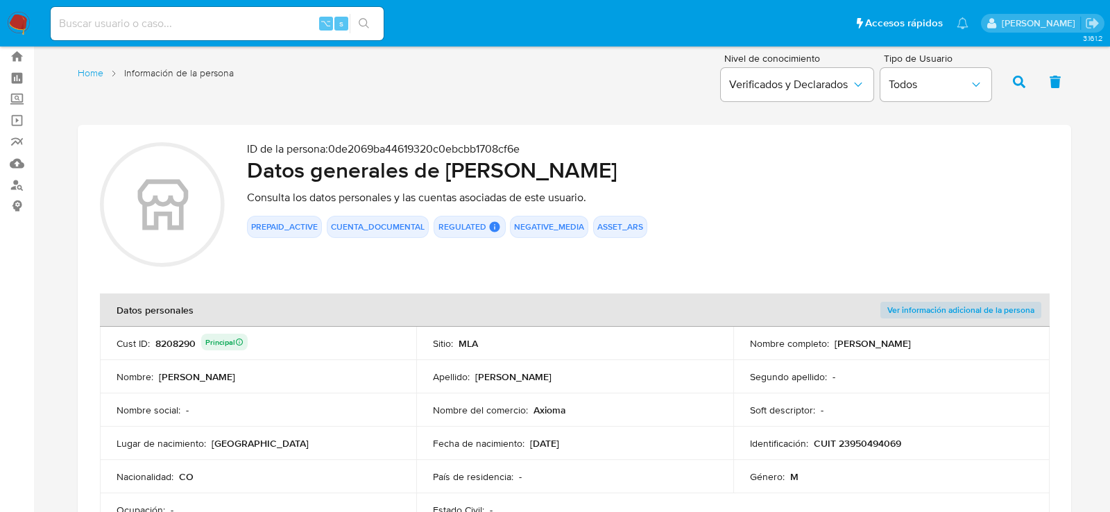
scroll to position [0, 0]
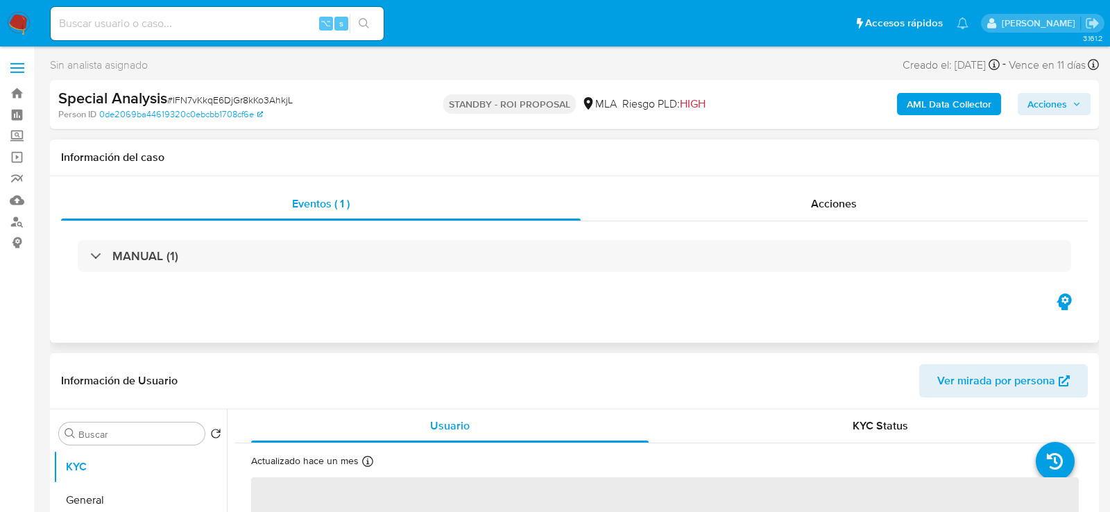
select select "10"
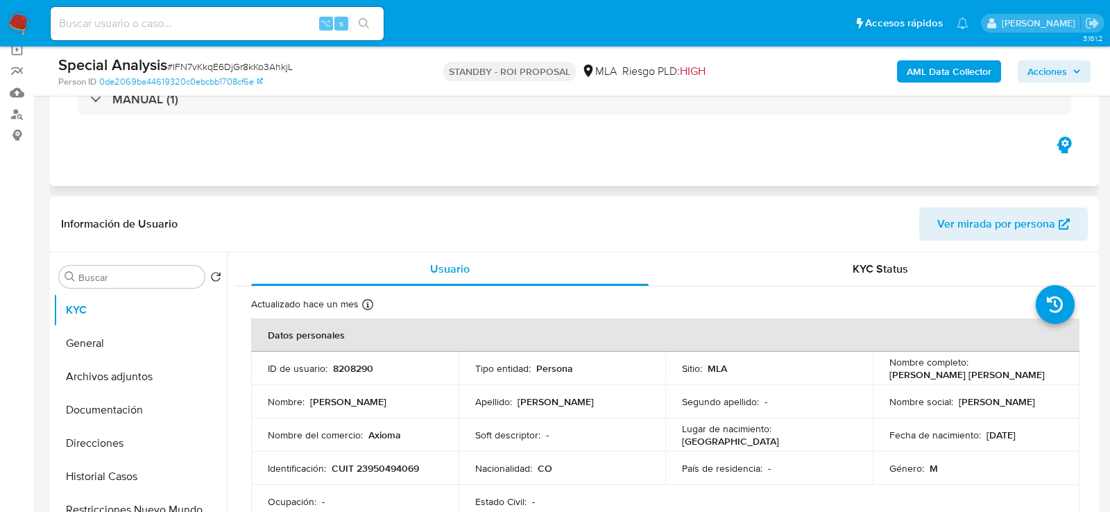
scroll to position [106, 0]
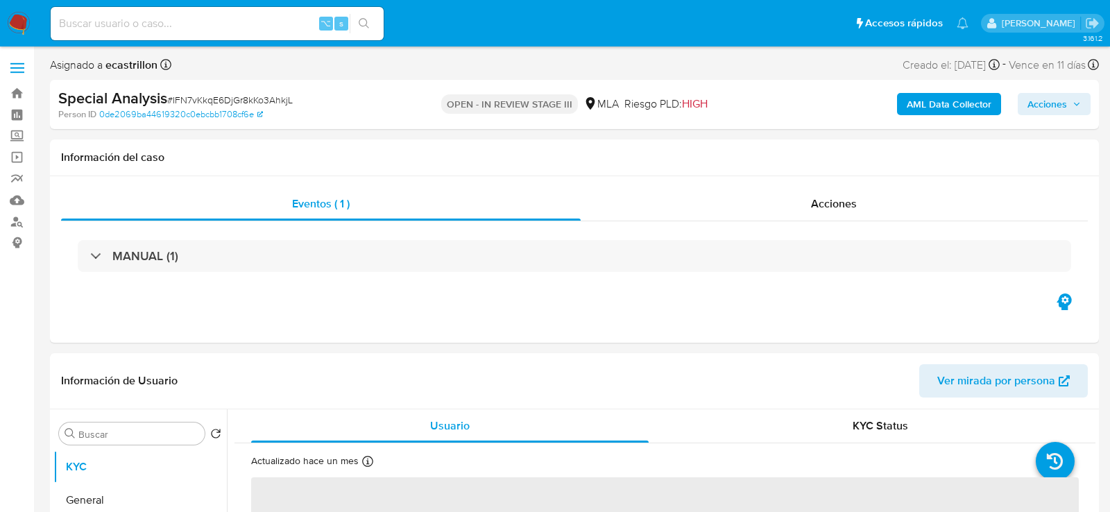
select select "10"
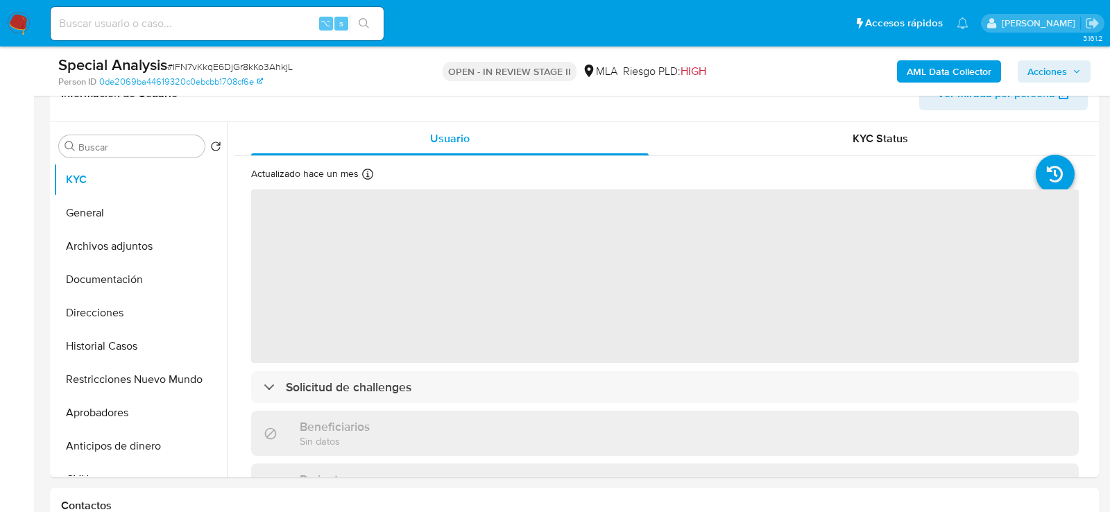
scroll to position [331, 0]
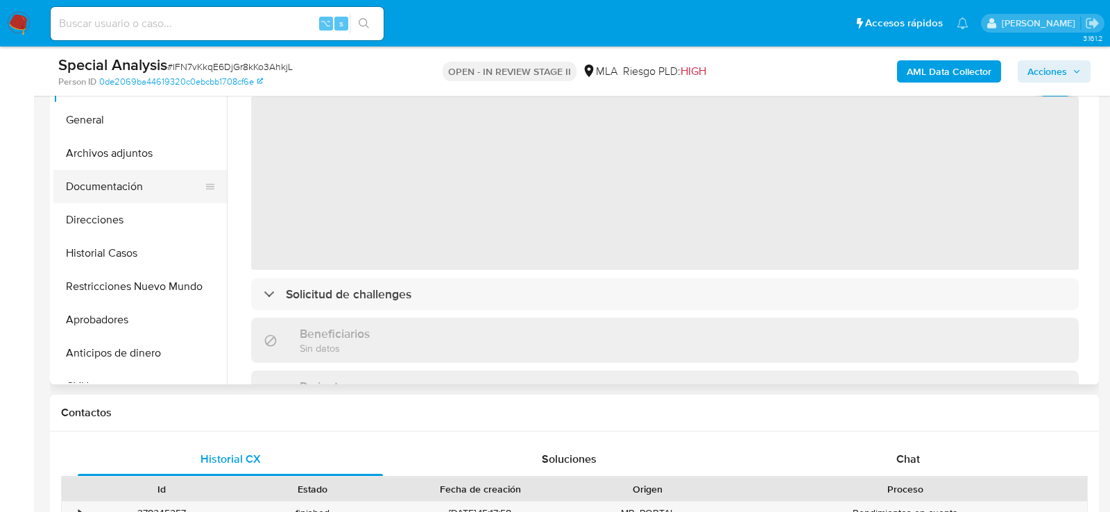
select select "10"
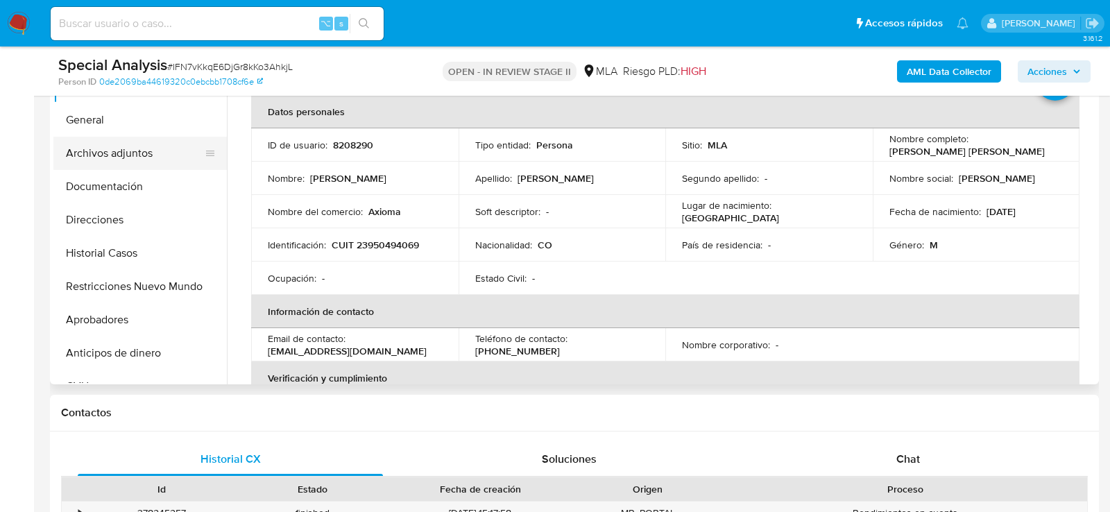
click at [123, 137] on button "Archivos adjuntos" at bounding box center [134, 153] width 162 height 33
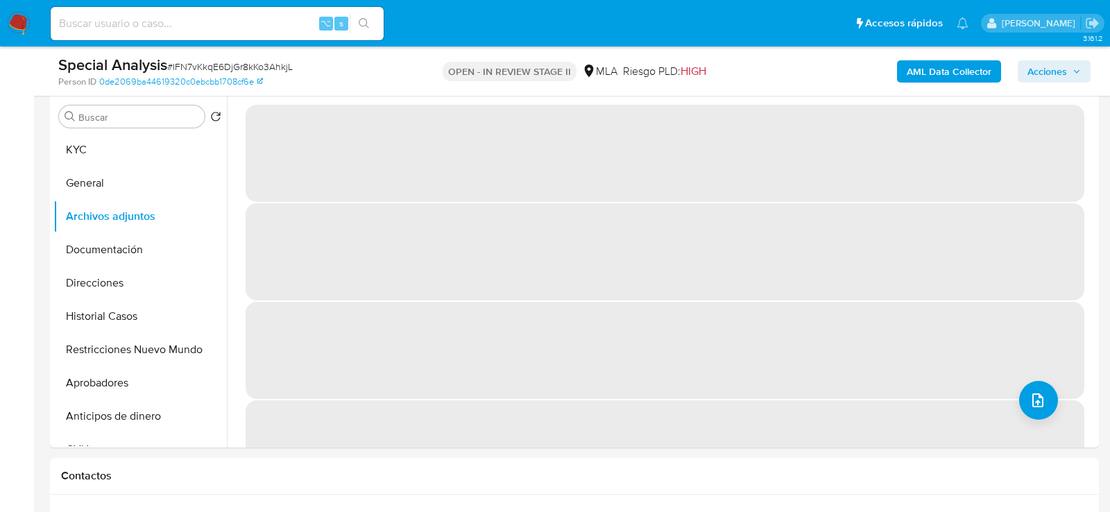
scroll to position [264, 0]
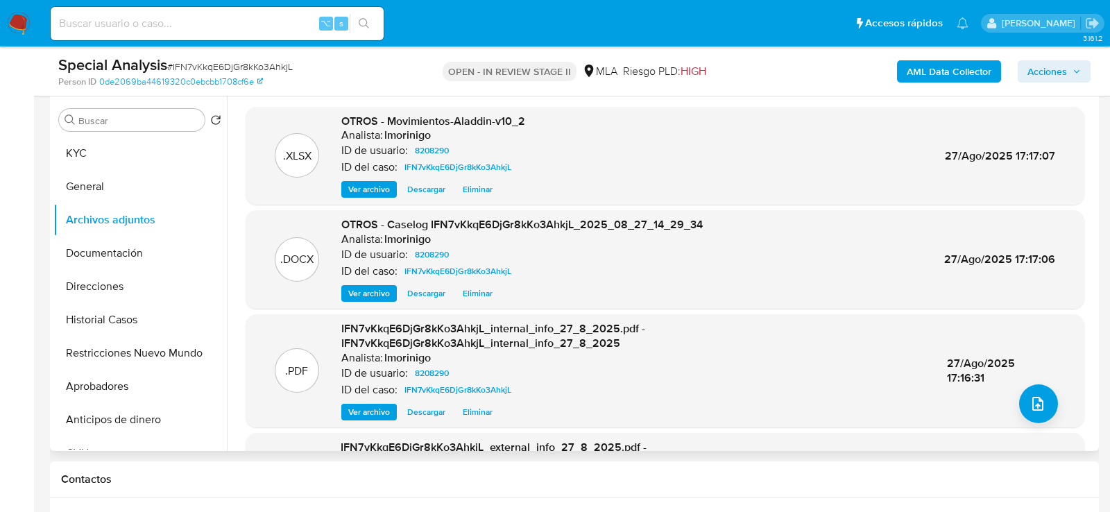
click at [481, 292] on span "Eliminar" at bounding box center [478, 293] width 30 height 14
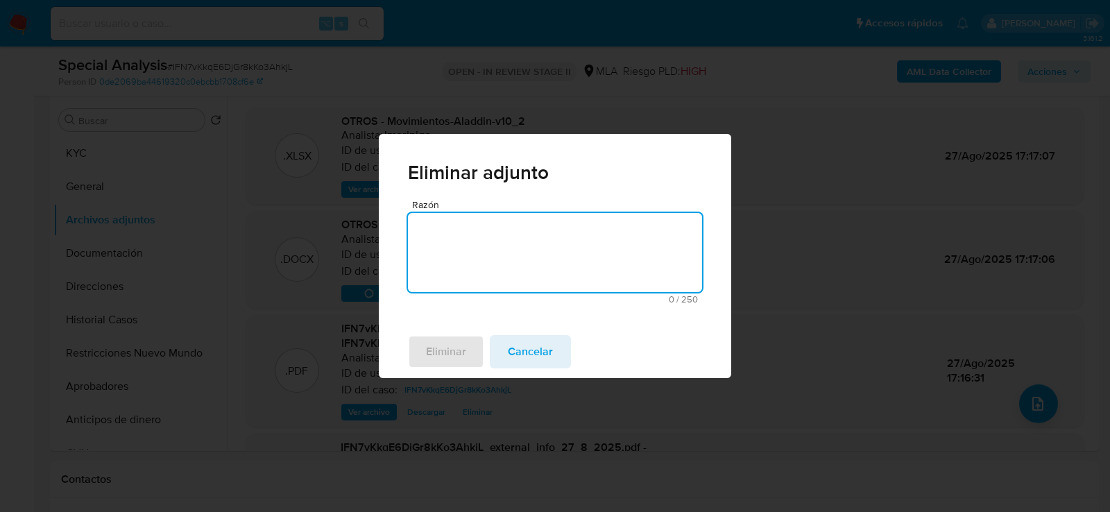
click at [492, 234] on textarea "Razón" at bounding box center [555, 252] width 294 height 79
click at [459, 351] on span "Eliminar" at bounding box center [446, 351] width 40 height 31
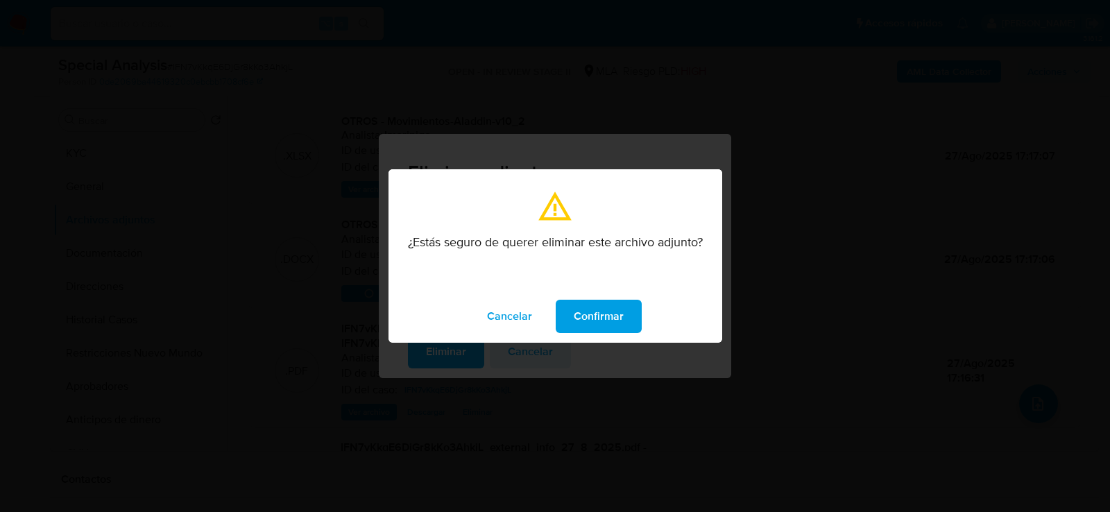
click at [604, 316] on span "Confirmar" at bounding box center [599, 316] width 50 height 31
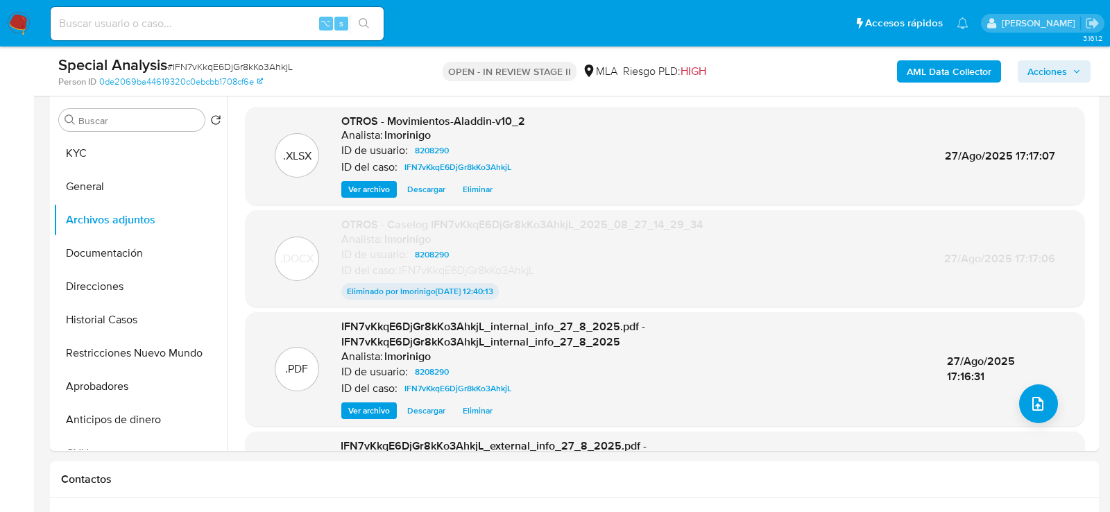
scroll to position [253, 0]
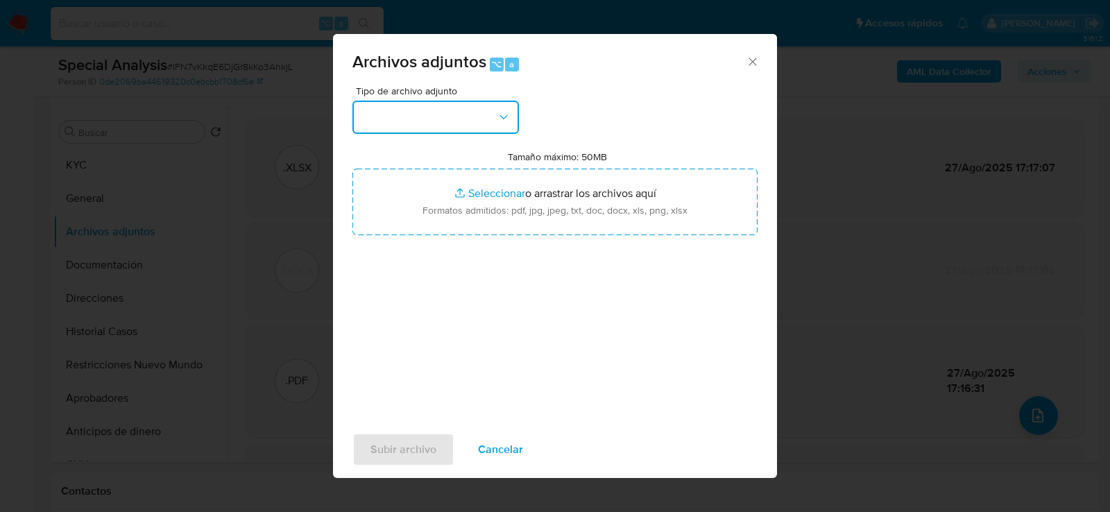
click at [465, 115] on button "button" at bounding box center [435, 117] width 166 height 33
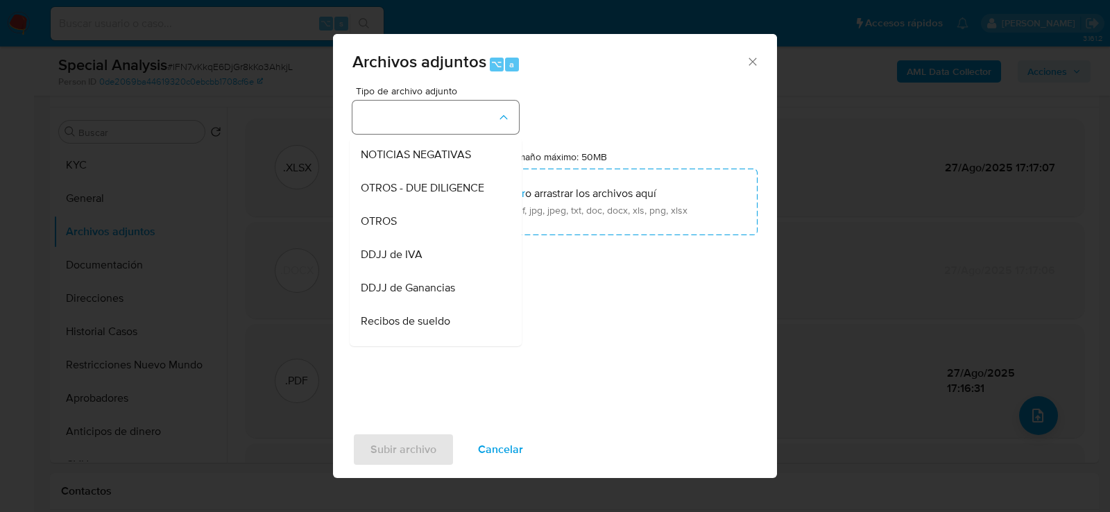
scroll to position [209, 0]
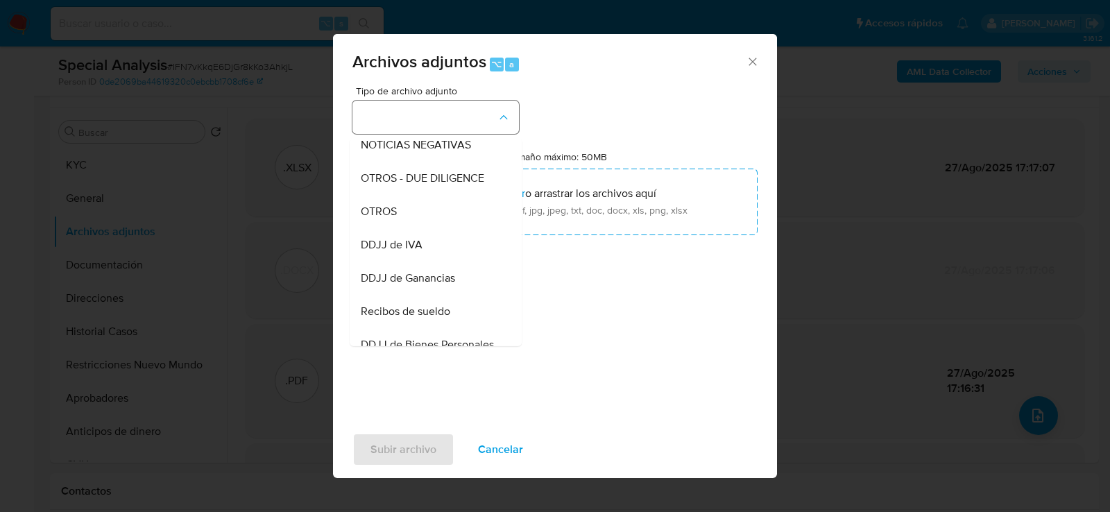
click at [441, 198] on div "OTROS" at bounding box center [432, 210] width 142 height 33
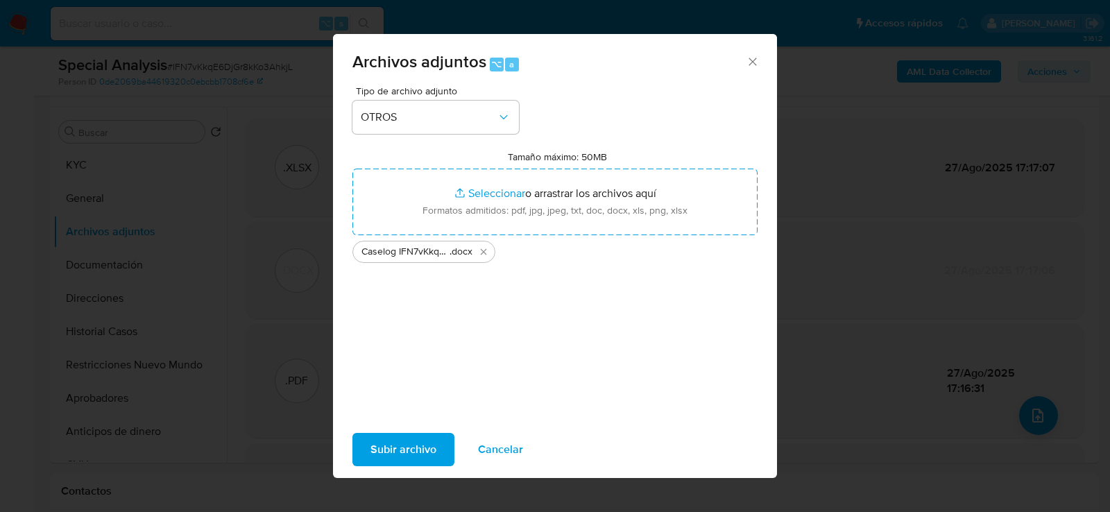
click at [395, 454] on span "Subir archivo" at bounding box center [403, 449] width 66 height 31
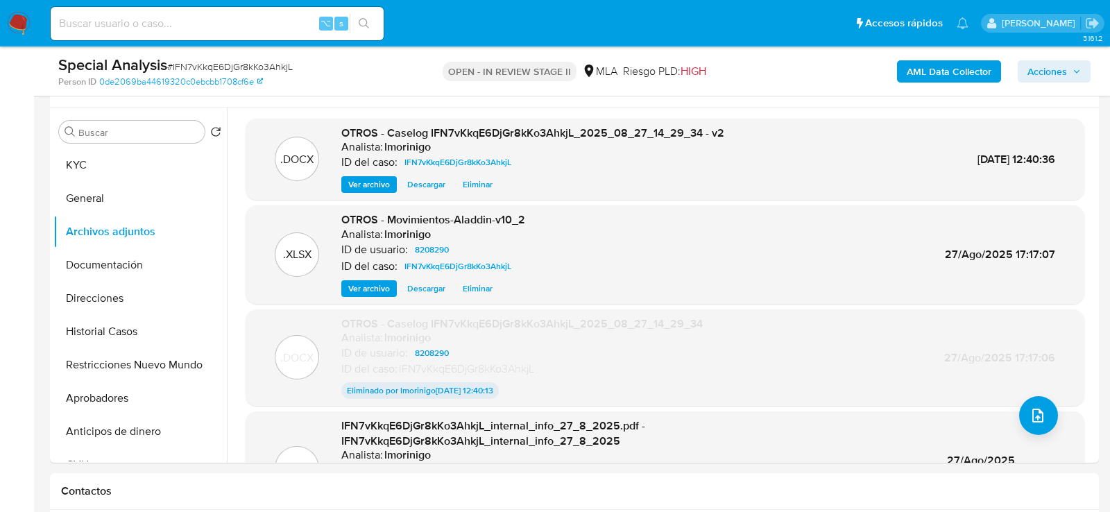
click at [1059, 67] on span "Acciones" at bounding box center [1047, 71] width 40 height 22
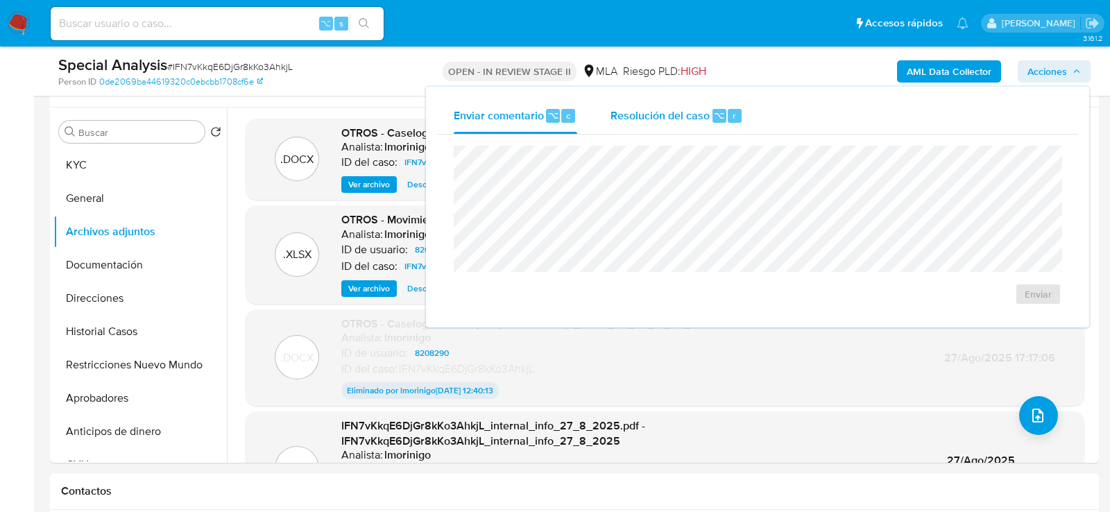
click at [692, 121] on span "Resolución del caso" at bounding box center [659, 115] width 99 height 16
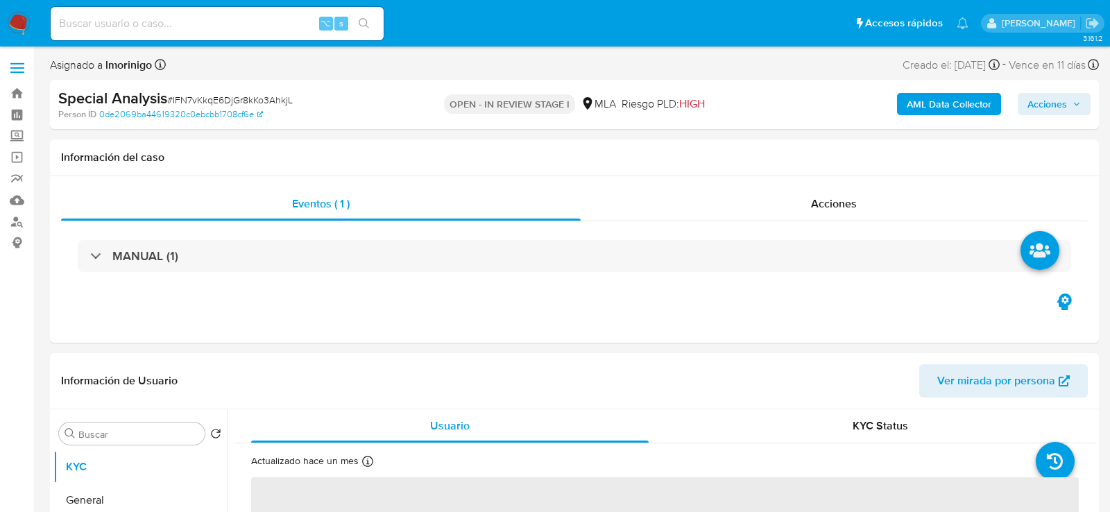
click at [1052, 105] on span "Acciones" at bounding box center [1047, 104] width 40 height 22
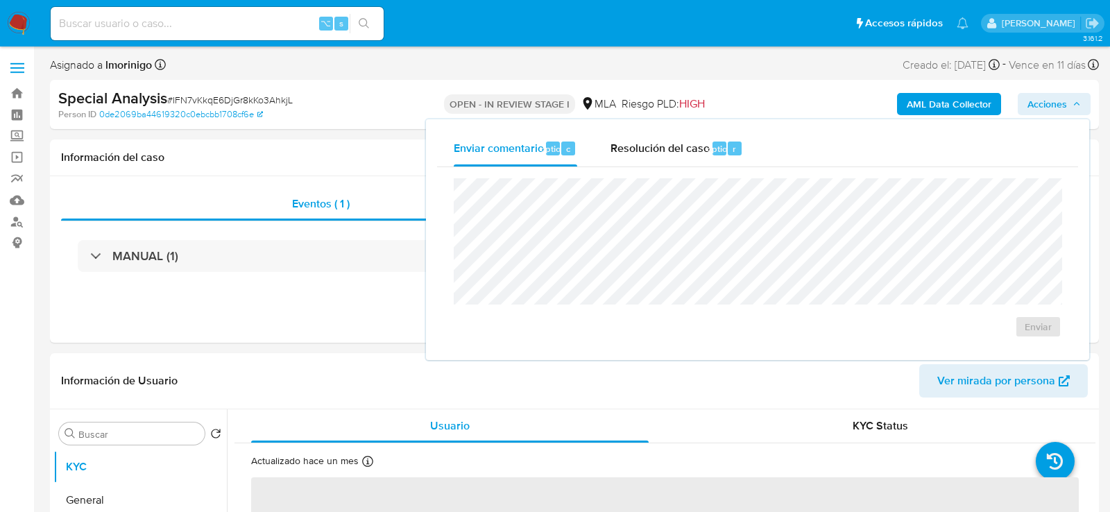
select select "10"
click at [728, 149] on div "r" at bounding box center [735, 149] width 14 height 14
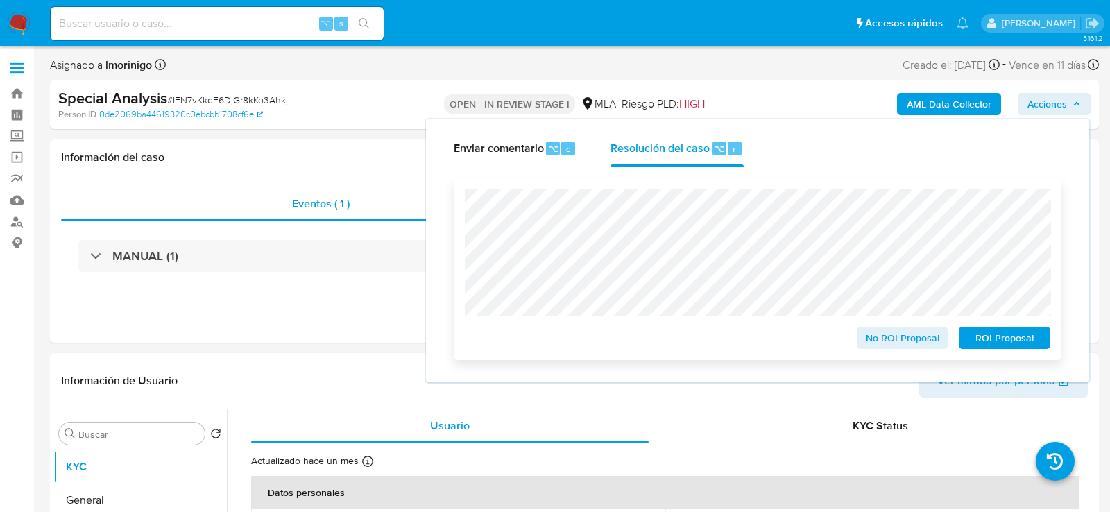
click at [985, 341] on span "ROI Proposal" at bounding box center [1004, 337] width 72 height 19
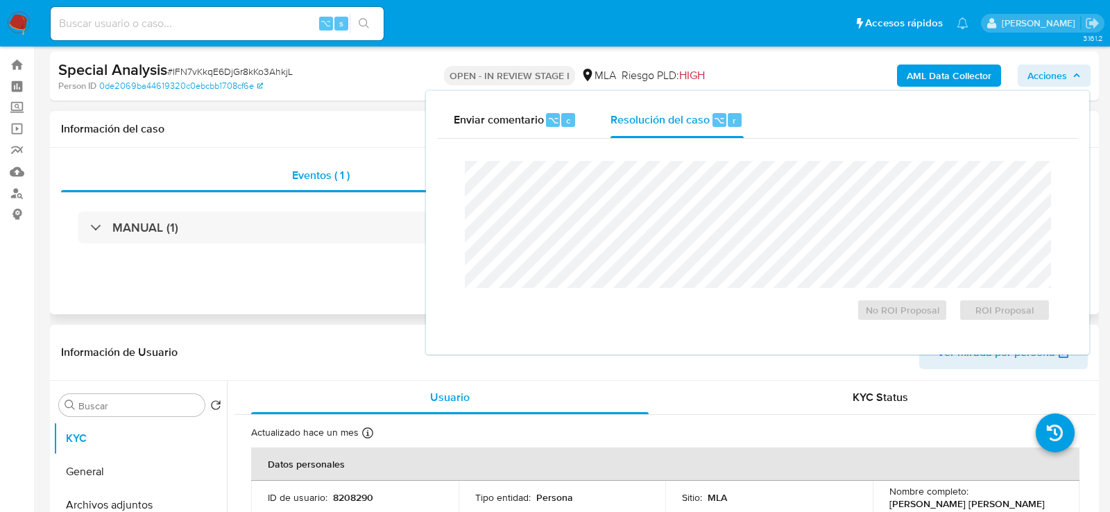
scroll to position [36, 0]
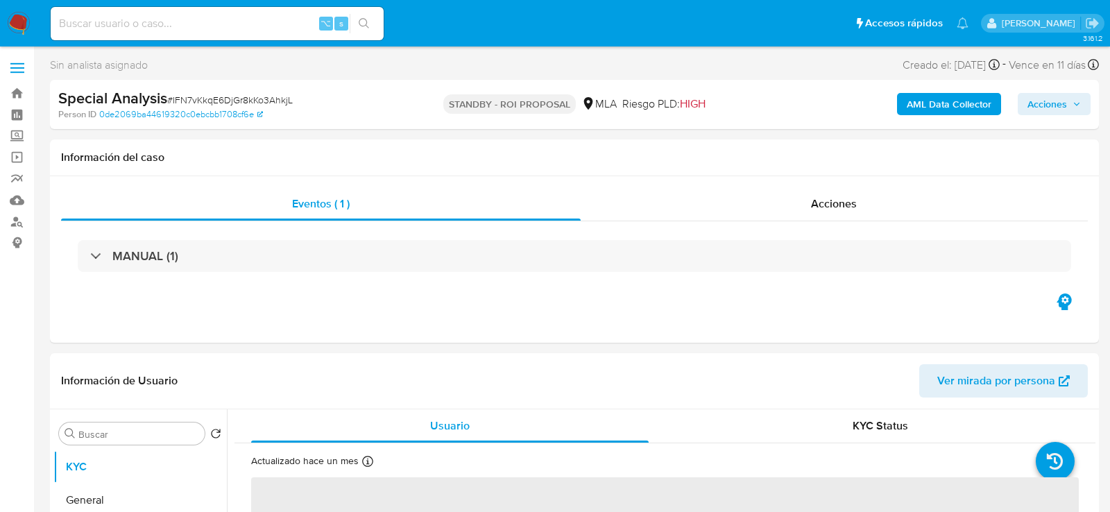
select select "10"
click at [219, 28] on input at bounding box center [217, 24] width 333 height 18
paste input "u913jzhLGLwMP1hGvUyeynkH"
type input "u913jzhLGLwMP1hGvUyeynkH"
select select "10"
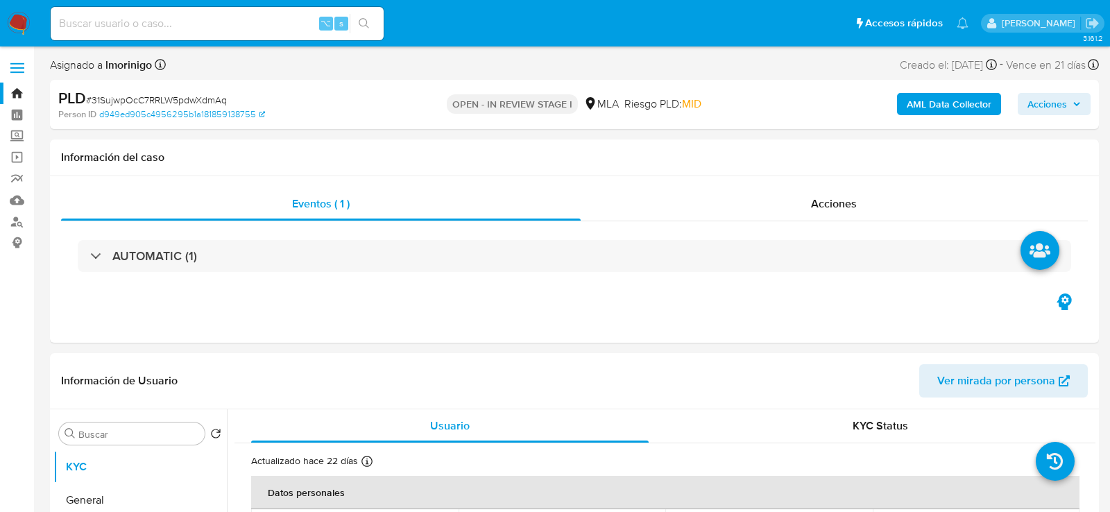
select select "10"
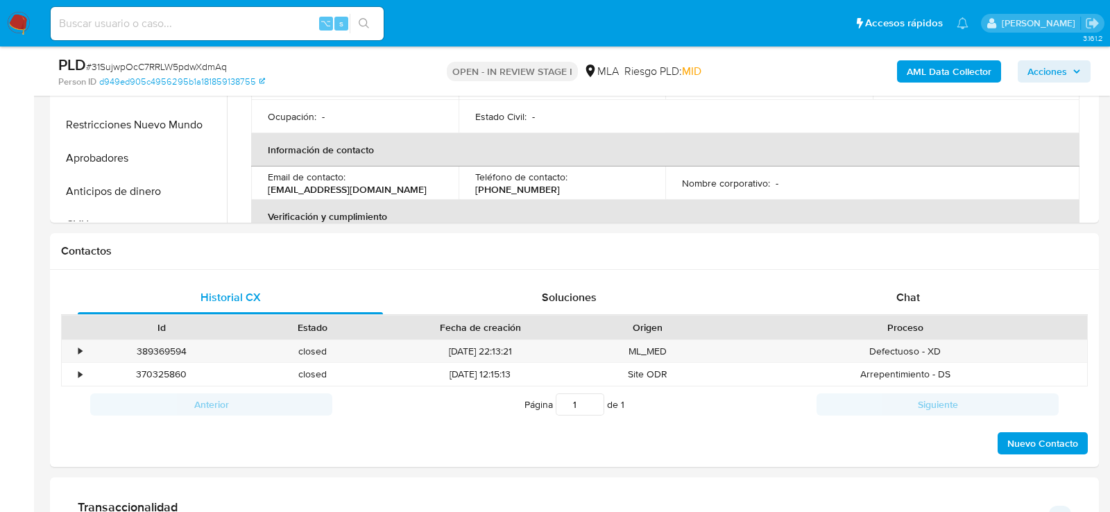
scroll to position [494, 0]
click at [941, 309] on div "Chat" at bounding box center [907, 296] width 305 height 33
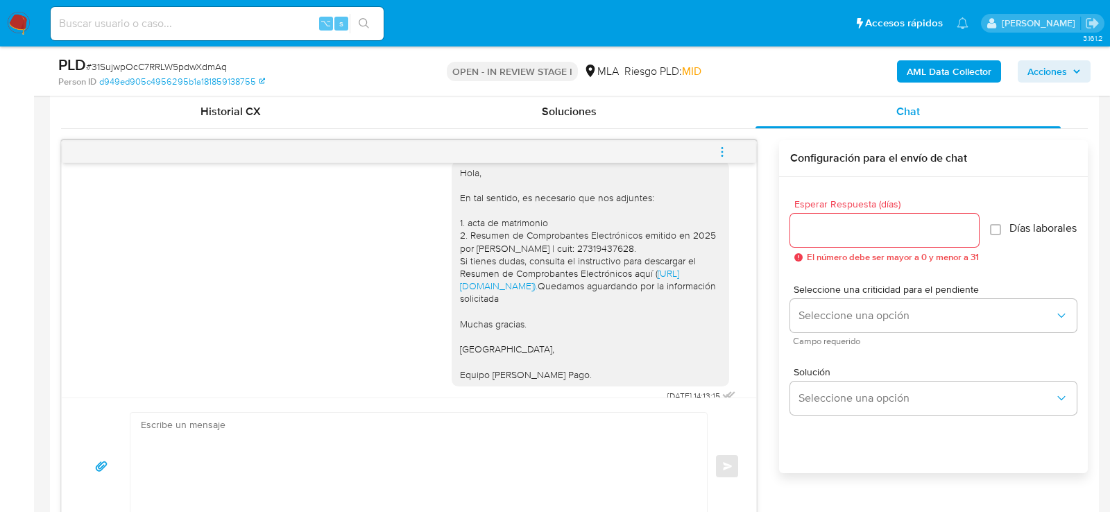
scroll to position [1097, 0]
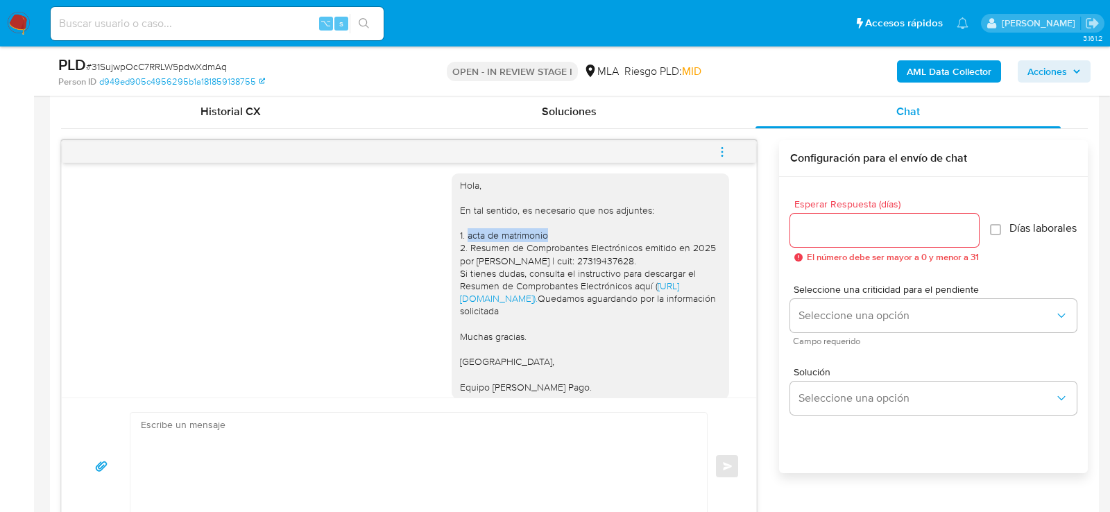
drag, startPoint x: 467, startPoint y: 246, endPoint x: 563, endPoint y: 246, distance: 96.4
click at [563, 246] on div "Hola, En tal sentido, es necesario que nos adjuntes: 1. acta de matrimonio 2. R…" at bounding box center [590, 286] width 261 height 214
click at [501, 255] on div "Hola, En tal sentido, es necesario que nos adjuntes: 1. acta de matrimonio 2. R…" at bounding box center [590, 286] width 261 height 214
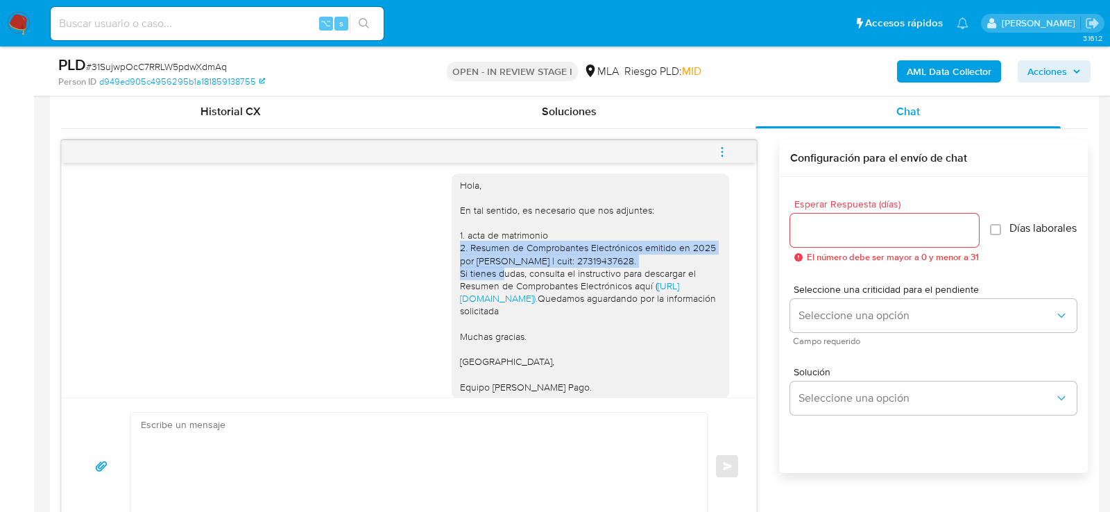
click at [501, 255] on div "Hola, En tal sentido, es necesario que nos adjuntes: 1. acta de matrimonio 2. R…" at bounding box center [590, 286] width 261 height 214
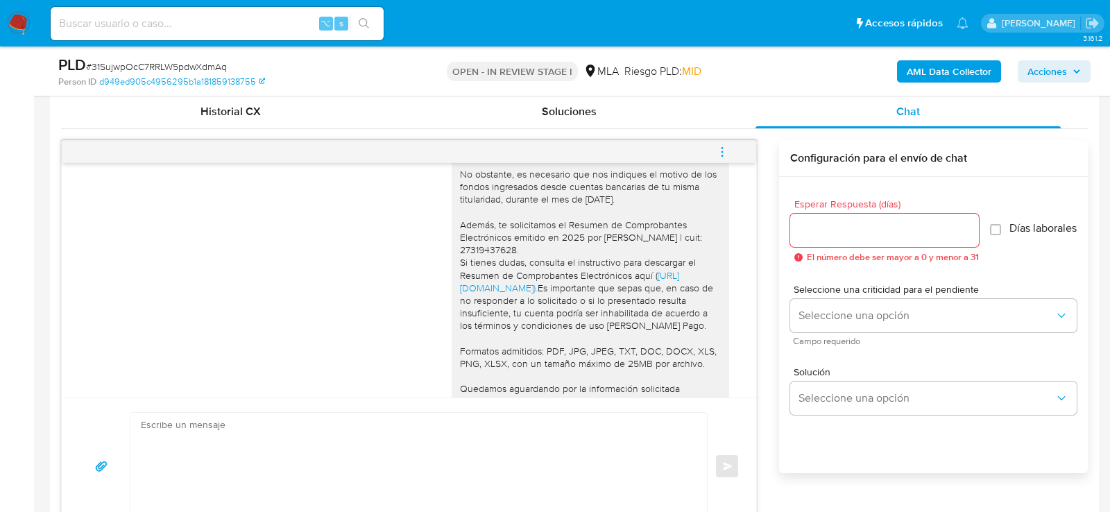
scroll to position [1162, 0]
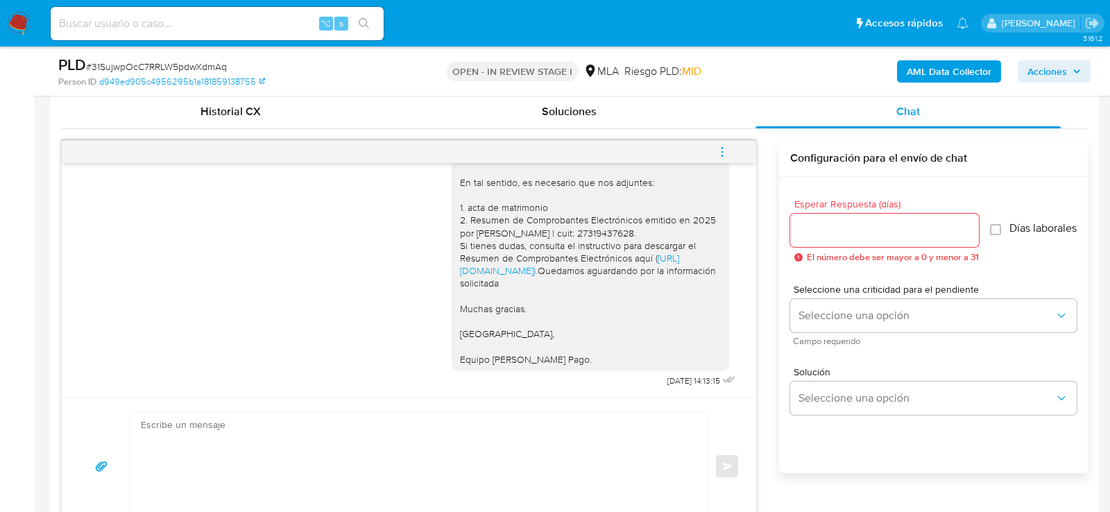
click at [348, 226] on div "Hola, En tal sentido, es necesario que nos adjuntes: 1. acta de matrimonio 2. R…" at bounding box center [409, 263] width 660 height 255
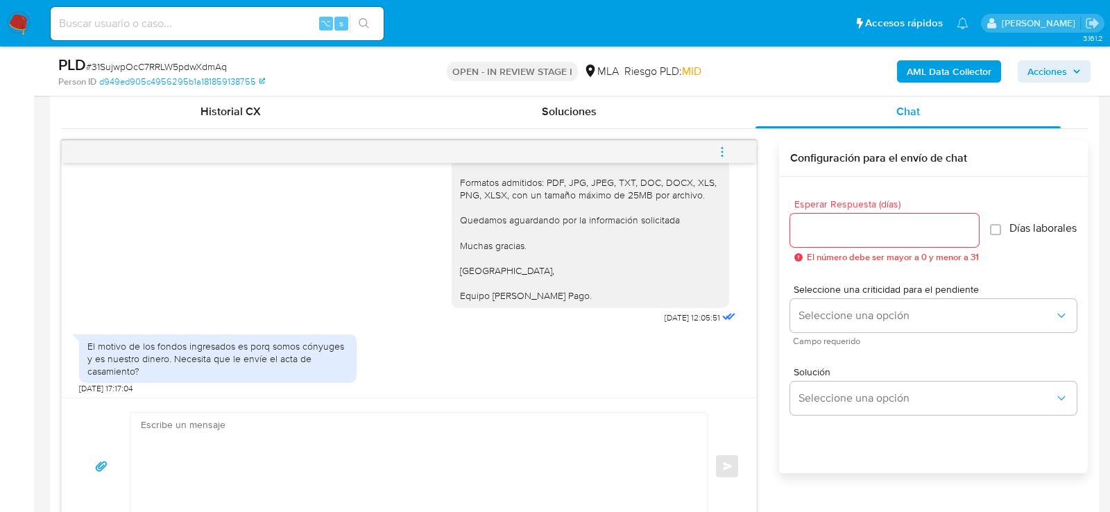
scroll to position [866, 0]
drag, startPoint x: 689, startPoint y: 330, endPoint x: 626, endPoint y: 328, distance: 63.2
click at [626, 327] on div "Hola, muchas gracias por tu respuesta. No obstante, es necesario que nos indiqu…" at bounding box center [595, 143] width 287 height 368
drag, startPoint x: 626, startPoint y: 328, endPoint x: 684, endPoint y: 328, distance: 58.3
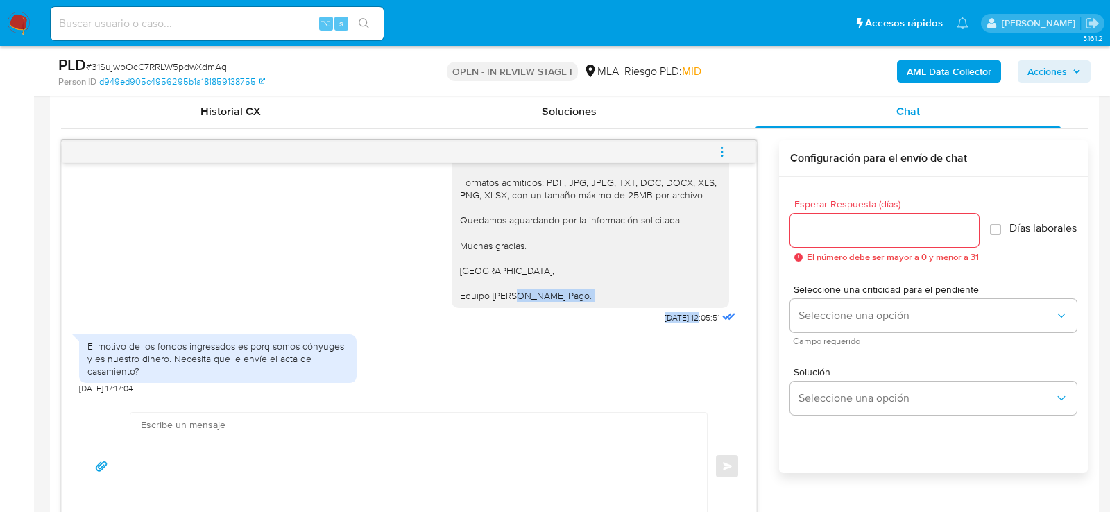
click at [684, 327] on div "Hola, muchas gracias por tu respuesta. No obstante, es necesario que nos indiqu…" at bounding box center [595, 143] width 287 height 368
click at [697, 327] on div "24/09/2025 12:05:51" at bounding box center [702, 317] width 74 height 19
click at [692, 323] on span "24/09/2025 12:05:51" at bounding box center [692, 317] width 55 height 11
click at [665, 323] on span "24/09/2025 12:05:51" at bounding box center [692, 317] width 55 height 11
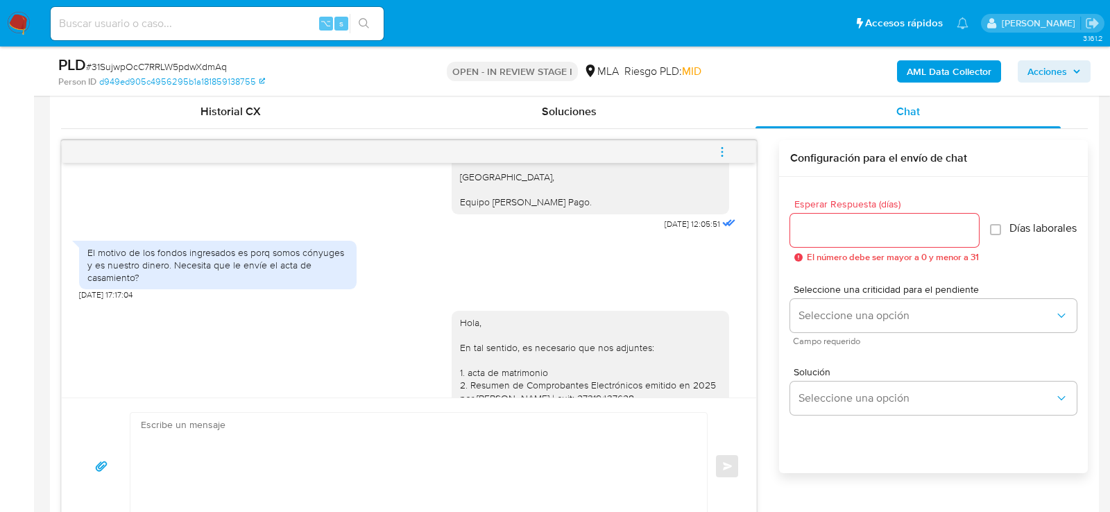
scroll to position [1162, 0]
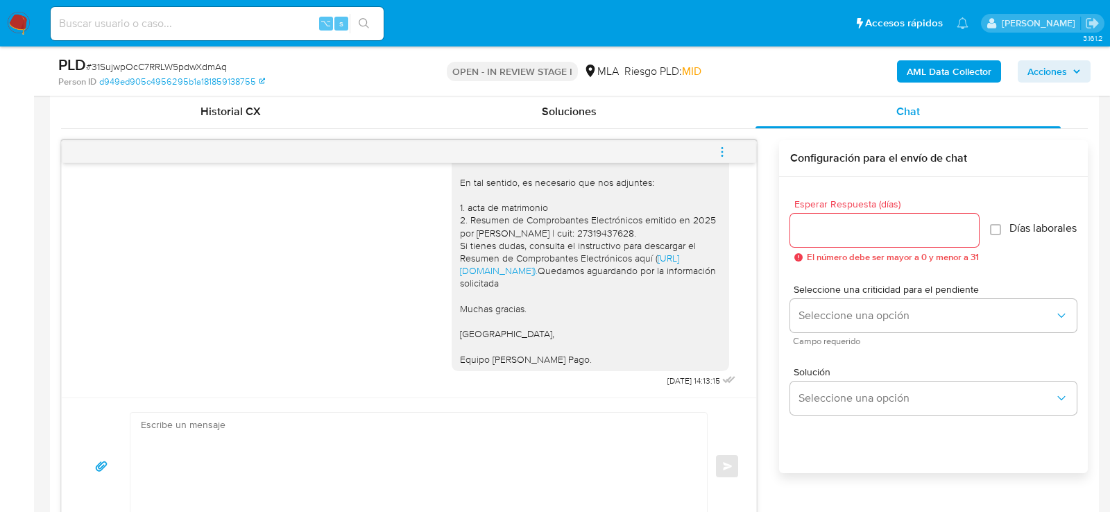
click at [726, 146] on icon "menu-action" at bounding box center [722, 152] width 12 height 12
click at [580, 113] on li "Cerrar conversación" at bounding box center [628, 122] width 142 height 25
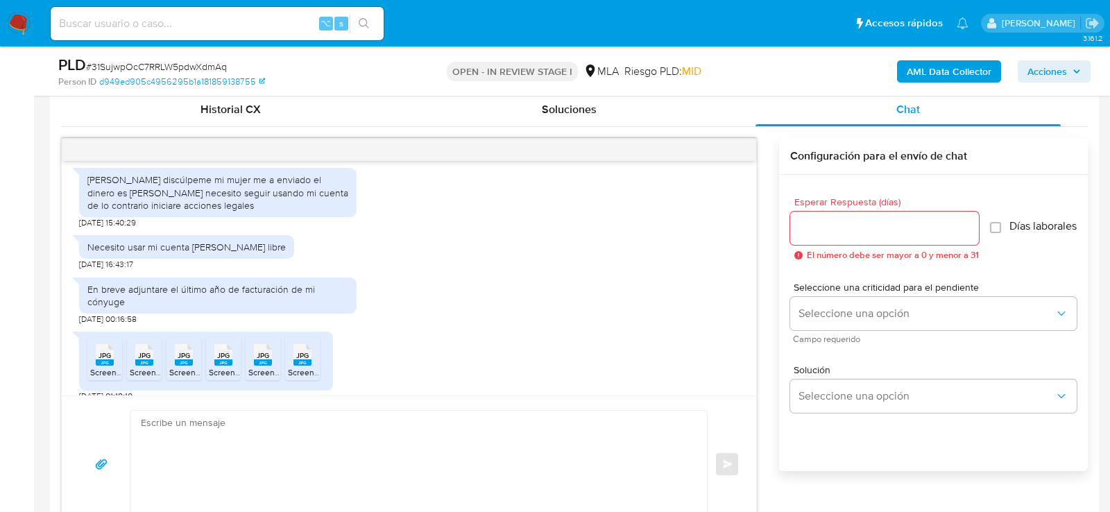
scroll to position [379, 0]
click at [104, 366] on span "Screenshot_20250918_221011_Drive.jpg" at bounding box center [165, 372] width 151 height 12
click at [137, 366] on span "Screenshot_20250918_221005_Drive.jpg" at bounding box center [207, 372] width 155 height 12
click at [171, 366] on span "Screenshot_20250918_221043_Drive.jpg" at bounding box center [246, 372] width 155 height 12
click at [234, 366] on span "Screenshot_20250918_221020_Drive.jpg" at bounding box center [286, 372] width 155 height 12
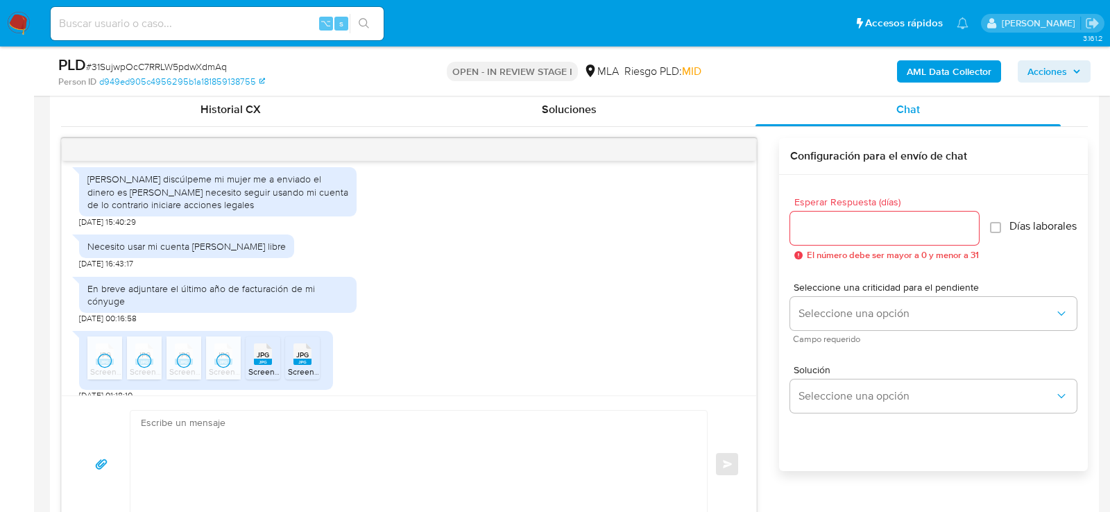
click at [273, 366] on span "Screenshot_20250918_220955_Drive.jpg" at bounding box center [326, 372] width 157 height 12
click at [312, 366] on span "Screenshot_20250918_221033_Drive.jpg" at bounding box center [365, 372] width 155 height 12
drag, startPoint x: 119, startPoint y: 209, endPoint x: 77, endPoint y: 208, distance: 42.3
click at [77, 207] on div "Gisela es mi mujer y me transfiere dinero para gastos personales. Ella esta reg…" at bounding box center [409, 278] width 694 height 234
copy span "16/09/2025"
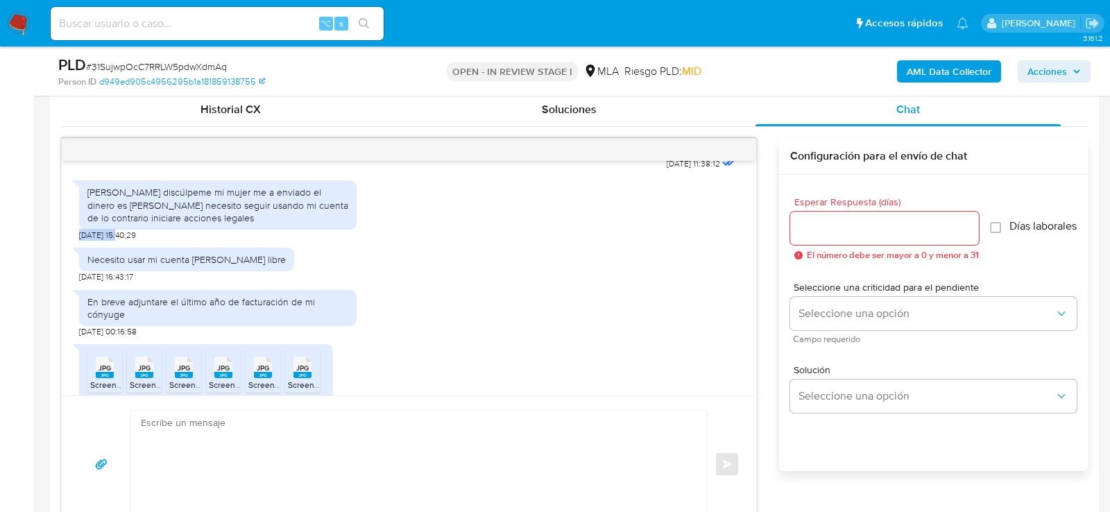
scroll to position [365, 0]
drag, startPoint x: 160, startPoint y: 180, endPoint x: 164, endPoint y: 189, distance: 9.7
click at [164, 189] on div "Hola discúlpeme mi mujer me a enviado el dinero es Gisela Beatriz Rodriguez nec…" at bounding box center [217, 206] width 261 height 38
copy div "mi mujer me a enviado el dinero es Gisela Beatriz Rodriguez"
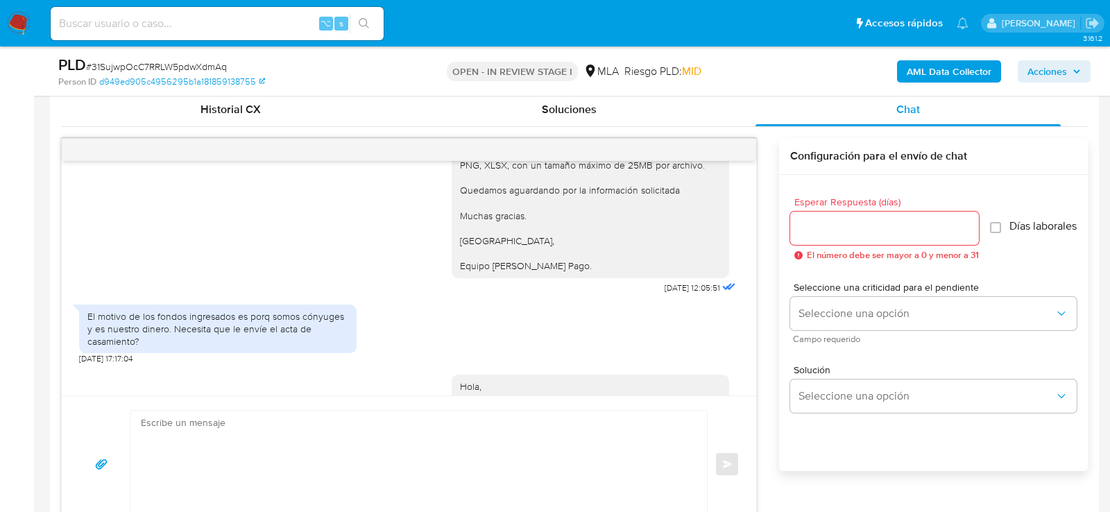
scroll to position [893, 0]
drag, startPoint x: 688, startPoint y: 297, endPoint x: 651, endPoint y: 295, distance: 36.8
click at [665, 293] on span "24/09/2025 12:05:51" at bounding box center [692, 287] width 55 height 11
copy span "4/09/2025"
copy span "24/09/2025"
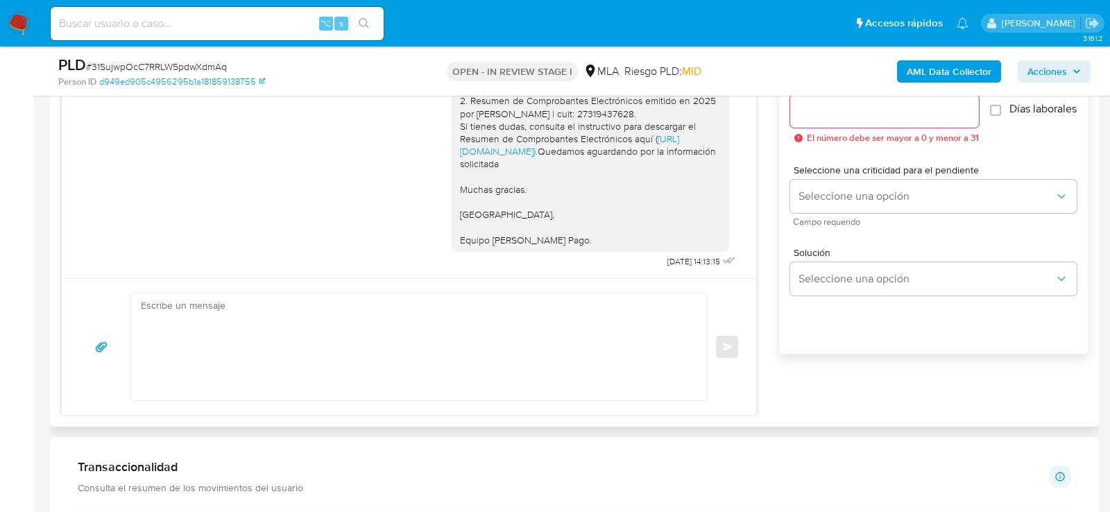
scroll to position [834, 0]
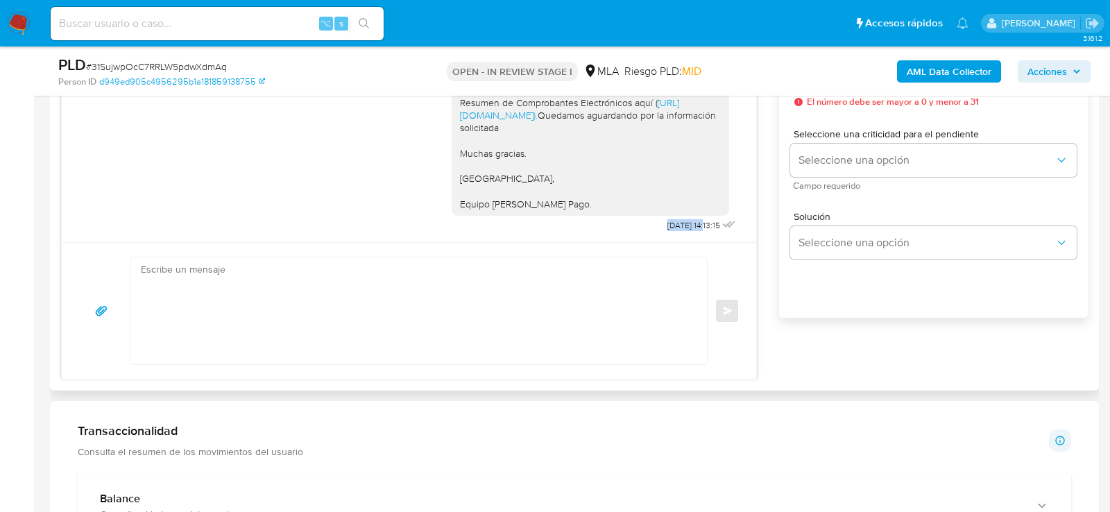
drag, startPoint x: 694, startPoint y: 223, endPoint x: 649, endPoint y: 221, distance: 45.1
click at [649, 221] on div "Hola, En tal sentido, es necesario que nos adjuntes: 1. acta de matrimonio 2. R…" at bounding box center [595, 108] width 287 height 255
copy span "03/10/2025"
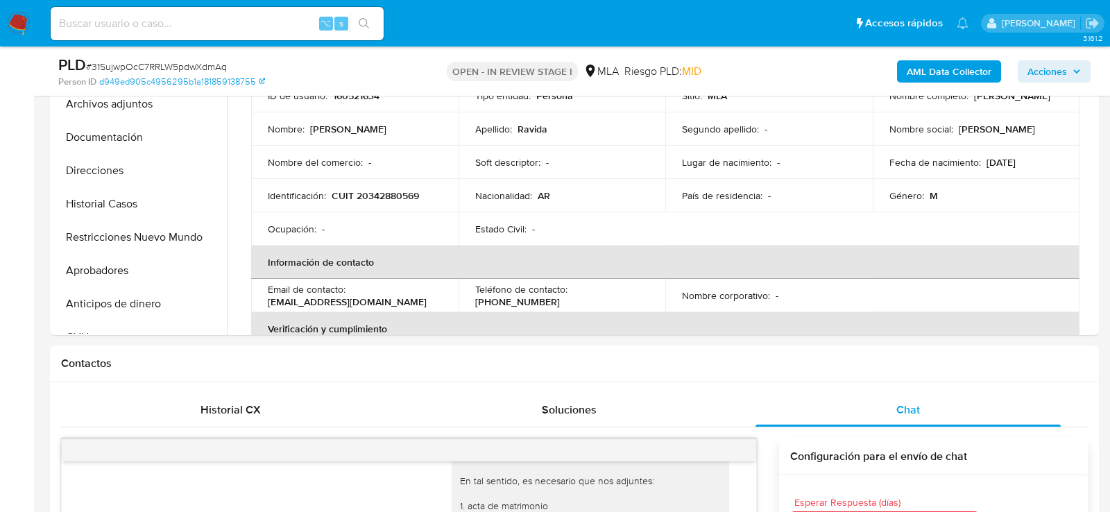
scroll to position [226, 0]
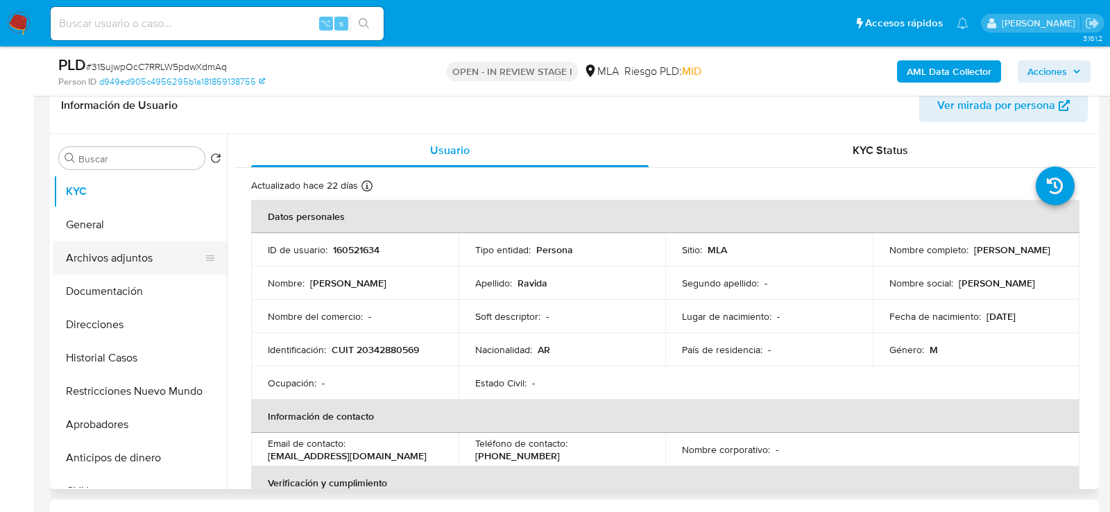
click at [108, 268] on button "Archivos adjuntos" at bounding box center [134, 257] width 162 height 33
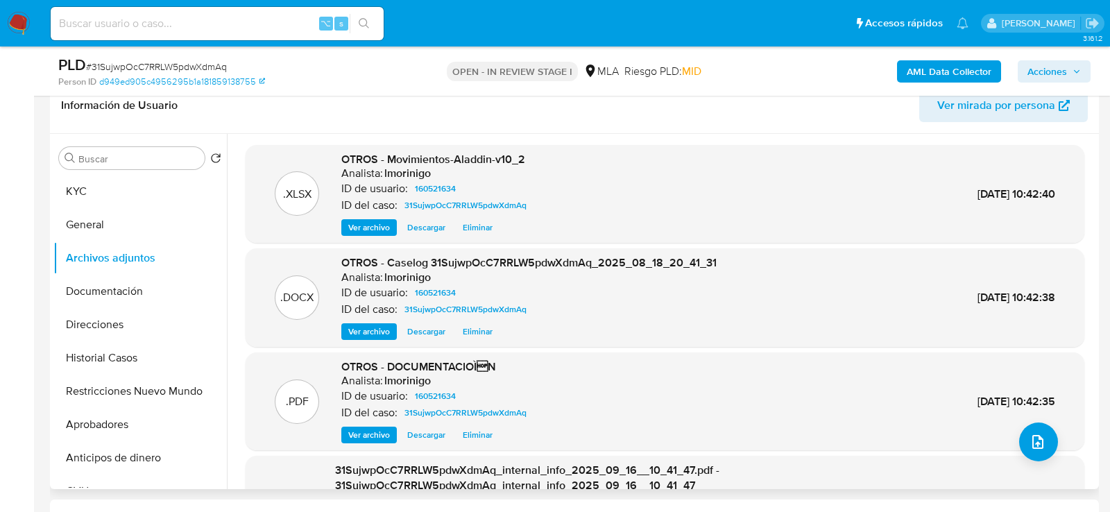
click at [476, 332] on span "Eliminar" at bounding box center [478, 332] width 30 height 14
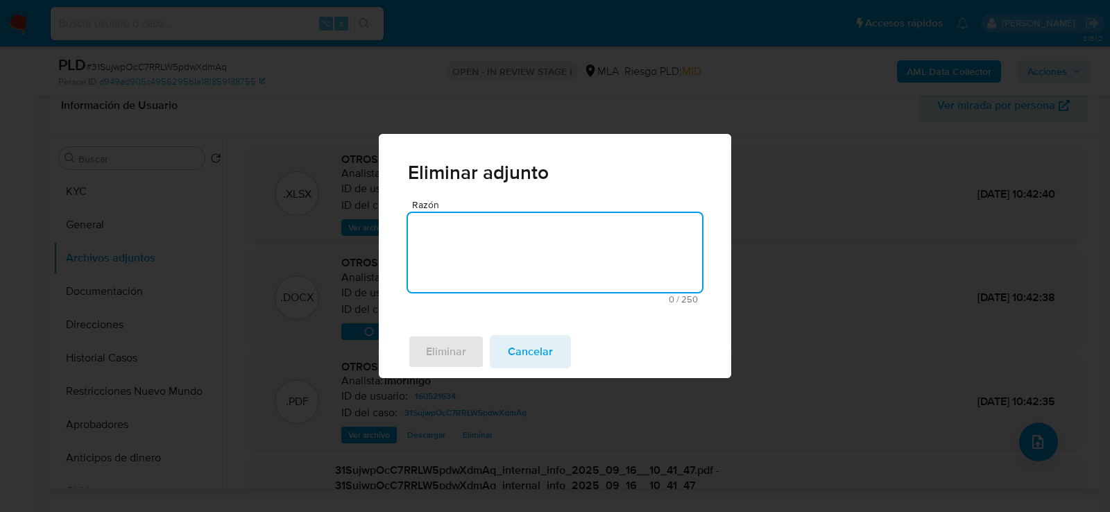
click at [496, 271] on textarea "Razón" at bounding box center [555, 252] width 294 height 79
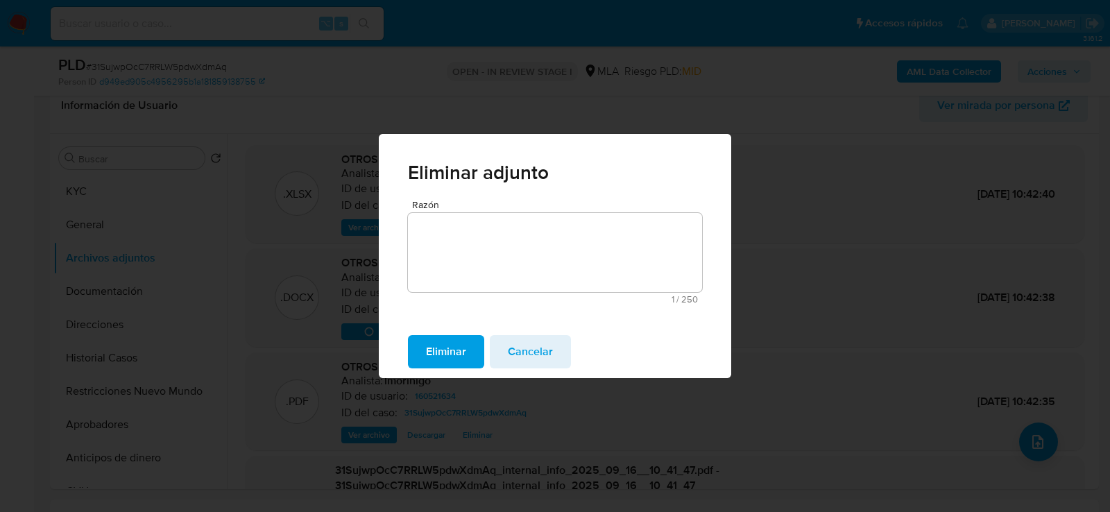
click at [466, 348] on span "Eliminar" at bounding box center [446, 351] width 40 height 31
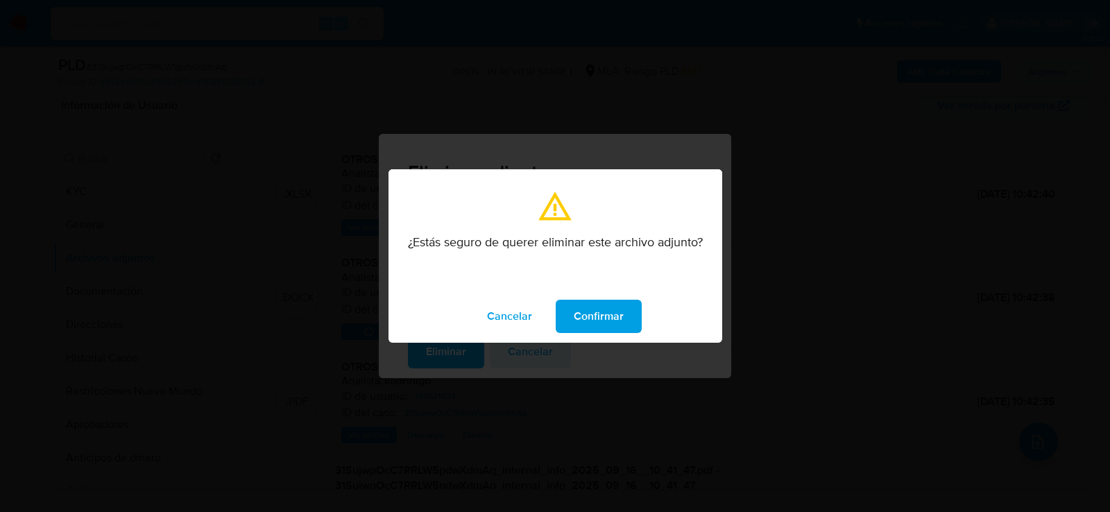
click at [619, 320] on span "Confirmar" at bounding box center [599, 316] width 50 height 31
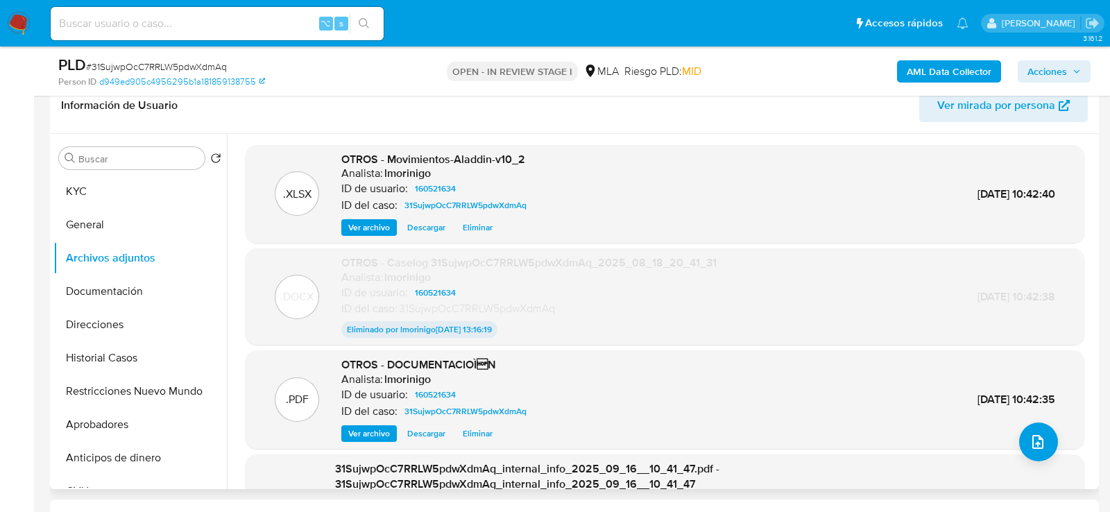
scroll to position [253, 0]
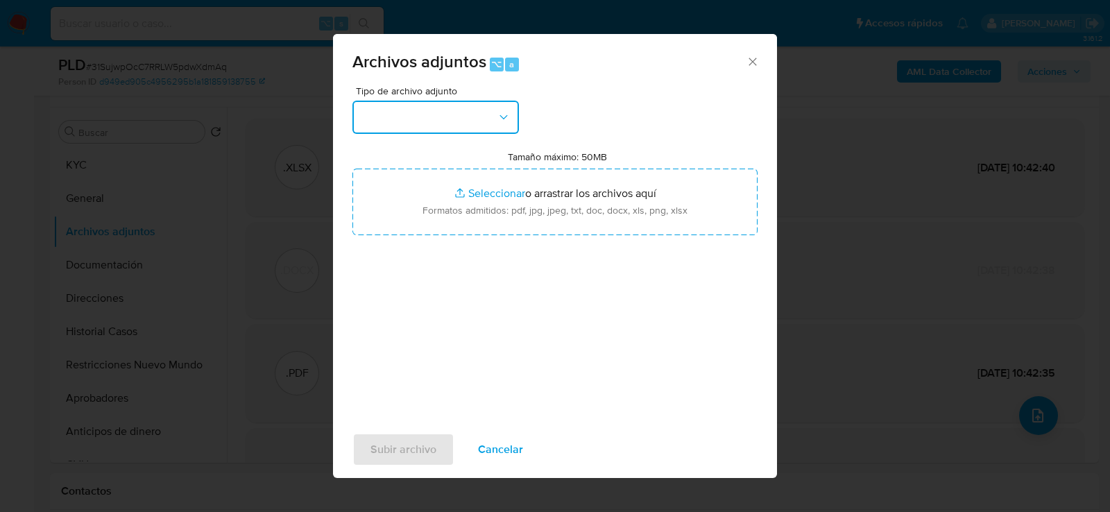
click at [448, 128] on button "button" at bounding box center [435, 117] width 166 height 33
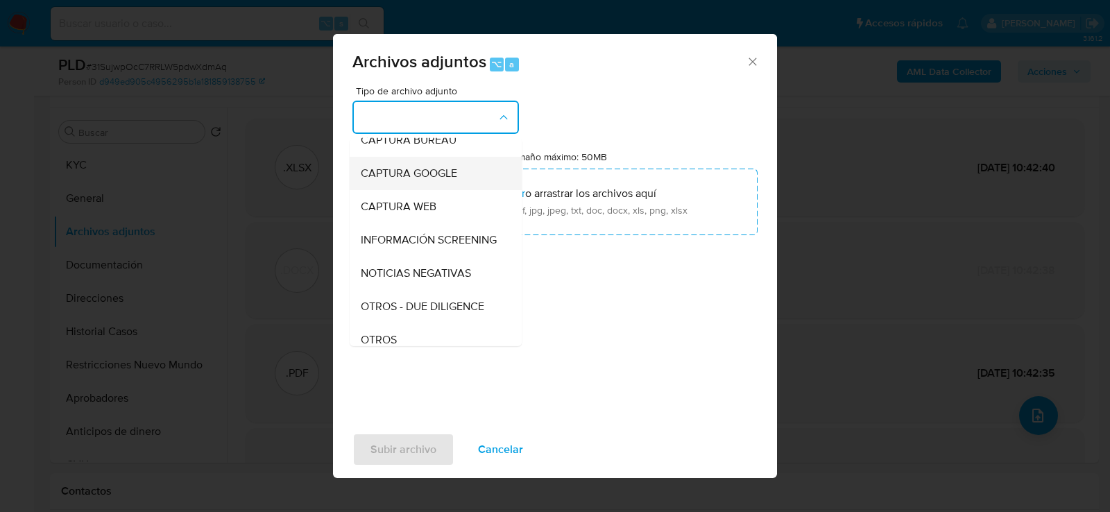
scroll to position [132, 0]
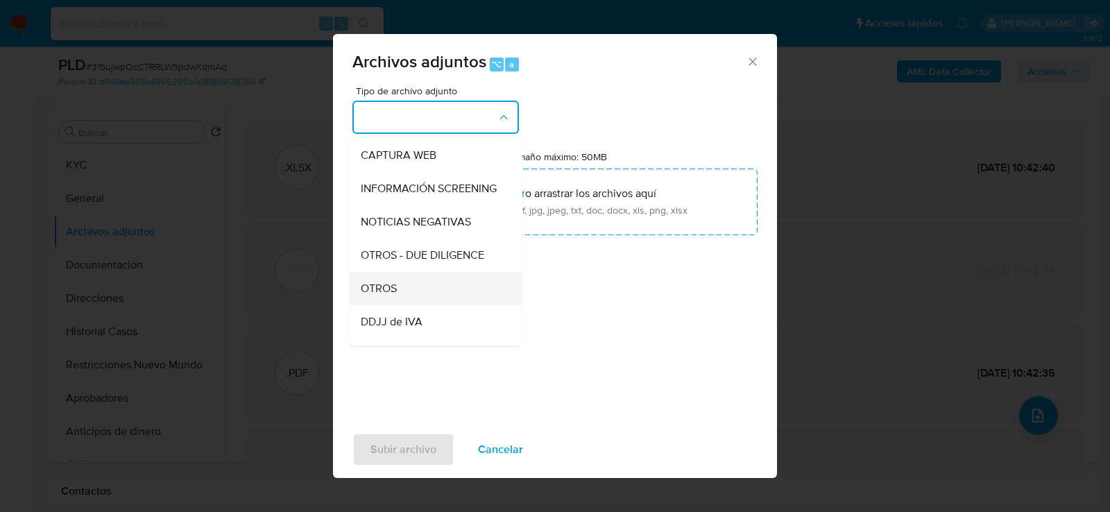
click at [440, 286] on div "OTROS" at bounding box center [432, 287] width 142 height 33
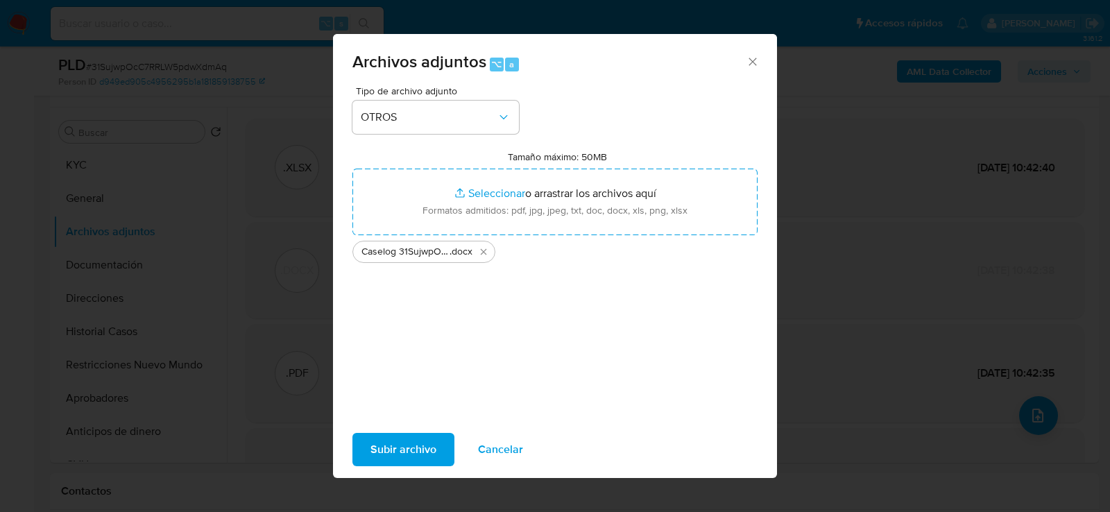
click at [393, 440] on span "Subir archivo" at bounding box center [403, 449] width 66 height 31
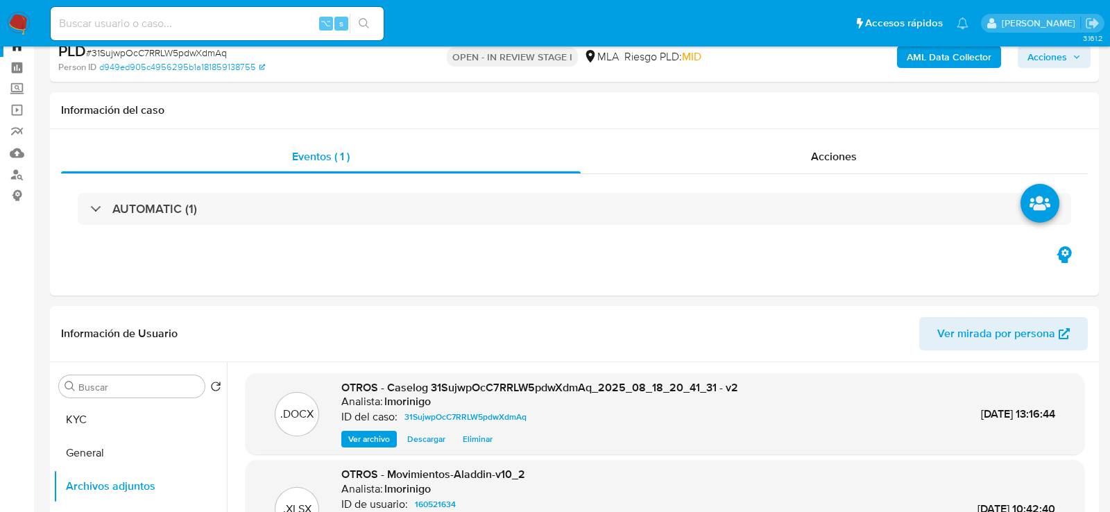
scroll to position [0, 0]
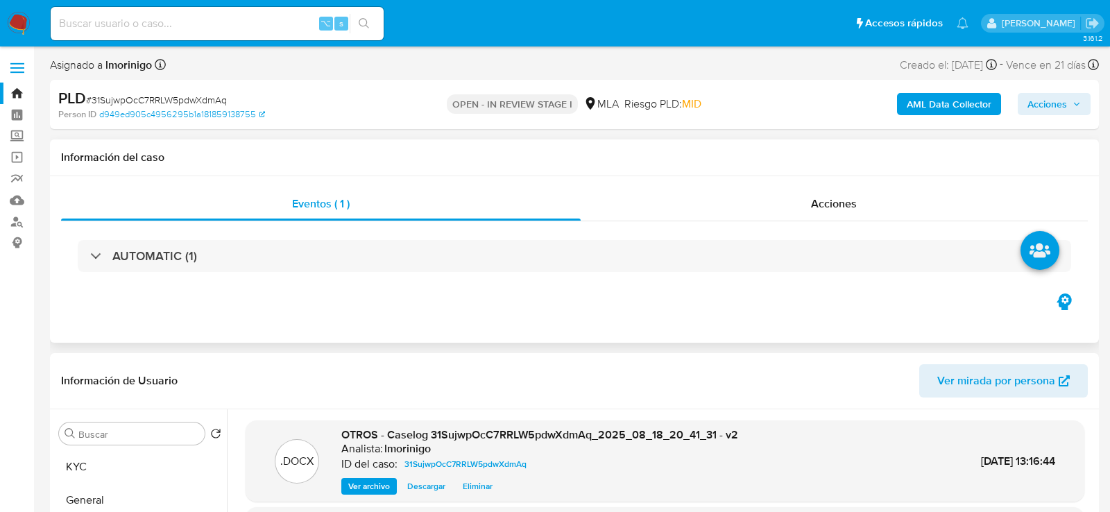
click at [792, 180] on div "Eventos ( 1 ) Acciones AUTOMATIC (1)" at bounding box center [574, 259] width 1049 height 166
click at [791, 194] on div "Acciones" at bounding box center [835, 203] width 508 height 33
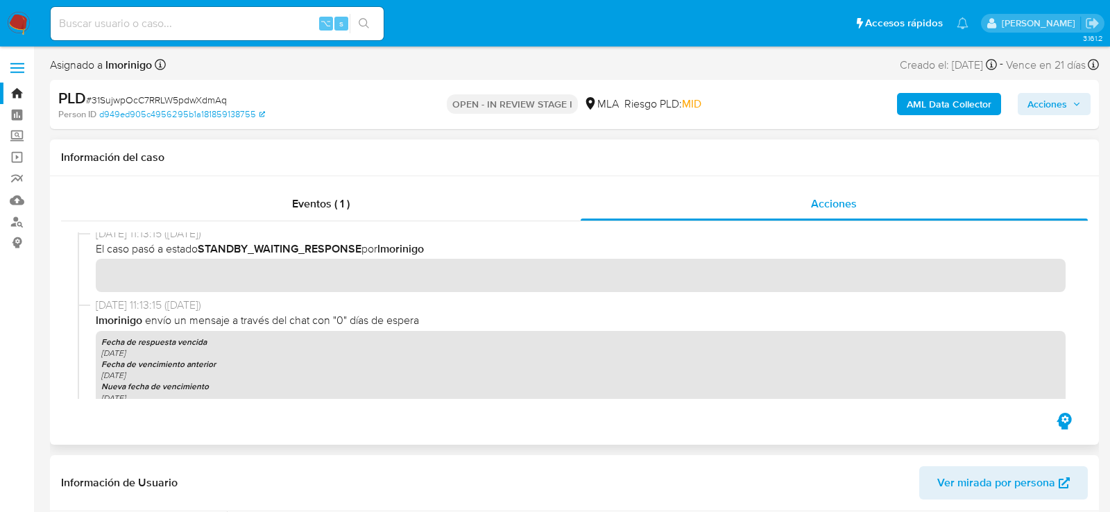
scroll to position [429, 0]
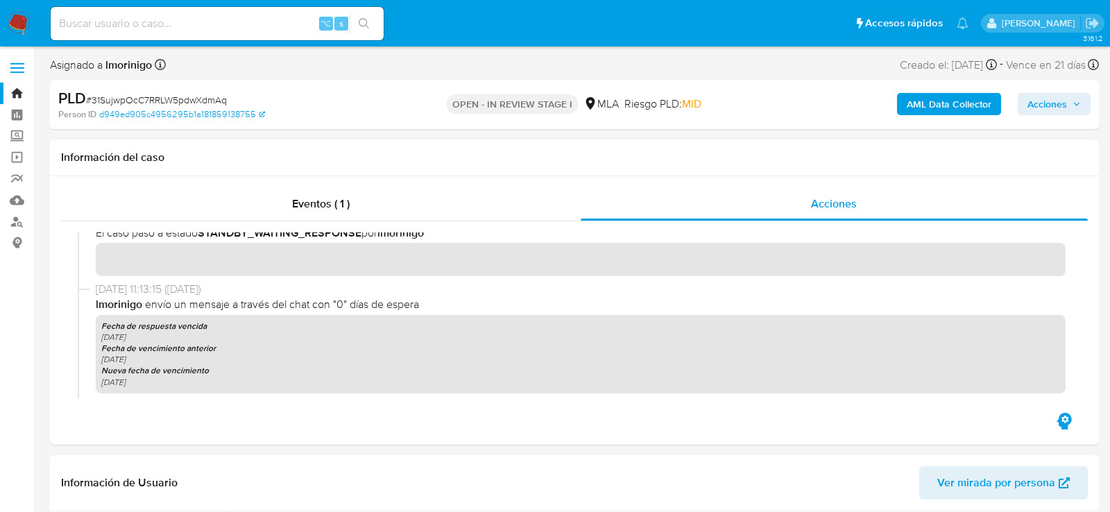
click at [1070, 102] on span "Acciones" at bounding box center [1053, 103] width 53 height 19
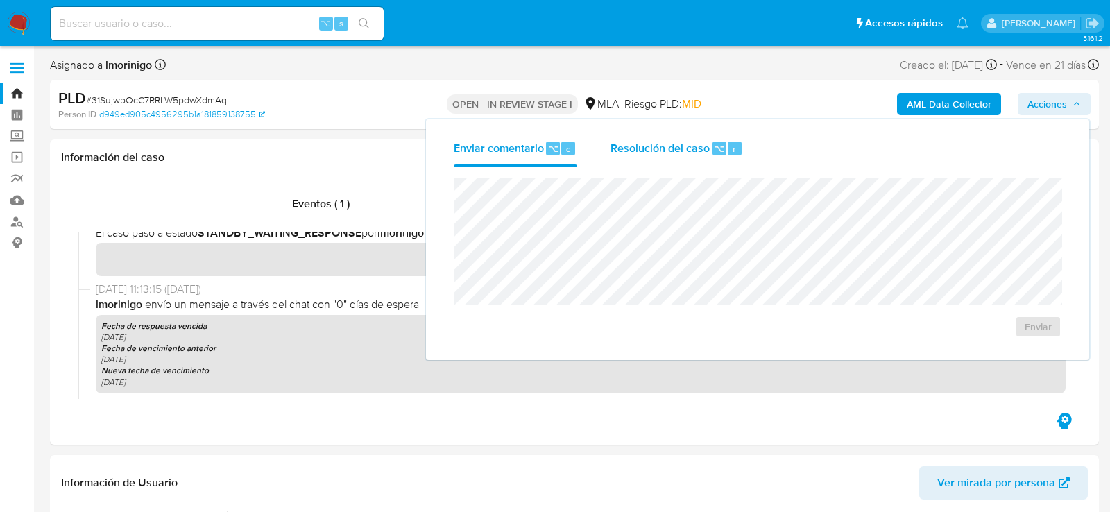
click at [679, 148] on span "Resolución del caso" at bounding box center [659, 148] width 99 height 16
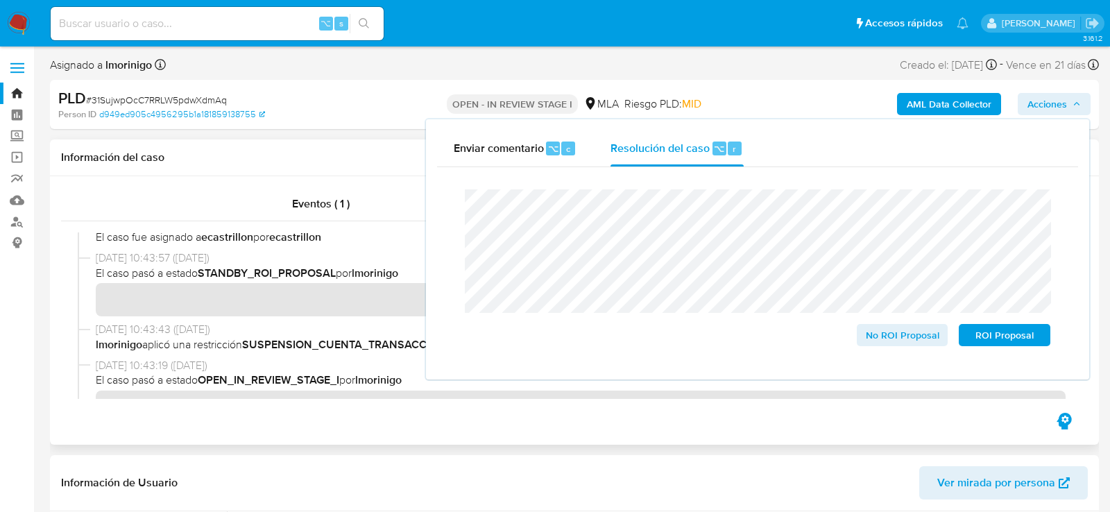
scroll to position [1398, 0]
click at [973, 335] on span "ROI Proposal" at bounding box center [1004, 334] width 72 height 19
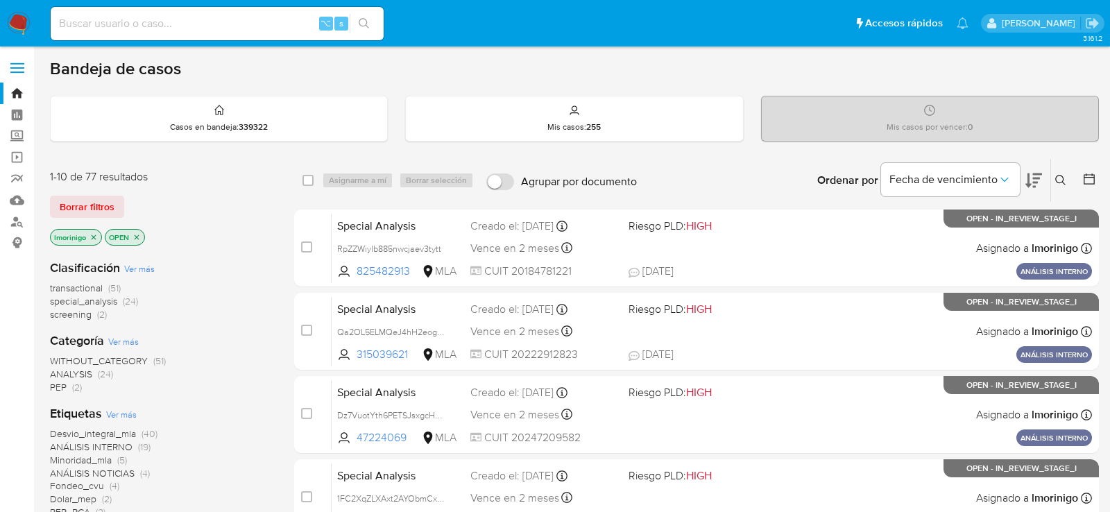
click at [261, 18] on input at bounding box center [217, 24] width 333 height 18
paste input "uKrNGVFUt5bMJSmfMv9Gesb5"
type input "uKrNGVFUt5bMJSmfMv9Gesb5"
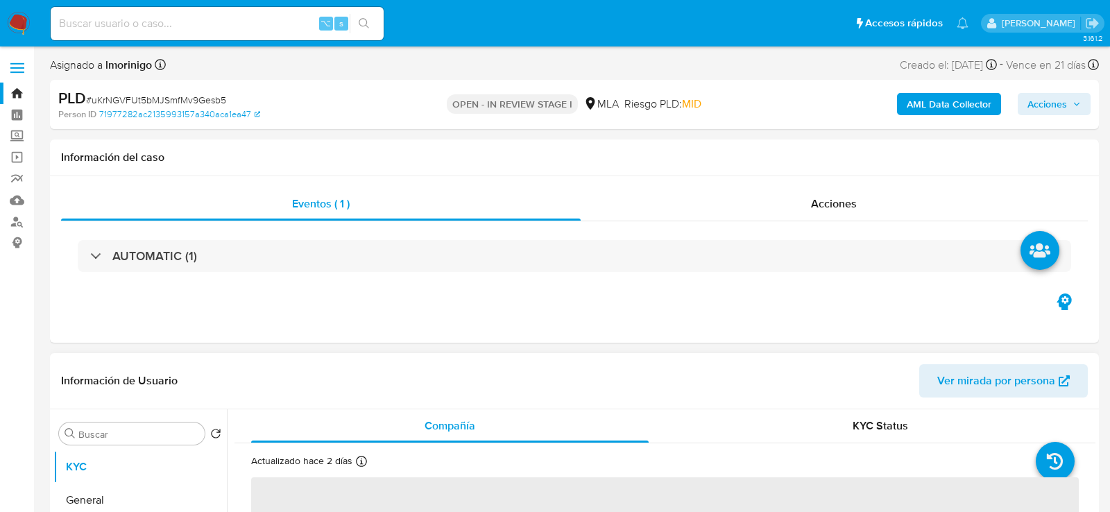
select select "10"
click at [664, 375] on header "Información de Usuario Ver mirada por persona" at bounding box center [574, 380] width 1027 height 33
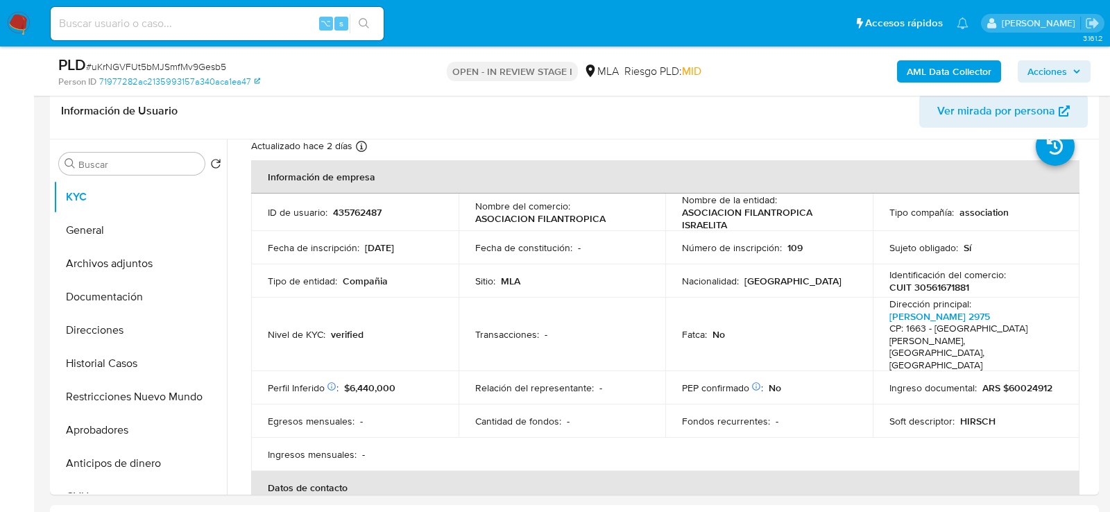
scroll to position [233, 0]
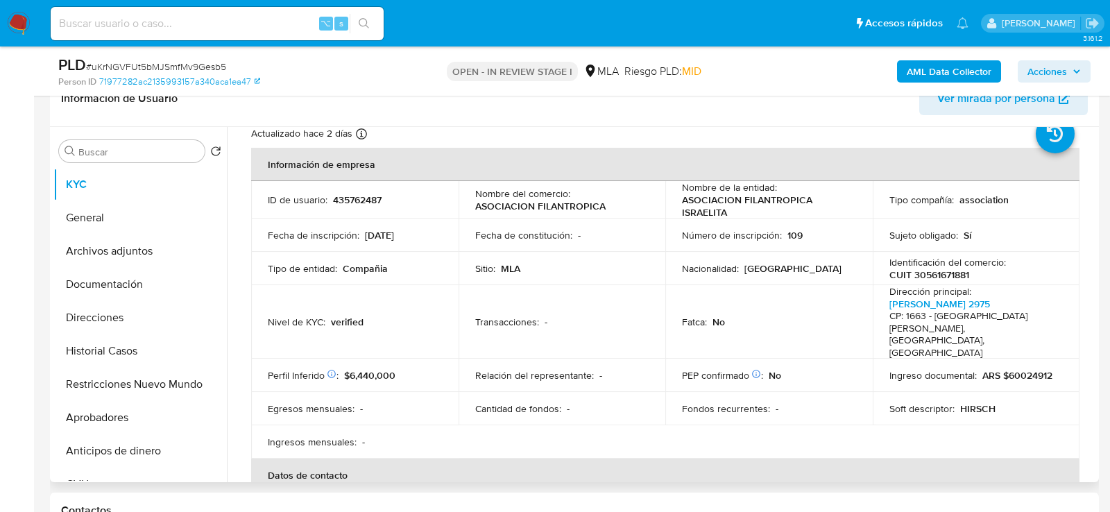
click at [497, 209] on p "ASOCIACION FILANTROPICA" at bounding box center [540, 206] width 130 height 12
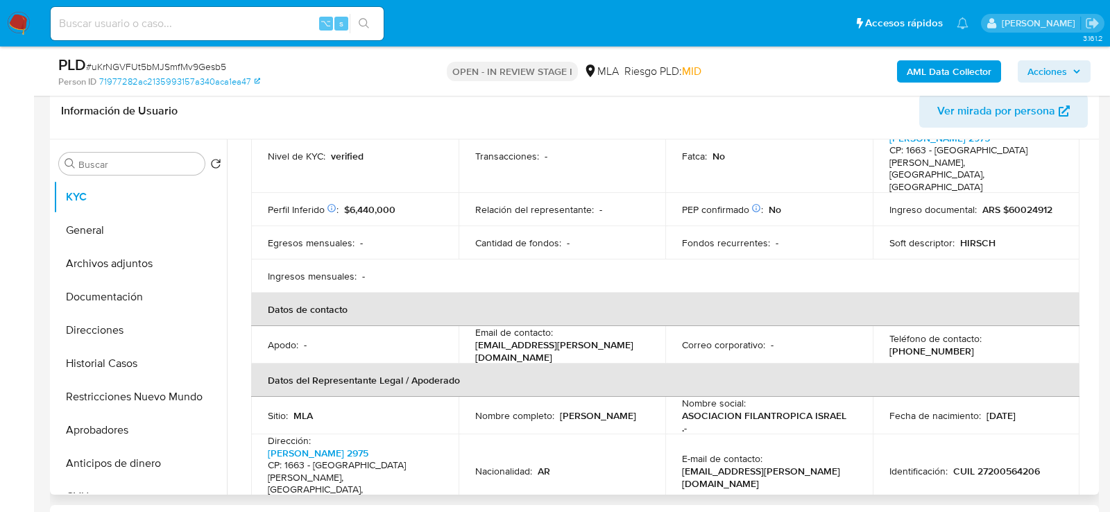
scroll to position [223, 0]
drag, startPoint x: 470, startPoint y: 328, endPoint x: 584, endPoint y: 328, distance: 114.5
click at [585, 329] on td "Email de contacto : gbubien@hirsch.org.ar" at bounding box center [562, 345] width 207 height 37
copy p "gbubien@hirsch.org.ar"
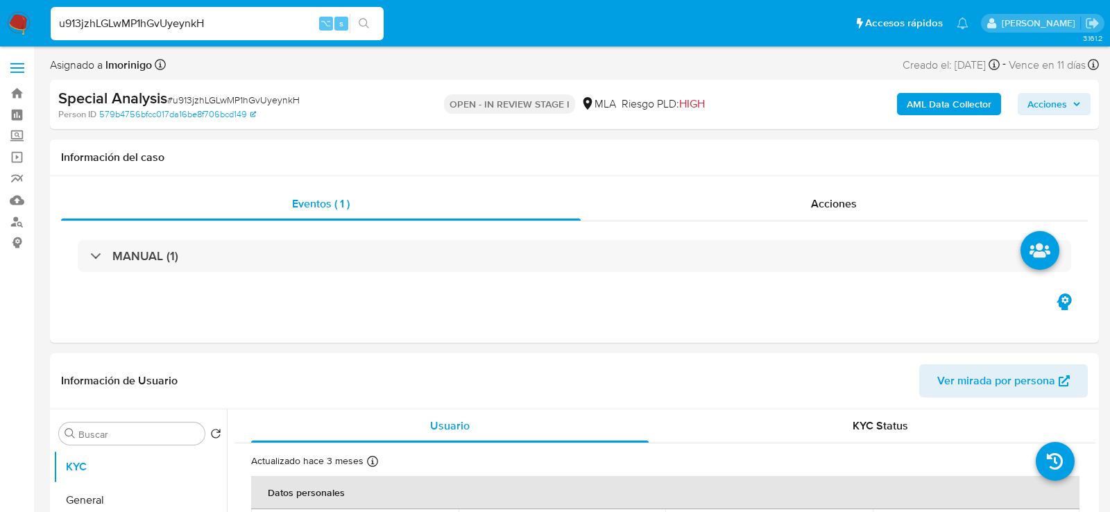
select select "10"
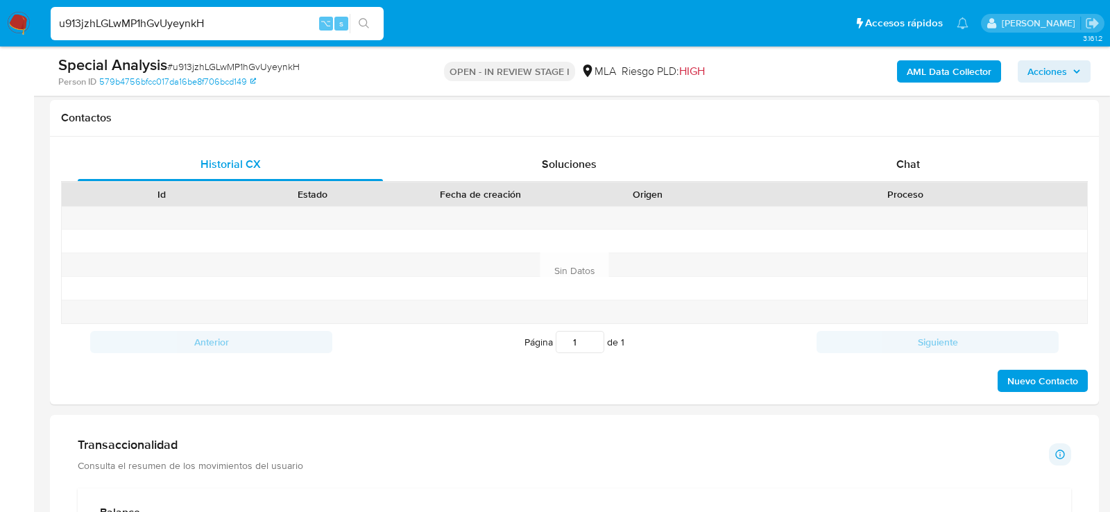
scroll to position [638, 0]
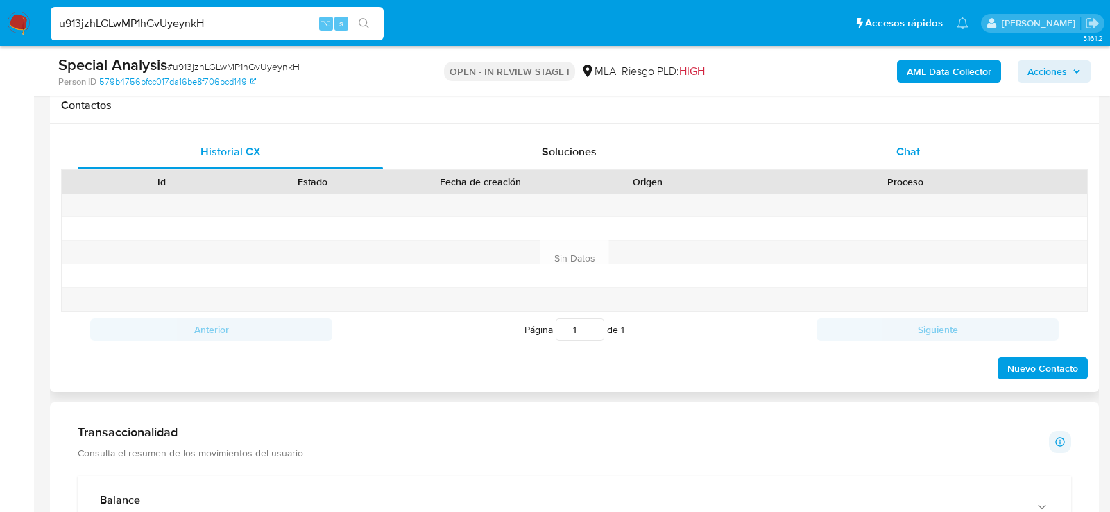
click at [929, 148] on div "Chat" at bounding box center [907, 151] width 305 height 33
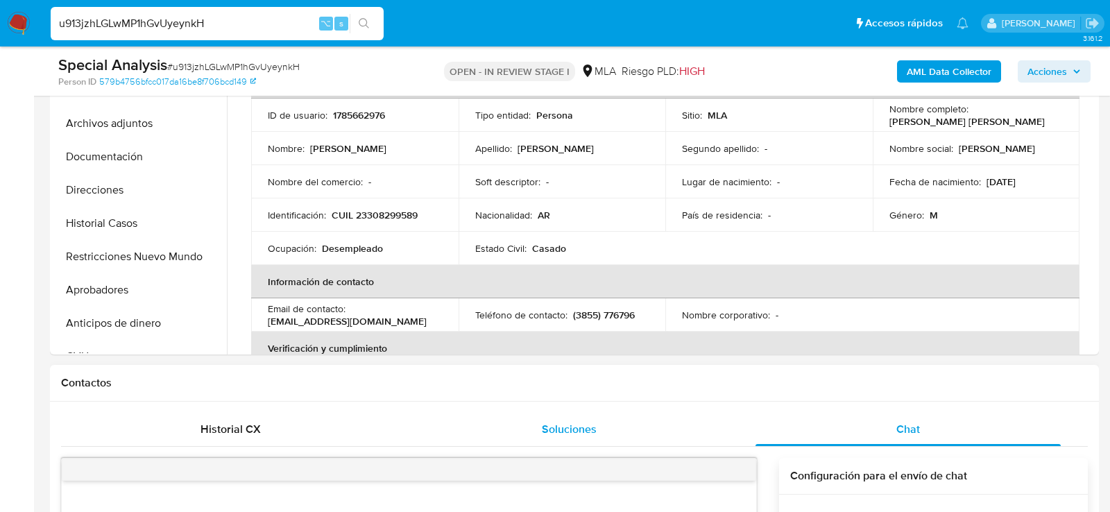
scroll to position [352, 0]
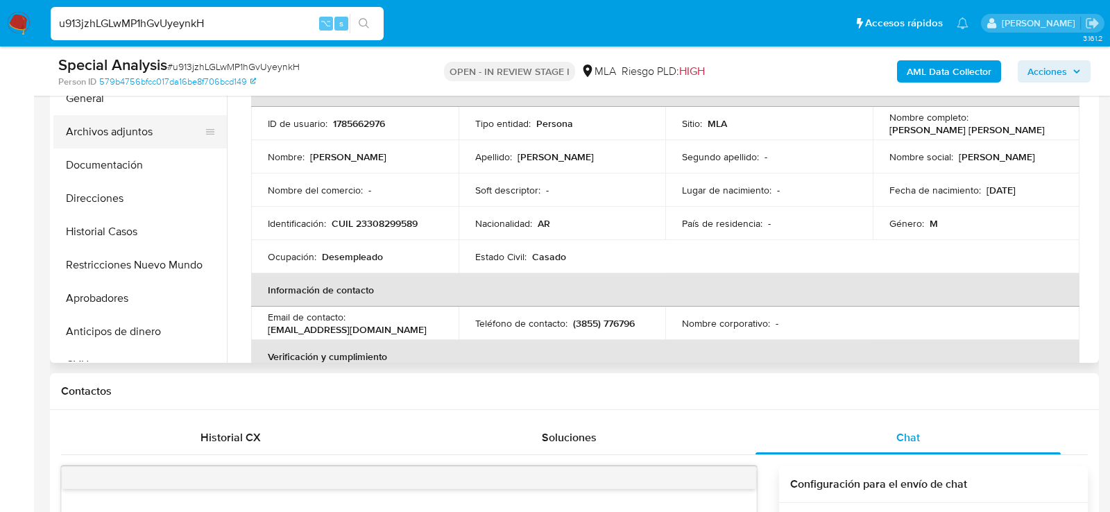
click at [106, 136] on button "Archivos adjuntos" at bounding box center [134, 131] width 162 height 33
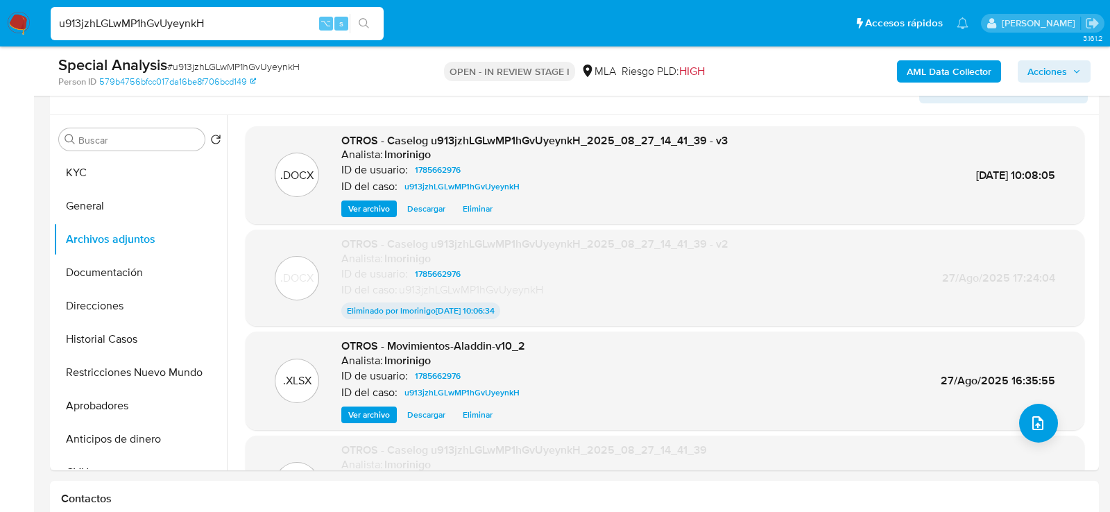
scroll to position [244, 0]
click at [492, 207] on button "Eliminar" at bounding box center [478, 209] width 44 height 17
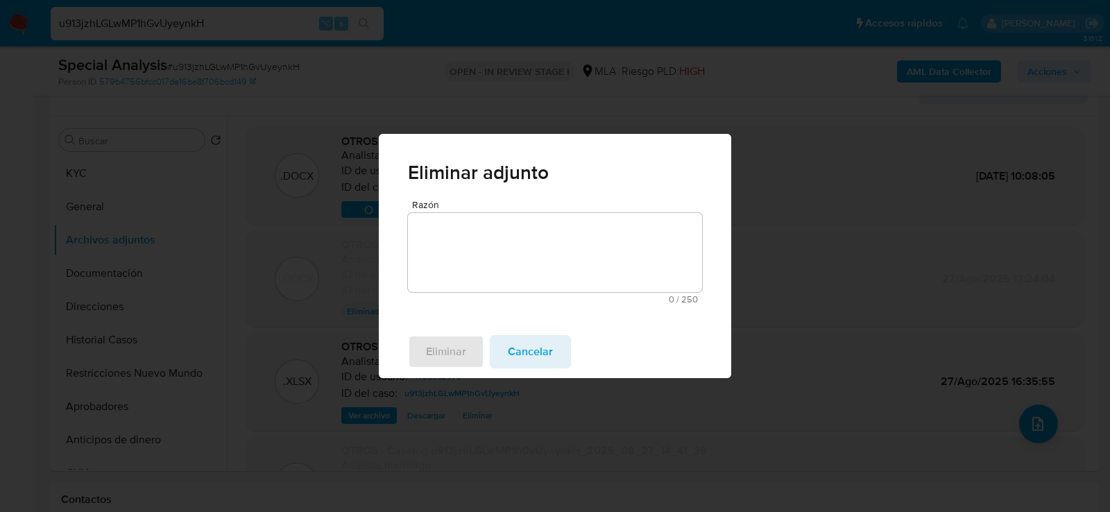
click at [492, 207] on span "Razón" at bounding box center [559, 205] width 294 height 10
click at [492, 231] on textarea "Razón" at bounding box center [555, 252] width 294 height 79
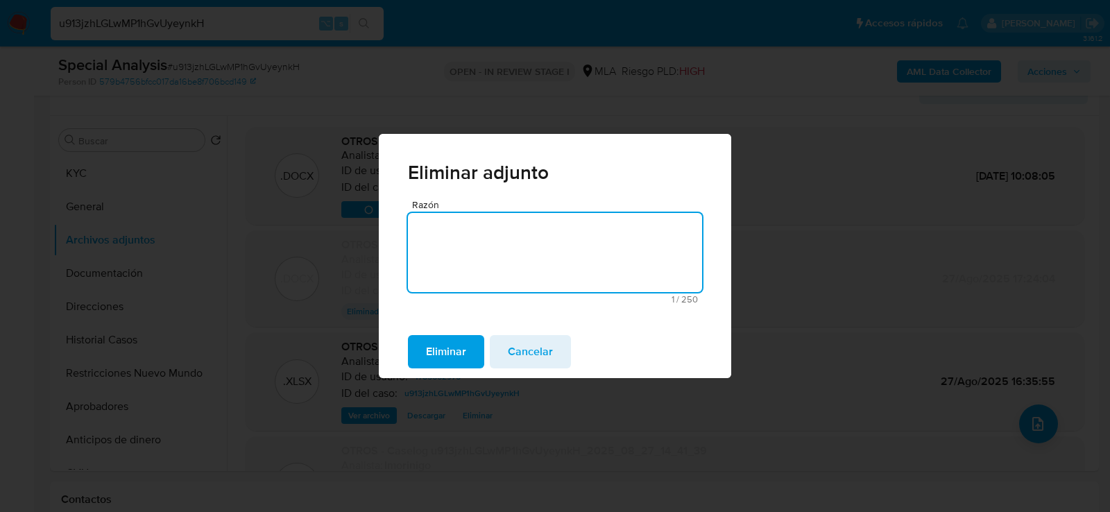
click at [452, 352] on span "Eliminar" at bounding box center [446, 351] width 40 height 31
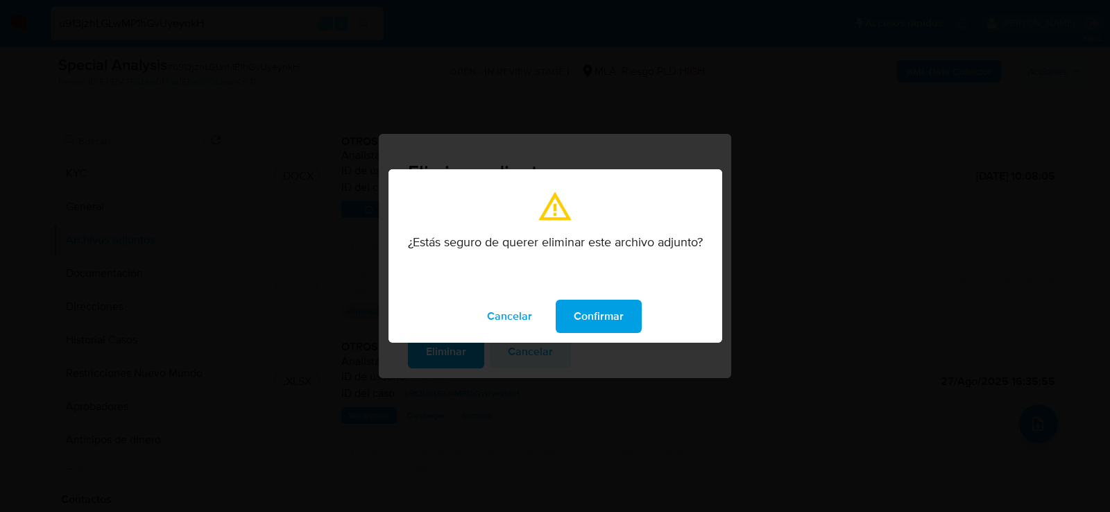
click at [601, 309] on span "Confirmar" at bounding box center [599, 316] width 50 height 31
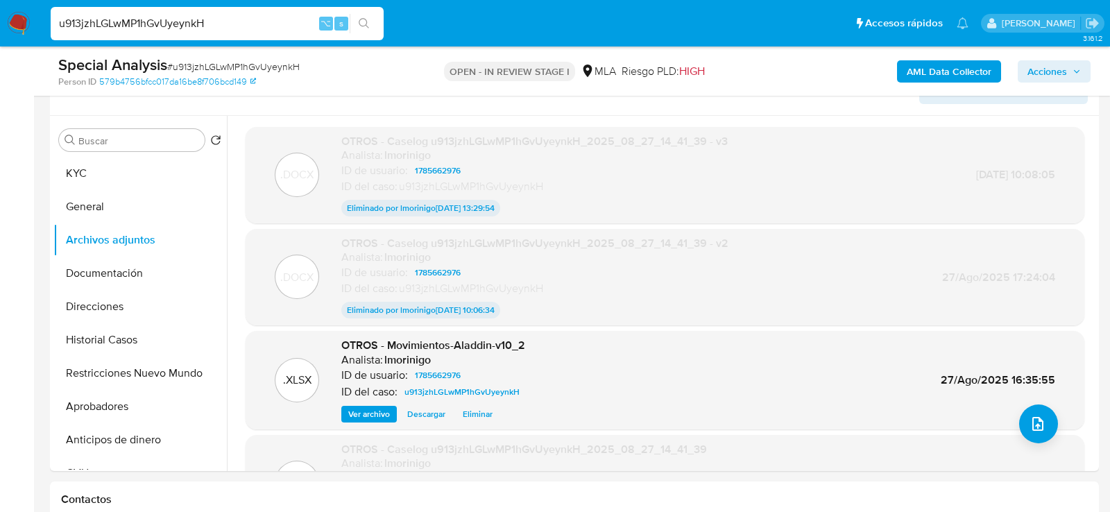
scroll to position [253, 0]
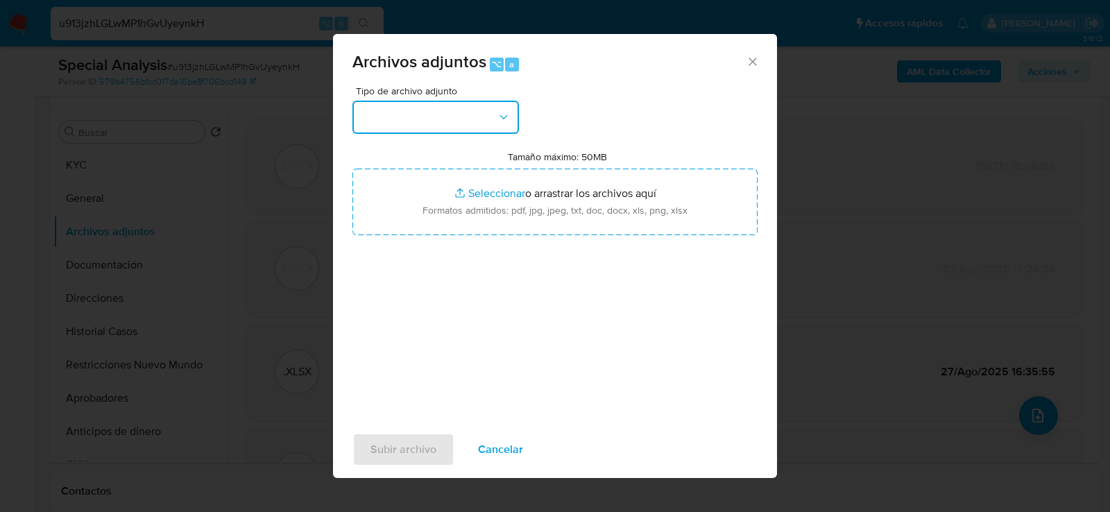
click at [442, 105] on button "button" at bounding box center [435, 117] width 166 height 33
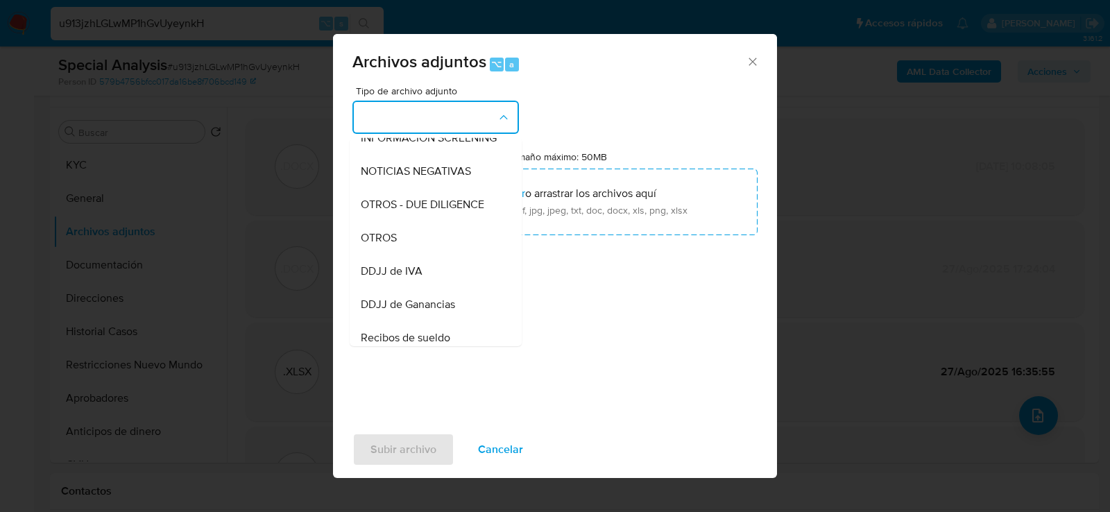
scroll to position [189, 0]
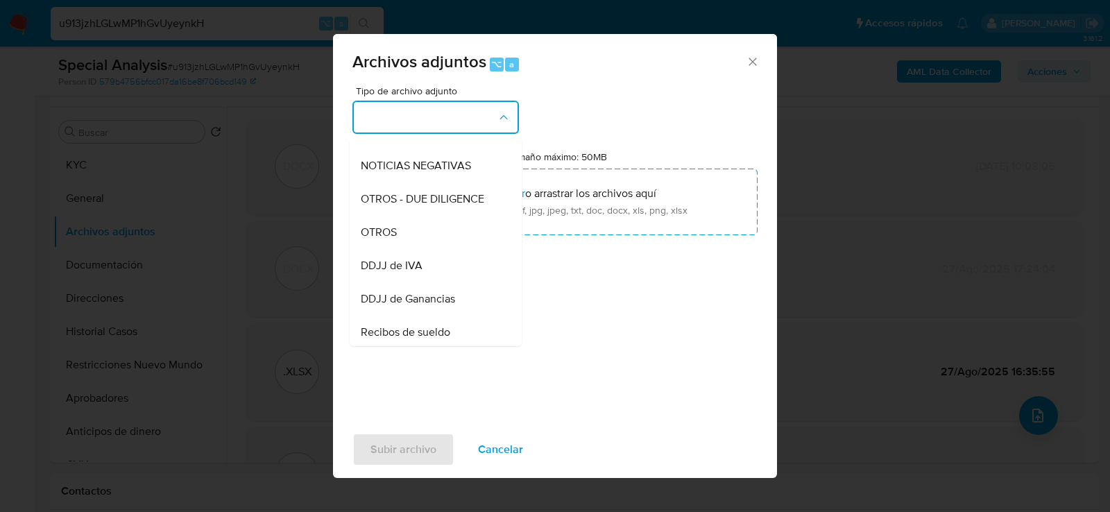
click at [437, 226] on div "OTROS" at bounding box center [432, 231] width 142 height 33
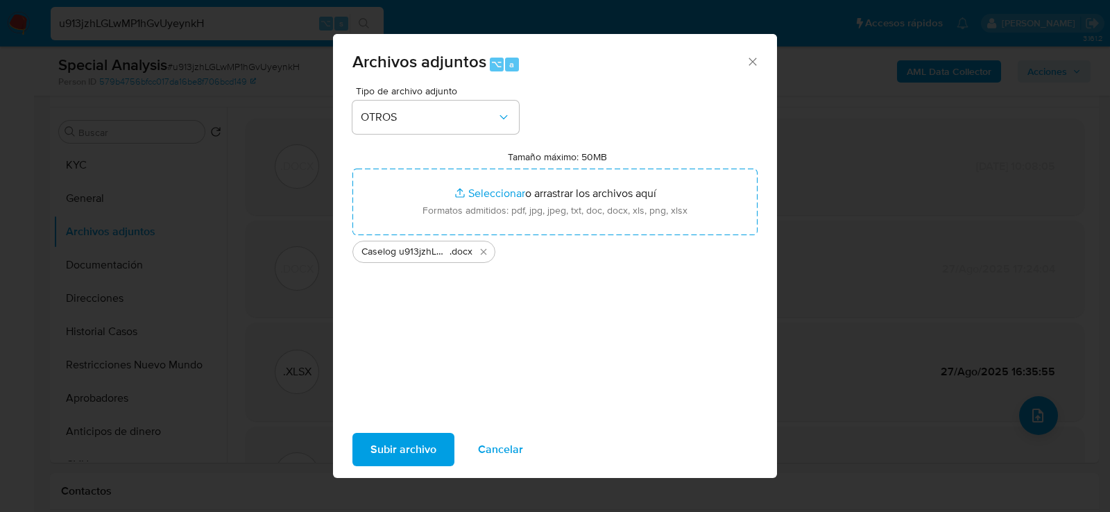
click at [386, 452] on span "Subir archivo" at bounding box center [403, 449] width 66 height 31
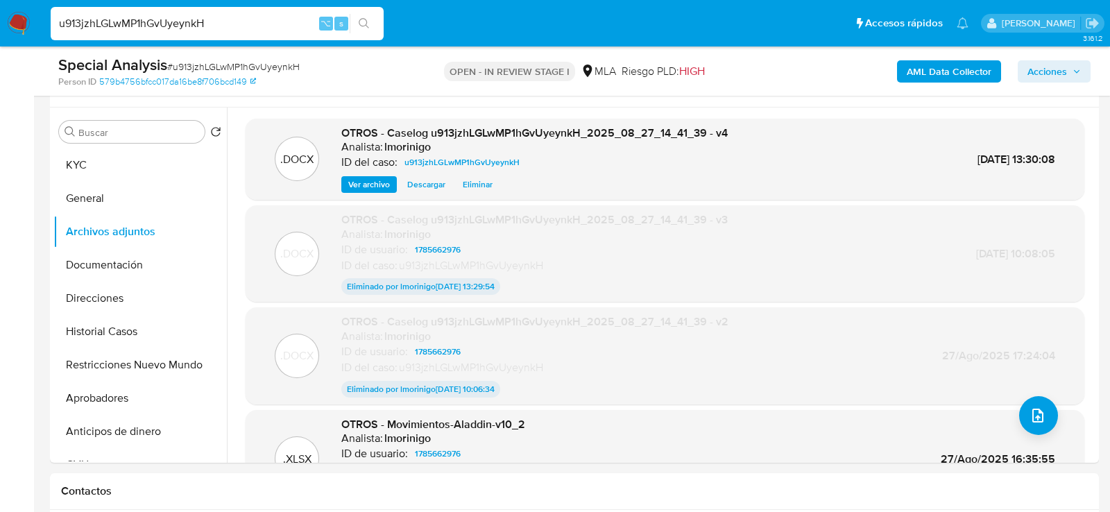
click at [1035, 77] on span "Acciones" at bounding box center [1047, 71] width 40 height 22
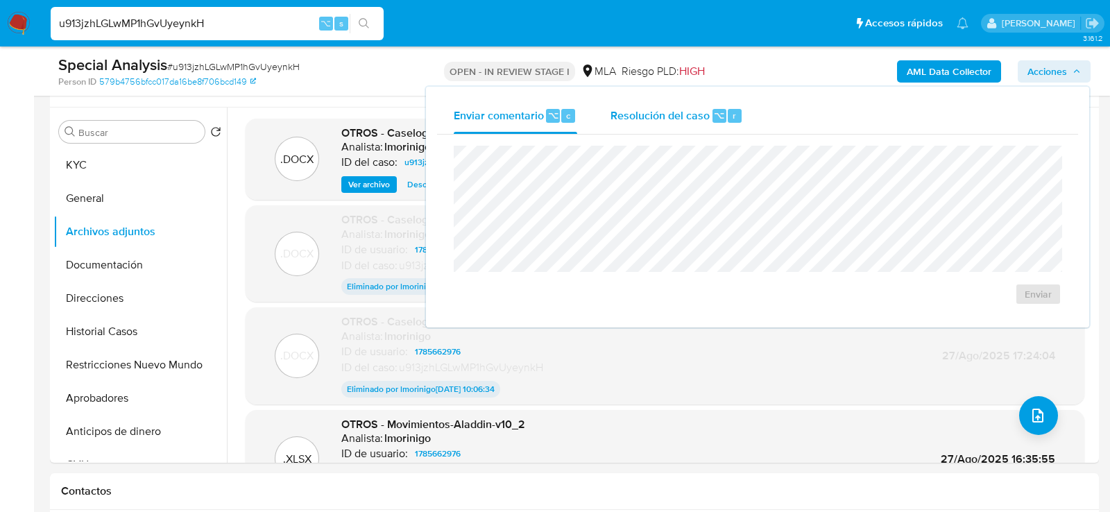
click at [615, 117] on span "Resolución del caso" at bounding box center [659, 115] width 99 height 16
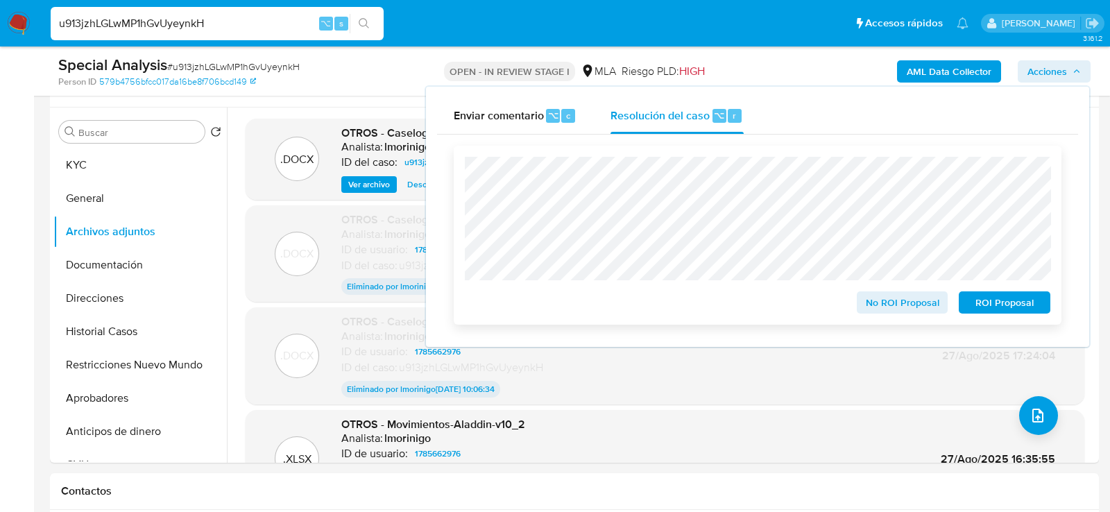
click at [994, 302] on span "ROI Proposal" at bounding box center [1004, 302] width 72 height 19
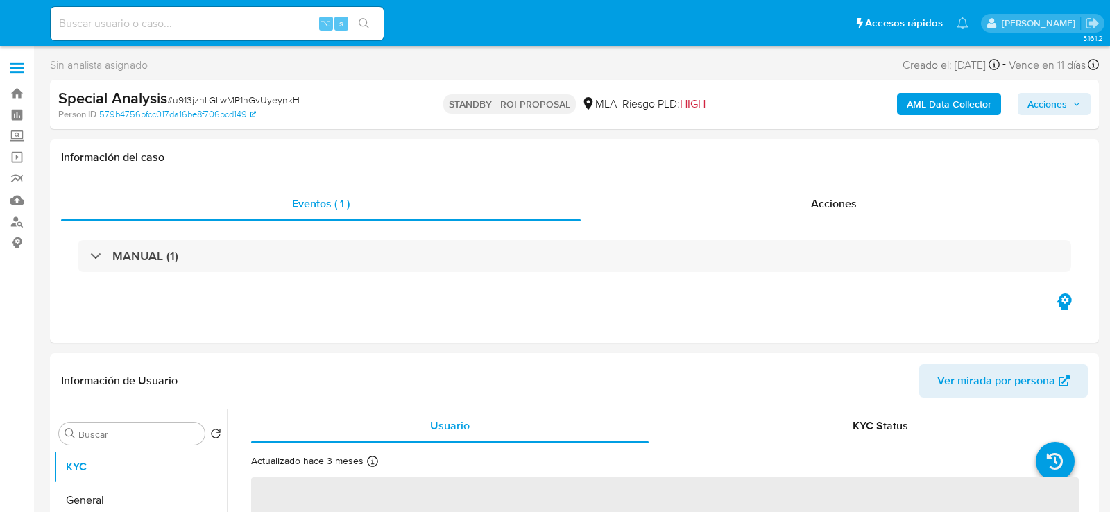
select select "10"
click at [459, 67] on div "Sin analista asignado Asignado el: [DATE] 10:10:34 Creado el: [DATE] Creado el:…" at bounding box center [574, 67] width 1049 height 24
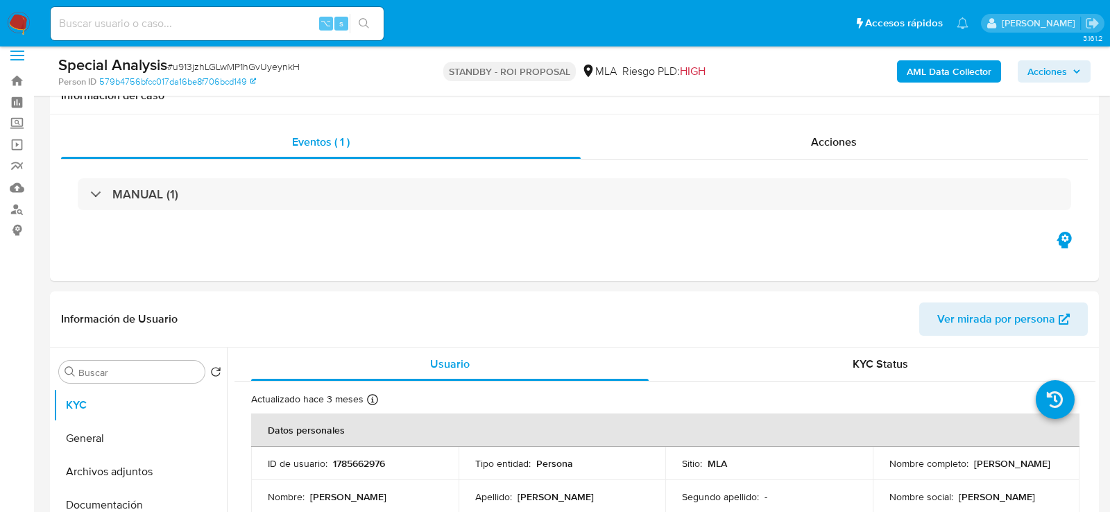
scroll to position [7, 0]
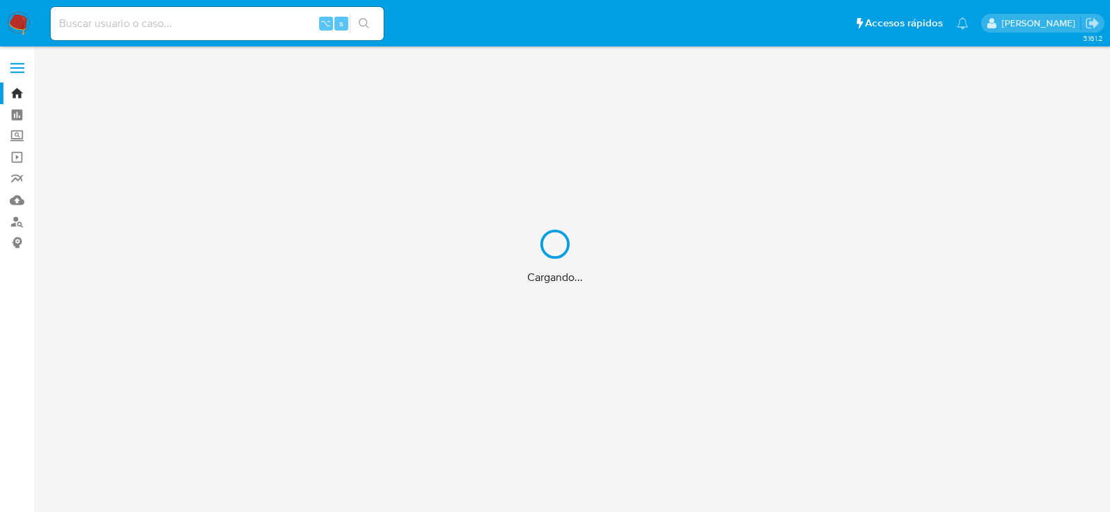
click at [178, 28] on div "Cargando..." at bounding box center [555, 256] width 1110 height 512
click at [164, 26] on div "Cargando..." at bounding box center [555, 256] width 1110 height 512
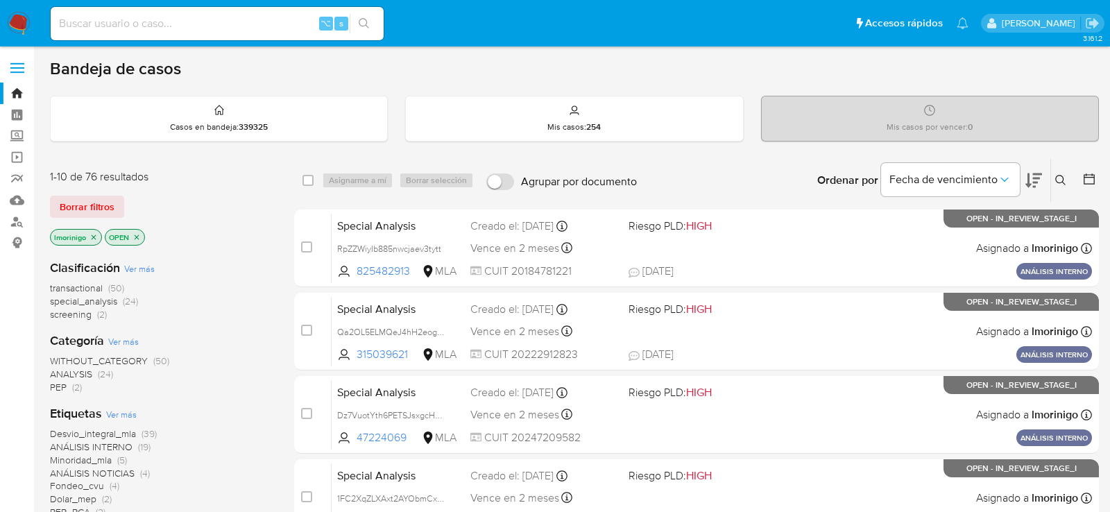
click at [164, 27] on input at bounding box center [217, 24] width 333 height 18
paste input "MVGpMq6kPG5zXXpUrKPk8fnf"
type input "MVGpMq6kPG5zXXpUrKPk8fnf"
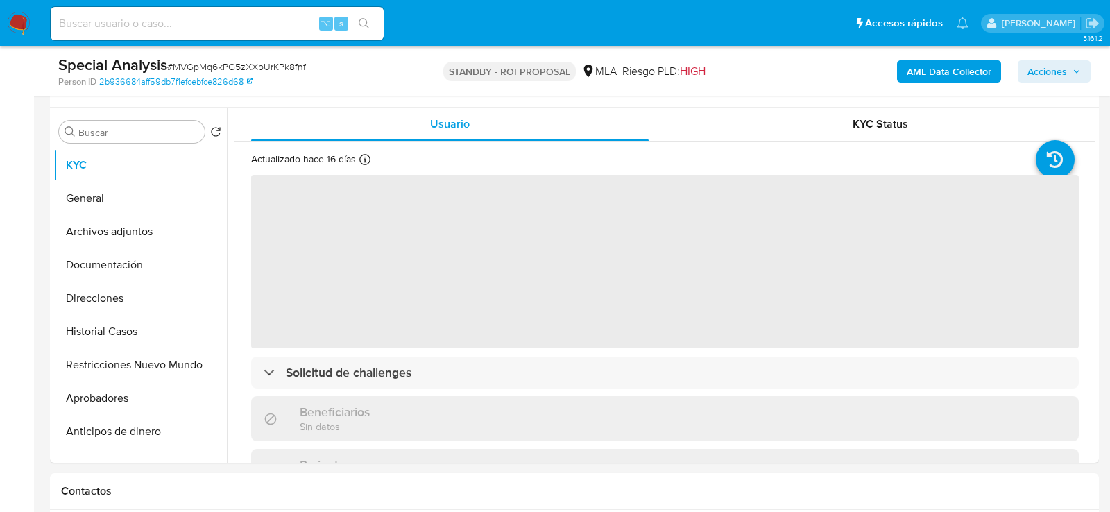
scroll to position [257, 0]
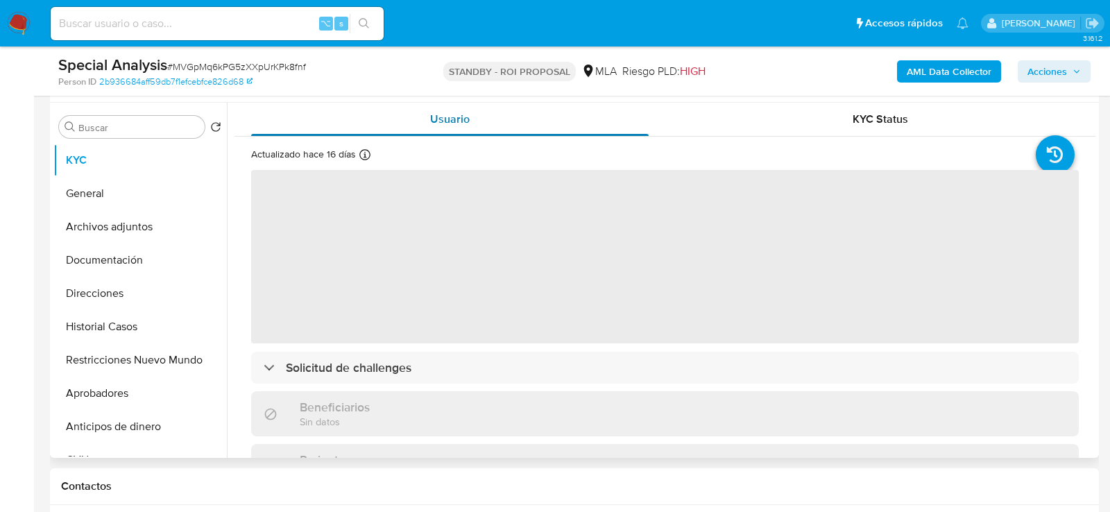
select select "10"
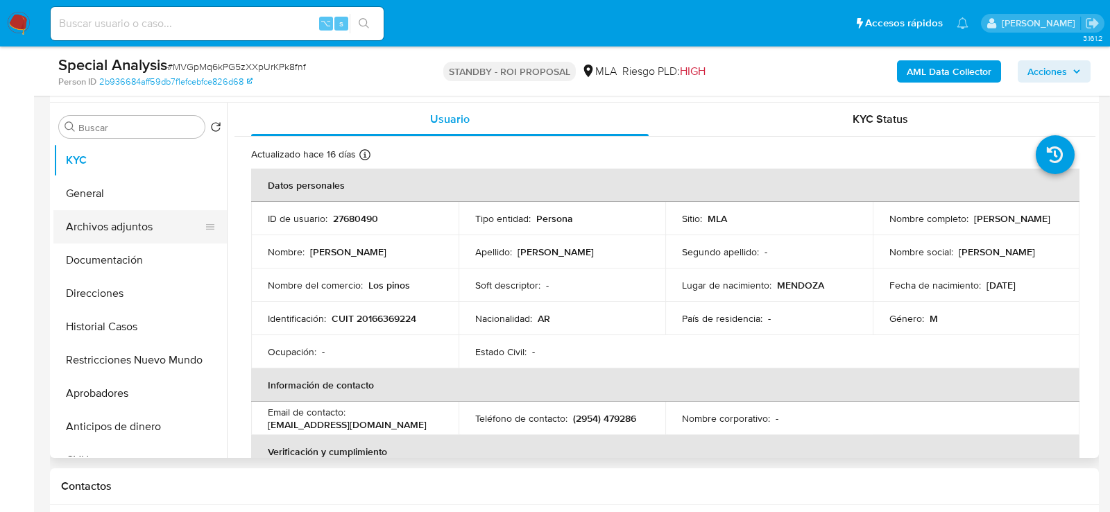
click at [127, 230] on button "Archivos adjuntos" at bounding box center [134, 226] width 162 height 33
